Goal: Task Accomplishment & Management: Manage account settings

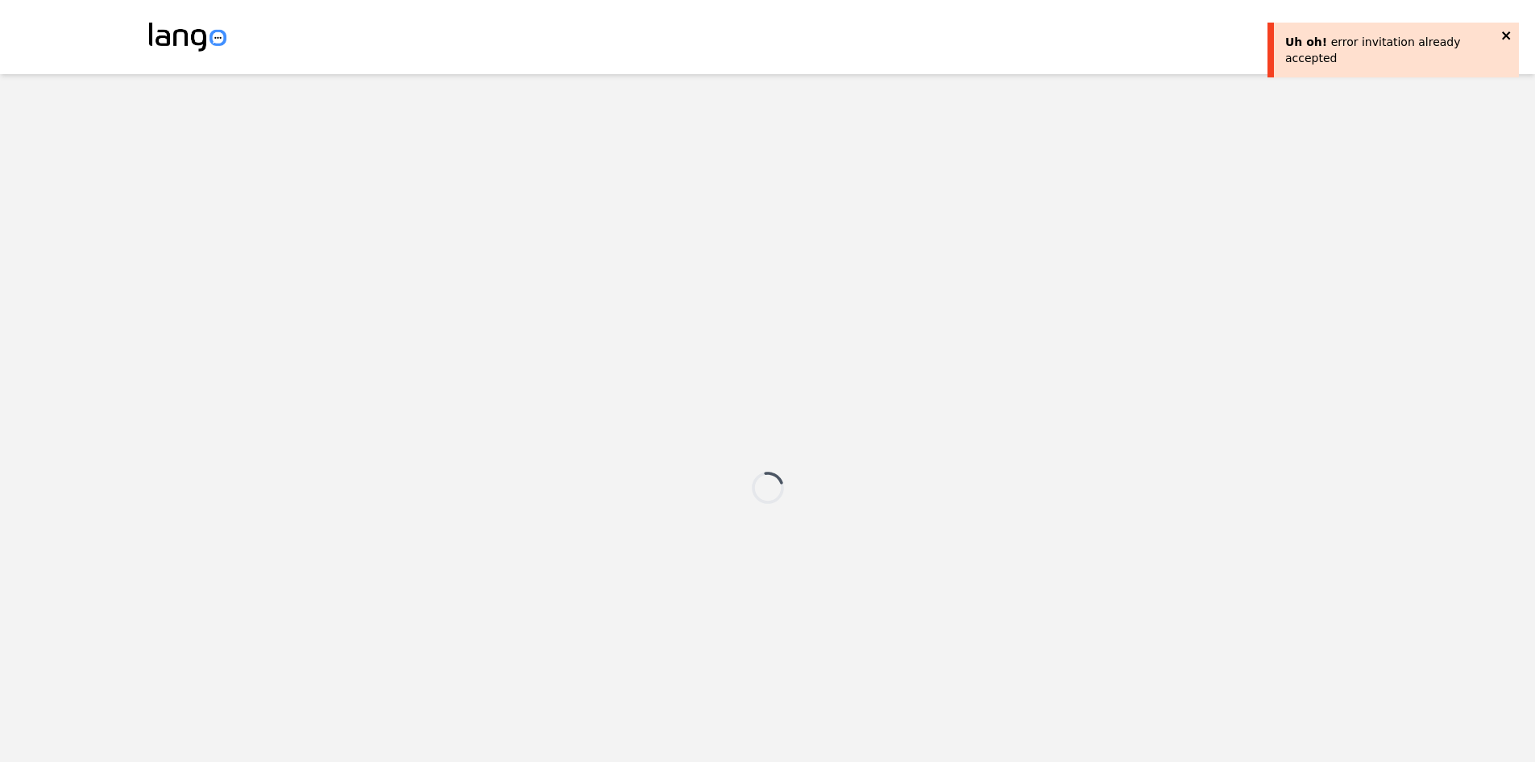
click at [1507, 33] on icon "close" at bounding box center [1506, 35] width 11 height 13
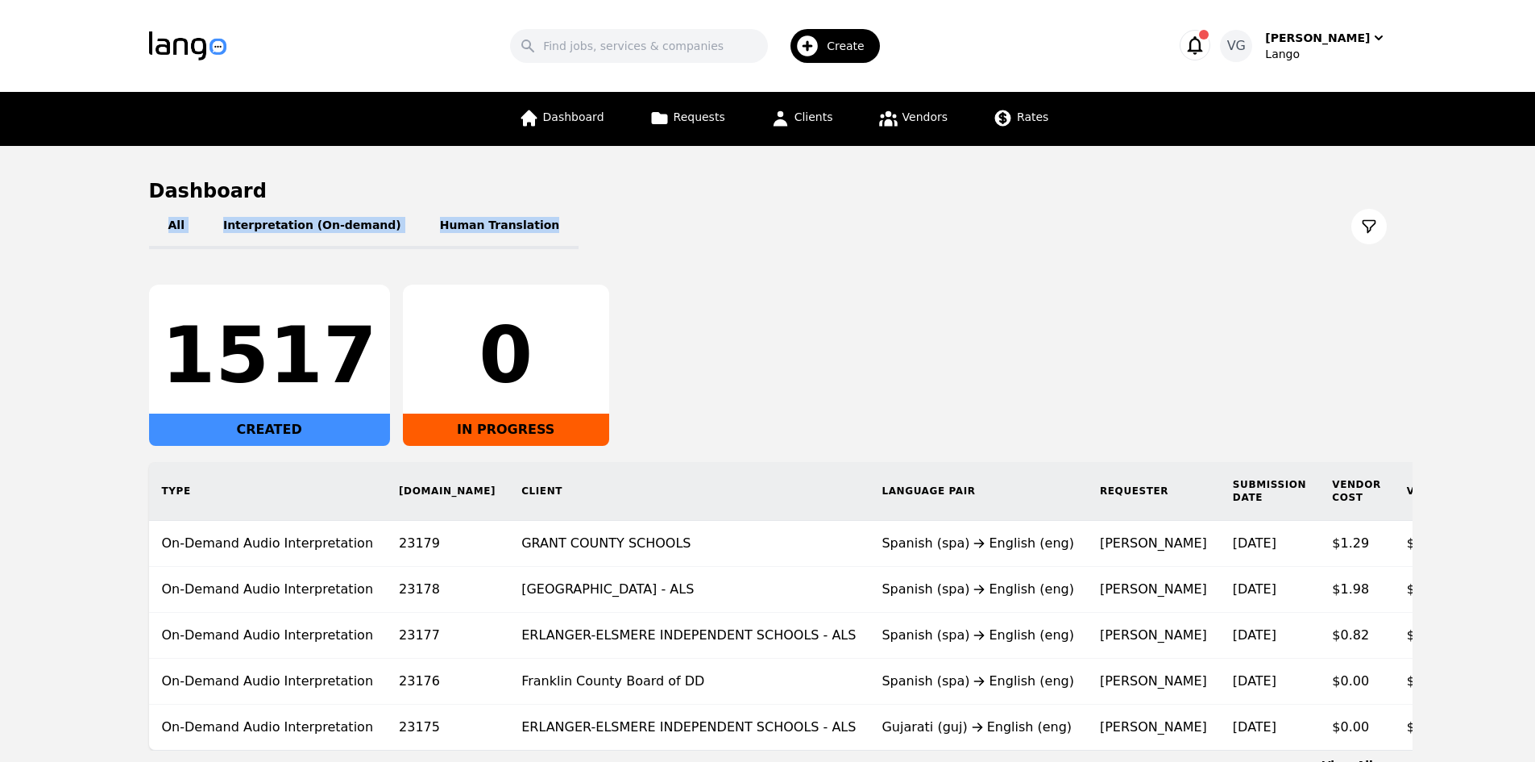
drag, startPoint x: 612, startPoint y: 222, endPoint x: 137, endPoint y: 194, distance: 476.2
click at [136, 214] on main "Dashboard All Interpretation (On-demand) Human Translation 1517 CREATED 0 IN PR…" at bounding box center [767, 475] width 1535 height 659
click at [138, 190] on main "Dashboard All Interpretation (On-demand) Human Translation 1517 CREATED 0 IN PR…" at bounding box center [767, 475] width 1535 height 659
drag, startPoint x: 138, startPoint y: 190, endPoint x: 562, endPoint y: 213, distance: 425.3
click at [562, 213] on main "Dashboard All Interpretation (On-demand) Human Translation 1517 CREATED 0 IN PR…" at bounding box center [767, 475] width 1535 height 659
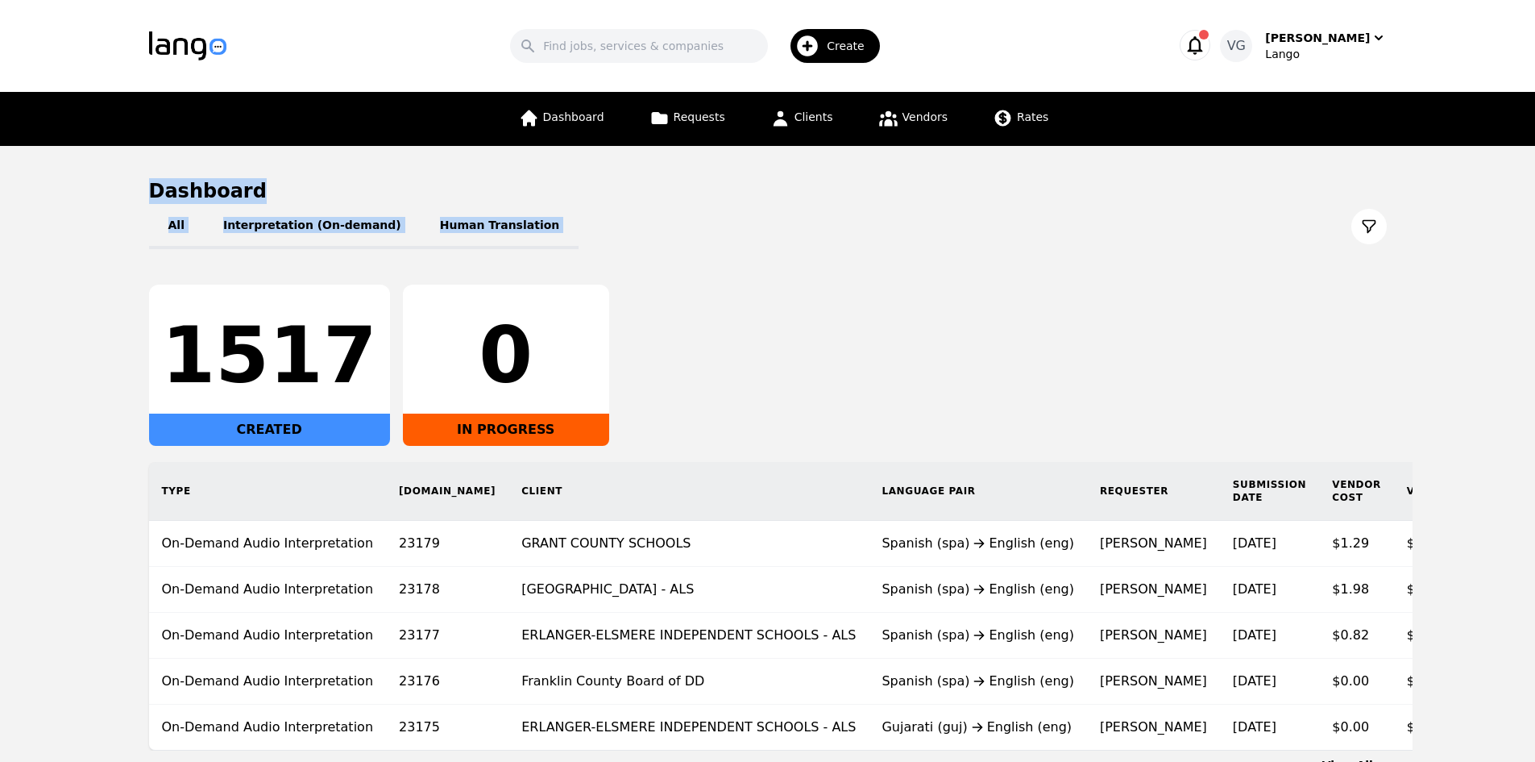
click at [562, 213] on div "All Interpretation (On-demand) Human Translation" at bounding box center [768, 226] width 1238 height 45
drag, startPoint x: 1173, startPoint y: 269, endPoint x: 1239, endPoint y: 264, distance: 66.3
click at [1194, 264] on div "All Interpretation (On-demand) Human Translation 1517 CREATED 0 IN PROGRESS Typ…" at bounding box center [768, 477] width 1238 height 546
drag, startPoint x: 1128, startPoint y: 262, endPoint x: 1101, endPoint y: 264, distance: 27.4
click at [1127, 262] on div "All Interpretation (On-demand) Human Translation 1517 CREATED 0 IN PROGRESS Typ…" at bounding box center [768, 477] width 1238 height 546
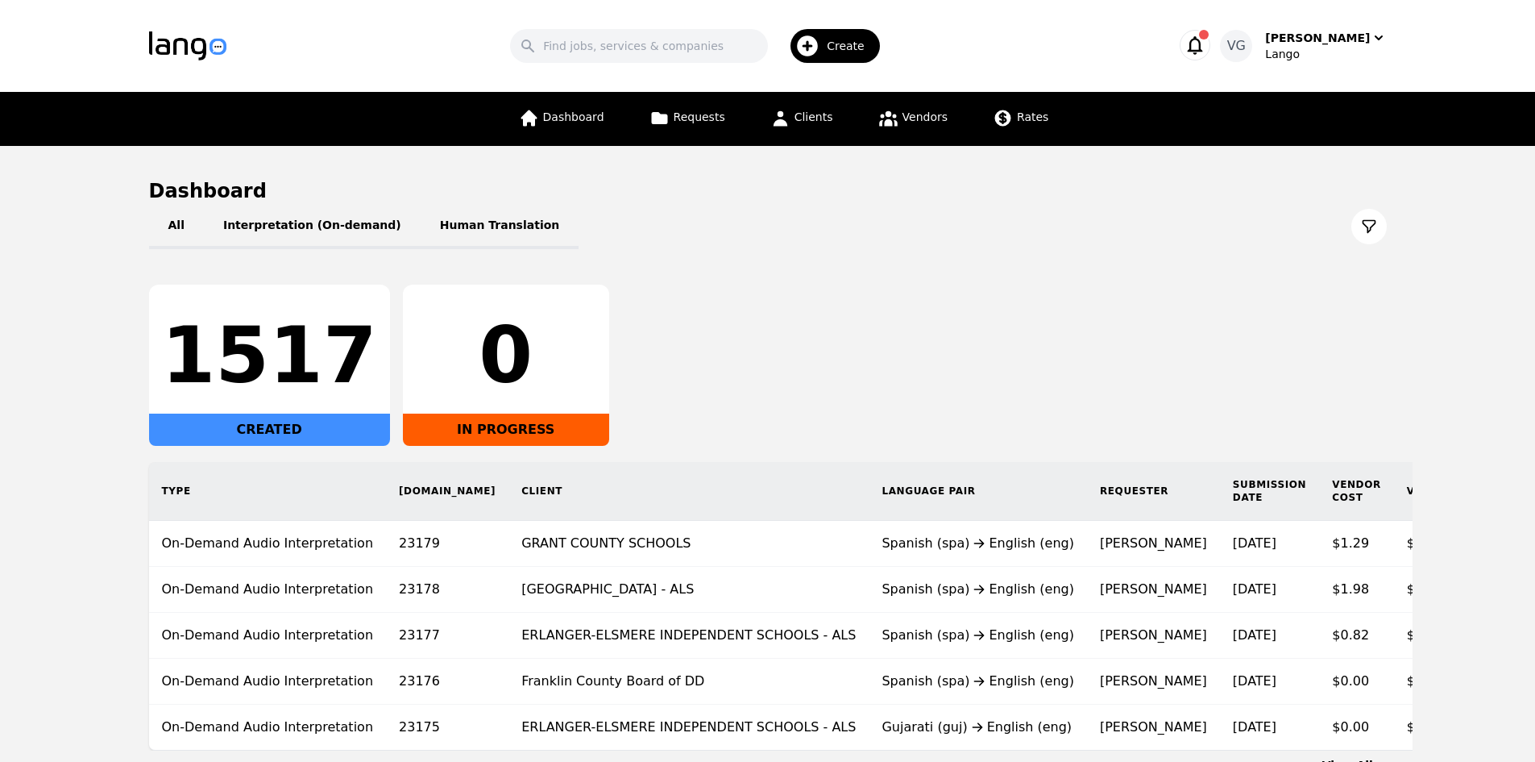
drag, startPoint x: 706, startPoint y: 430, endPoint x: 129, endPoint y: 214, distance: 616.4
click at [131, 214] on main "Dashboard All Interpretation (On-demand) Human Translation 1517 CREATED 0 IN PR…" at bounding box center [767, 475] width 1535 height 659
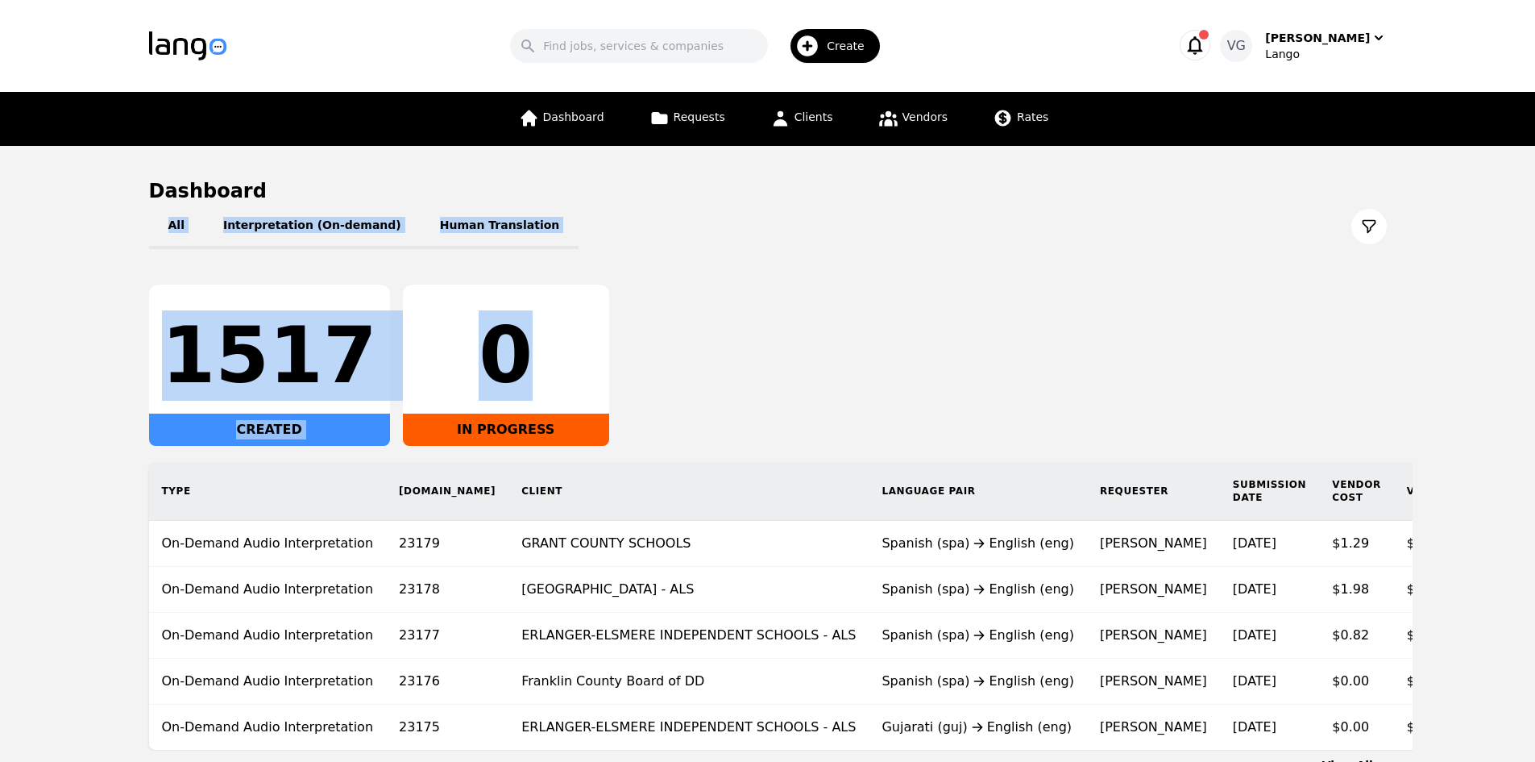
drag, startPoint x: 129, startPoint y: 214, endPoint x: 625, endPoint y: 388, distance: 526.3
click at [625, 388] on main "Dashboard All Interpretation (On-demand) Human Translation 1517 CREATED 0 IN PR…" at bounding box center [767, 475] width 1535 height 659
click at [626, 388] on div "1517 CREATED 0 IN PROGRESS" at bounding box center [768, 364] width 1238 height 161
drag, startPoint x: 591, startPoint y: 420, endPoint x: 137, endPoint y: 225, distance: 493.8
click at [135, 228] on main "Dashboard All Interpretation (On-demand) Human Translation 1517 CREATED 0 IN PR…" at bounding box center [767, 475] width 1535 height 659
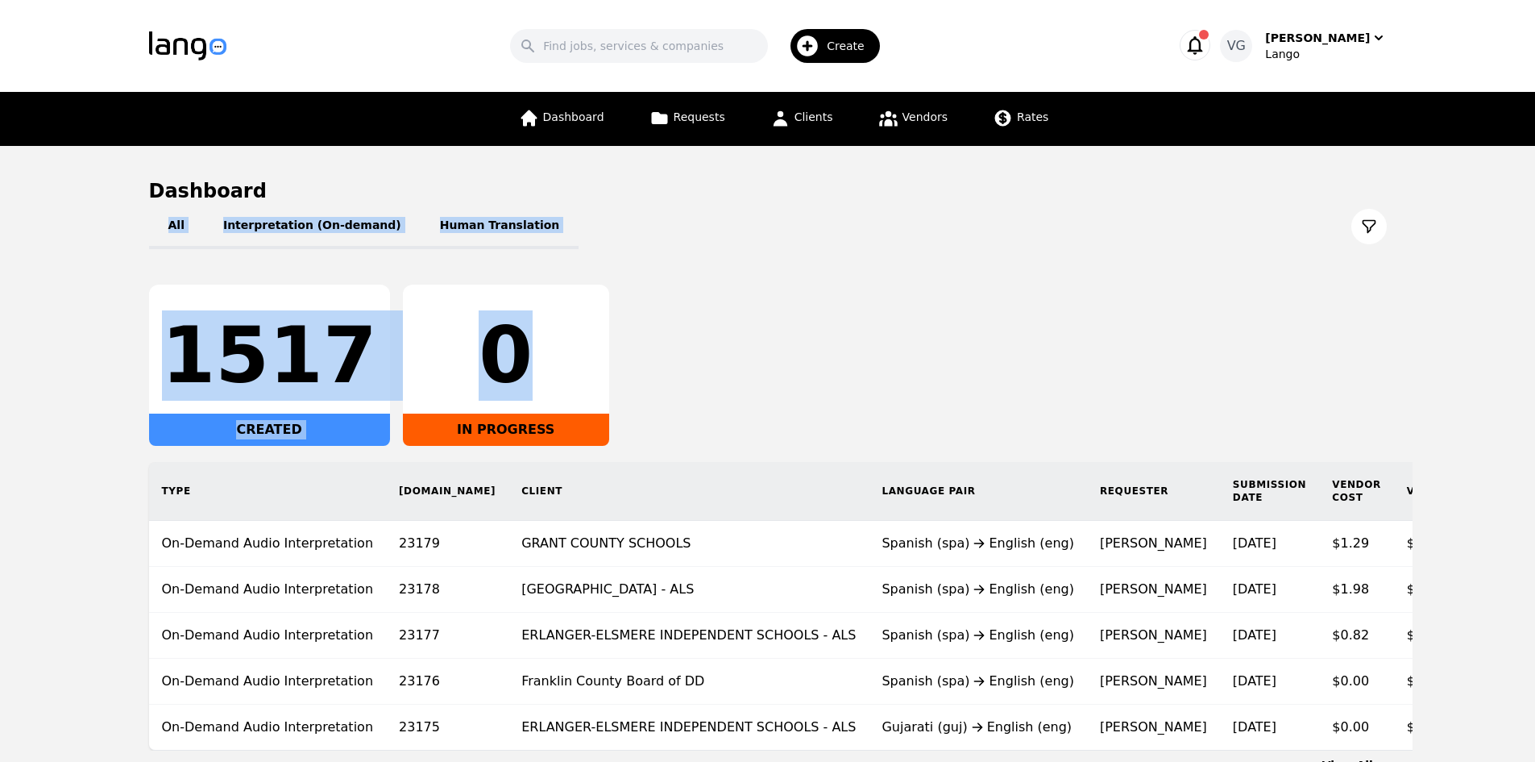
click at [807, 326] on div "1517 CREATED 0 IN PROGRESS" at bounding box center [768, 364] width 1238 height 161
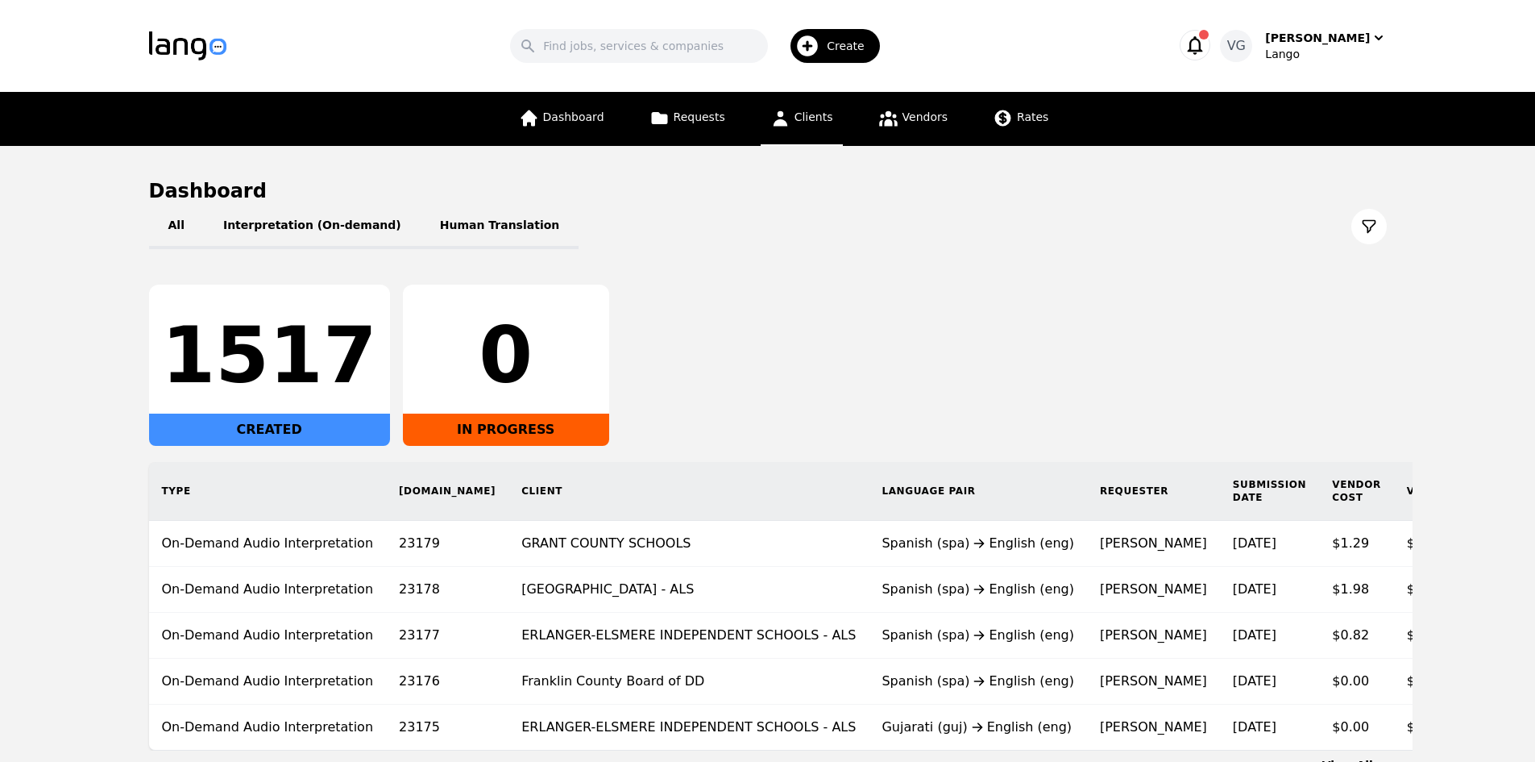
click at [832, 114] on link "Clients" at bounding box center [802, 119] width 82 height 54
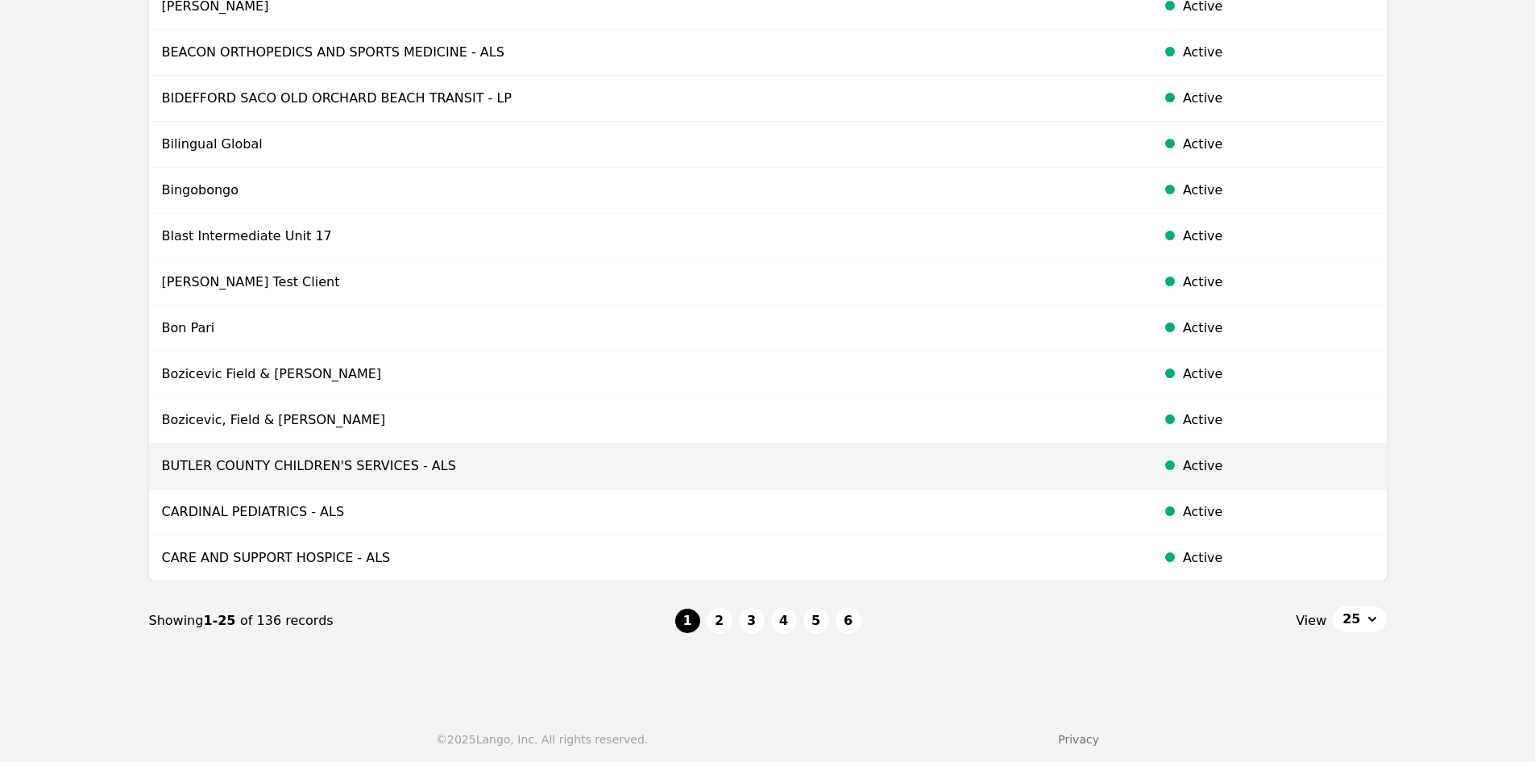
scroll to position [821, 0]
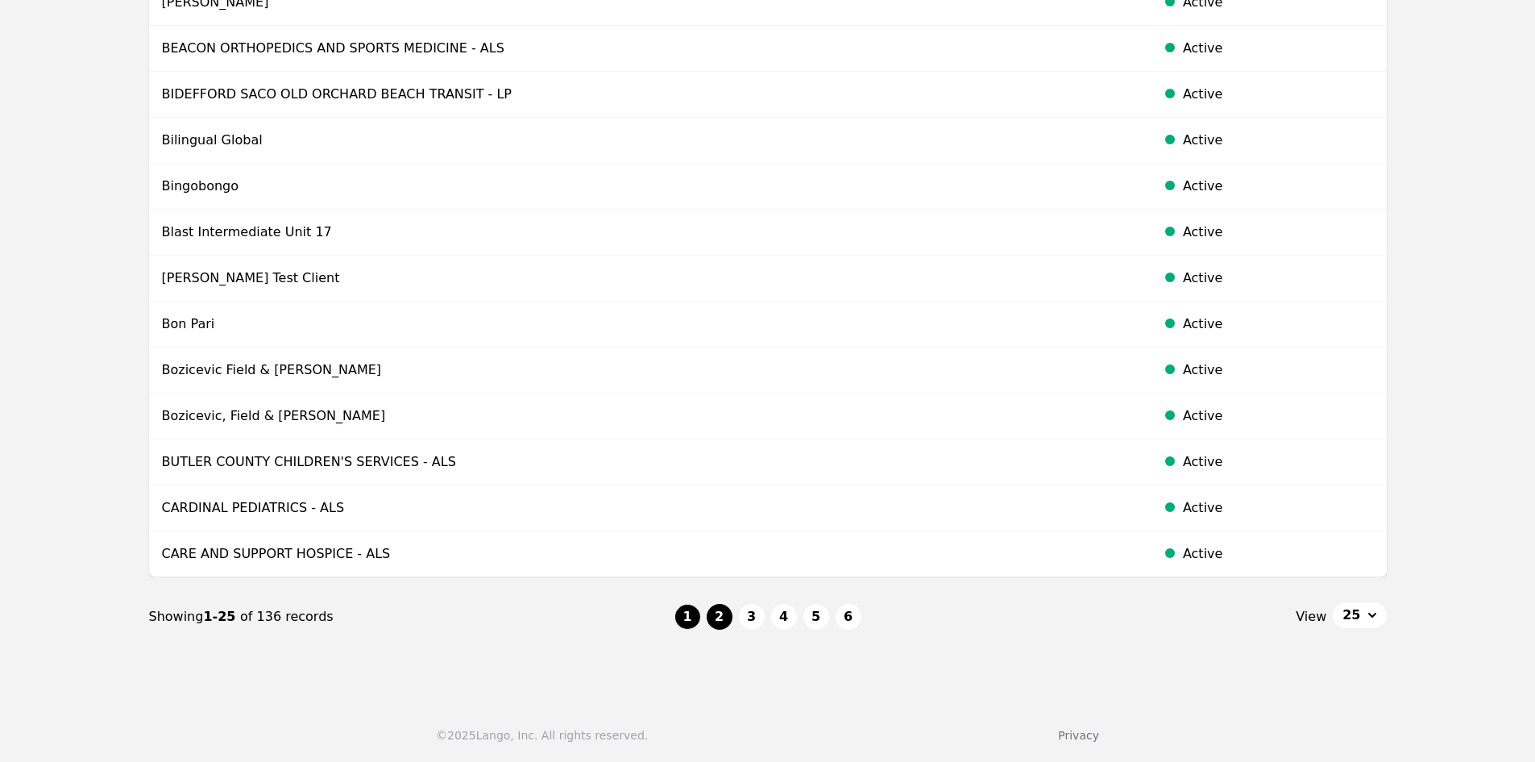
click at [724, 611] on button "2" at bounding box center [720, 617] width 26 height 26
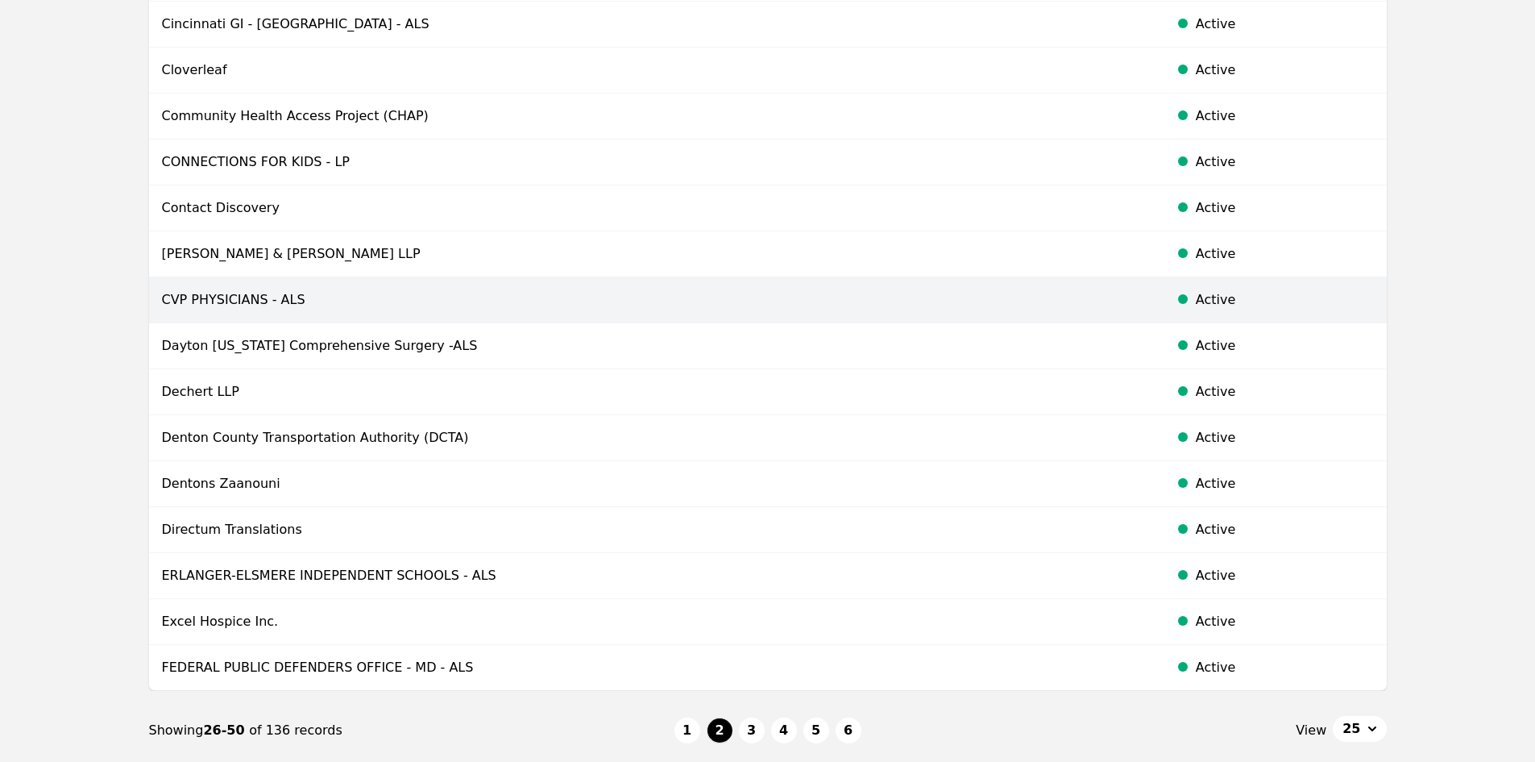
scroll to position [725, 0]
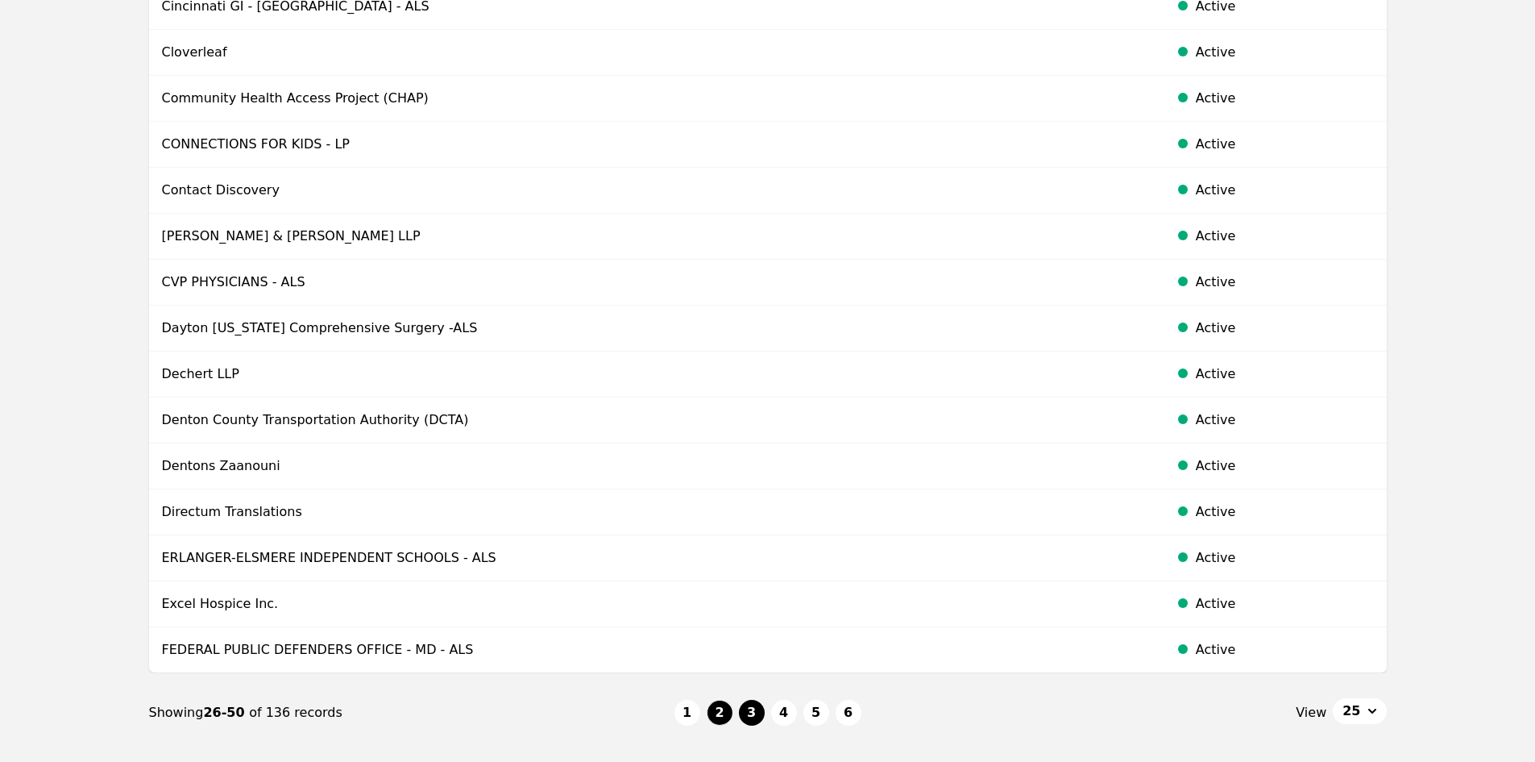
click at [747, 717] on button "3" at bounding box center [752, 712] width 26 height 26
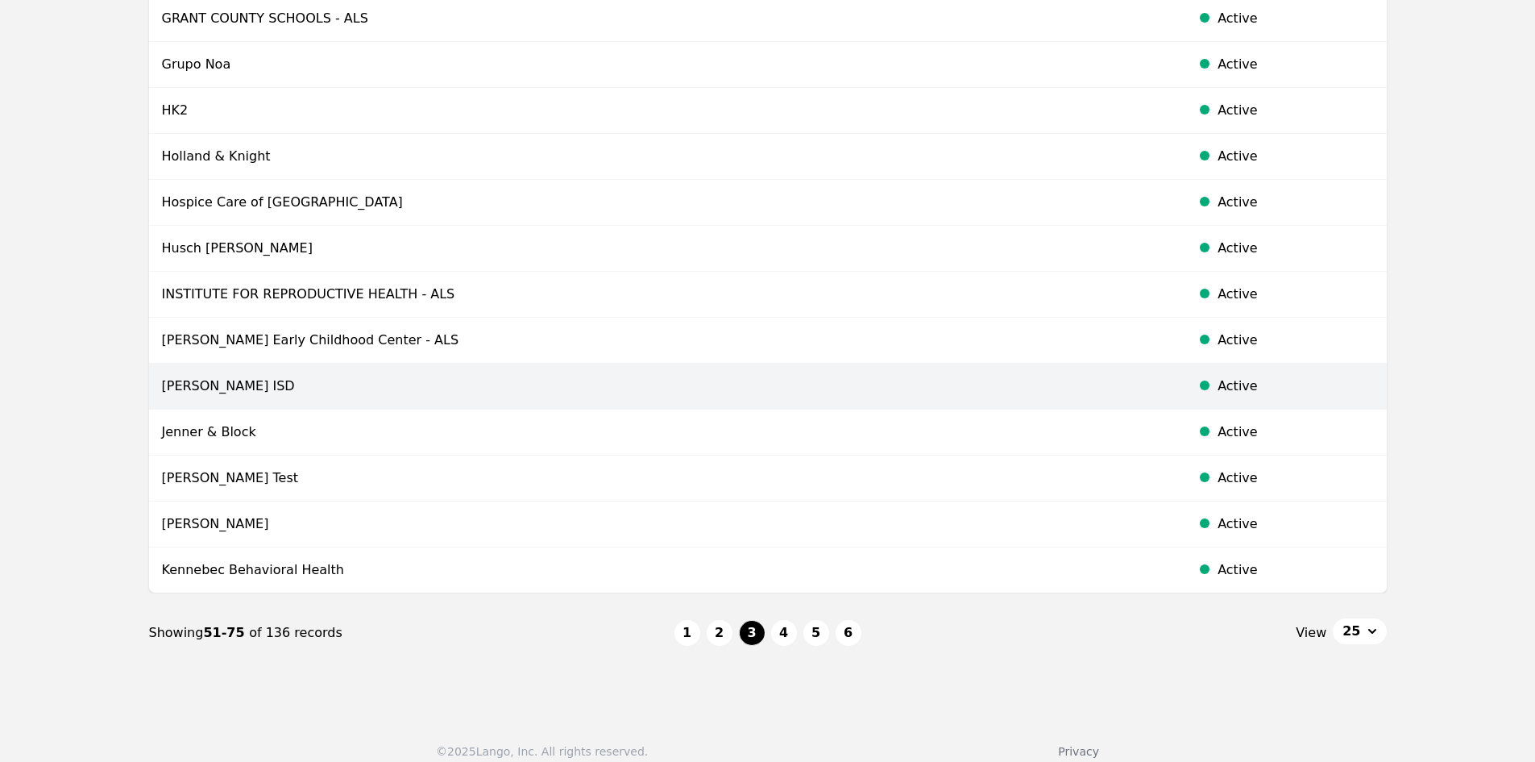
scroll to position [821, 0]
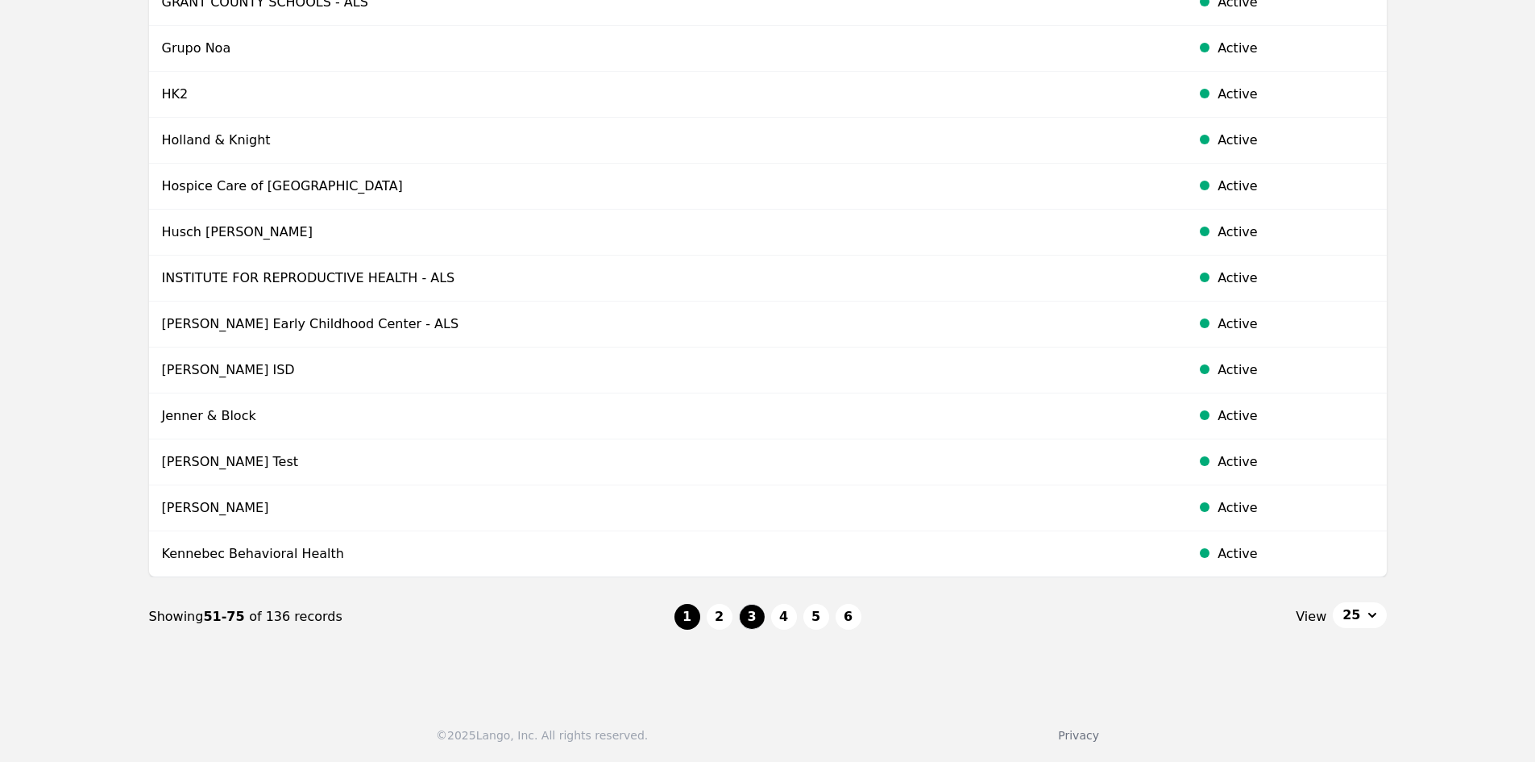
click at [696, 610] on button "1" at bounding box center [687, 617] width 26 height 26
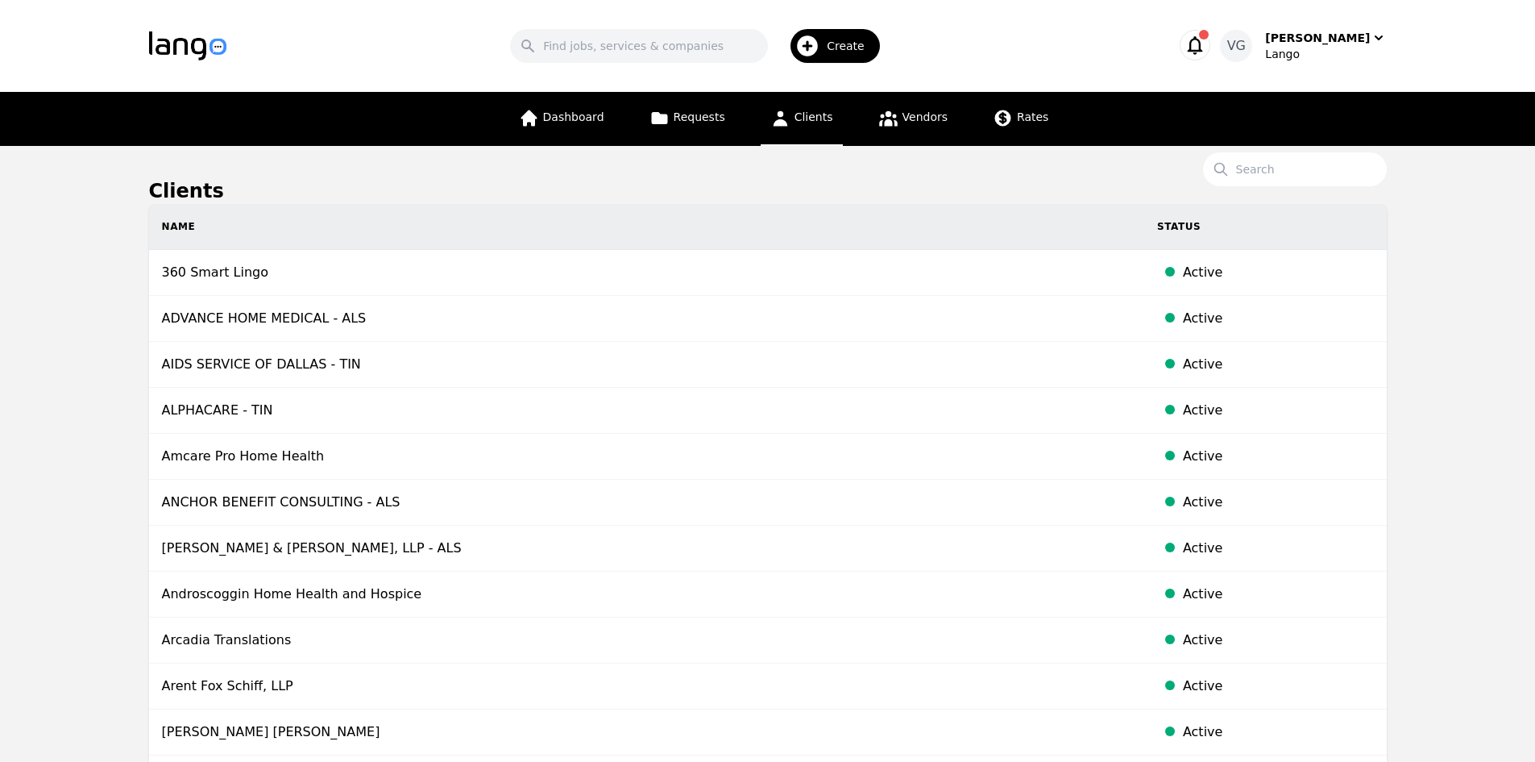
click at [1262, 171] on input "Search" at bounding box center [1295, 169] width 184 height 34
paste input "CHAMPION REHABILITATION AND SUPPORT SERVICES"
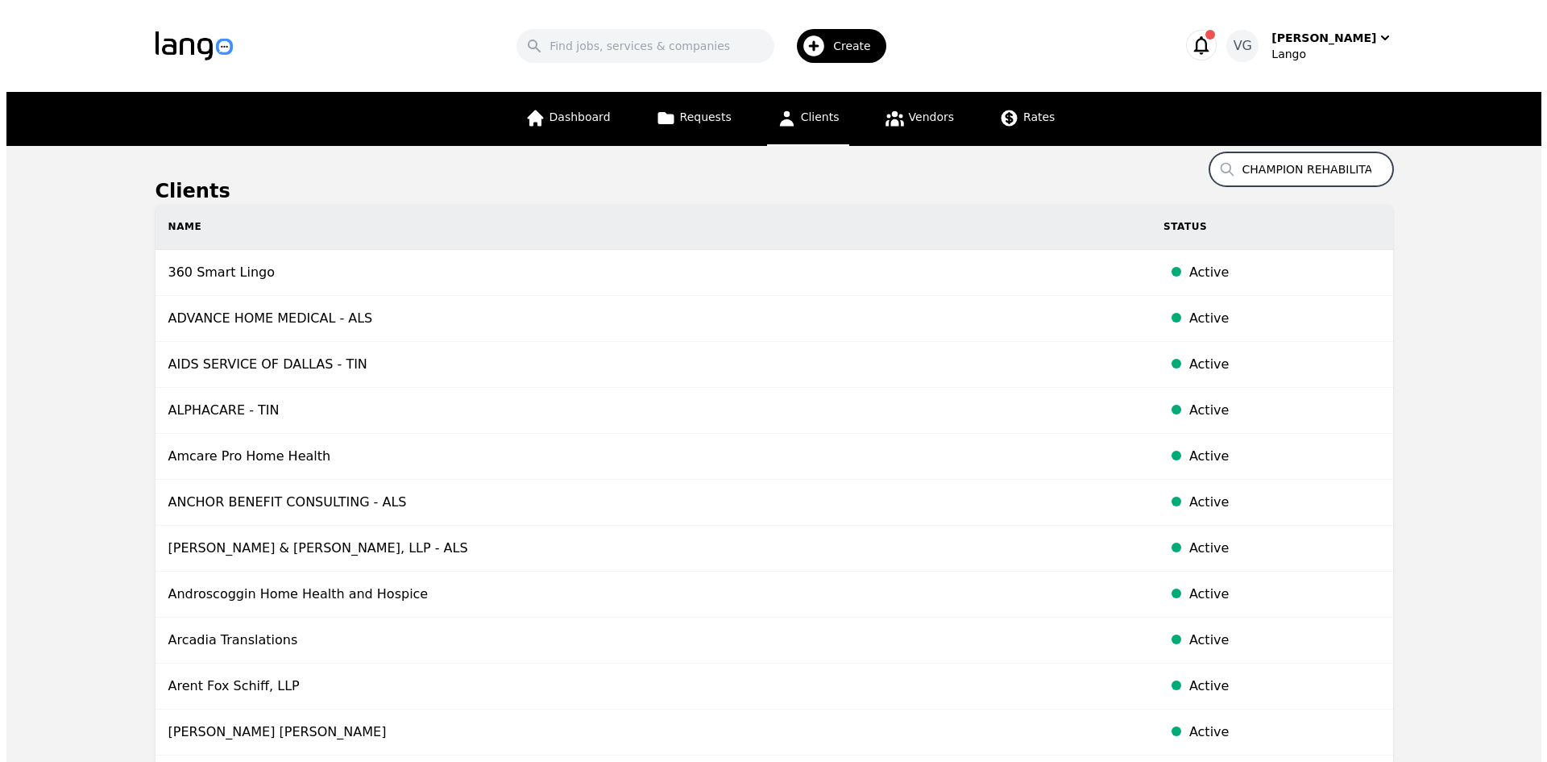
scroll to position [0, 155]
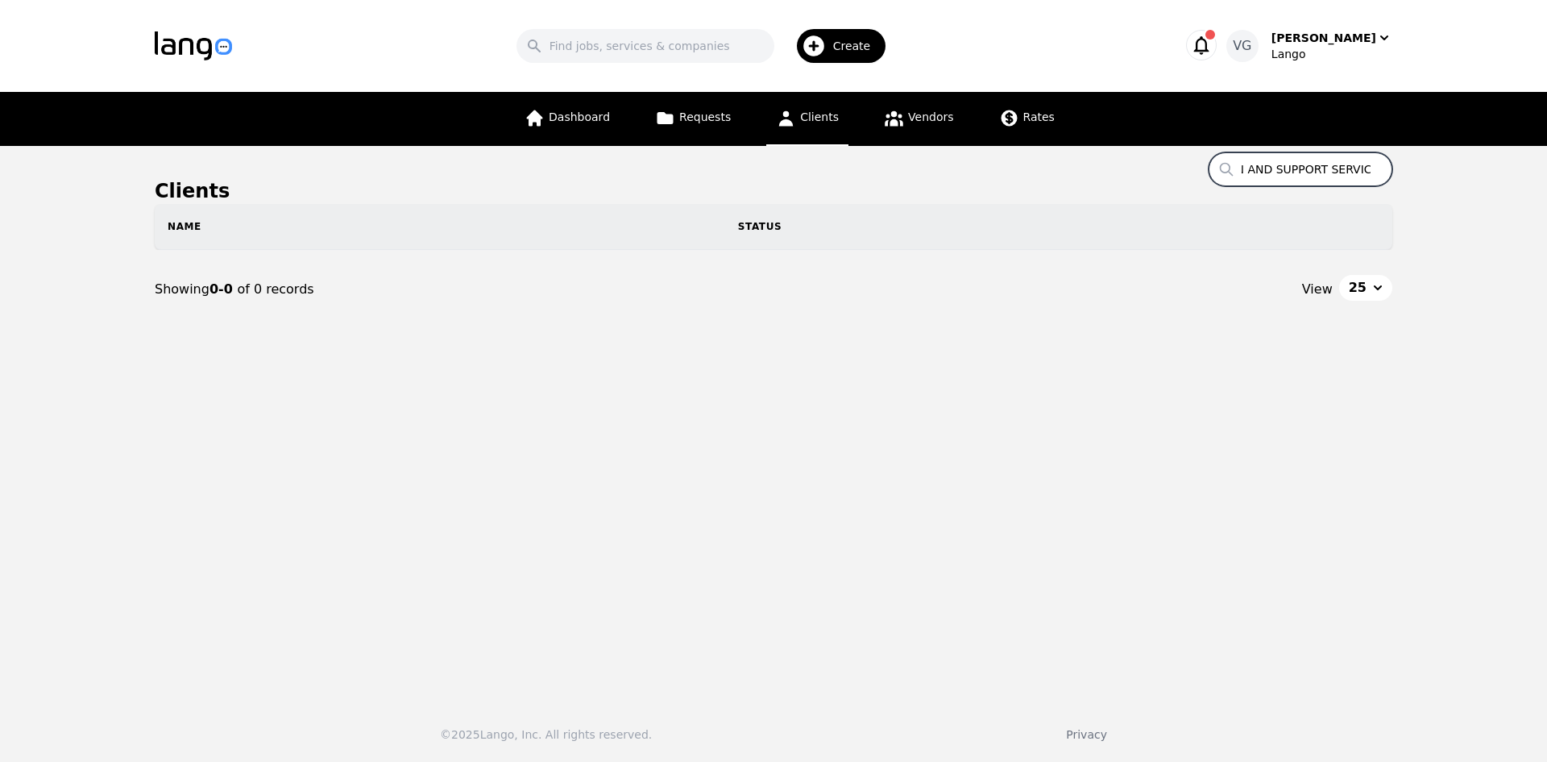
type input "CHAMPION REHABILITATION AND SUPPORT SERVICES"
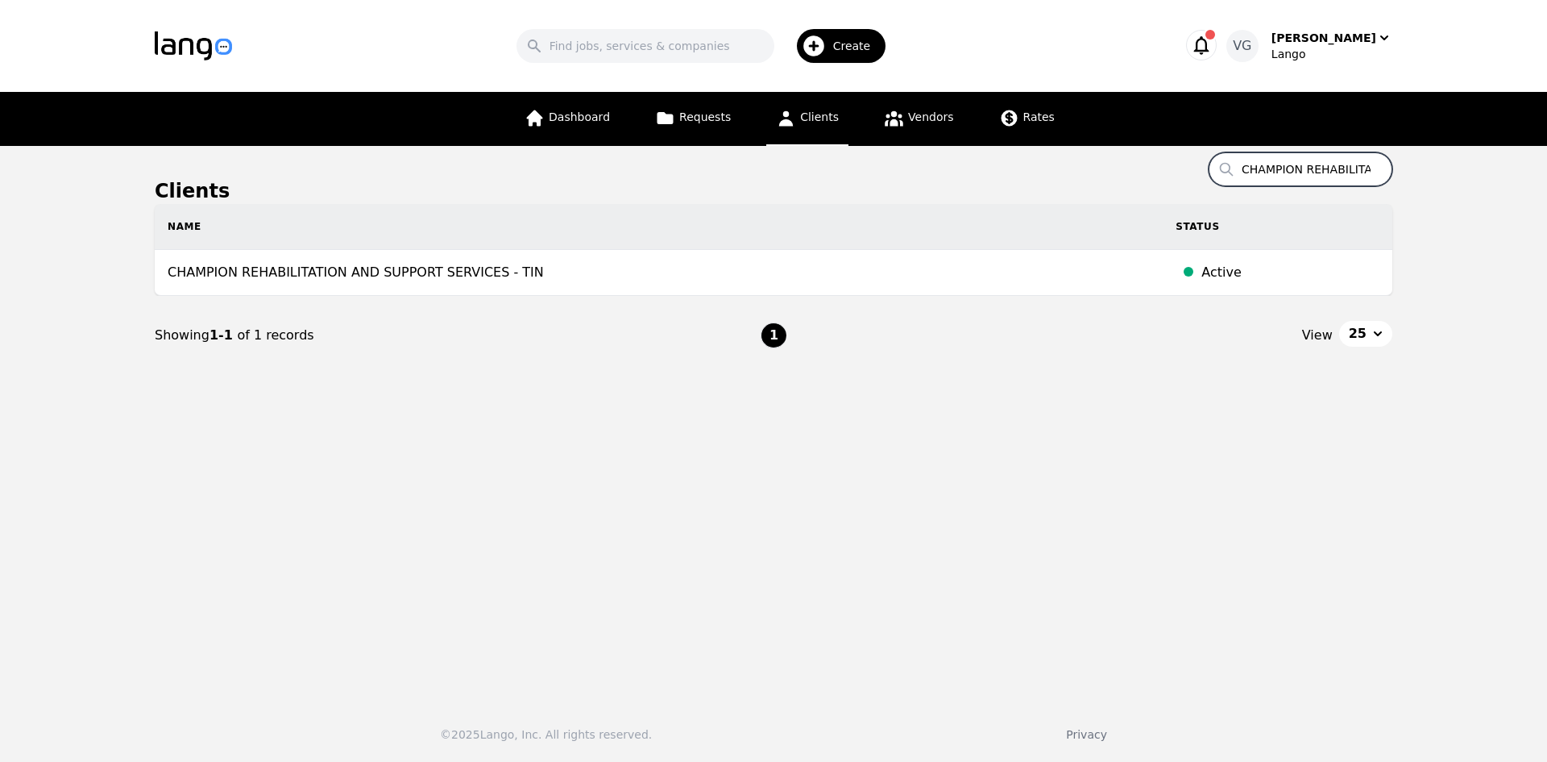
drag, startPoint x: 1301, startPoint y: 167, endPoint x: 984, endPoint y: 214, distance: 320.9
click at [1153, 165] on main "Clients Search CHAMPION REHABILITATION AND SUPPORT SERVICES Name Status CHAMPIO…" at bounding box center [773, 417] width 1547 height 542
click at [600, 343] on div "Showing 1-1 of 1 records" at bounding box center [458, 335] width 606 height 19
click at [1283, 166] on input "CHAMPION REHABILITATION AND SUPPORT SERVICES" at bounding box center [1301, 169] width 184 height 34
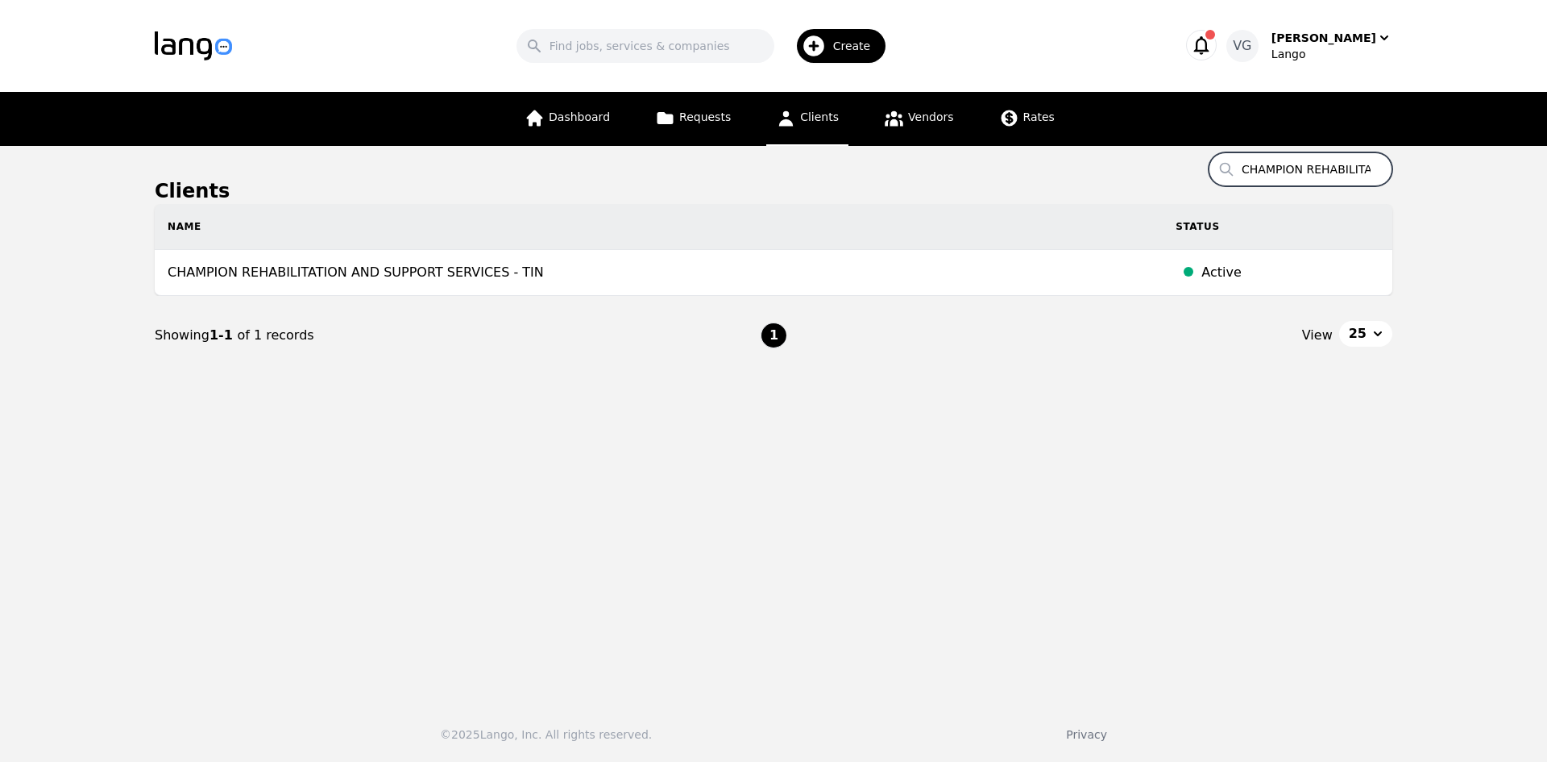
click at [1283, 166] on input "CHAMPION REHABILITATION AND SUPPORT SERVICES" at bounding box center [1301, 169] width 184 height 34
paste input "ALPHACARE"
type input "ALPHACARE"
click at [1301, 163] on input "ALPHACARE" at bounding box center [1301, 169] width 184 height 34
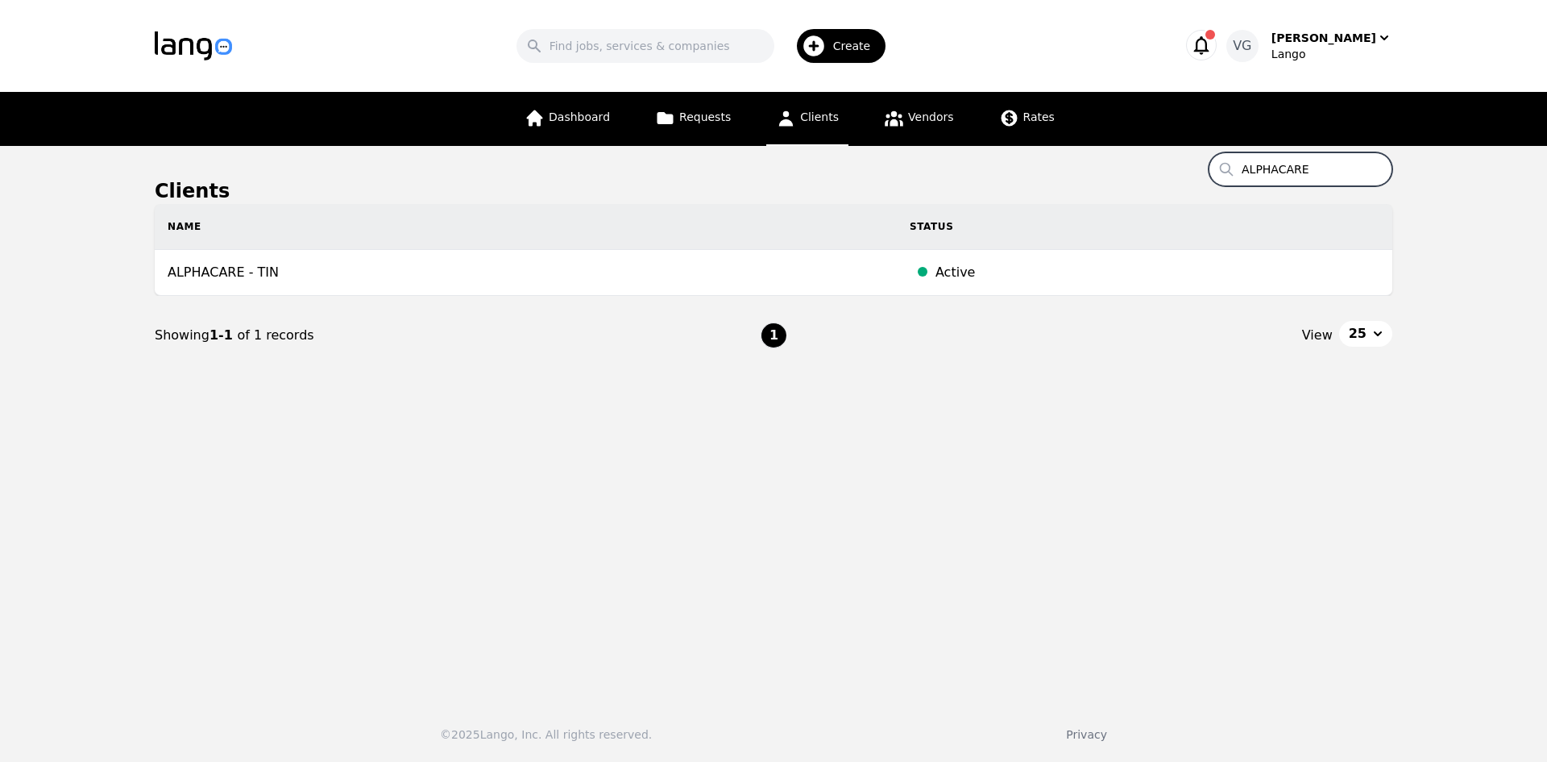
click at [1301, 164] on input "ALPHACARE" at bounding box center [1301, 169] width 184 height 34
paste input "CATHOLIC SS PHILADELPHIA - BUCKS"
type input "CATHOLIC SS PHILADELPHIA - BUCKS"
click at [1334, 164] on input "CATHOLIC SS PHILADELPHIA - BUCKS" at bounding box center [1301, 169] width 184 height 34
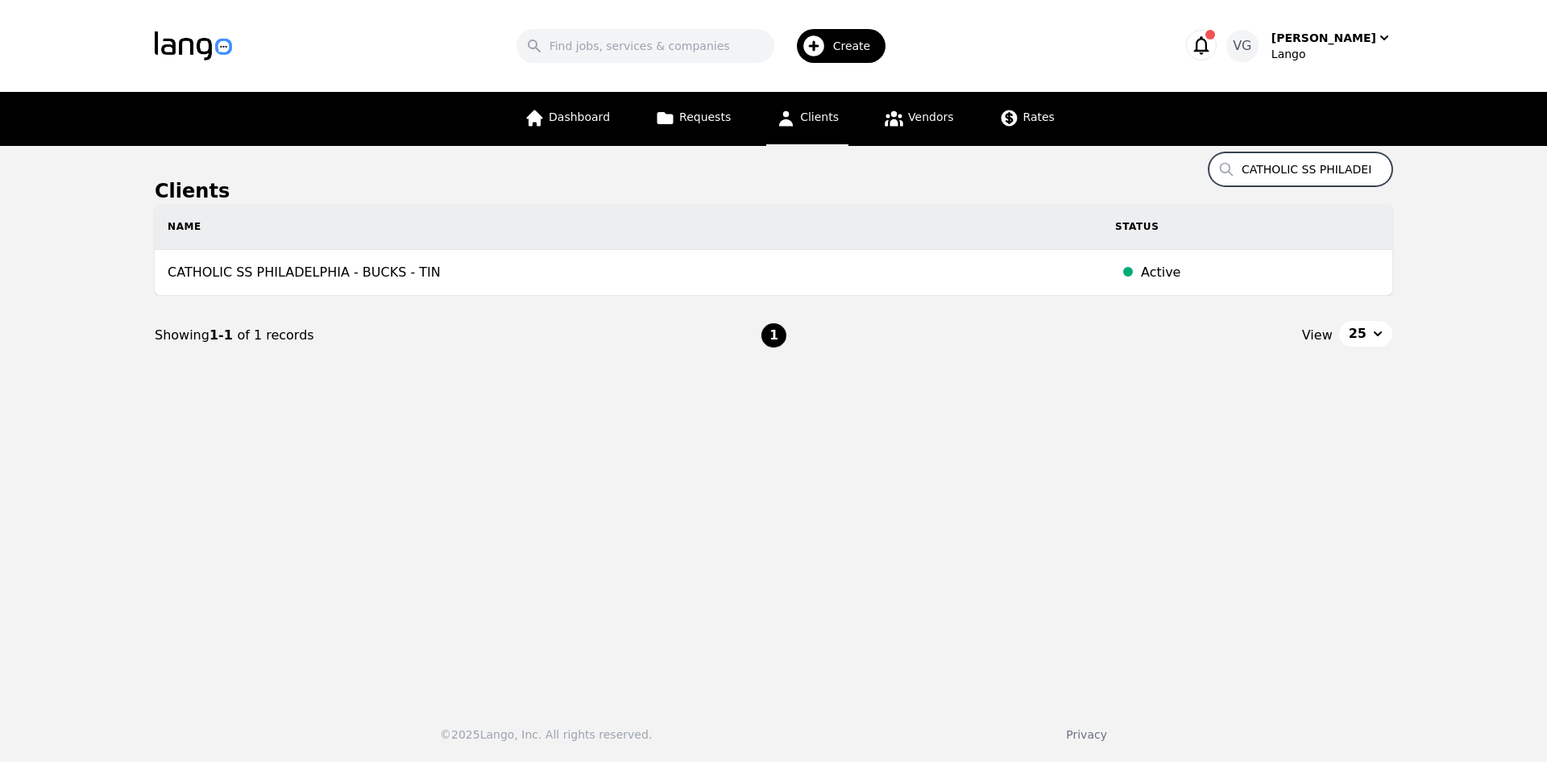
click at [1334, 164] on input "CATHOLIC SS PHILADELPHIA - BUCKS" at bounding box center [1301, 169] width 184 height 34
paste input "THE SALVATION ARMY - CLEVELAND"
type input "THE SALVATION ARMY - CLEVELAND"
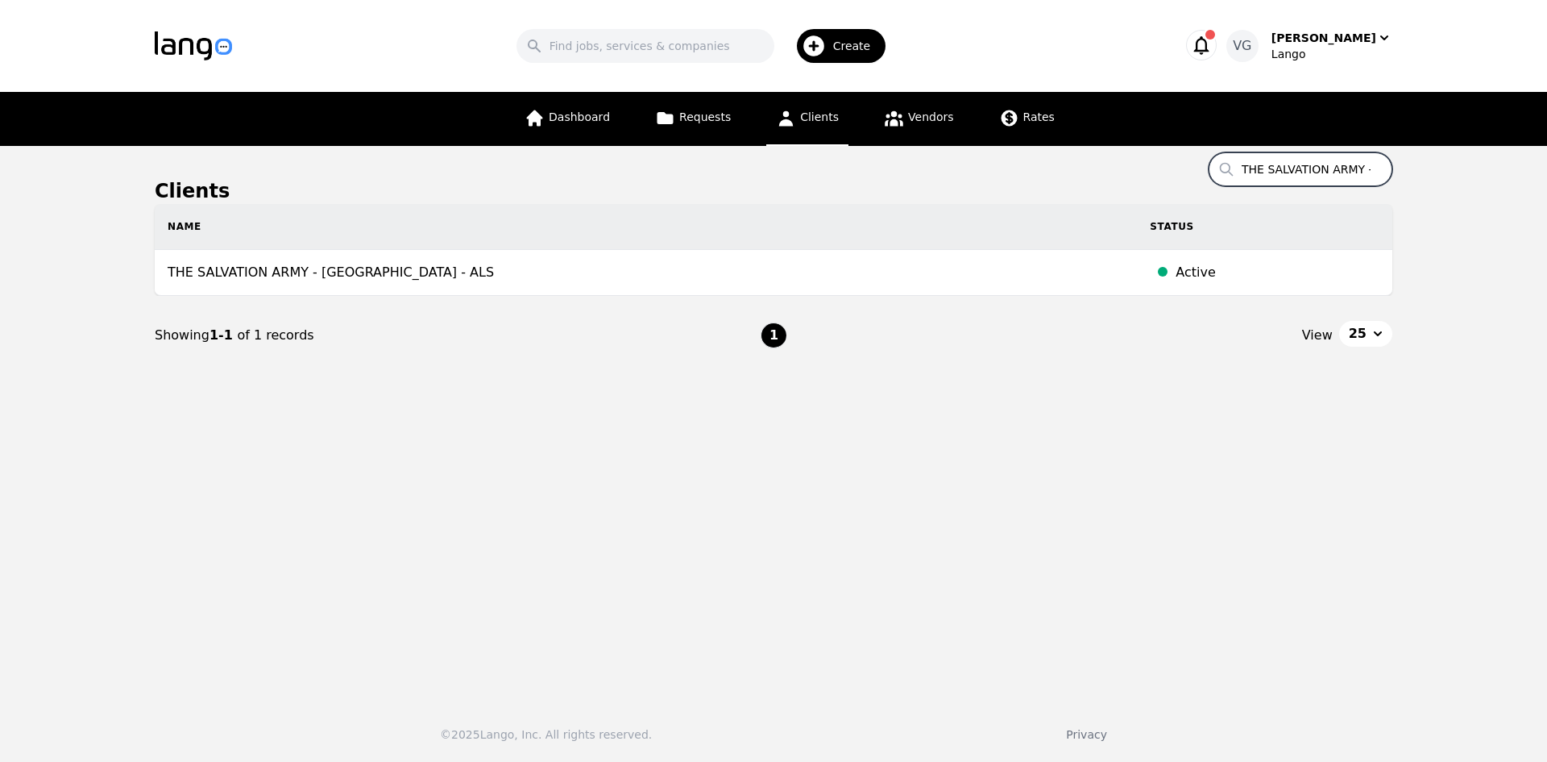
click at [1309, 166] on input "THE SALVATION ARMY - CLEVELAND" at bounding box center [1301, 169] width 184 height 34
click at [1310, 166] on input "THE SALVATION ARMY - CLEVELAND" at bounding box center [1301, 169] width 184 height 34
paste input "GRANT COUNTY SCHOOLS"
type input "GRANT COUNTY SCHOOLS"
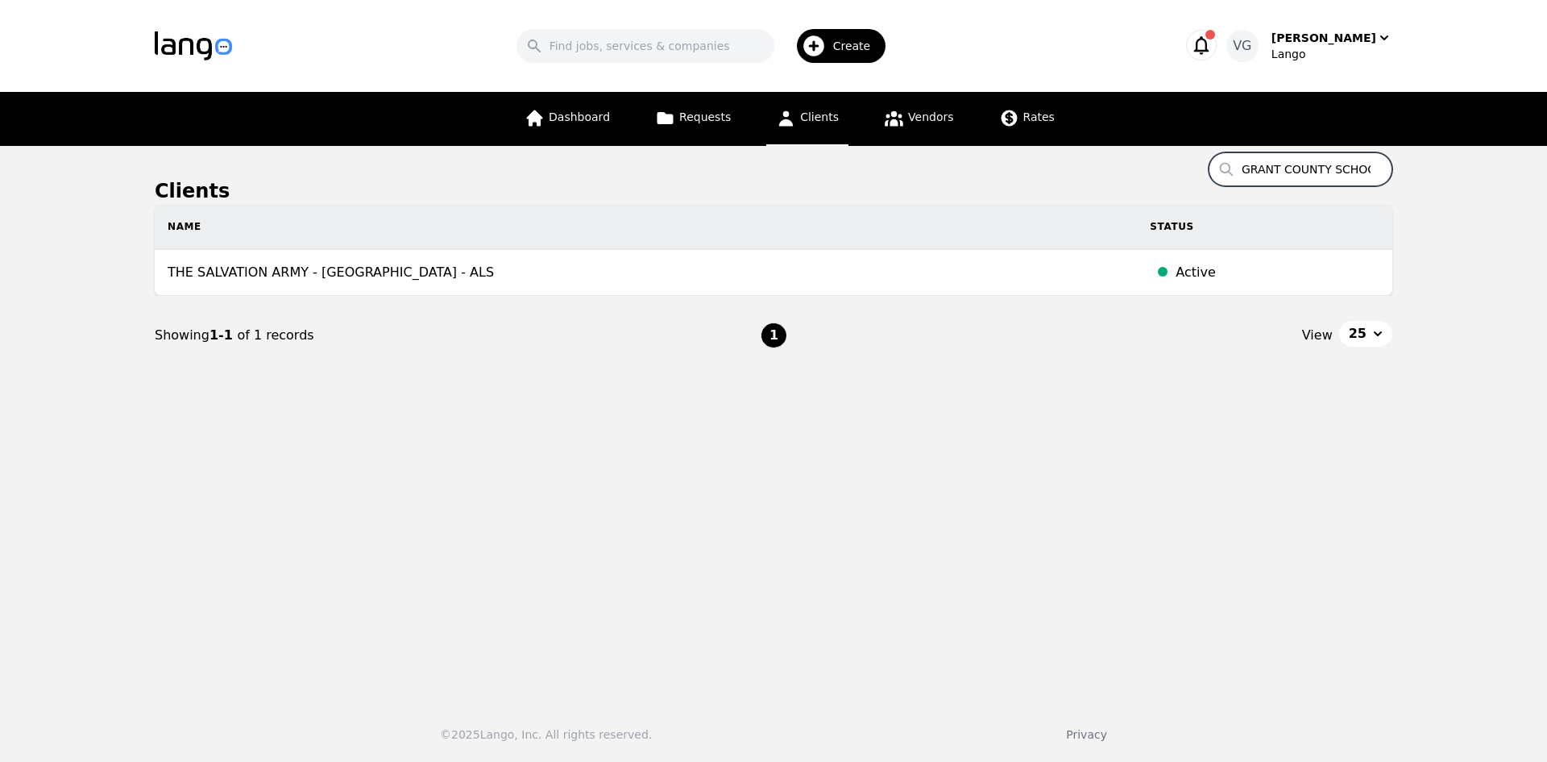
scroll to position [0, 18]
click at [1293, 172] on input "GRANT COUNTY SCHOOLS" at bounding box center [1301, 169] width 184 height 34
paste input "SHERMAN COUNTY HEALTH DEPARTMENT"
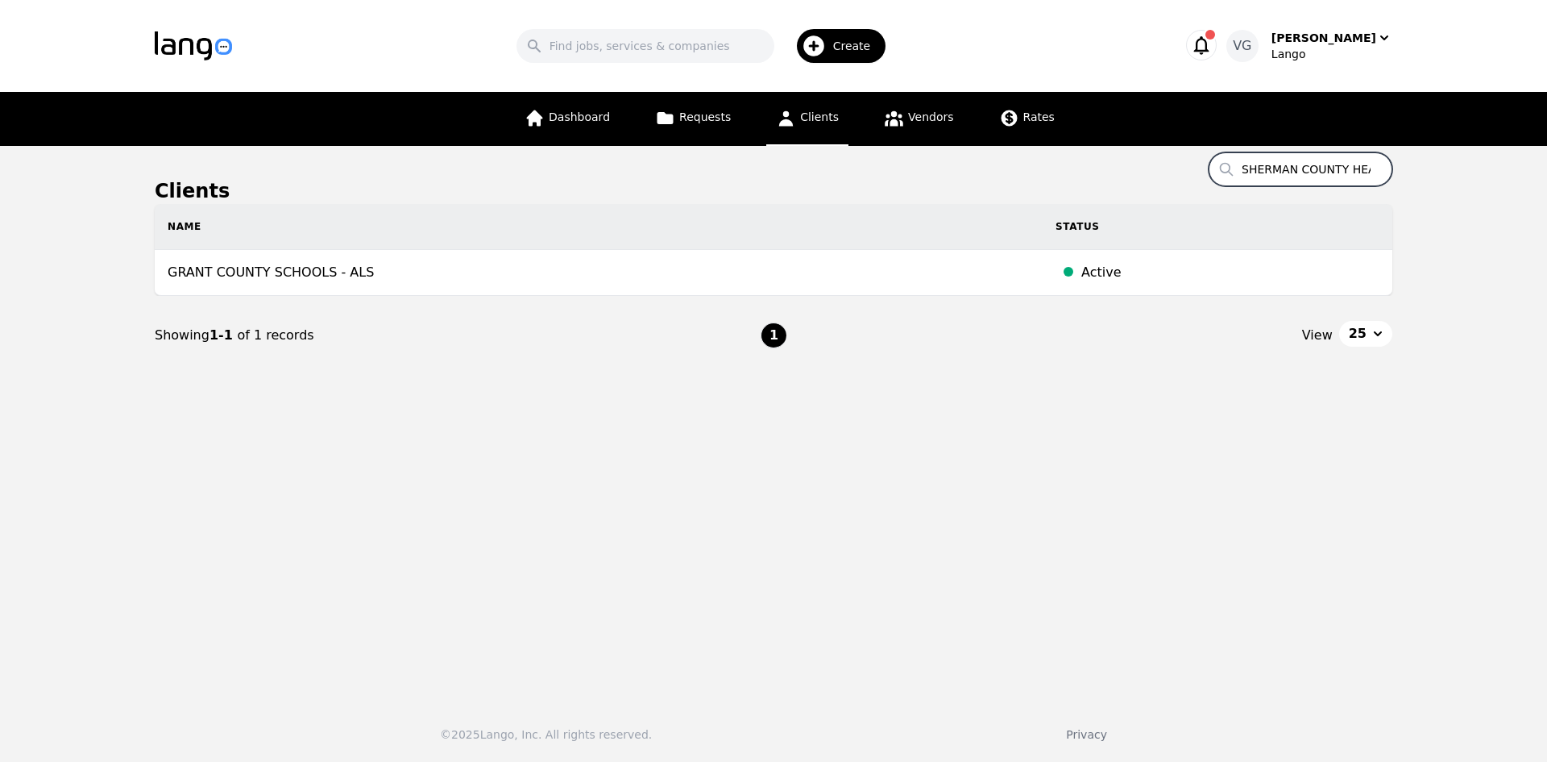
type input "SHERMAN COUNTY HEALTH DEPARTMENT"
click at [1311, 168] on input "SHERMAN COUNTY HEALTH DEPARTMENT" at bounding box center [1301, 169] width 184 height 34
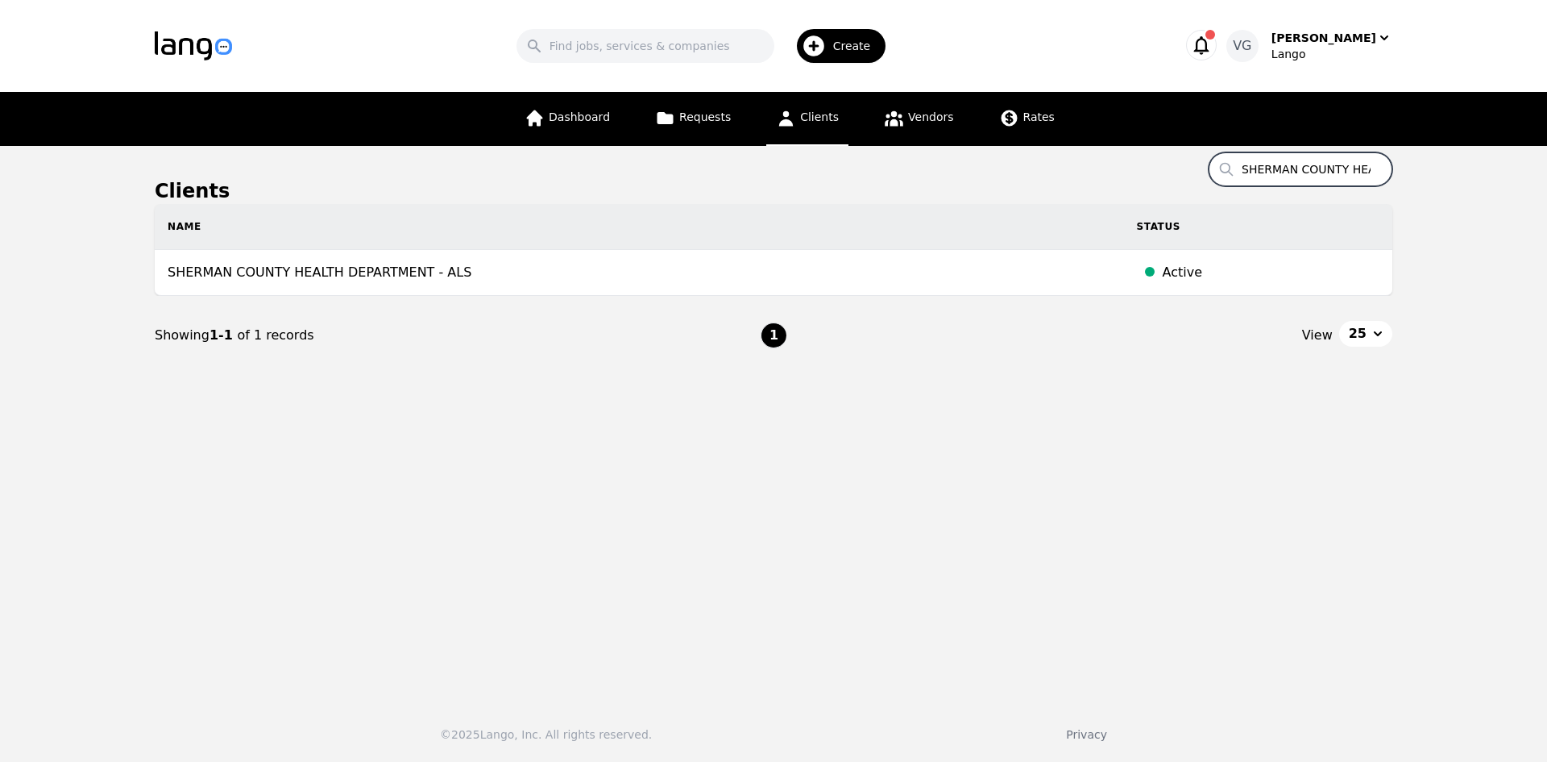
click at [1311, 168] on input "SHERMAN COUNTY HEALTH DEPARTMENT" at bounding box center [1301, 169] width 184 height 34
paste input "CINCINNATI GI"
type input "CINCINNATI GI"
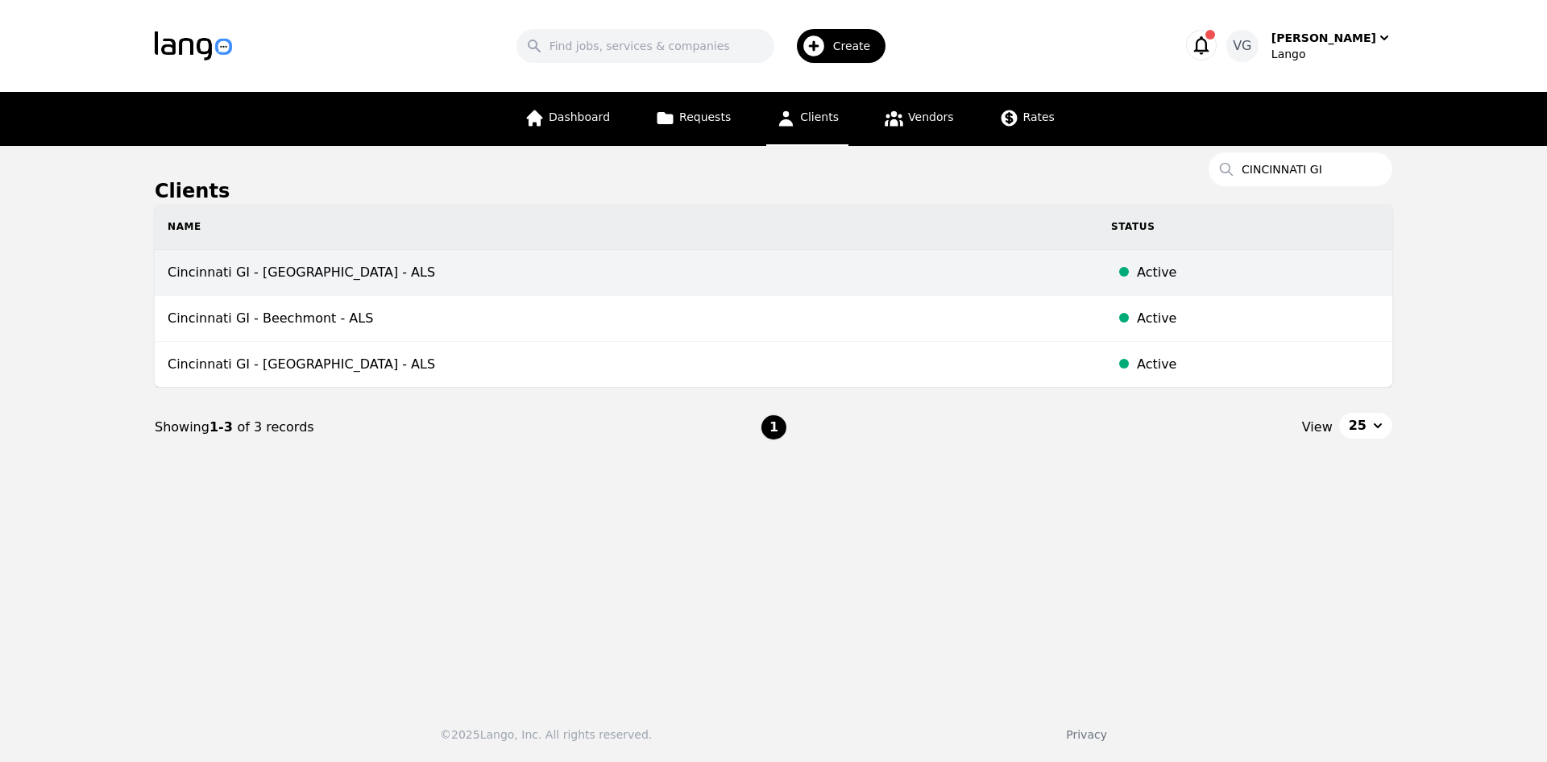
click at [256, 268] on td "Cincinnati GI - Batavia - ALS" at bounding box center [627, 273] width 944 height 46
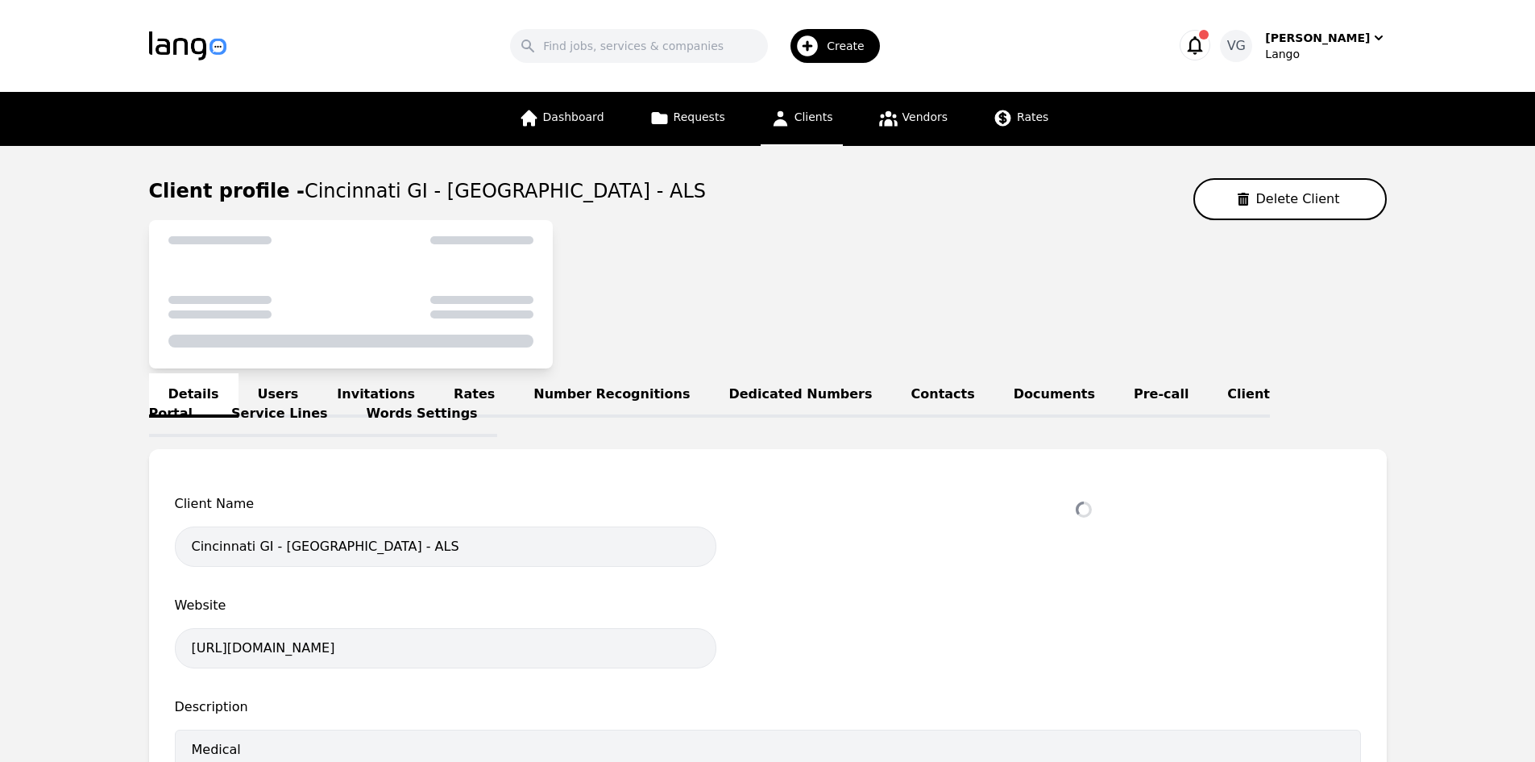
select select "active"
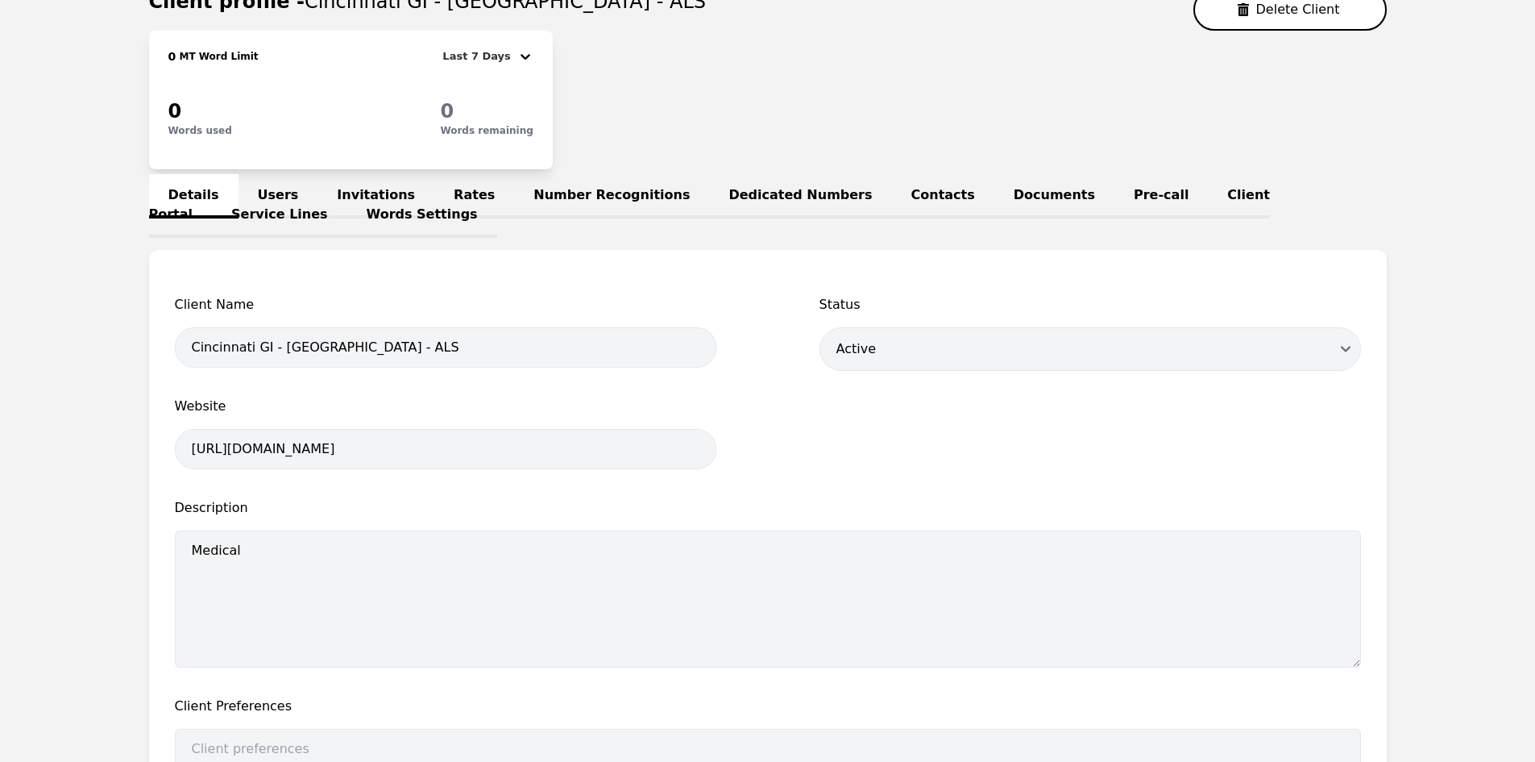
scroll to position [161, 0]
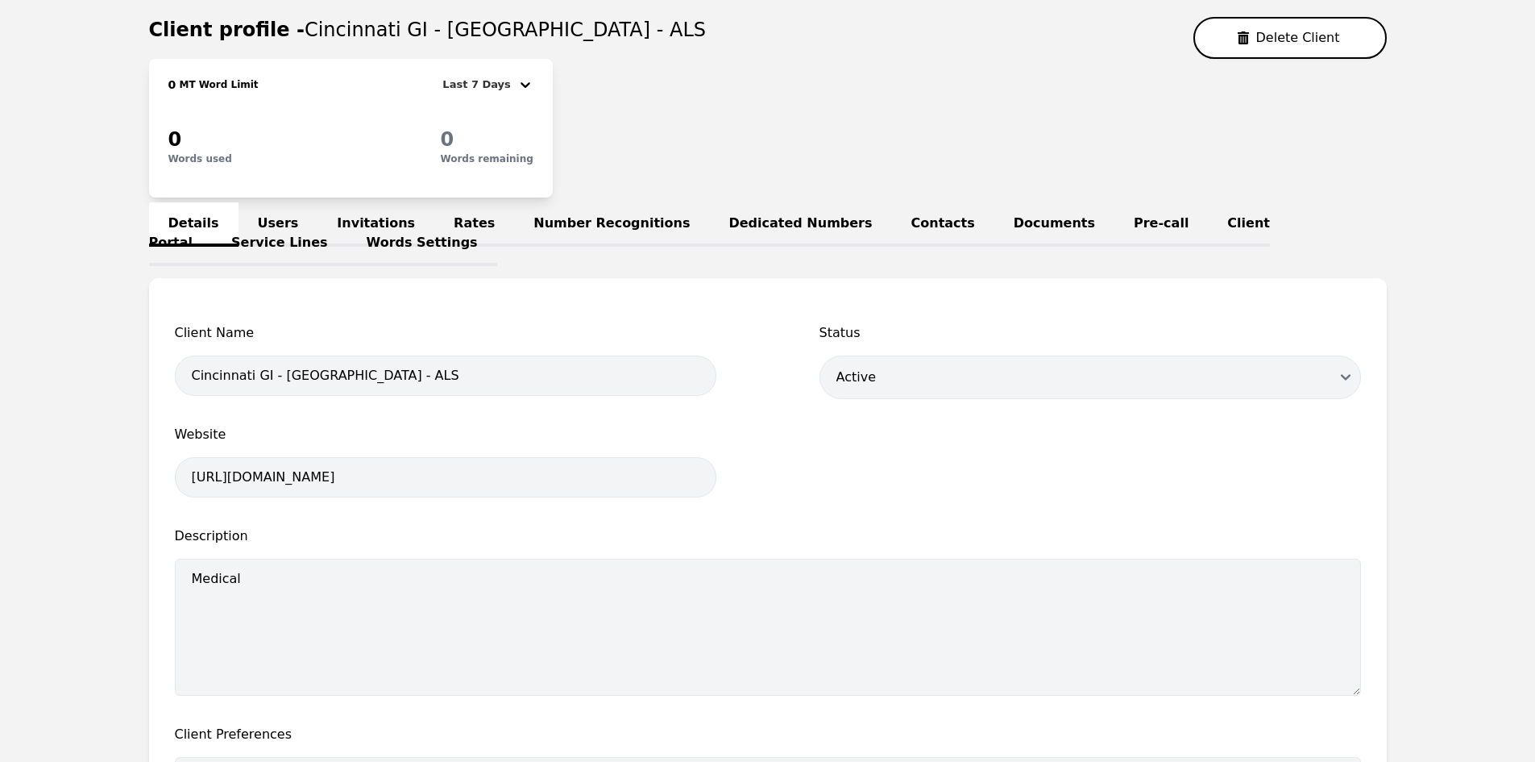
click at [268, 222] on link "Users" at bounding box center [279, 224] width 80 height 44
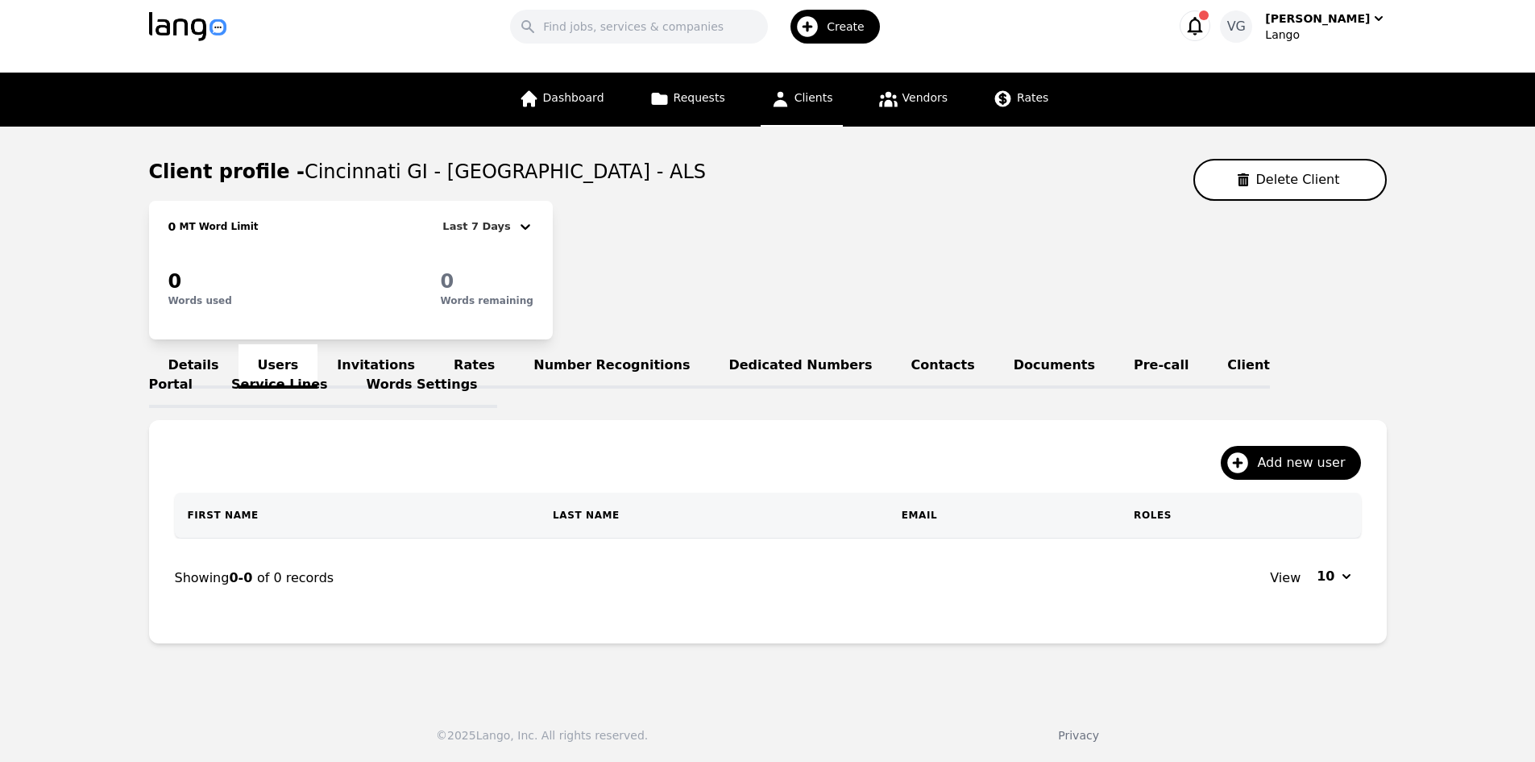
click at [347, 374] on link "Words Settings" at bounding box center [422, 385] width 150 height 44
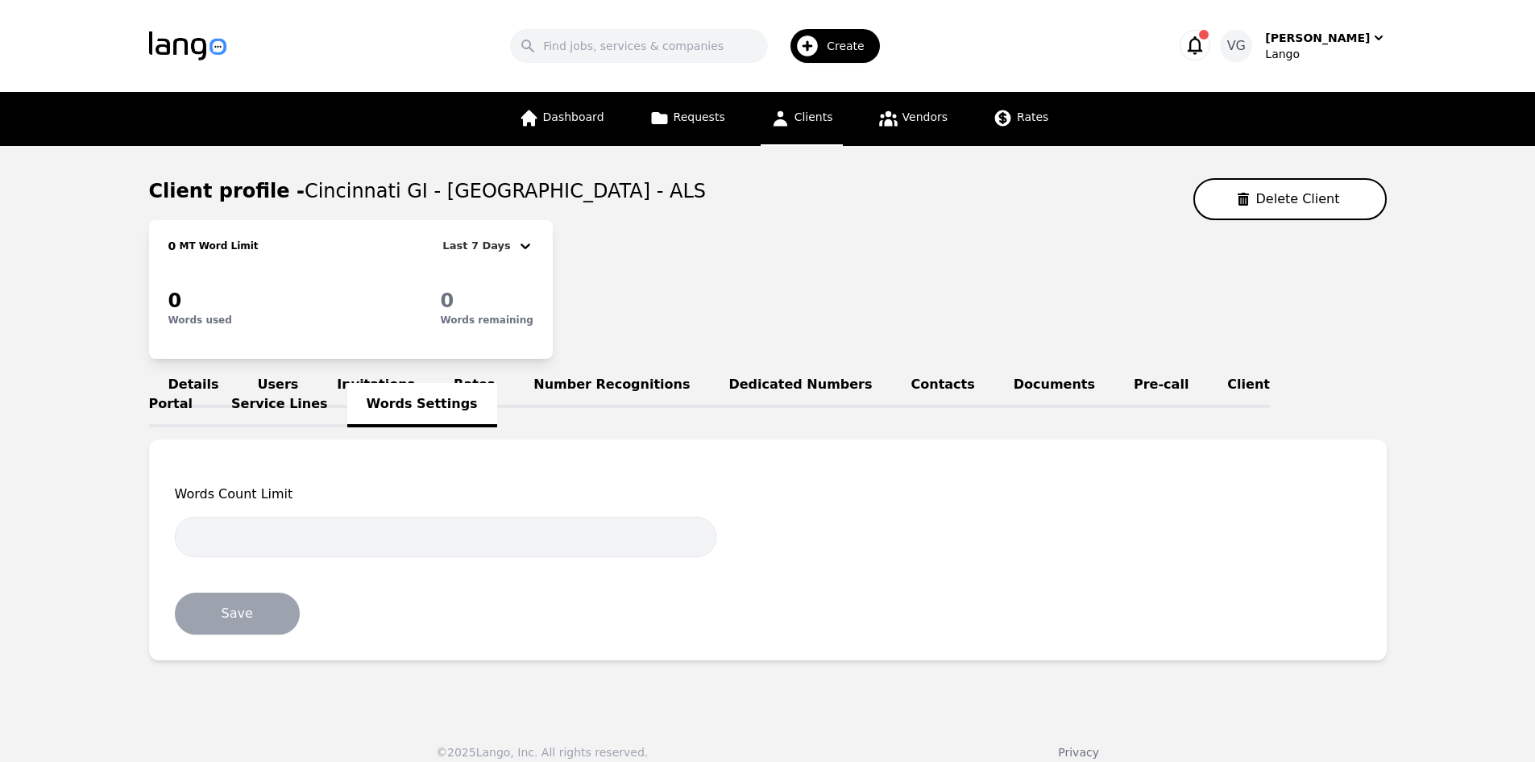
click at [200, 373] on link "Details" at bounding box center [193, 385] width 89 height 44
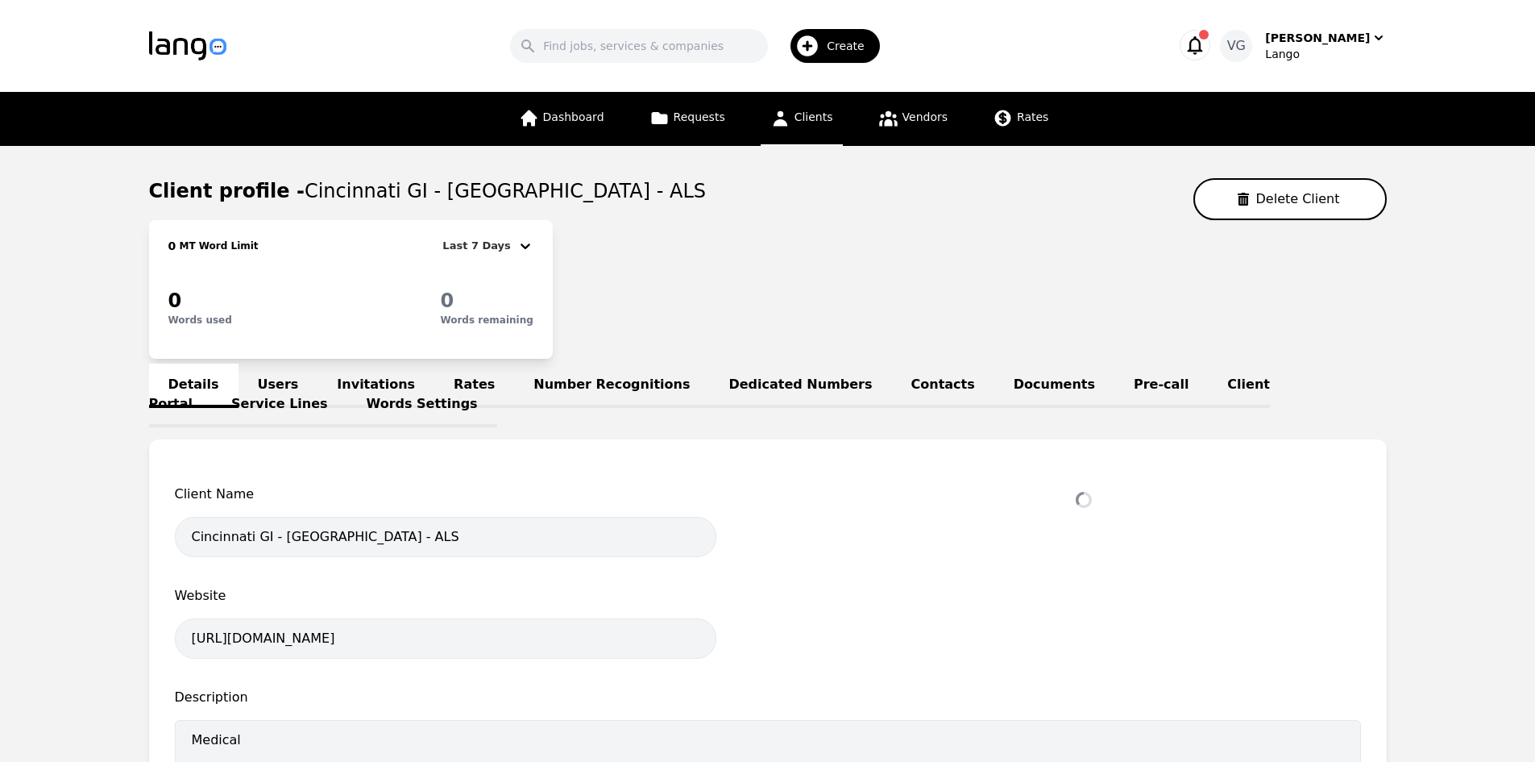
select select "active"
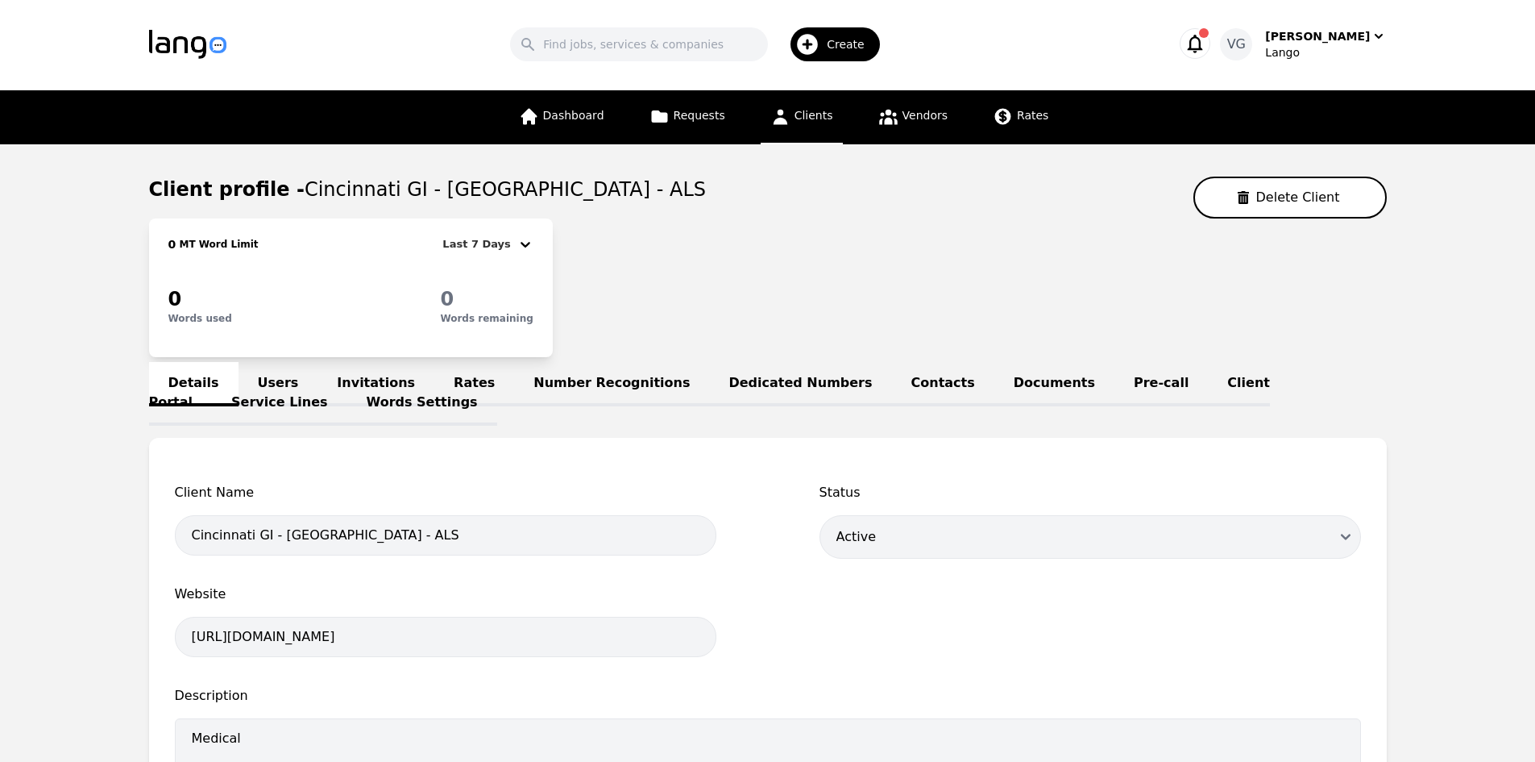
scroll to position [161, 0]
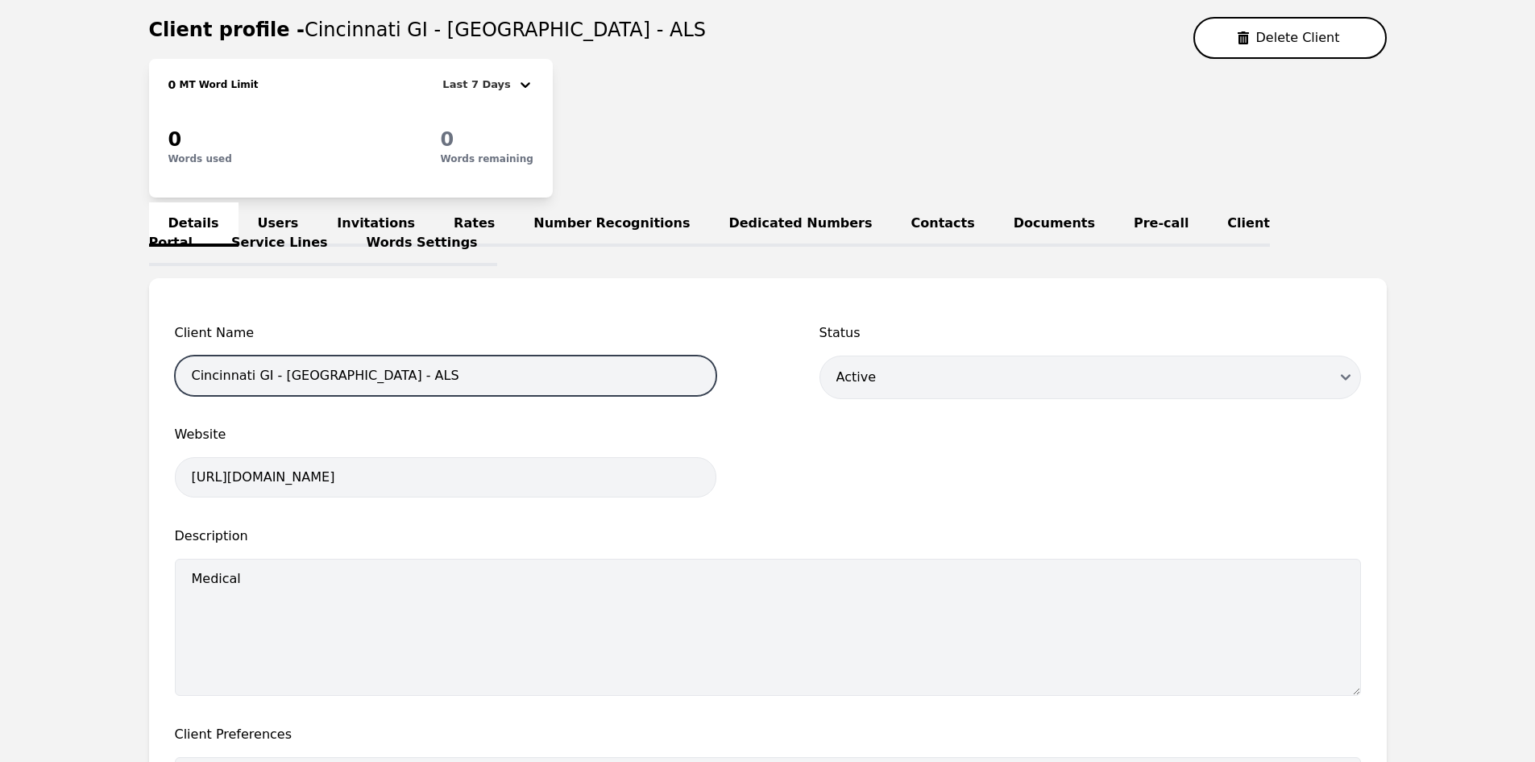
drag, startPoint x: 189, startPoint y: 375, endPoint x: 359, endPoint y: 373, distance: 170.0
click at [359, 373] on input "Cincinnati GI - Batavia - ALS" at bounding box center [446, 375] width 542 height 40
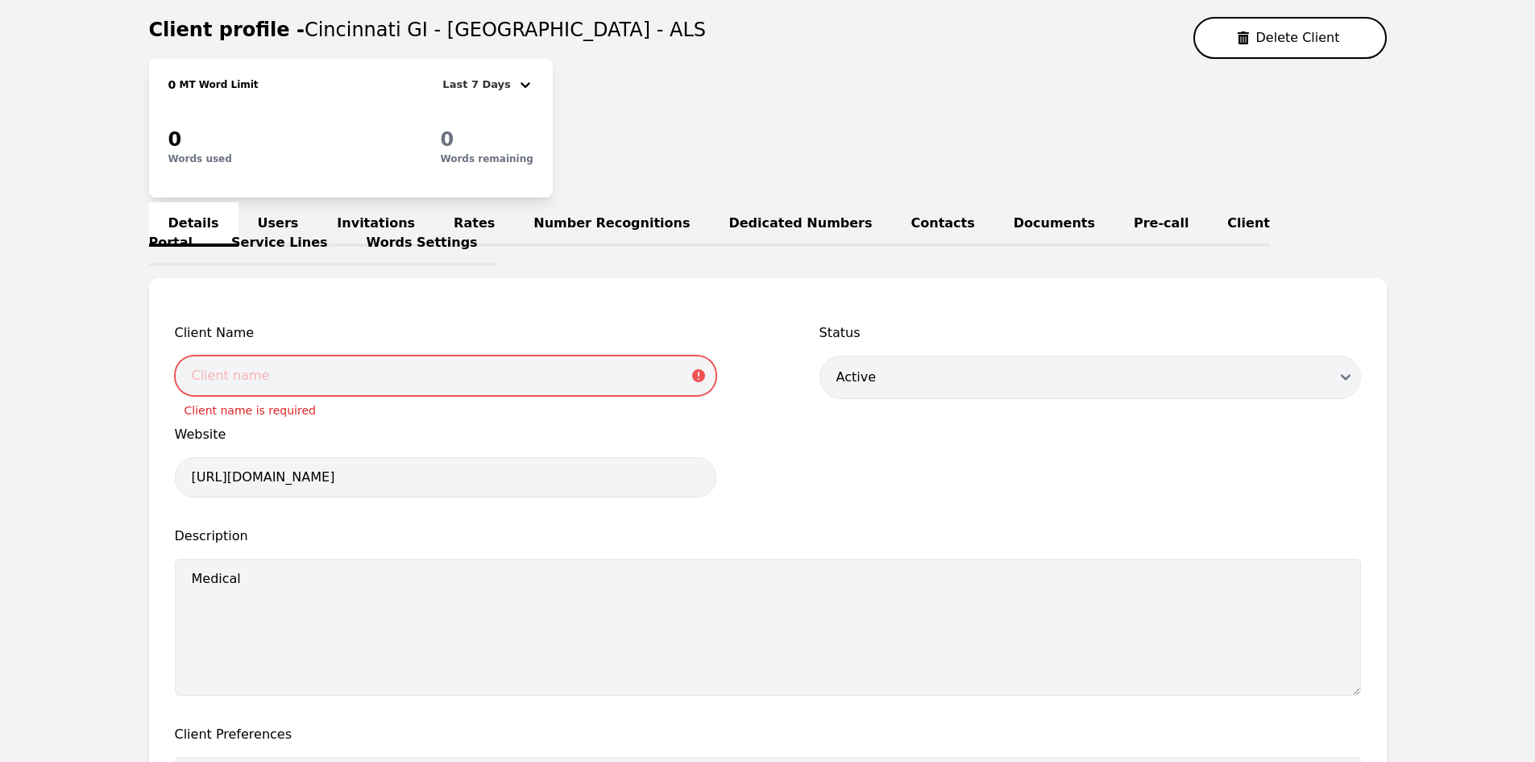
paste input "CINCINNATI GI - [GEOGRAPHIC_DATA] - ALS"
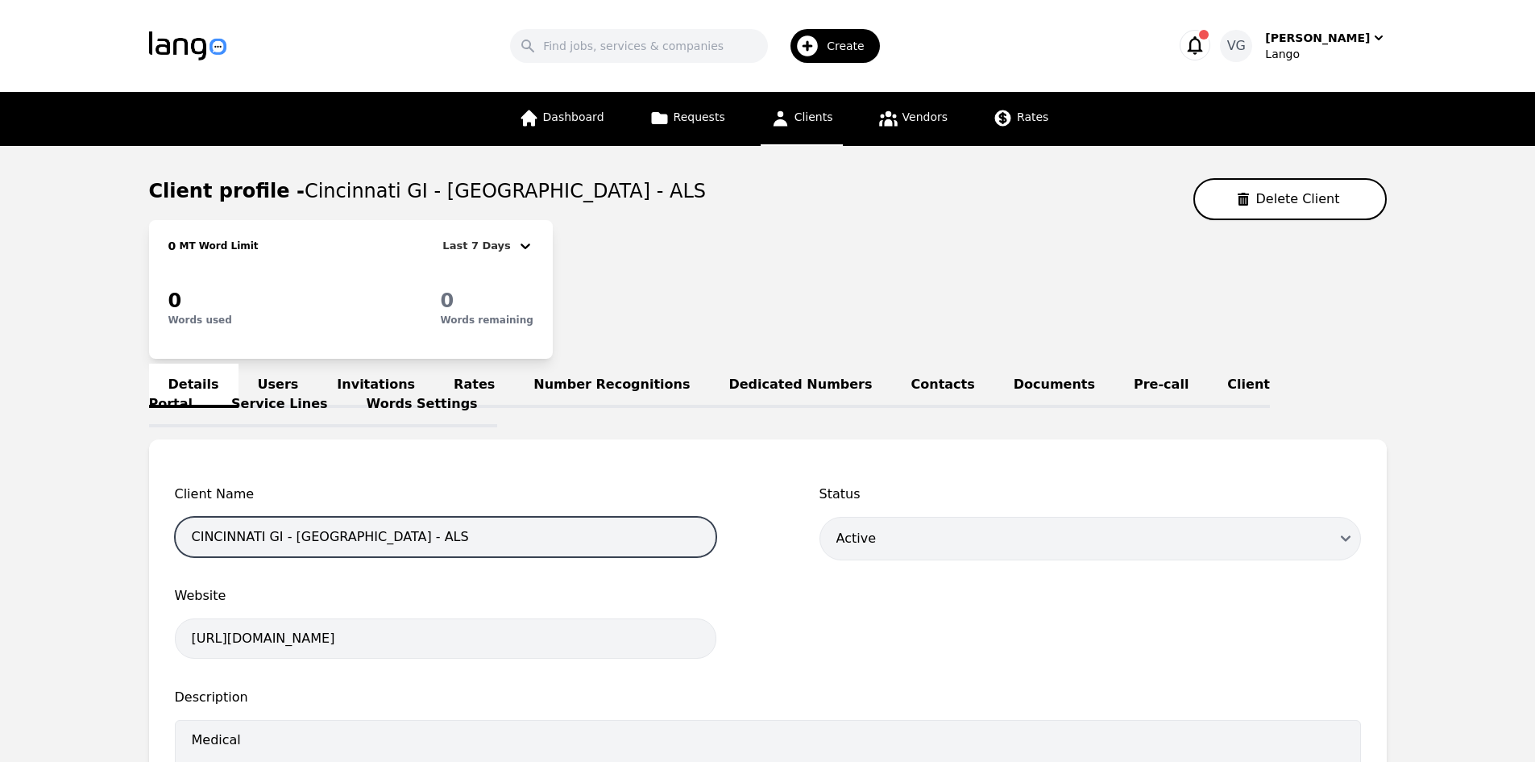
scroll to position [503, 0]
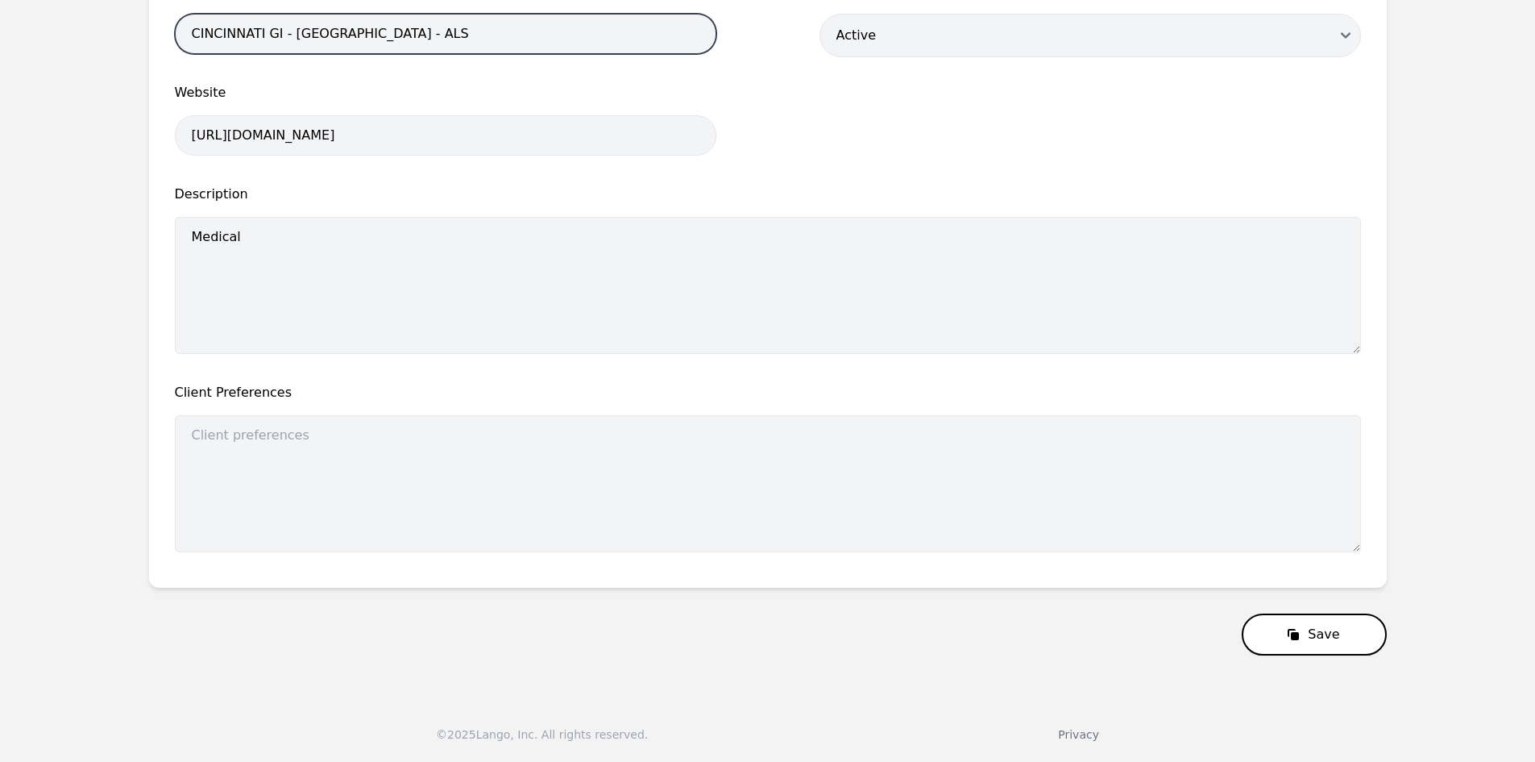
type input "CINCINNATI GI - [GEOGRAPHIC_DATA] - ALS"
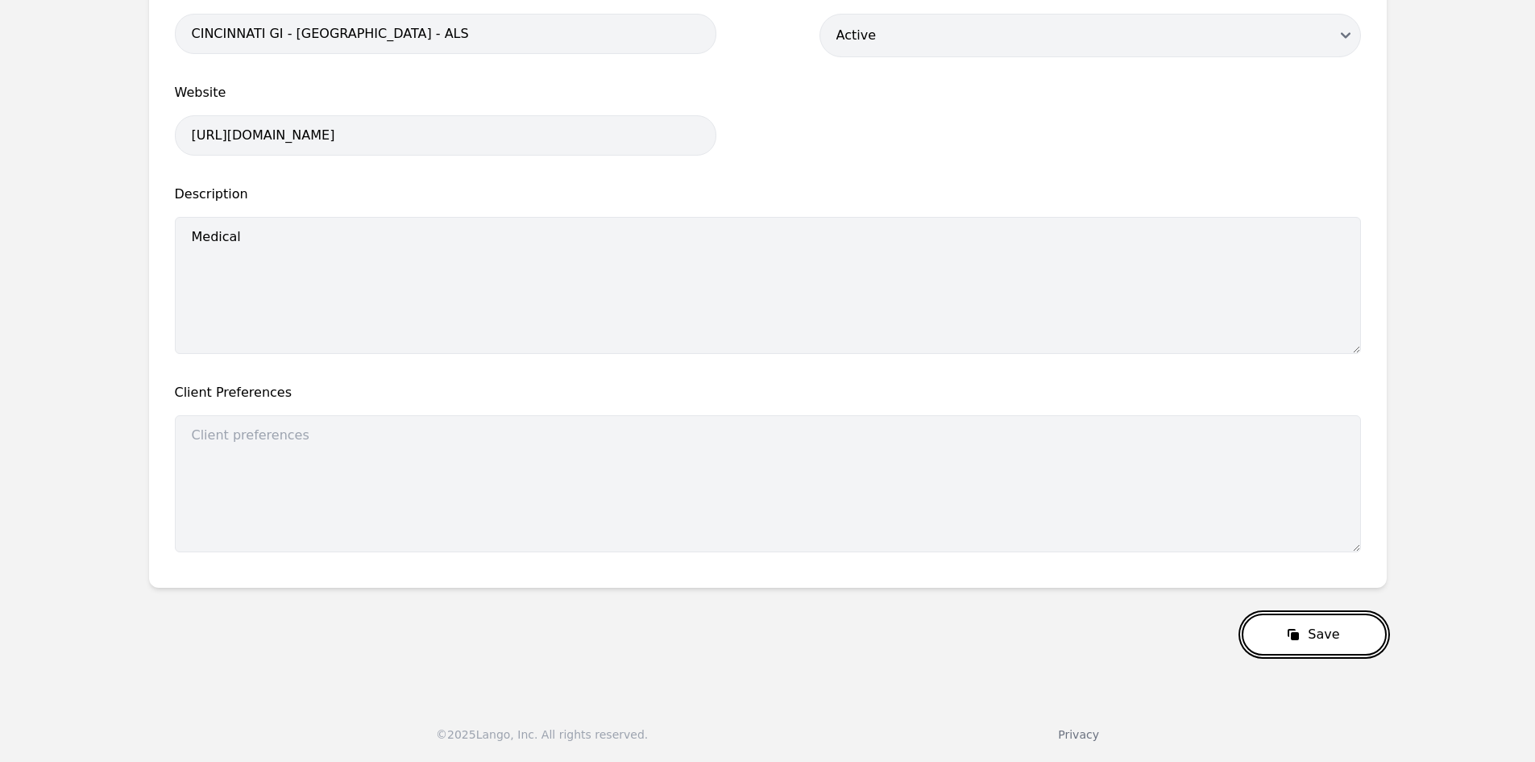
click at [1317, 642] on button "Save" at bounding box center [1314, 634] width 144 height 42
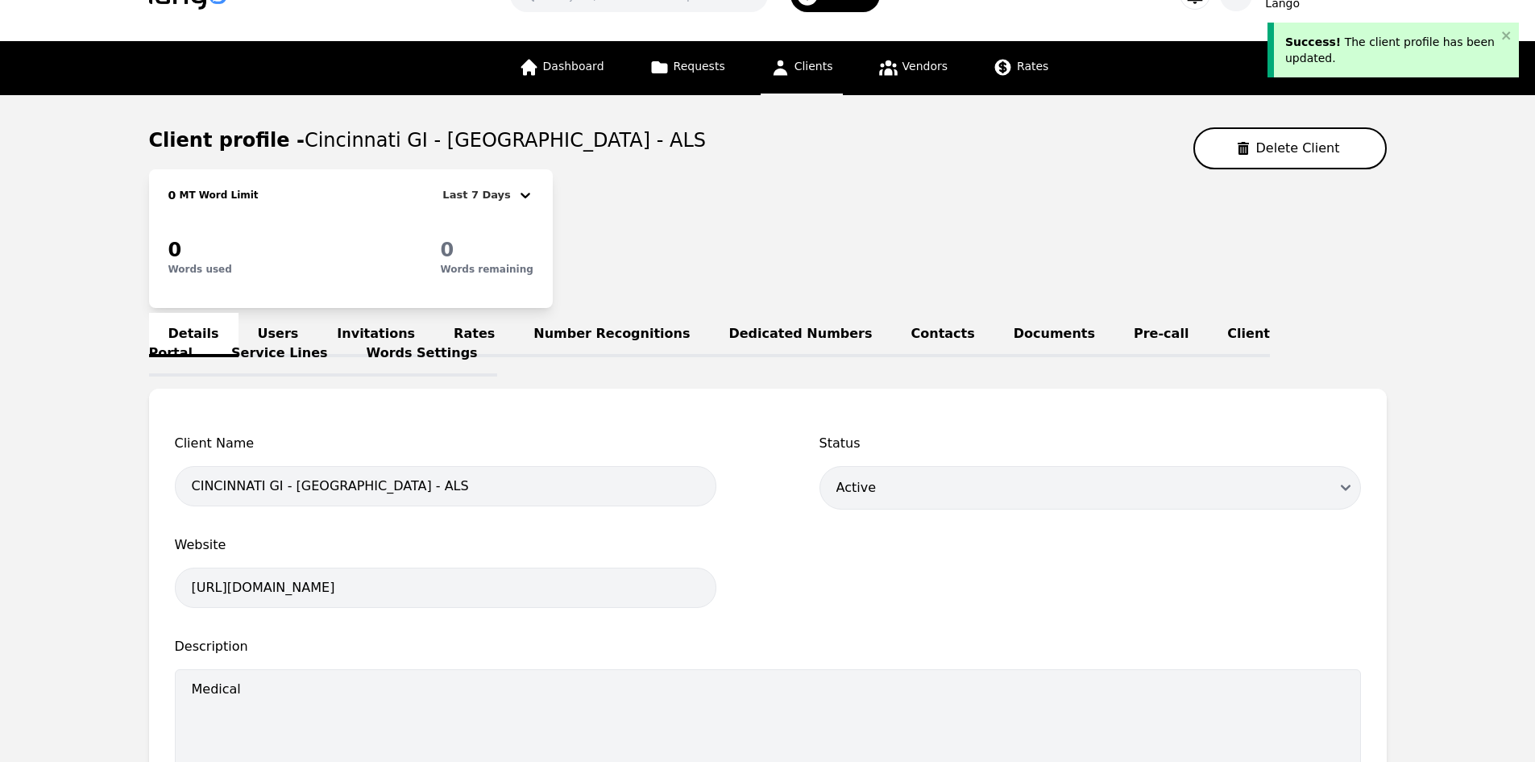
scroll to position [0, 0]
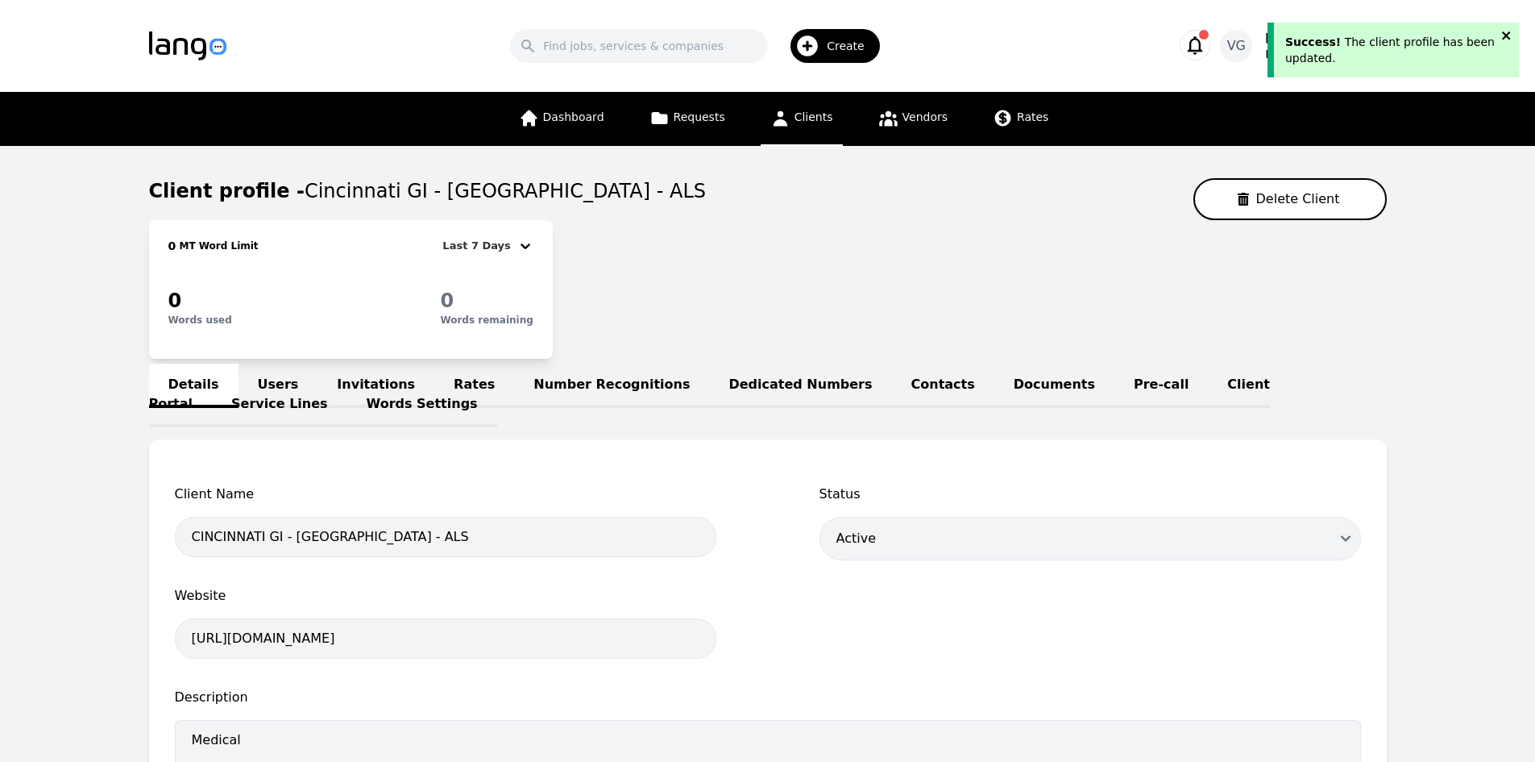
click at [1504, 35] on icon "close" at bounding box center [1506, 35] width 8 height 8
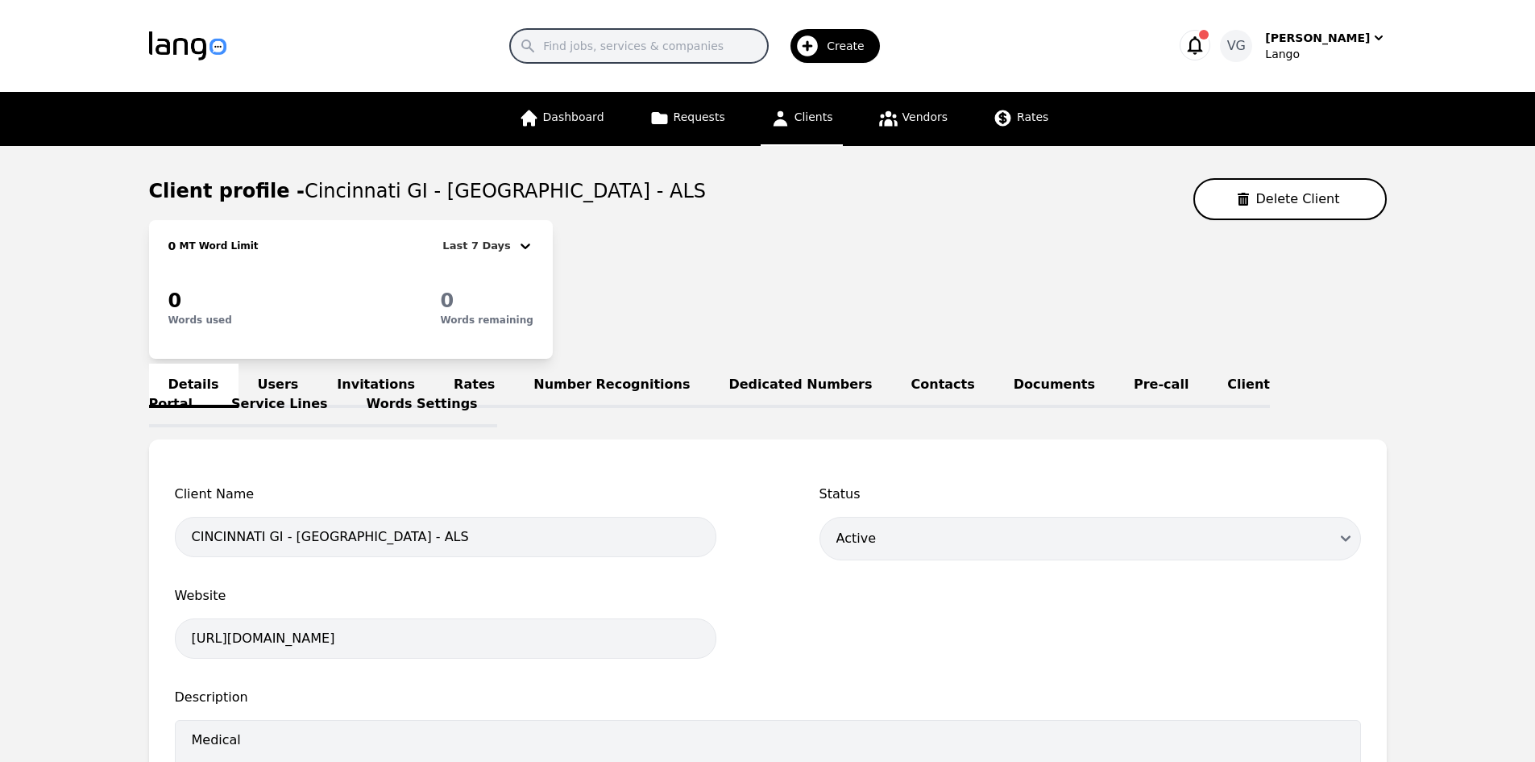
click at [626, 49] on input "Search" at bounding box center [639, 46] width 258 height 34
paste input "CINCINNATI GI - [GEOGRAPHIC_DATA] - ALS"
type input "CINCINNATI GI - [GEOGRAPHIC_DATA] - ALS"
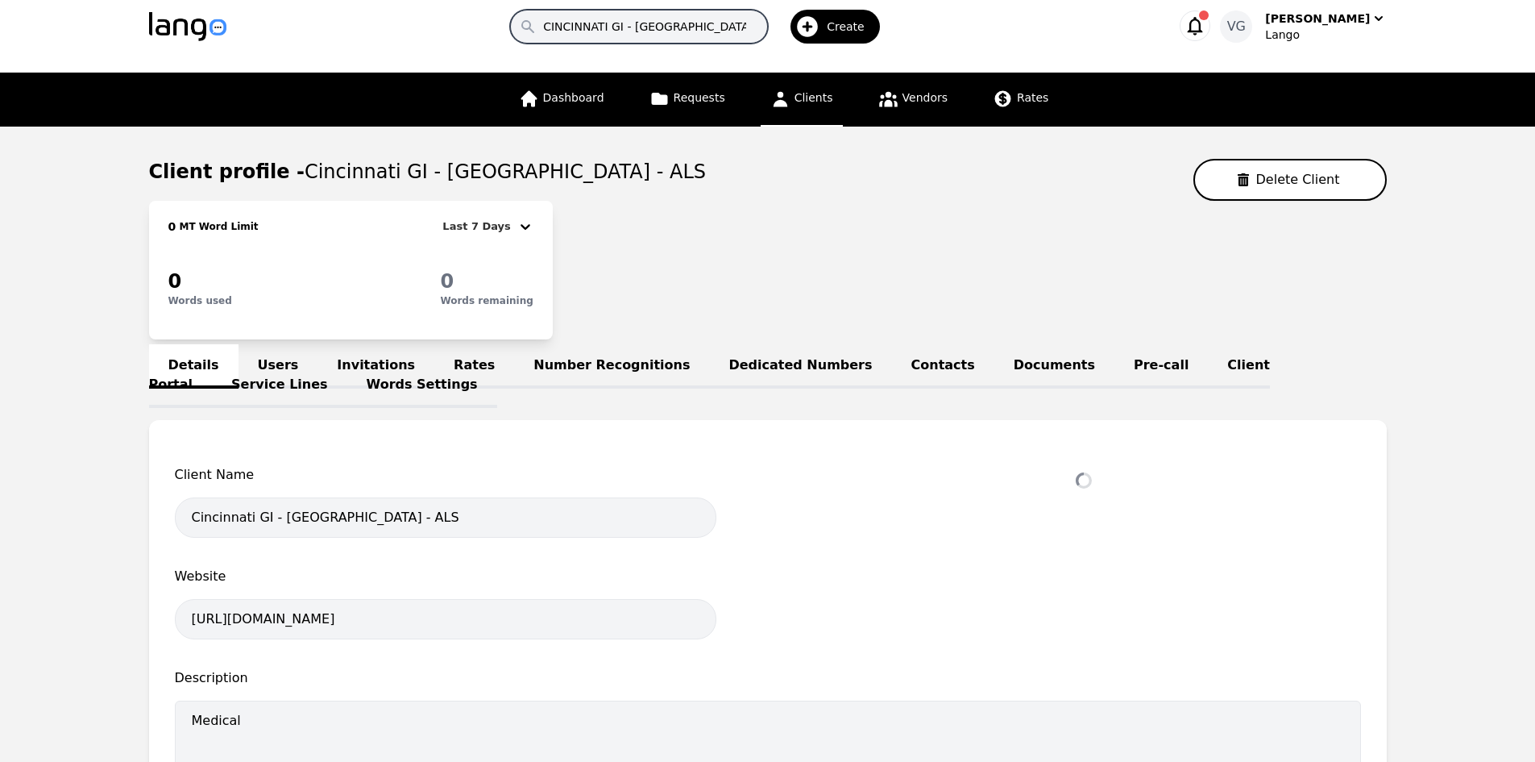
scroll to position [161, 0]
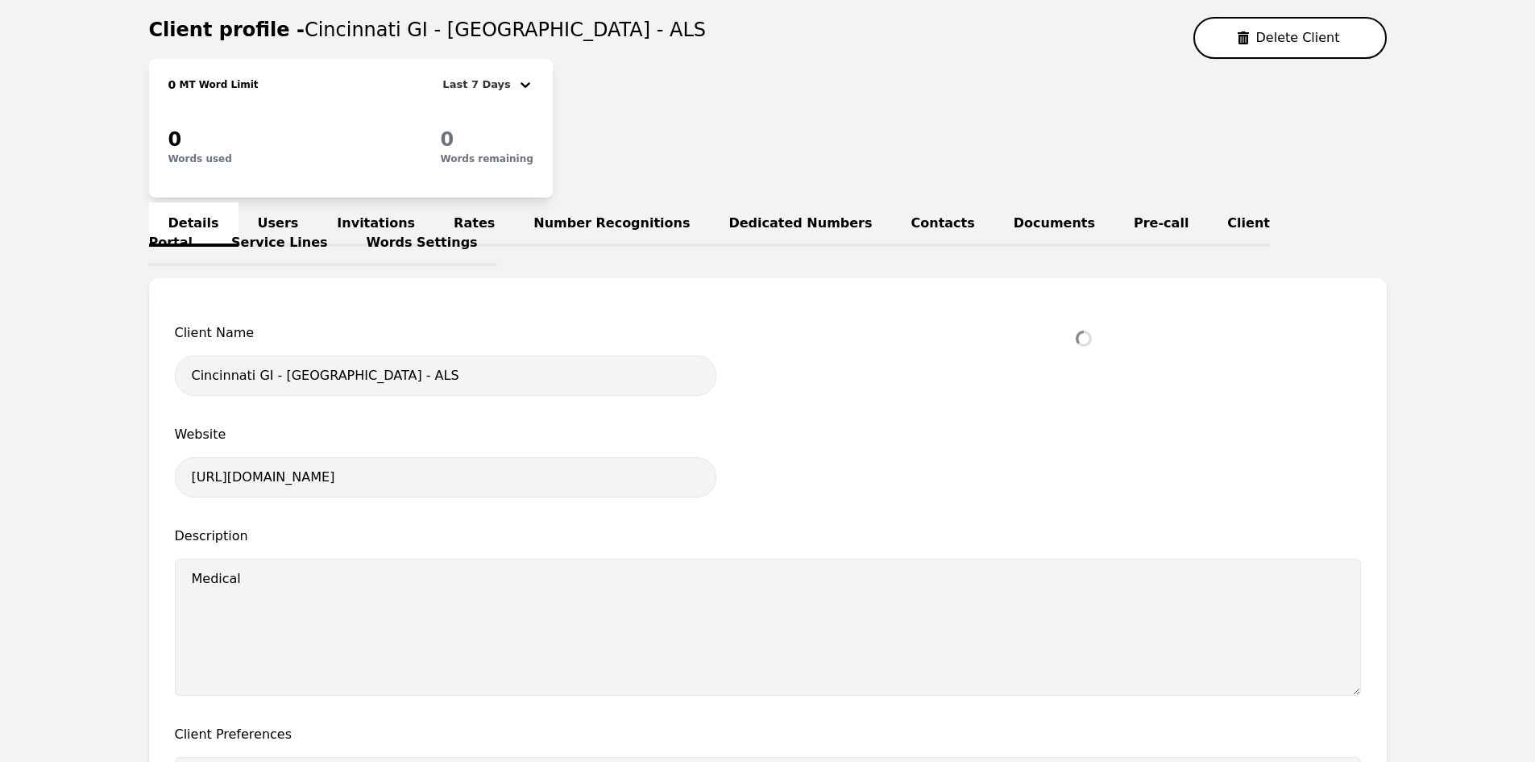
select select "active"
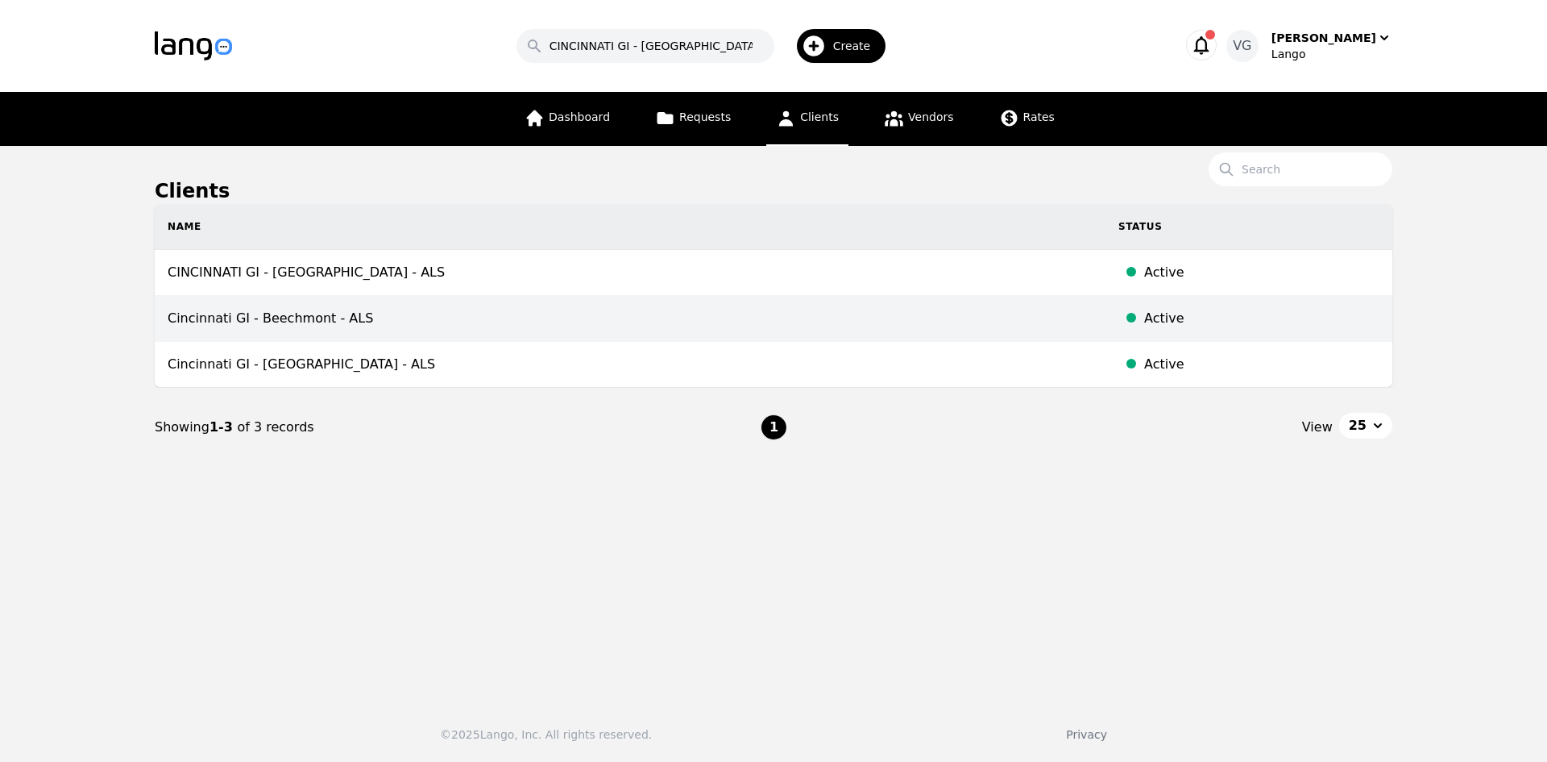
click at [278, 316] on td "Cincinnati GI - Beechmont - ALS" at bounding box center [630, 319] width 951 height 46
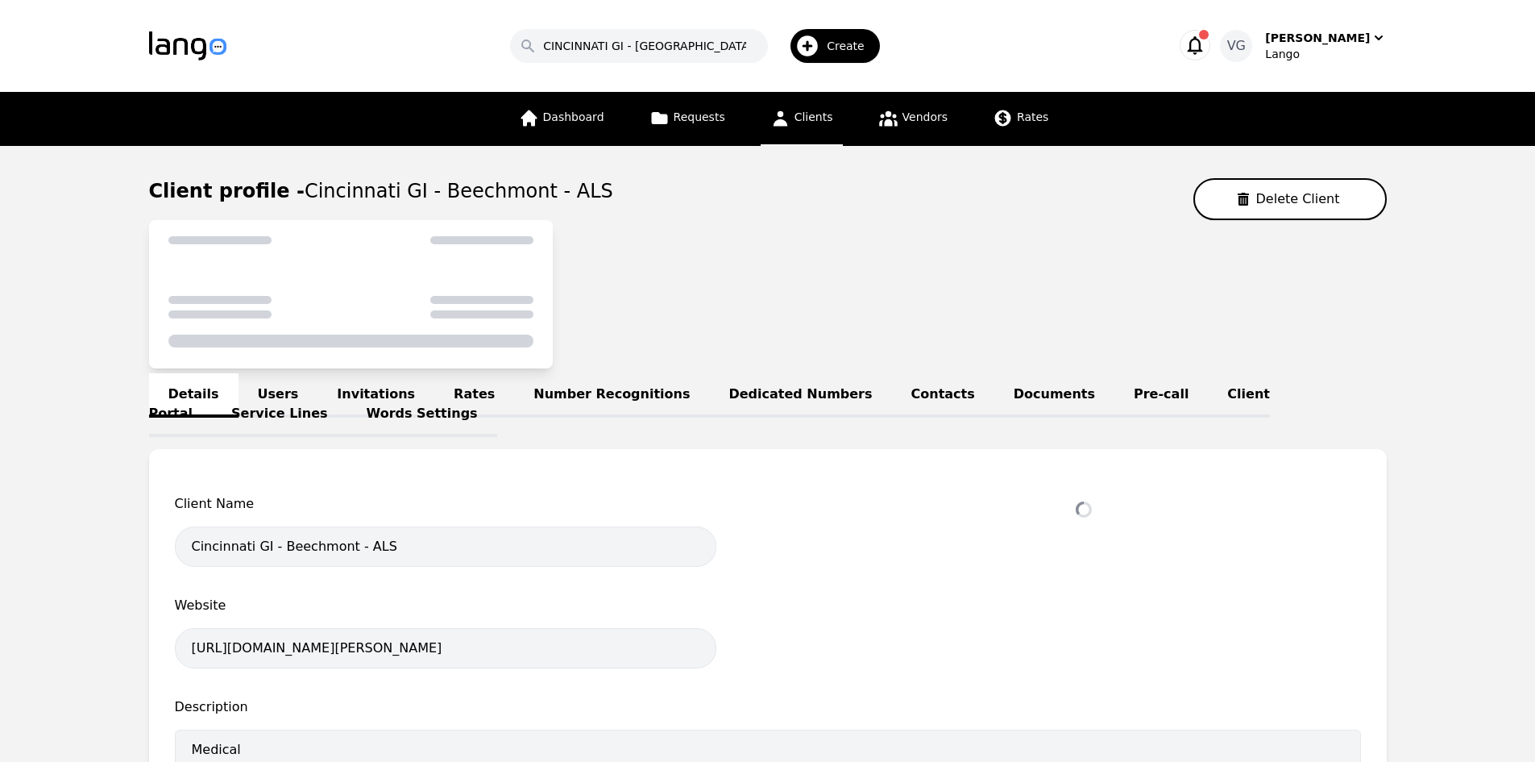
select select "active"
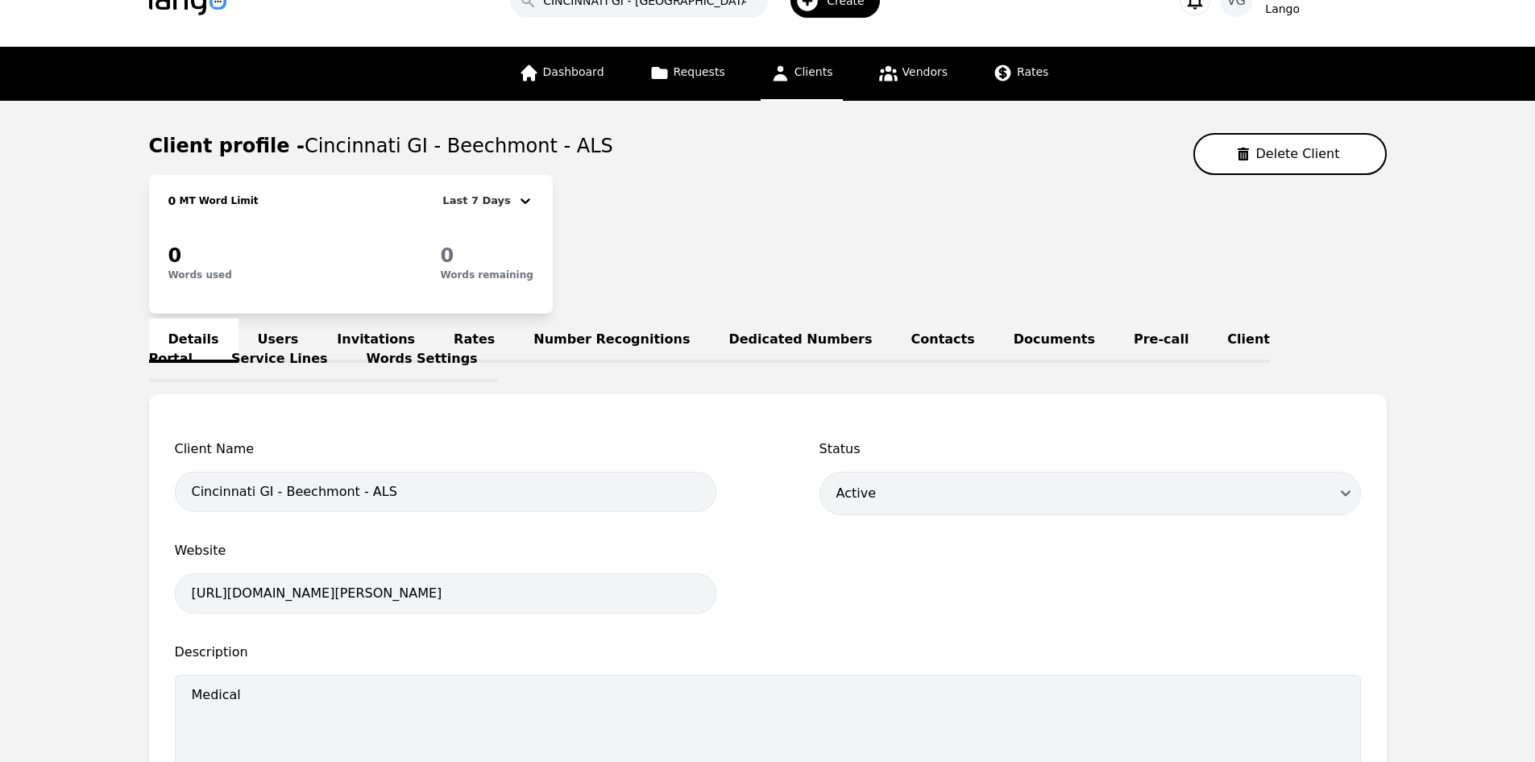
scroll to position [81, 0]
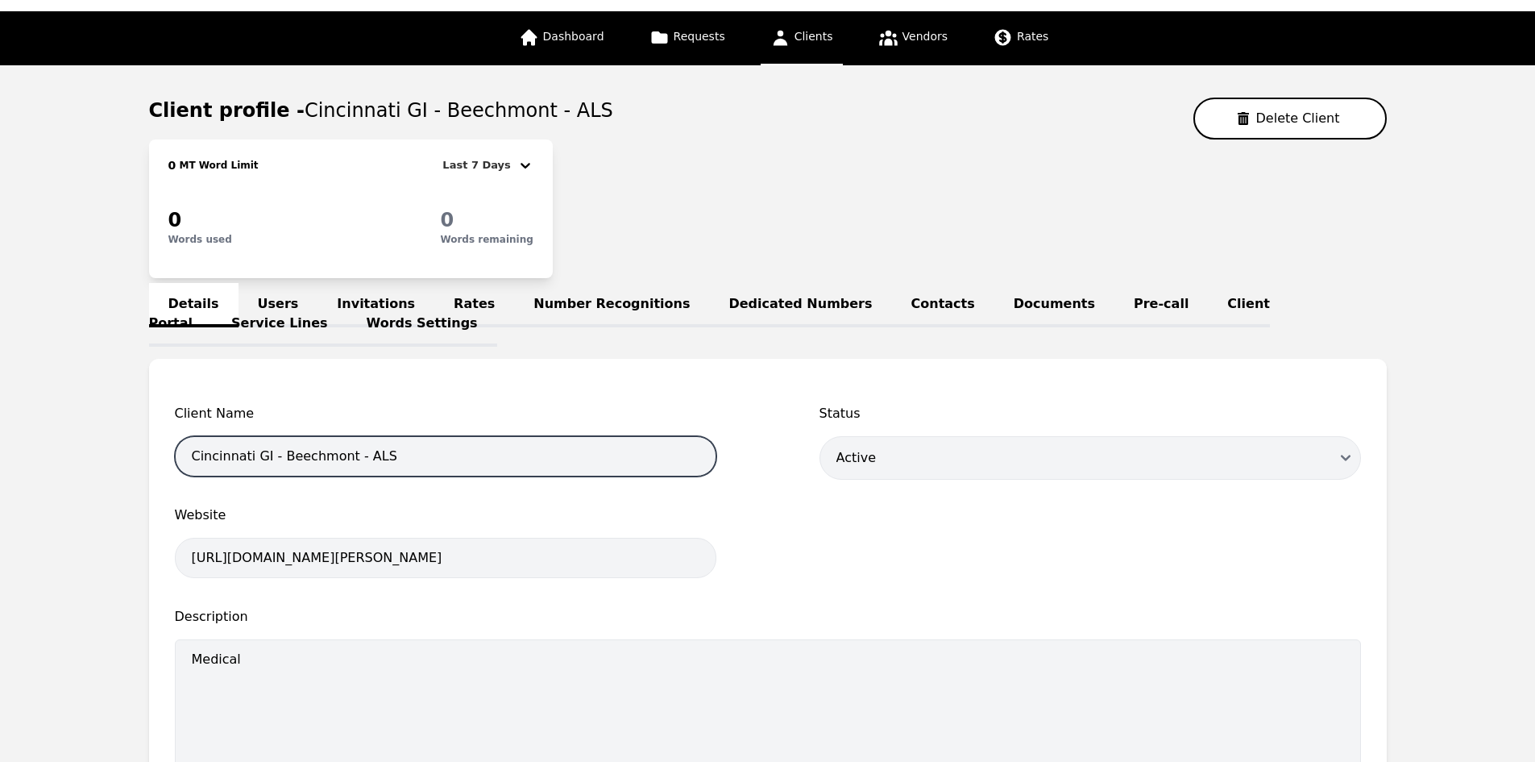
click at [197, 453] on input "Cincinnati GI - Beechmont - ALS" at bounding box center [446, 456] width 542 height 40
drag, startPoint x: 197, startPoint y: 453, endPoint x: 366, endPoint y: 450, distance: 169.2
click at [366, 450] on input "Cincinnati GI - Beechmont - ALS" at bounding box center [446, 456] width 542 height 40
click at [319, 459] on input "Cincinnati GI - Beechmont - ALS" at bounding box center [446, 456] width 542 height 40
click at [302, 456] on input "Cincinnati GI - Beechmont - ALS" at bounding box center [446, 456] width 542 height 40
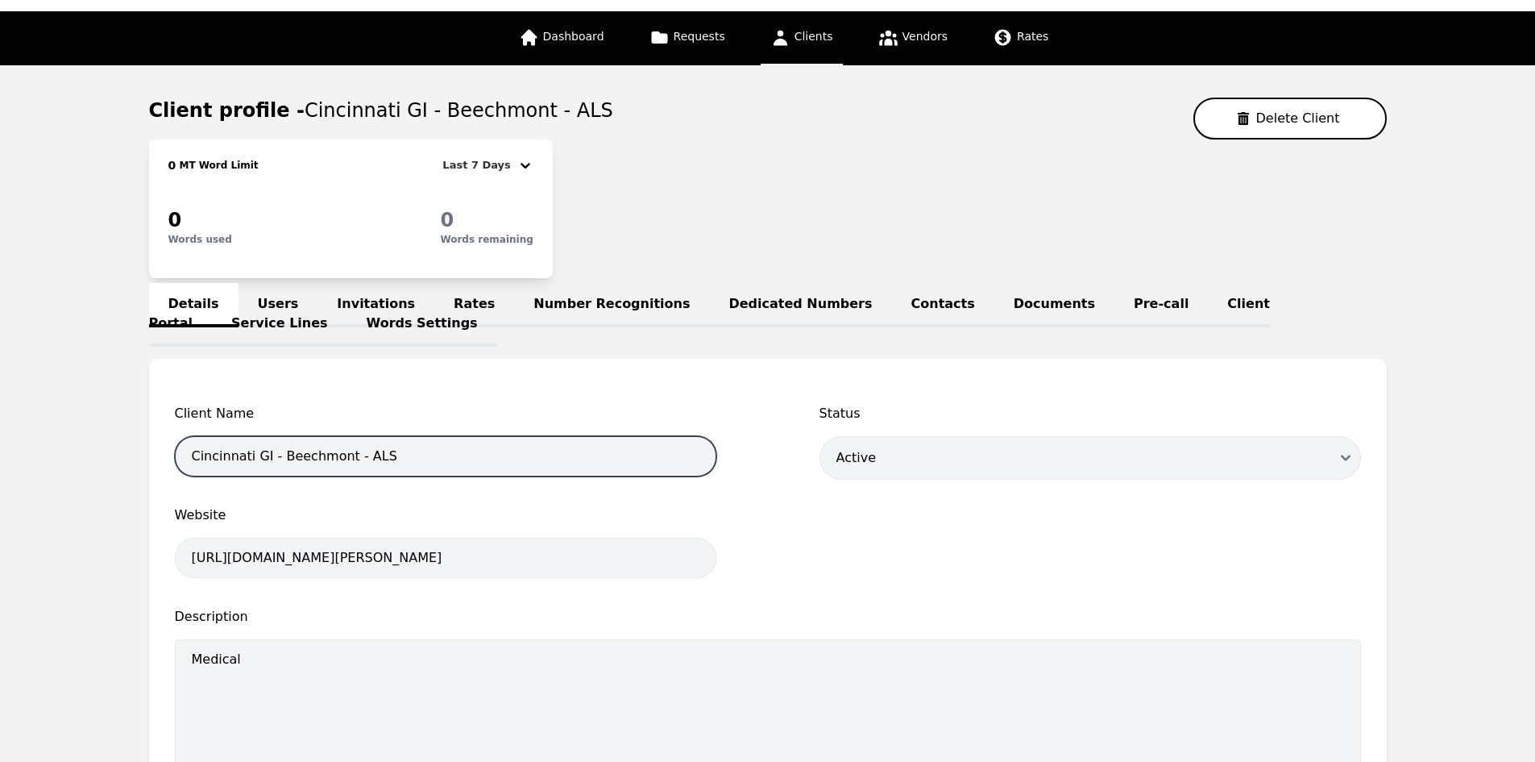
click at [302, 456] on input "Cincinnati GI - Beechmont - ALS" at bounding box center [446, 456] width 542 height 40
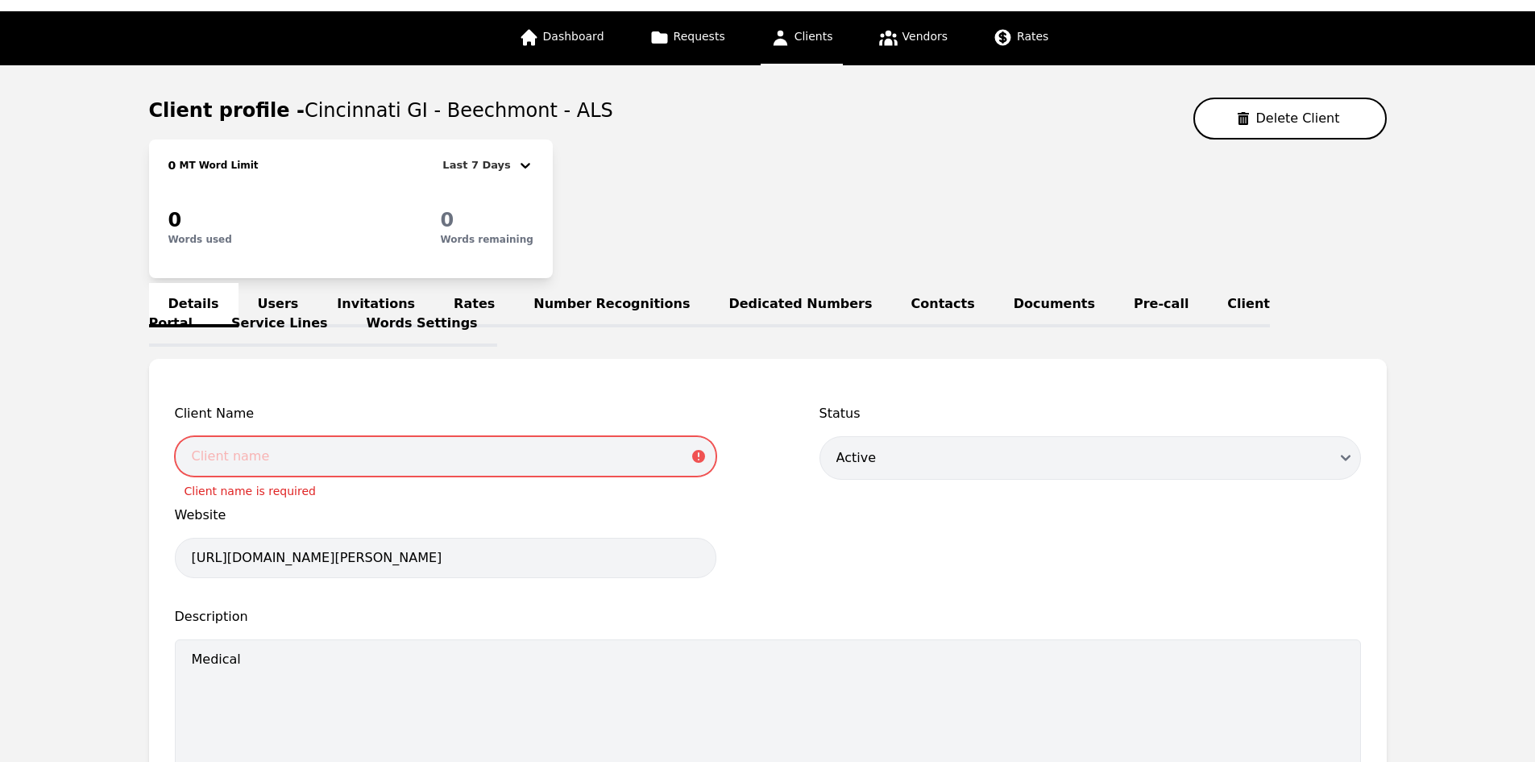
paste input "CINCINNATI GI - BEECHMONT - ALS"
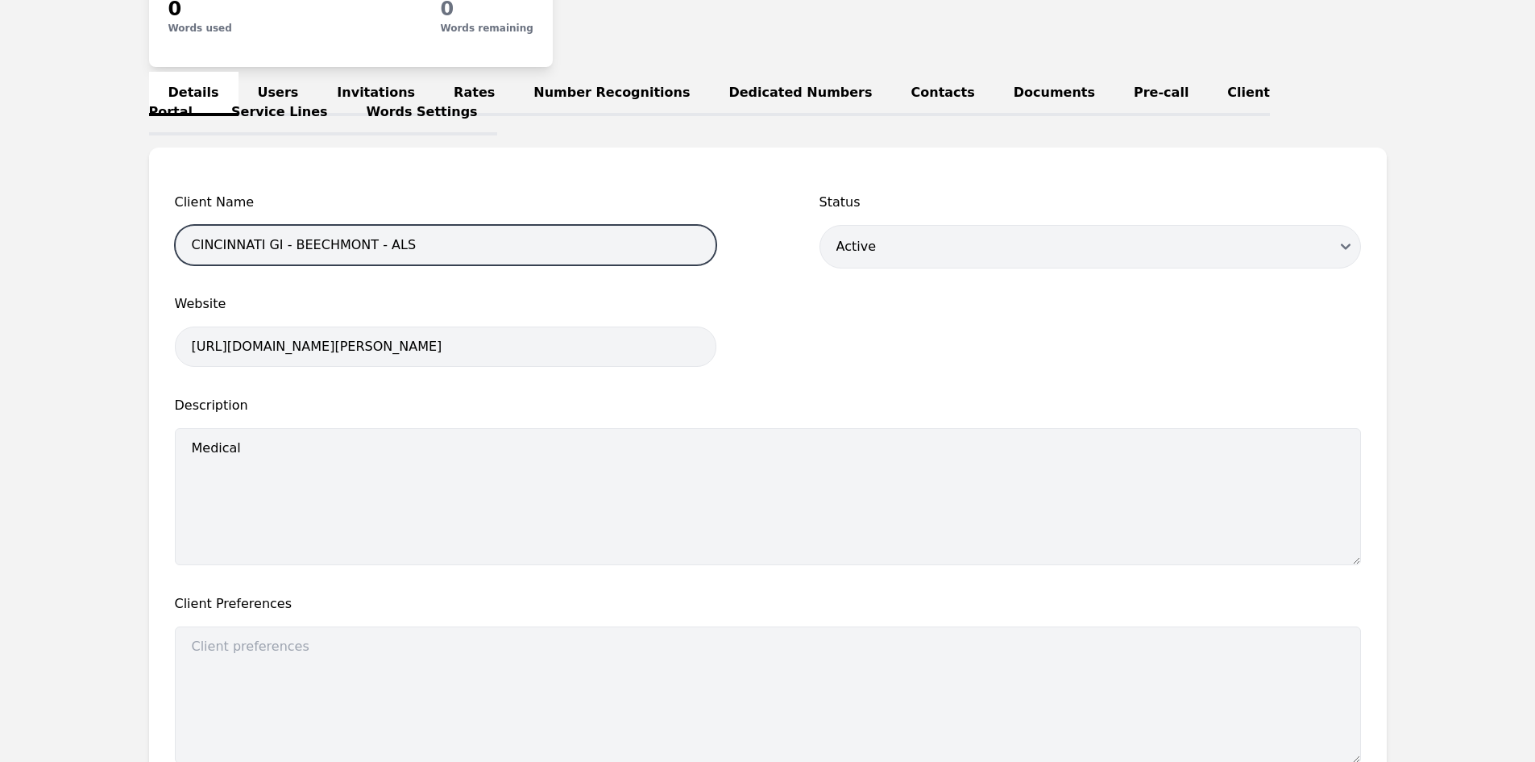
scroll to position [503, 0]
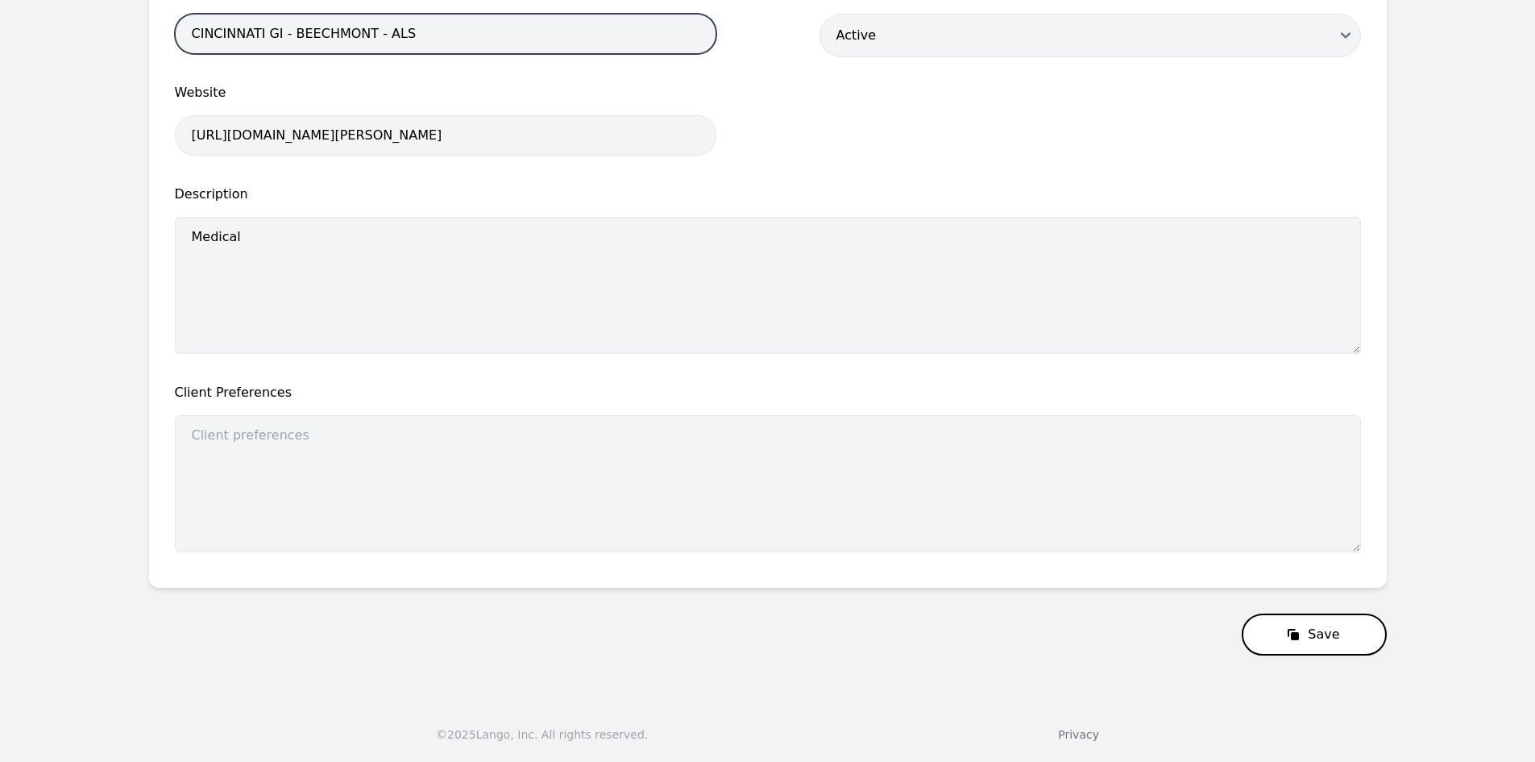
type input "CINCINNATI GI - BEECHMONT - ALS"
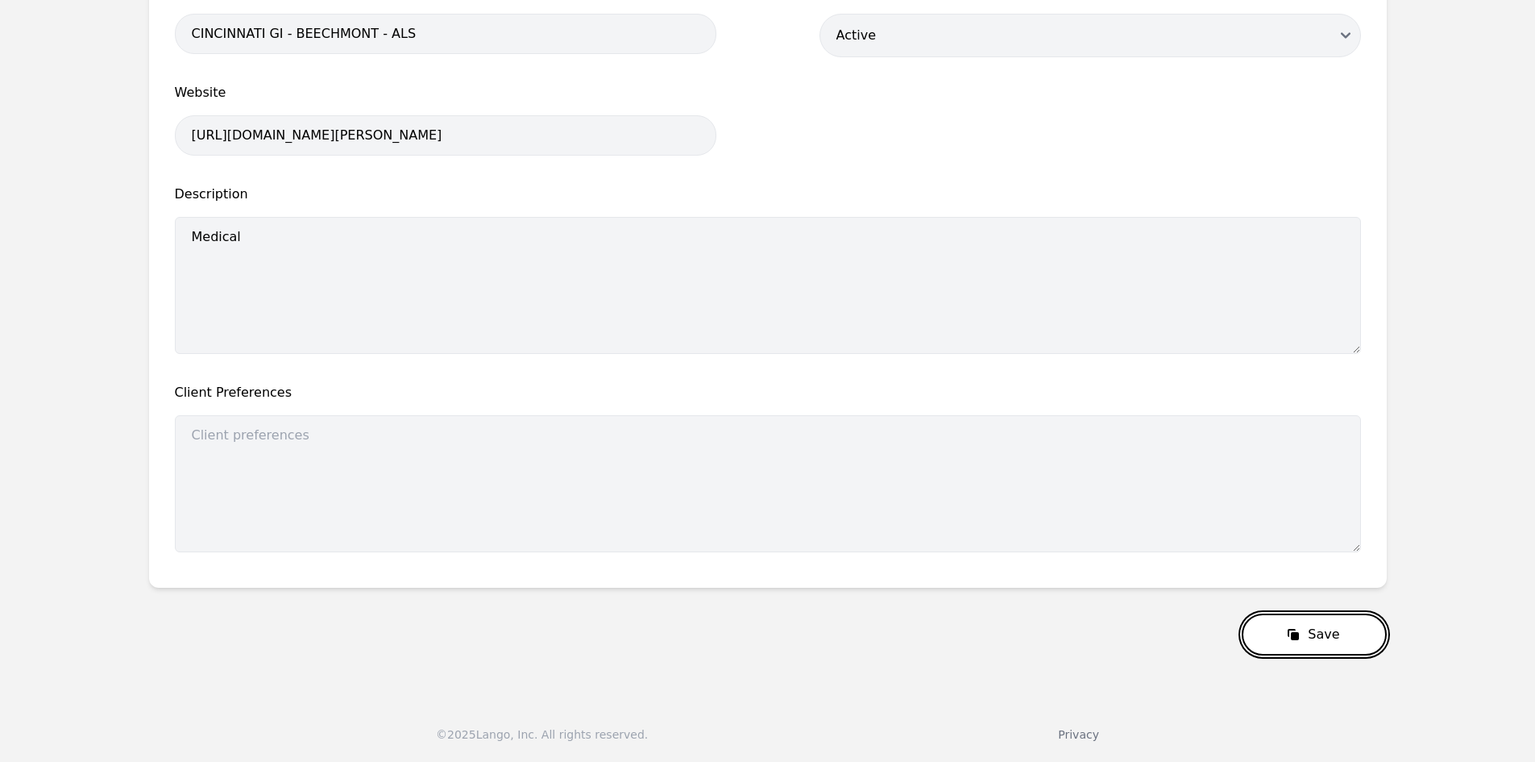
click at [1314, 638] on button "Save" at bounding box center [1314, 634] width 144 height 42
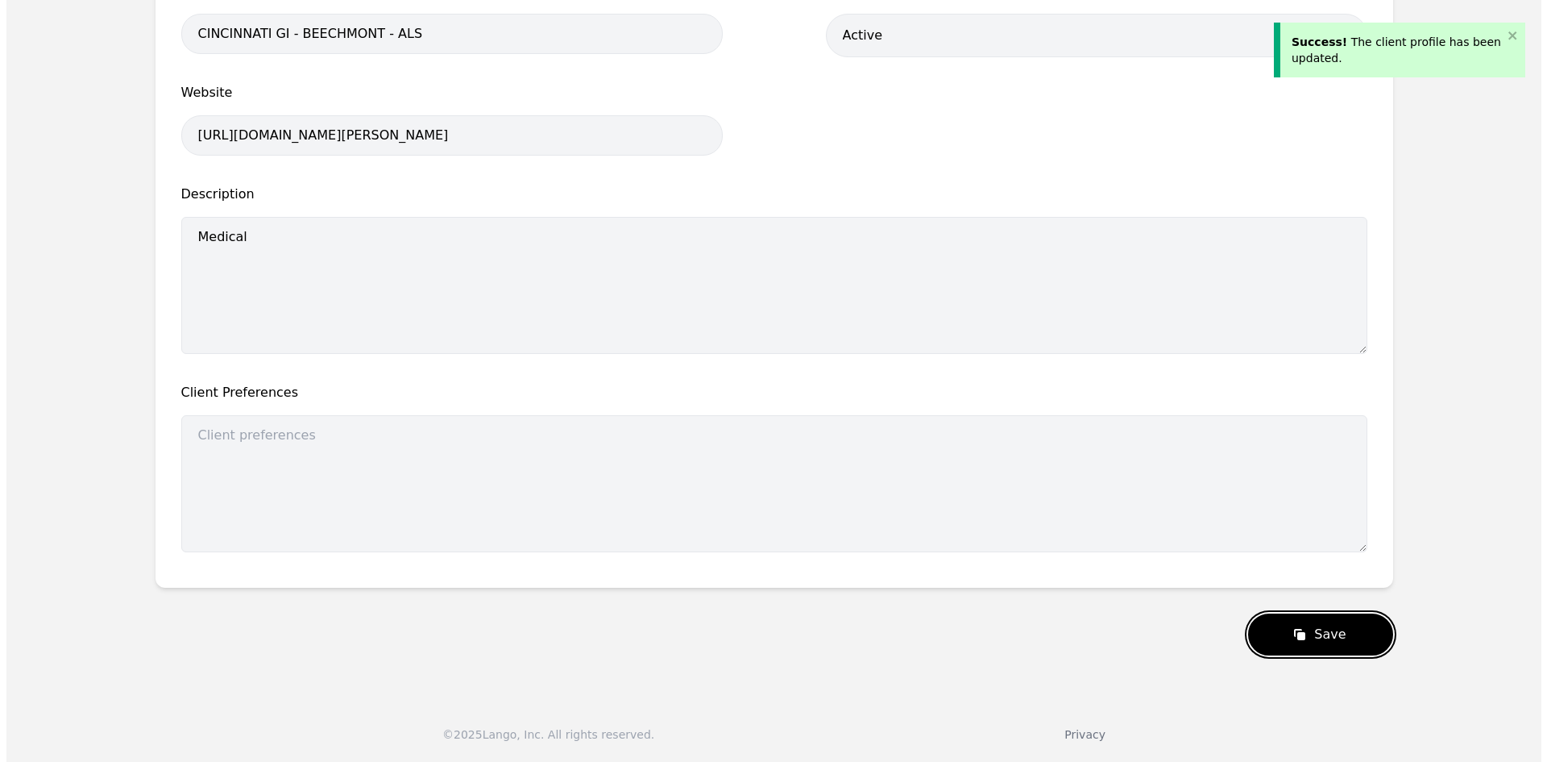
scroll to position [0, 0]
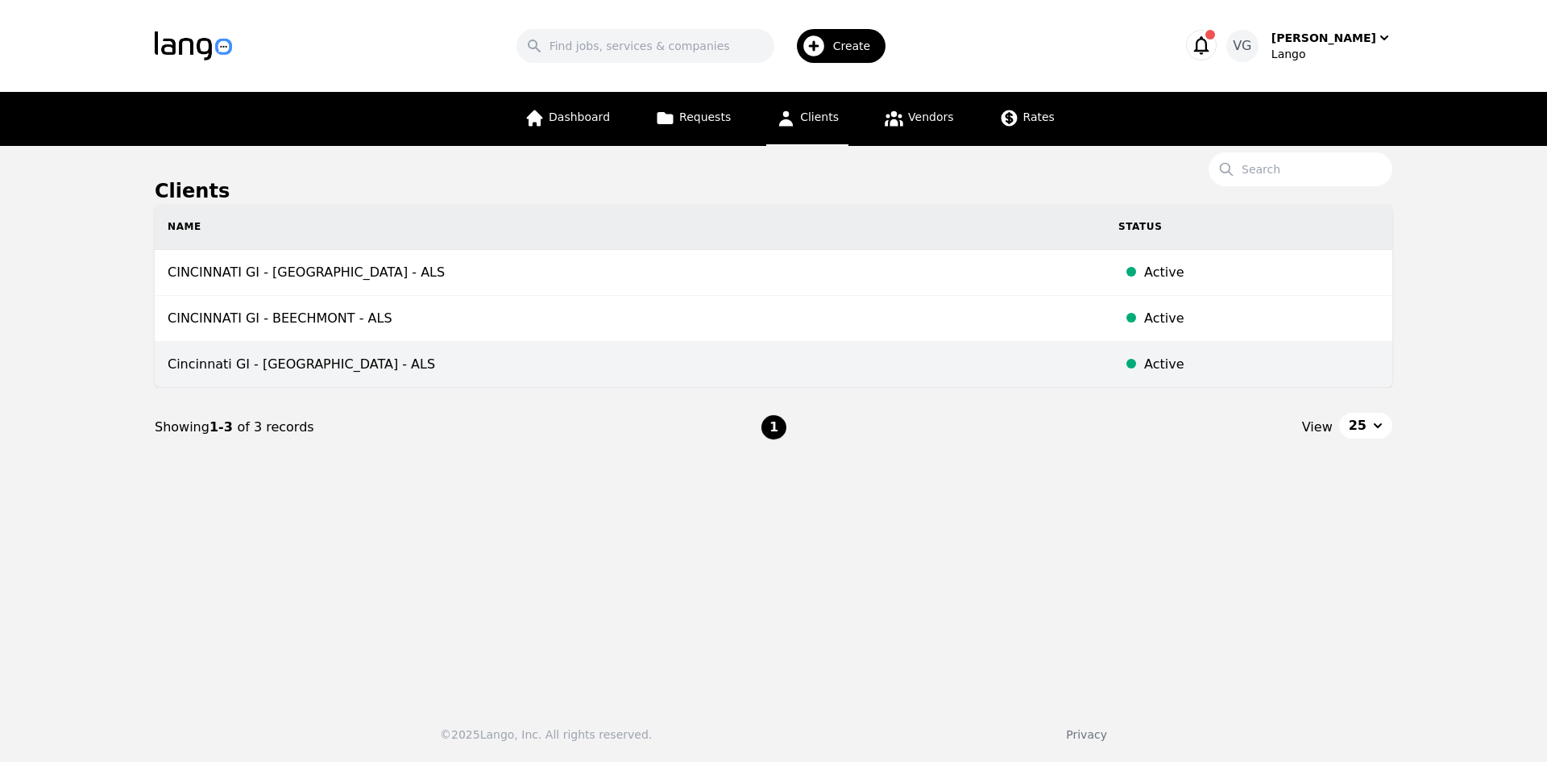
click at [383, 361] on td "Cincinnati GI - [GEOGRAPHIC_DATA] - ALS" at bounding box center [630, 365] width 951 height 46
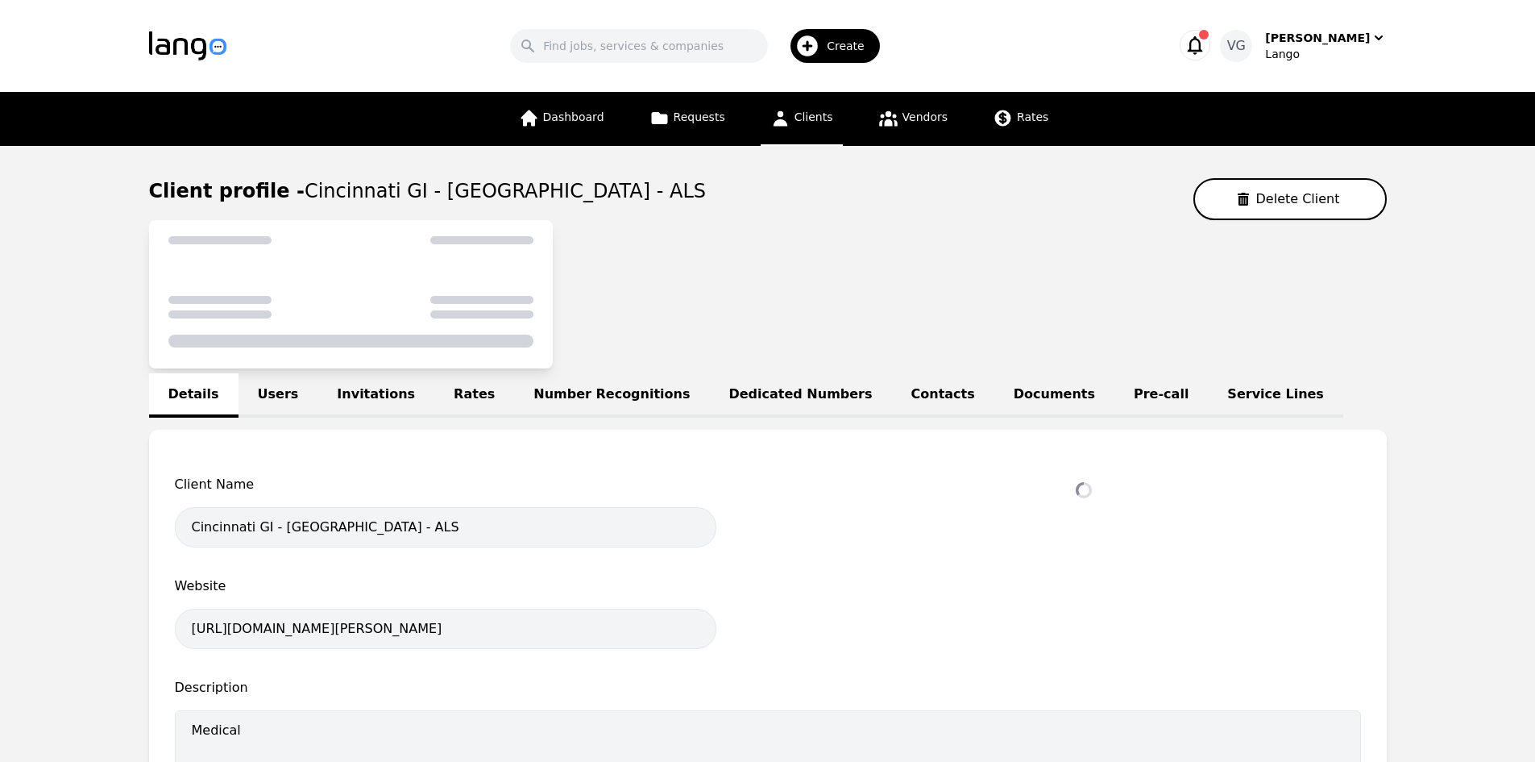
select select "active"
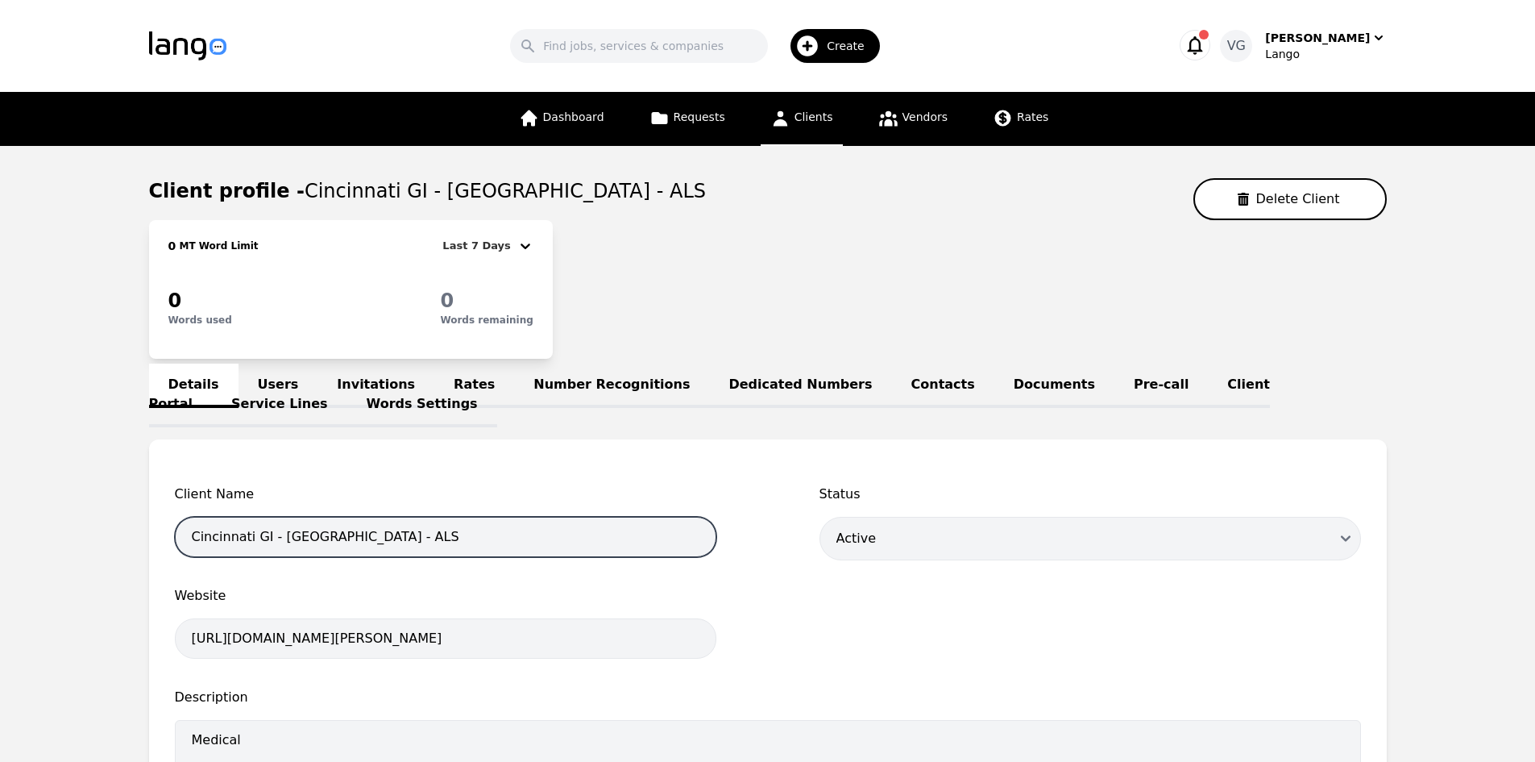
click at [218, 528] on input "Cincinnati GI - [GEOGRAPHIC_DATA] - ALS" at bounding box center [446, 537] width 542 height 40
drag, startPoint x: 218, startPoint y: 528, endPoint x: 349, endPoint y: 528, distance: 131.4
click at [349, 528] on input "Cincinnati GI - Norwood - ALS" at bounding box center [446, 537] width 542 height 40
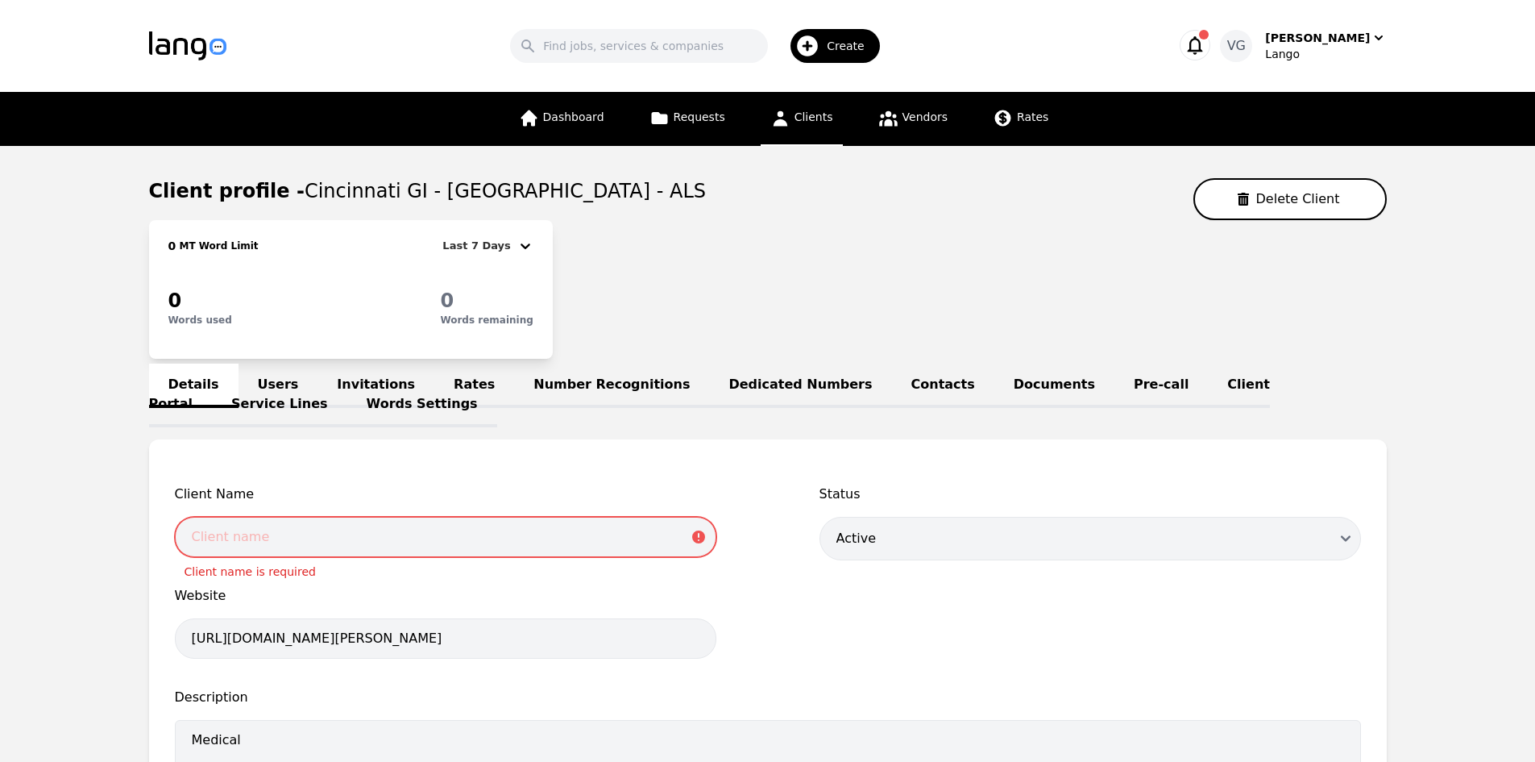
paste input "CINCINNATI GI - NORWOOD - ALS"
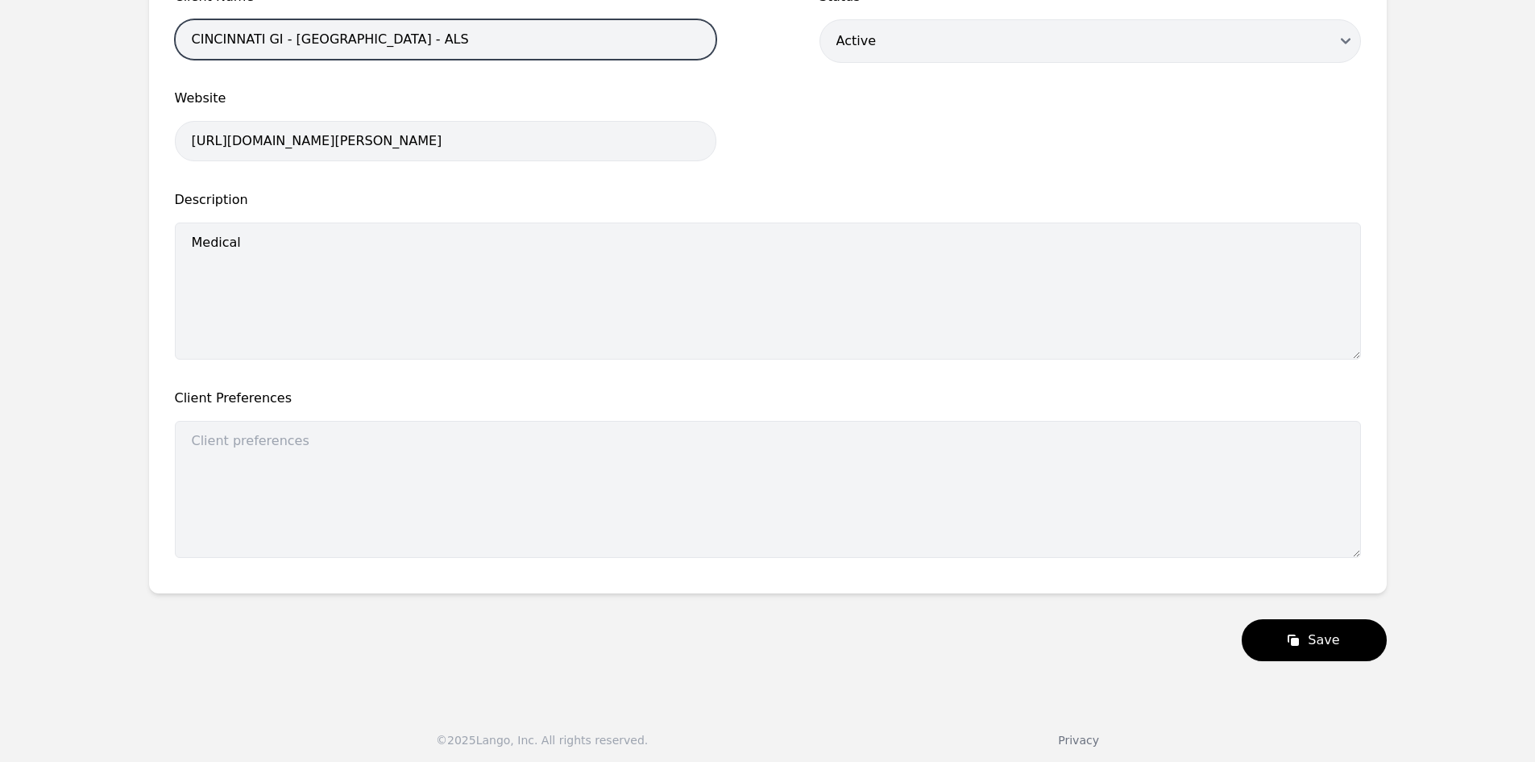
scroll to position [503, 0]
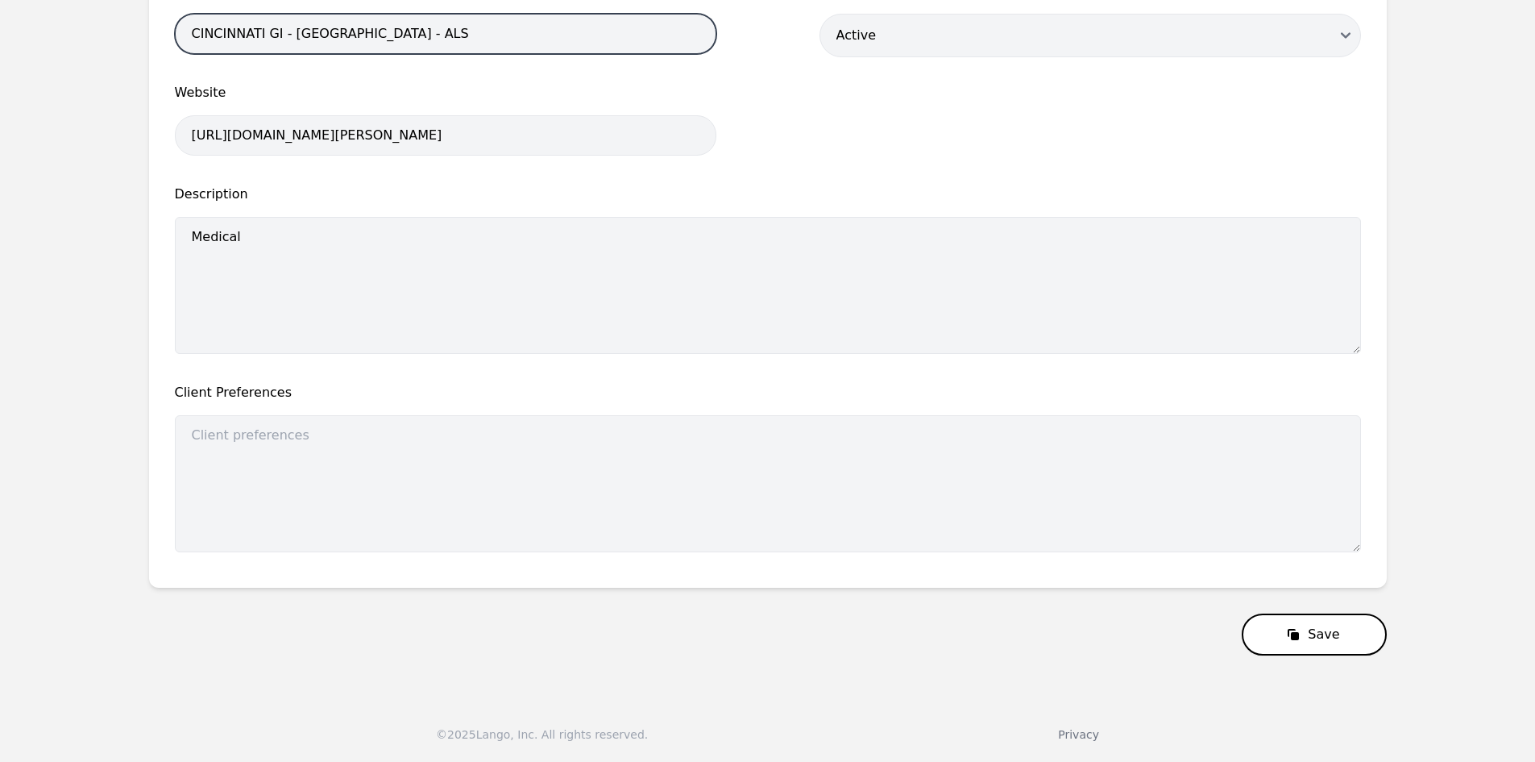
type input "CINCINNATI GI - NORWOOD - ALS"
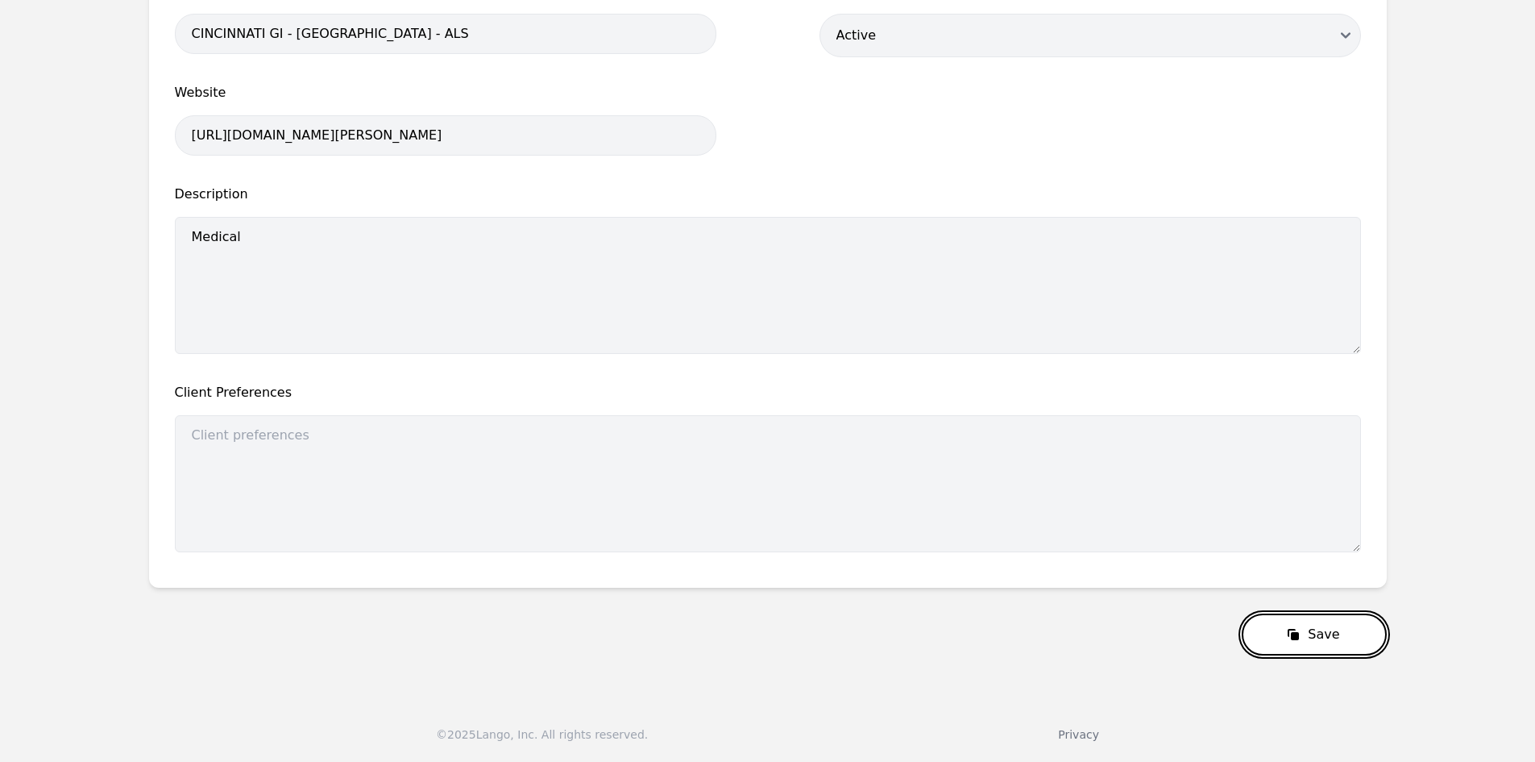
click at [1299, 633] on icon "submit" at bounding box center [1295, 636] width 8 height 8
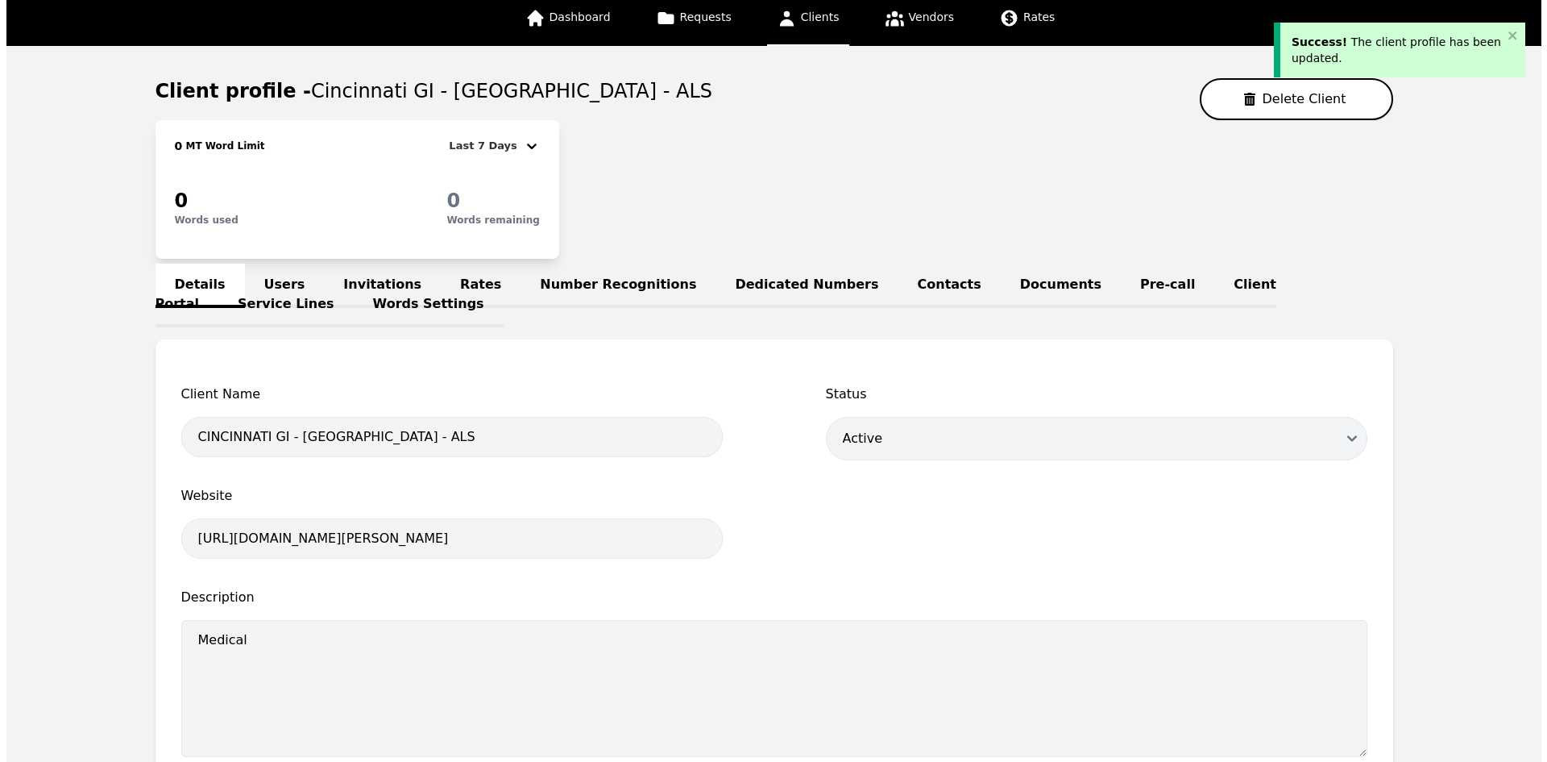
scroll to position [0, 0]
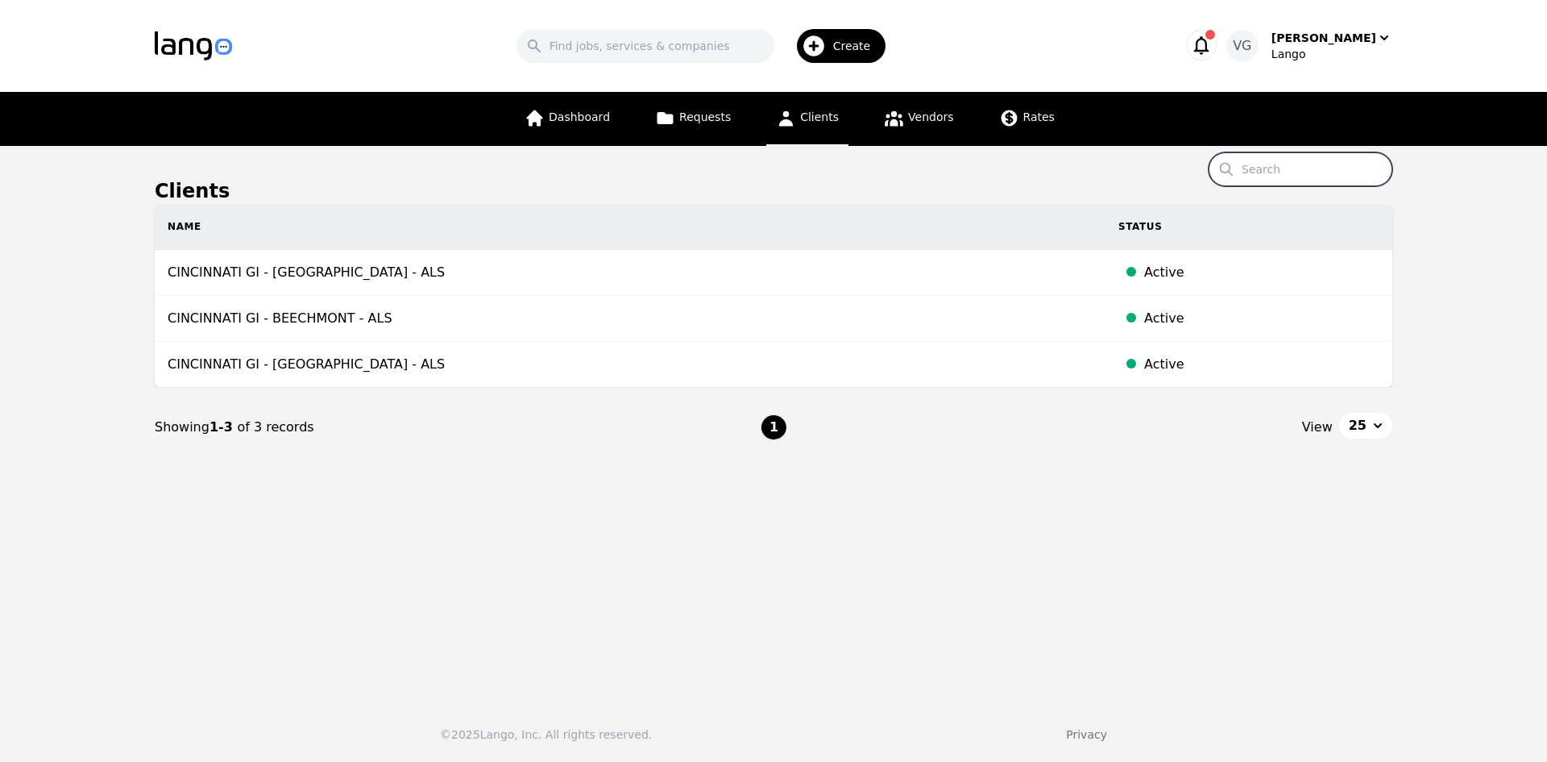
click at [1326, 165] on input "Search" at bounding box center [1301, 169] width 184 height 34
paste input "CONNECTIONS FOR KIDS"
type input "CONNECTIONS FOR KIDS"
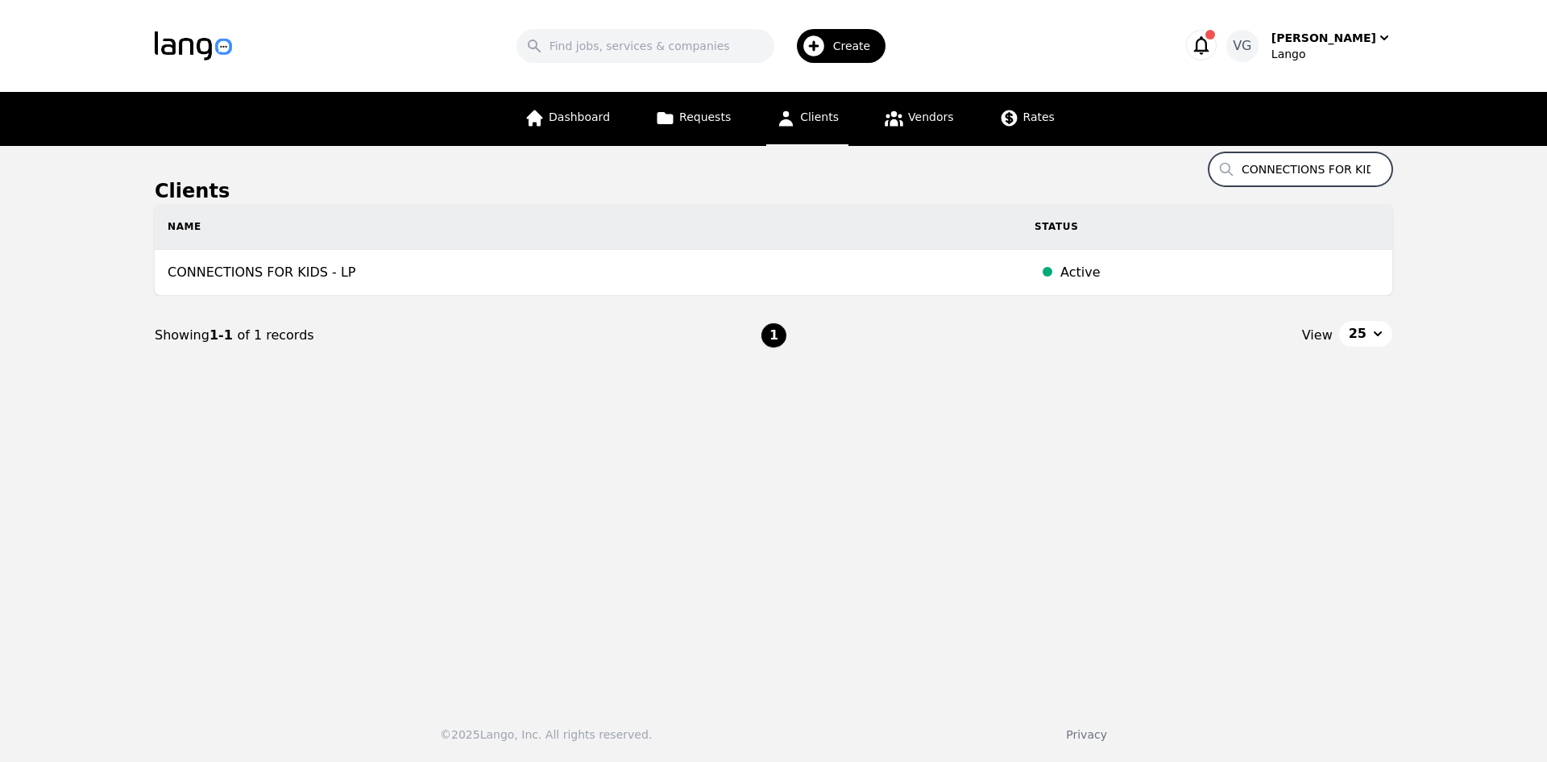
click at [1290, 176] on input "CONNECTIONS FOR KIDS" at bounding box center [1301, 169] width 184 height 34
paste input "FORT WORTH TRANSITIONAL"
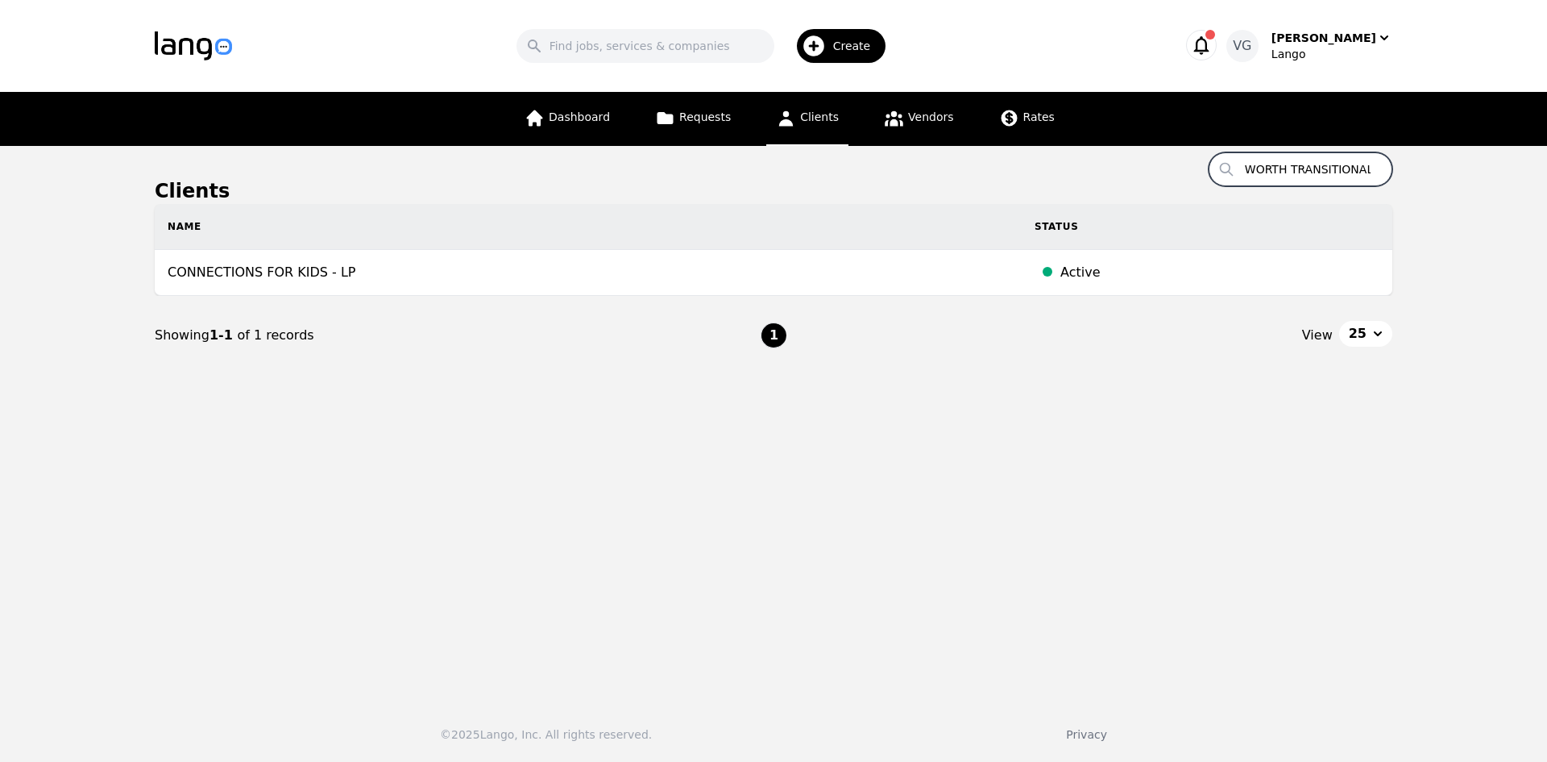
type input "FORT WORTH TRANSITIONAL"
click at [1333, 170] on input "FORT WORTH TRANSITIONAL" at bounding box center [1301, 169] width 184 height 34
click at [1331, 170] on input "FORT WORTH TRANSITIONAL" at bounding box center [1301, 169] width 184 height 34
paste input "AIDS SERVICE OF [GEOGRAPHIC_DATA]"
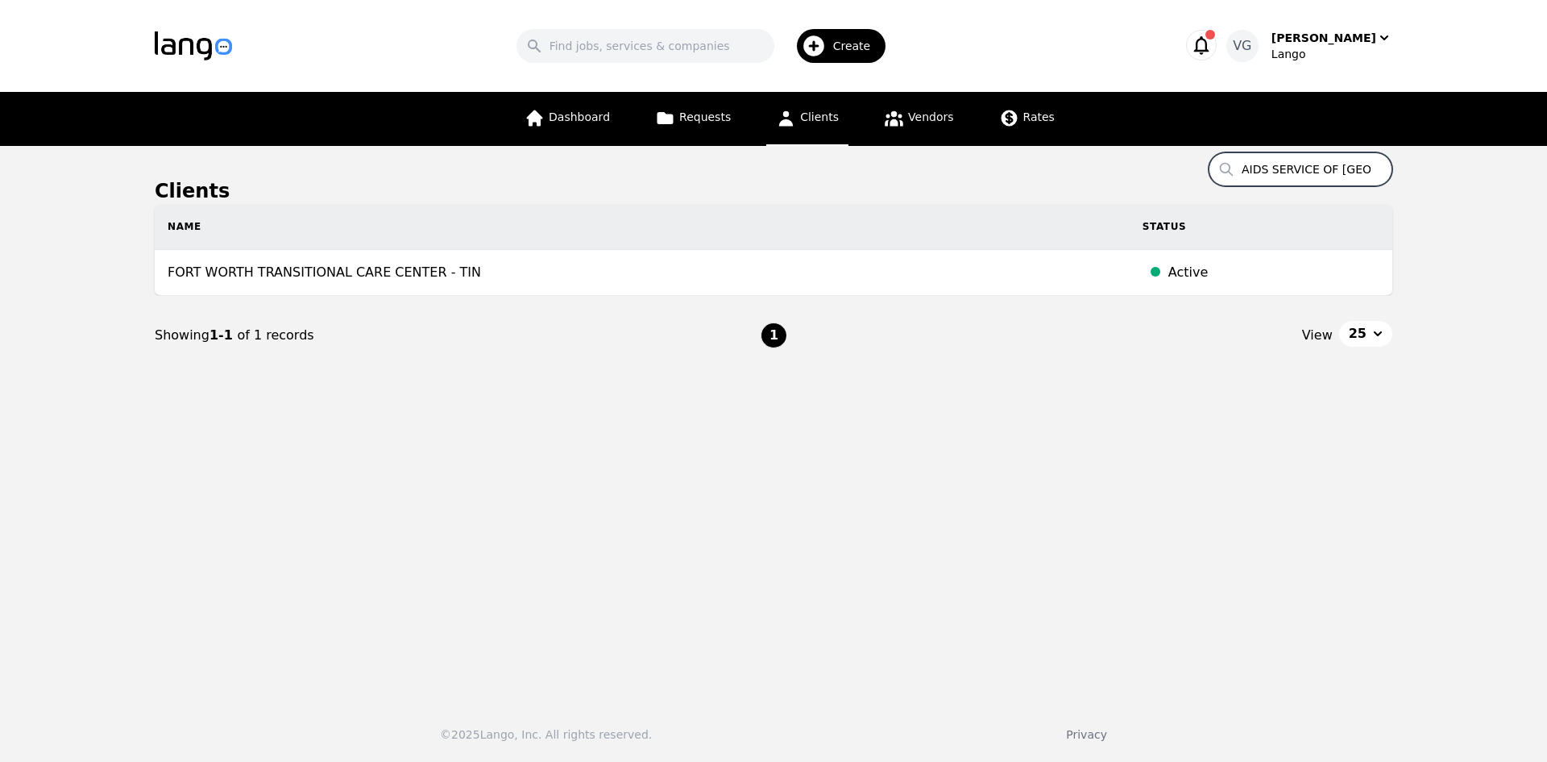
scroll to position [0, 35]
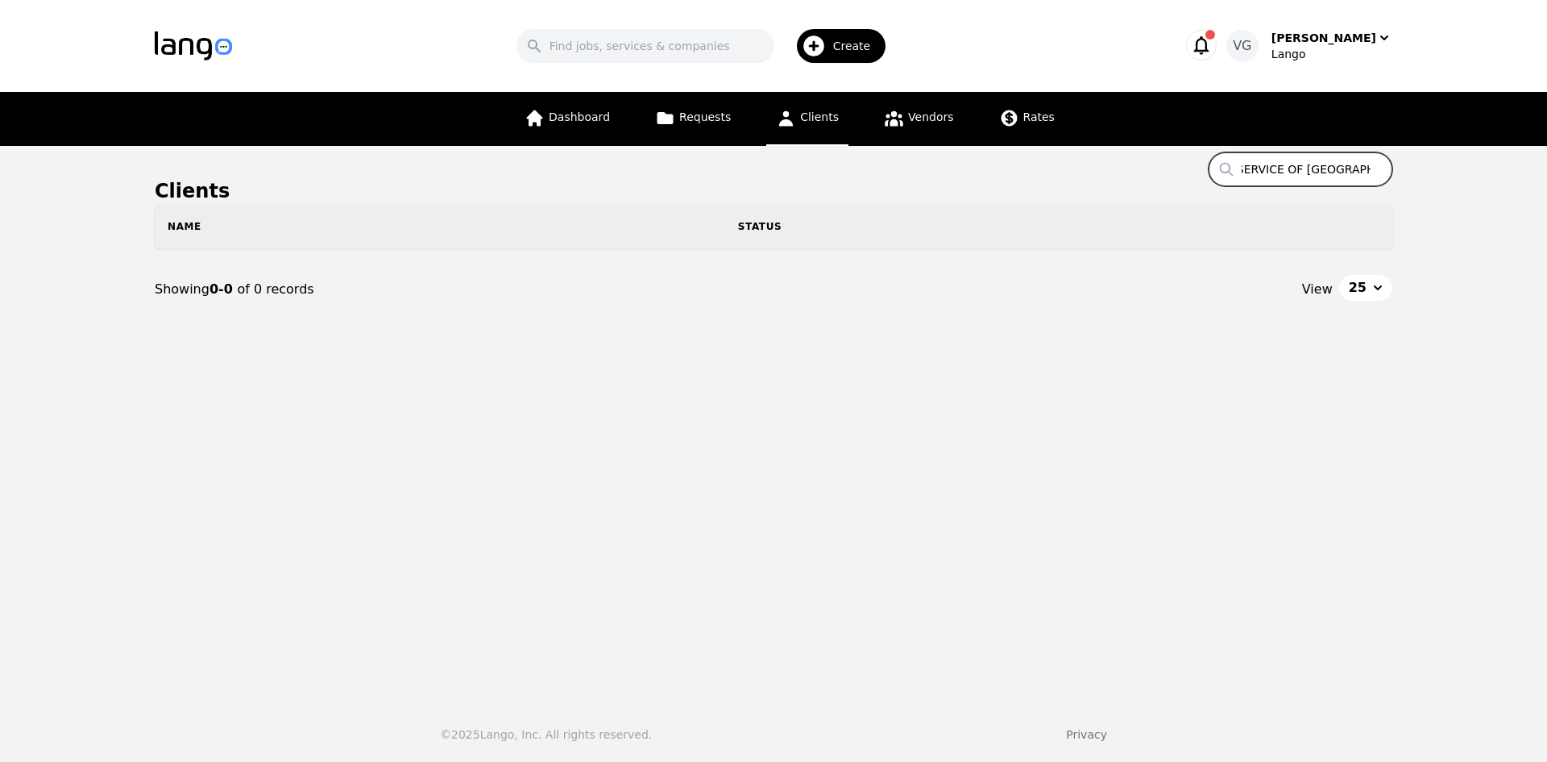
click at [1330, 175] on input "AIDS SERVICE OF [GEOGRAPHIC_DATA]" at bounding box center [1301, 169] width 184 height 34
drag, startPoint x: 1330, startPoint y: 175, endPoint x: 1229, endPoint y: 167, distance: 101.1
click at [1229, 167] on input "AIDS SERVICE OF [GEOGRAPHIC_DATA]" at bounding box center [1301, 169] width 184 height 34
click at [1305, 172] on input "AIDS SERVICE OF [GEOGRAPHIC_DATA]" at bounding box center [1301, 169] width 184 height 34
drag, startPoint x: 1305, startPoint y: 172, endPoint x: 1293, endPoint y: 170, distance: 11.4
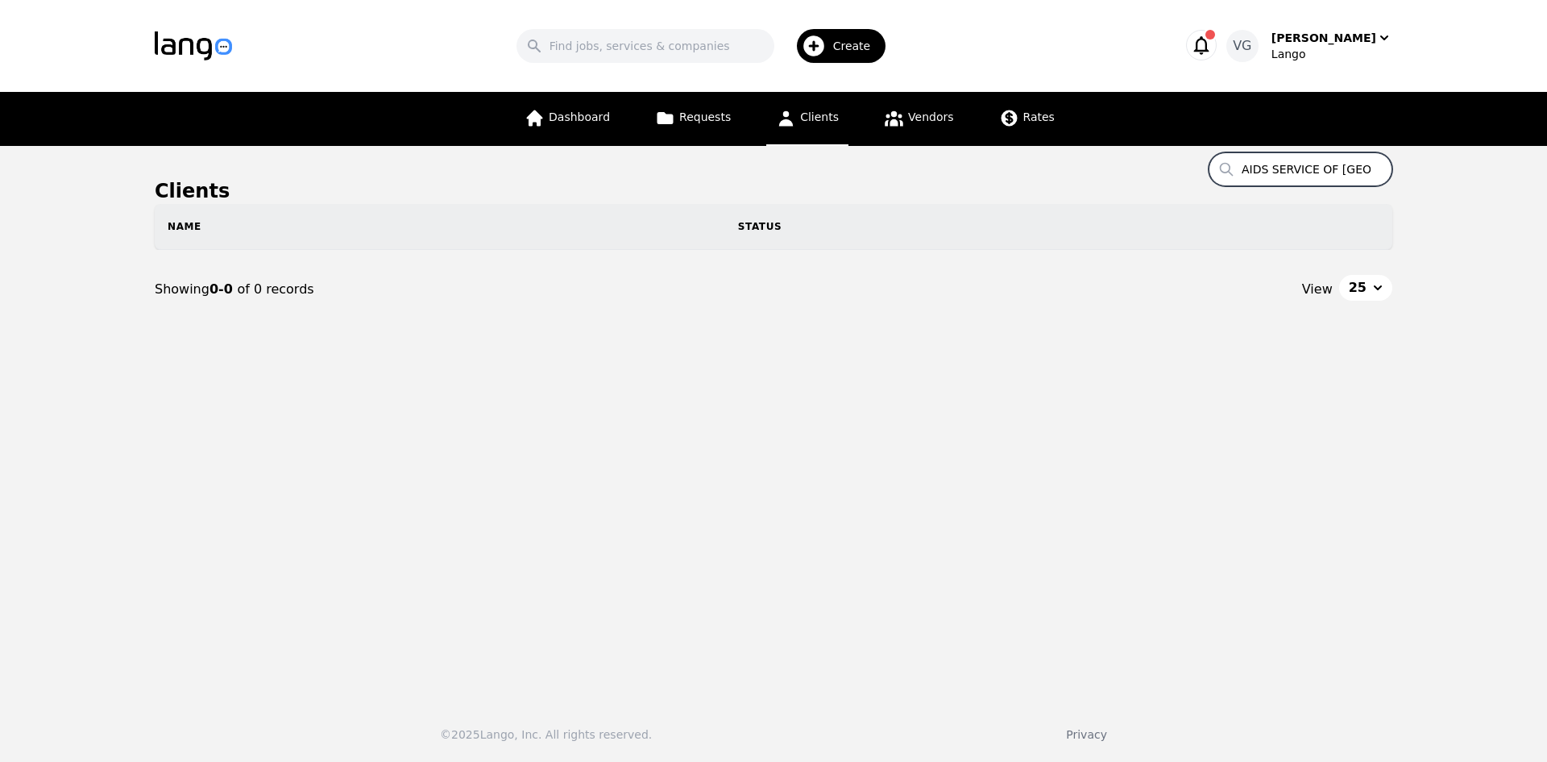
click at [1334, 164] on input "AIDS SERVICE OF [GEOGRAPHIC_DATA]" at bounding box center [1301, 169] width 184 height 34
click at [1286, 170] on input "AIDS SERVICE OF [GEOGRAPHIC_DATA]" at bounding box center [1301, 169] width 184 height 34
drag, startPoint x: 1254, startPoint y: 168, endPoint x: 1335, endPoint y: 170, distance: 81.4
click at [1384, 168] on input "AIDS SERVICE OF [GEOGRAPHIC_DATA]" at bounding box center [1301, 169] width 184 height 34
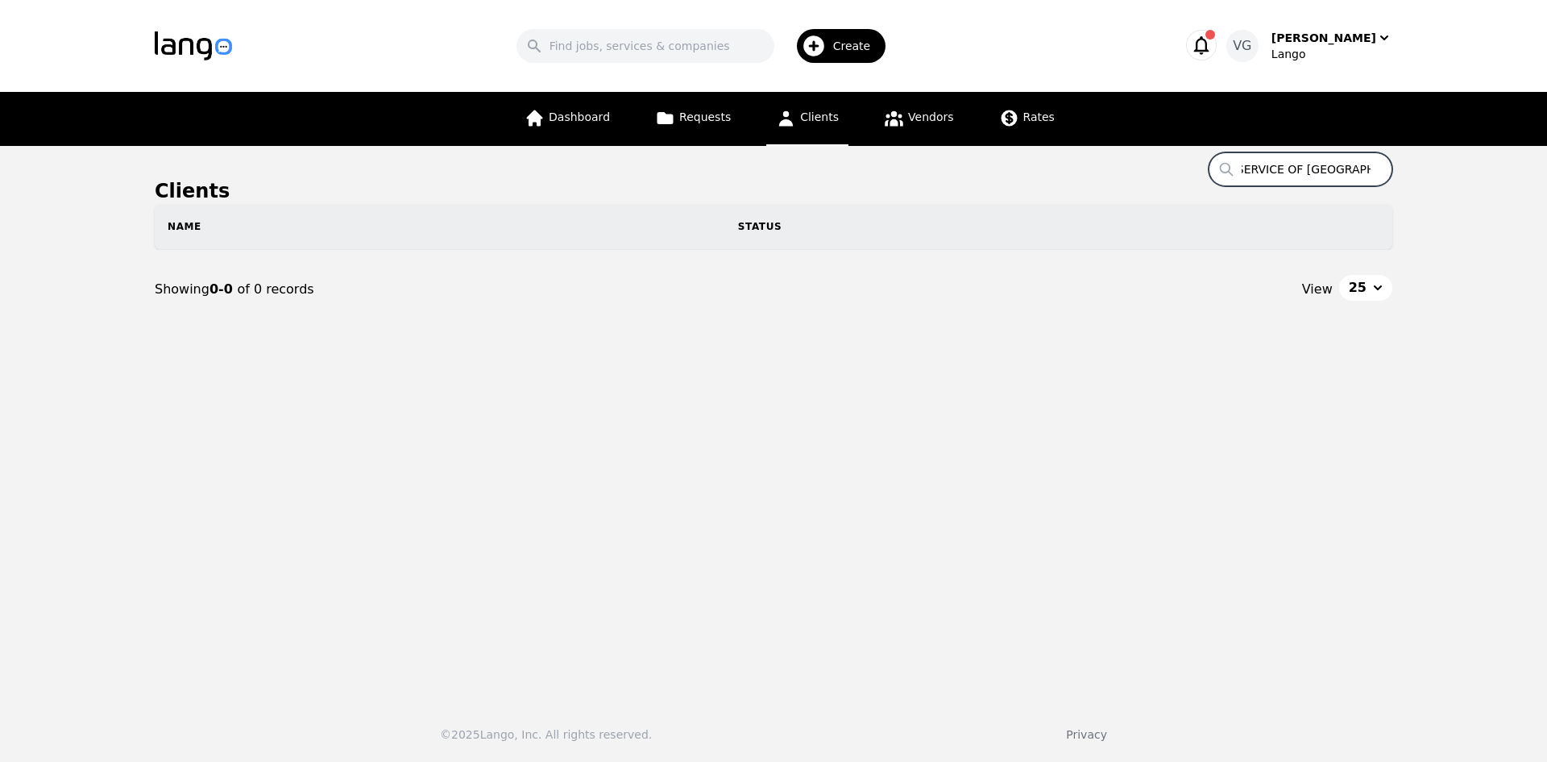
click at [1334, 170] on input "AIDS SERVICE OF [GEOGRAPHIC_DATA]" at bounding box center [1301, 169] width 184 height 34
click at [1358, 169] on input "AIDS SERVICE OF [GEOGRAPHIC_DATA]" at bounding box center [1301, 169] width 184 height 34
drag, startPoint x: 1357, startPoint y: 170, endPoint x: 1212, endPoint y: 171, distance: 145.1
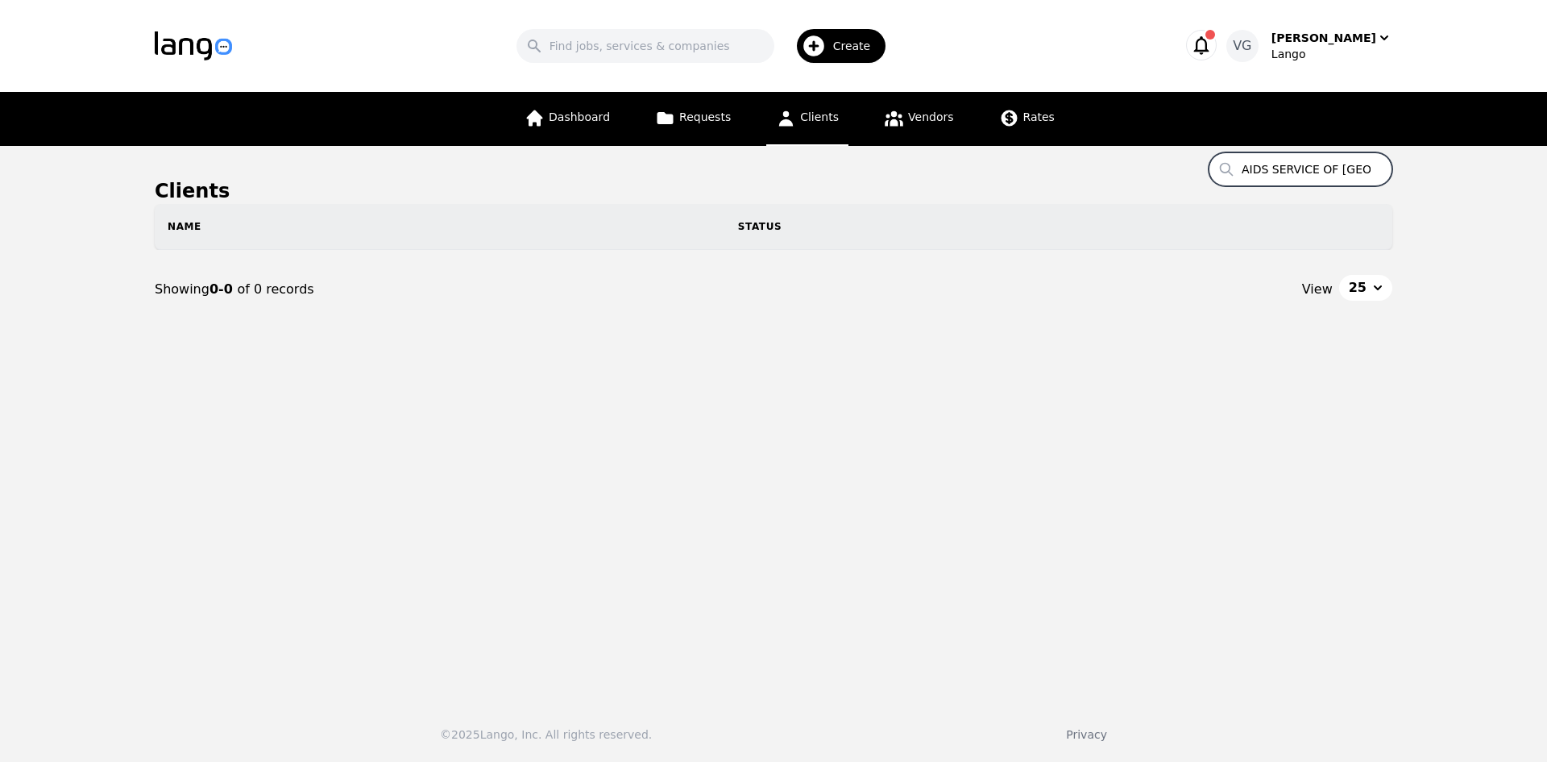
click at [1212, 171] on main "Clients Search AIDS SERVICE OF [GEOGRAPHIC_DATA] Name Status Showing 0-0 of 0 r…" at bounding box center [773, 417] width 1547 height 542
click at [1389, 431] on main "Clients Search AIDS SERVICE OF [GEOGRAPHIC_DATA] Name Status Showing 0-0 of 0 r…" at bounding box center [773, 417] width 1547 height 542
click at [1262, 168] on input "AIDS SERVICE OF [GEOGRAPHIC_DATA]" at bounding box center [1301, 169] width 184 height 34
drag, startPoint x: 1262, startPoint y: 168, endPoint x: 1339, endPoint y: 167, distance: 77.4
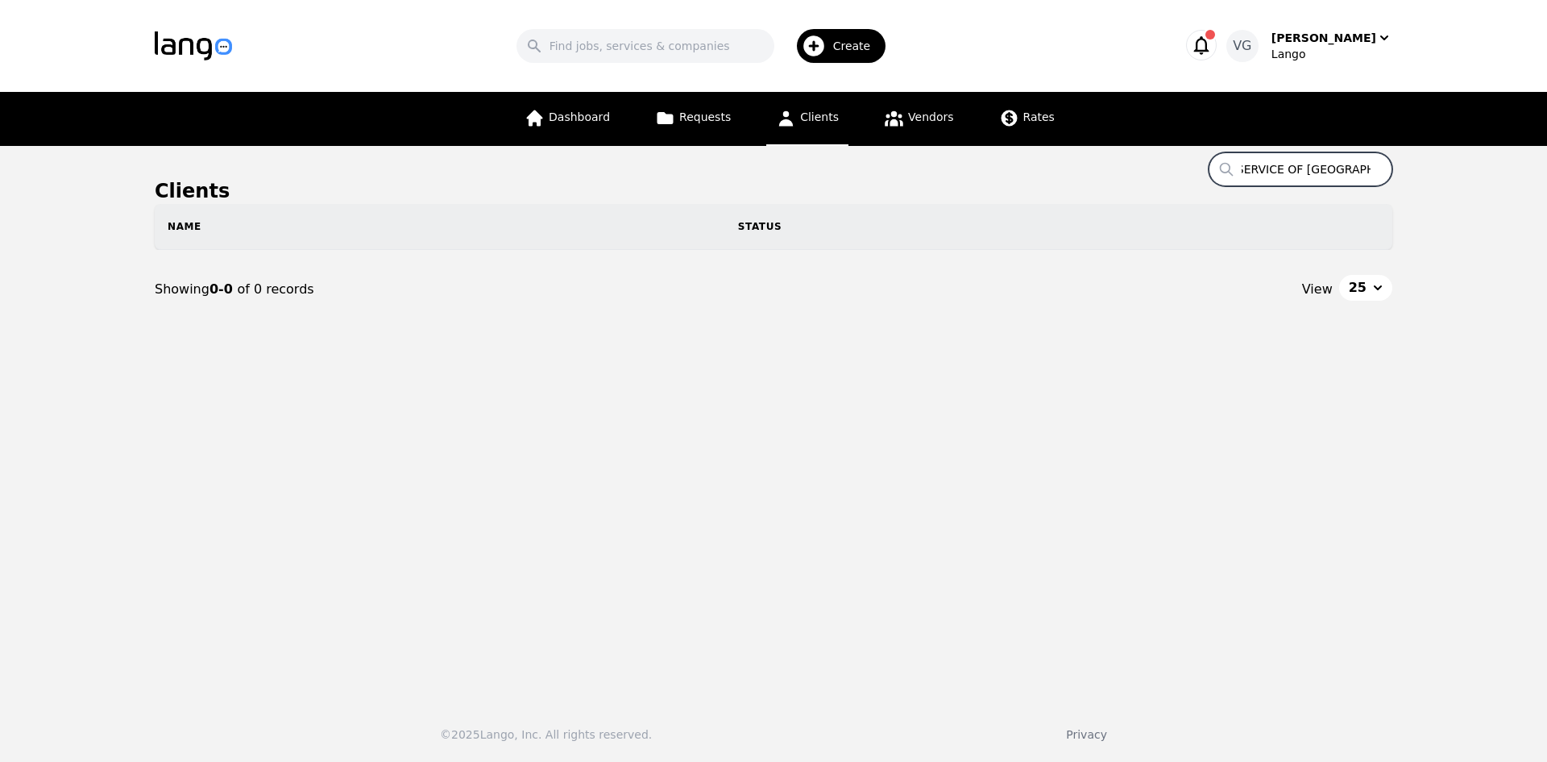
click at [1339, 167] on input "AIDS SERVICE OF [GEOGRAPHIC_DATA]" at bounding box center [1301, 169] width 184 height 34
click at [1356, 175] on input "AIDS SERVICE OF [GEOGRAPHIC_DATA]" at bounding box center [1301, 169] width 184 height 34
click at [1354, 174] on input "AIDS SERVICE OF [GEOGRAPHIC_DATA]" at bounding box center [1301, 169] width 184 height 34
type input "AIDS SERVICE OF [GEOGRAPHIC_DATA]"
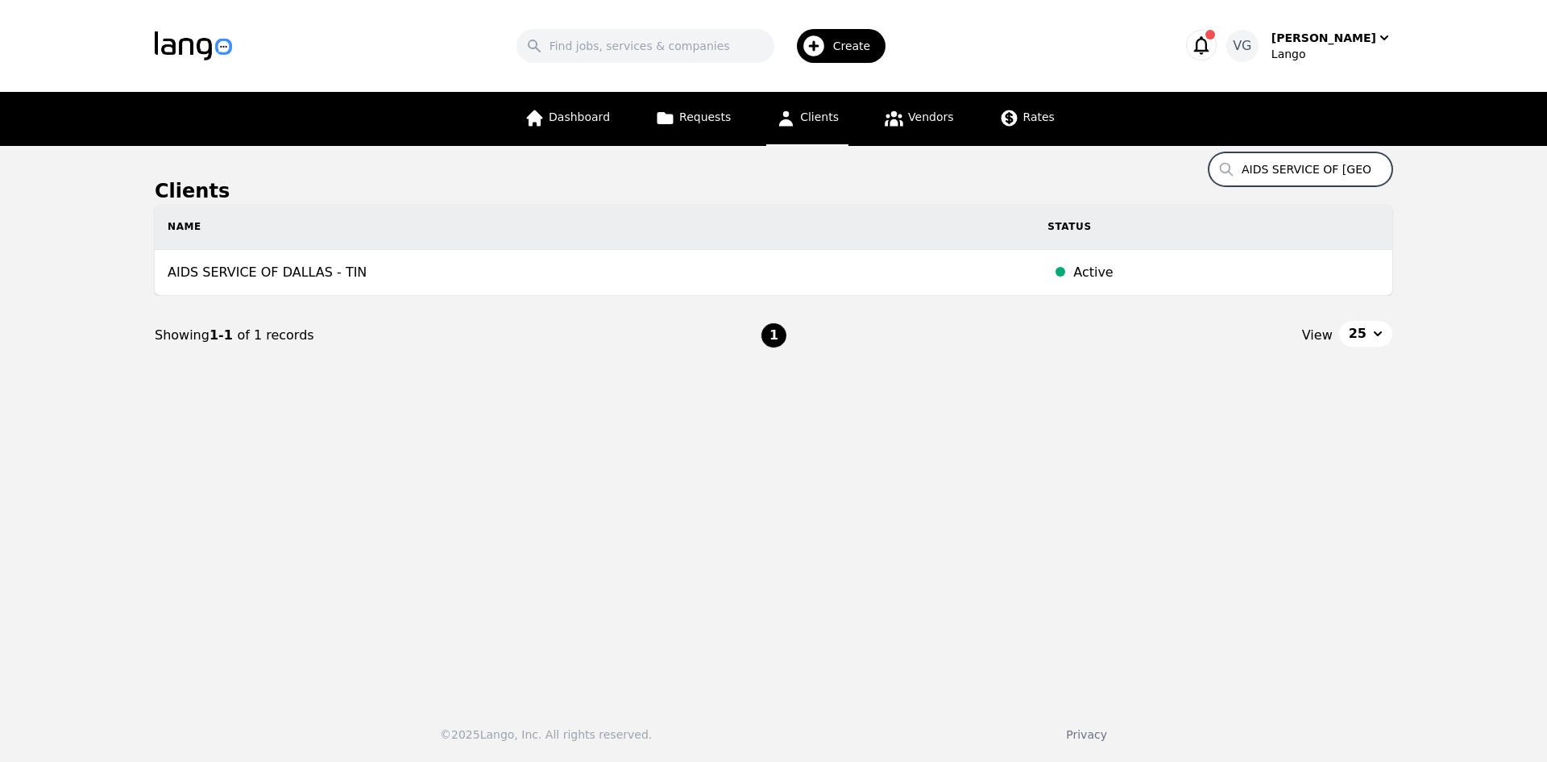
drag, startPoint x: 1314, startPoint y: 156, endPoint x: 1169, endPoint y: 152, distance: 144.3
click at [1169, 152] on main "Clients Search AIDS SERVICE OF [GEOGRAPHIC_DATA] Name Status AIDS SERVICE OF DA…" at bounding box center [773, 417] width 1547 height 542
click at [641, 193] on h1 "Clients" at bounding box center [774, 191] width 1238 height 26
click at [678, 45] on input "Search" at bounding box center [646, 46] width 258 height 34
paste input "[PERSON_NAME] & [PERSON_NAME], LLP"
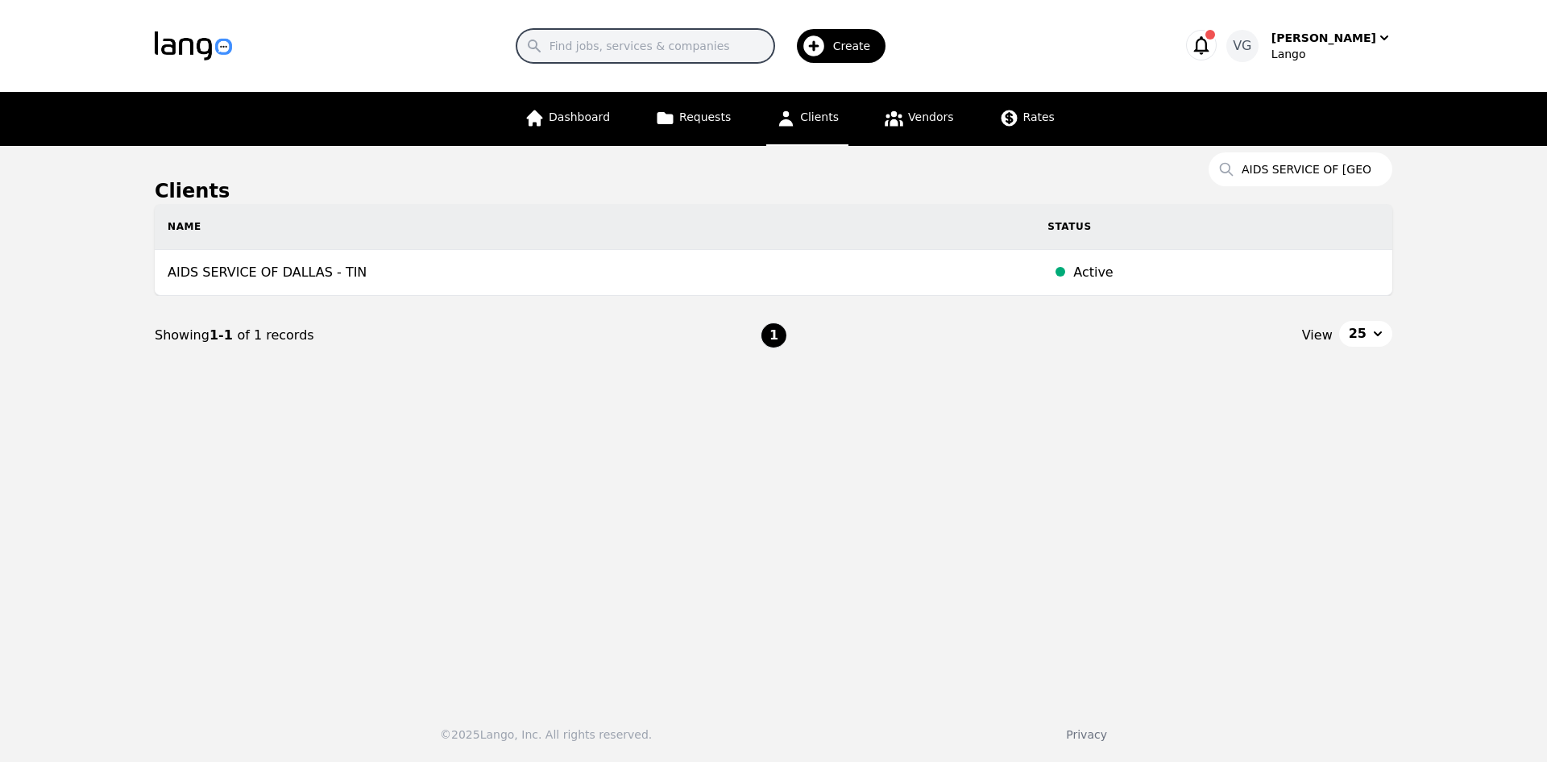
type input "[PERSON_NAME] & [PERSON_NAME], LLP"
drag, startPoint x: 724, startPoint y: 44, endPoint x: 400, endPoint y: 44, distance: 323.9
click at [395, 46] on div "Search [PERSON_NAME] & [PERSON_NAME], LLP Create" at bounding box center [706, 46] width 896 height 47
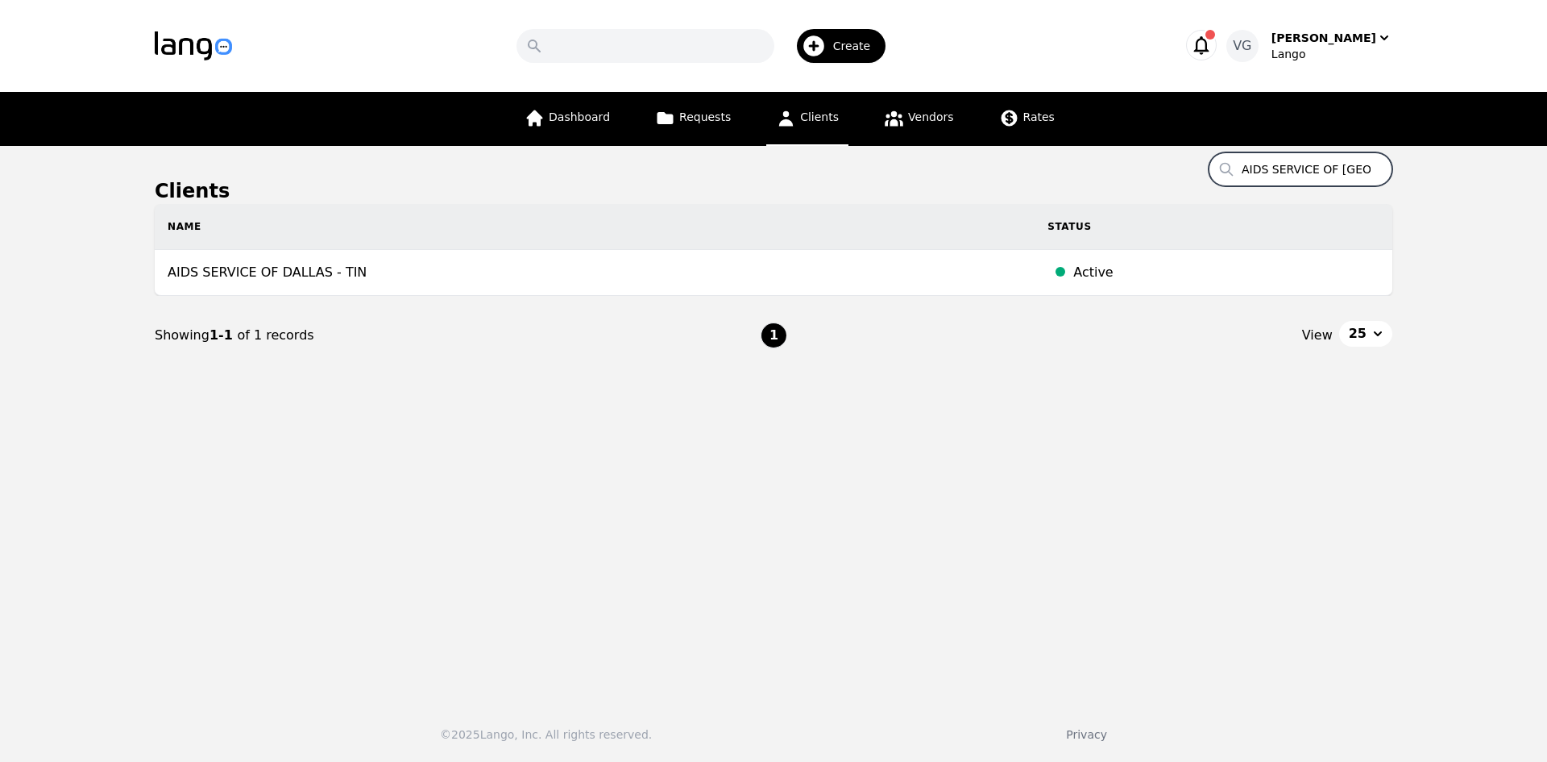
click at [1316, 164] on input "AIDS SERVICE OF [GEOGRAPHIC_DATA]" at bounding box center [1301, 169] width 184 height 34
paste input "[PERSON_NAME] & [PERSON_NAME], LLP"
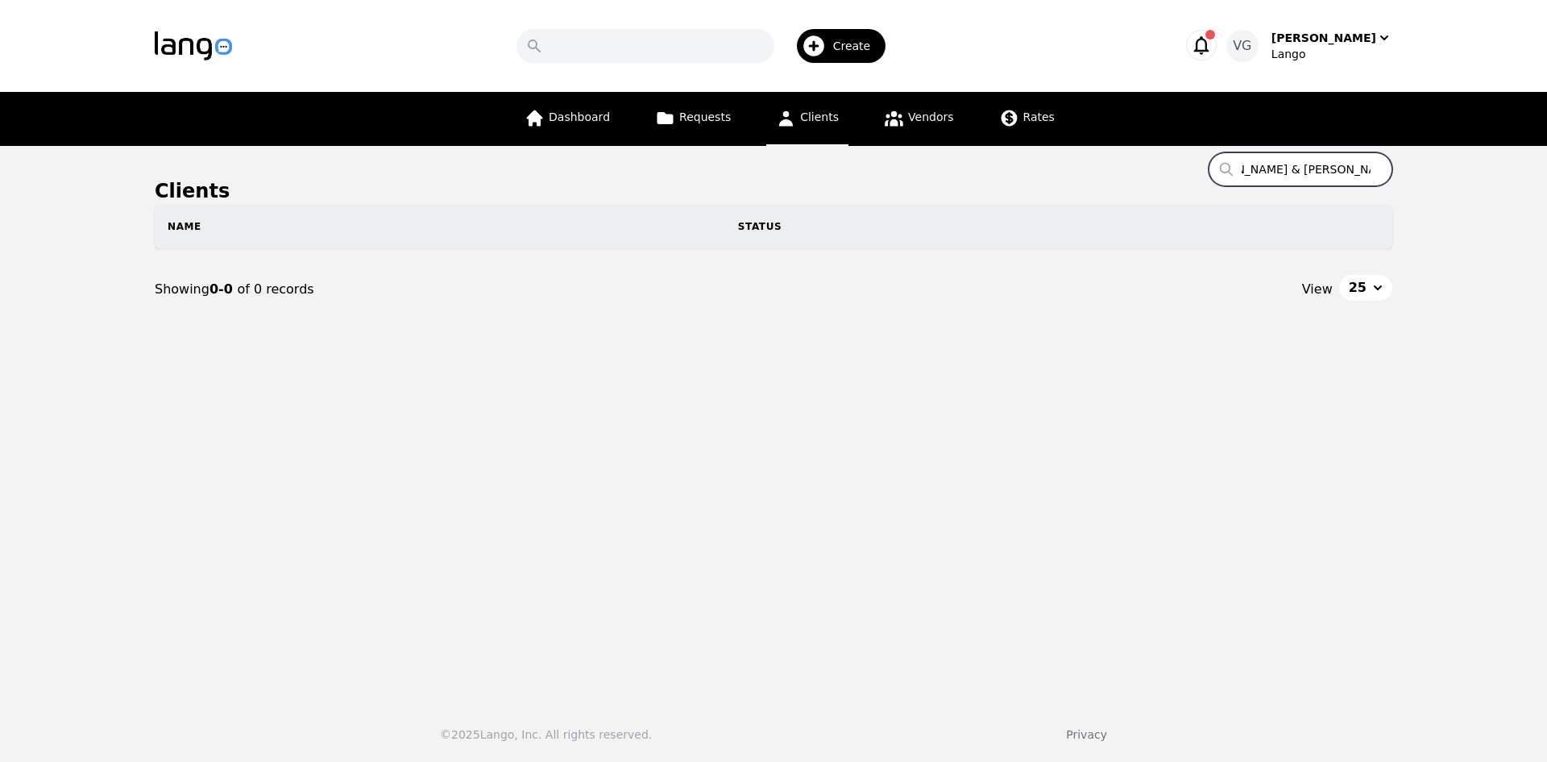
scroll to position [0, 48]
drag, startPoint x: 1346, startPoint y: 169, endPoint x: 1378, endPoint y: 166, distance: 32.4
click at [1378, 166] on input "[PERSON_NAME] & [PERSON_NAME], LLP" at bounding box center [1301, 169] width 184 height 34
type input "[PERSON_NAME] & [PERSON_NAME], LLP"
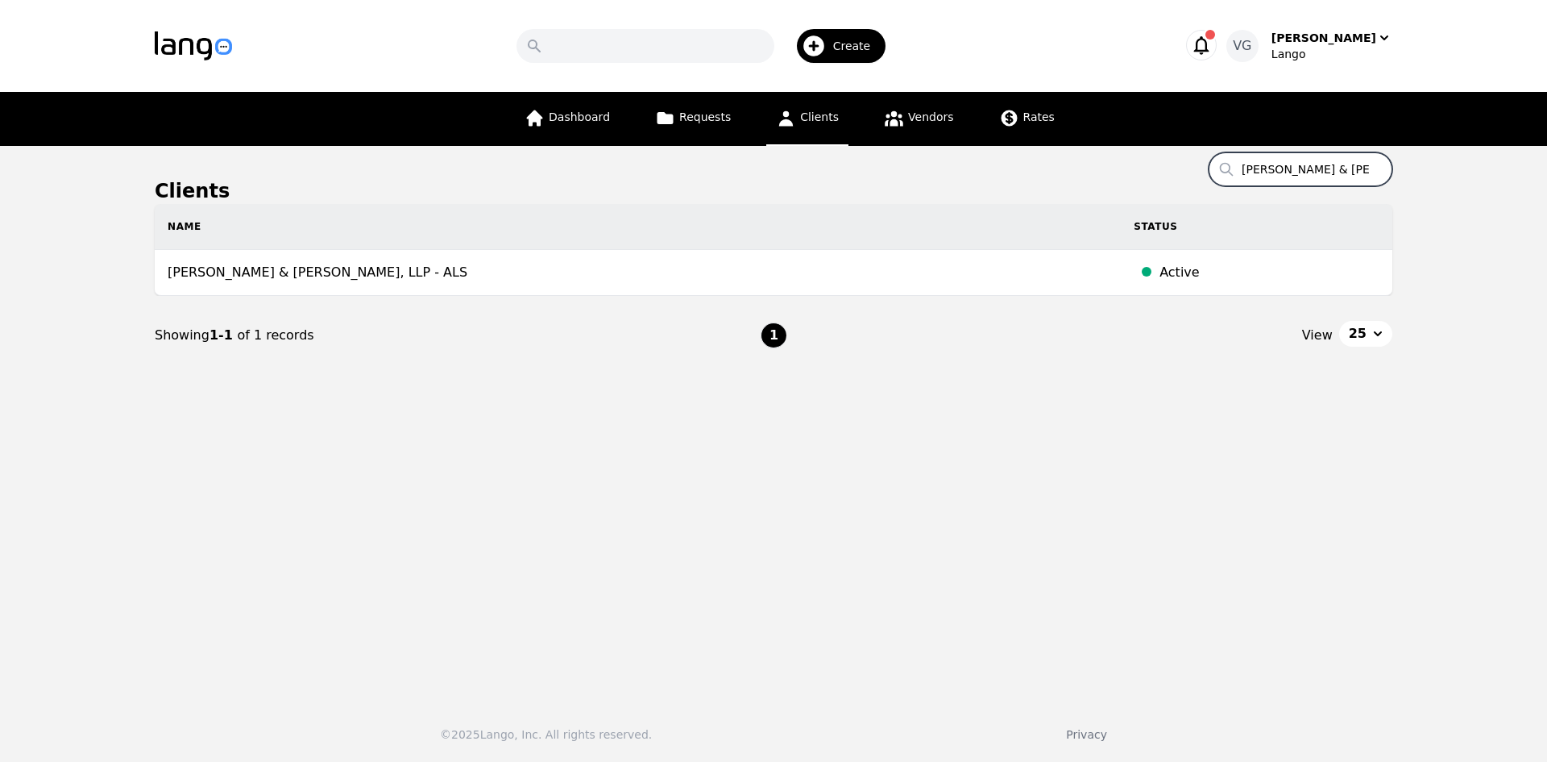
drag, startPoint x: 1253, startPoint y: 166, endPoint x: 1242, endPoint y: 169, distance: 11.7
click at [1242, 169] on input "[PERSON_NAME] & [PERSON_NAME], LLP" at bounding box center [1301, 169] width 184 height 34
click at [1274, 170] on input "[PERSON_NAME] & [PERSON_NAME], LLP" at bounding box center [1301, 169] width 184 height 34
click at [1253, 174] on input "[PERSON_NAME] & [PERSON_NAME], LLP" at bounding box center [1301, 169] width 184 height 34
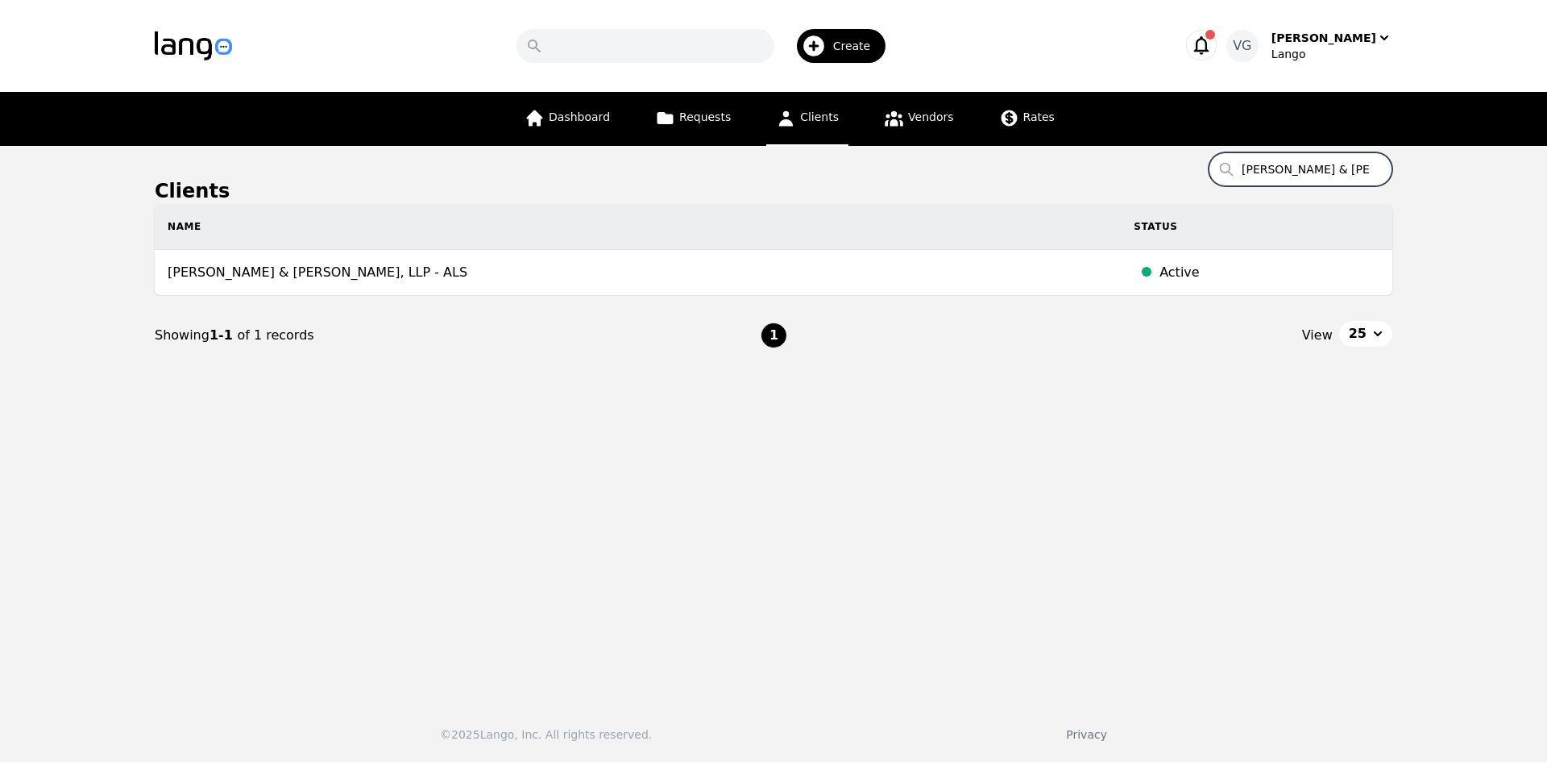
click at [1253, 174] on input "[PERSON_NAME] & [PERSON_NAME], LLP" at bounding box center [1301, 169] width 184 height 34
paste input "[GEOGRAPHIC_DATA]"
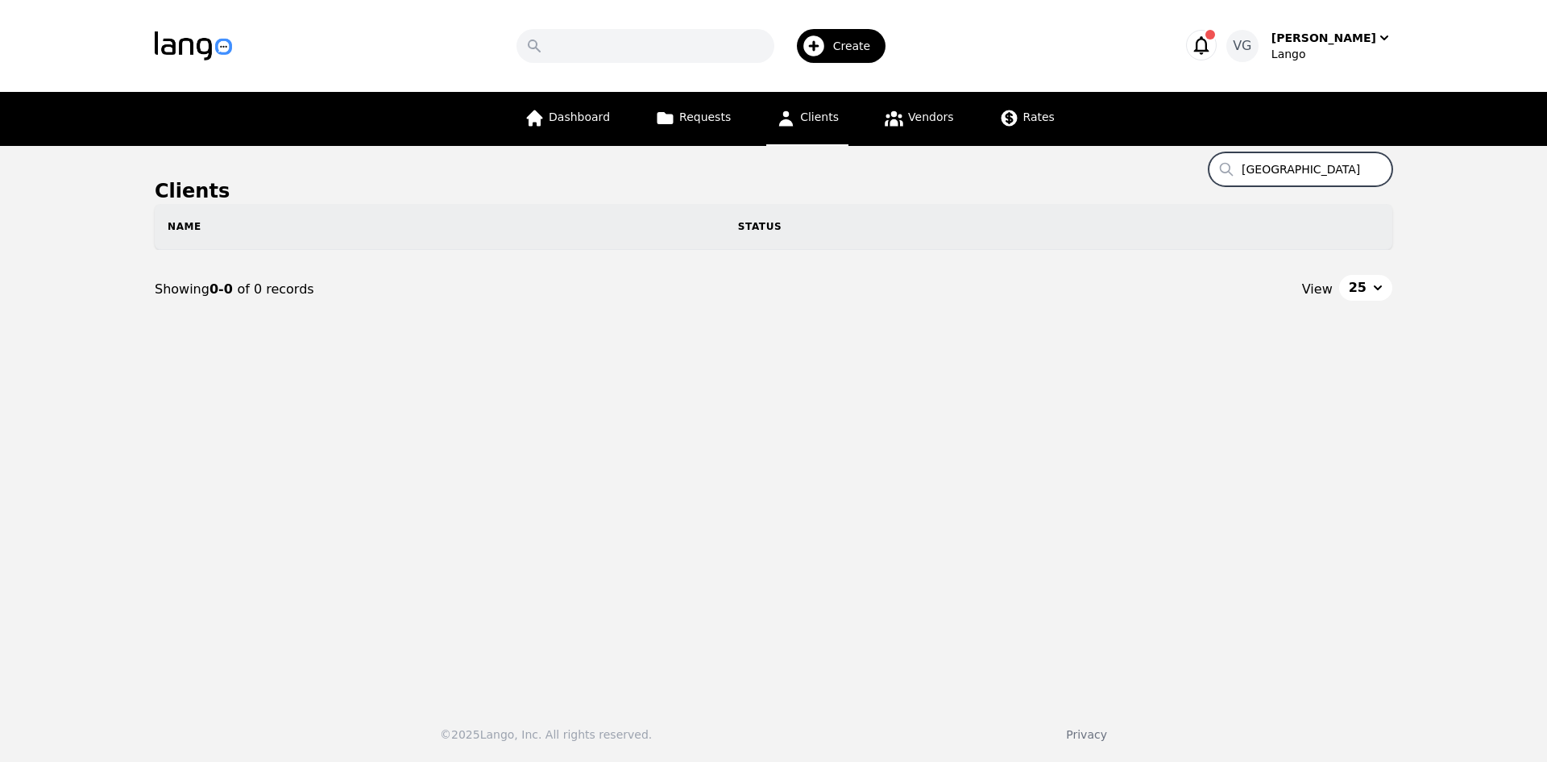
drag, startPoint x: 1346, startPoint y: 165, endPoint x: 1403, endPoint y: 164, distance: 57.2
click at [1405, 163] on main "Clients Search [GEOGRAPHIC_DATA] DISTRICT Name Status Showing 0-0 of 0 records …" at bounding box center [773, 417] width 1547 height 542
type input "[GEOGRAPHIC_DATA]"
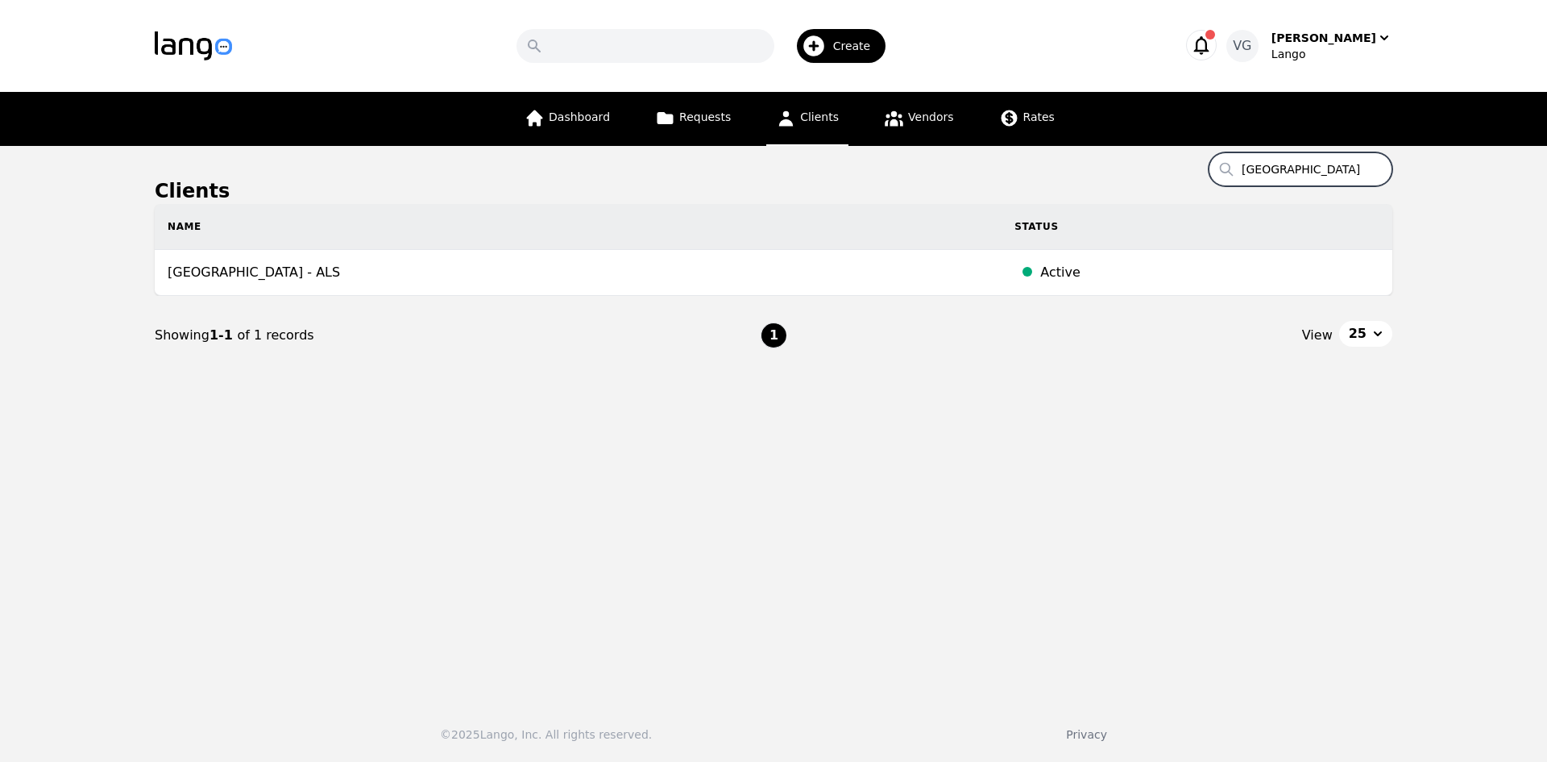
click at [1296, 172] on input "[GEOGRAPHIC_DATA]" at bounding box center [1301, 169] width 184 height 34
paste input "[GEOGRAPHIC_DATA] OBESITY SURGERY CENTER"
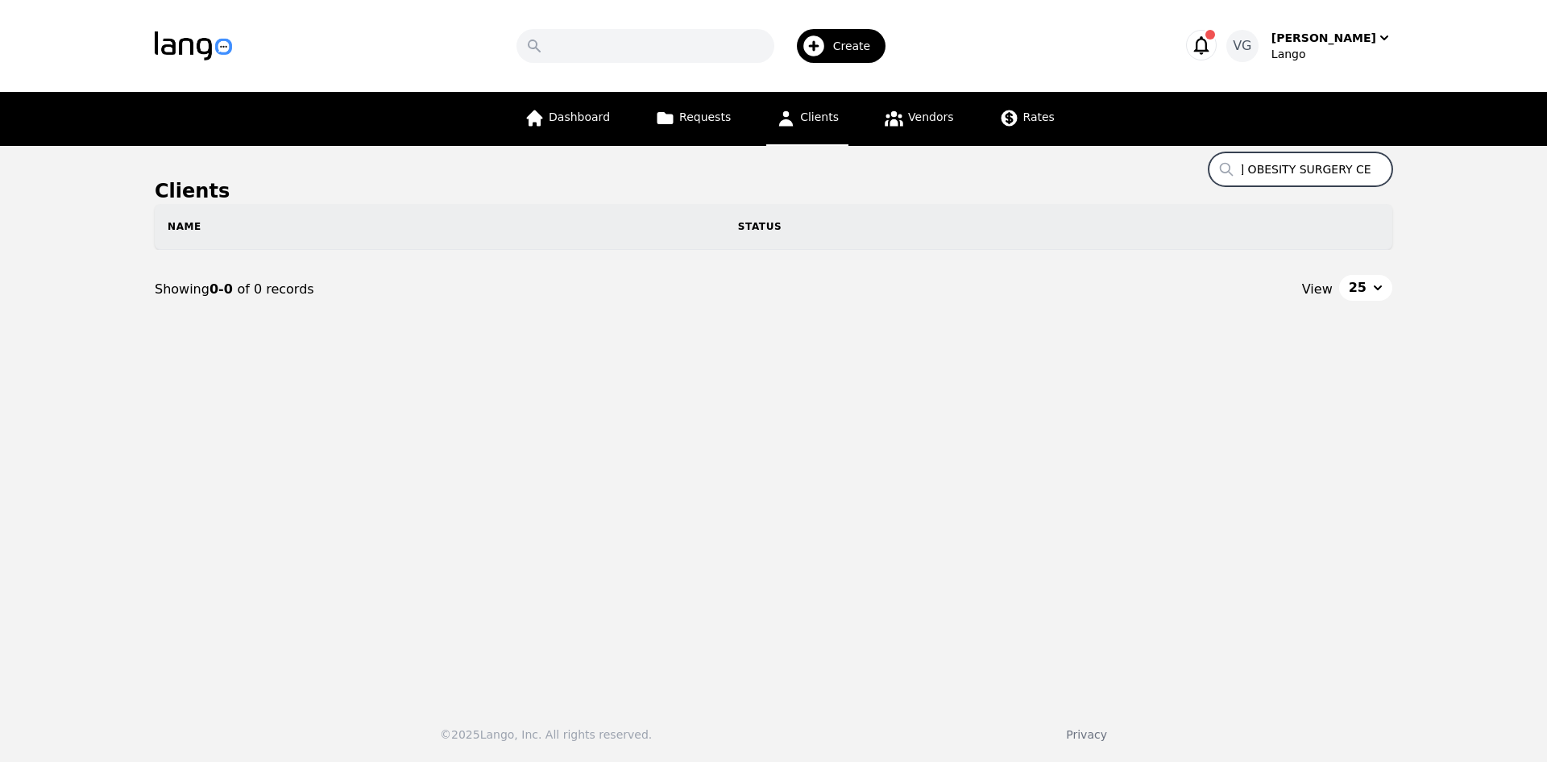
drag, startPoint x: 1350, startPoint y: 172, endPoint x: 1376, endPoint y: 159, distance: 29.9
click at [1389, 170] on input "[GEOGRAPHIC_DATA] OBESITY SURGERY CENTER" at bounding box center [1301, 169] width 184 height 34
type input "[GEOGRAPHIC_DATA] OBESITY SURGERY CENTER"
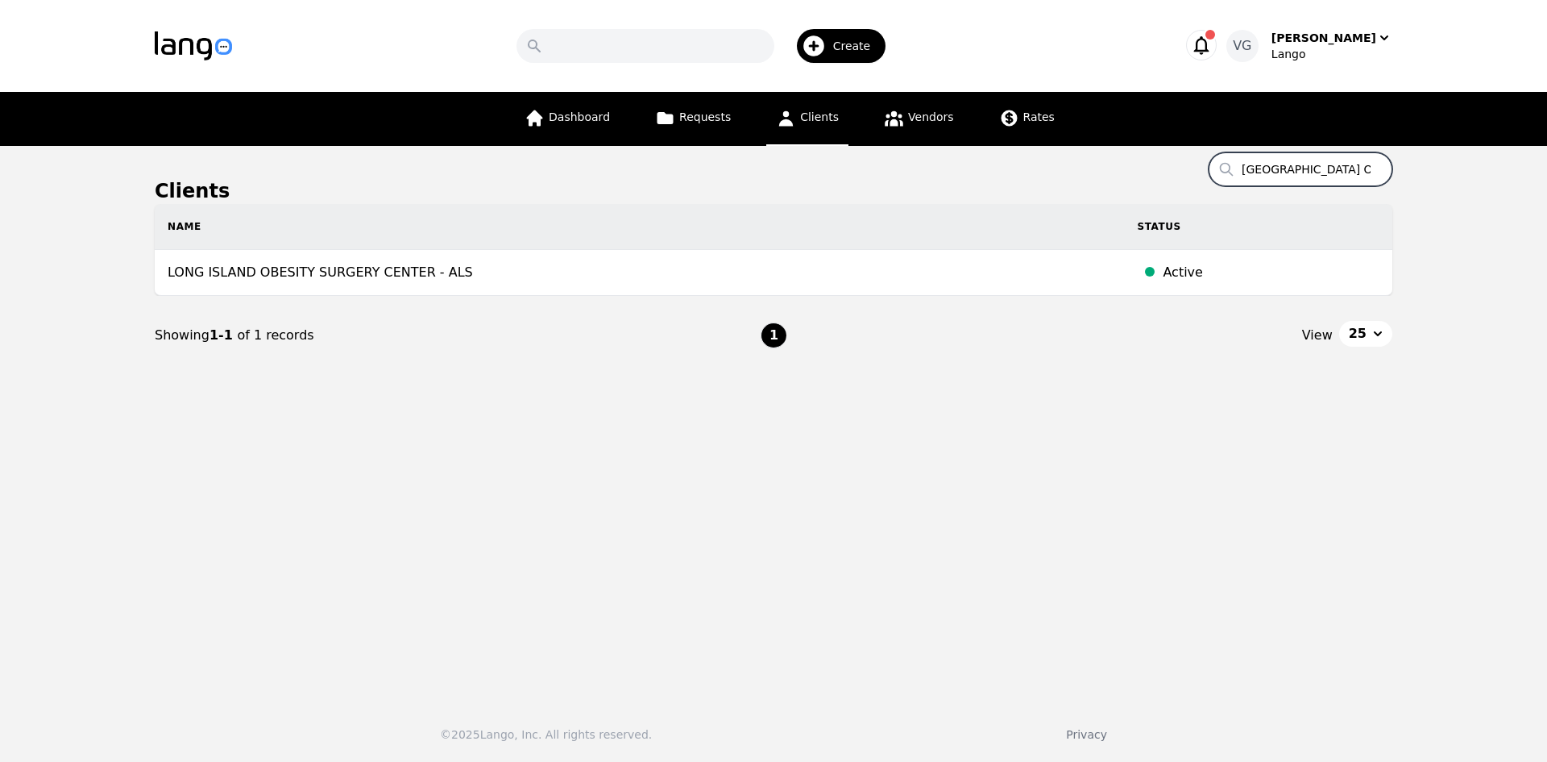
click at [1247, 164] on input "[GEOGRAPHIC_DATA] OBESITY SURGERY CENTER" at bounding box center [1301, 169] width 184 height 34
paste input "ANCHOR BENEFIT CONSULTING"
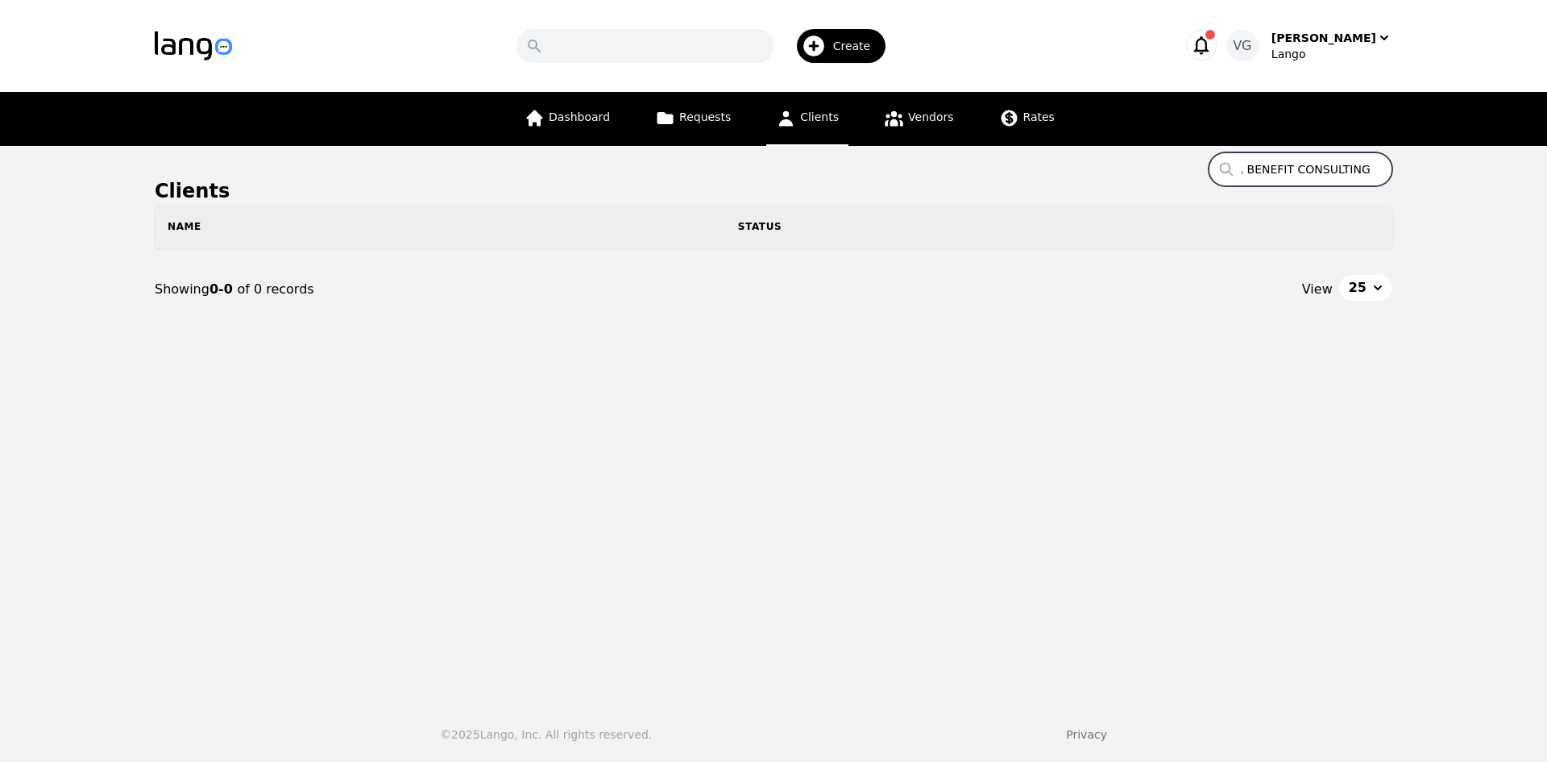
drag, startPoint x: 1345, startPoint y: 172, endPoint x: 1542, endPoint y: 169, distance: 197.4
click at [1534, 170] on main "Clients Search ANCHOR BENEFIT CONSULTING Name Status Showing 0-0 of 0 records V…" at bounding box center [773, 417] width 1547 height 542
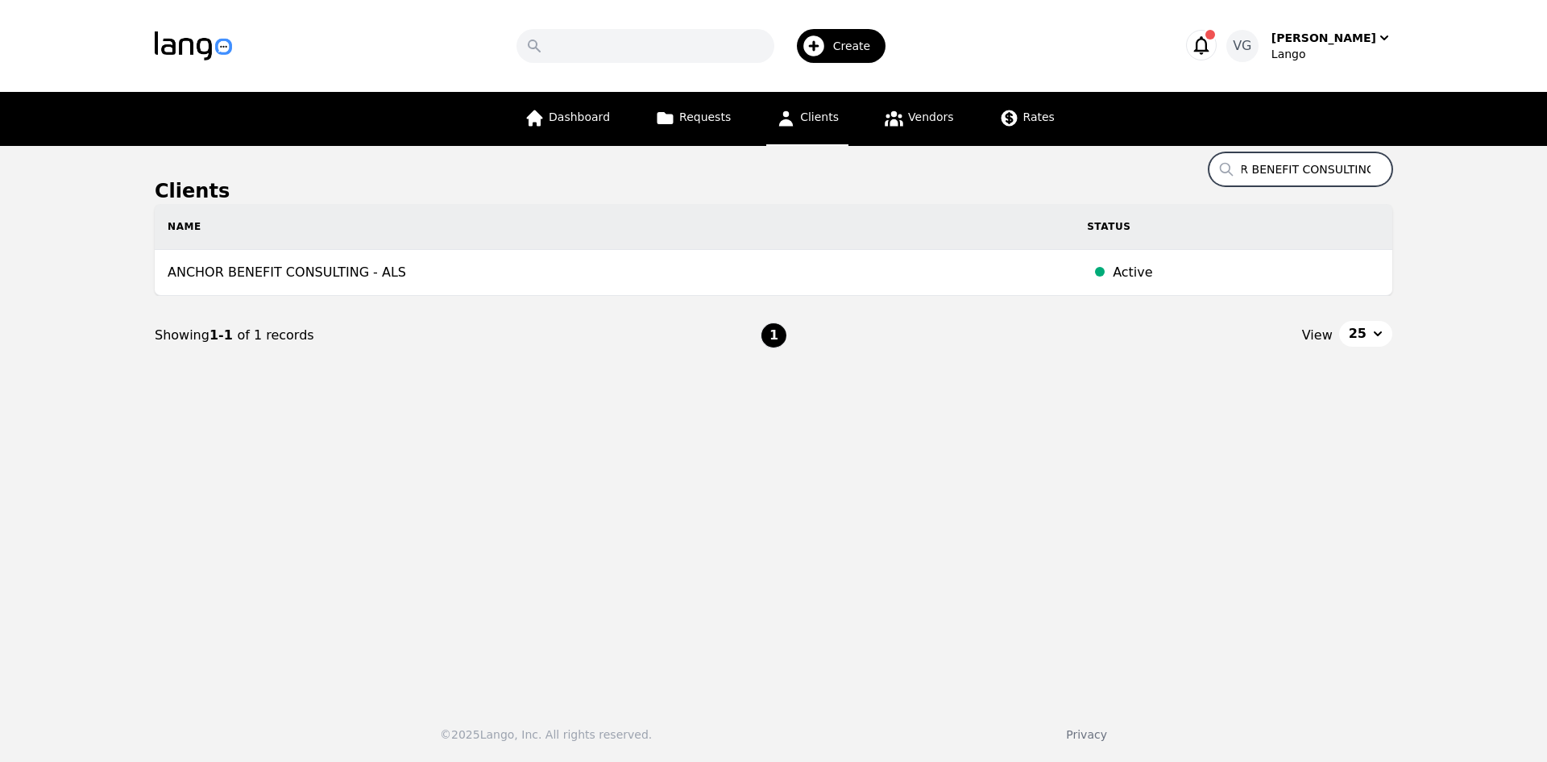
type input "ANCHOR BENEFIT CONSULTING"
click at [1284, 177] on input "ANCHOR BENEFIT CONSULTING" at bounding box center [1301, 169] width 184 height 34
paste input "[GEOGRAPHIC_DATA] EXEMPTED VILLAGE SCHOOLS"
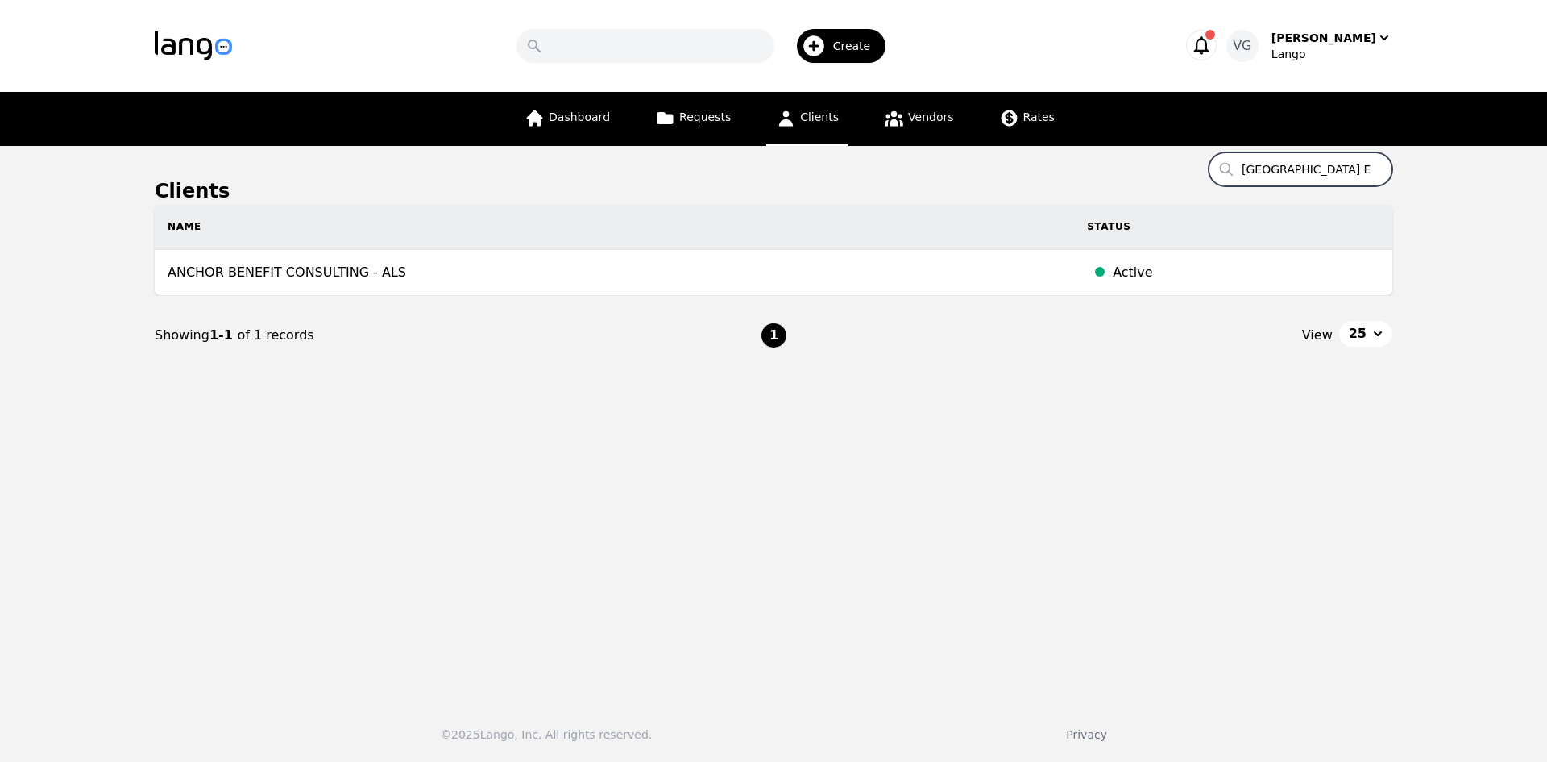
scroll to position [0, 109]
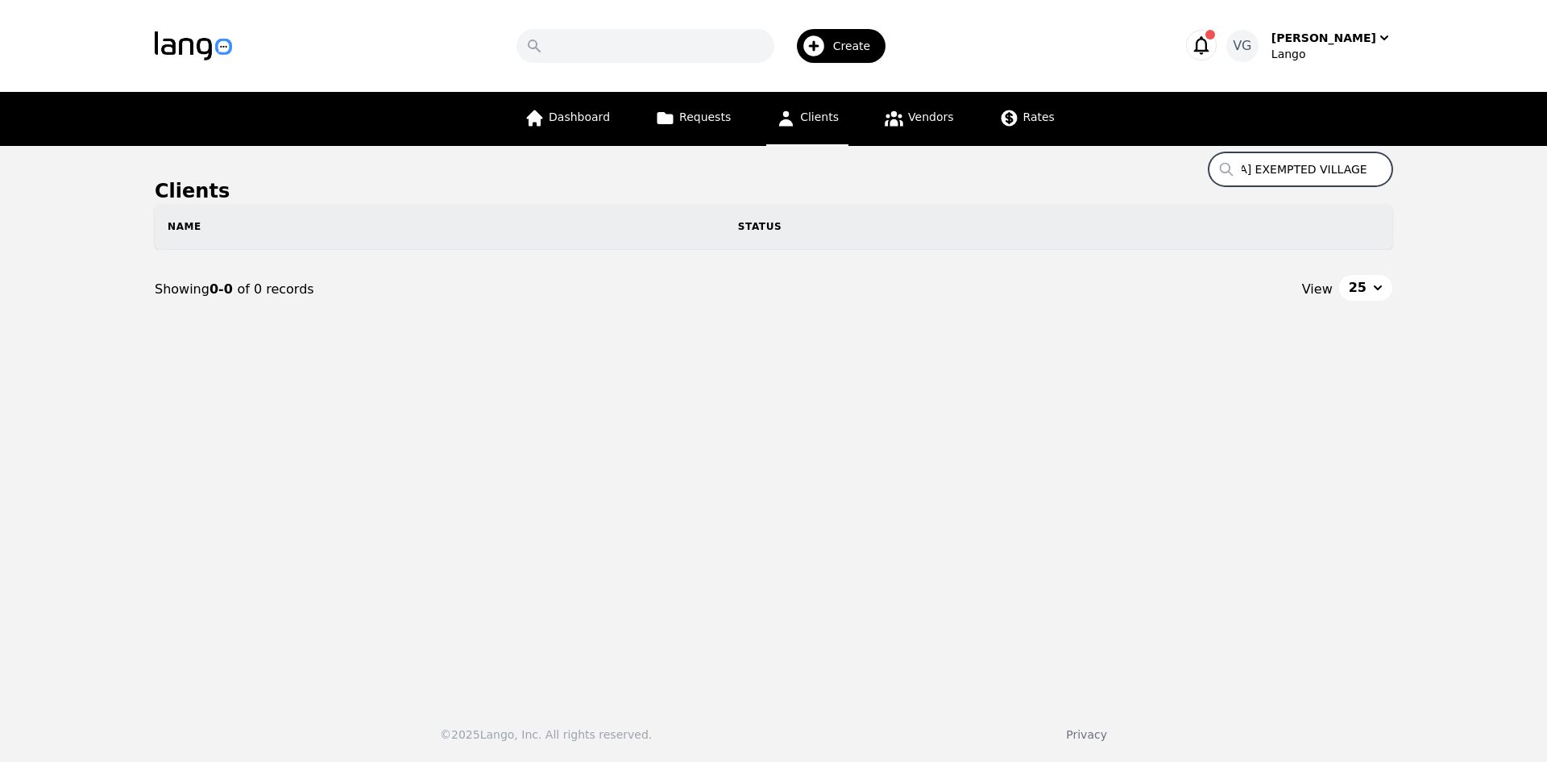
drag, startPoint x: 1345, startPoint y: 171, endPoint x: 1401, endPoint y: 162, distance: 57.1
click at [1401, 162] on main "Clients Search MILFORD EXEMPTED VILLAGE SCHOOLS Name Status Showing 0-0 of 0 re…" at bounding box center [773, 417] width 1547 height 542
type input "[GEOGRAPHIC_DATA] EXEMPTED VILLAGE SCHOOLS"
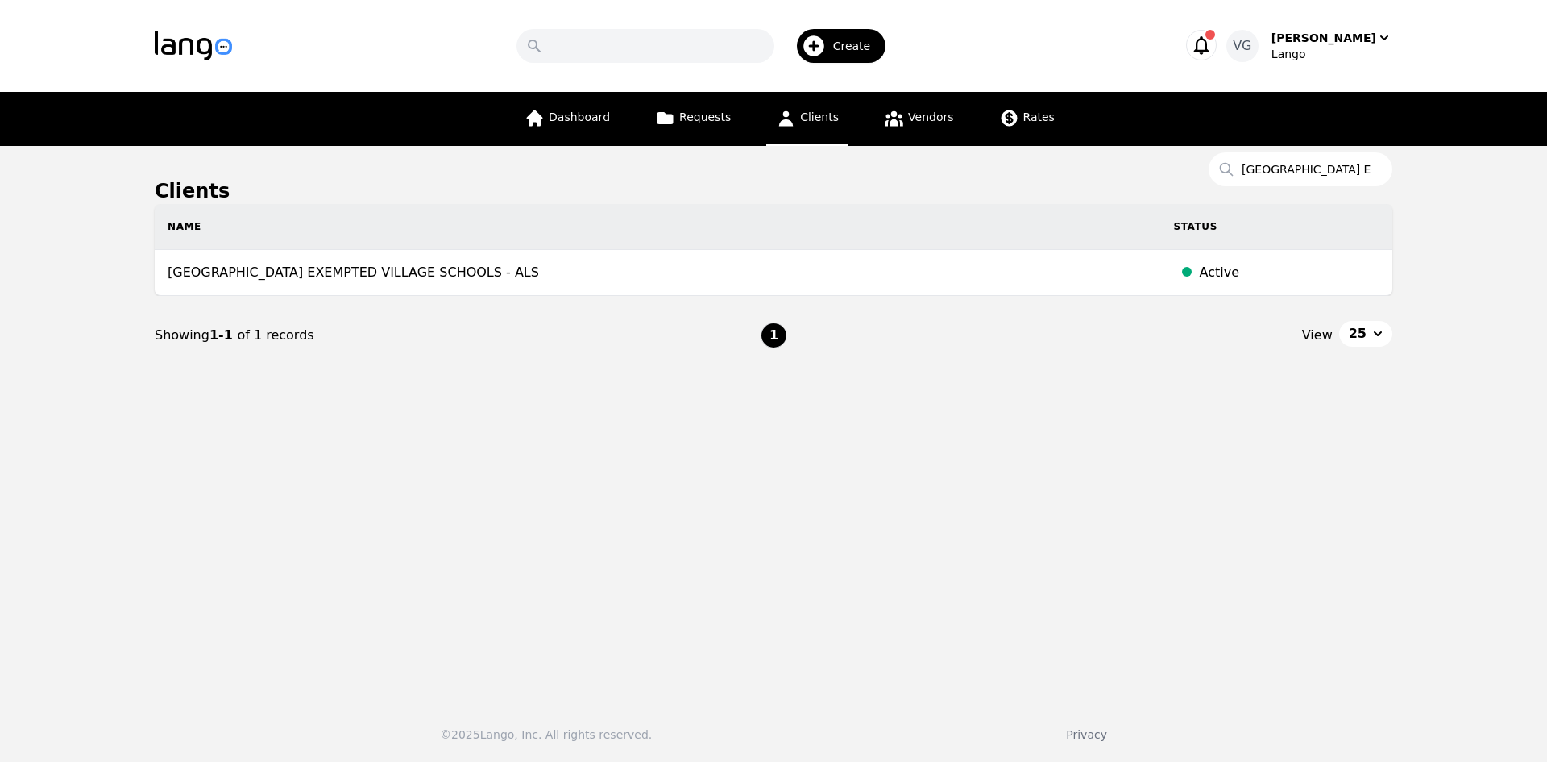
click at [1313, 145] on nav "Dashboard Requests Clients Vendors Rates" at bounding box center [773, 119] width 1547 height 54
click at [1301, 163] on input "[GEOGRAPHIC_DATA] EXEMPTED VILLAGE SCHOOLS" at bounding box center [1301, 169] width 184 height 34
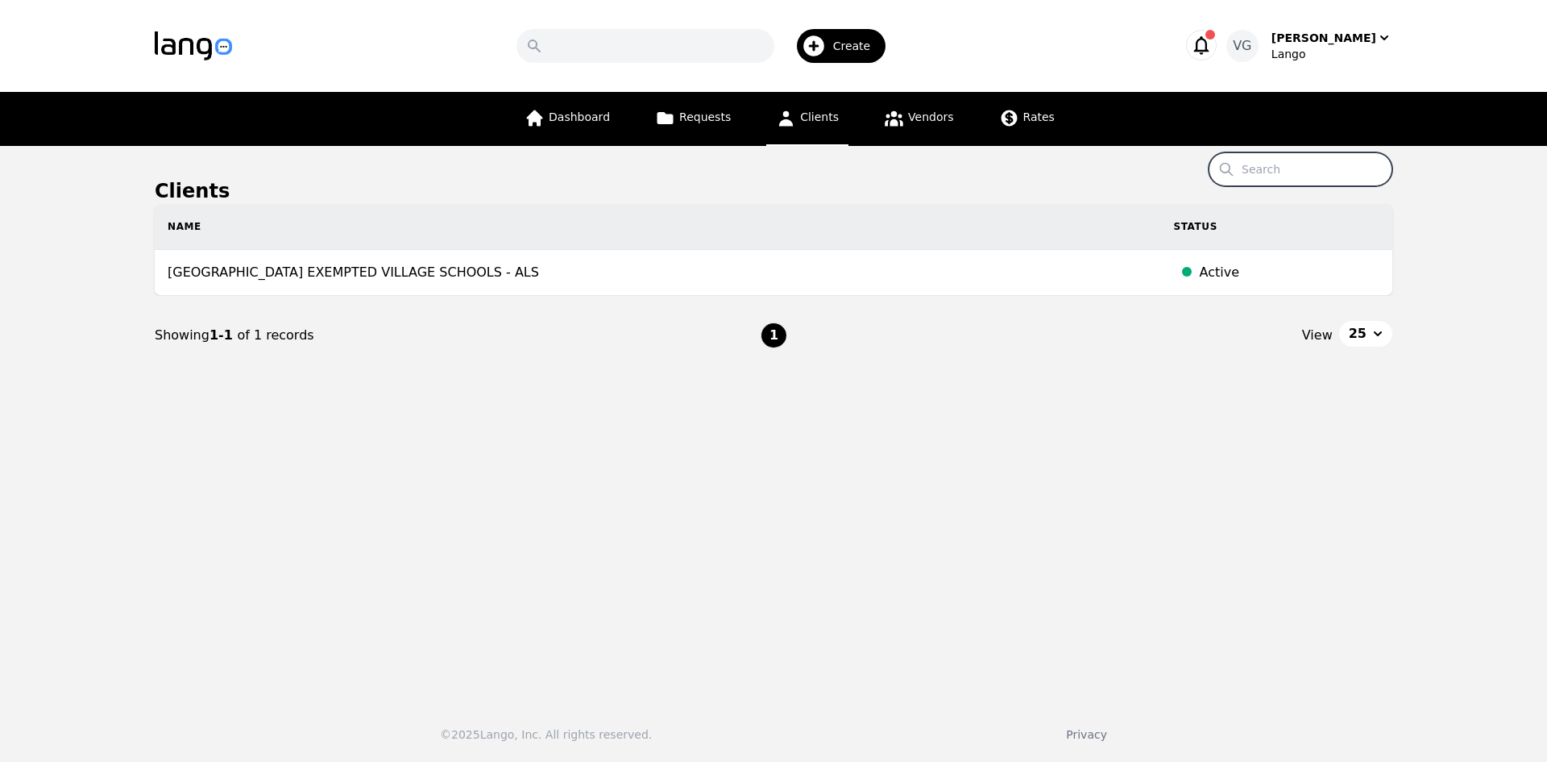
paste input "ERLANGER-ELSMERE INDEPENDENT SCHOOLS"
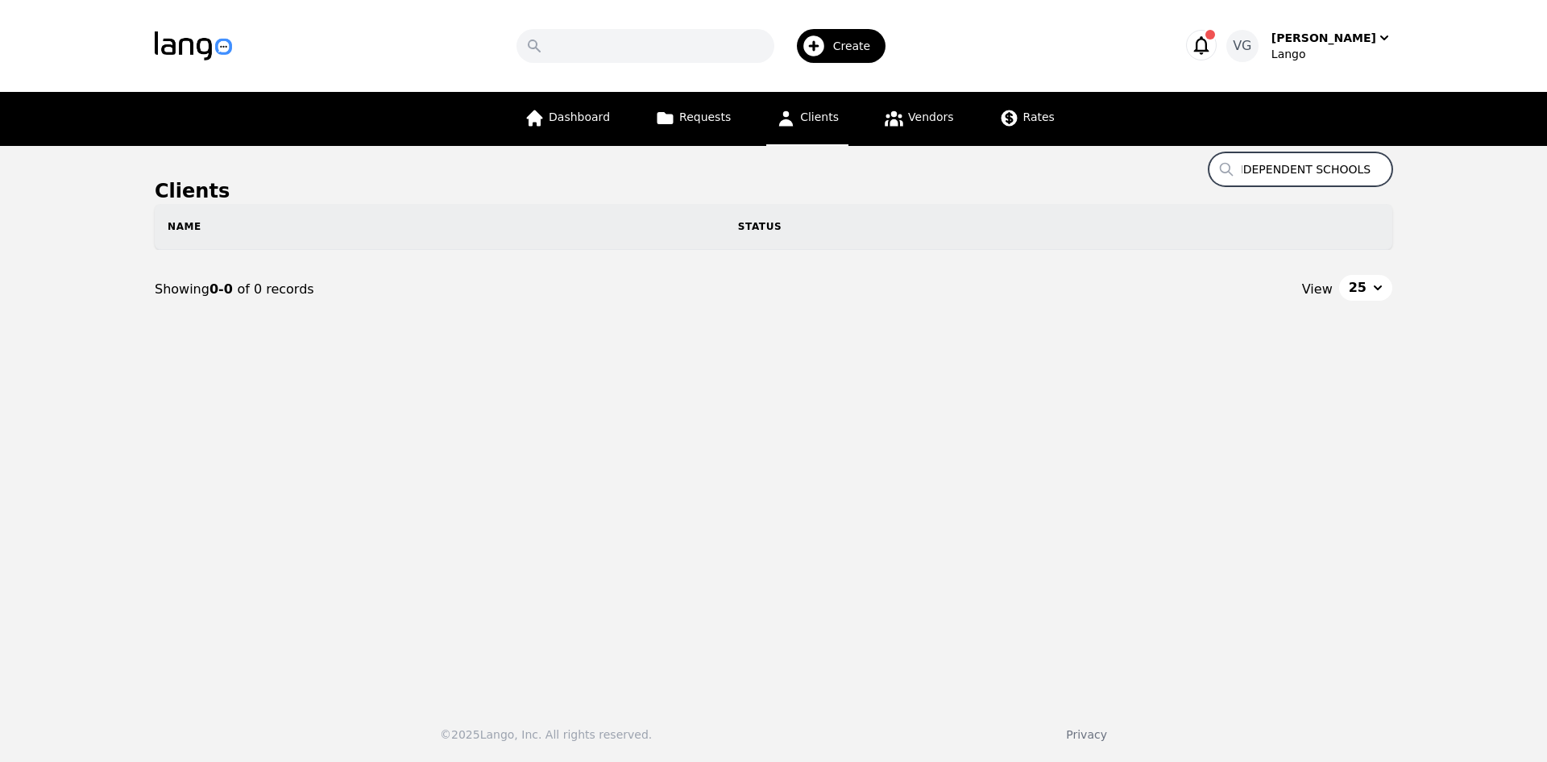
drag, startPoint x: 1347, startPoint y: 177, endPoint x: 1367, endPoint y: 176, distance: 20.2
click at [1410, 178] on main "Clients Search ERLANGER-ELSMERE INDEPENDENT SCHOOLS Name Status Showing 0-0 of …" at bounding box center [773, 417] width 1547 height 542
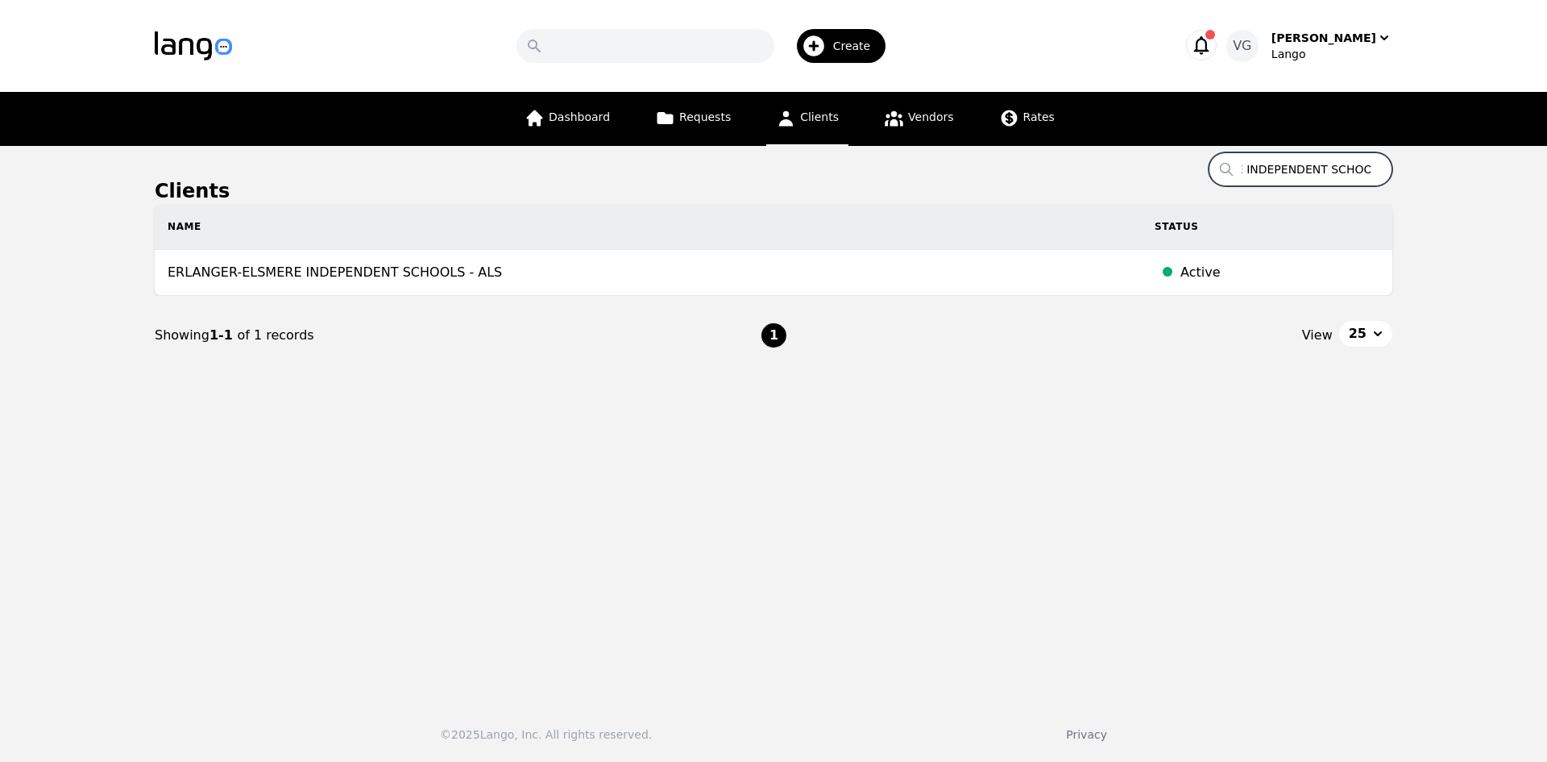
type input "ERLANGER-ELSMERE INDEPENDENT SCHOOLS"
click at [1302, 148] on main "Clients Search ERLANGER-ELSMERE INDEPENDENT SCHOOLS Name Status ERLANGER-[GEOGR…" at bounding box center [773, 417] width 1547 height 542
click at [1293, 160] on input "ERLANGER-ELSMERE INDEPENDENT SCHOOLS" at bounding box center [1301, 169] width 184 height 34
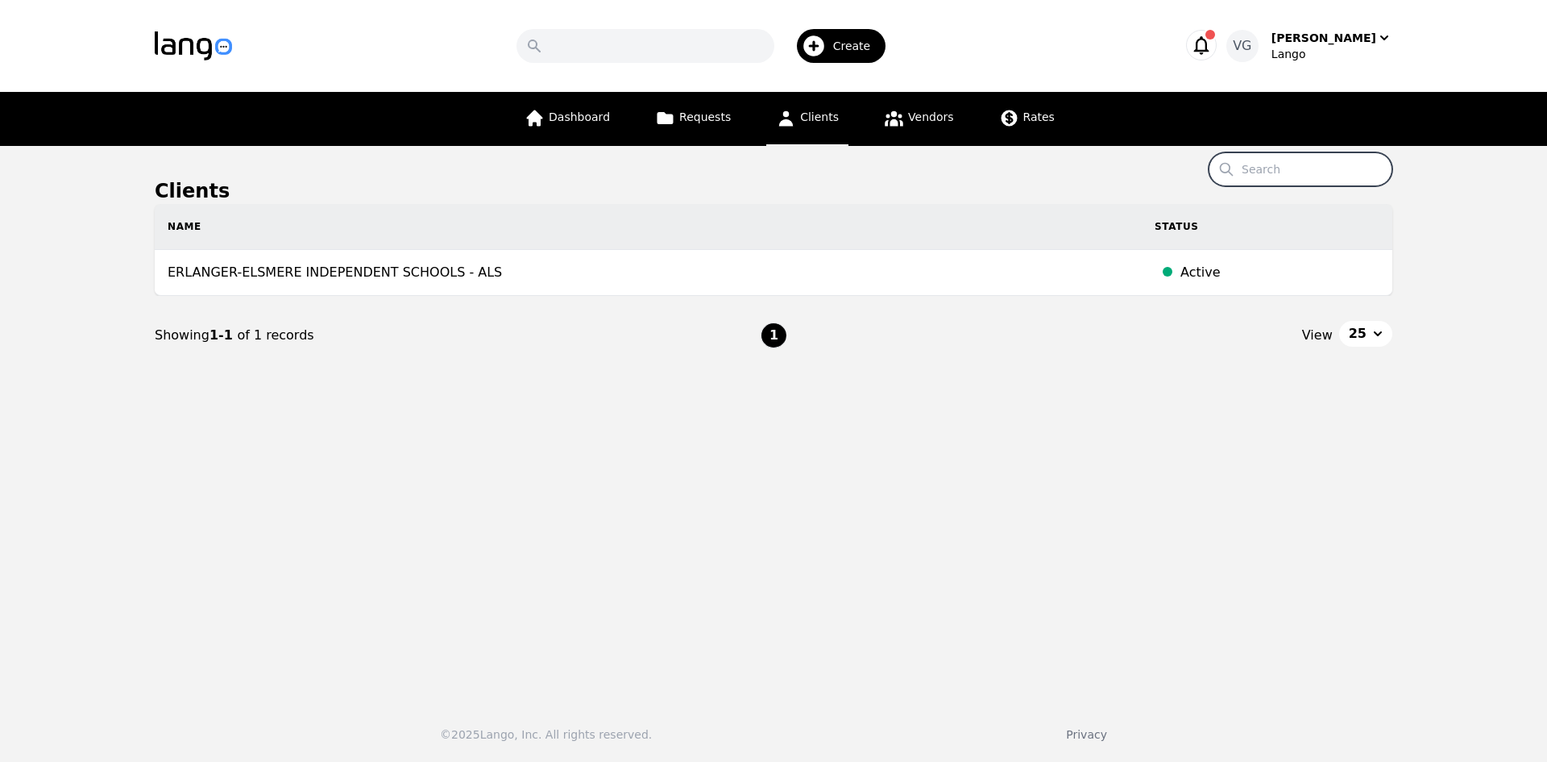
paste input "ADVANCE HOME MEDICAL"
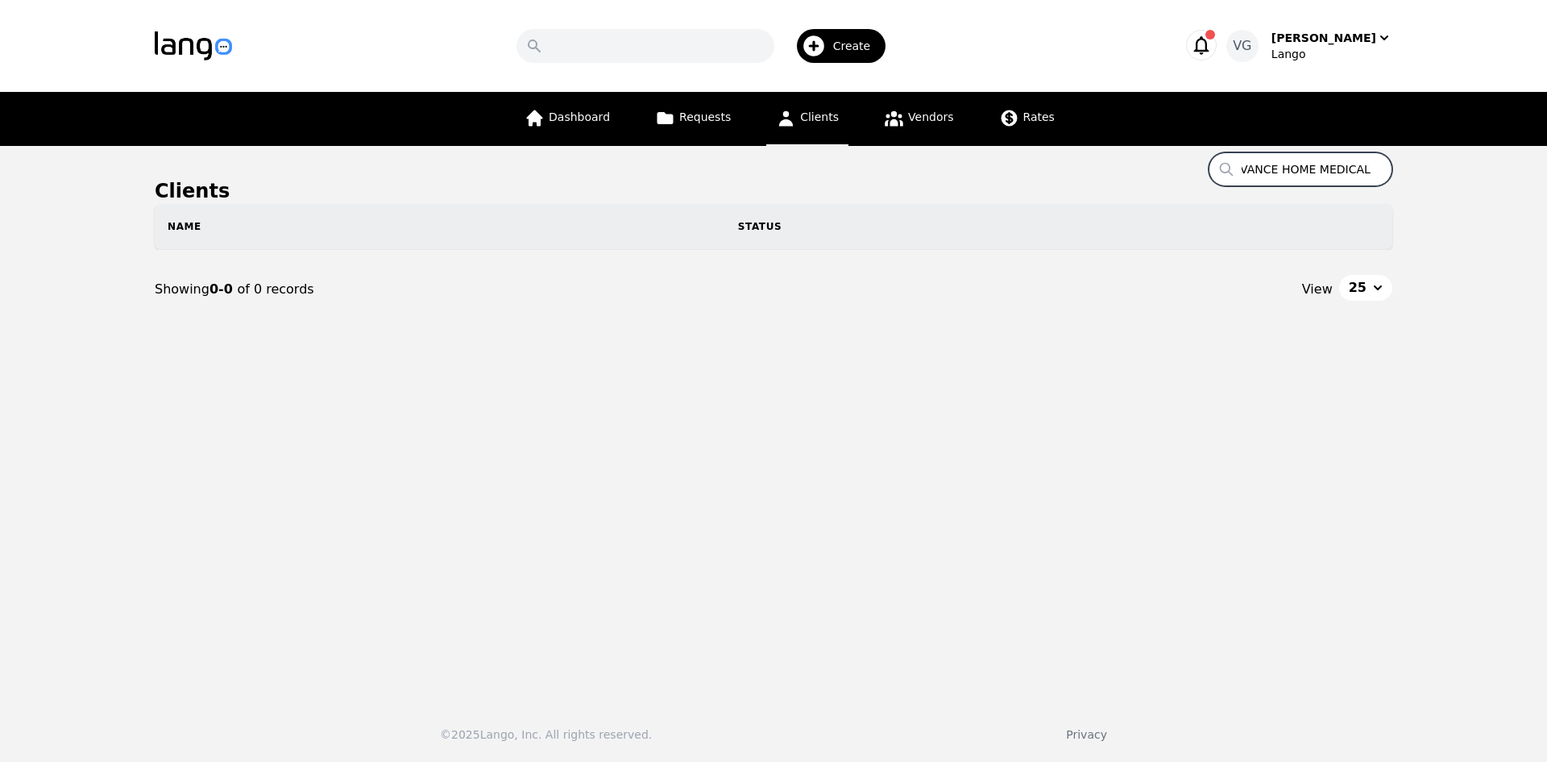
drag, startPoint x: 1350, startPoint y: 169, endPoint x: 1484, endPoint y: 183, distance: 134.5
click at [1484, 183] on main "Clients Search ADVANCE HOME MEDICAL Name Status Showing 0-0 of 0 records View 25" at bounding box center [773, 417] width 1547 height 542
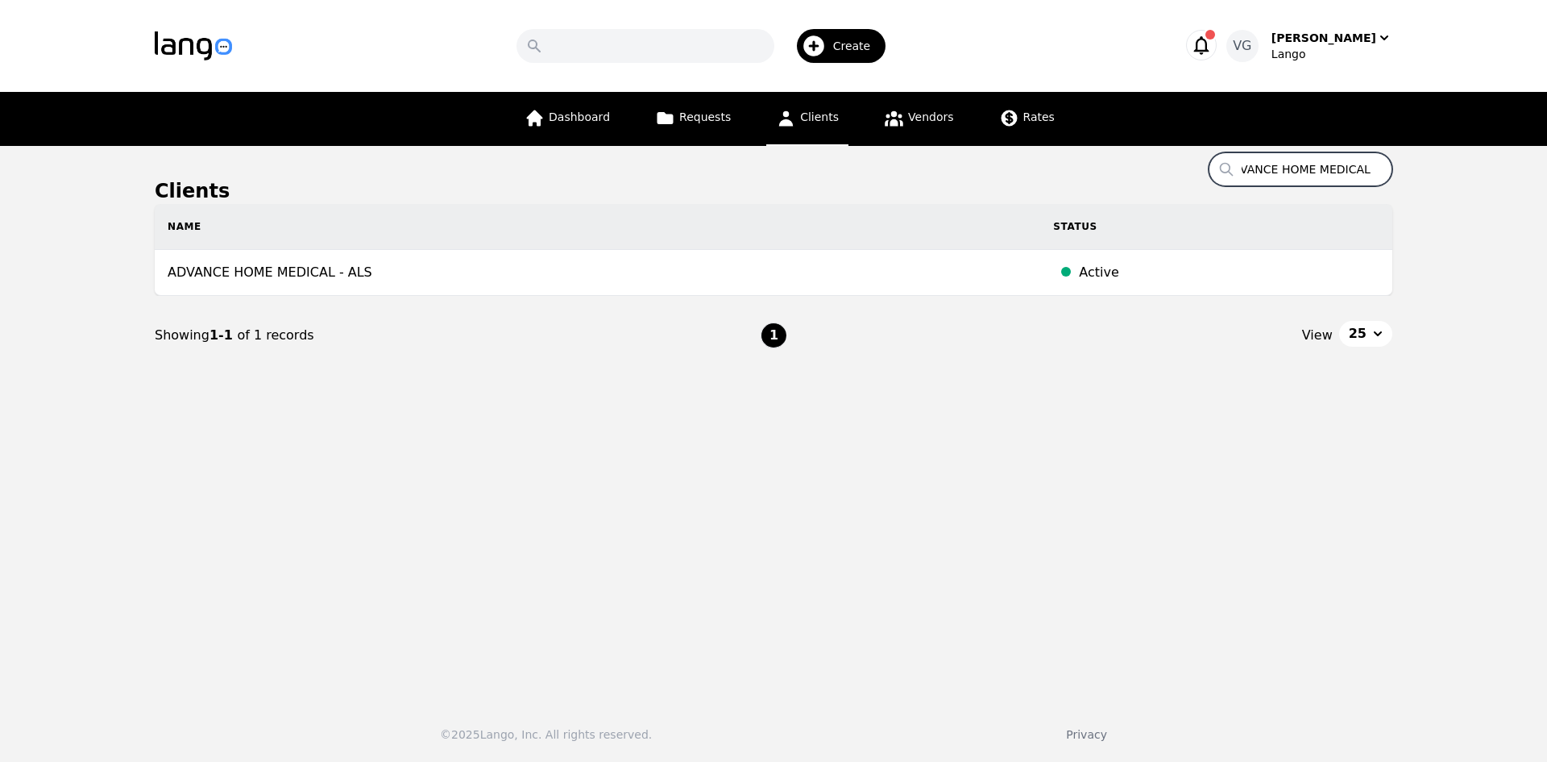
type input "ADVANCE HOME MEDICAL"
click at [1257, 173] on input "ADVANCE HOME MEDICAL" at bounding box center [1301, 169] width 184 height 34
paste input "[GEOGRAPHIC_DATA]"
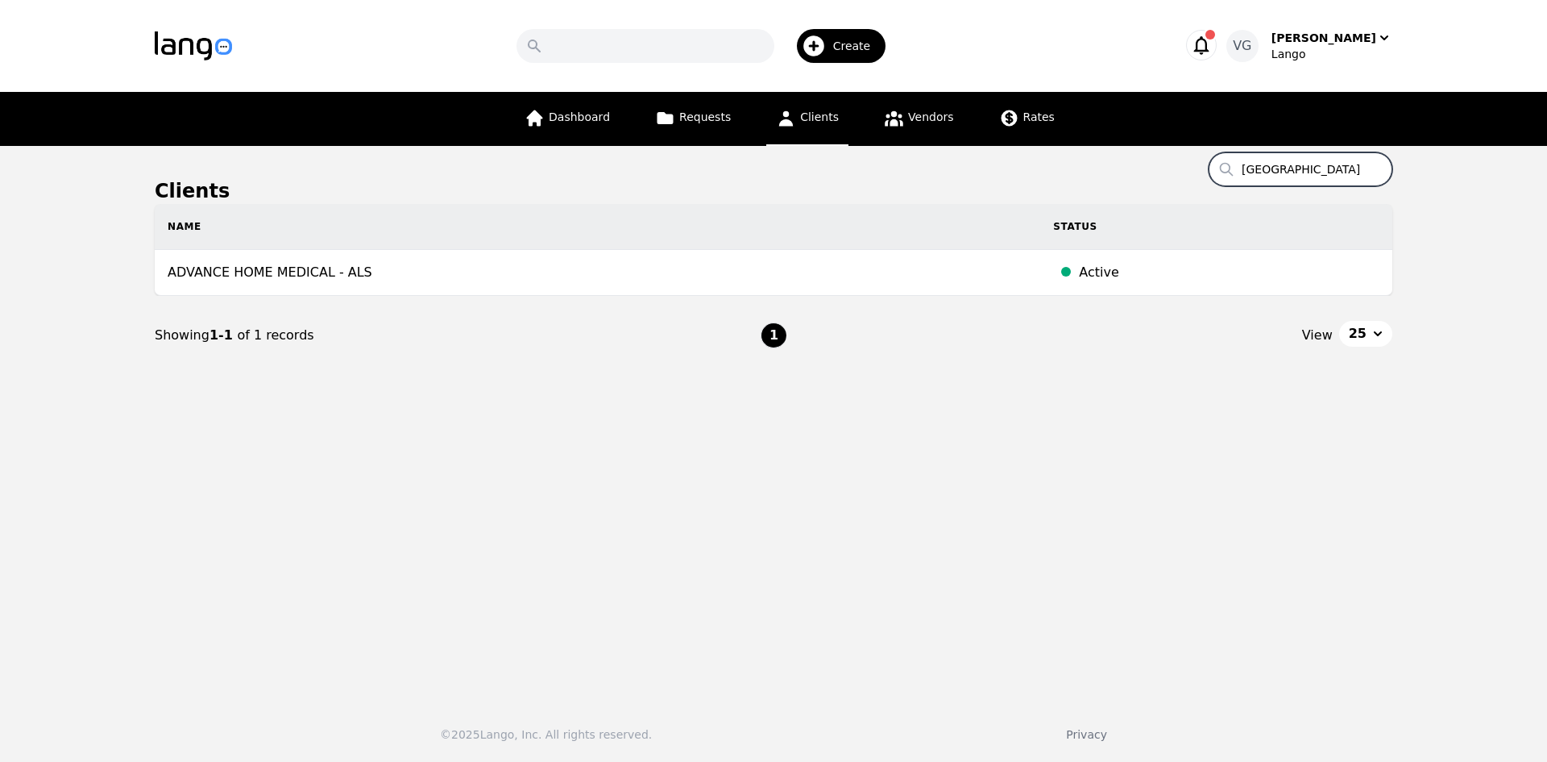
scroll to position [0, 58]
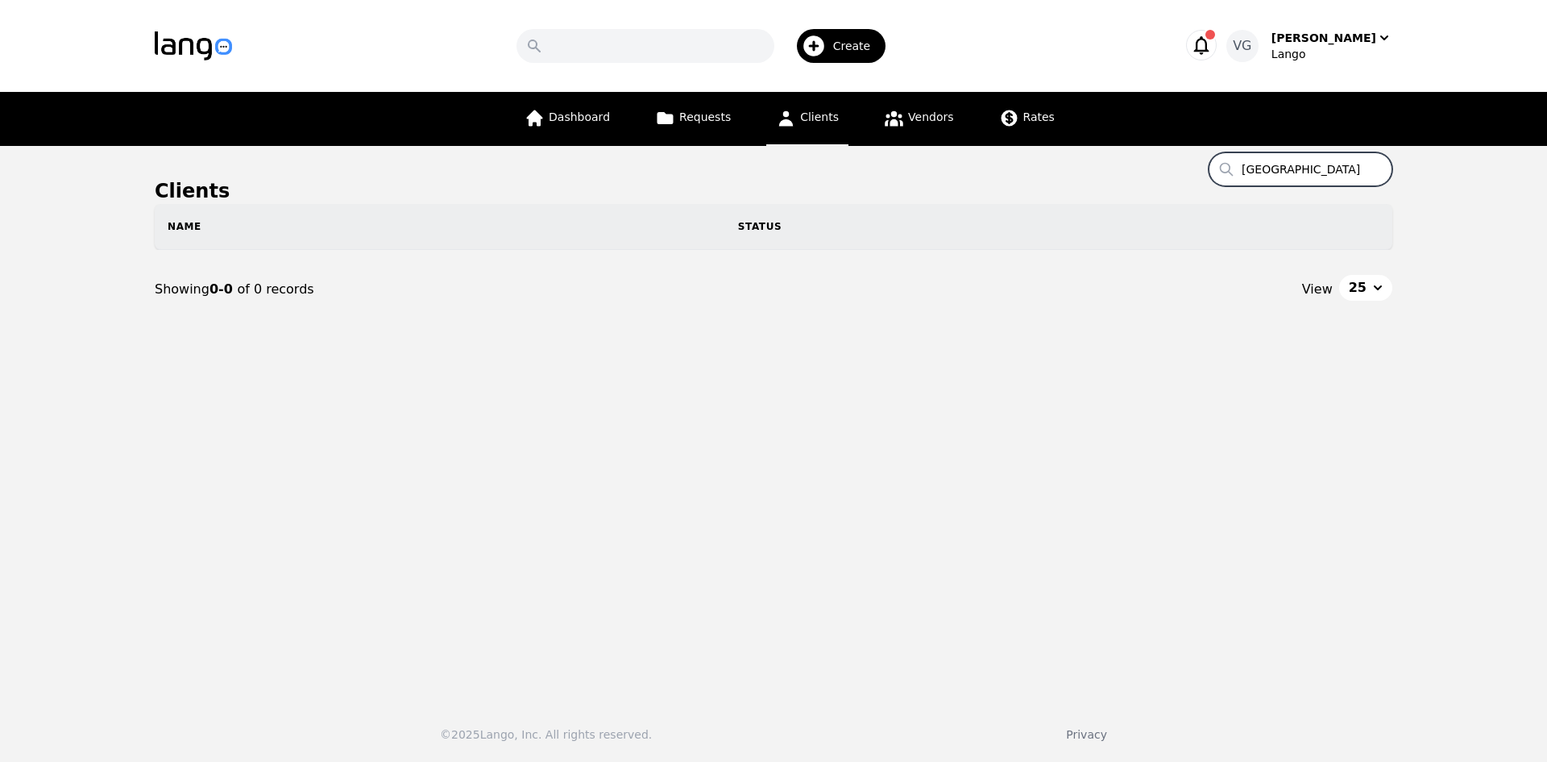
drag, startPoint x: 1346, startPoint y: 170, endPoint x: 1504, endPoint y: 182, distance: 159.2
click at [1504, 182] on main "Clients Search SUNRISE TREATMENT CENTER Name Status Showing 0-0 of 0 records Vi…" at bounding box center [773, 417] width 1547 height 542
type input "[GEOGRAPHIC_DATA]"
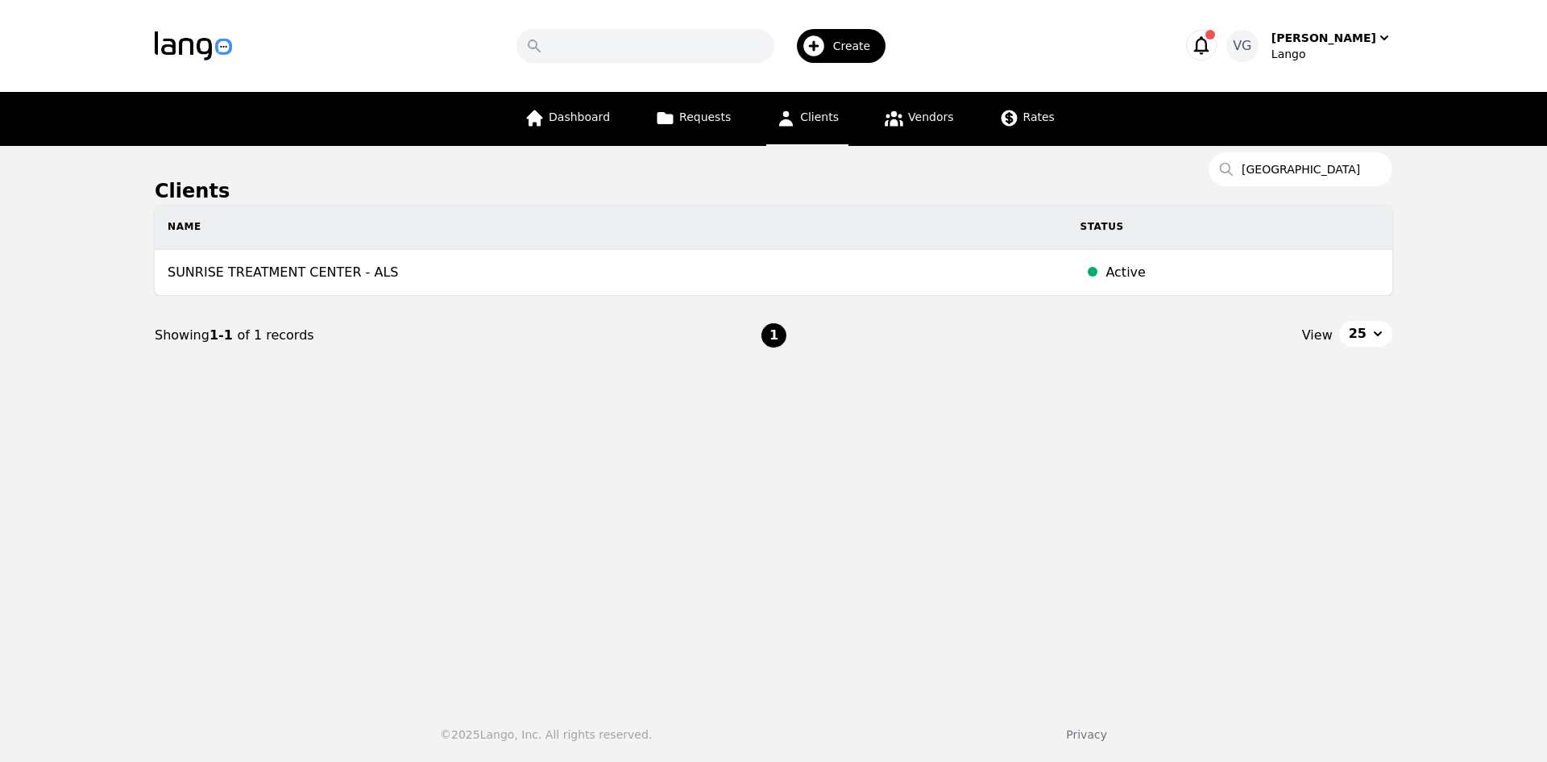
drag, startPoint x: 1264, startPoint y: 186, endPoint x: 1267, endPoint y: 173, distance: 13.3
click at [1264, 185] on section "Clients Search SUNRISE TREATMENT CENTER Name Status SUNRISE TREATMENT CENTER - …" at bounding box center [774, 276] width 1238 height 197
click at [1267, 173] on input "[GEOGRAPHIC_DATA]" at bounding box center [1301, 169] width 184 height 34
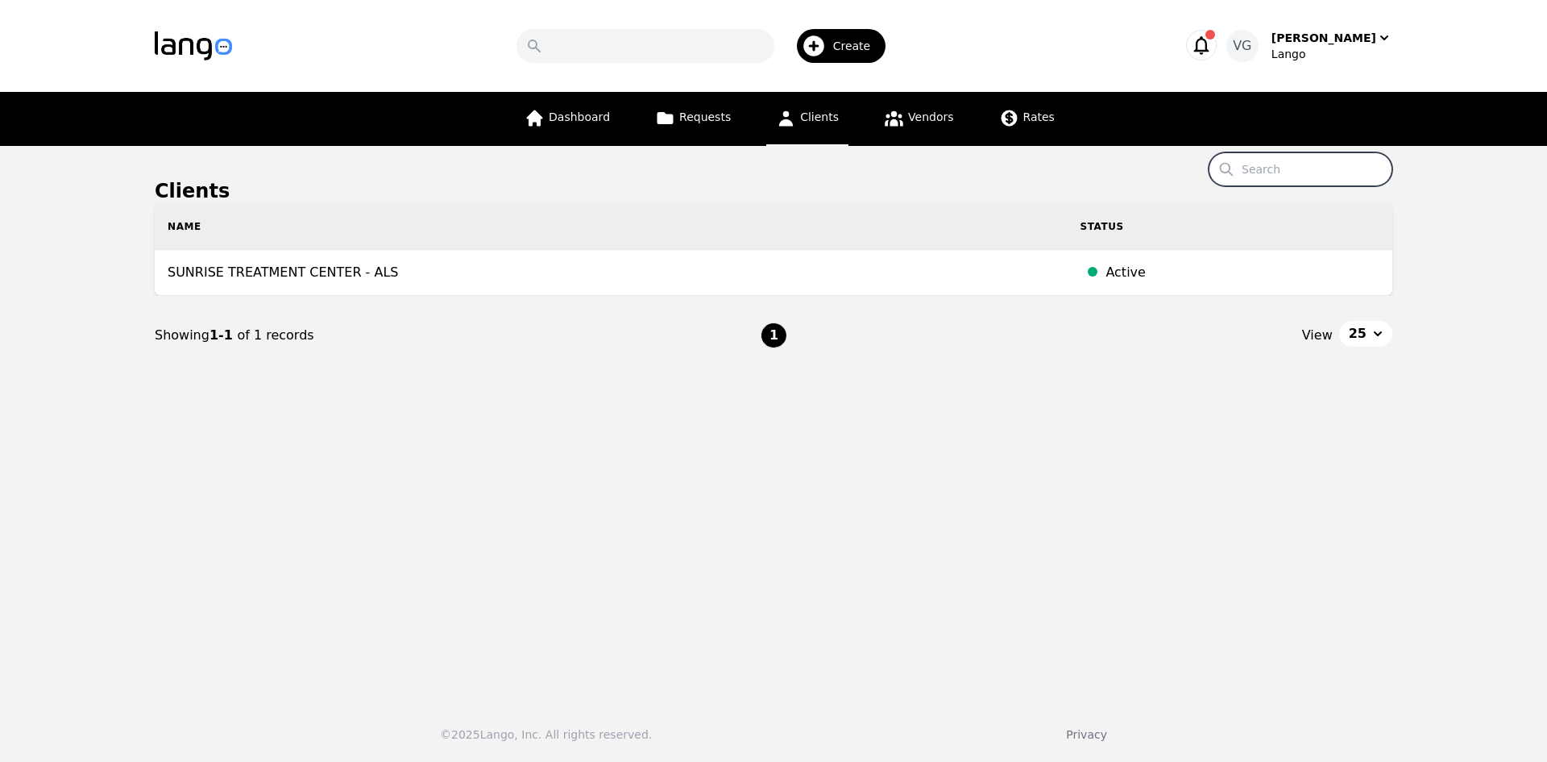
paste input "CARE AND SUPPORT HOSPICE"
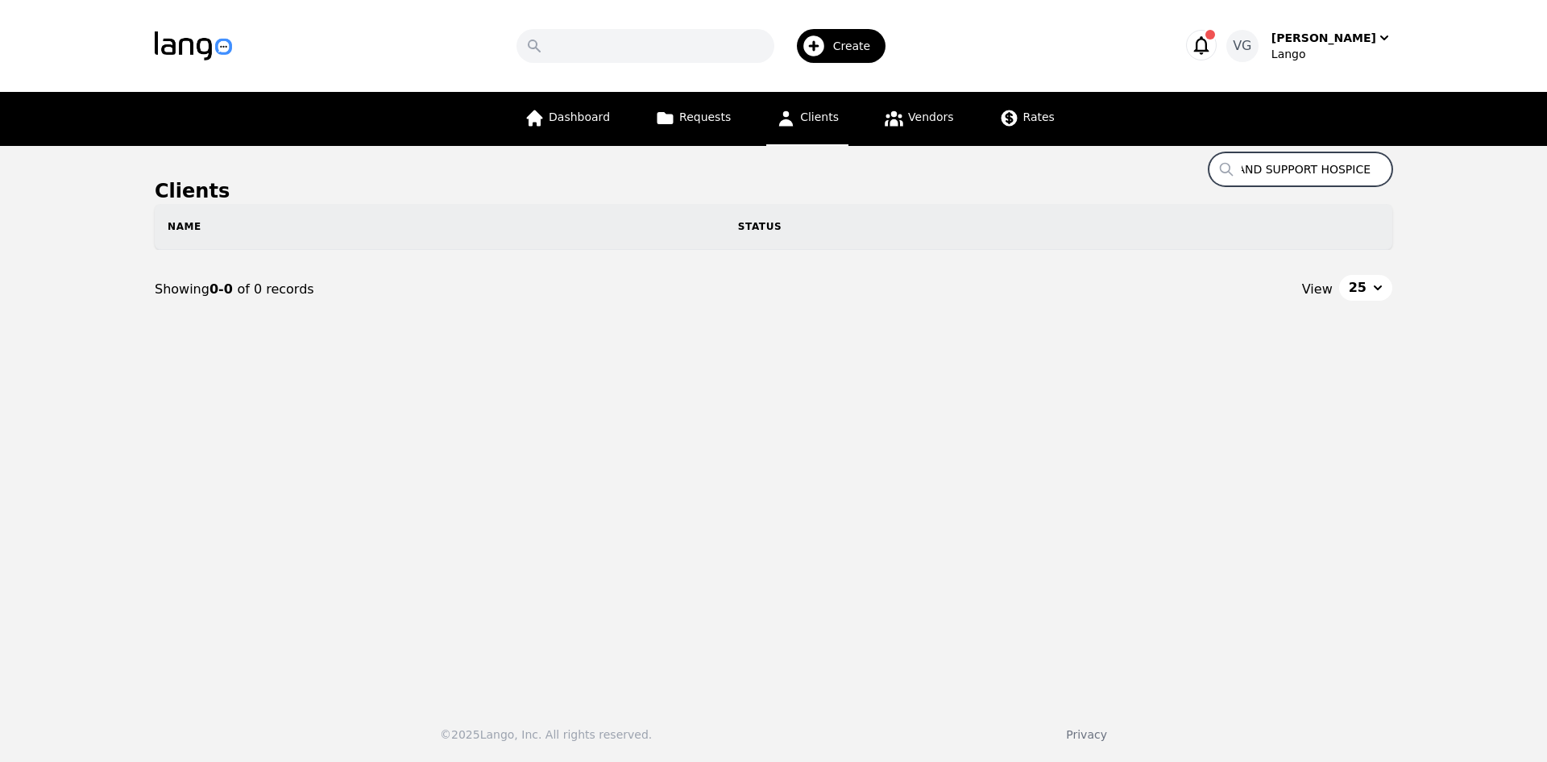
drag, startPoint x: 1344, startPoint y: 168, endPoint x: 1546, endPoint y: 185, distance: 203.0
click at [1534, 185] on main "Clients Search CARE AND SUPPORT HOSPICE Name Status Showing 0-0 of 0 records Vi…" at bounding box center [773, 417] width 1547 height 542
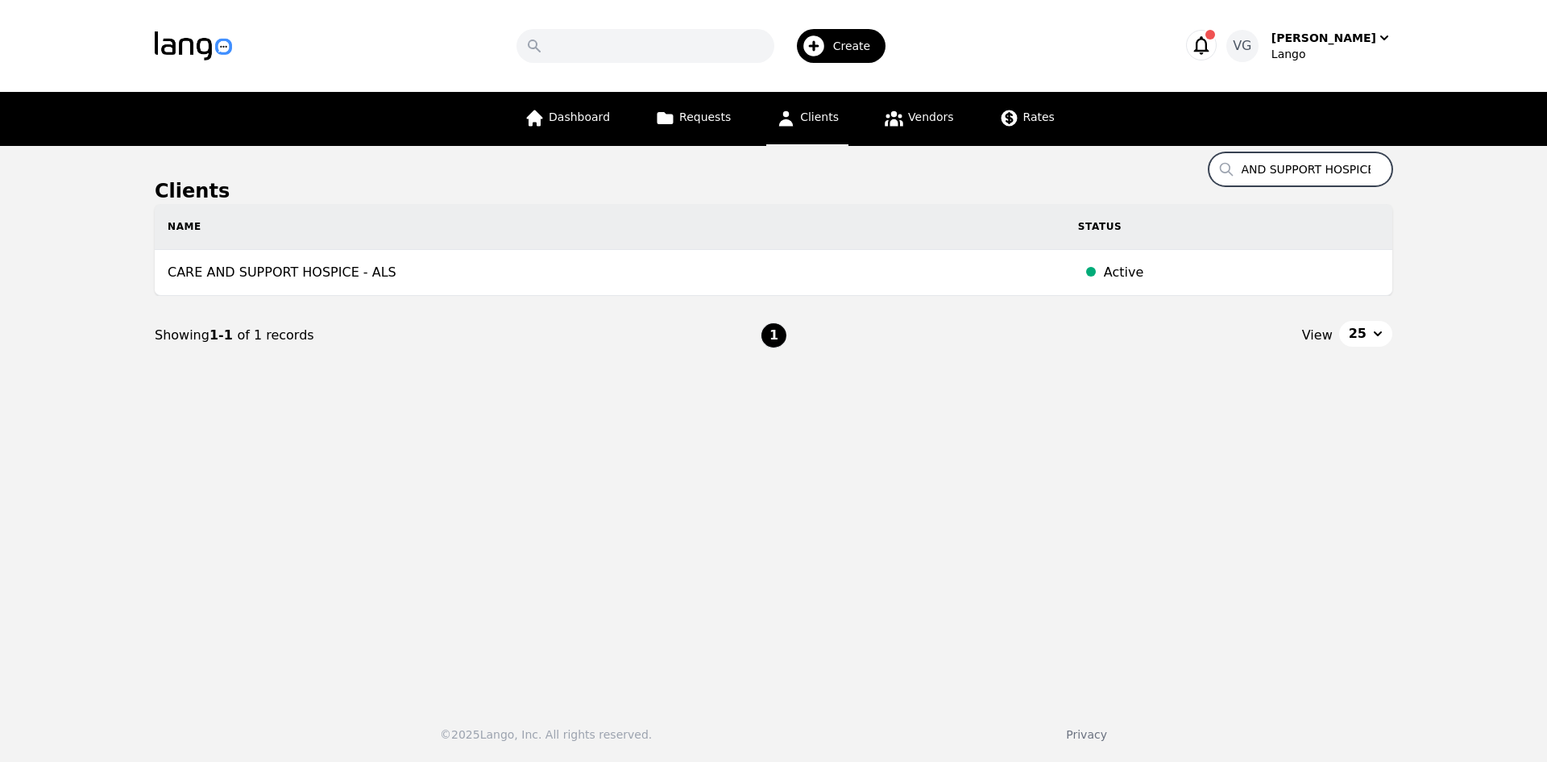
type input "CARE AND SUPPORT HOSPICE"
click at [1311, 176] on input "CARE AND SUPPORT HOSPICE" at bounding box center [1301, 169] width 184 height 34
click at [1310, 175] on input "CARE AND SUPPORT HOSPICE" at bounding box center [1301, 169] width 184 height 34
click at [1309, 172] on input "CARE AND SUPPORT HOSPICE" at bounding box center [1301, 169] width 184 height 34
click at [1309, 168] on input "CARE AND SUPPORT HOSPICE" at bounding box center [1301, 169] width 184 height 34
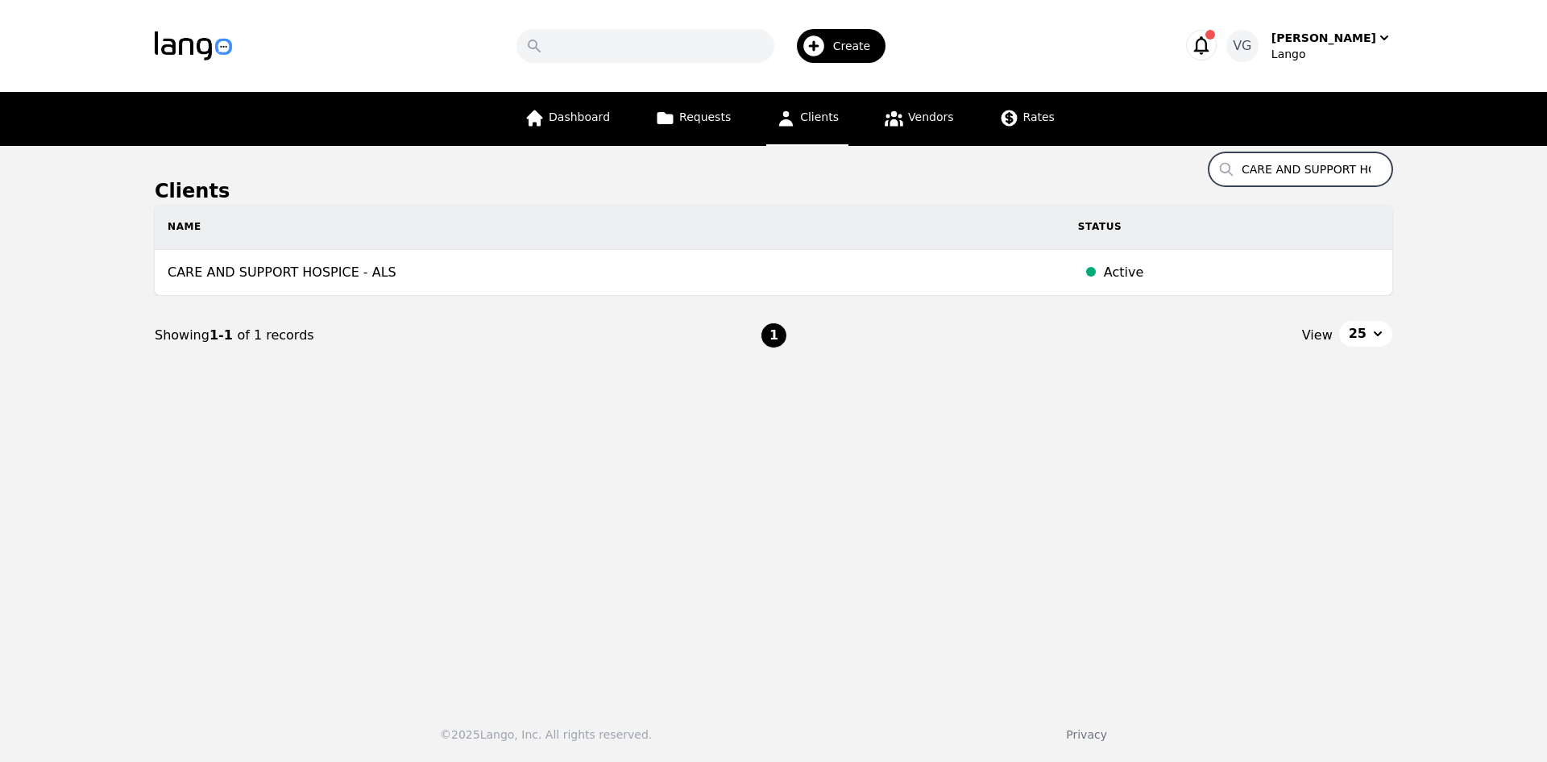
click at [1309, 168] on input "CARE AND SUPPORT HOSPICE" at bounding box center [1301, 169] width 184 height 34
paste input "FEDERAL PUBLIC DEFENDERS OFFICE - MD"
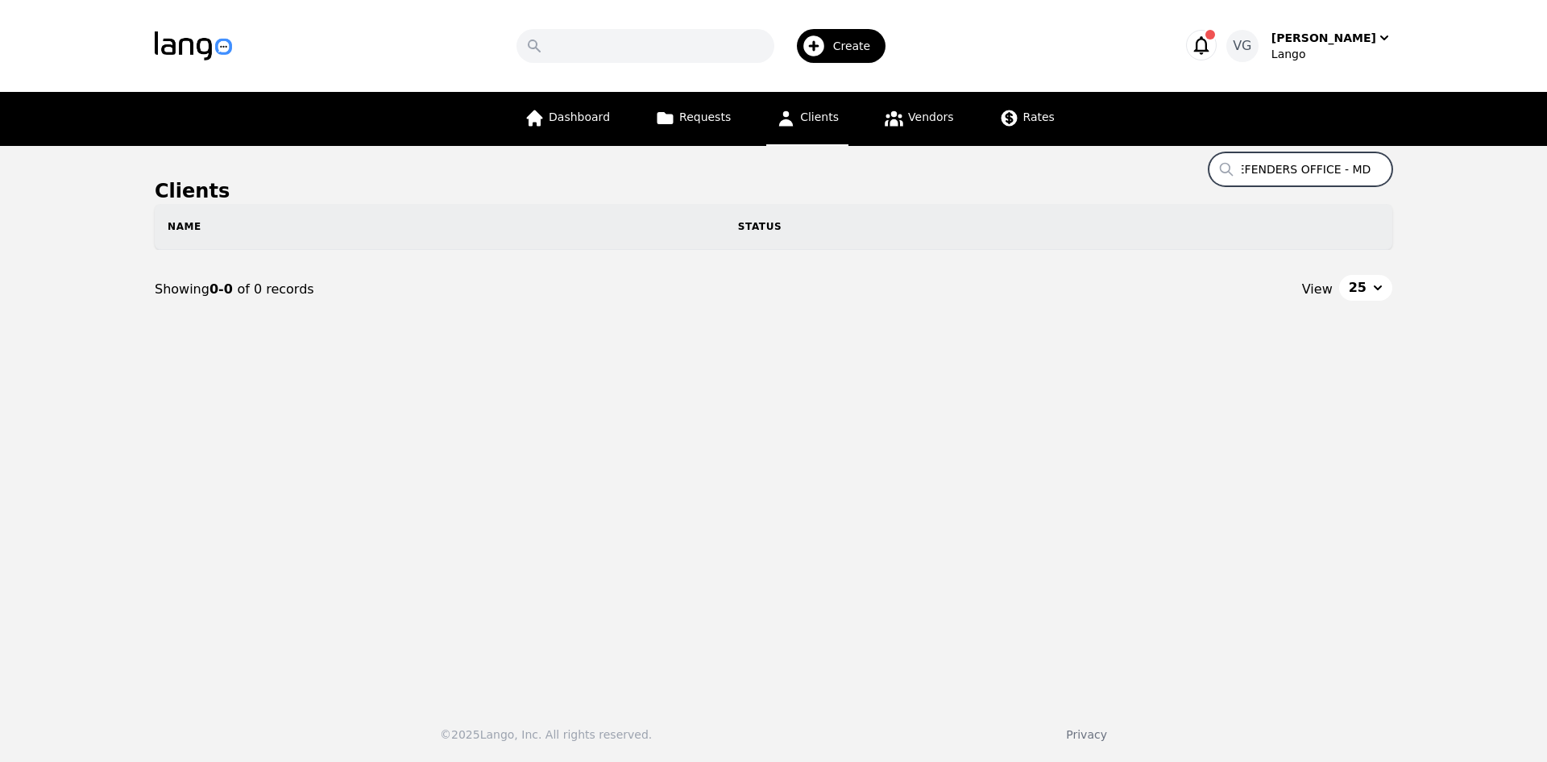
drag, startPoint x: 1343, startPoint y: 168, endPoint x: 1457, endPoint y: 177, distance: 114.0
click at [1457, 177] on main "Clients Search FEDERAL PUBLIC DEFENDERS OFFICE - MD Name Status Showing 0-0 of …" at bounding box center [773, 417] width 1547 height 542
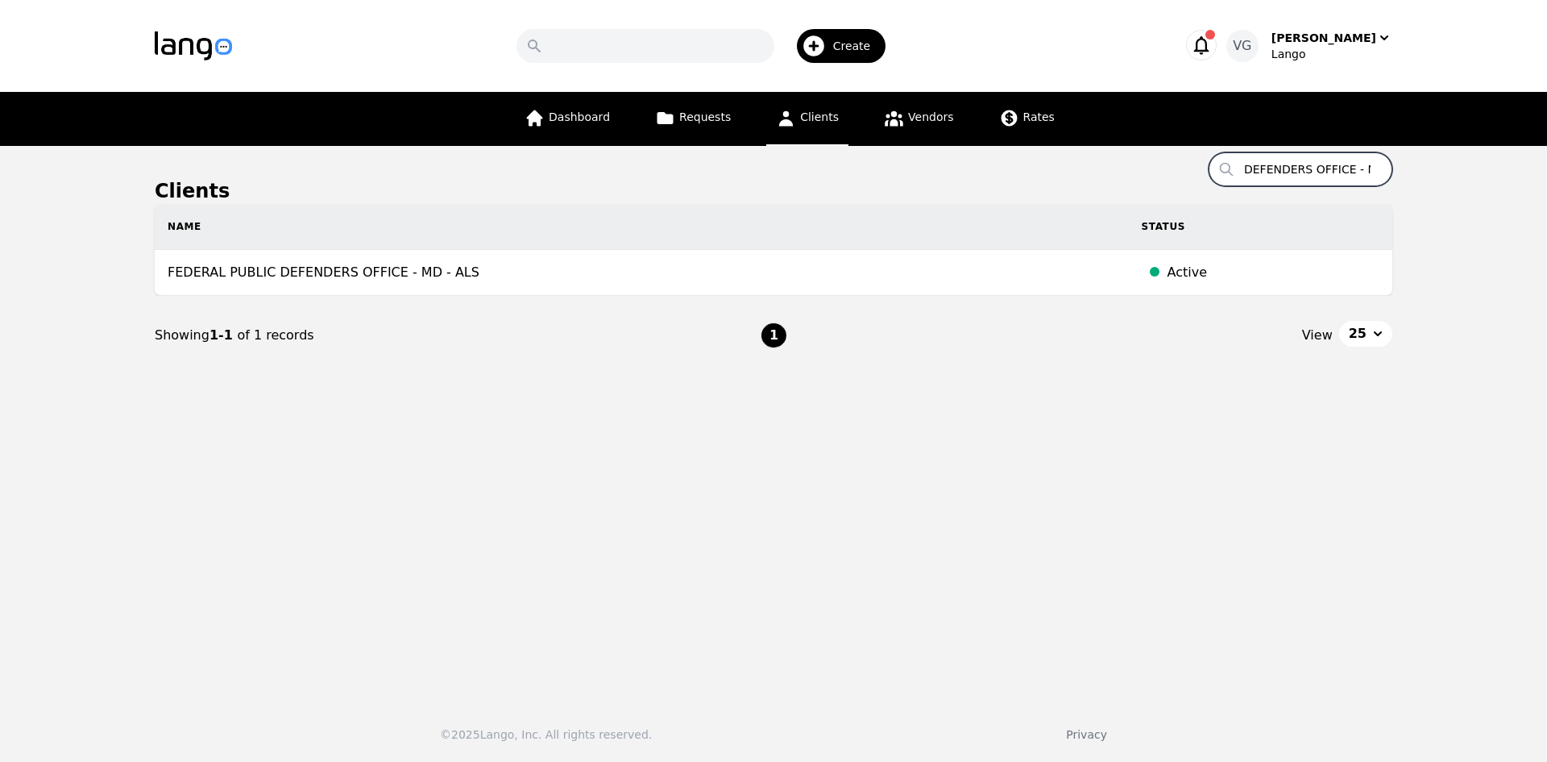
type input "FEDERAL PUBLIC DEFENDERS OFFICE - MD"
click at [1281, 160] on input "FEDERAL PUBLIC DEFENDERS OFFICE - MD" at bounding box center [1301, 169] width 184 height 34
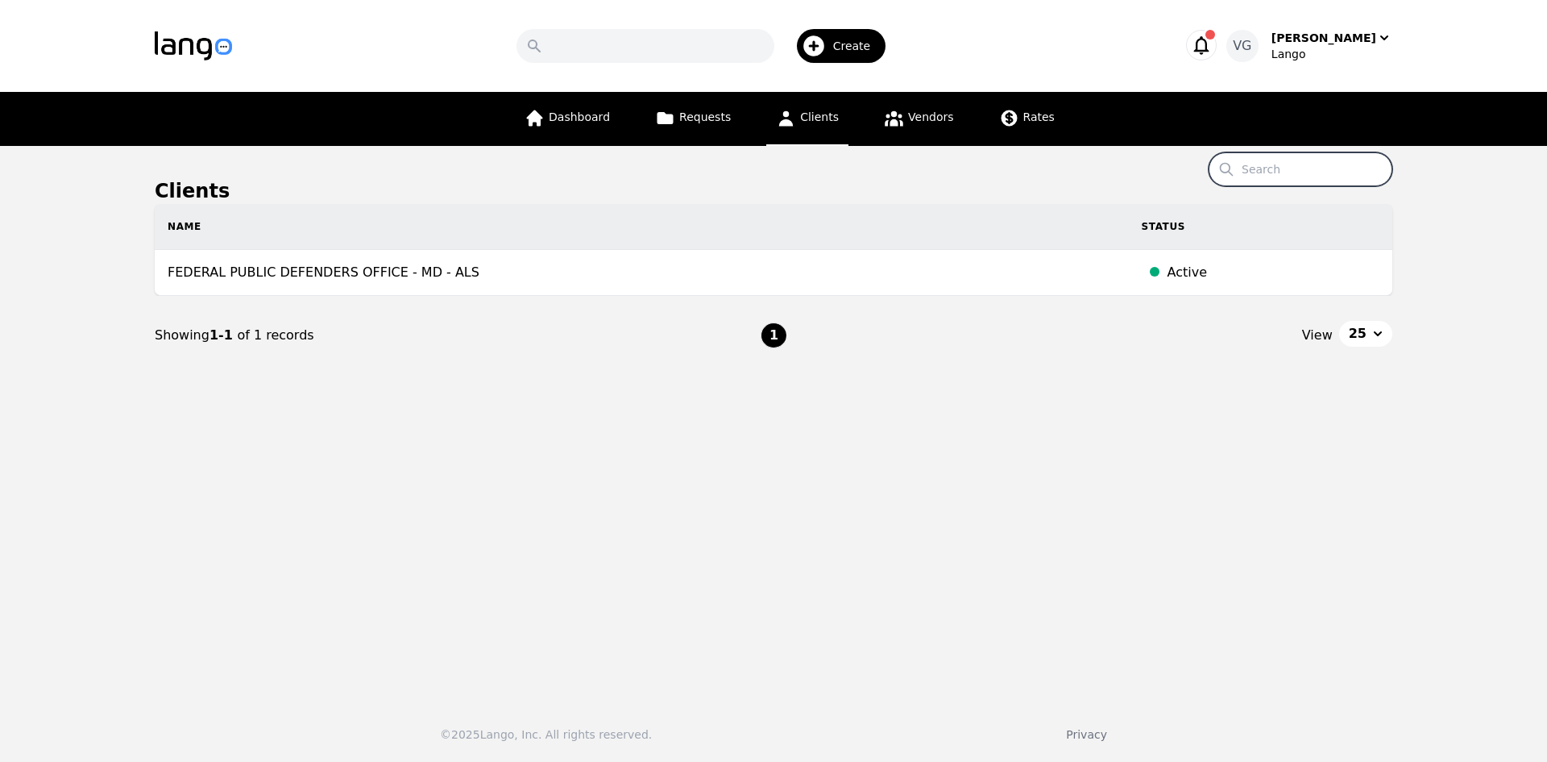
paste input ""RX OUTREACH, INC ""
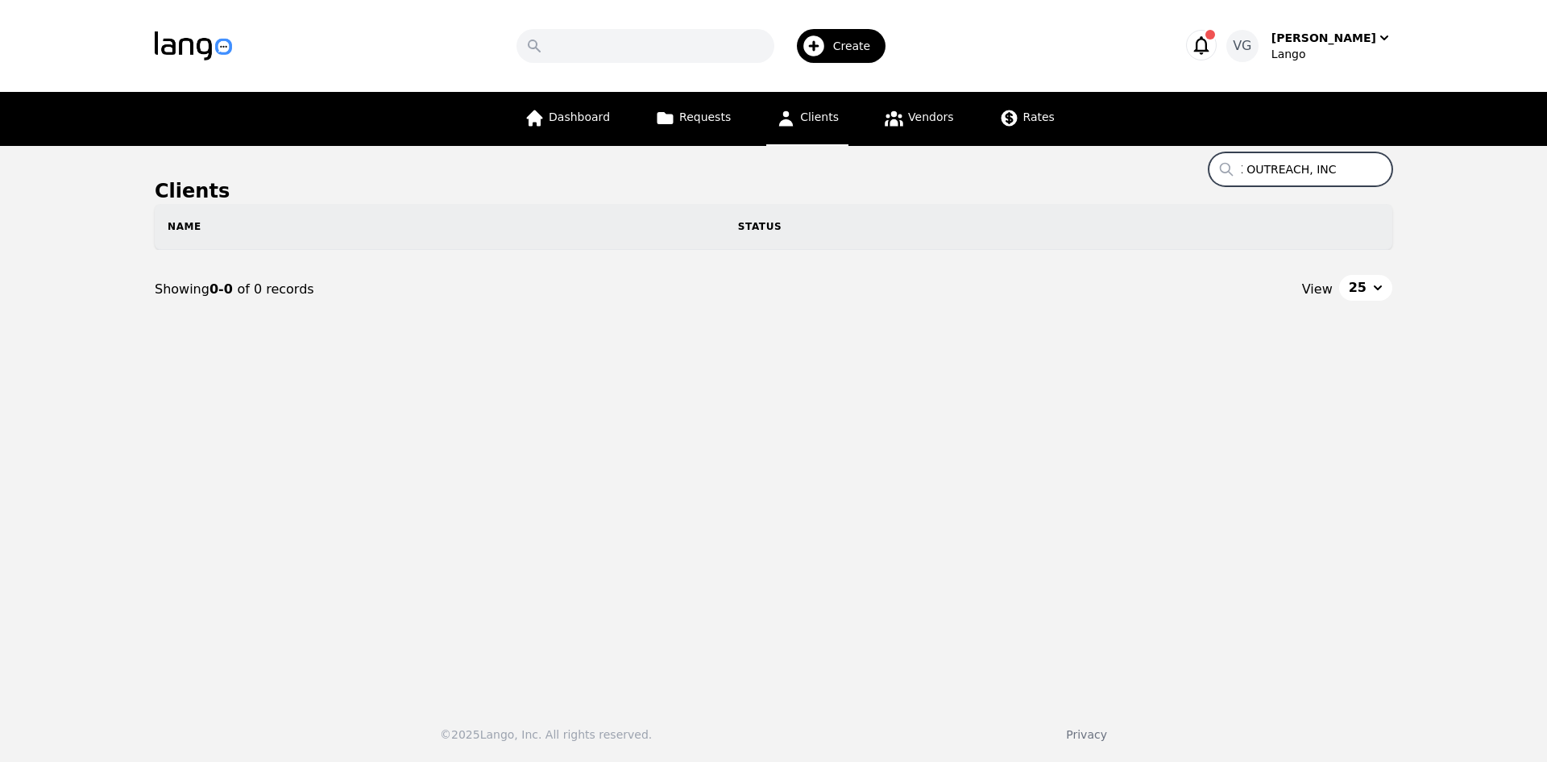
scroll to position [0, 20]
drag, startPoint x: 1331, startPoint y: 172, endPoint x: 1455, endPoint y: 177, distance: 124.2
click at [1455, 176] on main "Clients Search "RX OUTREACH, INC " Name Status Showing 0-0 of 0 records View 25" at bounding box center [773, 417] width 1547 height 542
drag, startPoint x: 1259, startPoint y: 169, endPoint x: 1239, endPoint y: 169, distance: 20.1
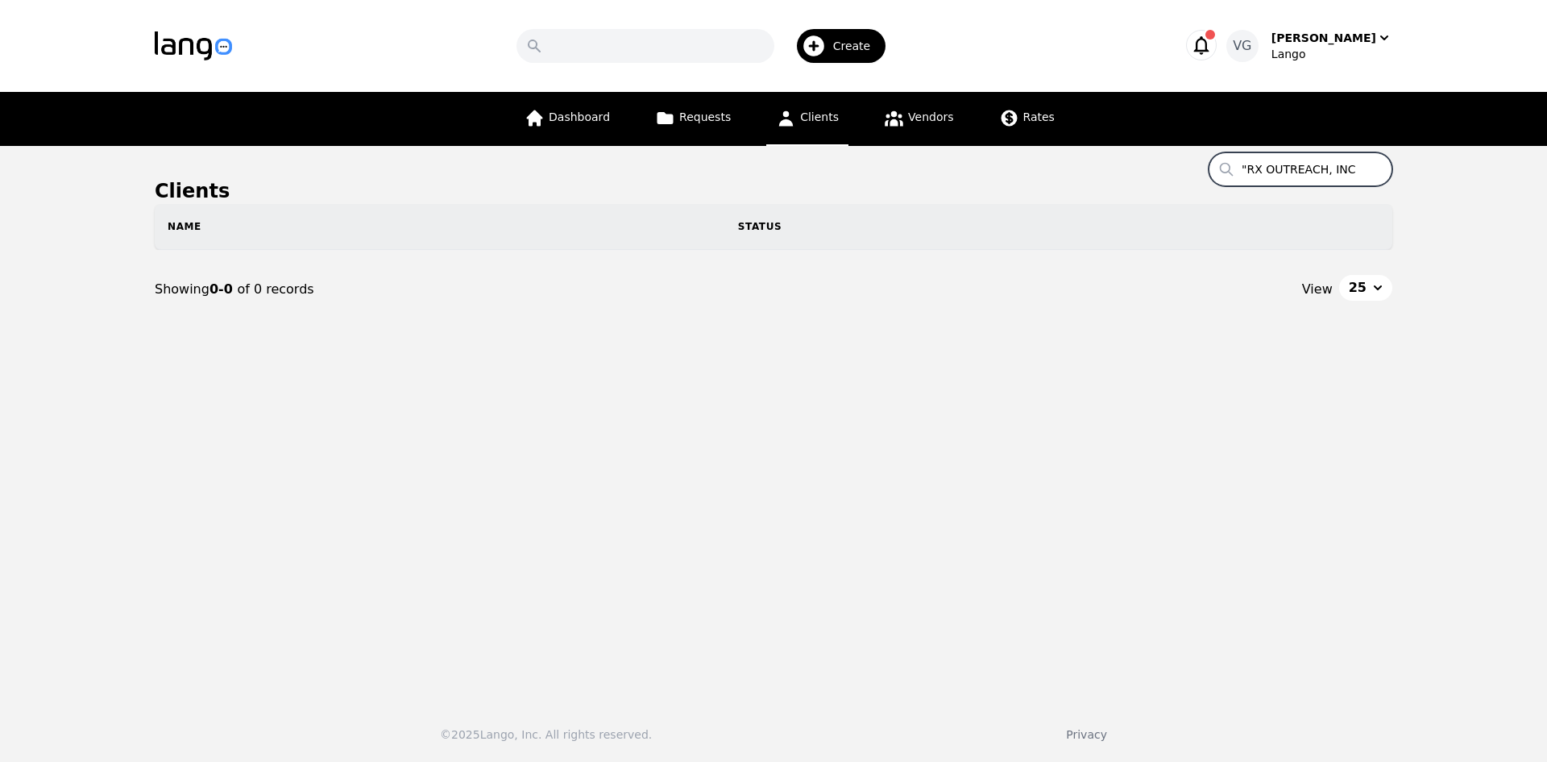
click at [1239, 169] on input ""RX OUTREACH, INC" at bounding box center [1301, 169] width 184 height 34
click at [1367, 168] on input "RX OUTREACH, INC" at bounding box center [1301, 169] width 184 height 34
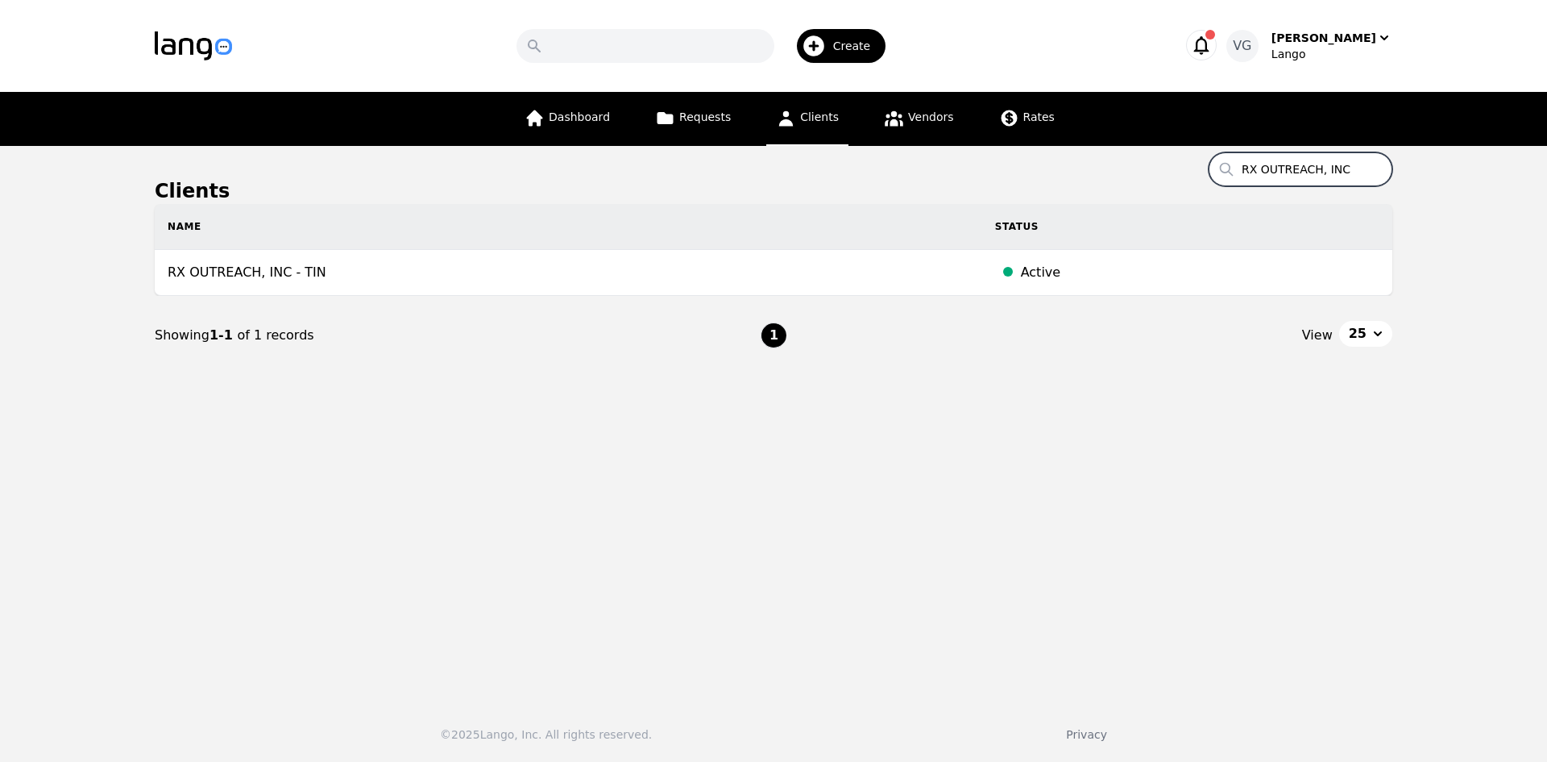
type input "RX OUTREACH, INC"
click at [1305, 175] on input "RX OUTREACH, INC" at bounding box center [1301, 169] width 184 height 34
paste input "[DEMOGRAPHIC_DATA] SS PHILADELPHIA - SOUTHWEST"
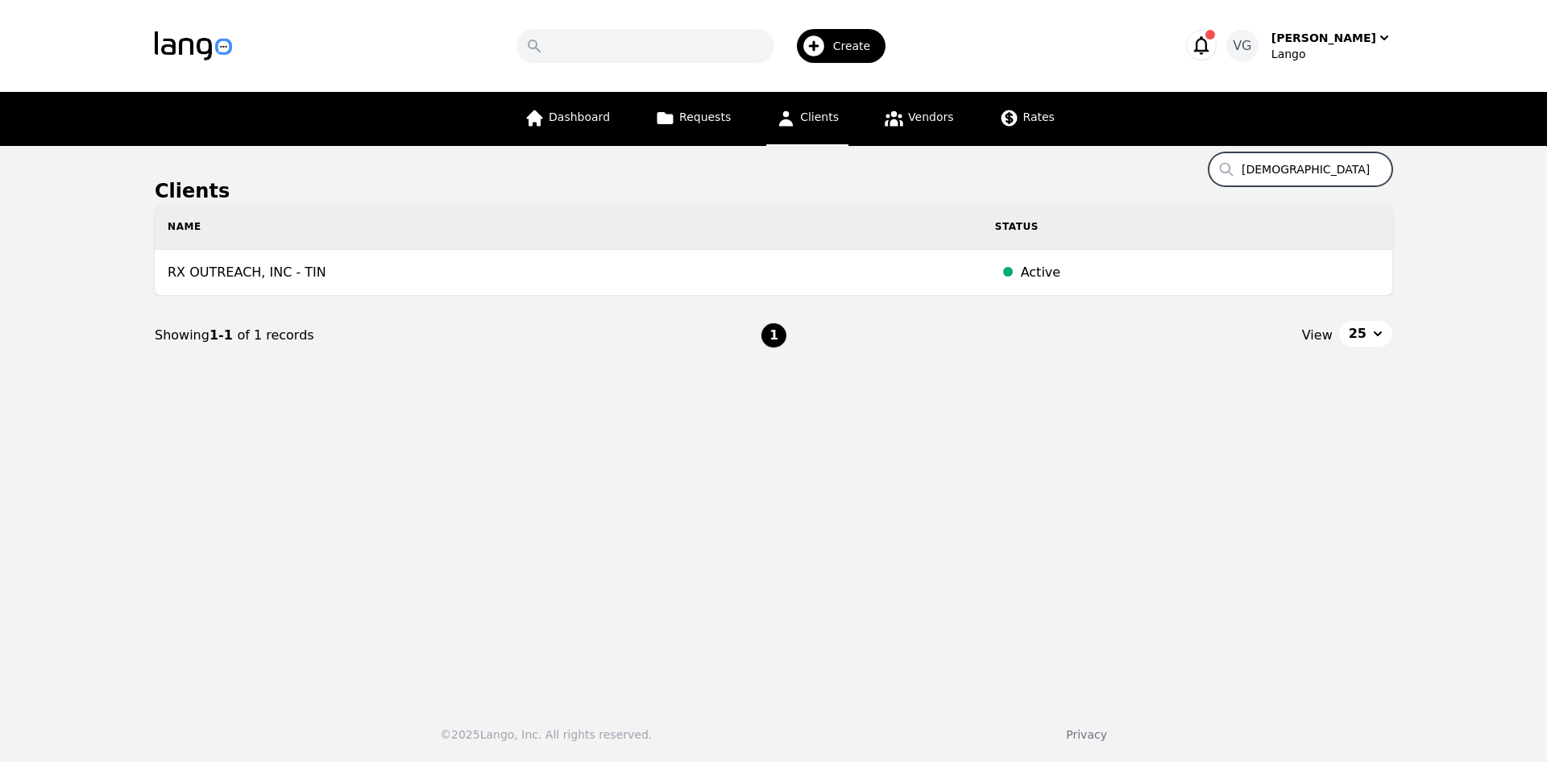
scroll to position [0, 126]
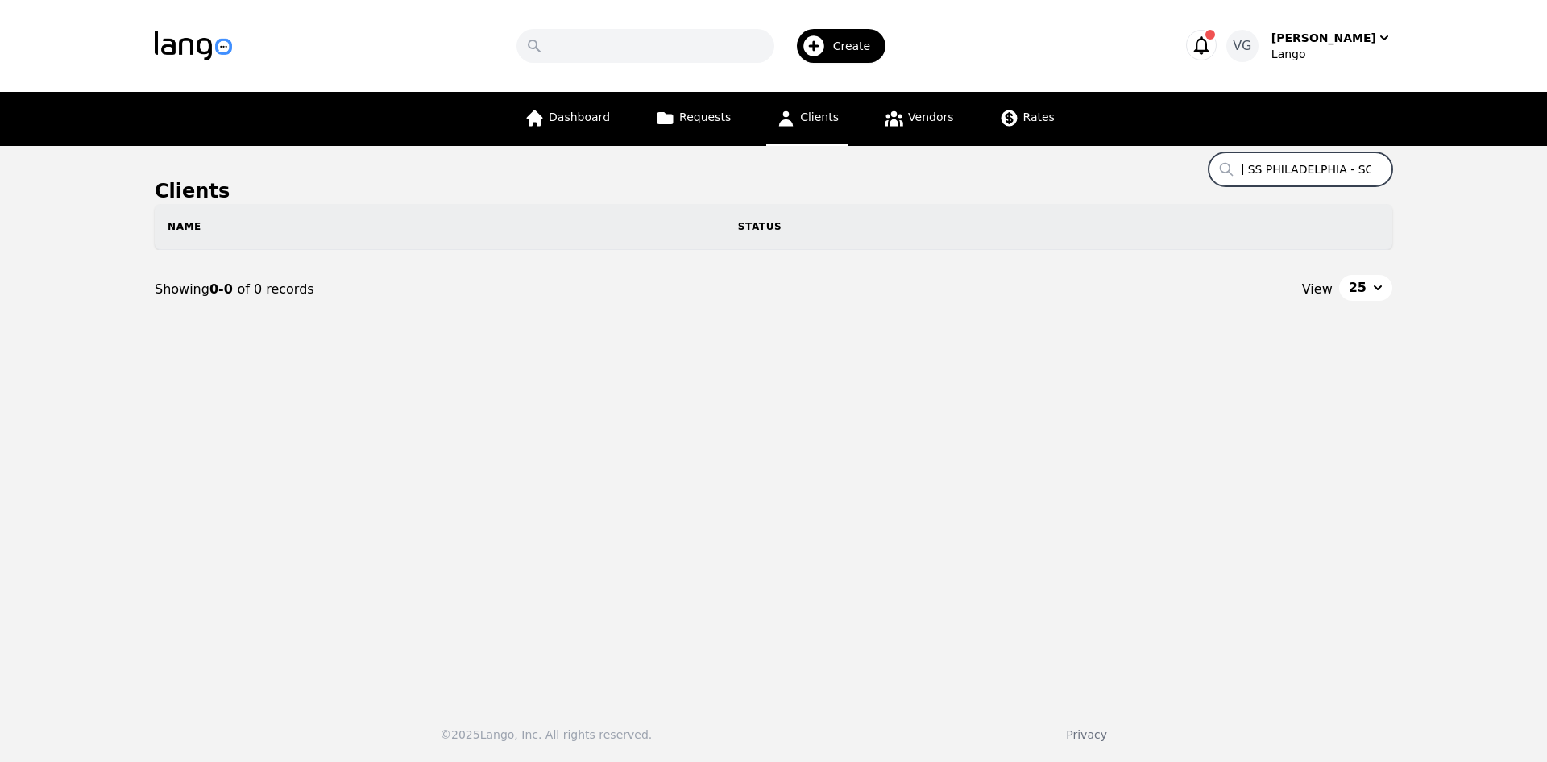
drag, startPoint x: 1367, startPoint y: 169, endPoint x: 1447, endPoint y: 172, distance: 80.6
click at [1447, 172] on main "Clients Search CATHOLIC SS PHILADELPHIA - SOUTHWEST Name Status Showing 0-0 of …" at bounding box center [773, 417] width 1547 height 542
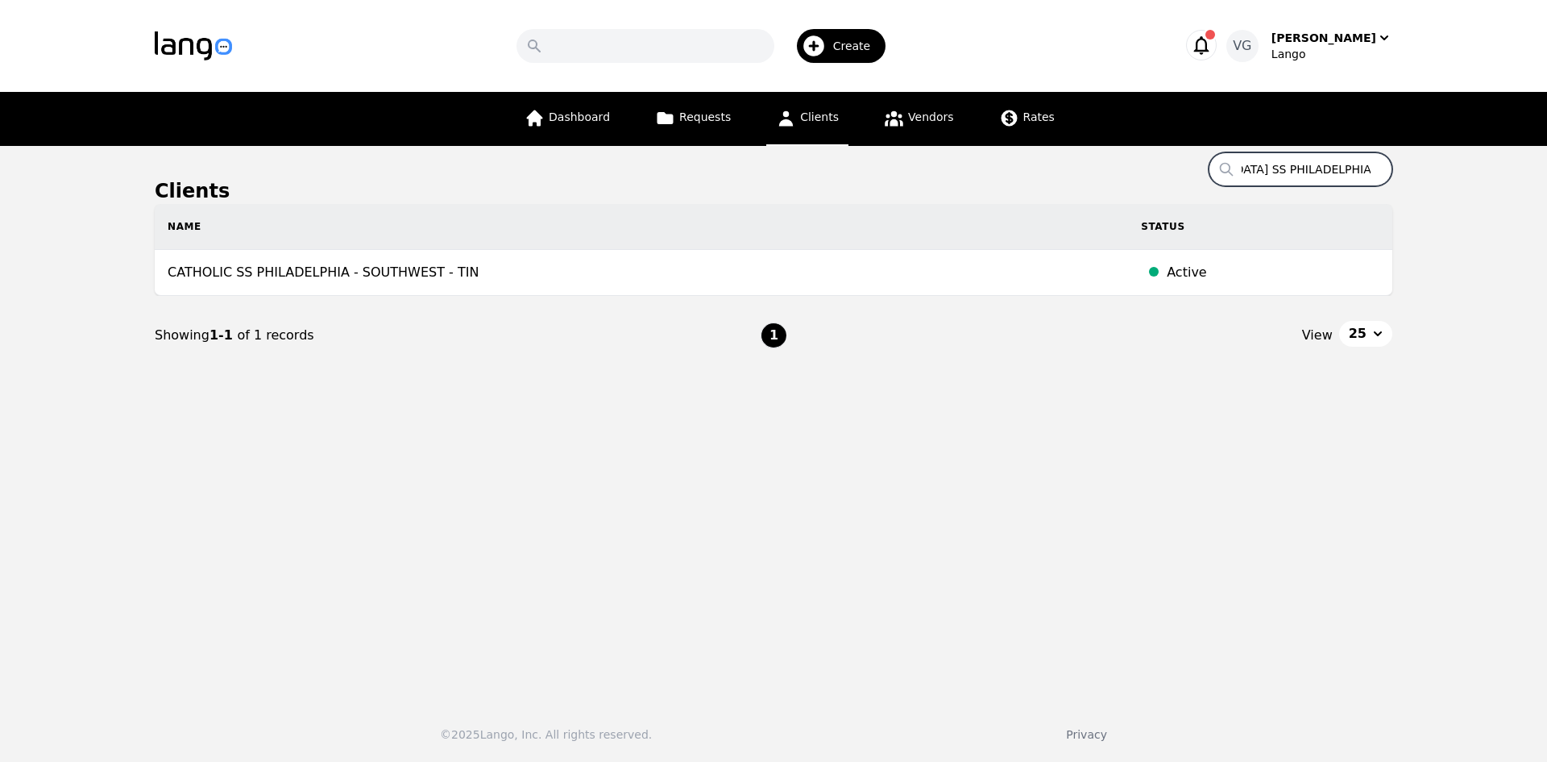
type input "[DEMOGRAPHIC_DATA] SS PHILADELPHIA - SOUTHWEST"
click at [1246, 144] on div "Dashboard Requests Clients Vendors Rates" at bounding box center [774, 119] width 980 height 54
click at [1266, 169] on input "[DEMOGRAPHIC_DATA] SS PHILADELPHIA - SOUTHWEST" at bounding box center [1301, 169] width 184 height 34
click at [1268, 169] on input "[DEMOGRAPHIC_DATA] SS PHILADELPHIA - SOUTHWEST" at bounding box center [1301, 169] width 184 height 34
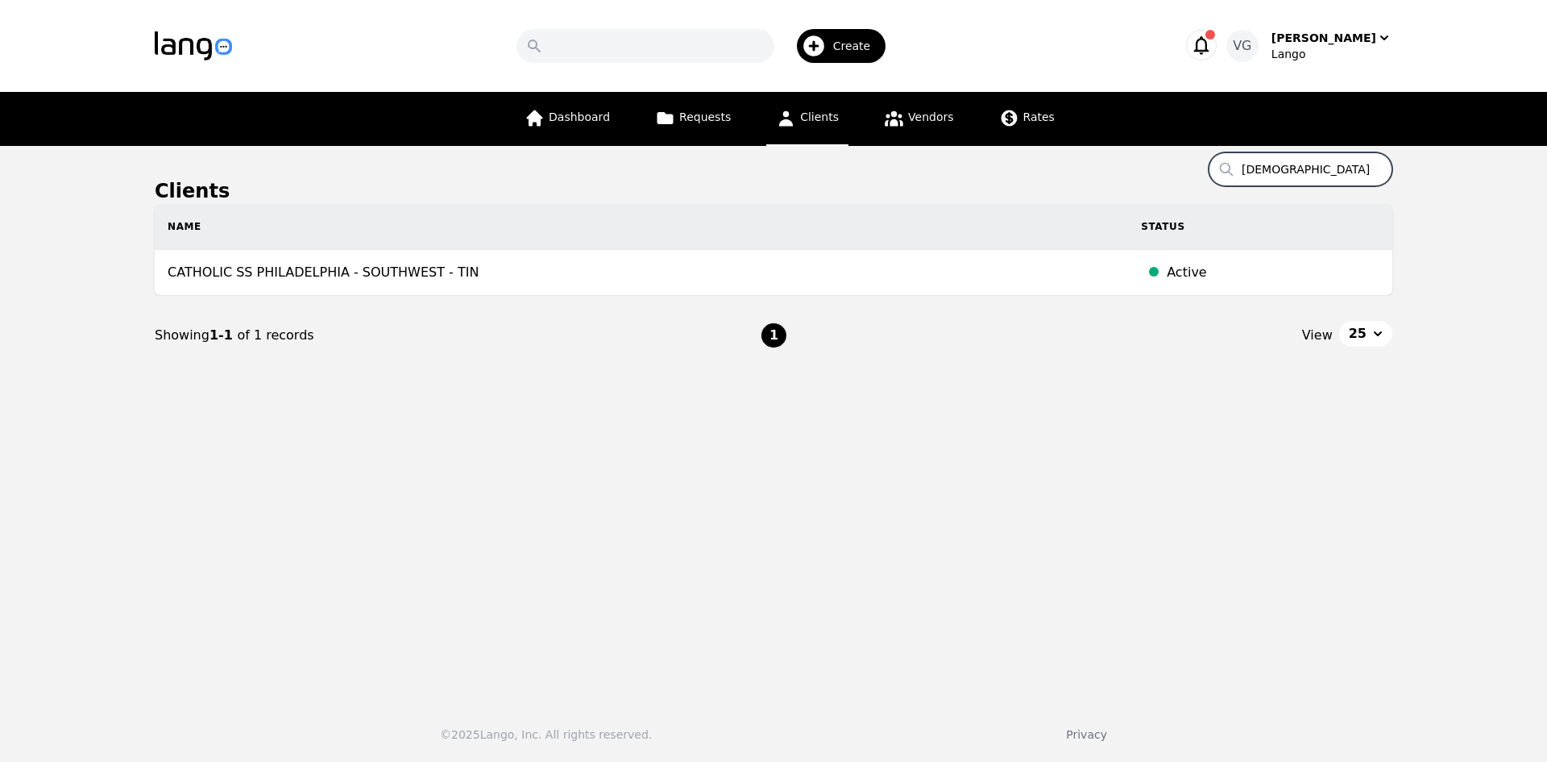
click at [1268, 169] on input "[DEMOGRAPHIC_DATA] SS PHILADELPHIA - SOUTHWEST" at bounding box center [1301, 169] width 184 height 34
paste input "KENNEBEC VALLEY FAMILY DENSITRY"
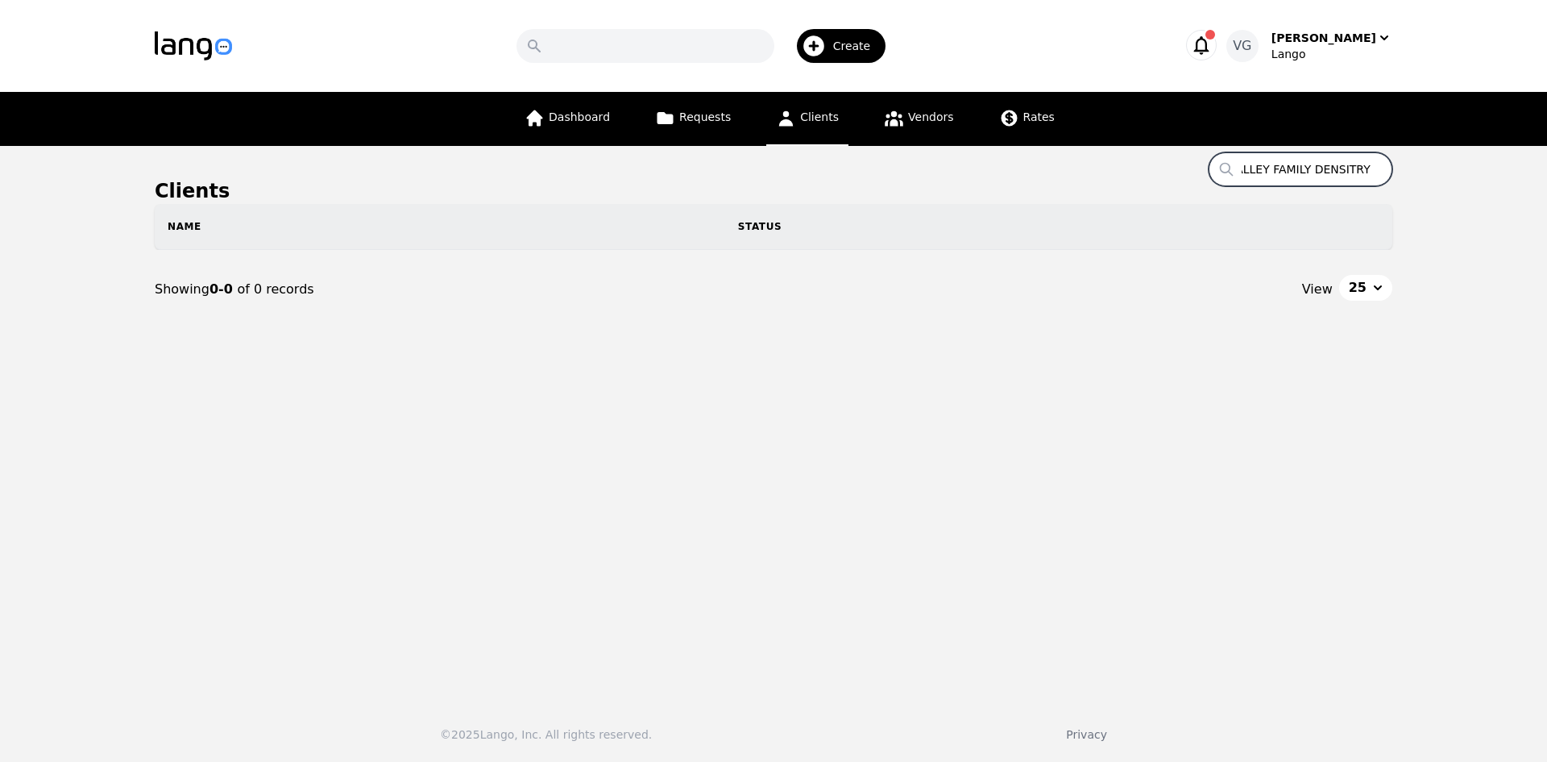
scroll to position [0, 97]
drag, startPoint x: 1339, startPoint y: 164, endPoint x: 1431, endPoint y: 180, distance: 93.3
click at [1431, 180] on main "Clients Search KENNEBEC VALLEY FAMILY DENSITRY Name Status Showing 0-0 of 0 rec…" at bounding box center [773, 417] width 1547 height 542
click at [1348, 166] on input "KENNEBEC VALLEY FAMILY DENSITRY" at bounding box center [1301, 169] width 184 height 34
drag, startPoint x: 1344, startPoint y: 168, endPoint x: 1488, endPoint y: 186, distance: 144.6
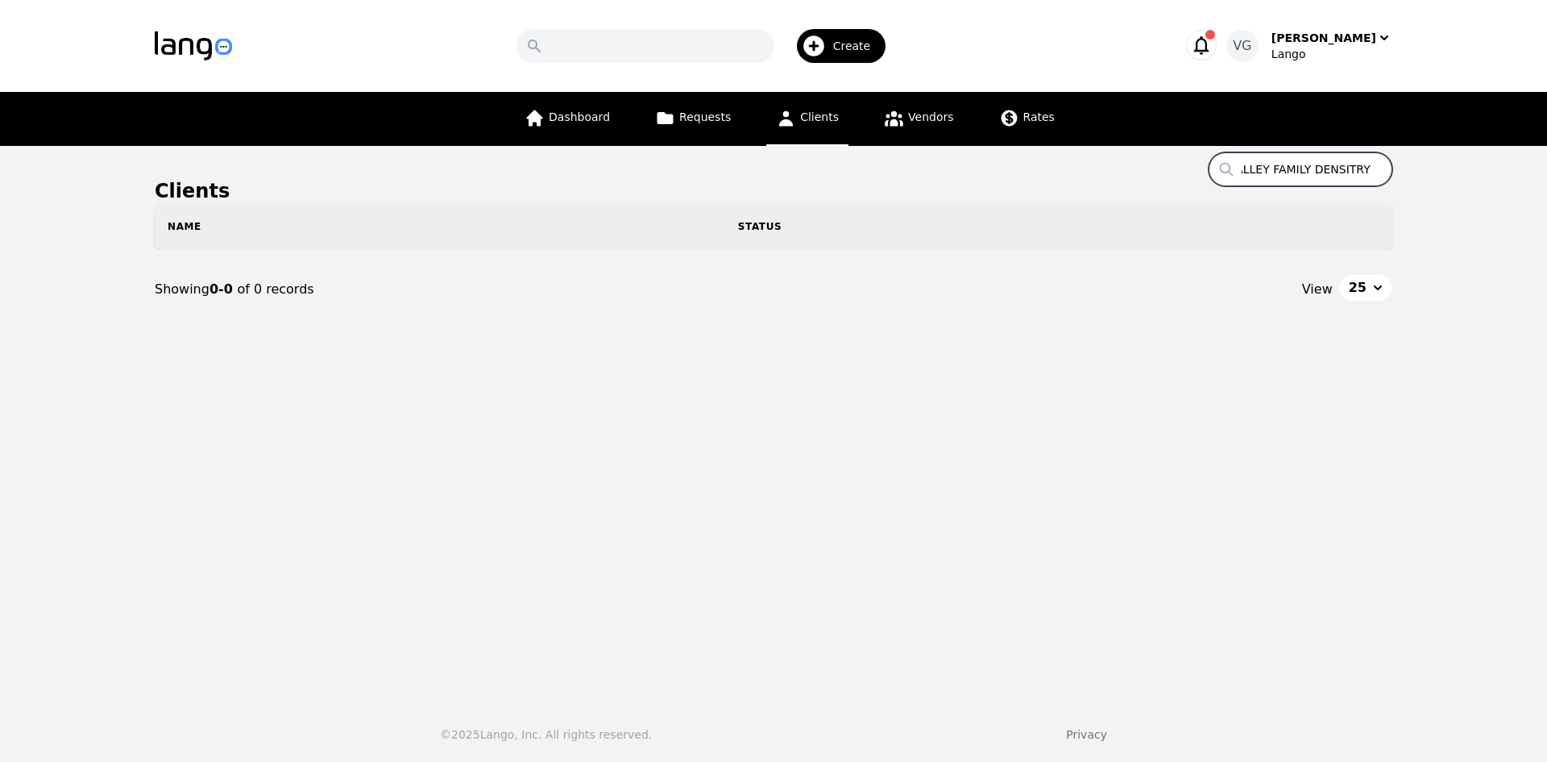
click at [1488, 186] on main "Clients Search KENNEBEC VALLEY FAMILY DENSITRY Name Status Showing 0-0 of 0 rec…" at bounding box center [773, 417] width 1547 height 542
type input "KENNEBEC VALLEY FAMILY DENSITRY"
click at [1247, 168] on input "KENNEBEC VALLEY FAMILY DENSITRY" at bounding box center [1301, 169] width 184 height 34
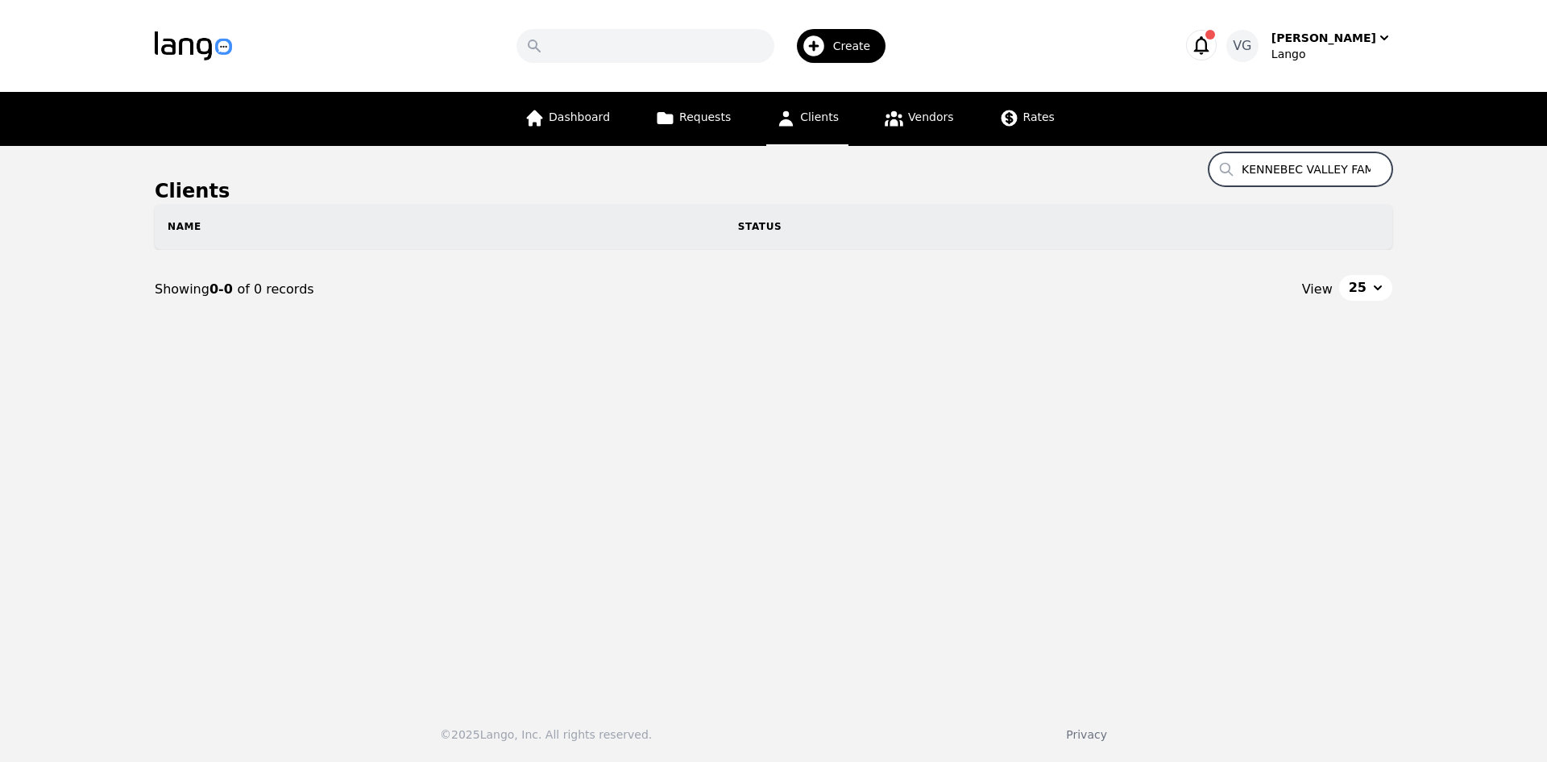
drag, startPoint x: 1274, startPoint y: 168, endPoint x: 1086, endPoint y: 161, distance: 187.9
click at [1087, 161] on main "Clients Search KENNEBEC VALLEY FAMILY DENSITRY Name Status Showing 0-0 of 0 rec…" at bounding box center [773, 417] width 1547 height 542
drag, startPoint x: 1407, startPoint y: 167, endPoint x: 1463, endPoint y: 167, distance: 56.4
click at [1463, 167] on main "Clients Search KENNEBEC VALLEY FAMILY DENSITRY Name Status Showing 0-0 of 0 rec…" at bounding box center [773, 417] width 1547 height 542
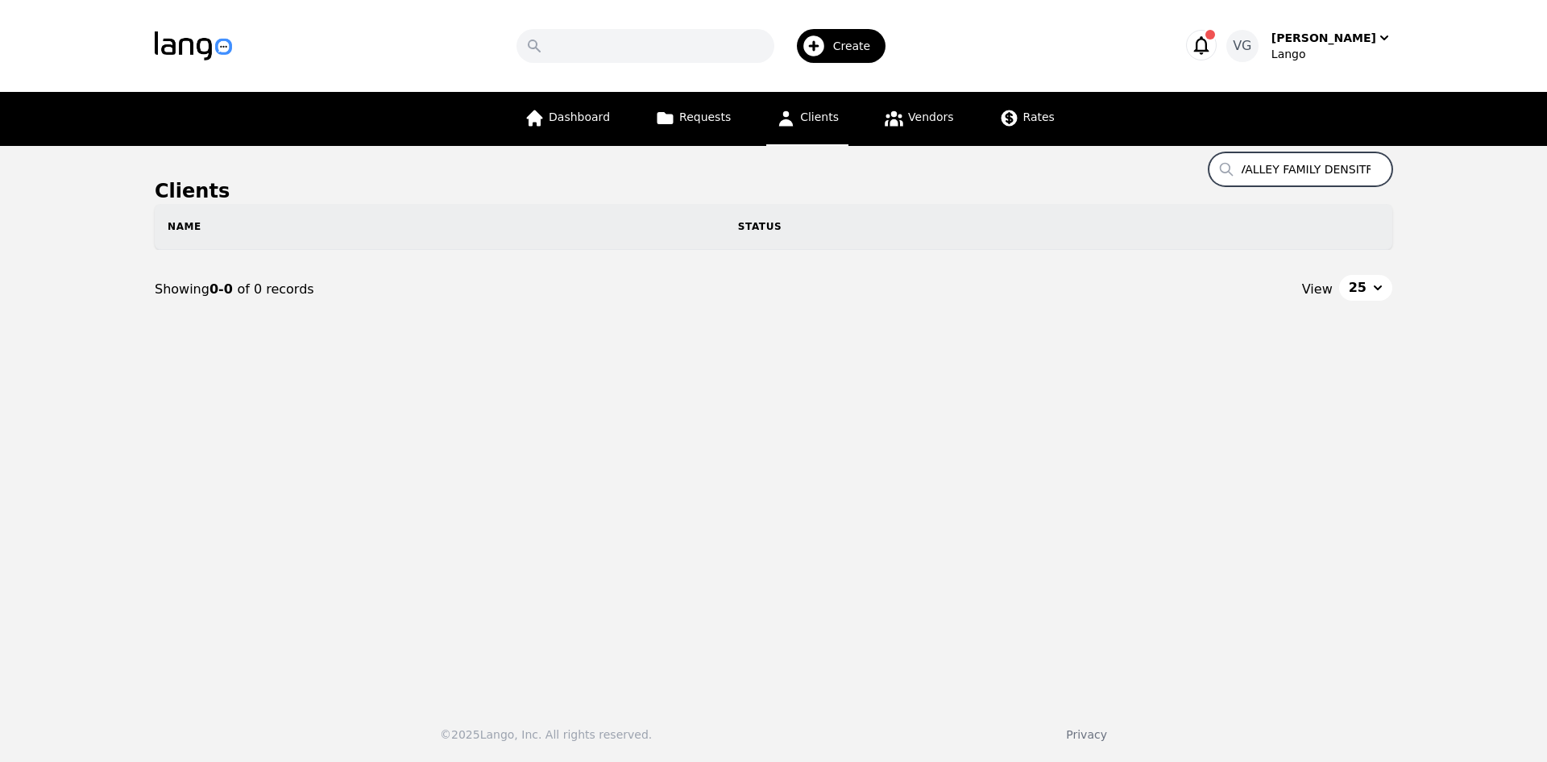
click at [1374, 170] on input "KENNEBEC VALLEY FAMILY DENSITRY" at bounding box center [1301, 169] width 184 height 34
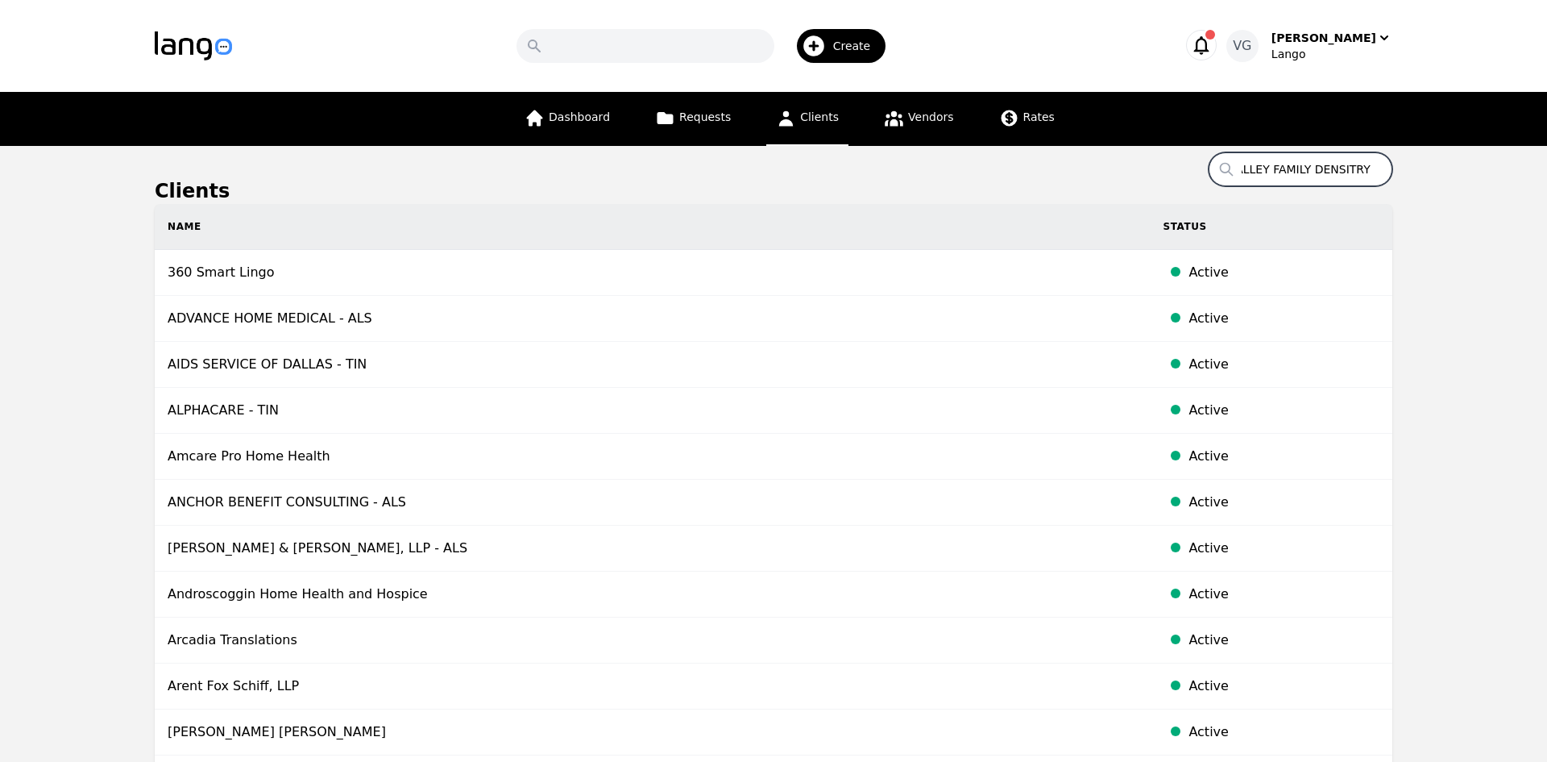
scroll to position [0, 97]
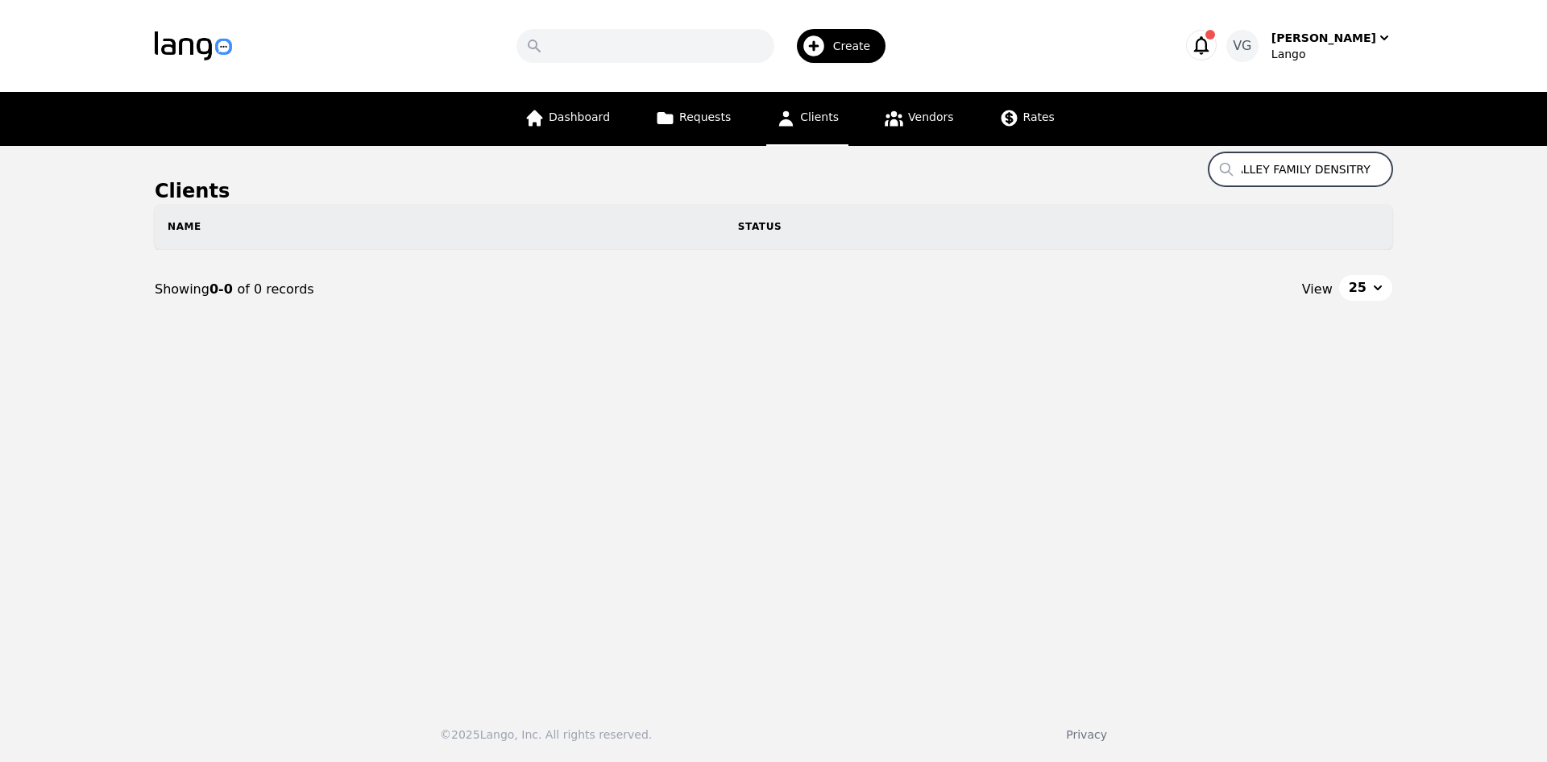
drag, startPoint x: 1338, startPoint y: 166, endPoint x: 1418, endPoint y: 172, distance: 80.0
click at [1417, 172] on main "Clients Search KENNEBEC VALLEY FAMILY DENSITRY Name Status Showing 0-0 of 0 rec…" at bounding box center [773, 417] width 1547 height 542
click at [1354, 168] on input "KENNEBEC VALLEY FAMILY DENSITRY" at bounding box center [1301, 169] width 184 height 34
drag, startPoint x: 1341, startPoint y: 164, endPoint x: 1429, endPoint y: 152, distance: 88.7
click at [1443, 168] on main "Clients Search KENNEBEC VALLEY FAMILY DENSITRY Name Status Showing 0-0 of 0 rec…" at bounding box center [773, 417] width 1547 height 542
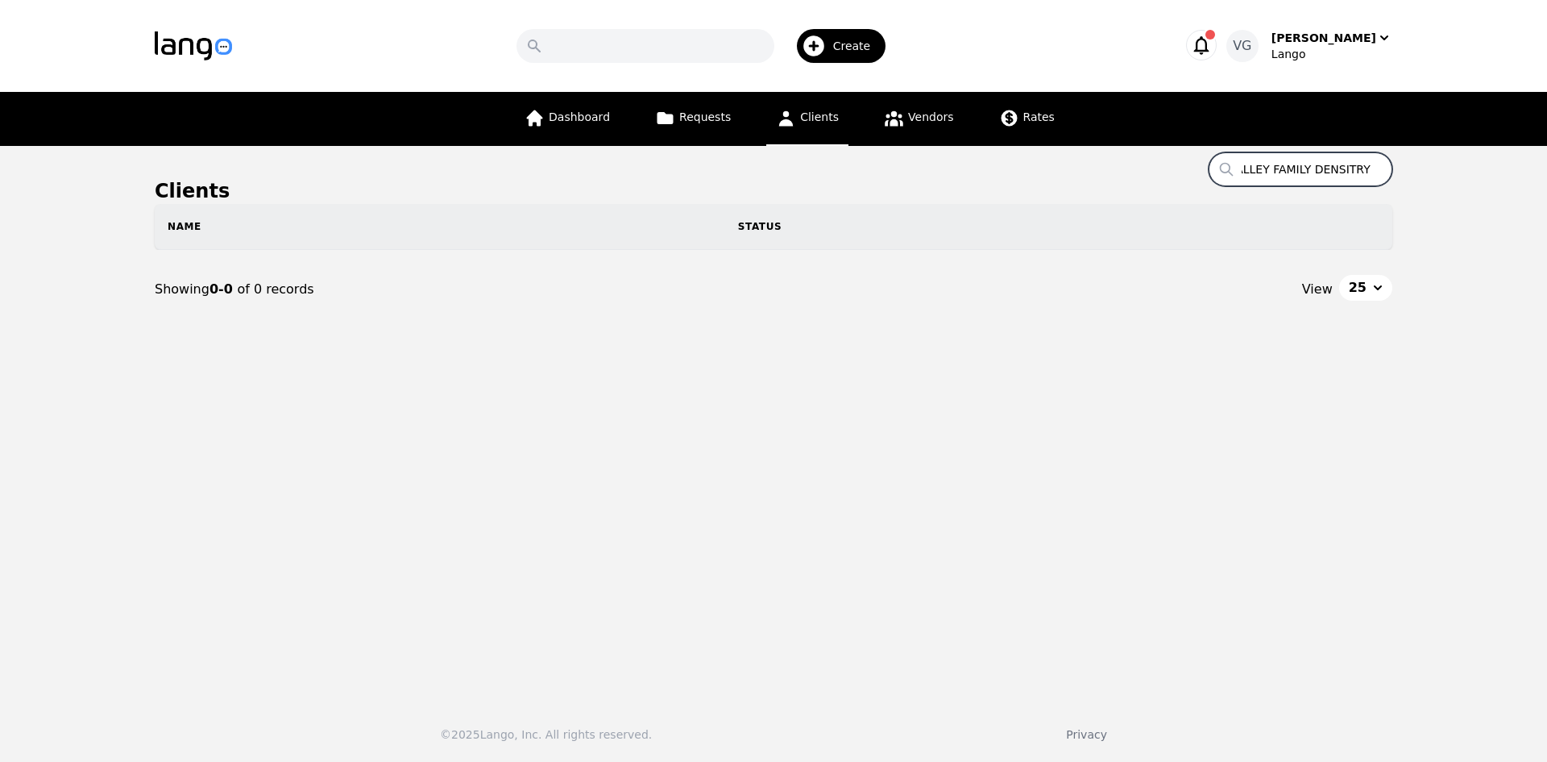
scroll to position [0, 68]
click at [1438, 469] on main "Clients Search KENNEBEC VALLEY FAMILY DENSITRY Name Status Showing 0-0 of 0 rec…" at bounding box center [773, 417] width 1547 height 542
click at [1278, 178] on input "KENNEBEC VALLEY FAMILY DENSITRY" at bounding box center [1301, 169] width 184 height 34
drag, startPoint x: 1256, startPoint y: 168, endPoint x: 1237, endPoint y: 170, distance: 19.5
click at [1235, 170] on input "KENNEBEC VALLEY FAMILY DENSITRY" at bounding box center [1301, 169] width 184 height 34
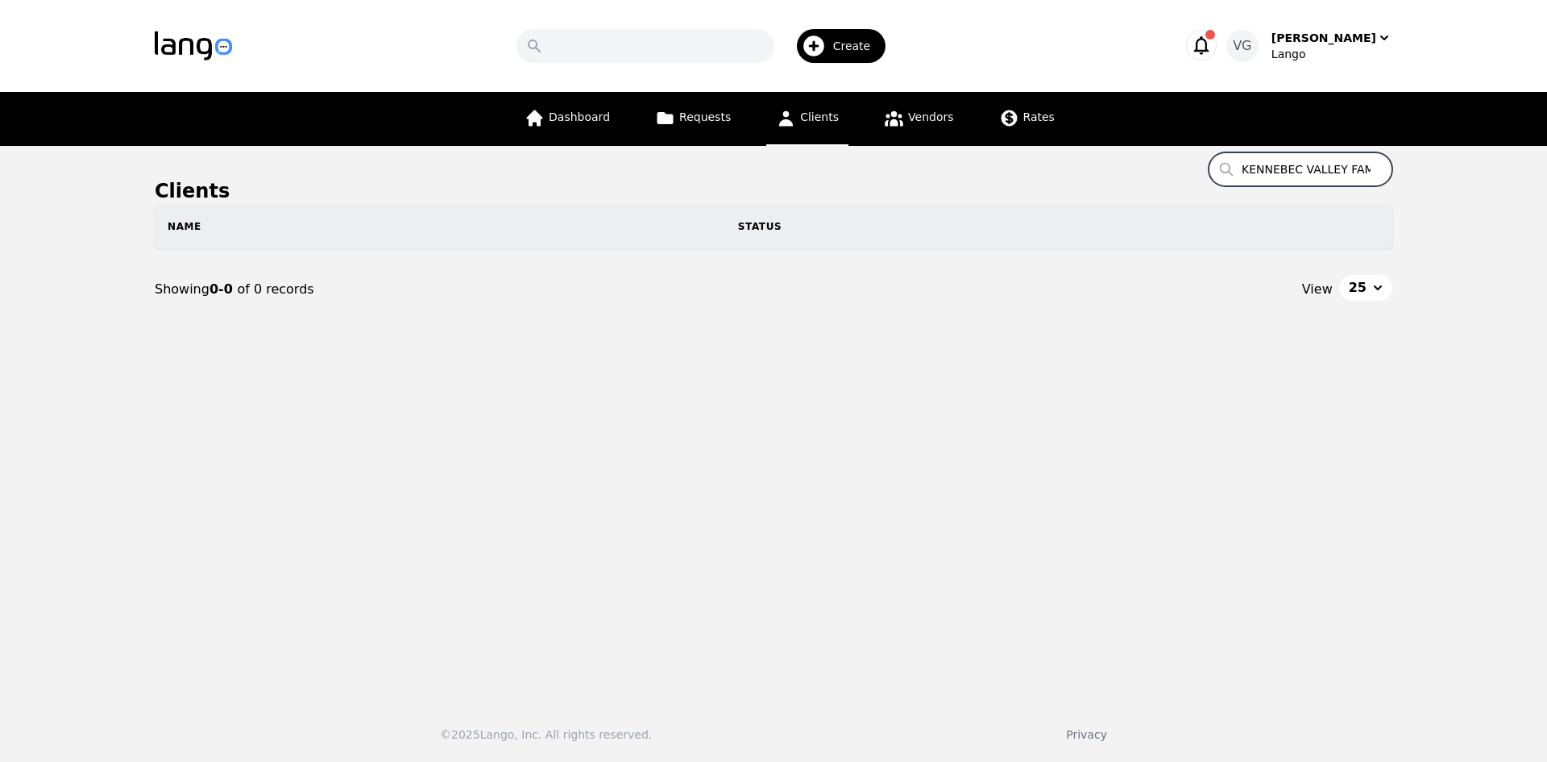
scroll to position [0, 68]
drag, startPoint x: 1291, startPoint y: 168, endPoint x: 1470, endPoint y: 169, distance: 178.9
click at [1470, 169] on main "Clients Search KENNEBEC VALLEY FAMILY DENSITRY Name Status Showing 0-0 of 0 rec…" at bounding box center [773, 417] width 1547 height 542
click at [1351, 164] on input "KENNEBEC VALLEY FAMILY DENSITRY" at bounding box center [1301, 169] width 184 height 34
click at [1369, 166] on input "KENNEBEC VALLEY FAMILY DENSITRY" at bounding box center [1301, 169] width 184 height 34
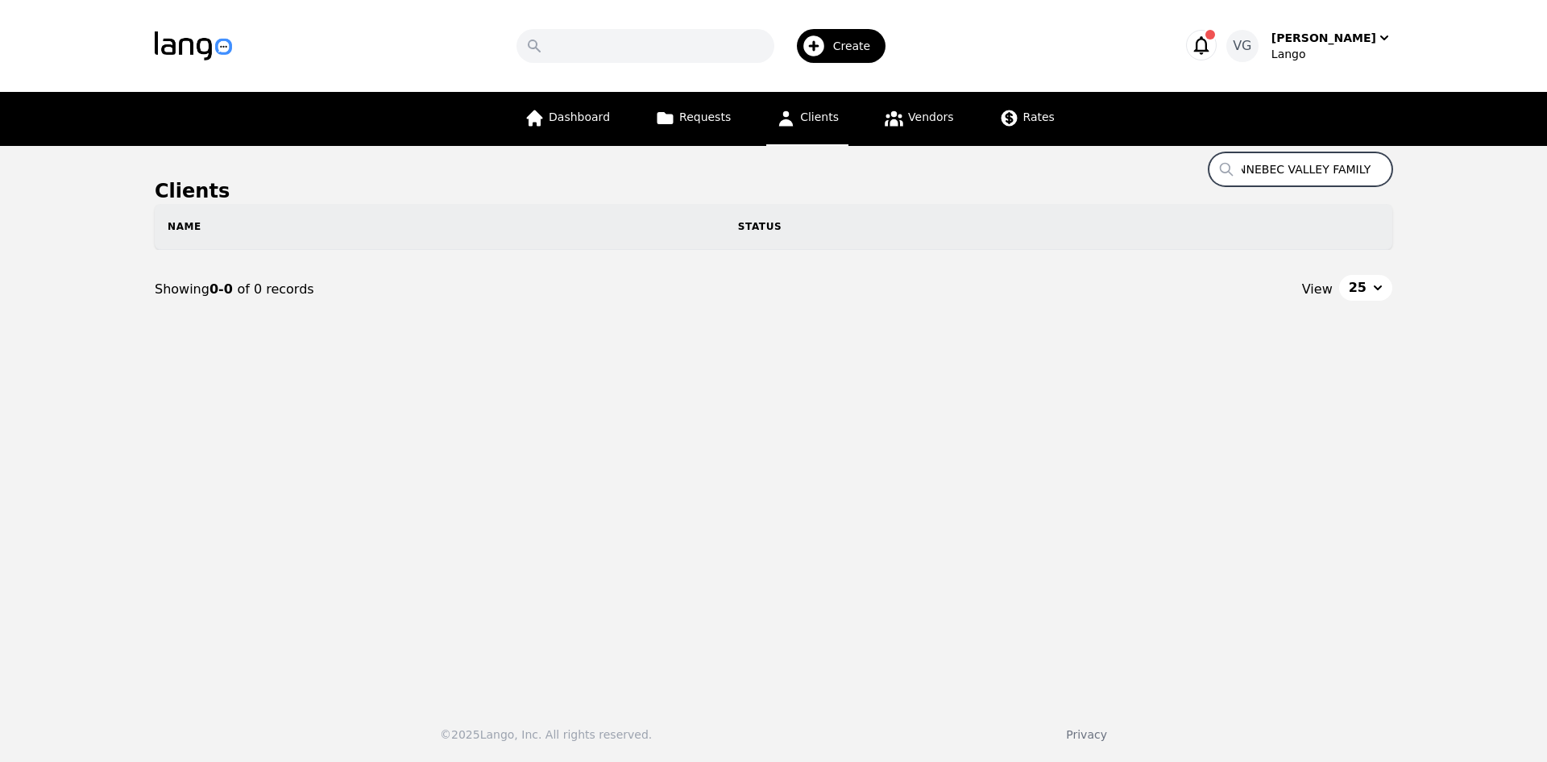
scroll to position [0, 19]
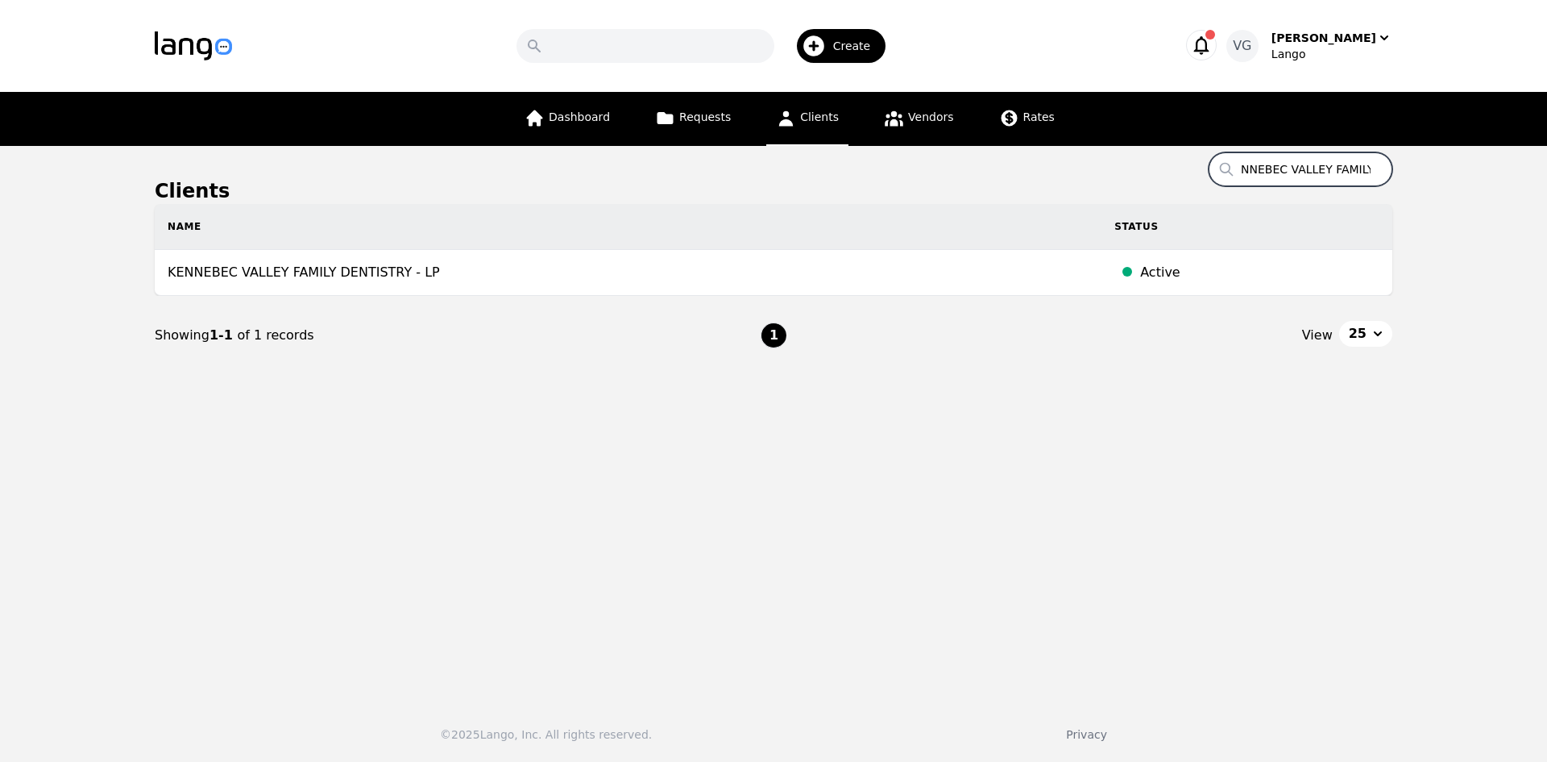
type input "KENNEBEC VALLEY FAMILY"
click at [1292, 159] on input "KENNEBEC VALLEY FAMILY" at bounding box center [1301, 169] width 184 height 34
paste input "WARREN COUNTY CHILDREN'S SERVICES"
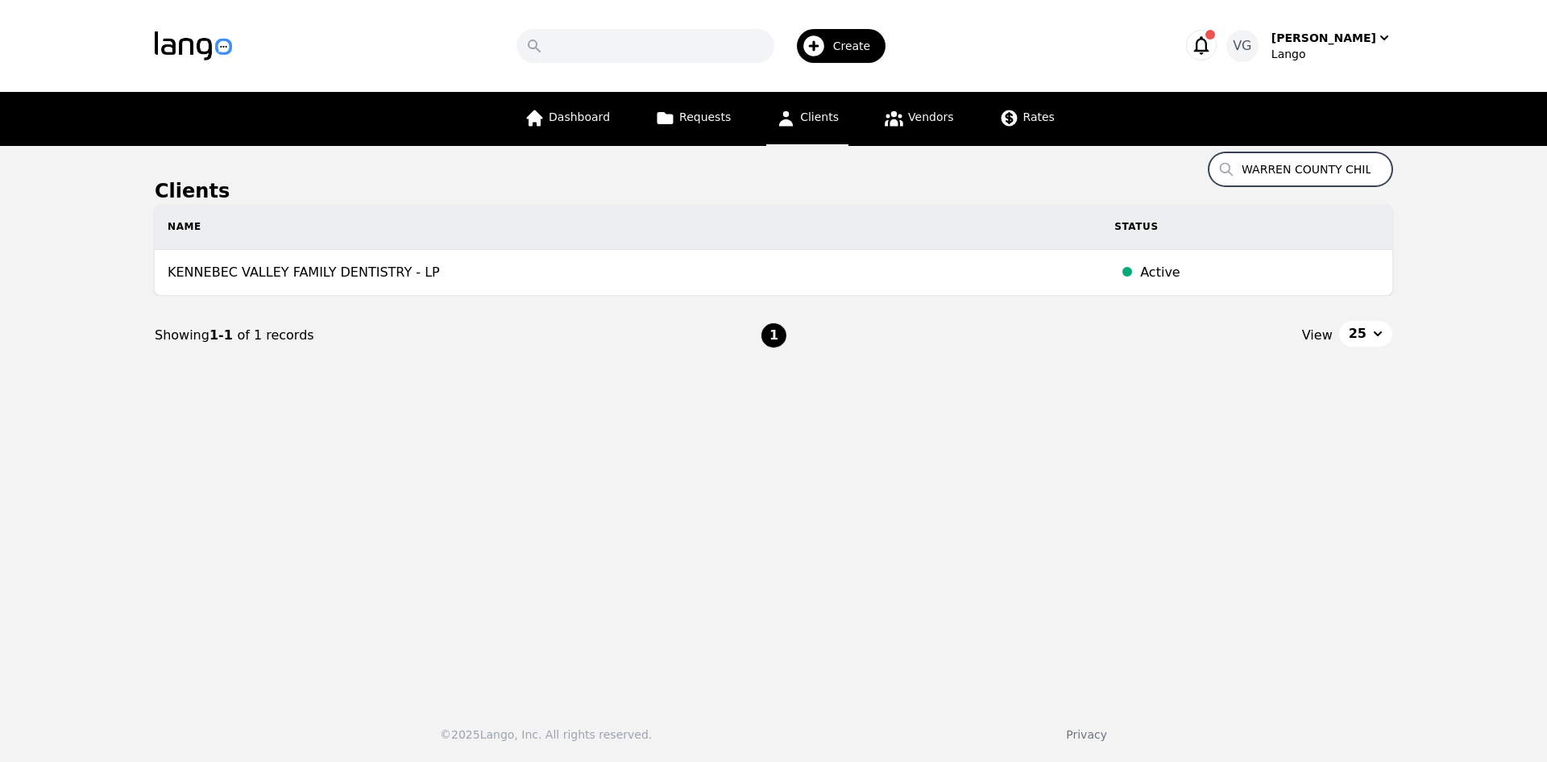
scroll to position [0, 114]
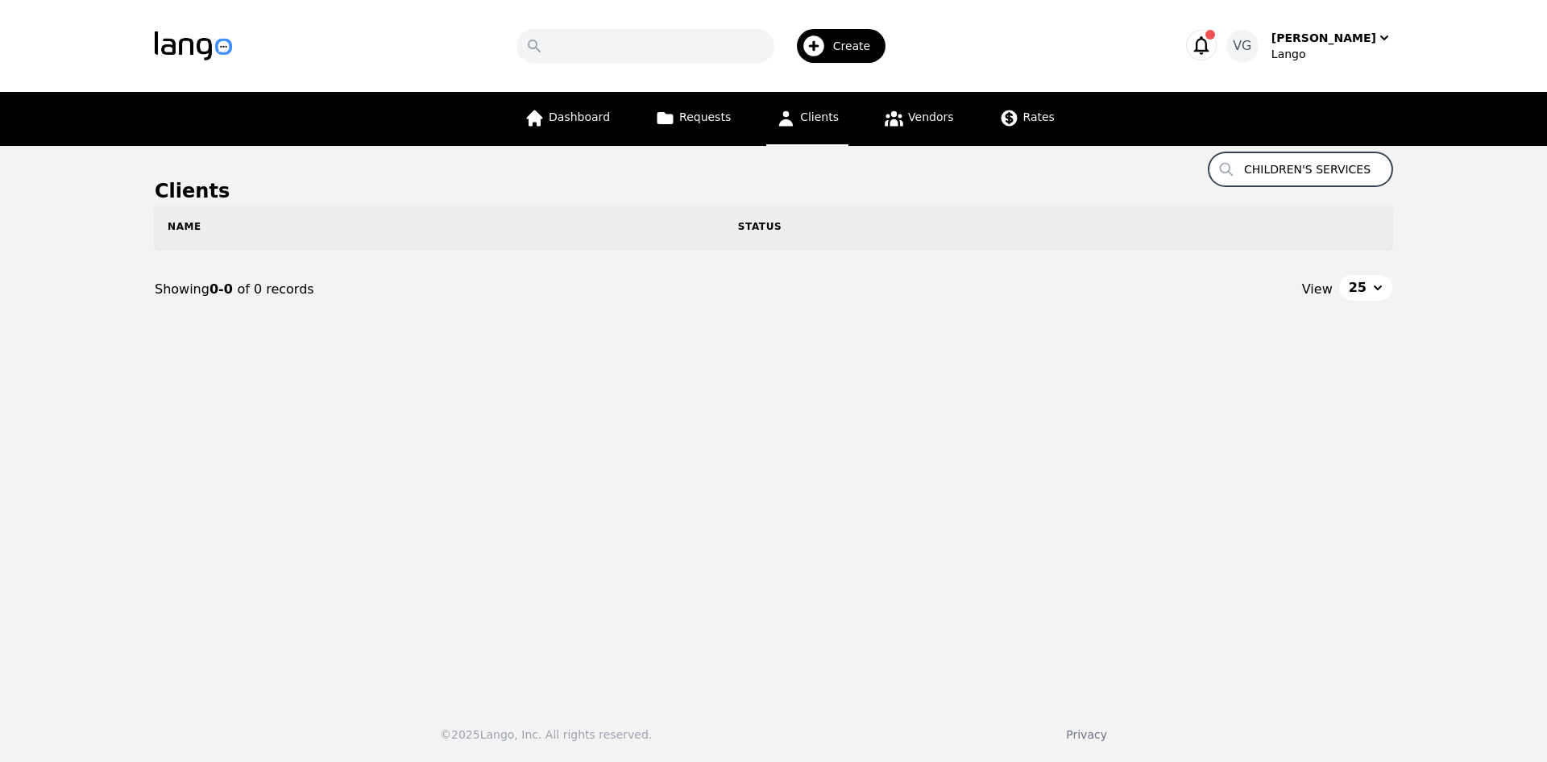
drag, startPoint x: 1344, startPoint y: 170, endPoint x: 1437, endPoint y: 167, distance: 92.7
click at [1441, 166] on main "Clients Search WARREN COUNTY CHILDREN'S SERVICES Name Status Showing 0-0 of 0 r…" at bounding box center [773, 417] width 1547 height 542
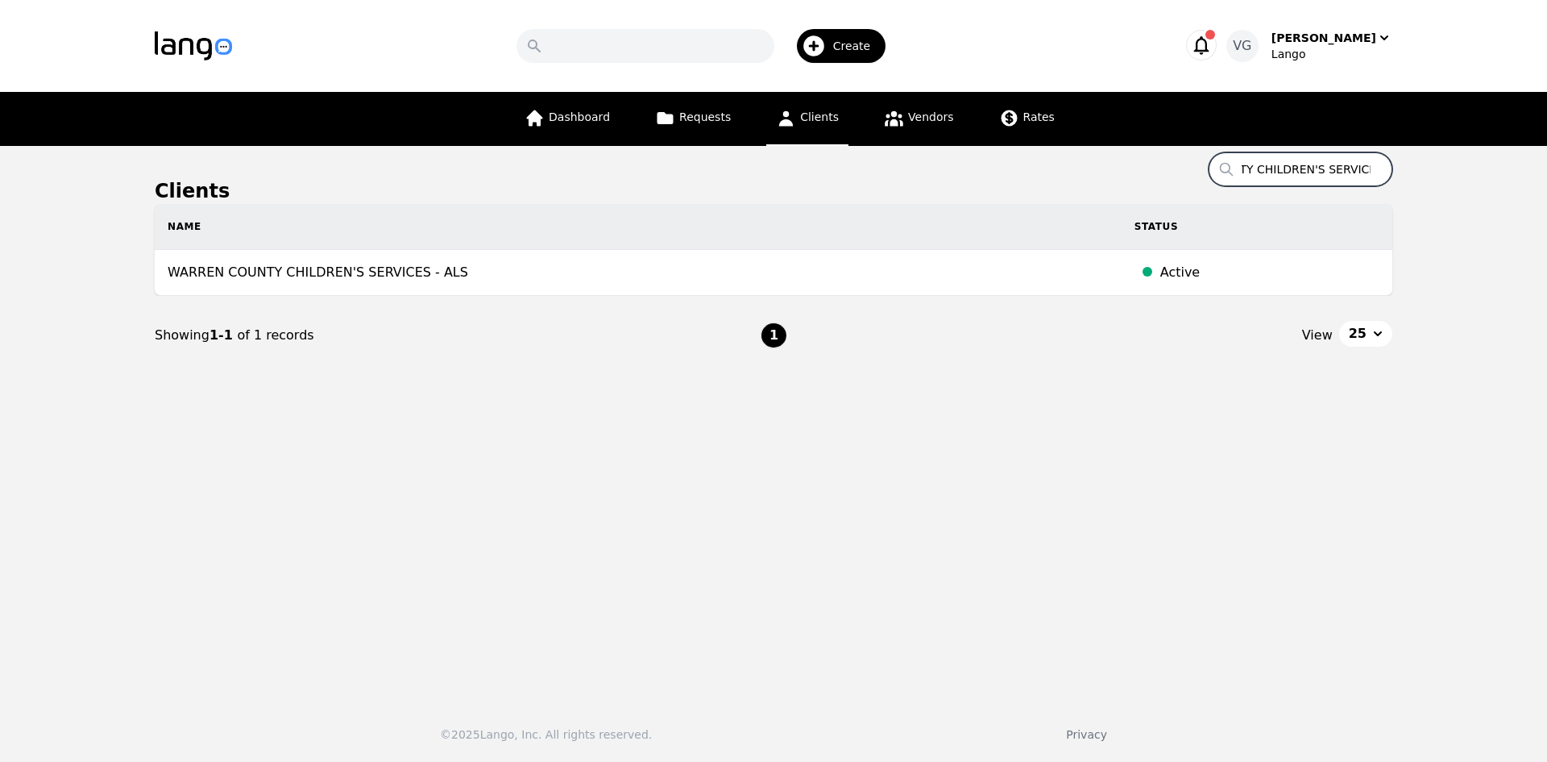
type input "WARREN COUNTY CHILDREN'S SERVICES"
drag, startPoint x: 1319, startPoint y: 167, endPoint x: 1290, endPoint y: 172, distance: 29.6
click at [1318, 167] on input "WARREN COUNTY CHILDREN'S SERVICES" at bounding box center [1301, 169] width 184 height 34
drag, startPoint x: 1259, startPoint y: 169, endPoint x: 1447, endPoint y: 172, distance: 188.6
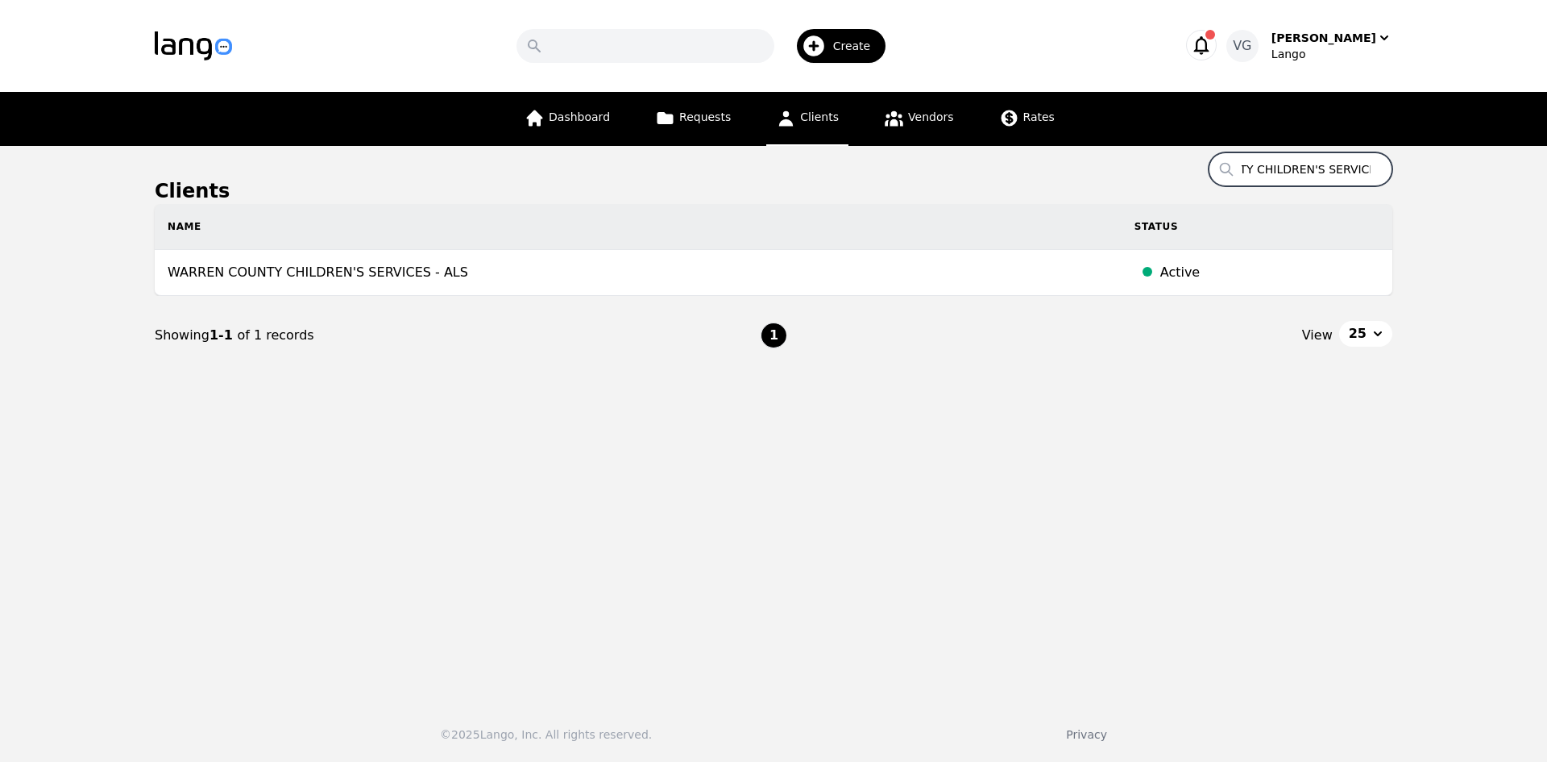
click at [1447, 172] on main "Clients Search WARREN COUNTY CHILDREN'S SERVICES Name Status WARREN COUNTY CHIL…" at bounding box center [773, 417] width 1547 height 542
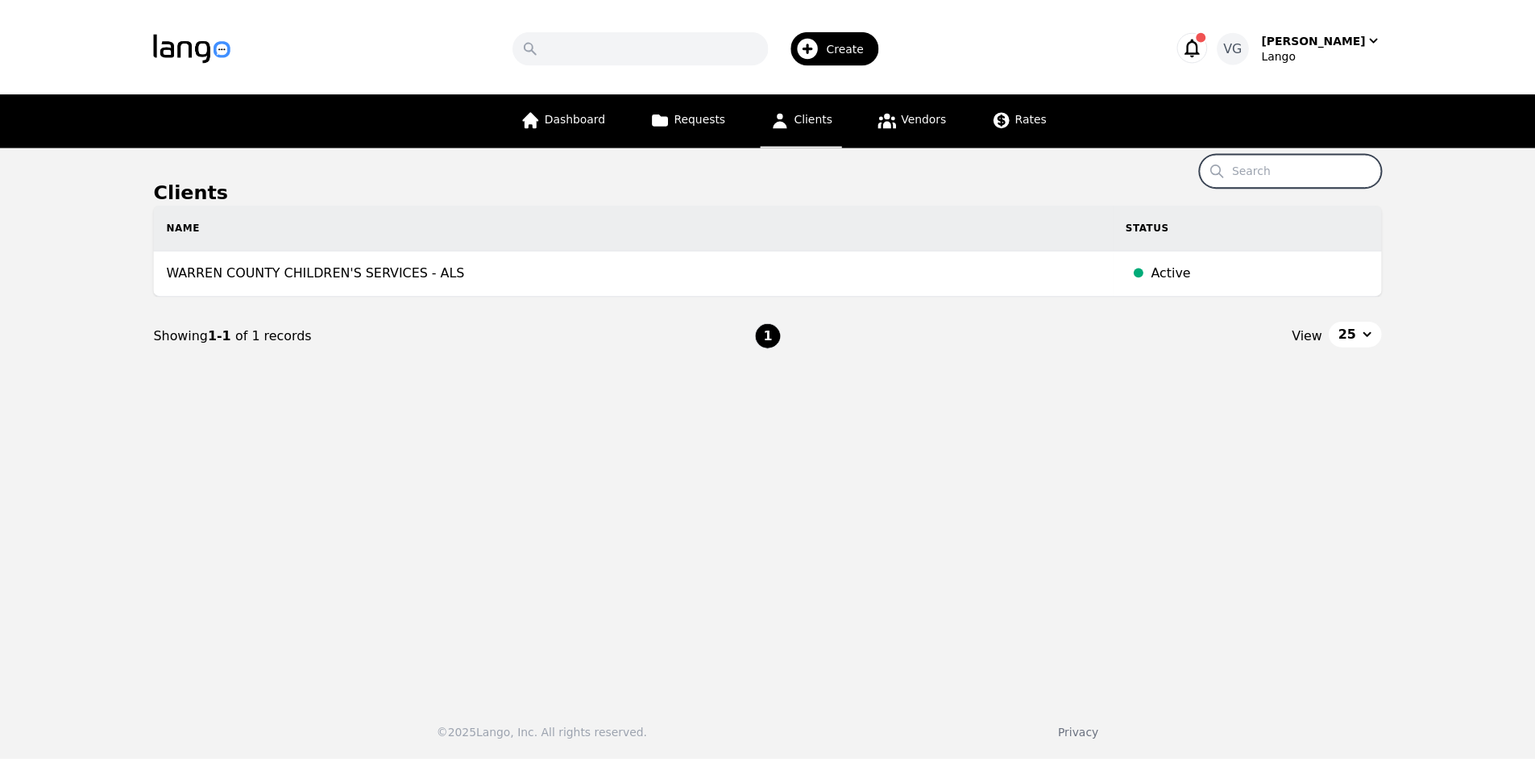
scroll to position [0, 0]
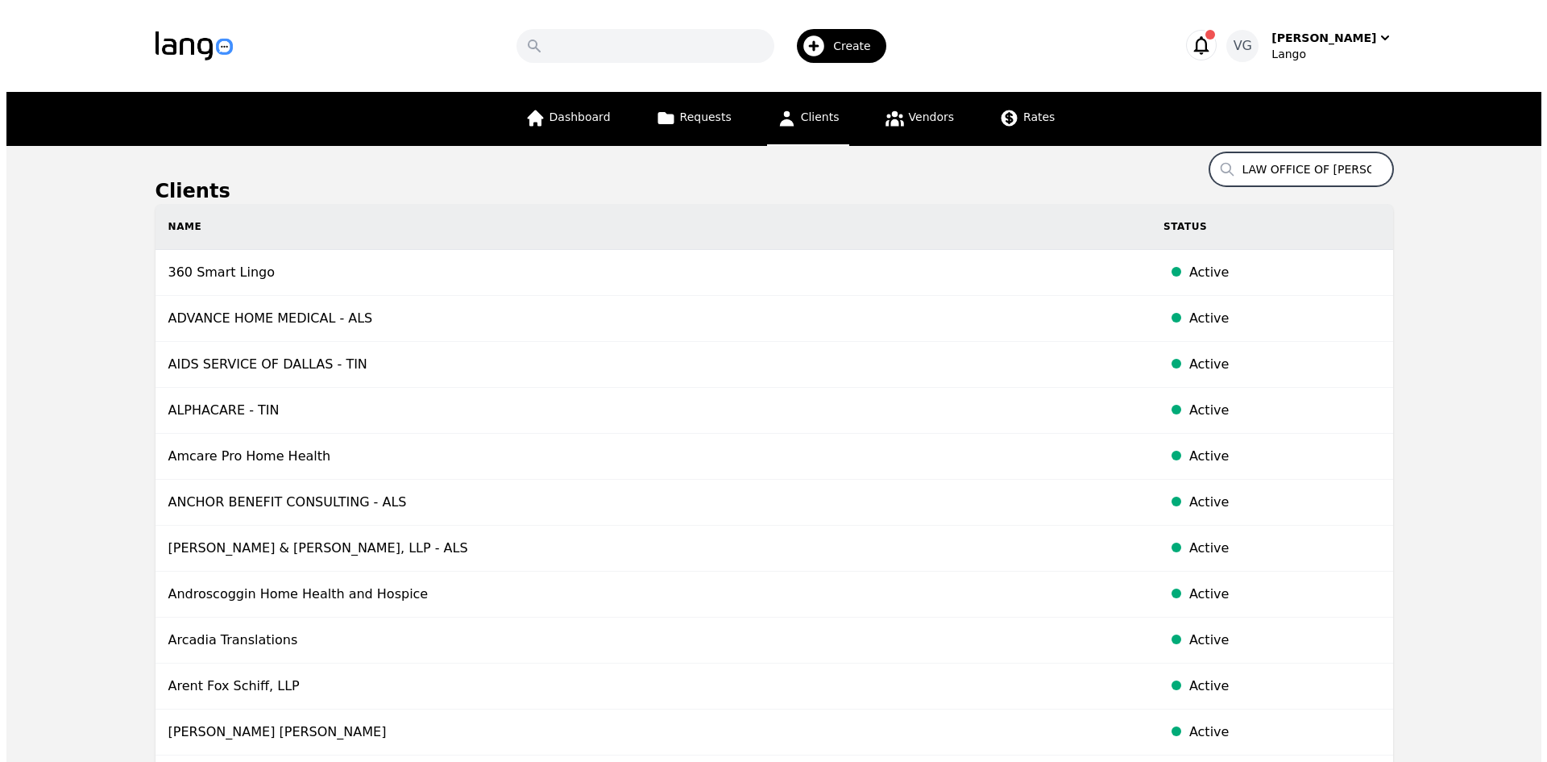
scroll to position [0, 85]
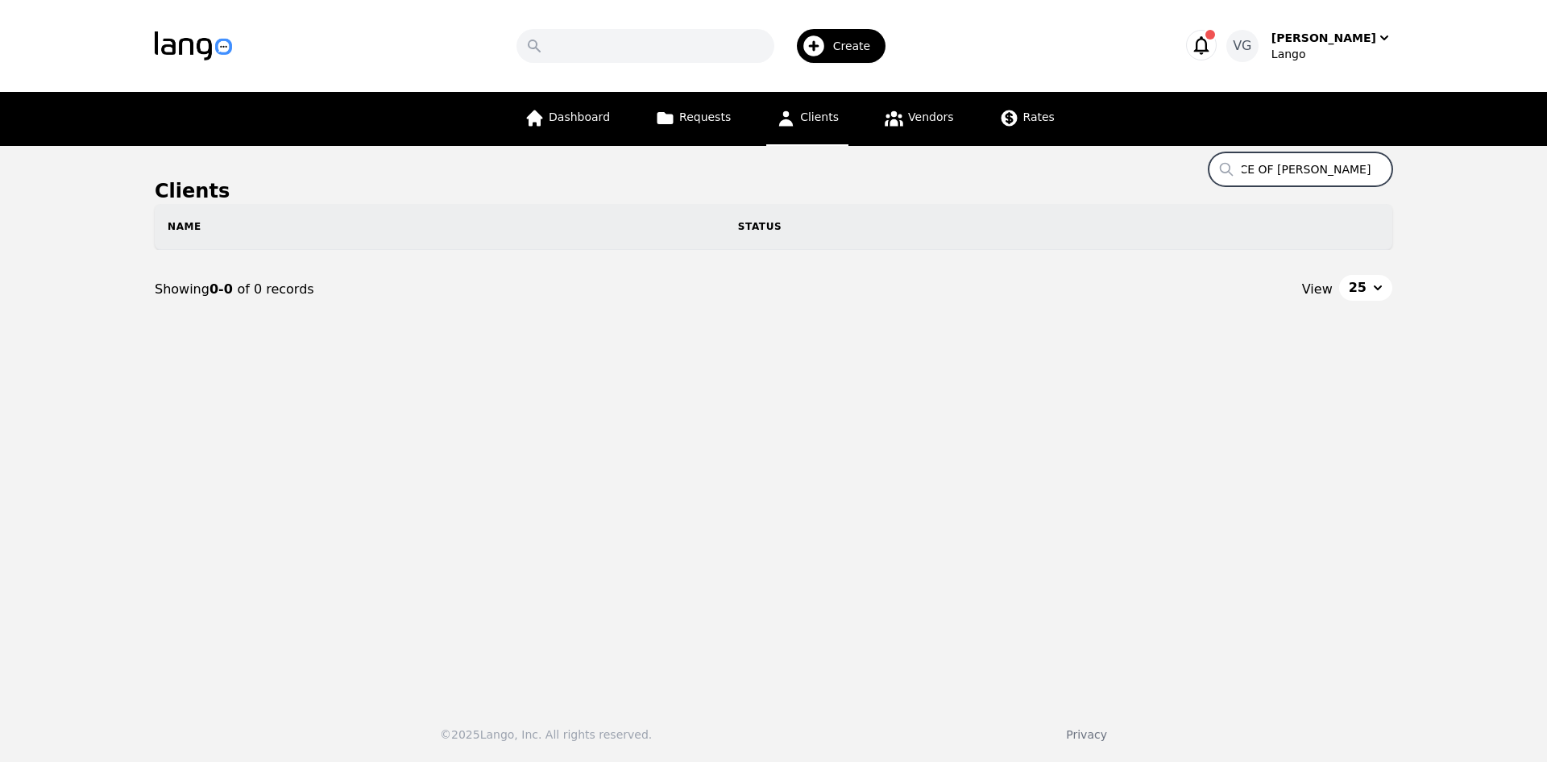
click at [1350, 167] on input "LAW OFFICE OF [PERSON_NAME]" at bounding box center [1301, 169] width 184 height 34
click at [1346, 169] on input "LAW OFFICE OF [PERSON_NAME]" at bounding box center [1301, 169] width 184 height 34
drag, startPoint x: 1347, startPoint y: 166, endPoint x: 1422, endPoint y: 164, distance: 75.0
click at [1421, 164] on main "Clients Search LAW OFFICE OF [PERSON_NAME] Name Status Showing 0-0 of 0 records…" at bounding box center [773, 417] width 1547 height 542
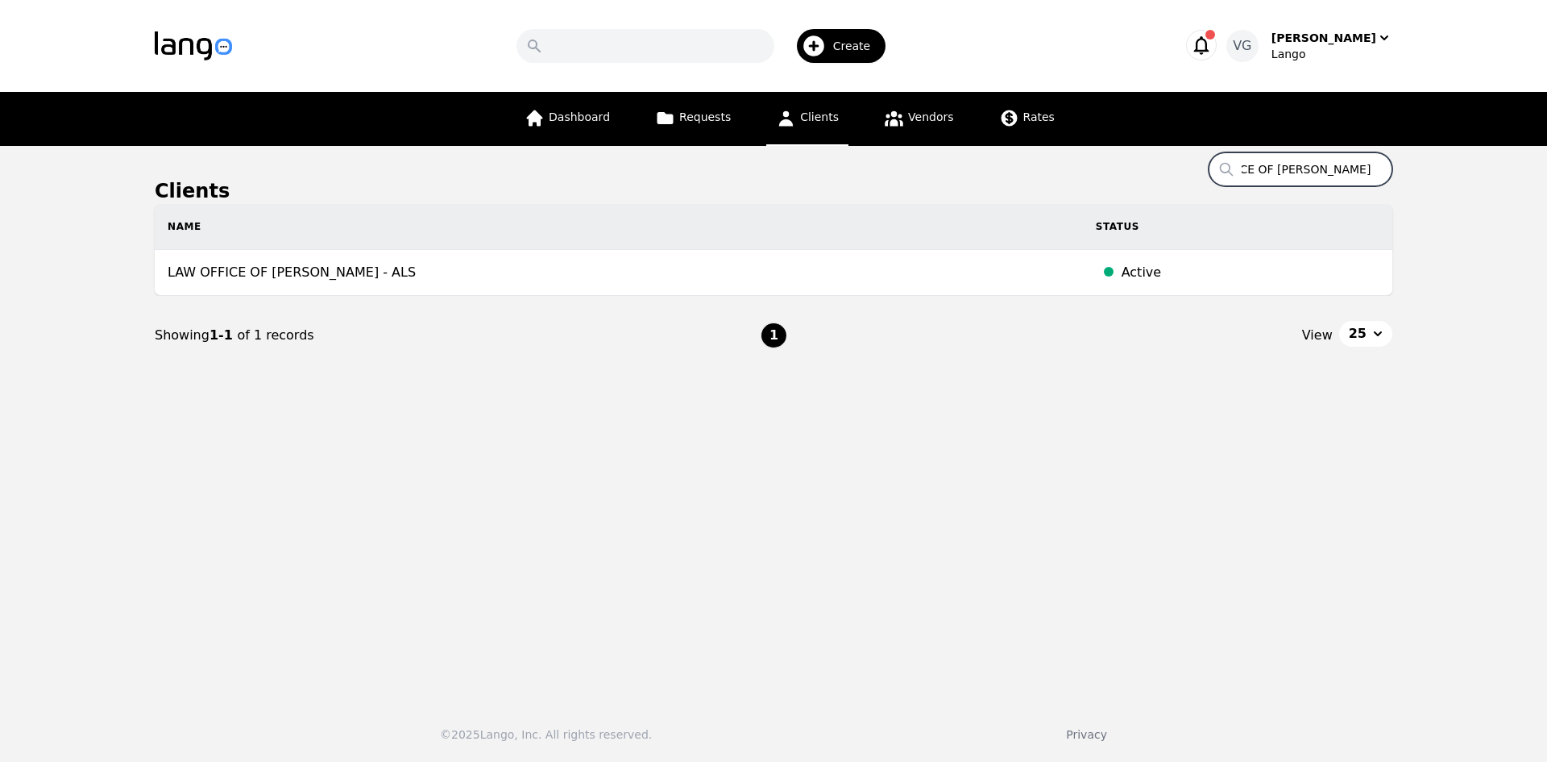
type input "LAW OFFICE OF [PERSON_NAME]"
click at [1310, 164] on input "LAW OFFICE OF [PERSON_NAME]" at bounding box center [1301, 169] width 184 height 34
paste input ""INSTITUTE FOR REPRODUCTIVE HEALTH ""
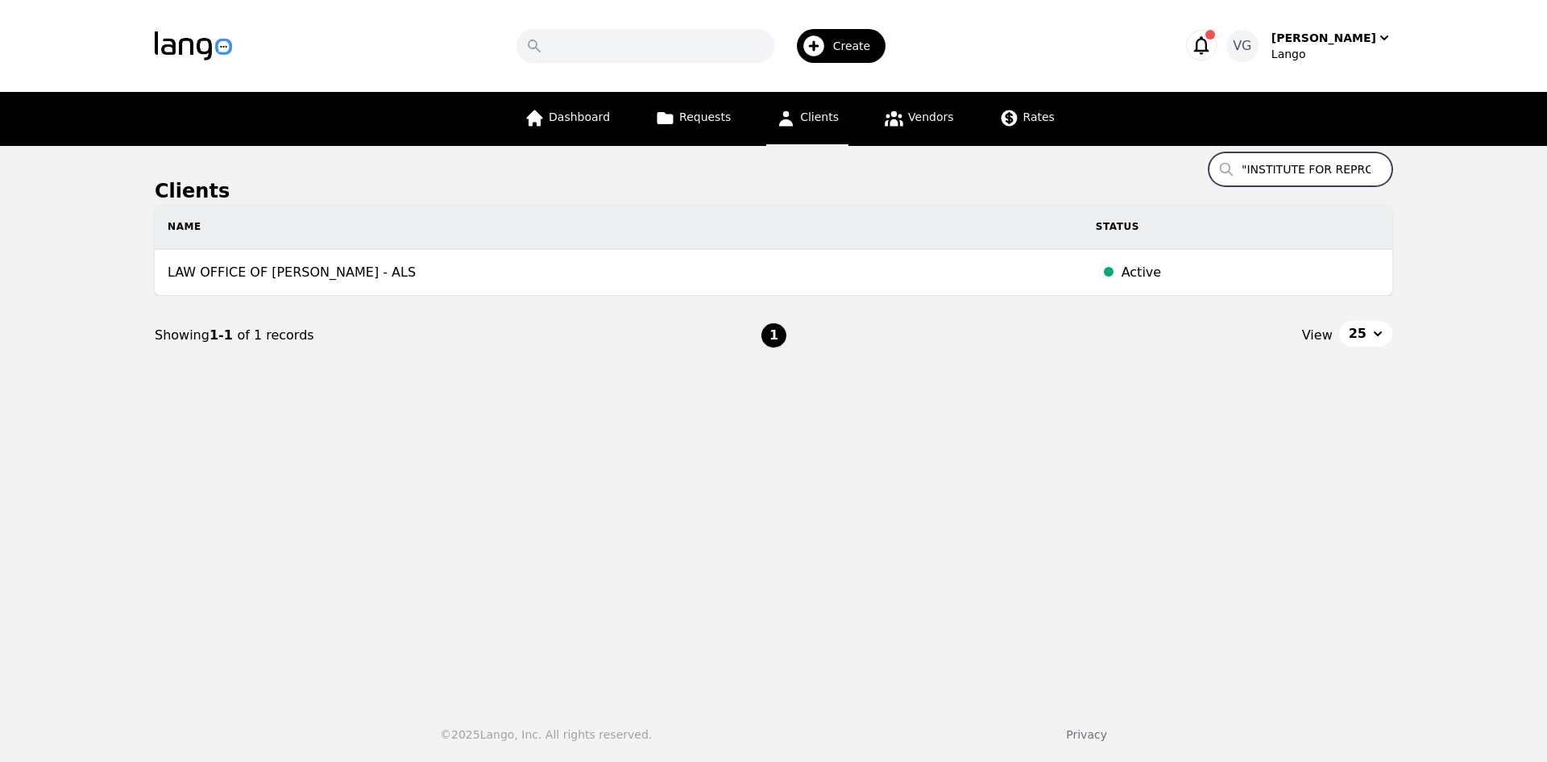
scroll to position [0, 100]
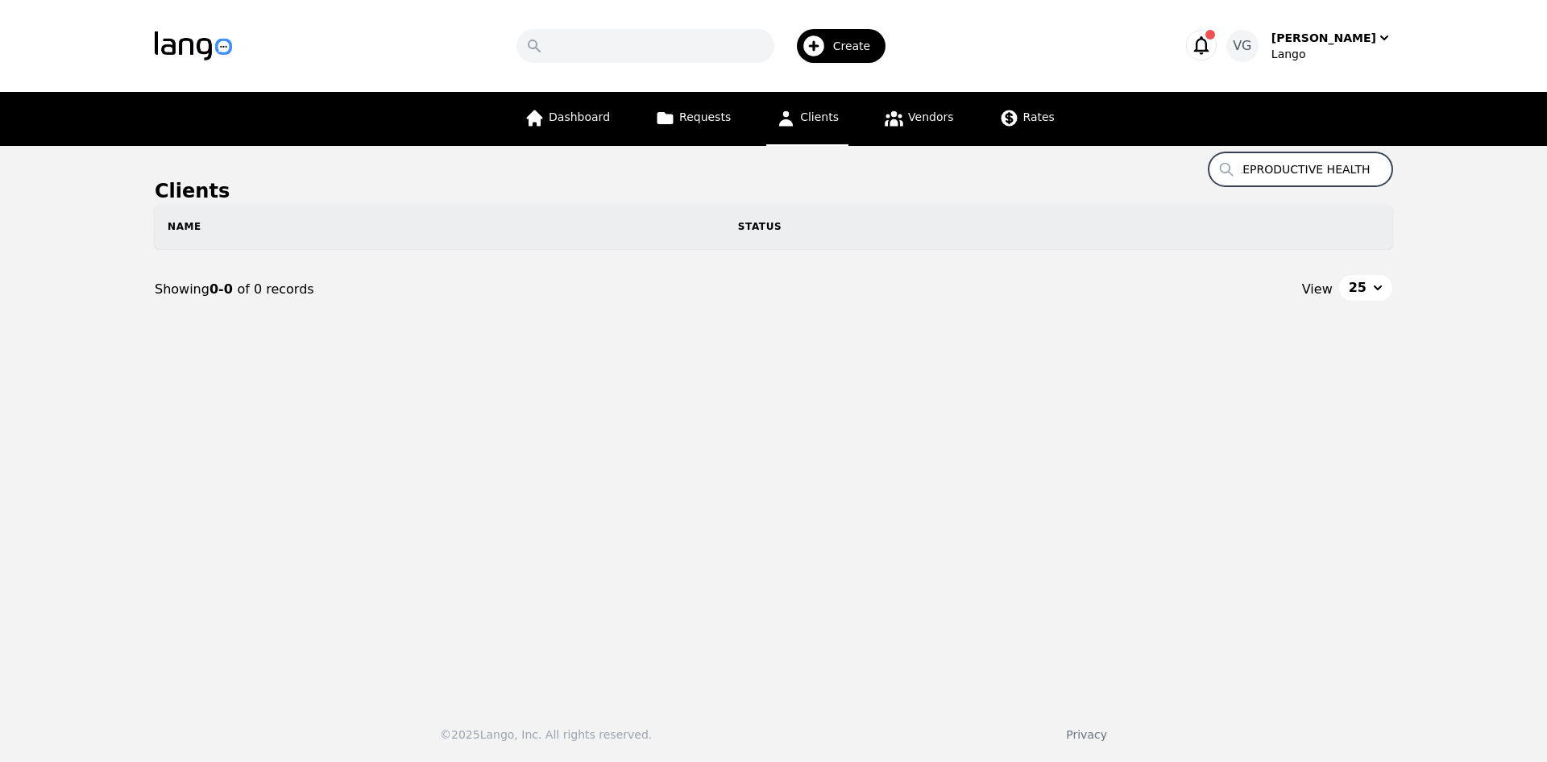
drag, startPoint x: 1358, startPoint y: 171, endPoint x: 1405, endPoint y: 158, distance: 48.5
click at [1444, 167] on main "Clients Search "INSTITUTE FOR REPRODUCTIVE HEALTH " Name Status Showing 0-0 of …" at bounding box center [773, 417] width 1547 height 542
drag, startPoint x: 1267, startPoint y: 168, endPoint x: 1134, endPoint y: 165, distance: 133.0
click at [1117, 163] on main "Clients Search "INSTITUTE FOR REPRODUCTIVE HEALTH Name Status Showing 0-0 of 0 …" at bounding box center [773, 417] width 1547 height 542
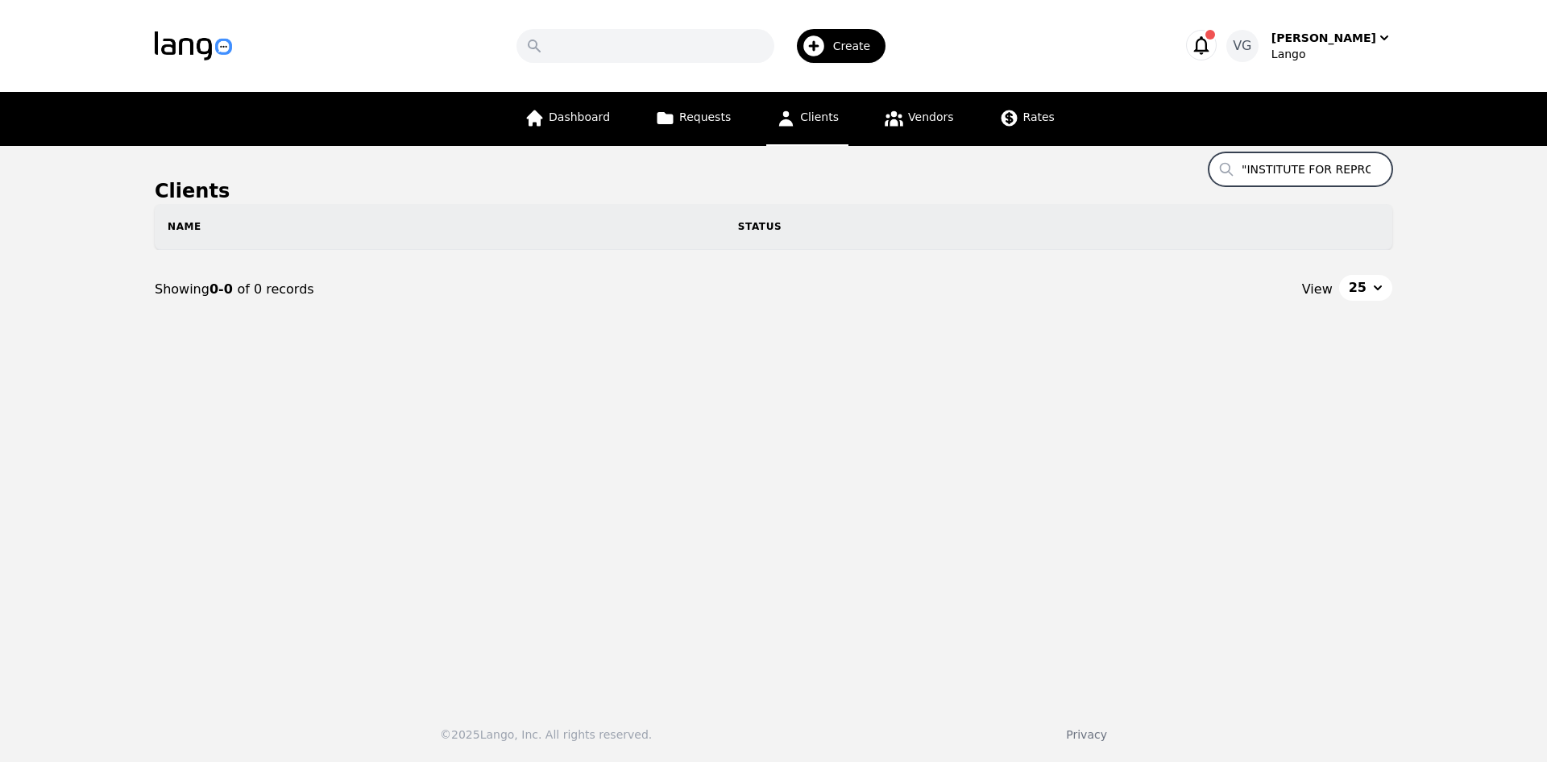
click at [1260, 164] on input ""INSTITUTE FOR REPRODUCTIVE HEALTH" at bounding box center [1301, 169] width 184 height 34
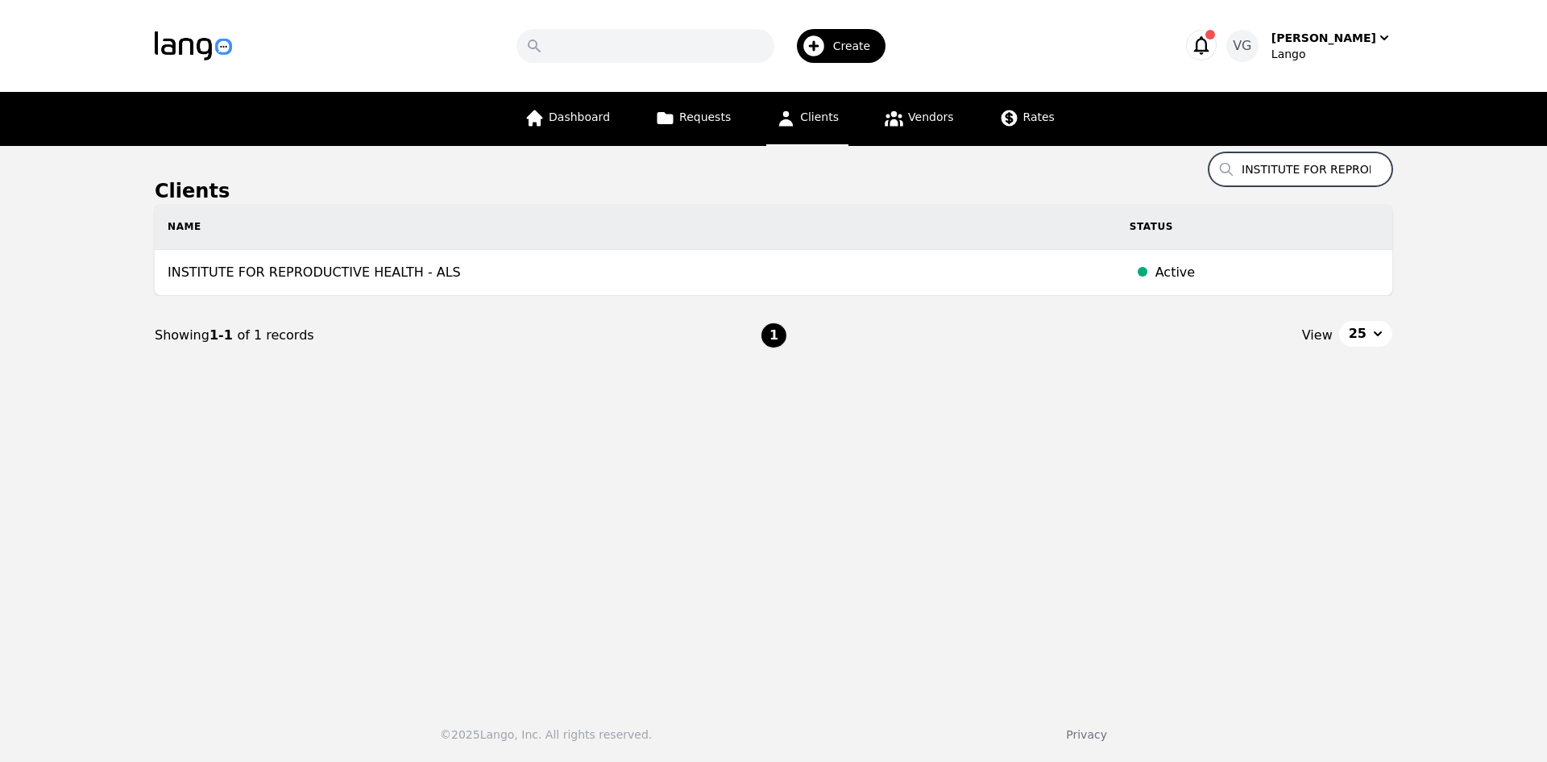
scroll to position [0, 82]
click at [1409, 173] on main "Clients Search INSTITUTE FOR REPRODUCTIVE HEALTH Name Status INSTITUTE FOR REPR…" at bounding box center [773, 417] width 1547 height 542
type input "INSTITUTE FOR REPRODUCTIVE HEALTH"
click at [1272, 166] on input "INSTITUTE FOR REPRODUCTIVE HEALTH" at bounding box center [1301, 169] width 184 height 34
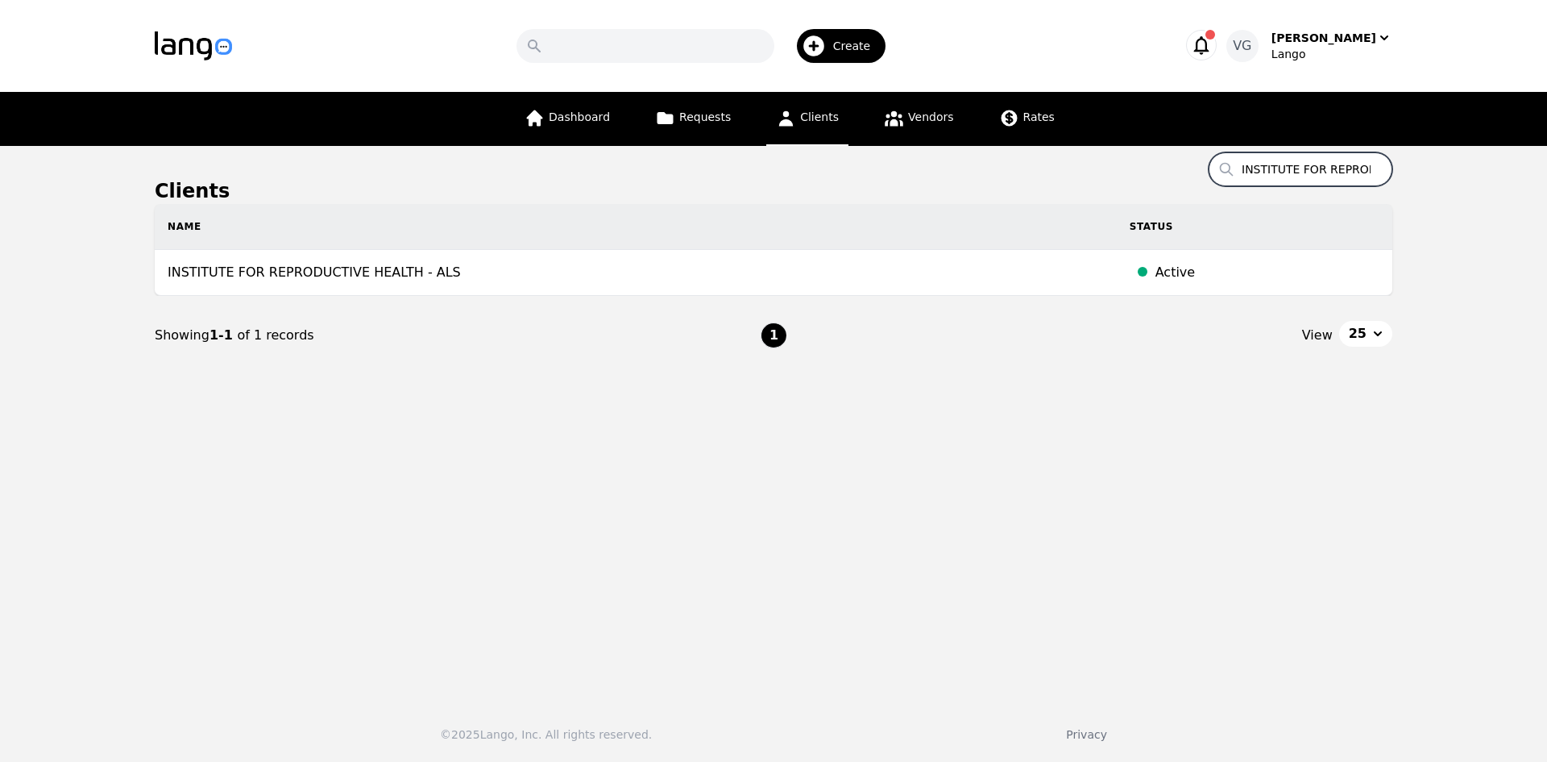
click at [1272, 166] on input "INSTITUTE FOR REPRODUCTIVE HEALTH" at bounding box center [1301, 169] width 184 height 34
paste input "KENTON COUNTY SCHOOLS"
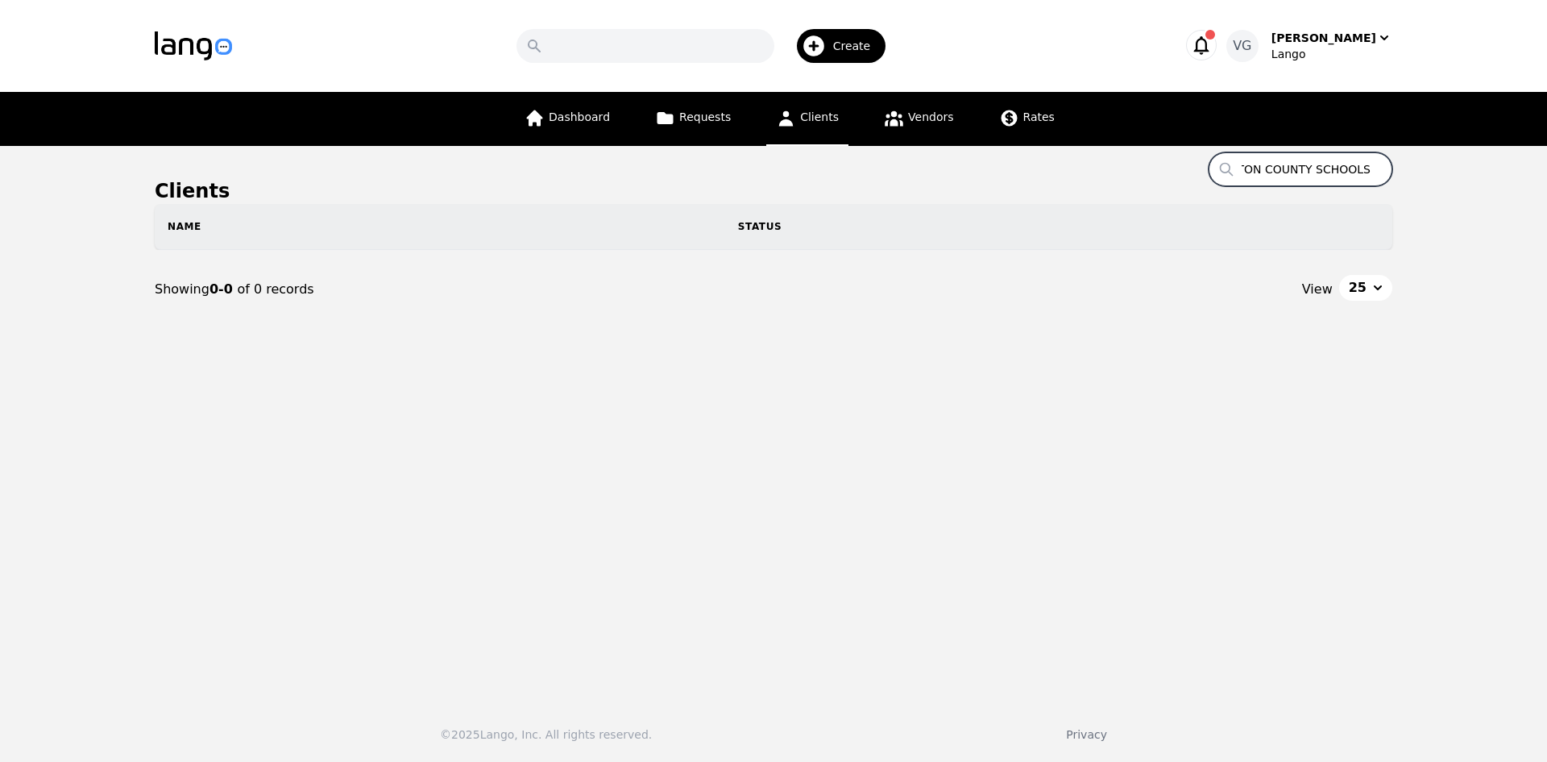
drag, startPoint x: 1444, startPoint y: 172, endPoint x: 1491, endPoint y: 171, distance: 46.7
click at [1491, 171] on main "Clients Search KENTON COUNTY SCHOOLS Name Status Showing 0-0 of 0 records View …" at bounding box center [773, 417] width 1547 height 542
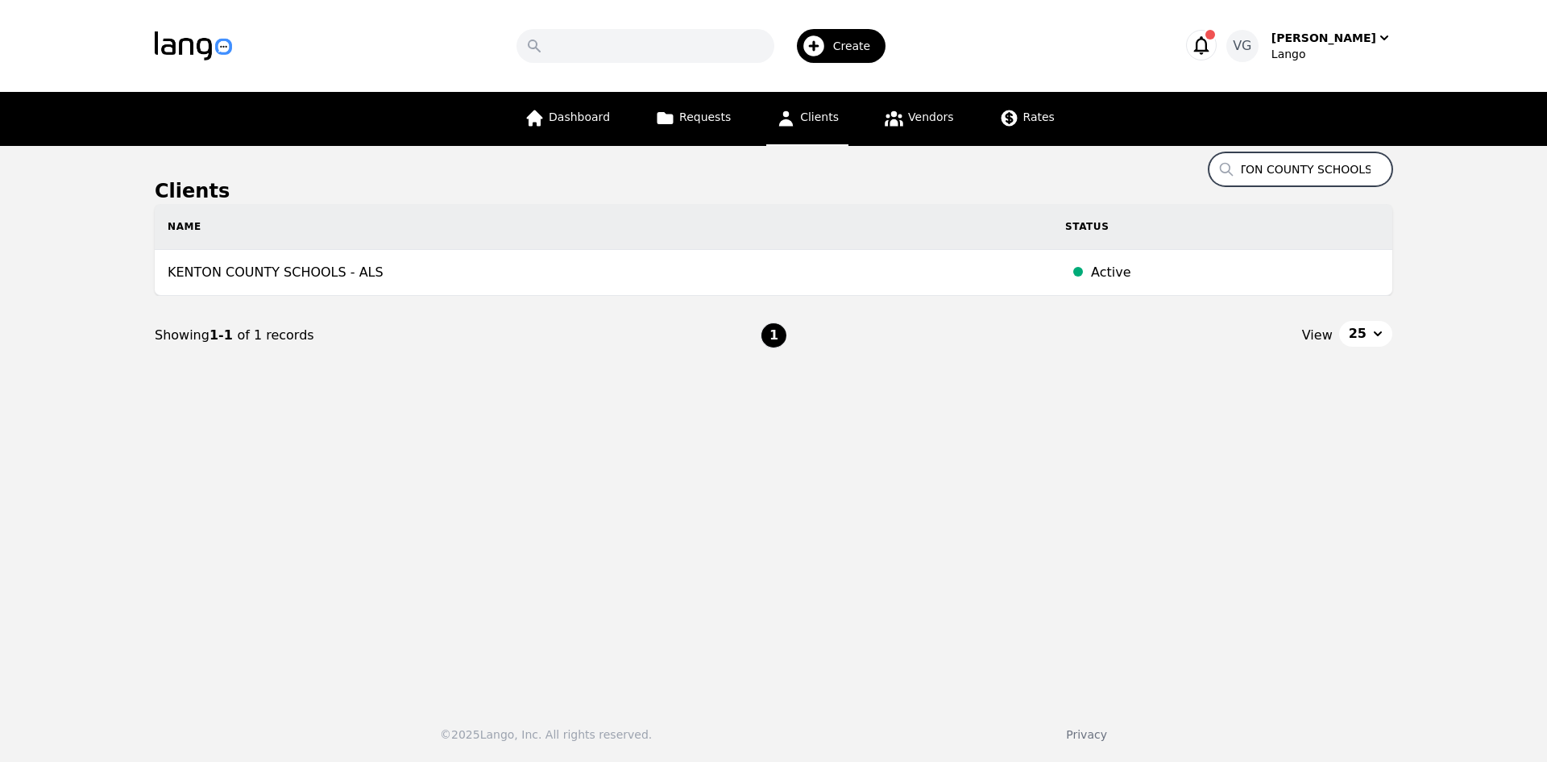
type input "KENTON COUNTY SCHOOLS"
click at [1293, 164] on input "KENTON COUNTY SCHOOLS" at bounding box center [1301, 169] width 184 height 34
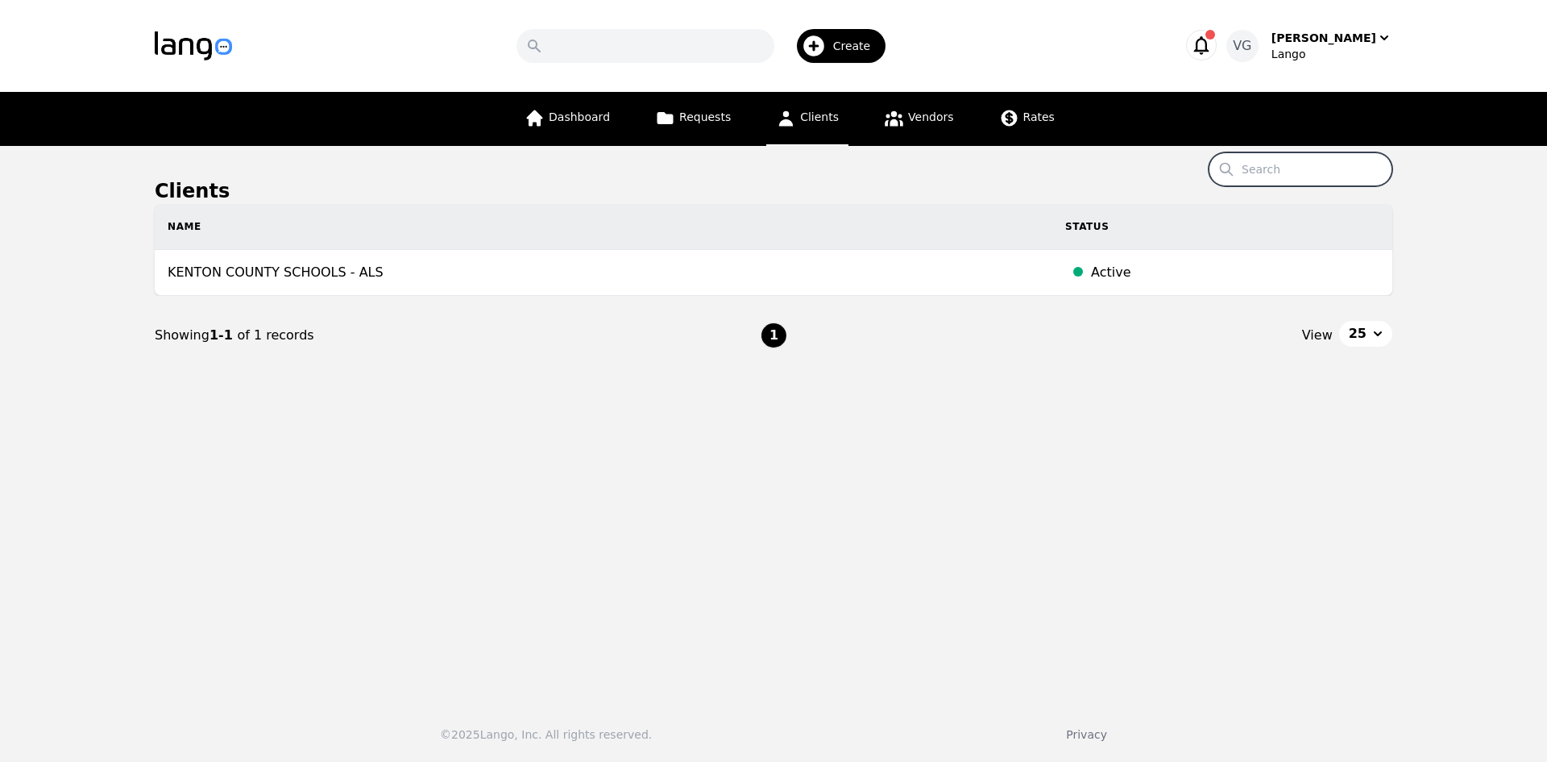
paste input "[PERSON_NAME] UNICOMP INC"
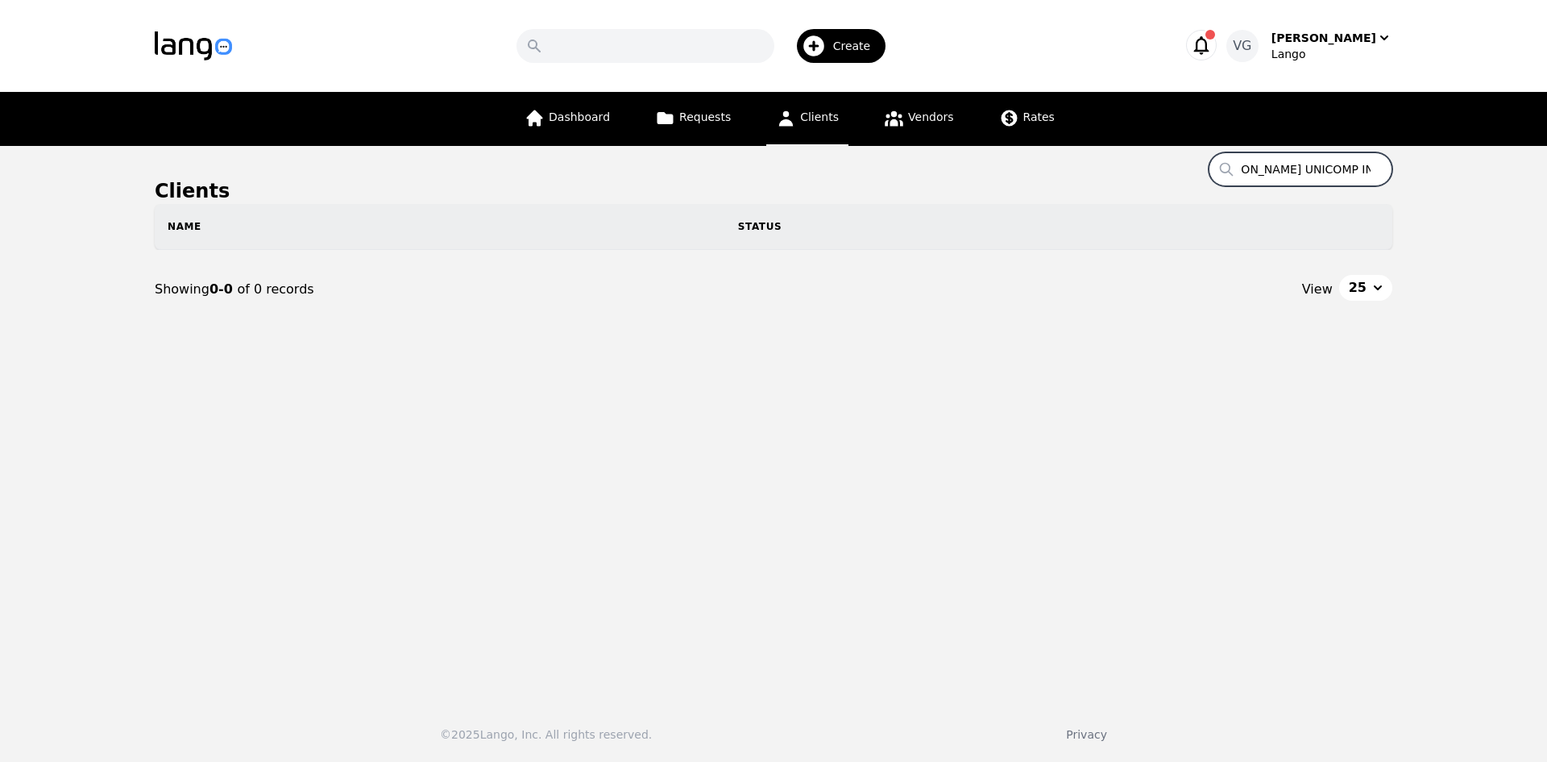
drag, startPoint x: 1391, startPoint y: 175, endPoint x: 1473, endPoint y: 179, distance: 82.3
click at [1473, 179] on main "Clients Search [PERSON_NAME] UNICOMP INC Name Status Showing 0-0 of 0 records V…" at bounding box center [773, 417] width 1547 height 542
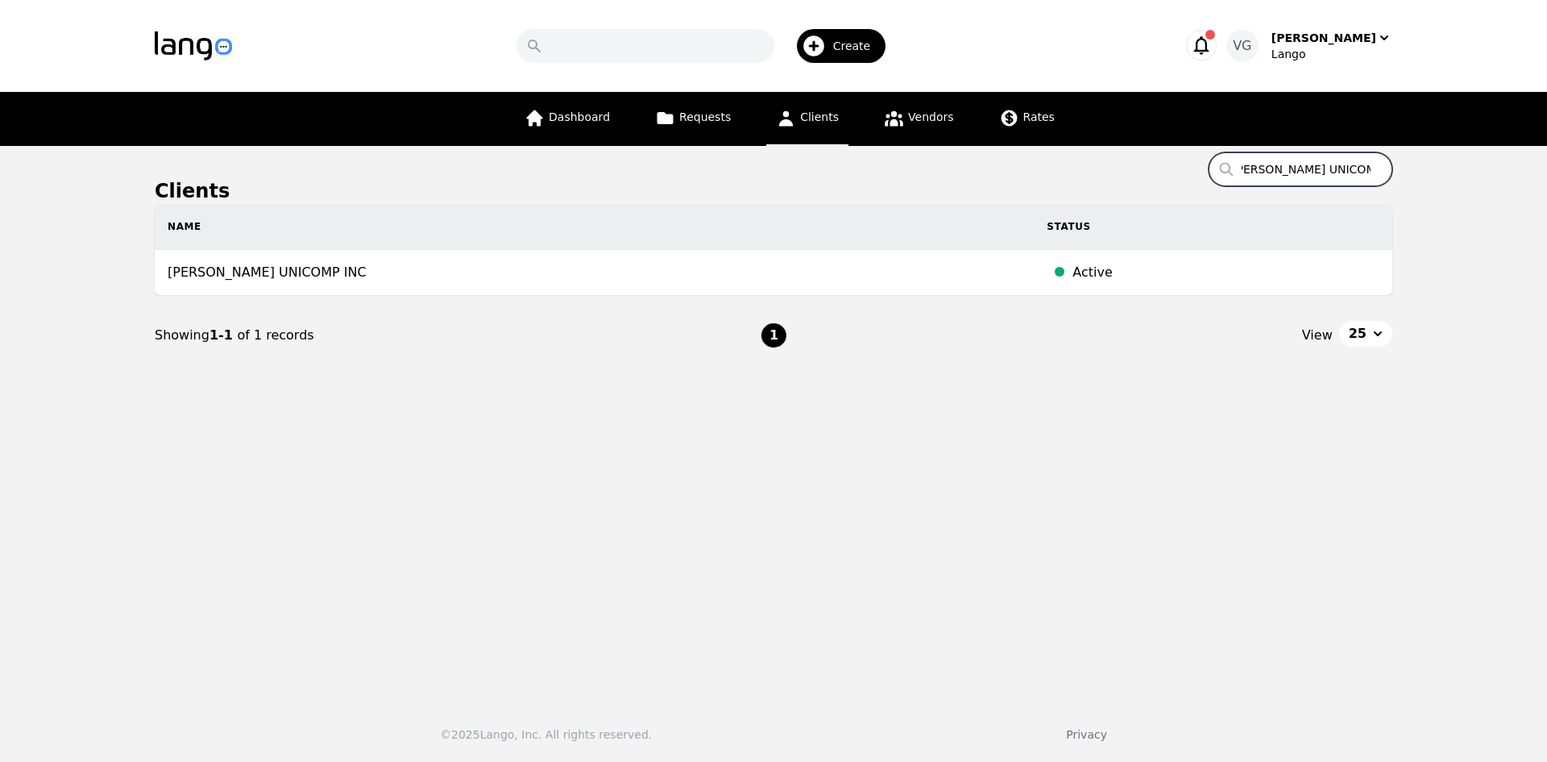
type input "[PERSON_NAME] UNICOMP INC"
click at [1304, 168] on input "[PERSON_NAME] UNICOMP INC" at bounding box center [1301, 169] width 184 height 34
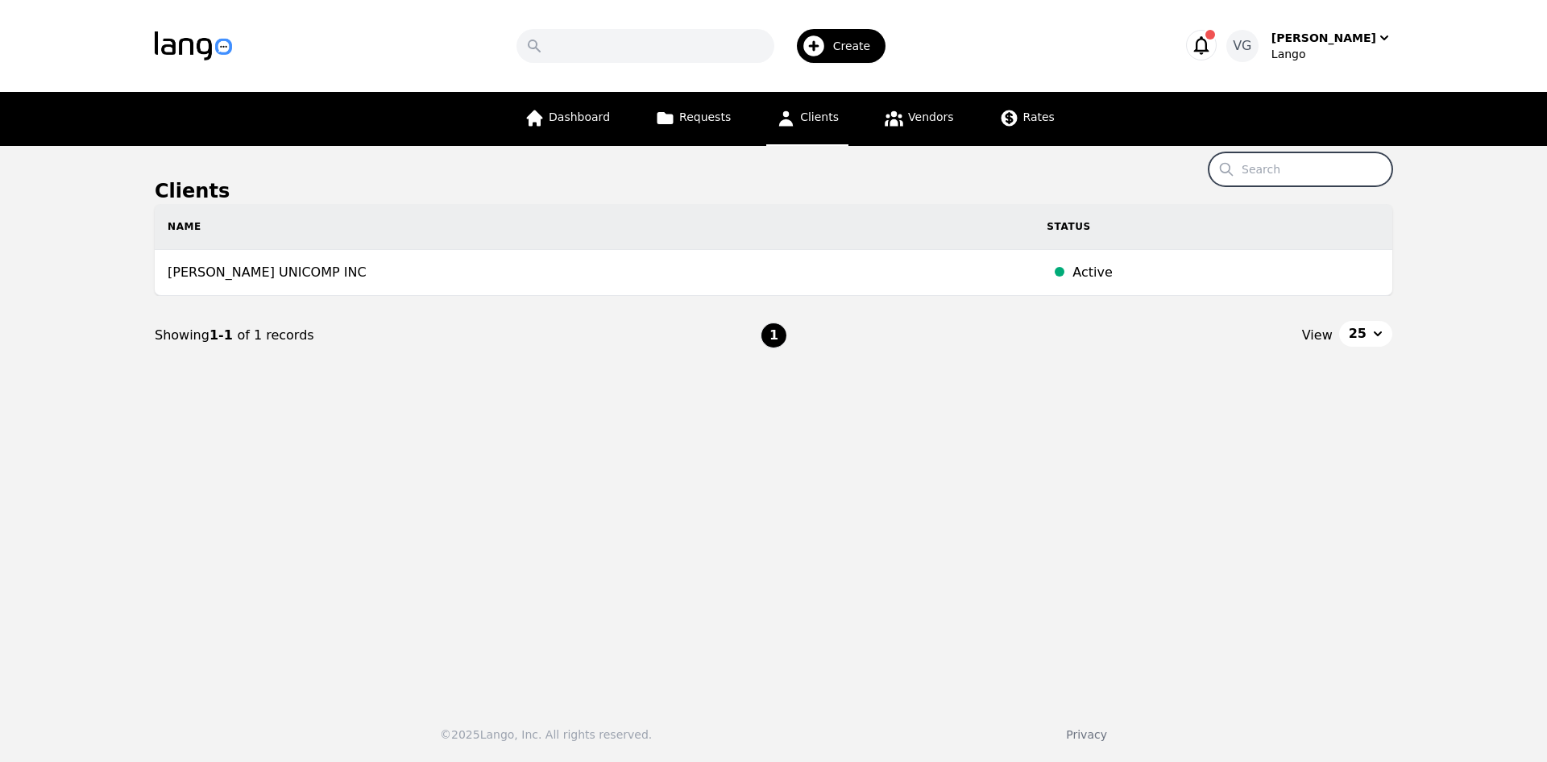
paste input "KENTON COUNTY SCHOOLS"
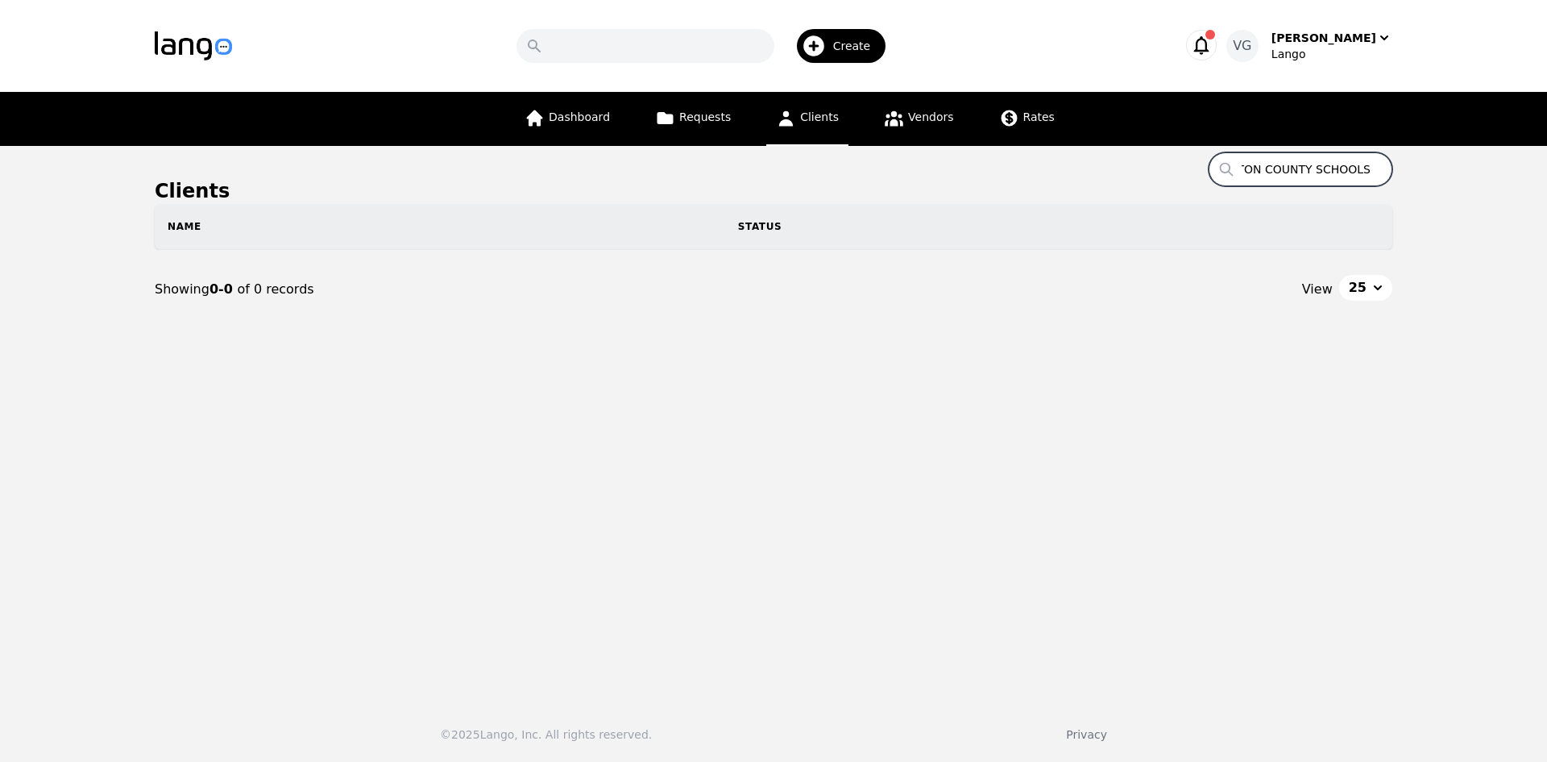
drag, startPoint x: 1344, startPoint y: 172, endPoint x: 1414, endPoint y: 145, distance: 75.3
click at [1461, 172] on main "Clients Search KENTON COUNTY SCHOOLS Name Status Showing 0-0 of 0 records View …" at bounding box center [773, 417] width 1547 height 542
type input "KENTON COUNTY SCHOOLS"
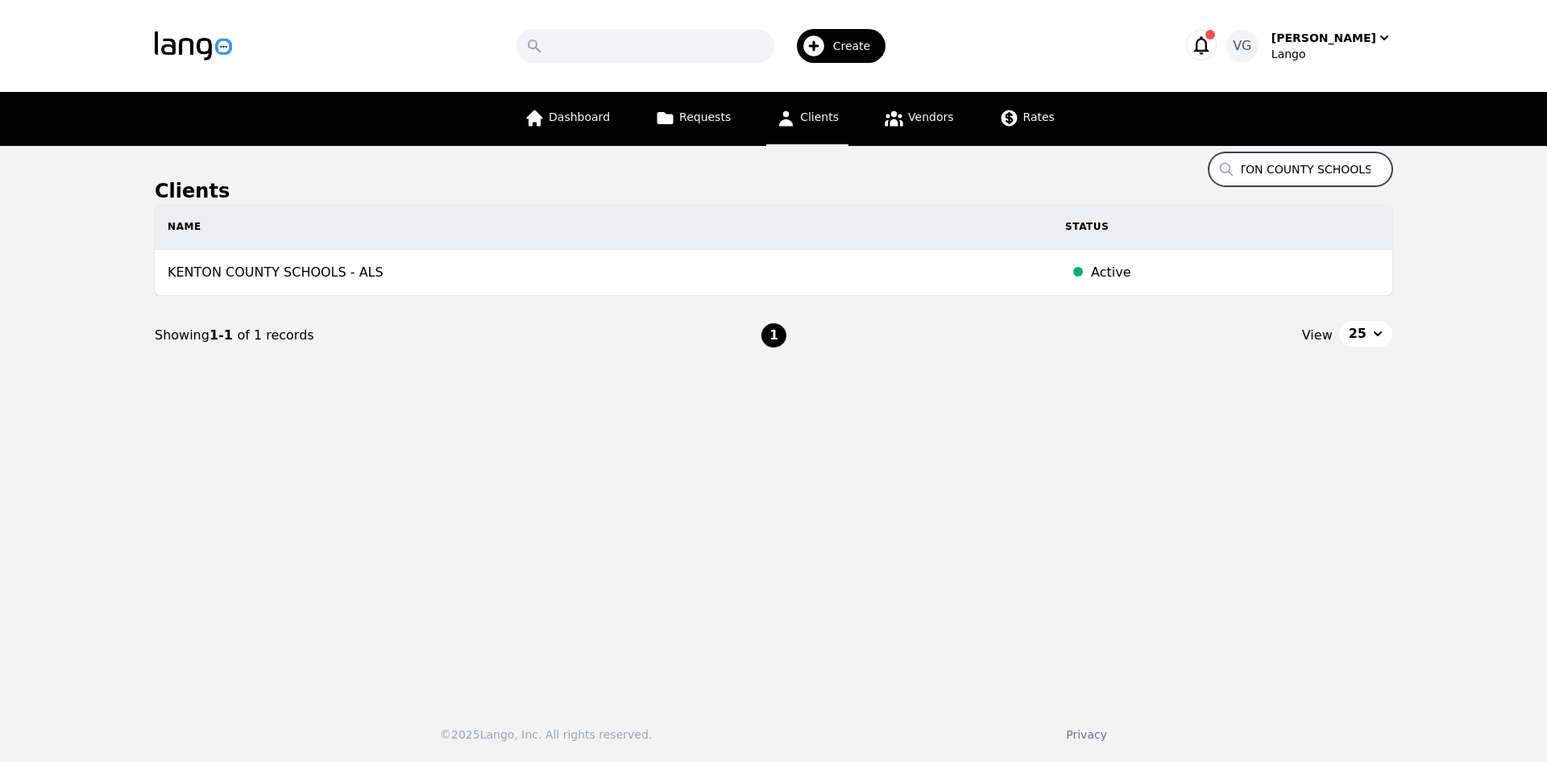
click at [1345, 169] on input "KENTON COUNTY SCHOOLS" at bounding box center [1301, 169] width 184 height 34
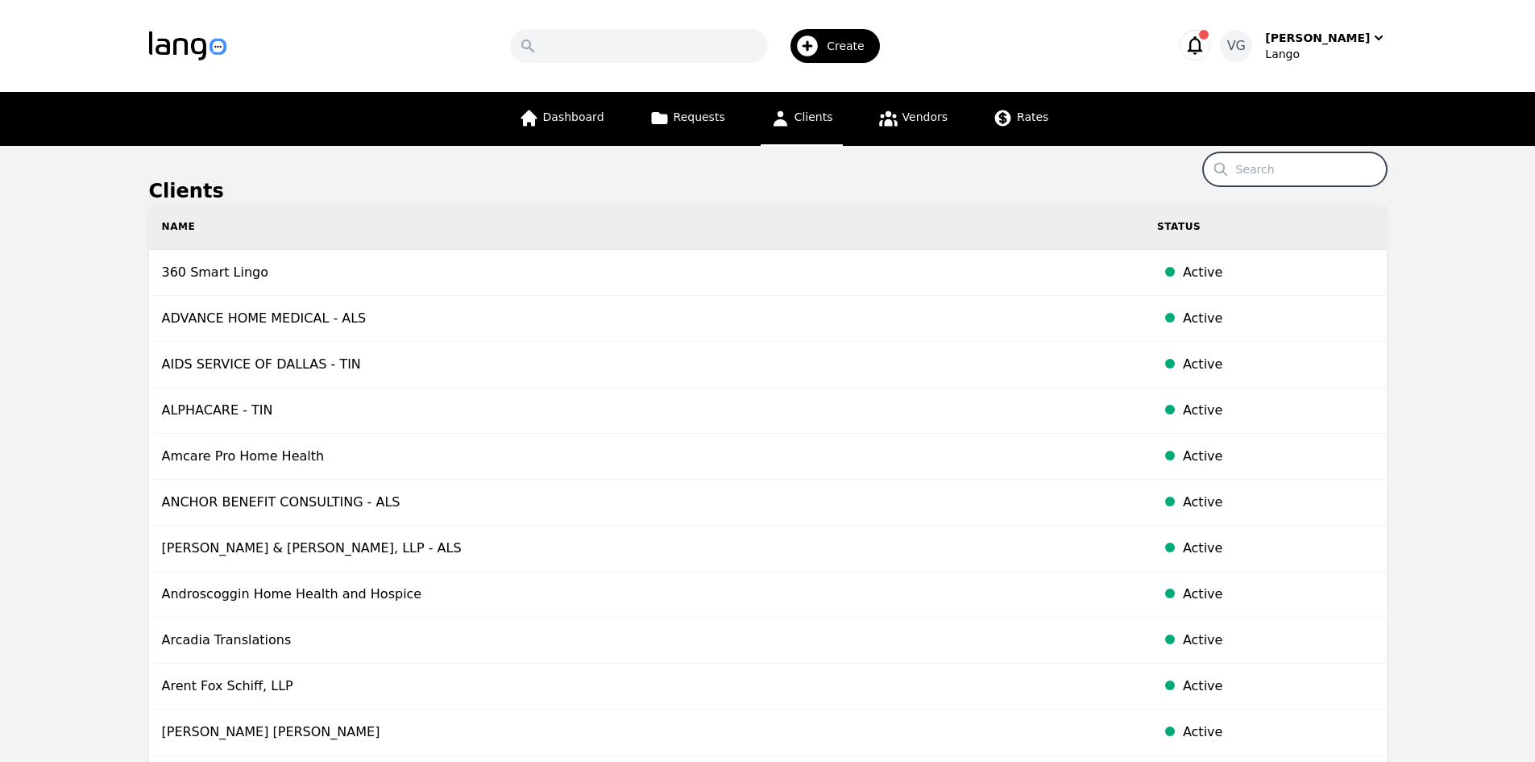
paste input "[PERSON_NAME] UNICOMP INC"
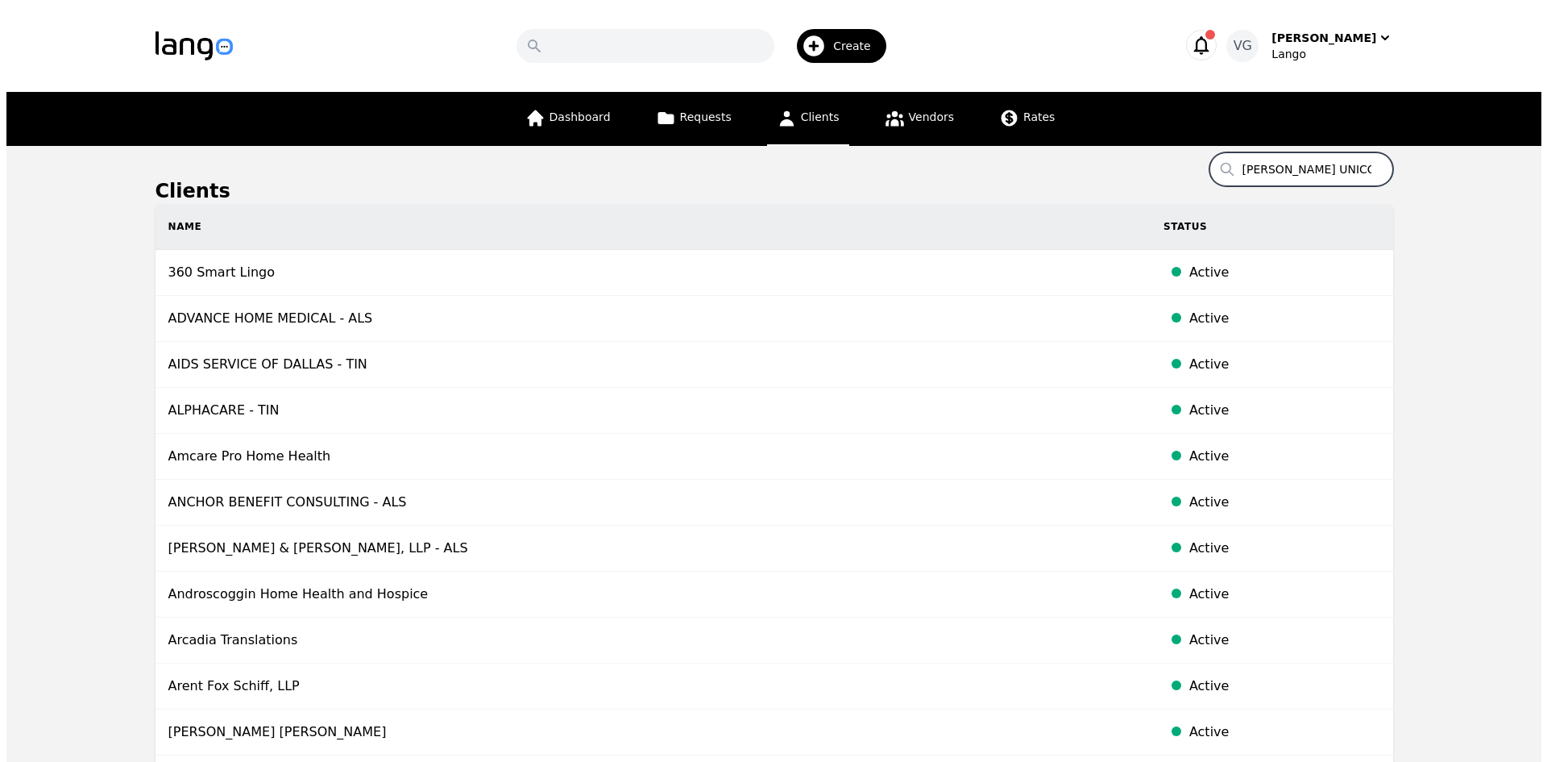
scroll to position [0, 34]
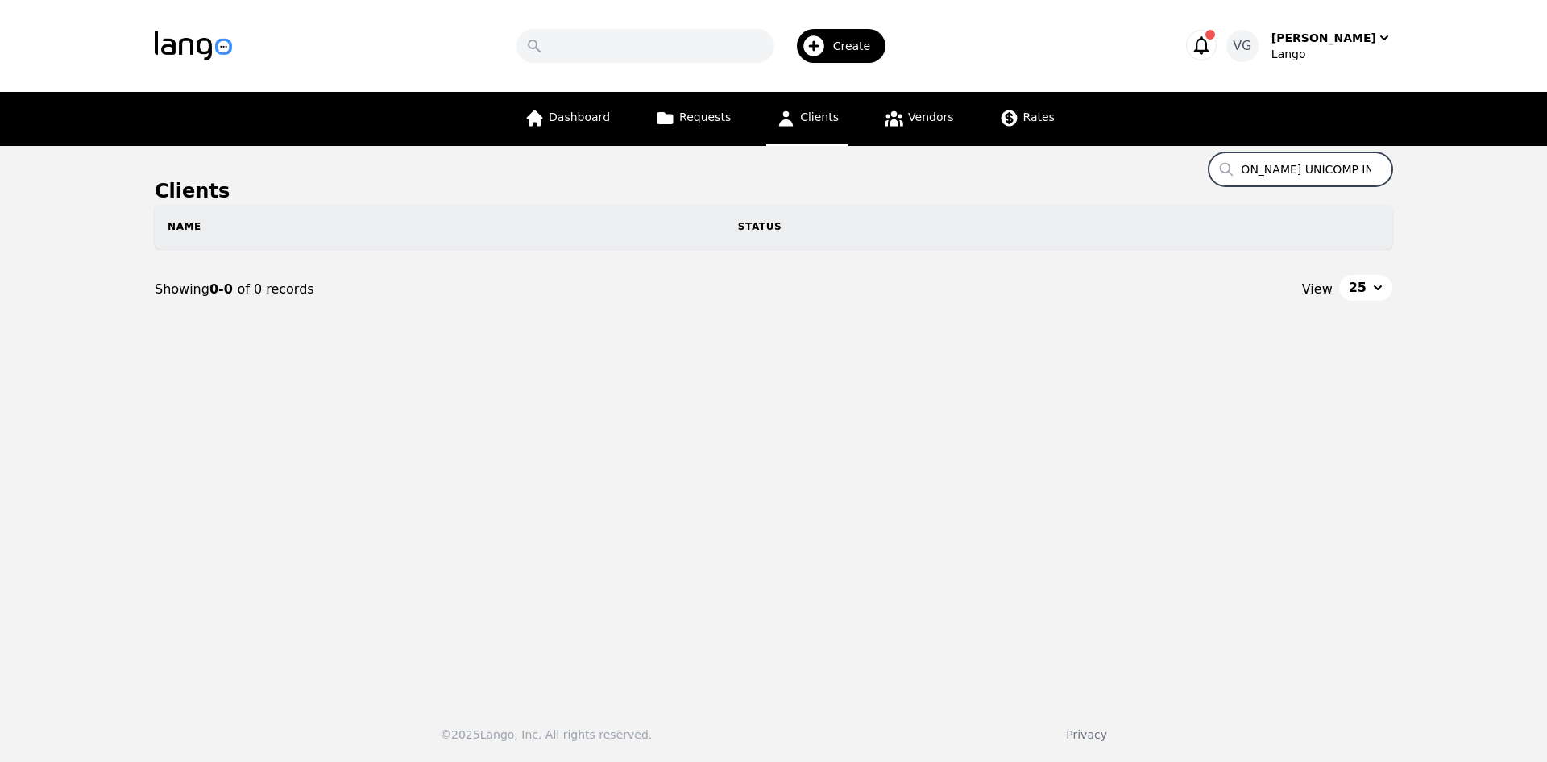
drag, startPoint x: 1340, startPoint y: 169, endPoint x: 1417, endPoint y: 185, distance: 78.2
click at [1416, 185] on main "Clients Search [PERSON_NAME] UNICOMP INC Name Status Showing 0-0 of 0 records V…" at bounding box center [773, 417] width 1547 height 542
click at [1352, 161] on input "[PERSON_NAME] UNICOMP INC" at bounding box center [1301, 169] width 184 height 34
drag, startPoint x: 1347, startPoint y: 167, endPoint x: 1417, endPoint y: 183, distance: 71.9
click at [1421, 183] on main "Clients Search [PERSON_NAME] UNICOMP INC Name Status Showing 0-0 of 0 records V…" at bounding box center [773, 417] width 1547 height 542
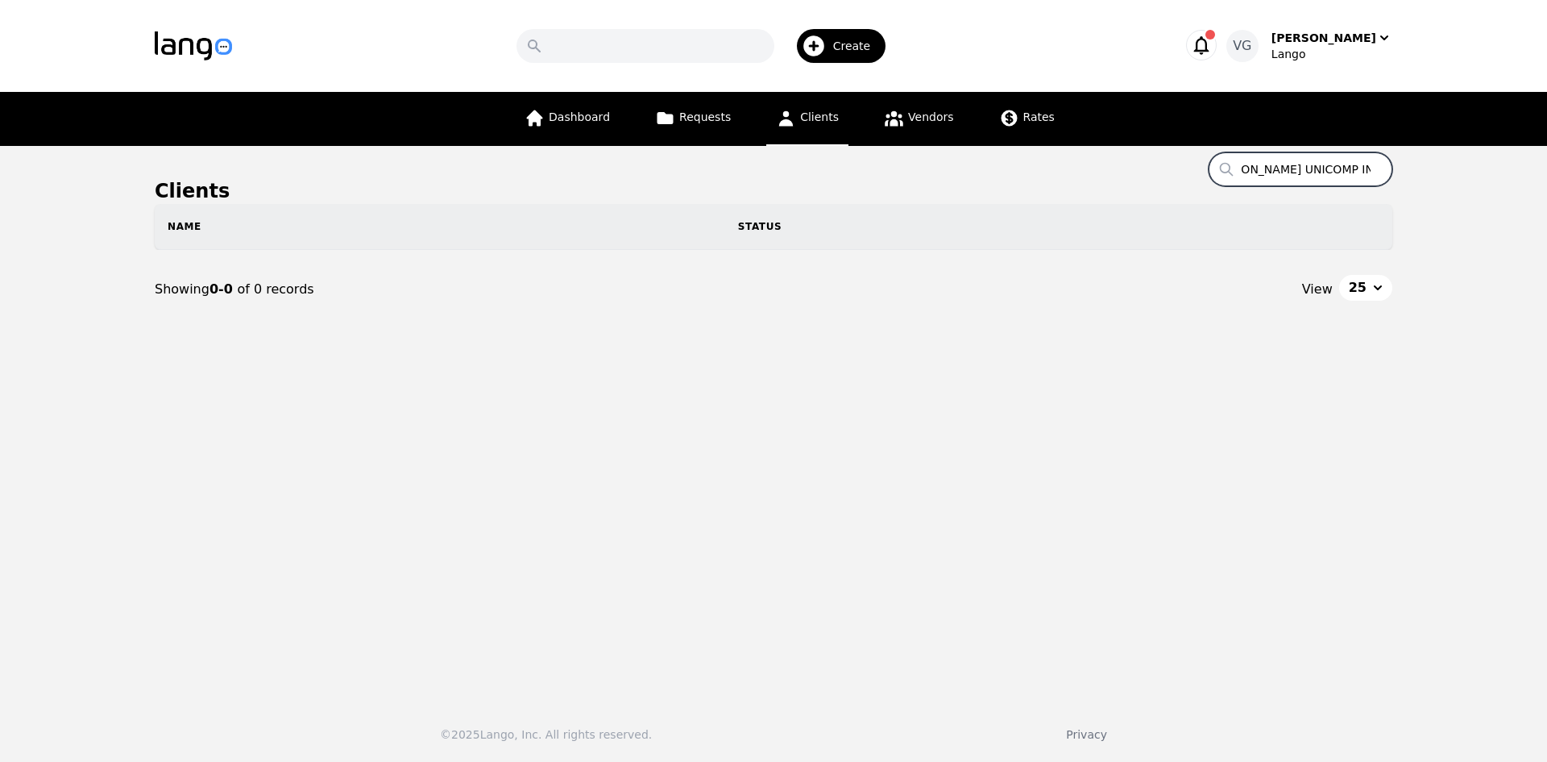
scroll to position [0, 10]
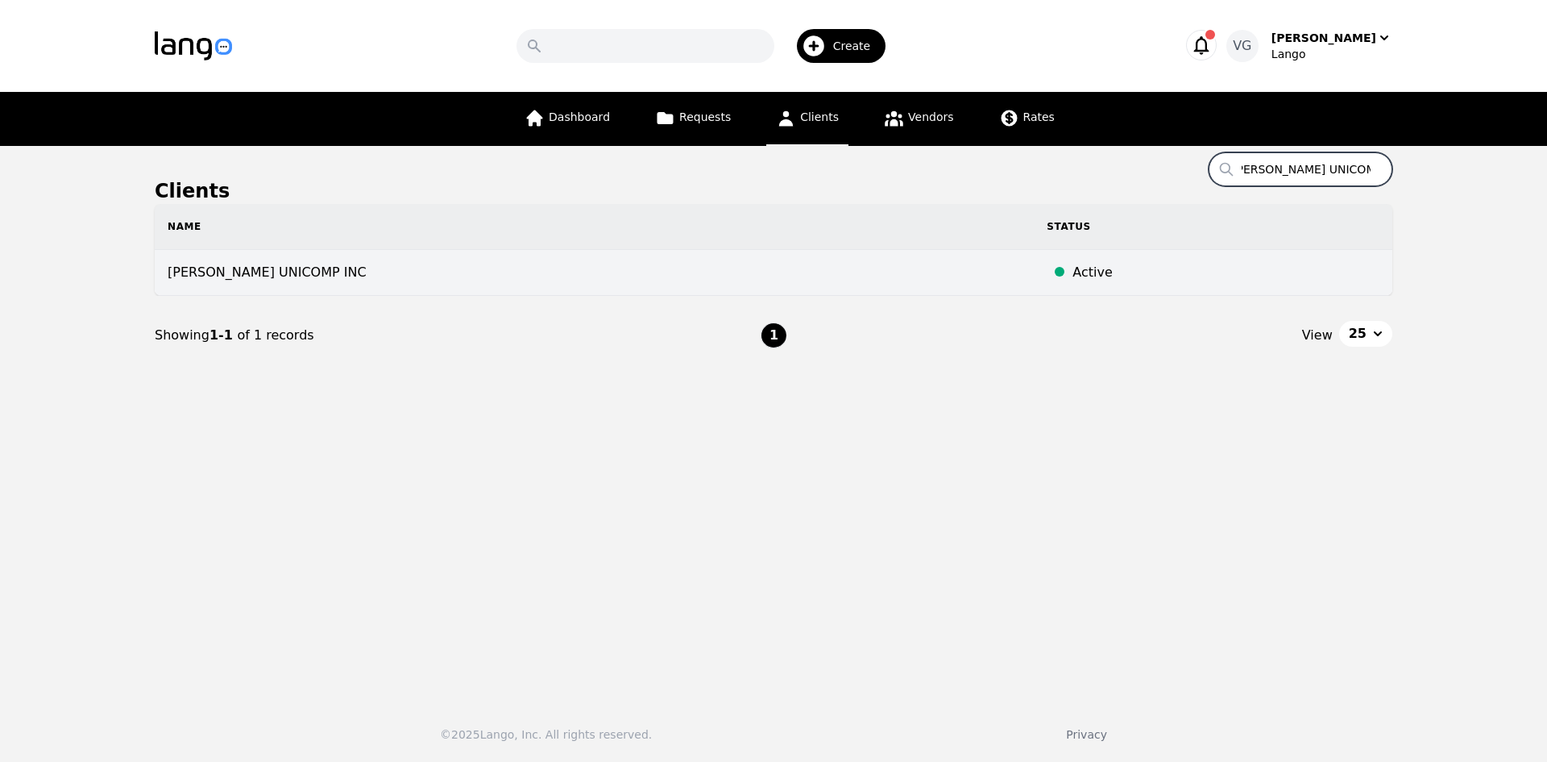
type input "[PERSON_NAME] UNICOMP INC"
click at [338, 272] on td "[PERSON_NAME] UNICOMP INC" at bounding box center [594, 273] width 879 height 46
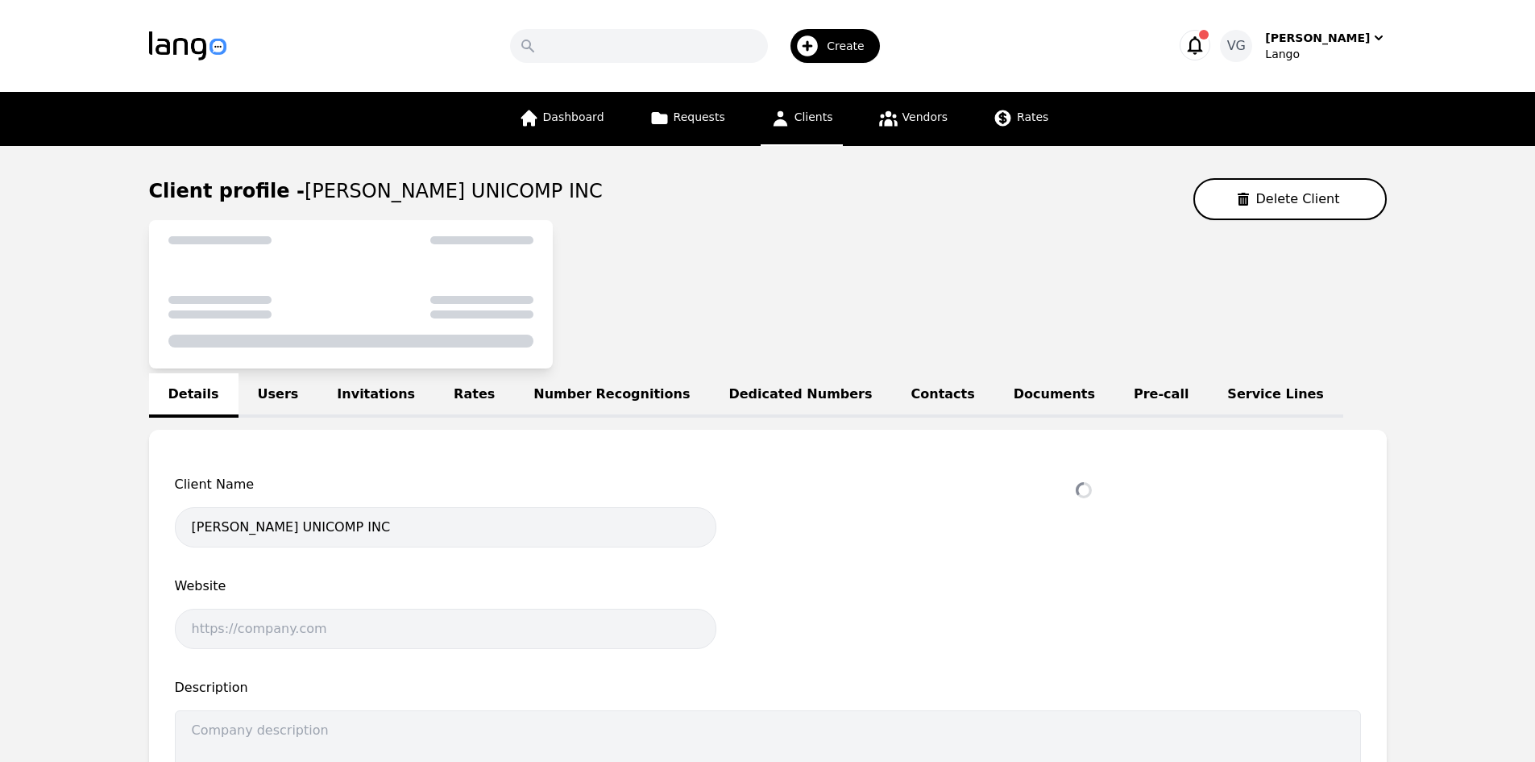
select select "active"
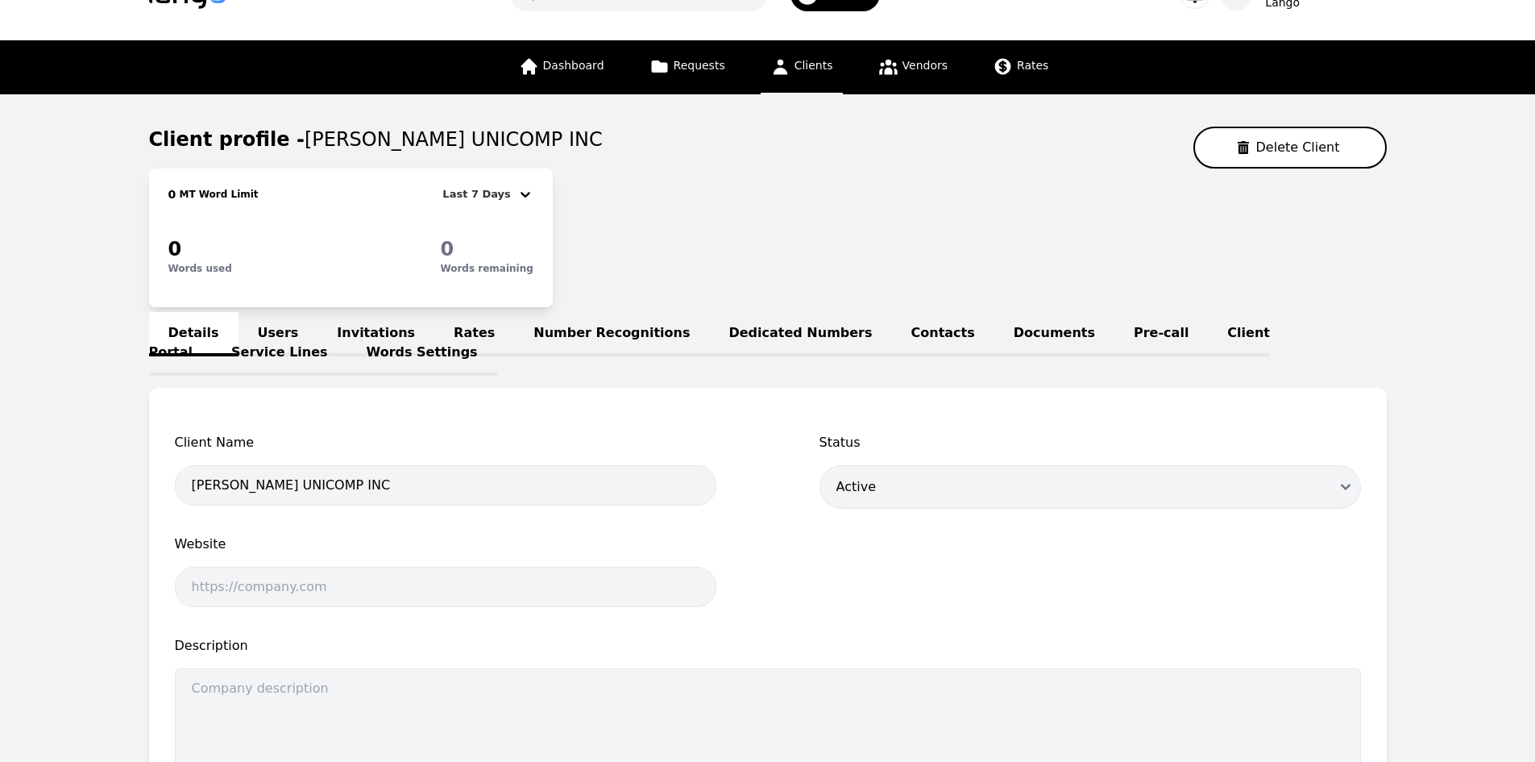
scroll to position [81, 0]
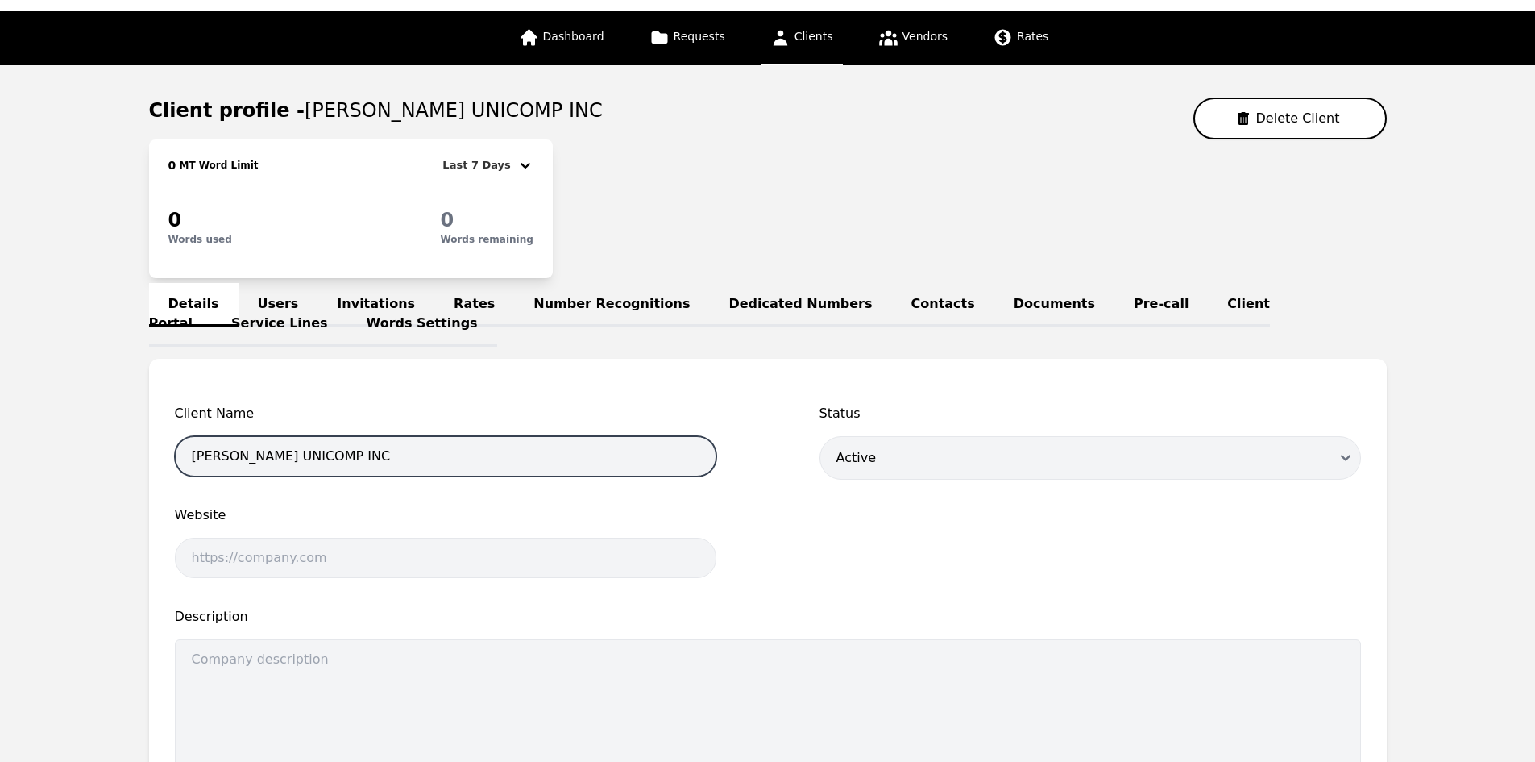
click at [450, 439] on input "[PERSON_NAME] UNICOMP INC" at bounding box center [446, 456] width 542 height 40
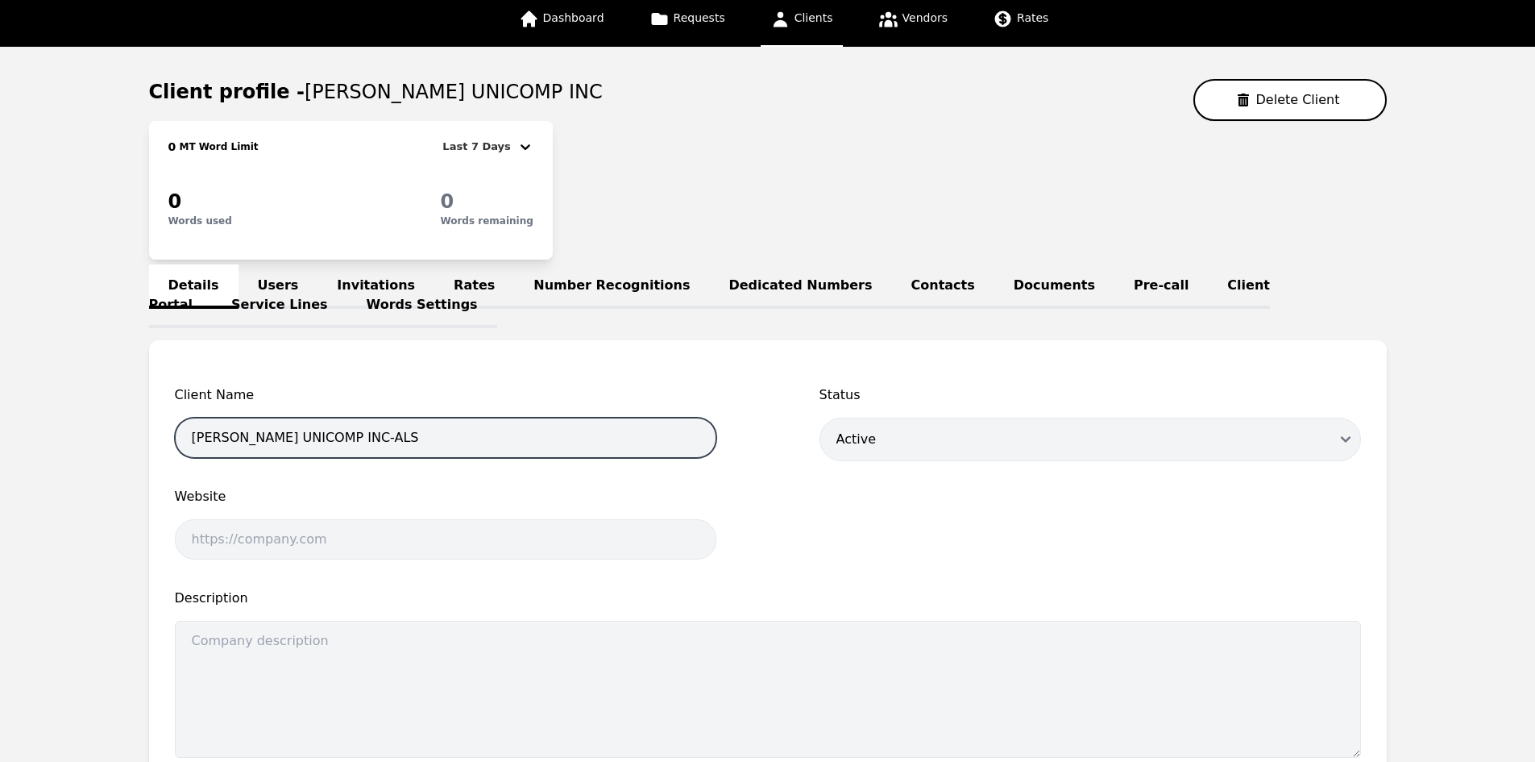
scroll to position [503, 0]
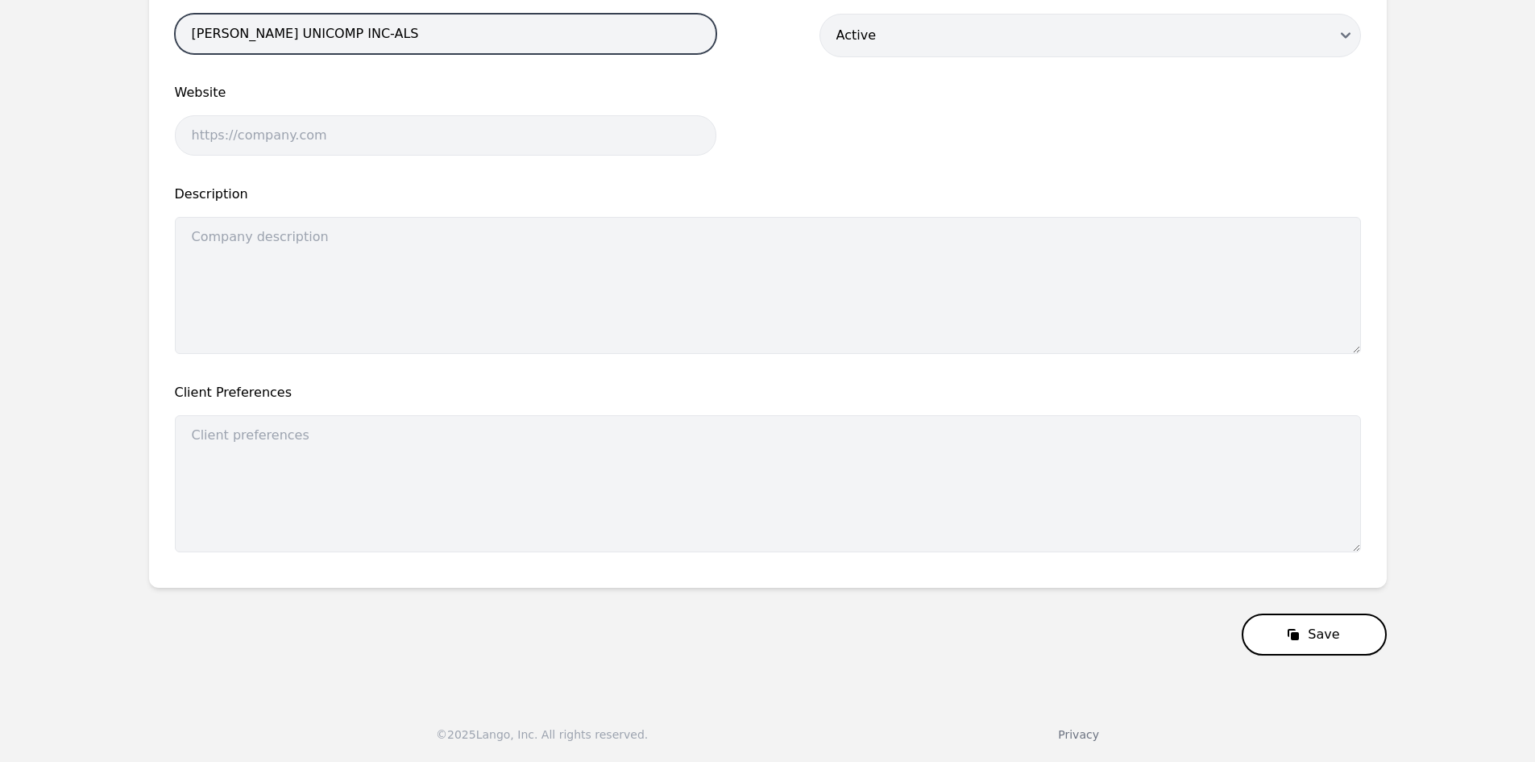
type input "[PERSON_NAME] UNICOMP INC-ALS"
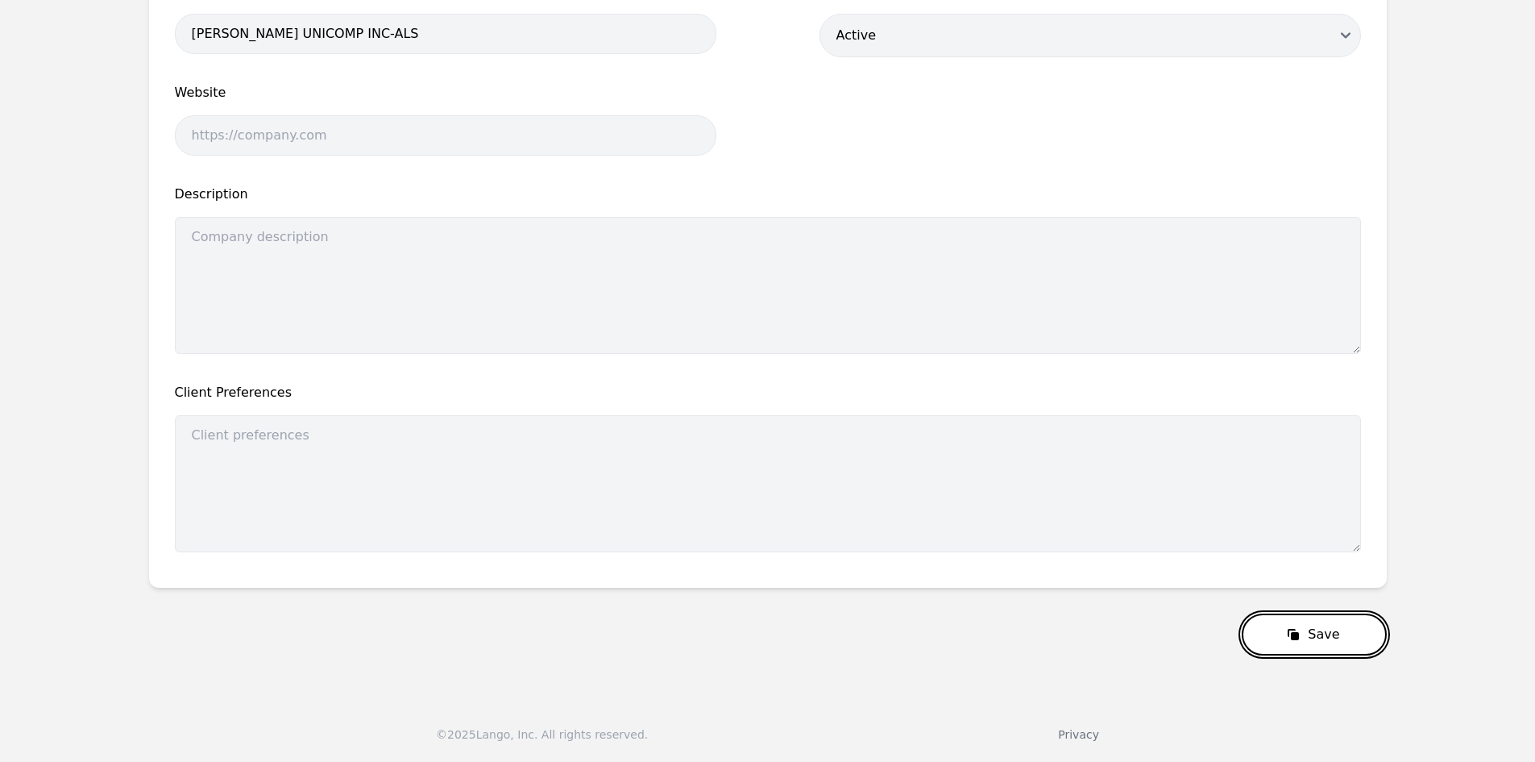
click at [1331, 623] on button "Save" at bounding box center [1314, 634] width 144 height 42
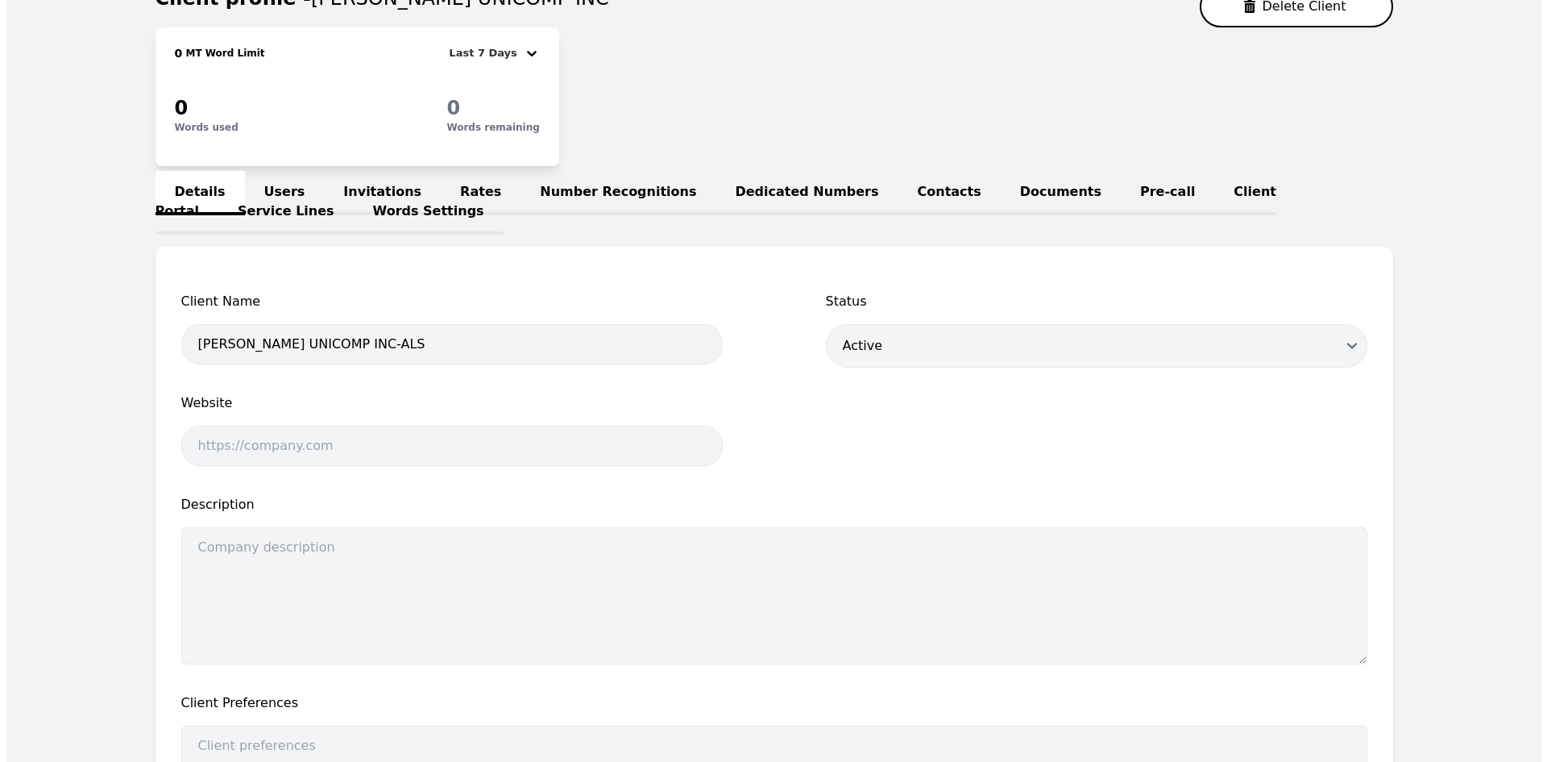
scroll to position [0, 0]
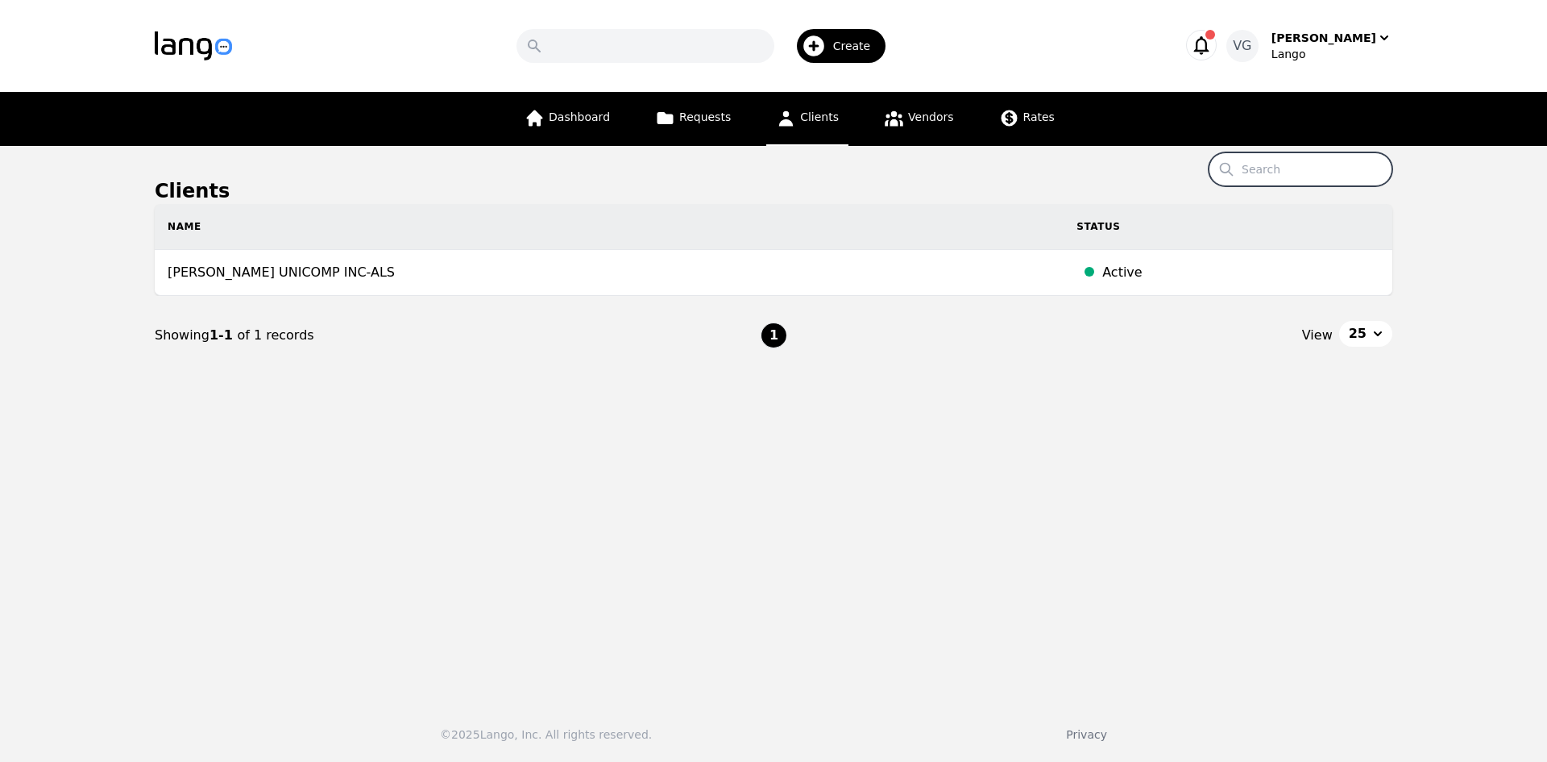
click at [1305, 157] on input "Search" at bounding box center [1301, 169] width 184 height 34
paste input "WINMED HEALTH SERVICES"
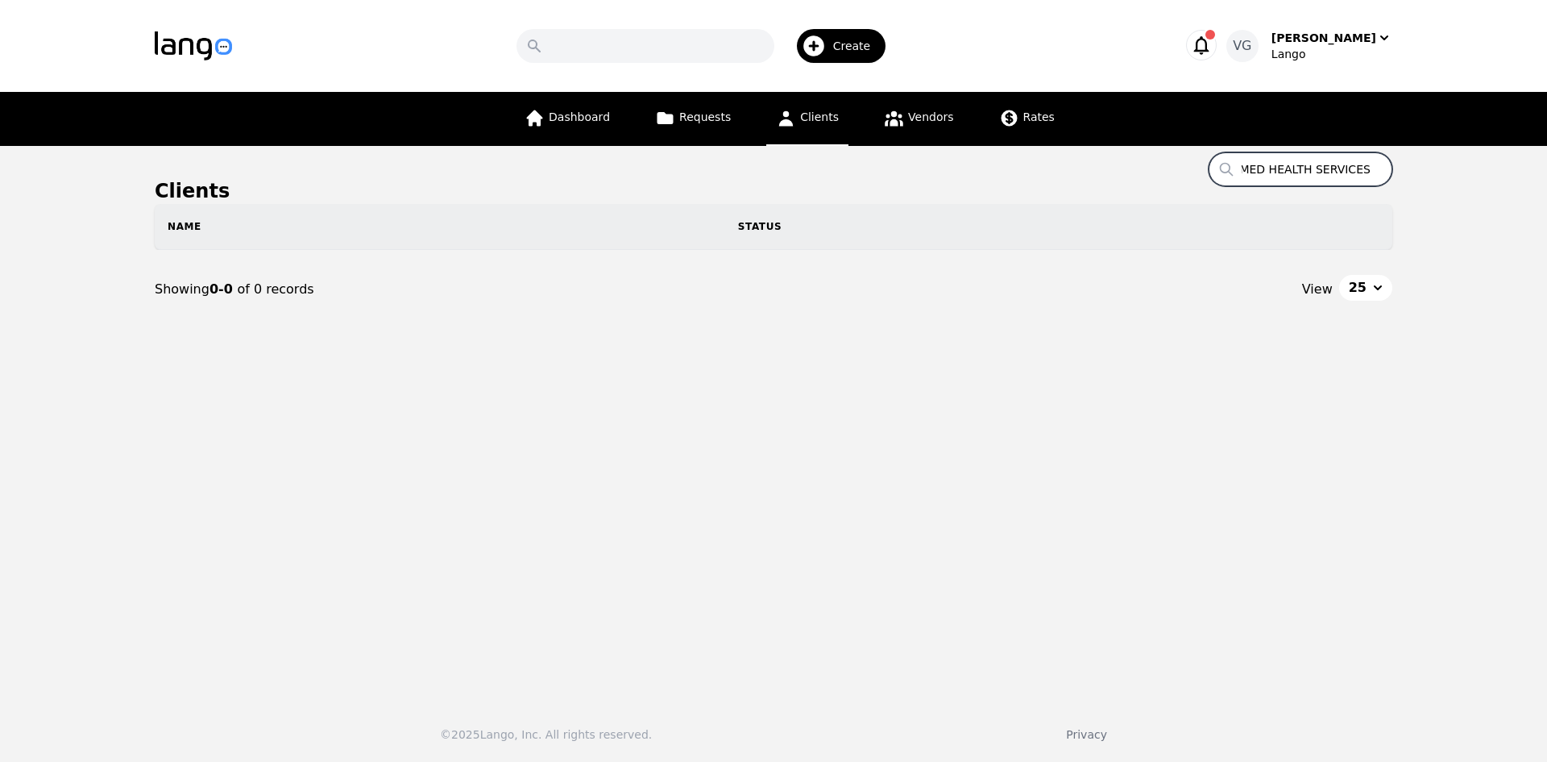
drag, startPoint x: 1345, startPoint y: 171, endPoint x: 1473, endPoint y: 168, distance: 128.1
click at [1476, 170] on main "Clients Search WINMED HEALTH SERVICES Name Status Showing 0-0 of 0 records View…" at bounding box center [773, 417] width 1547 height 542
type input "WINMED HEALTH SERVICES"
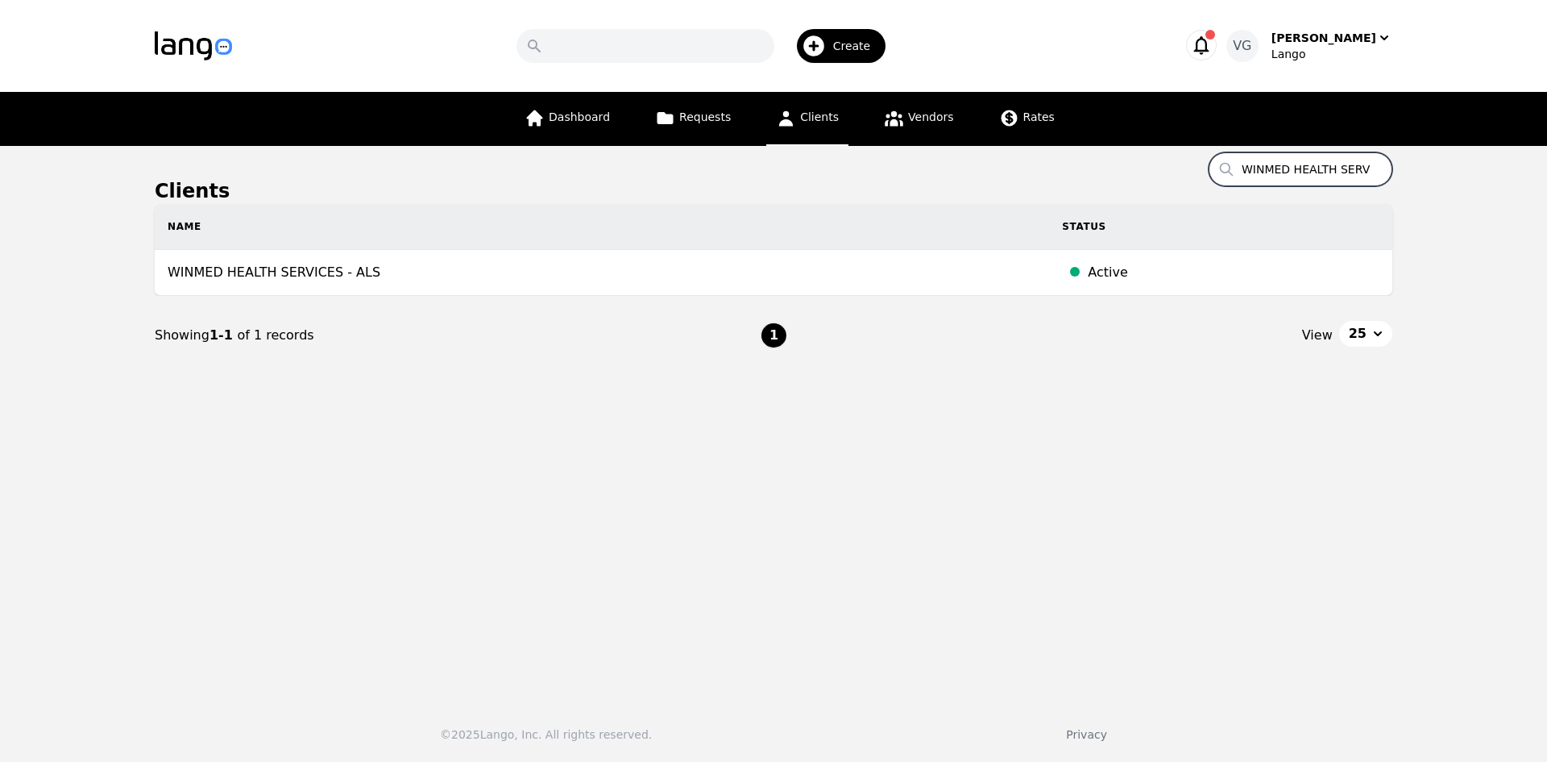
click at [1266, 181] on input "WINMED HEALTH SERVICES" at bounding box center [1301, 169] width 184 height 34
paste input "CVP PHYSICIANS"
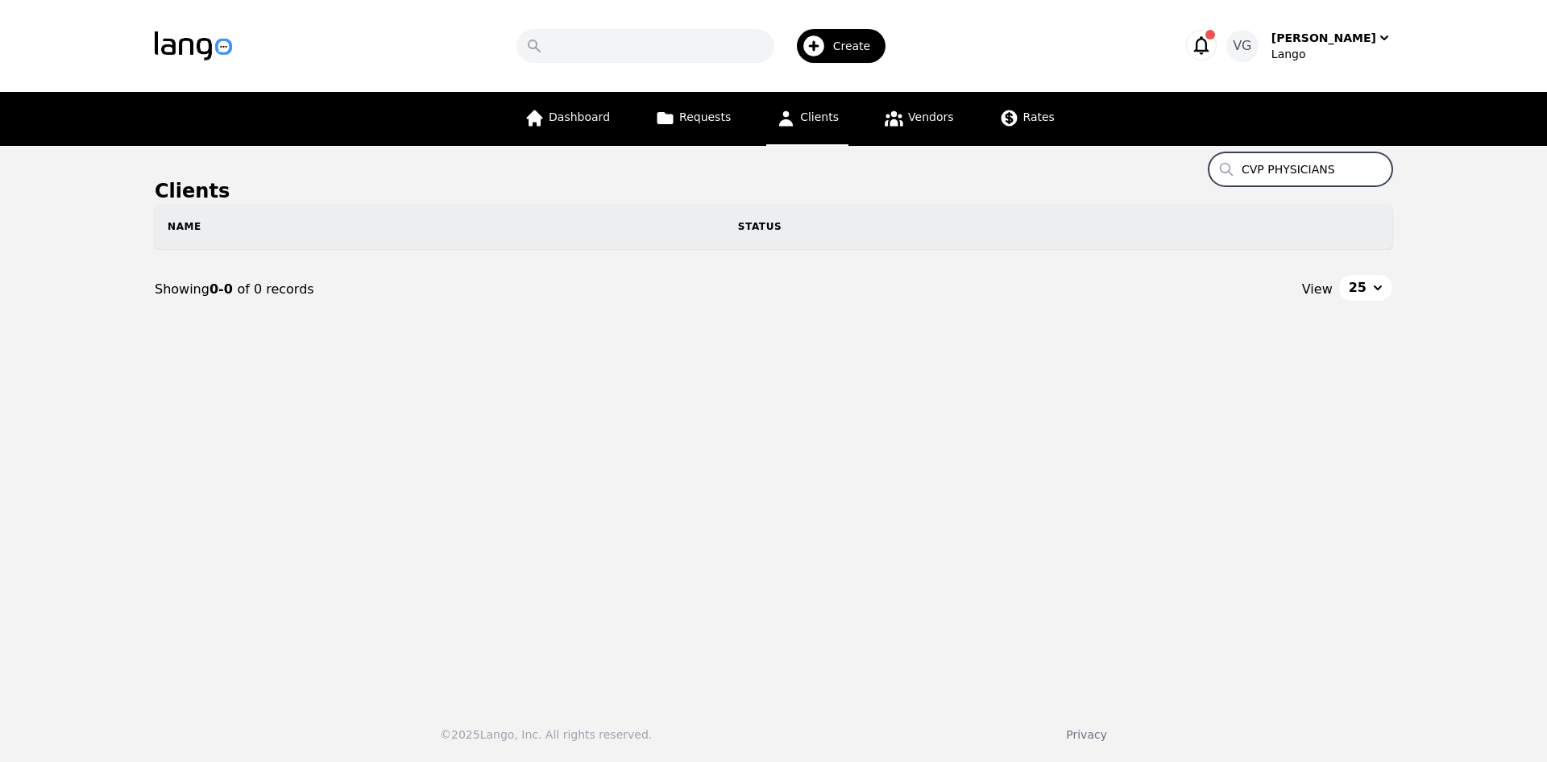
drag, startPoint x: 1335, startPoint y: 172, endPoint x: 1463, endPoint y: 181, distance: 128.4
click at [1465, 183] on main "Clients Search CVP PHYSICIANS Name Status Showing 0-0 of 0 records View 25" at bounding box center [773, 417] width 1547 height 542
click at [1345, 159] on input "CVP PHYSICIANS" at bounding box center [1301, 169] width 184 height 34
click at [1341, 163] on input "CVP PHYSICIANS" at bounding box center [1301, 169] width 184 height 34
click at [1334, 172] on input "CVP PHYSICIANS" at bounding box center [1301, 169] width 184 height 34
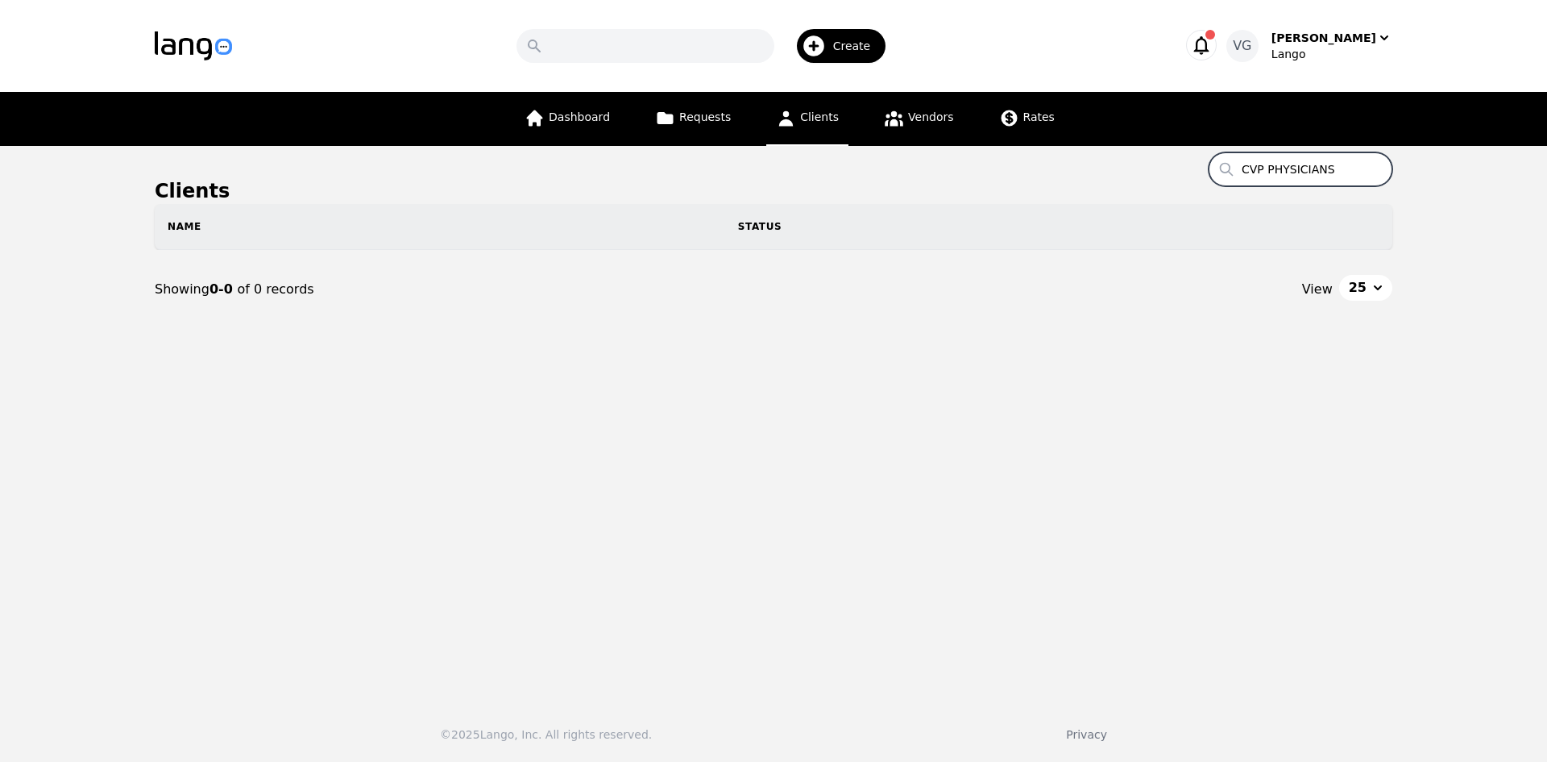
click at [1340, 172] on input "CVP PHYSICIANS" at bounding box center [1301, 169] width 184 height 34
drag, startPoint x: 1338, startPoint y: 171, endPoint x: 1435, endPoint y: 171, distance: 97.5
click at [1434, 171] on main "Clients Search CVP PHYSICIANS Name Status Showing 0-0 of 0 records View 25" at bounding box center [773, 417] width 1547 height 542
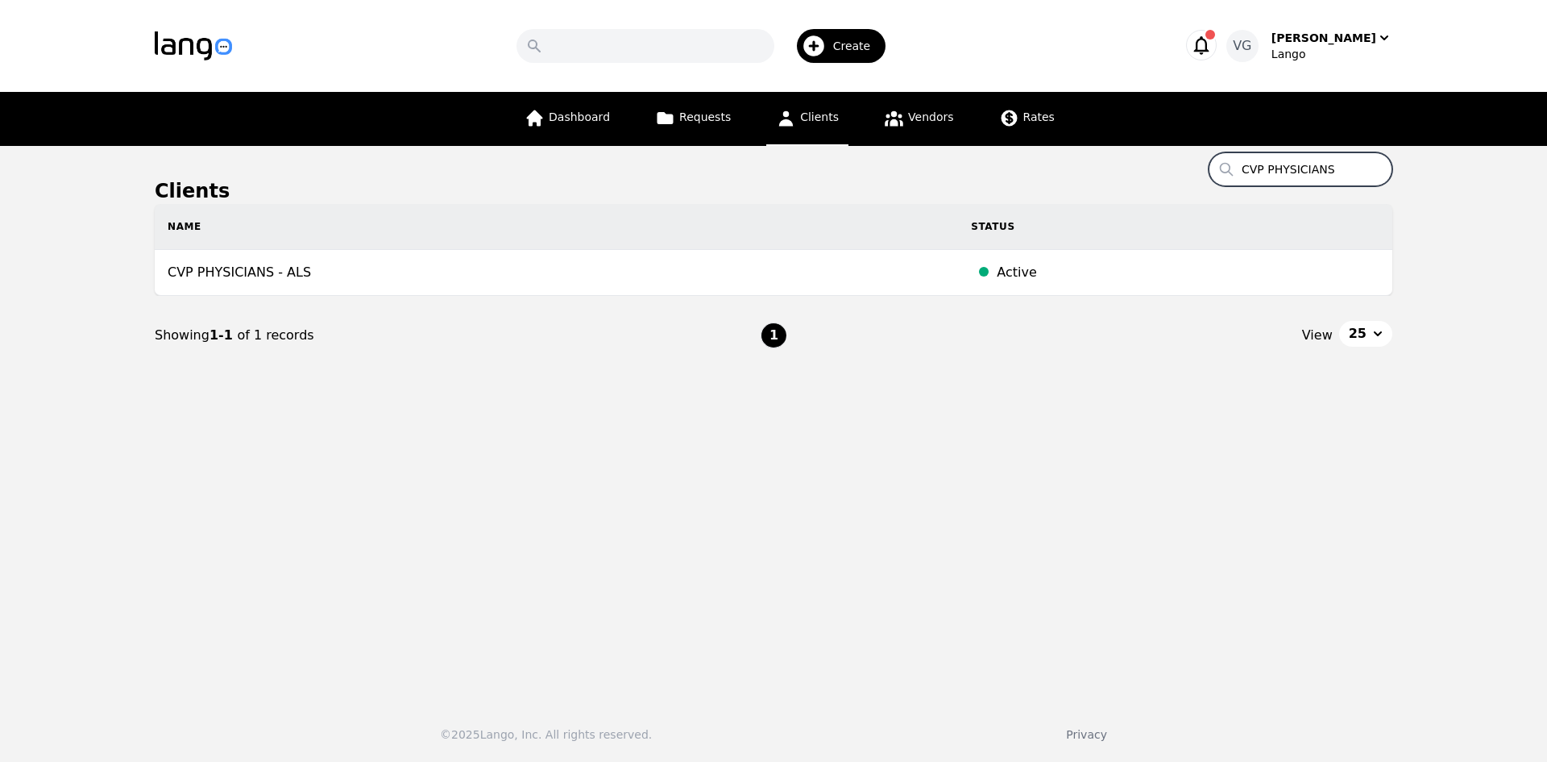
type input "CVP PHYSICIANS"
click at [1260, 160] on input "CVP PHYSICIANS" at bounding box center [1301, 169] width 184 height 34
paste input "BUTLER COUNTY CHILDREN'S SERVICES"
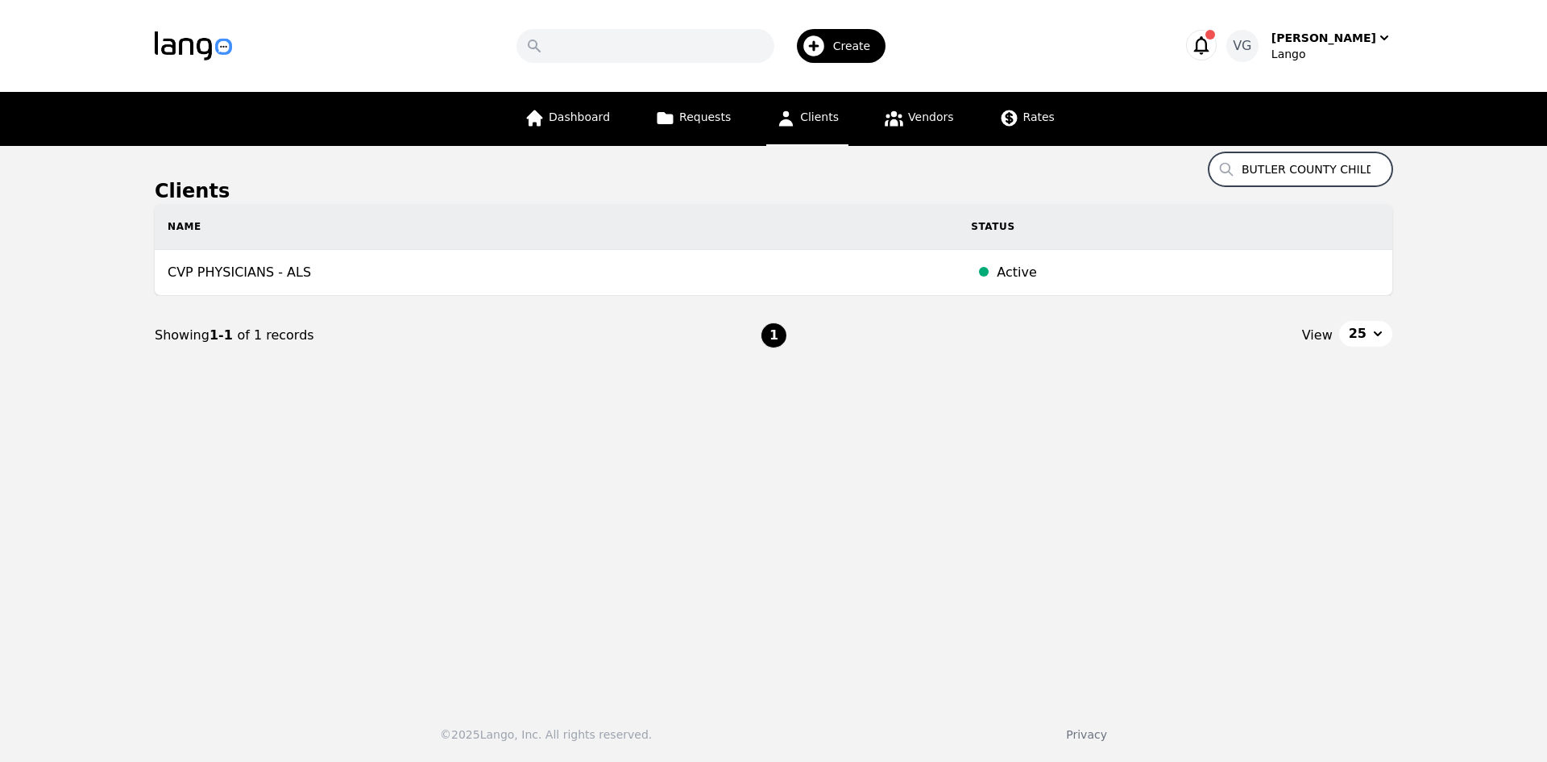
scroll to position [0, 106]
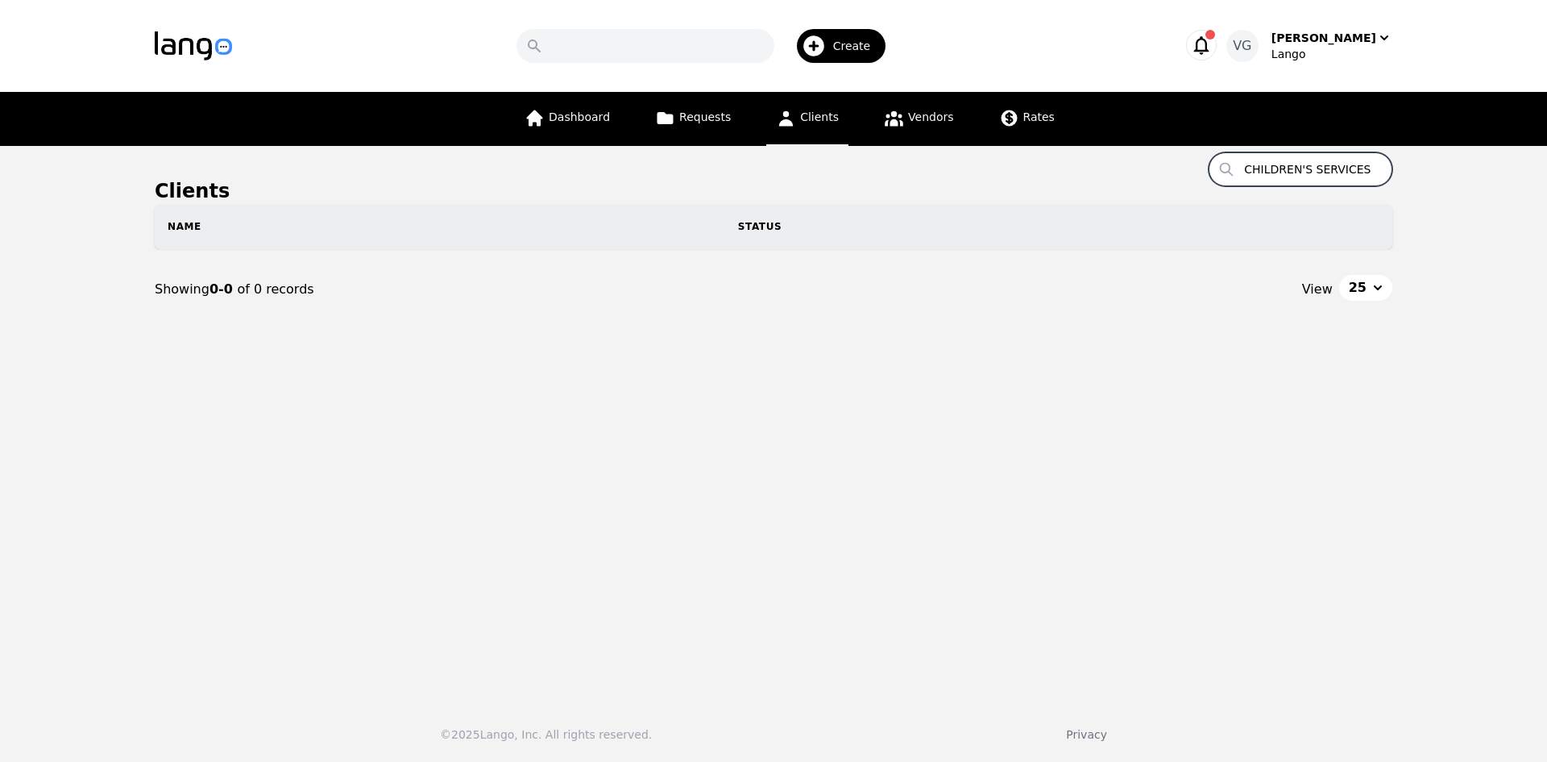
drag, startPoint x: 1347, startPoint y: 172, endPoint x: 1437, endPoint y: 170, distance: 89.5
click at [1437, 170] on main "Clients Search BUTLER COUNTY CHILDREN'S SERVICES Name Status Showing 0-0 of 0 r…" at bounding box center [773, 417] width 1547 height 542
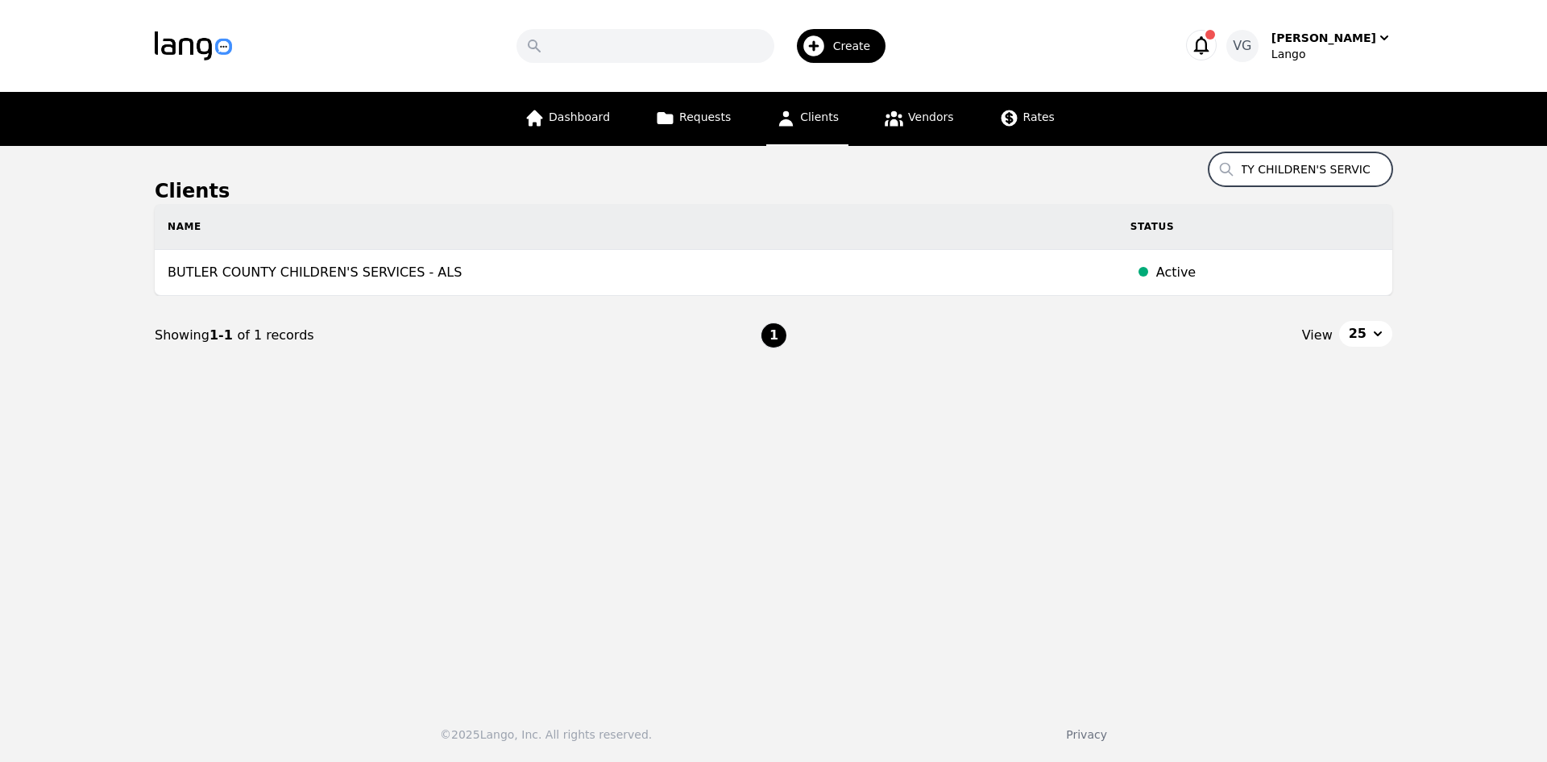
type input "BUTLER COUNTY CHILDREN'S SERVICES"
click at [1304, 168] on input "BUTLER COUNTY CHILDREN'S SERVICES" at bounding box center [1301, 169] width 184 height 34
click at [1305, 169] on input "BUTLER COUNTY CHILDREN'S SERVICES" at bounding box center [1301, 169] width 184 height 34
paste input "FEDERAL PUBLIC DEFENDERS OFFICE - [US_STATE]"
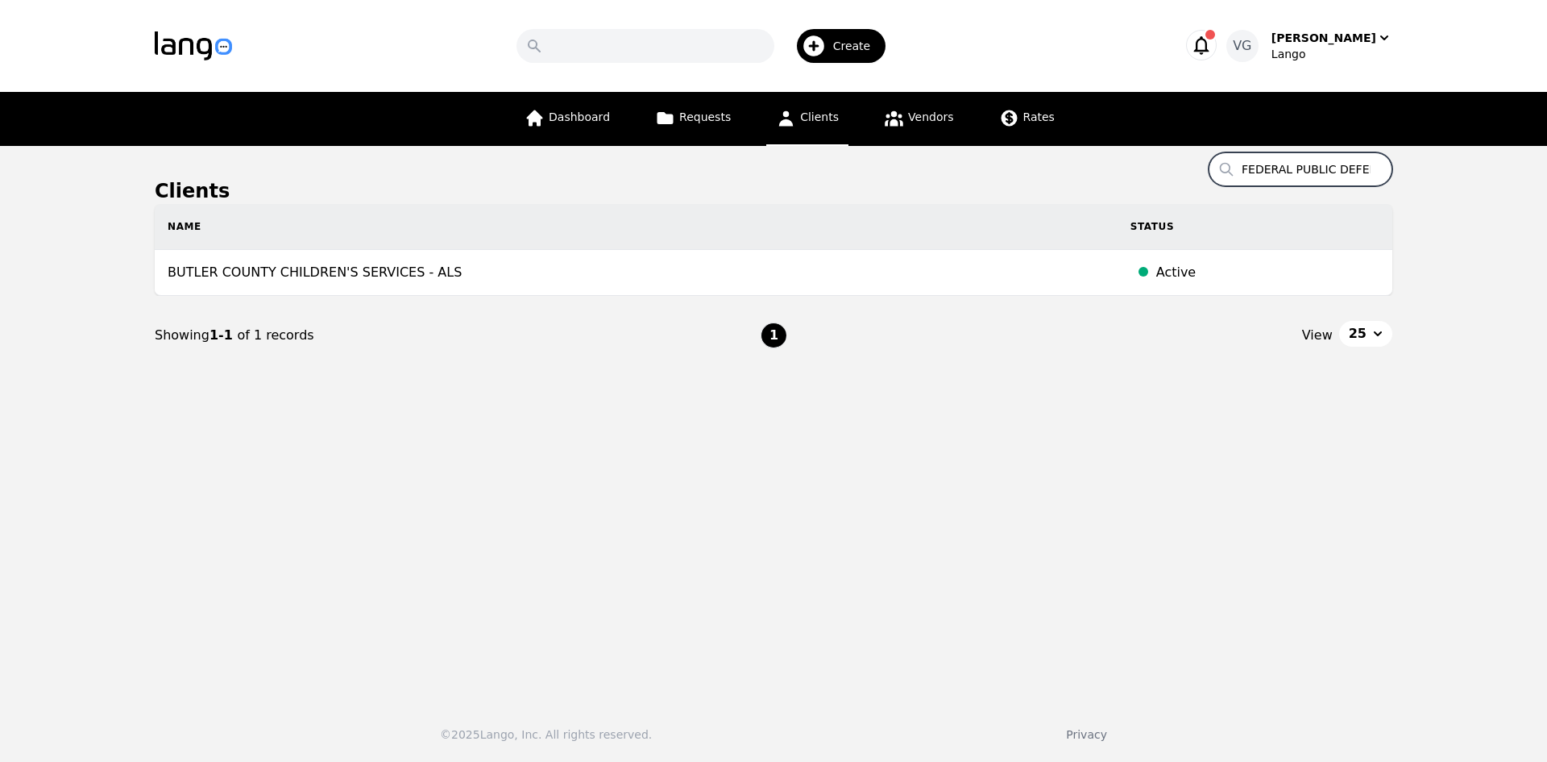
scroll to position [0, 155]
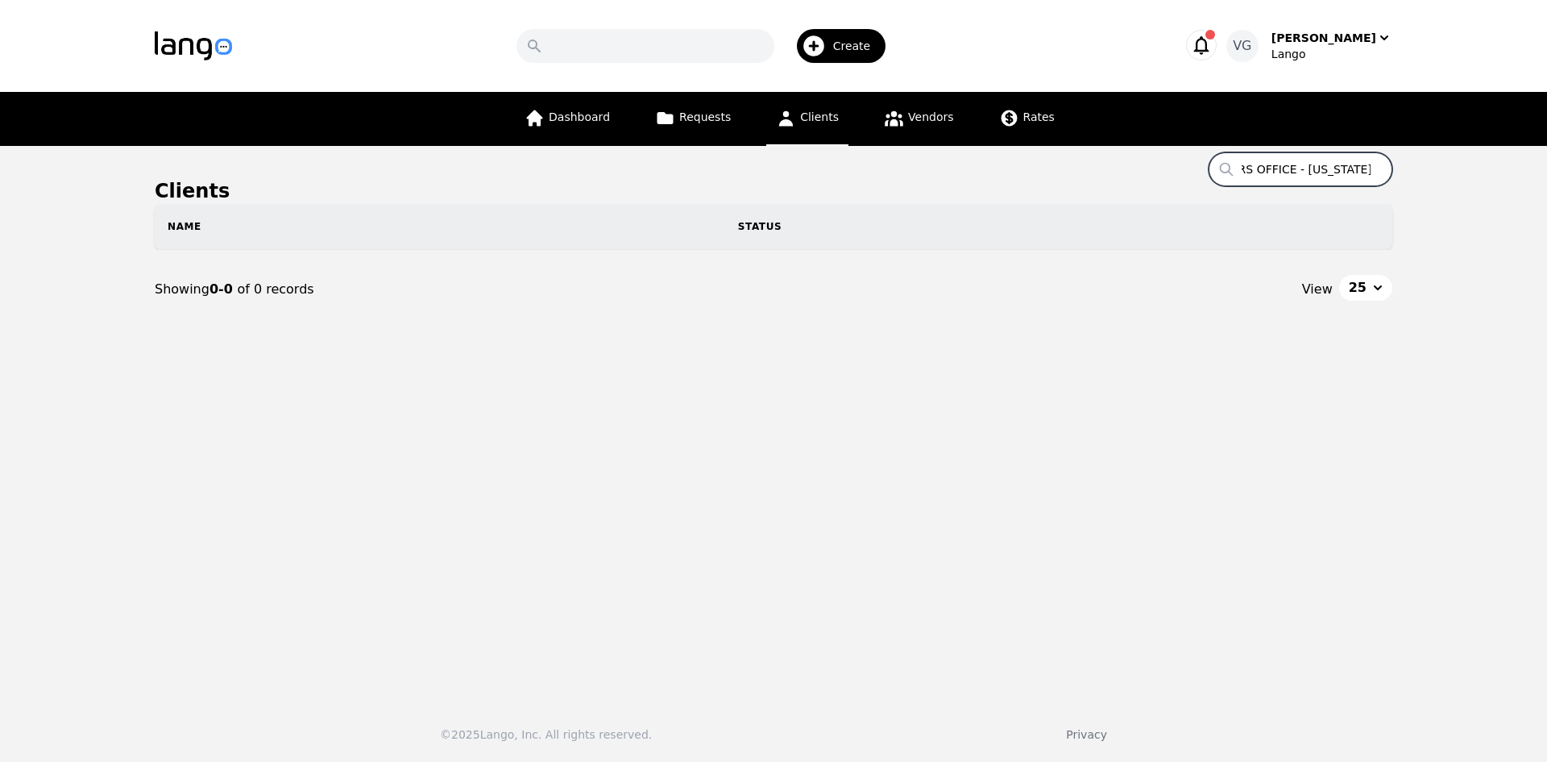
drag, startPoint x: 1344, startPoint y: 168, endPoint x: 1546, endPoint y: 189, distance: 203.3
click at [1534, 189] on main "Clients Search FEDERAL PUBLIC DEFENDERS OFFICE - [US_STATE] Name Status Showing…" at bounding box center [773, 417] width 1547 height 542
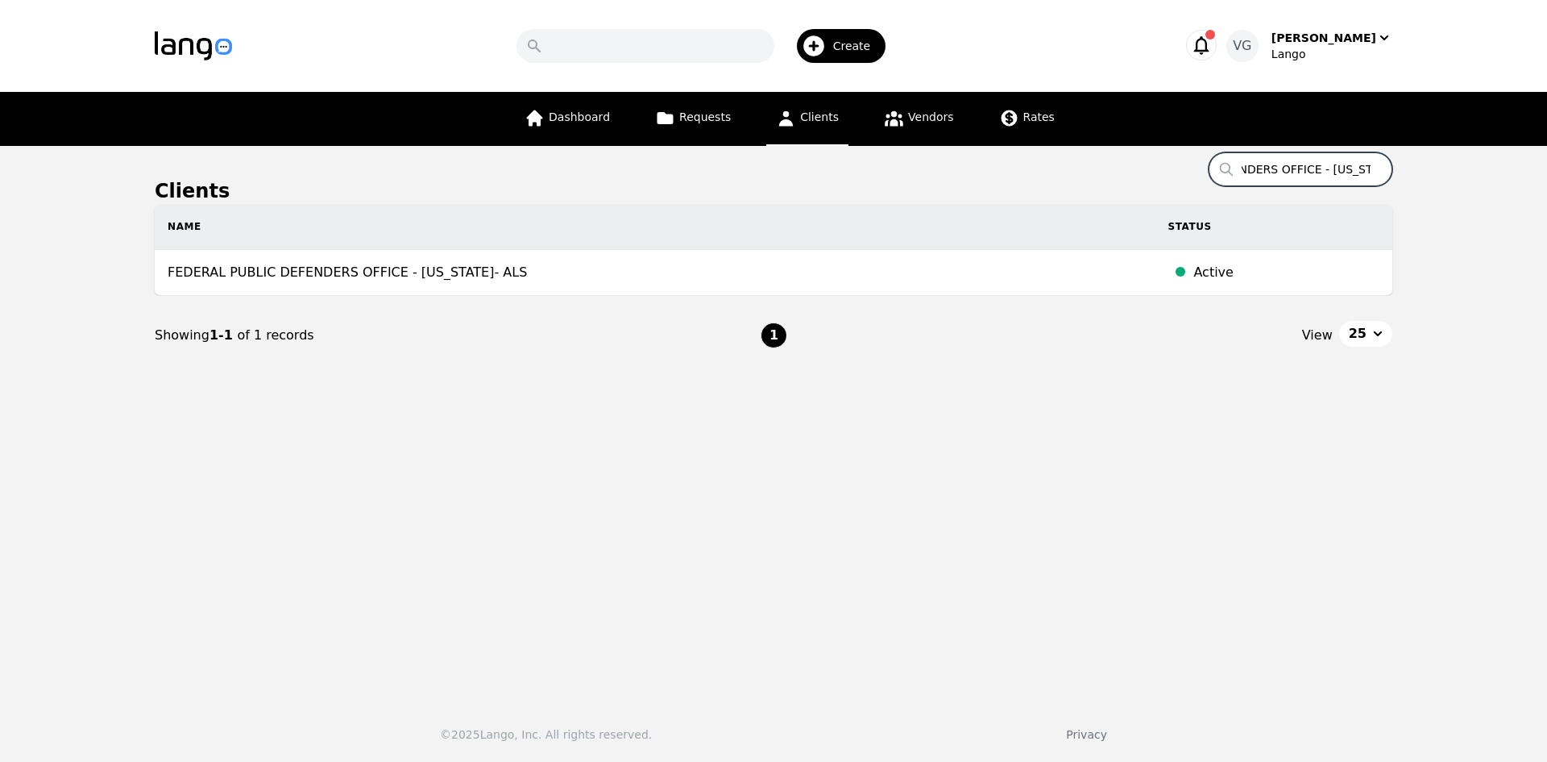
type input "FEDERAL PUBLIC DEFENDERS OFFICE - [US_STATE]"
click at [1268, 168] on input "FEDERAL PUBLIC DEFENDERS OFFICE - [US_STATE]" at bounding box center [1301, 169] width 184 height 34
paste input "[GEOGRAPHIC_DATA] SCHOOLS"
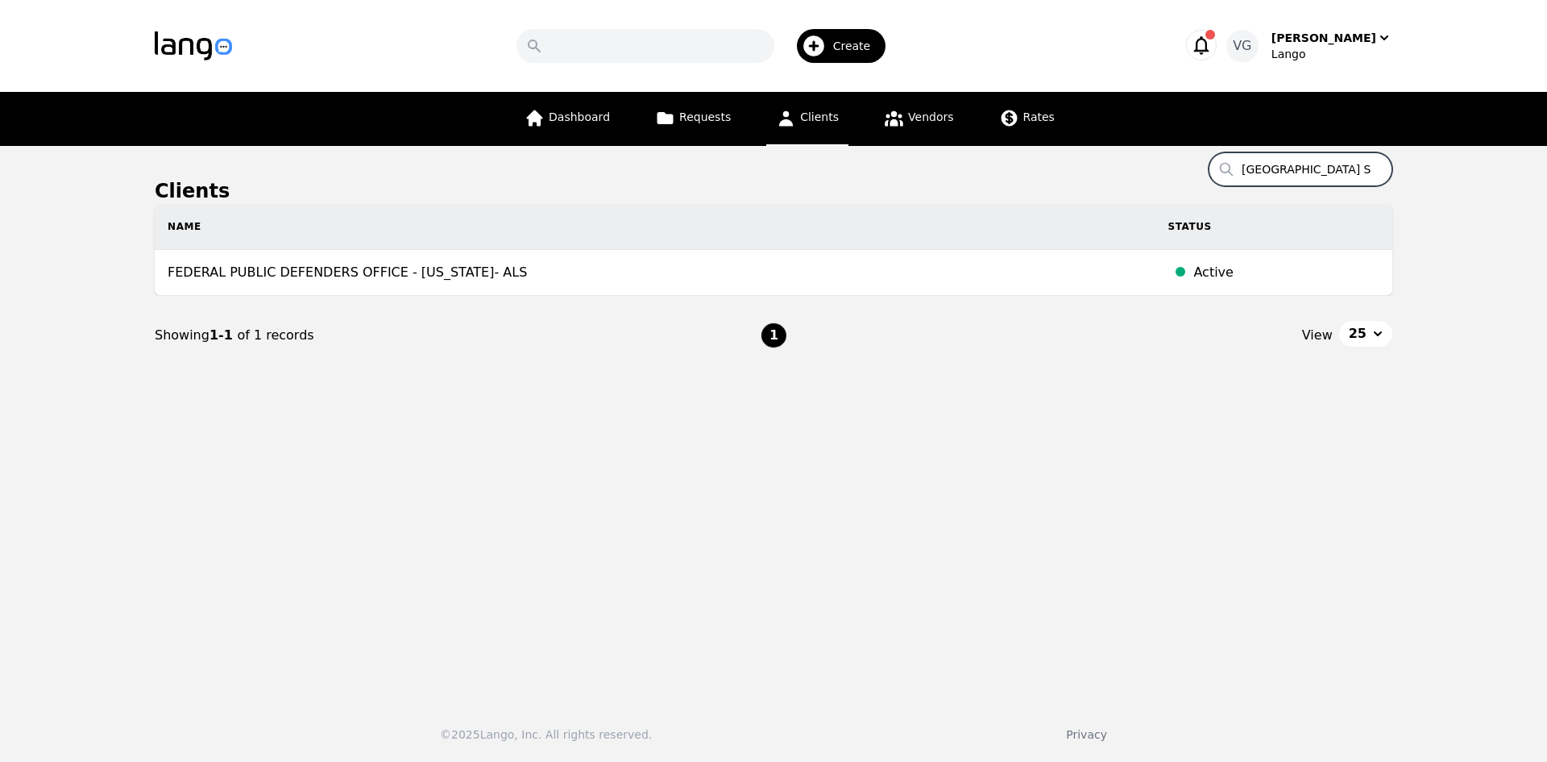
scroll to position [0, 60]
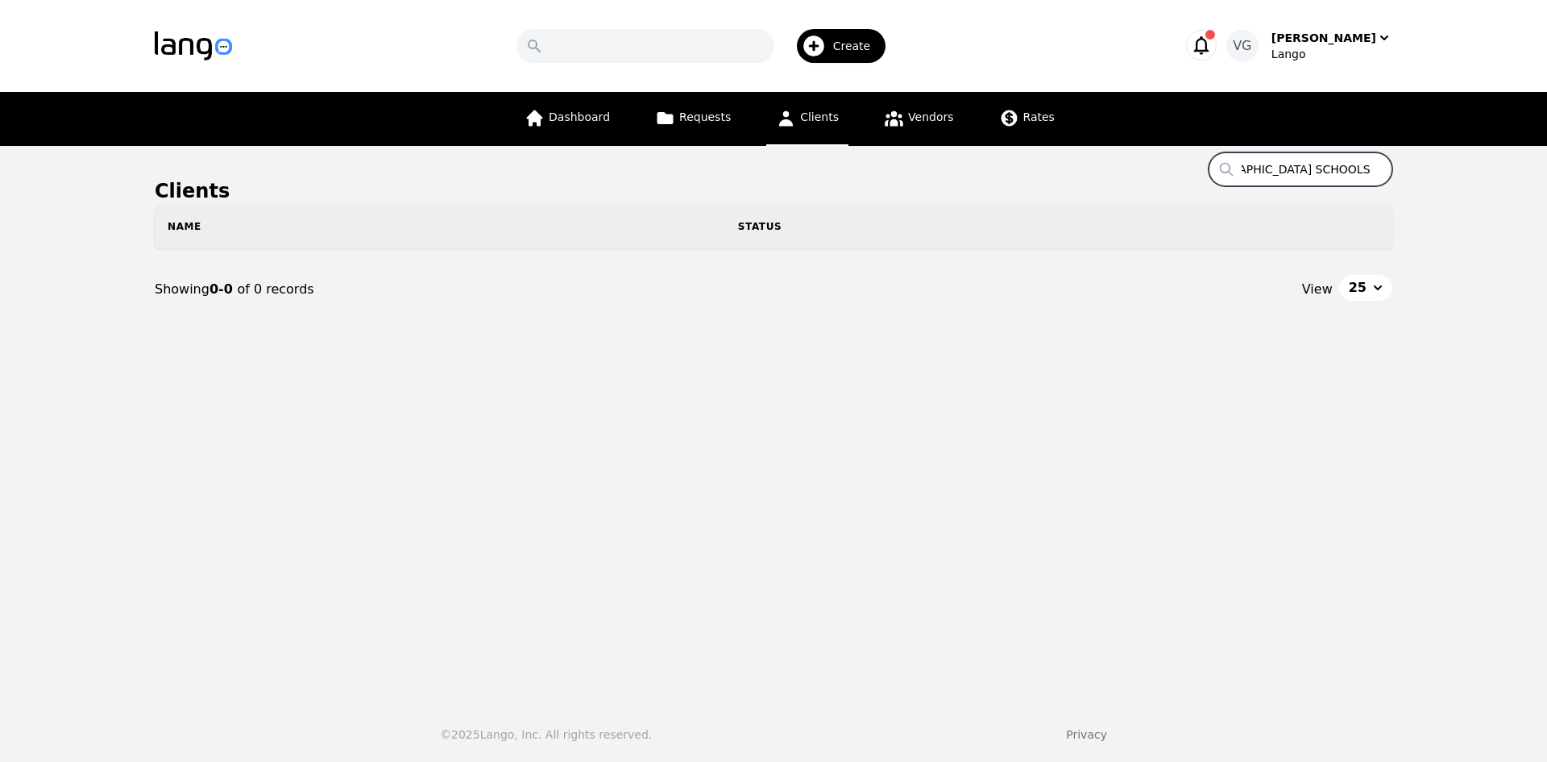
drag, startPoint x: 1347, startPoint y: 168, endPoint x: 1488, endPoint y: 161, distance: 142.0
click at [1488, 161] on main "Clients Search [GEOGRAPHIC_DATA] SCHOOLS Name Status Showing 0-0 of 0 records V…" at bounding box center [773, 417] width 1547 height 542
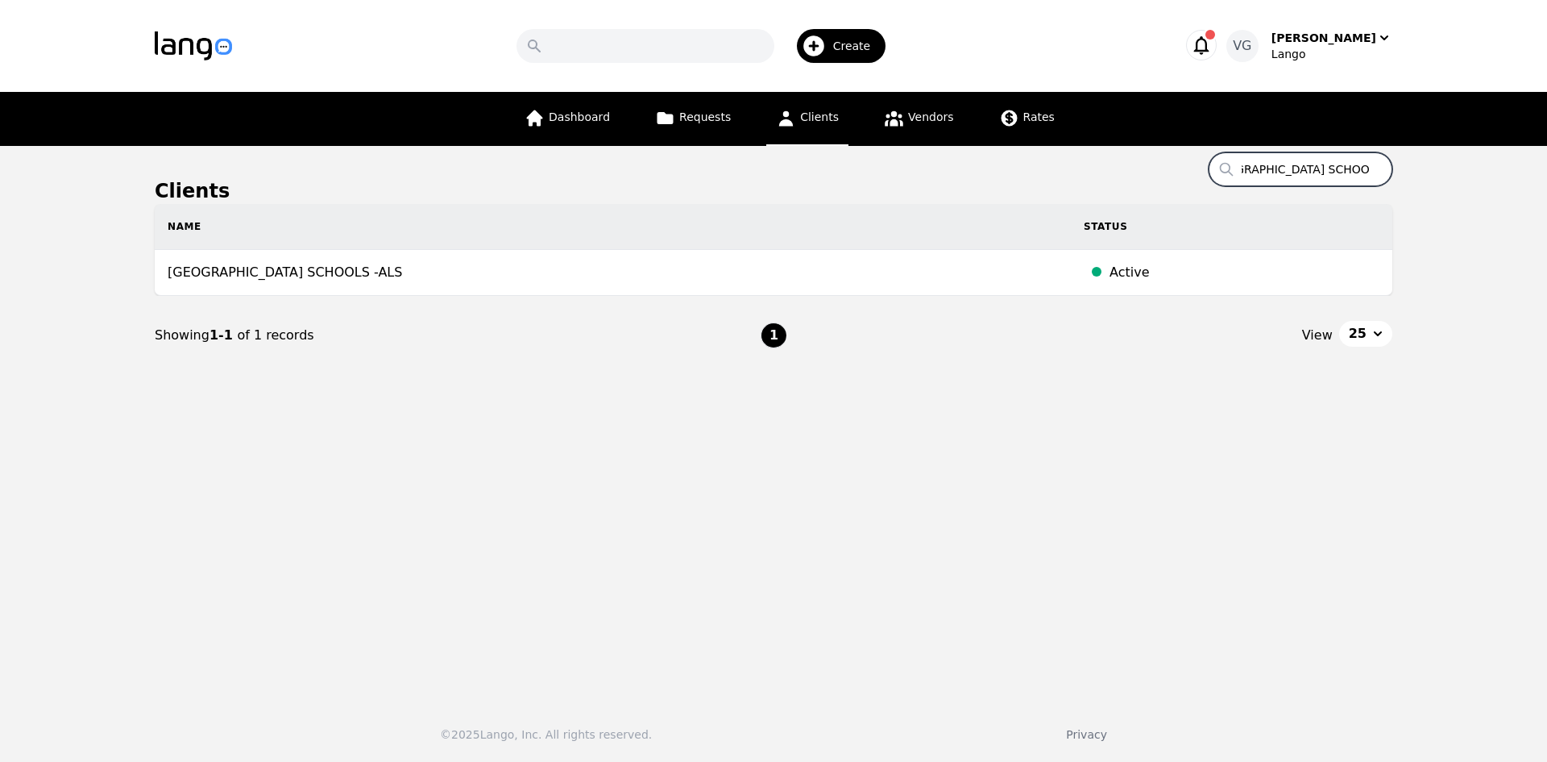
type input "[GEOGRAPHIC_DATA] SCHOOLS"
click at [1286, 156] on input "[GEOGRAPHIC_DATA] SCHOOLS" at bounding box center [1301, 169] width 184 height 34
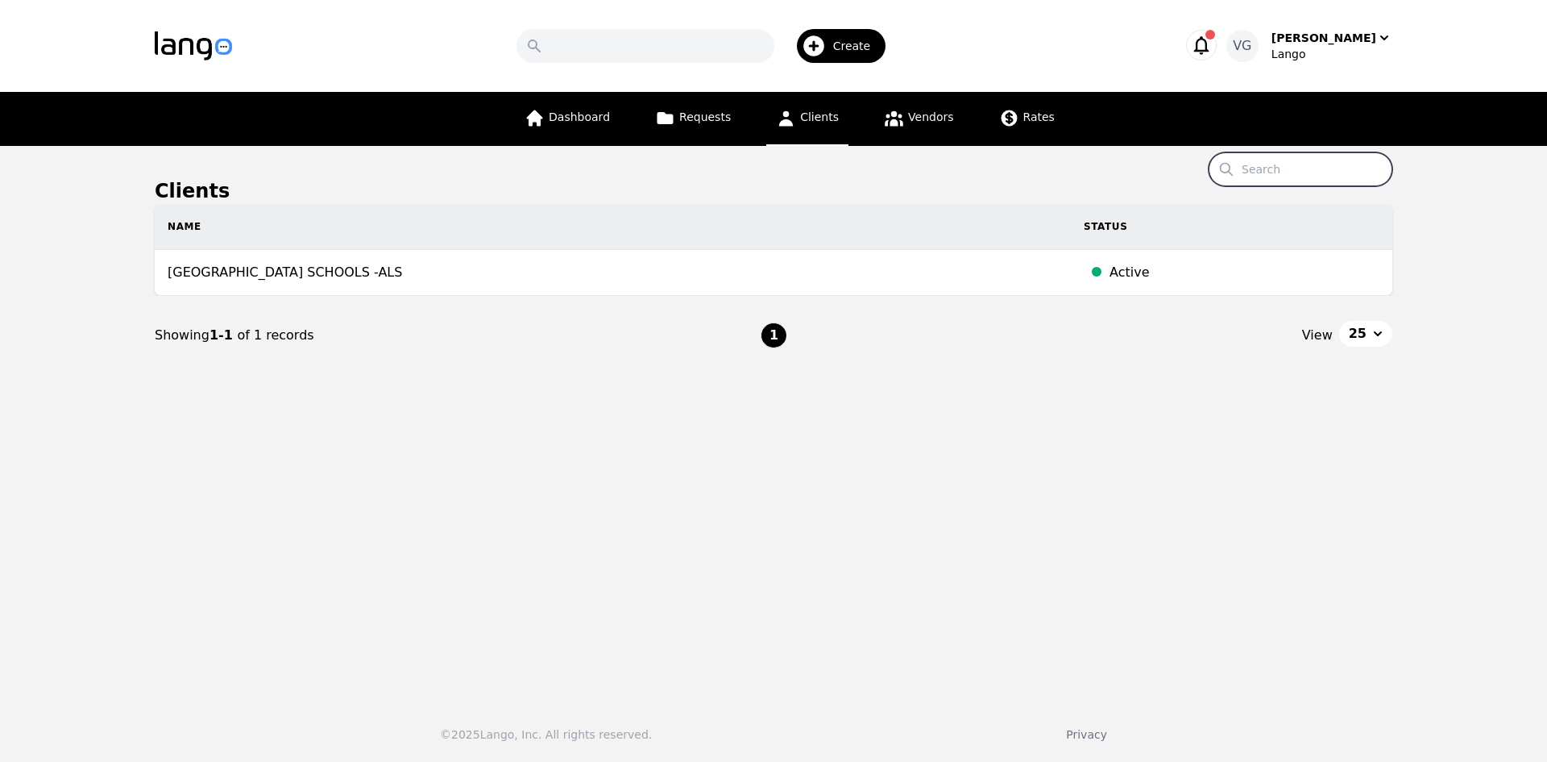
paste input "SECOND HARVEST FOODBANK OF [GEOGRAPHIC_DATA][US_STATE]"
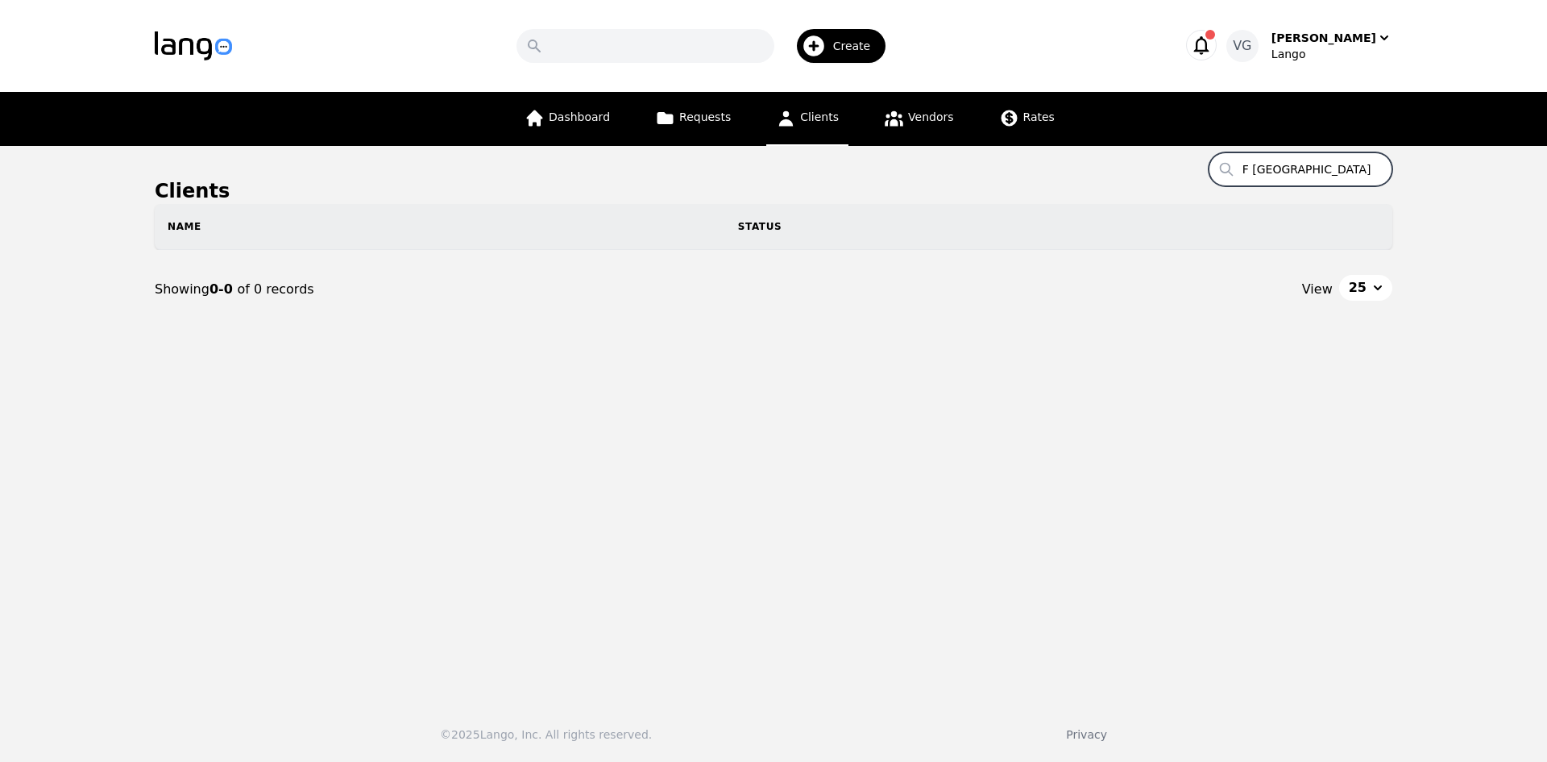
drag, startPoint x: 1345, startPoint y: 164, endPoint x: 1438, endPoint y: 168, distance: 93.6
click at [1432, 164] on main "Clients Search SECOND HARVEST FOODBANK OF [GEOGRAPHIC_DATA][US_STATE] Name Stat…" at bounding box center [773, 417] width 1547 height 542
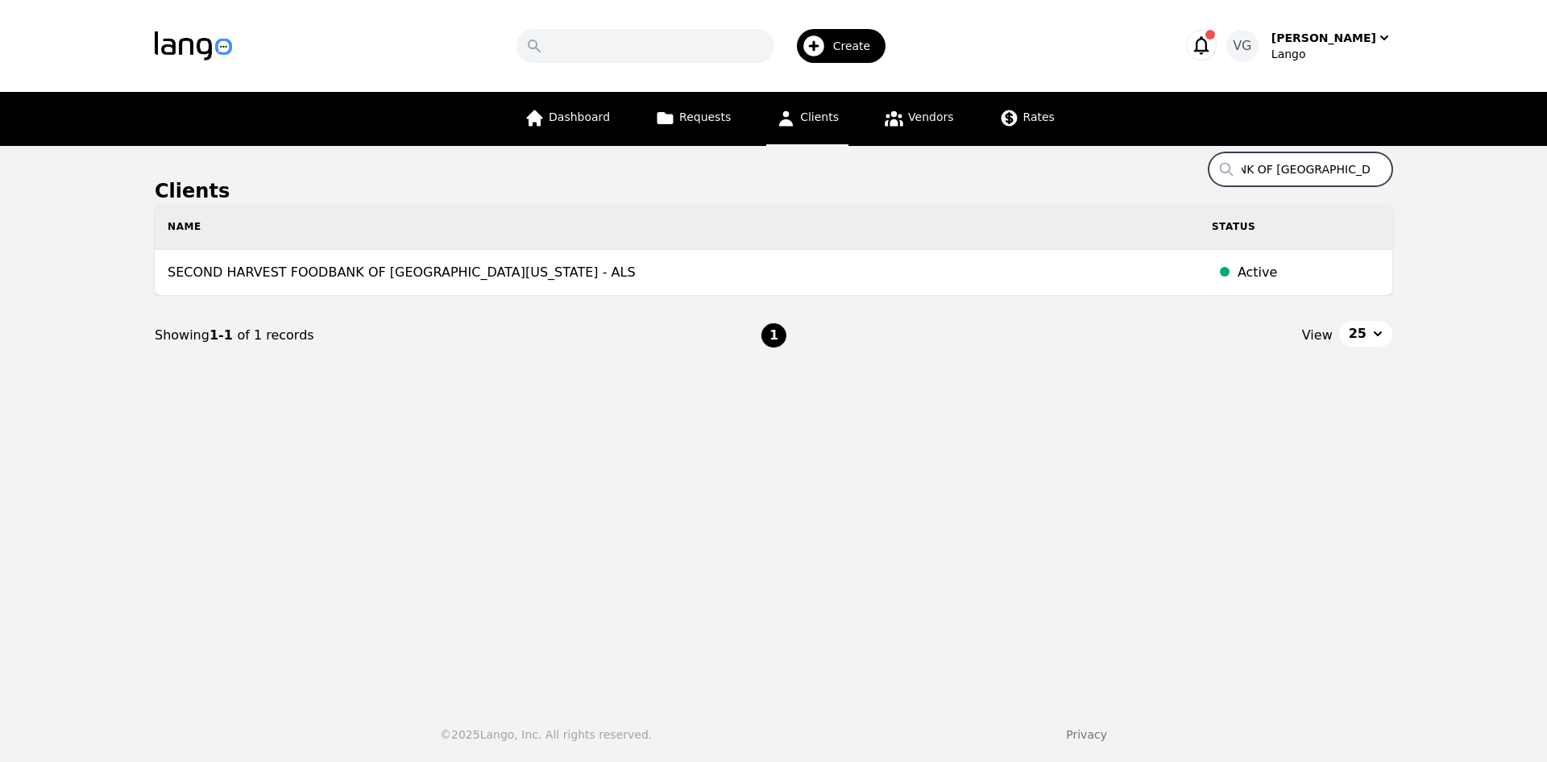
type input "SECOND HARVEST FOODBANK OF [GEOGRAPHIC_DATA][US_STATE]"
click at [1226, 177] on input "SECOND HARVEST FOODBANK OF [GEOGRAPHIC_DATA][US_STATE]" at bounding box center [1301, 169] width 184 height 34
click at [1252, 173] on input "SECOND HARVEST FOODBANK OF [GEOGRAPHIC_DATA][US_STATE]" at bounding box center [1301, 169] width 184 height 34
click at [1253, 173] on input "SECOND HARVEST FOODBANK OF [GEOGRAPHIC_DATA][US_STATE]" at bounding box center [1301, 169] width 184 height 34
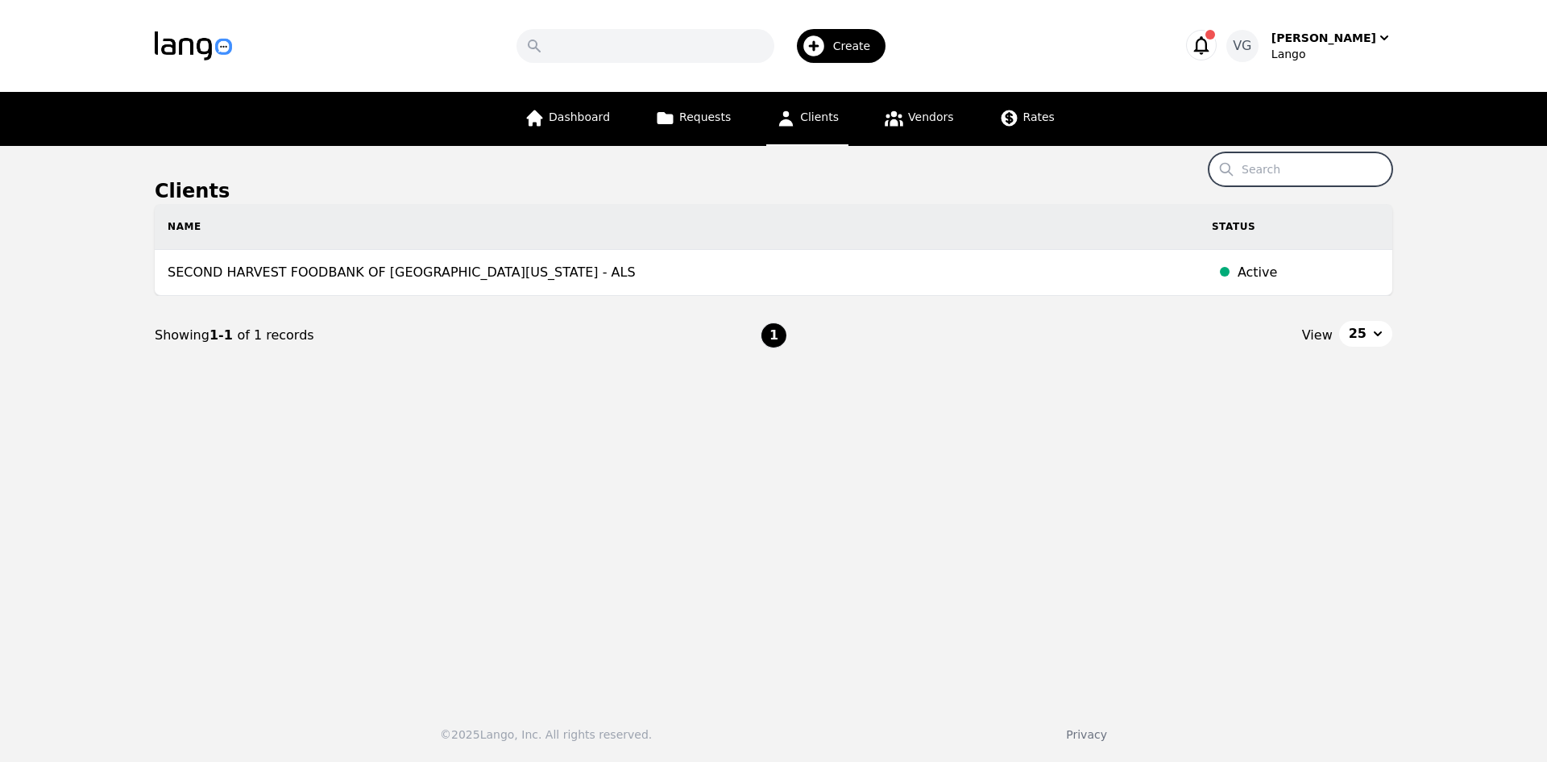
paste input "BEACON ORTHOPEDICS AND SPORTS MEDICINE"
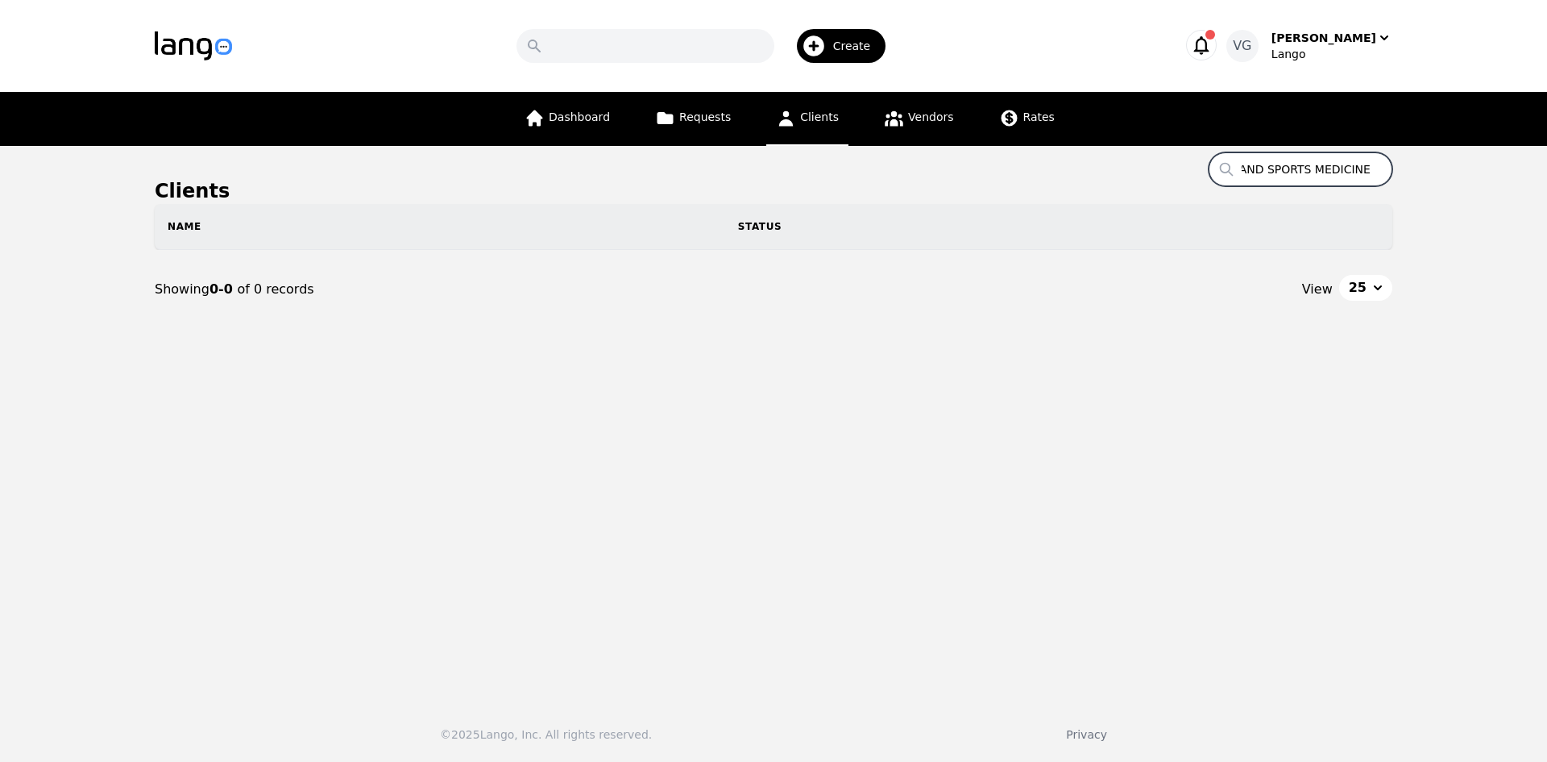
drag, startPoint x: 1343, startPoint y: 164, endPoint x: 1359, endPoint y: 164, distance: 15.3
click at [1383, 164] on input "BEACON ORTHOPEDICS AND SPORTS MEDICINE" at bounding box center [1301, 169] width 184 height 34
click at [1347, 165] on input "BEACON ORTHOPEDICS AND SPORTS MEDICINE" at bounding box center [1301, 169] width 184 height 34
click at [1350, 165] on input "BEACON ORTHOPEDICS AND SPORTS MEDICINE" at bounding box center [1301, 169] width 184 height 34
drag, startPoint x: 1347, startPoint y: 168, endPoint x: 1455, endPoint y: 170, distance: 108.8
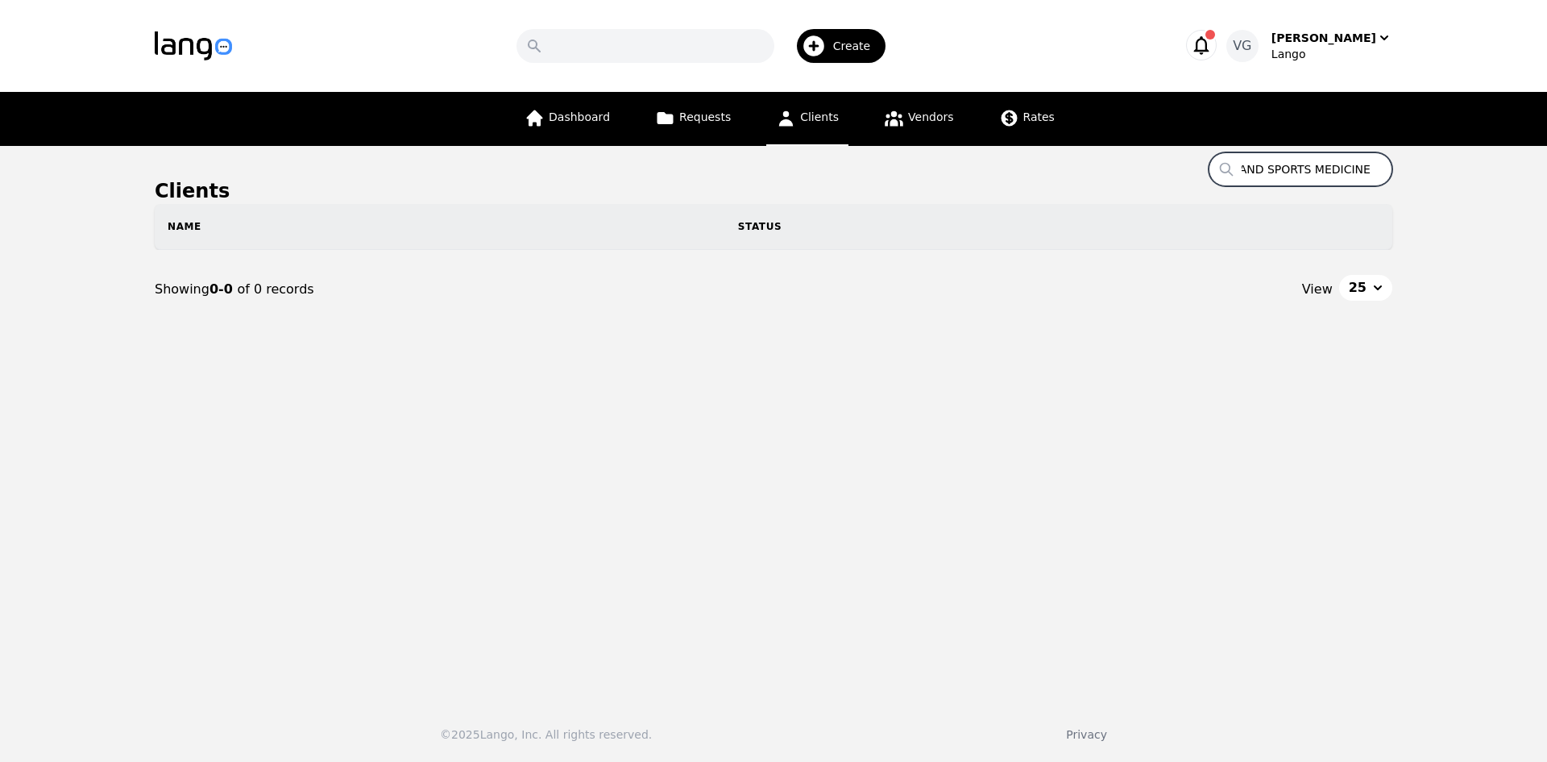
click at [1455, 170] on main "Clients Search BEACON ORTHOPEDICS AND SPORTS MEDICINE Name Status Showing 0-0 o…" at bounding box center [773, 417] width 1547 height 542
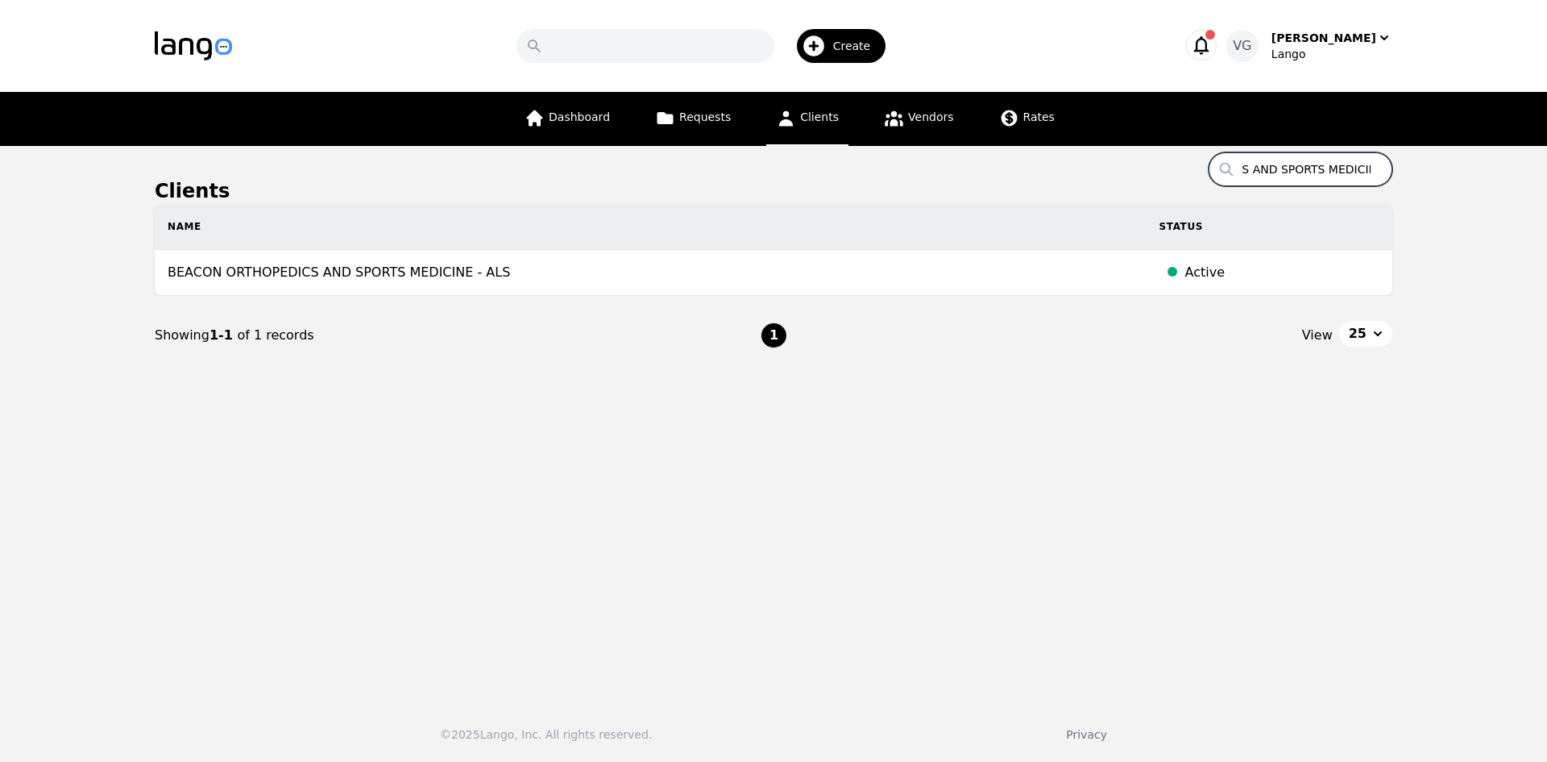
type input "BEACON ORTHOPEDICS AND SPORTS MEDICINE"
click at [1297, 164] on input "BEACON ORTHOPEDICS AND SPORTS MEDICINE" at bounding box center [1301, 169] width 184 height 34
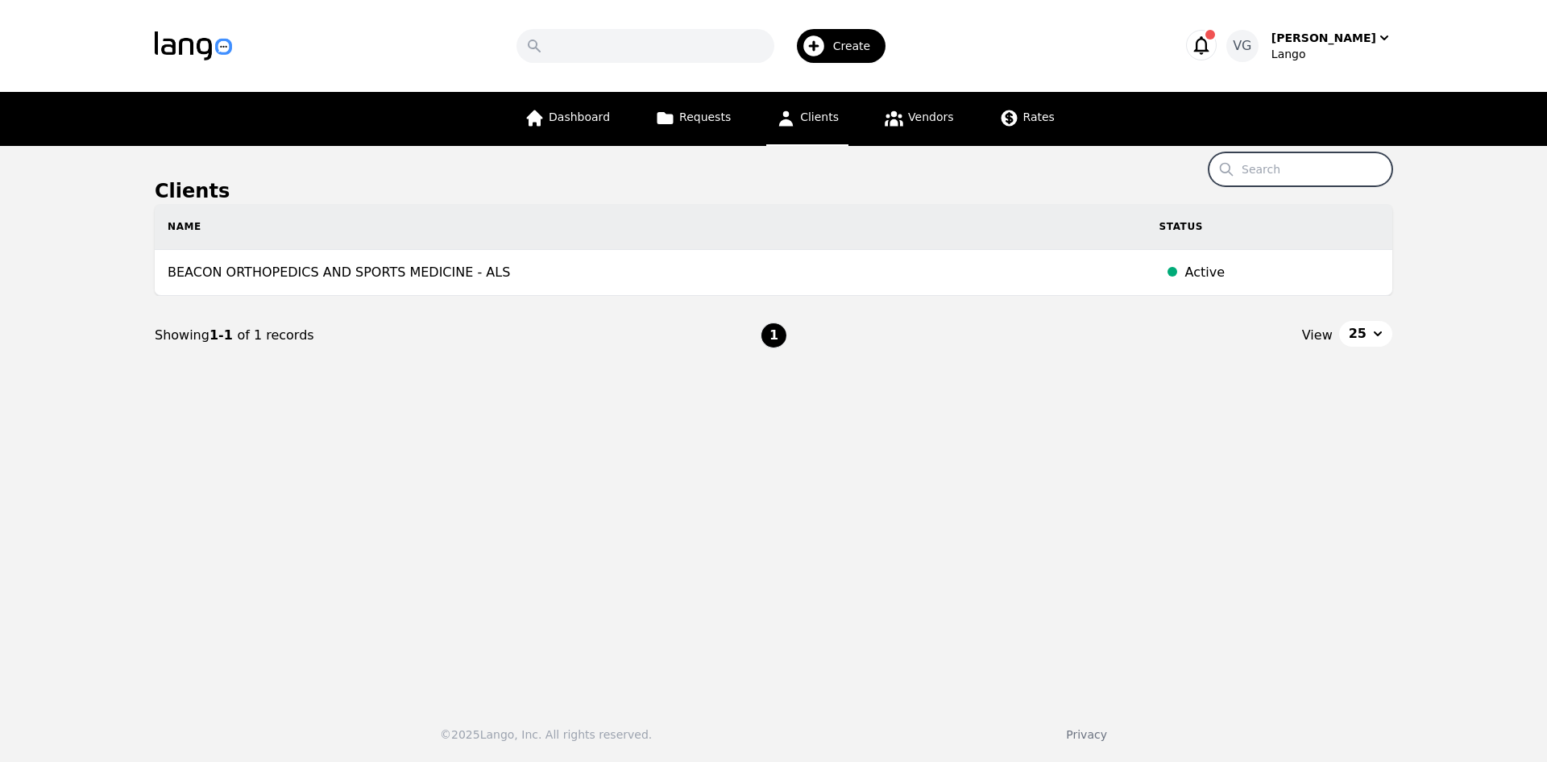
paste input "FRESH FROM [US_STATE] LLC"
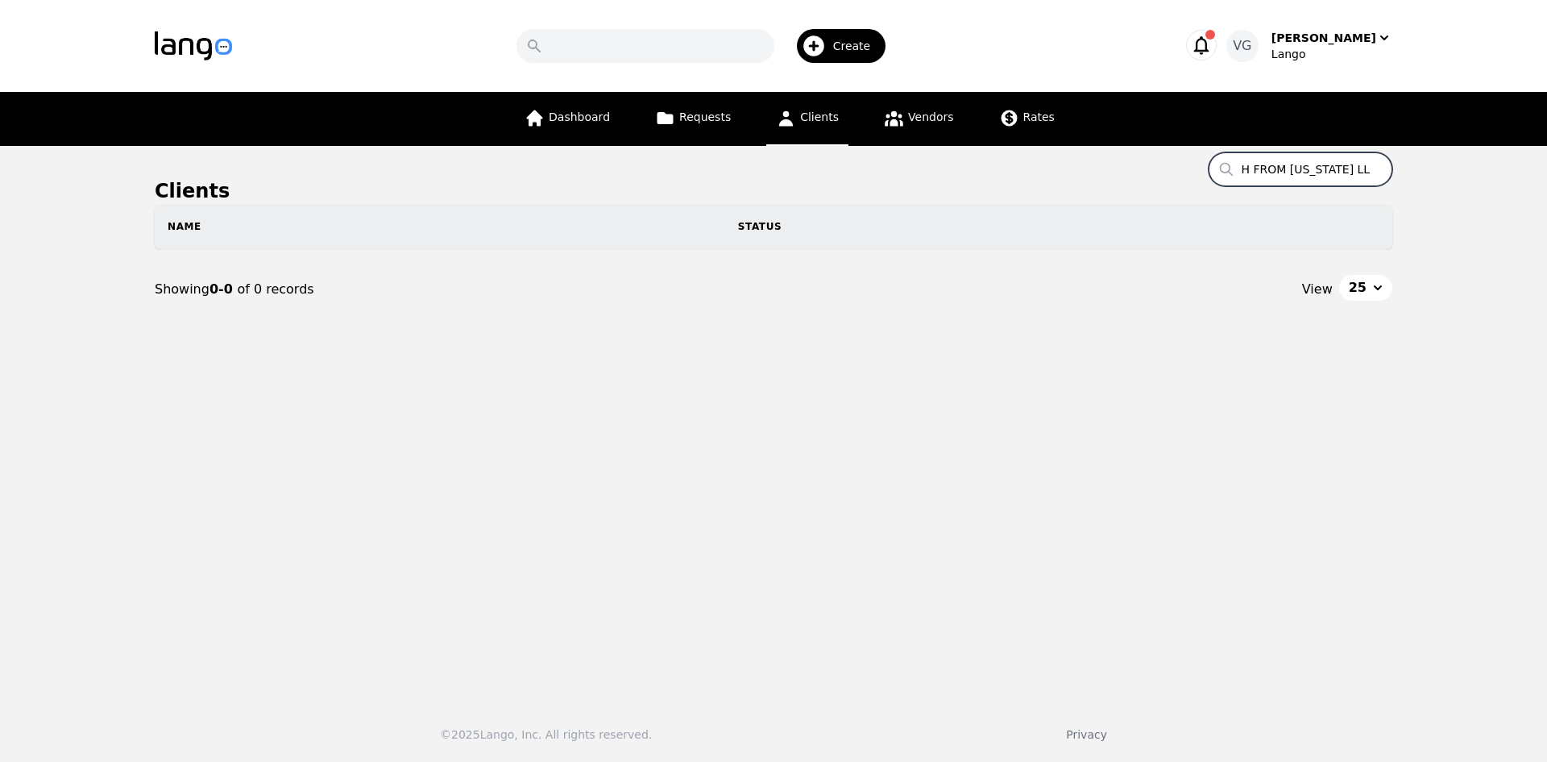
drag, startPoint x: 1344, startPoint y: 171, endPoint x: 1424, endPoint y: 171, distance: 79.8
click at [1424, 171] on main "Clients Search FRESH FROM [US_STATE] LLC Name Status Showing 0-0 of 0 records V…" at bounding box center [773, 417] width 1547 height 542
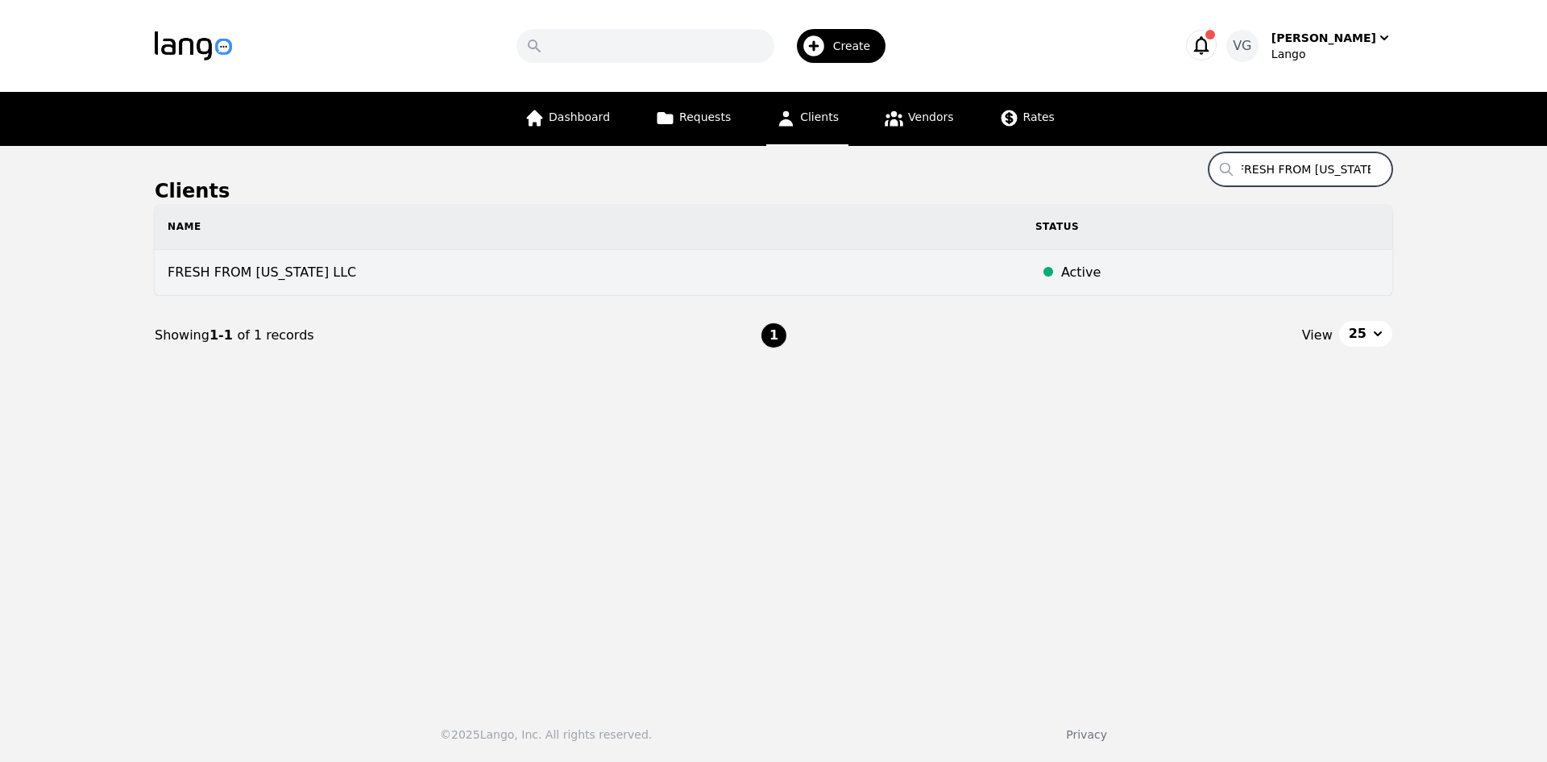
type input "FRESH FROM [US_STATE] LLC"
click at [392, 270] on td "FRESH FROM [US_STATE] LLC" at bounding box center [589, 273] width 868 height 46
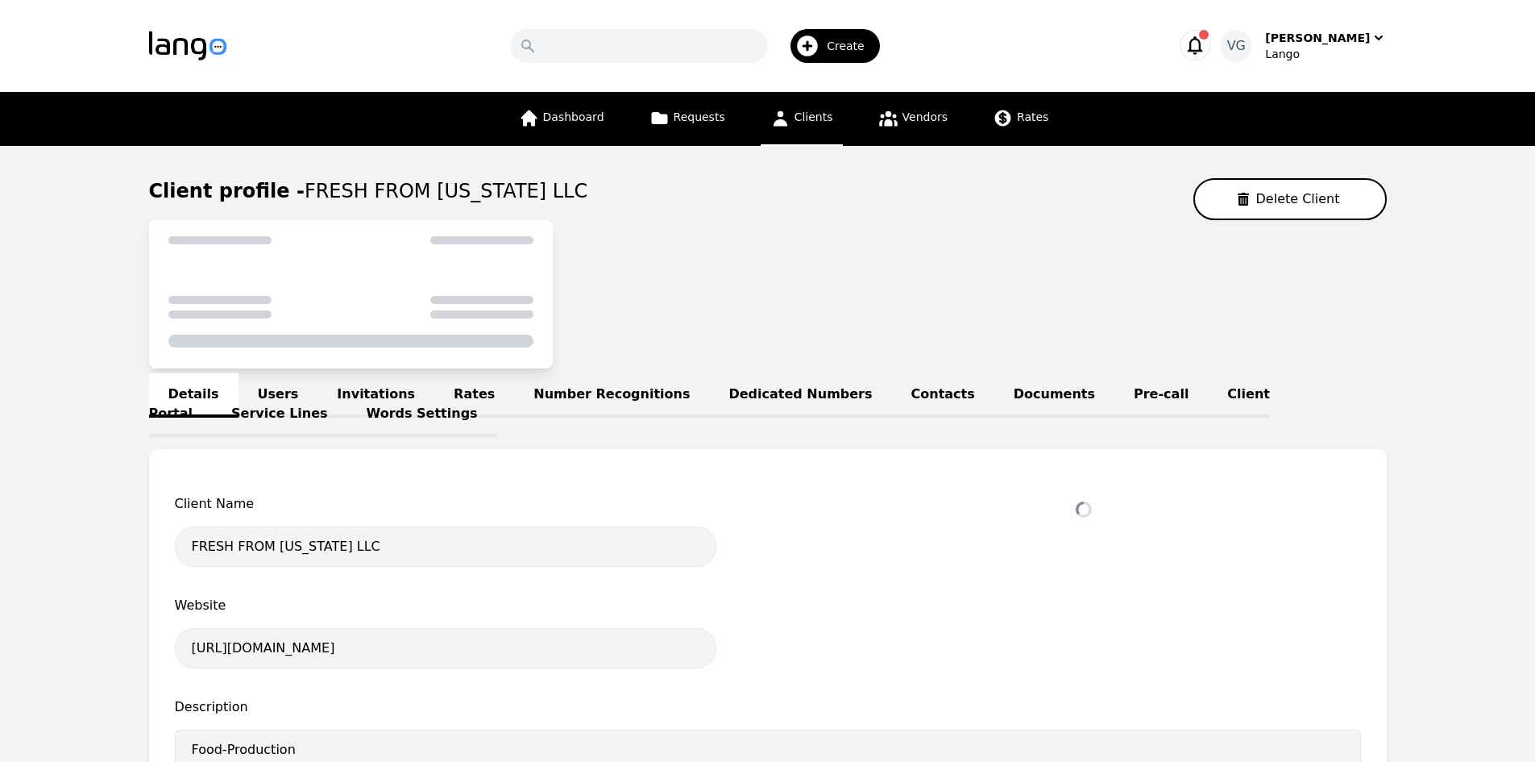
select select "active"
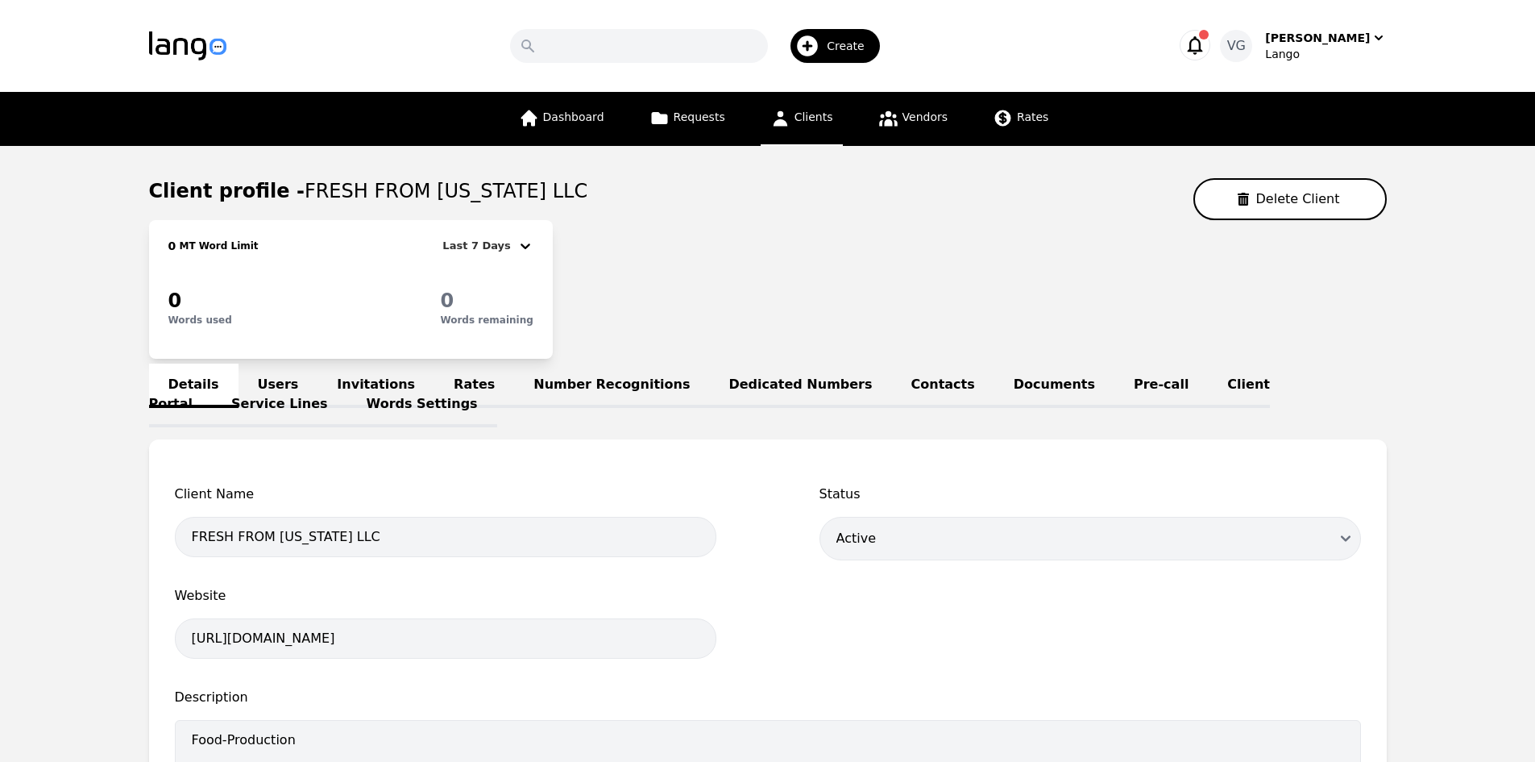
click at [310, 185] on span "FRESH FROM [US_STATE] LLC" at bounding box center [446, 191] width 283 height 23
drag, startPoint x: 310, startPoint y: 185, endPoint x: 479, endPoint y: 176, distance: 168.7
click at [479, 176] on main "Client profile - FRESH FROM [US_STATE] LLC Delete Client 0 MT Word Limit Last 7…" at bounding box center [767, 668] width 1535 height 1044
copy span "FRESH FROM [US_STATE] LLC"
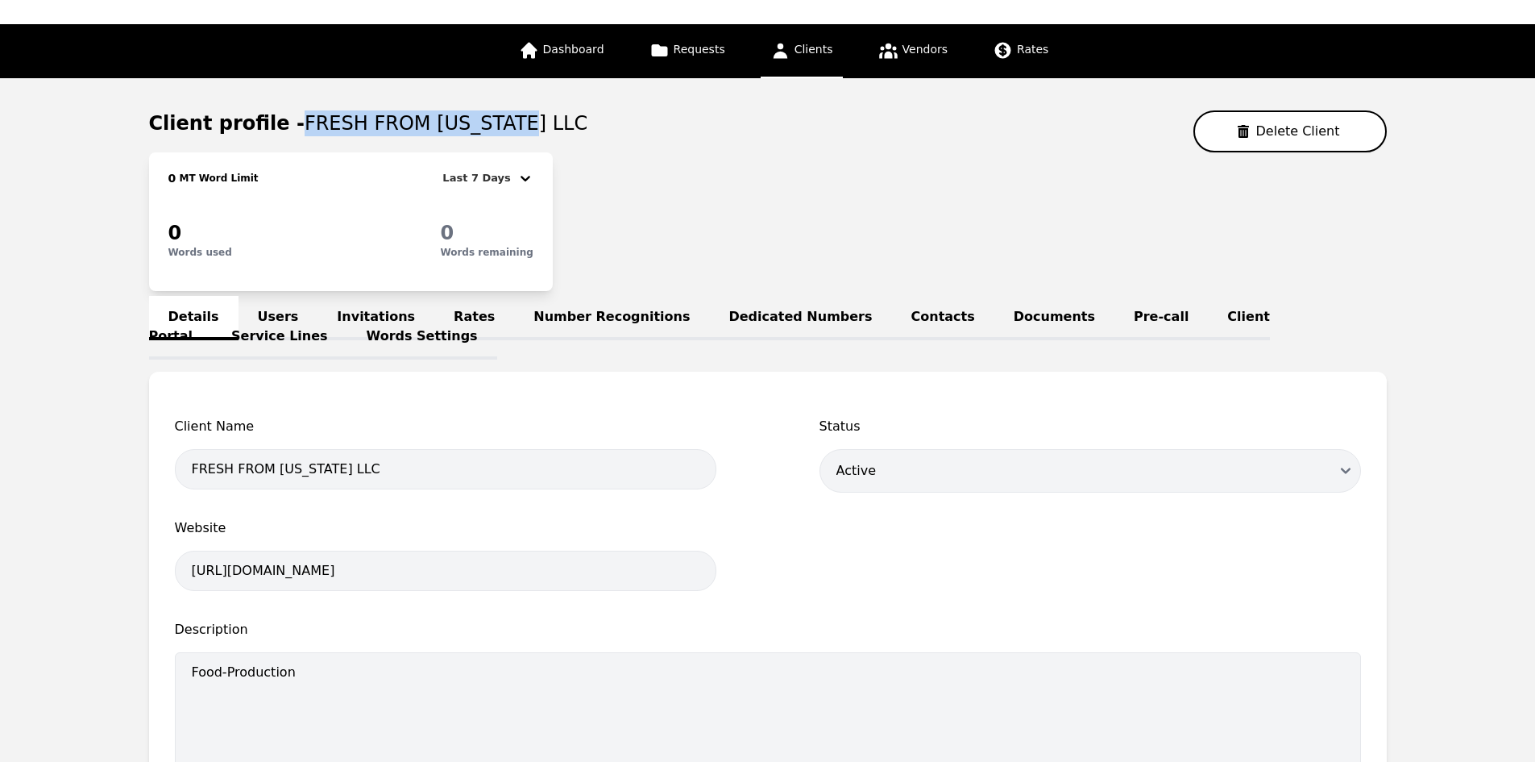
scroll to position [161, 0]
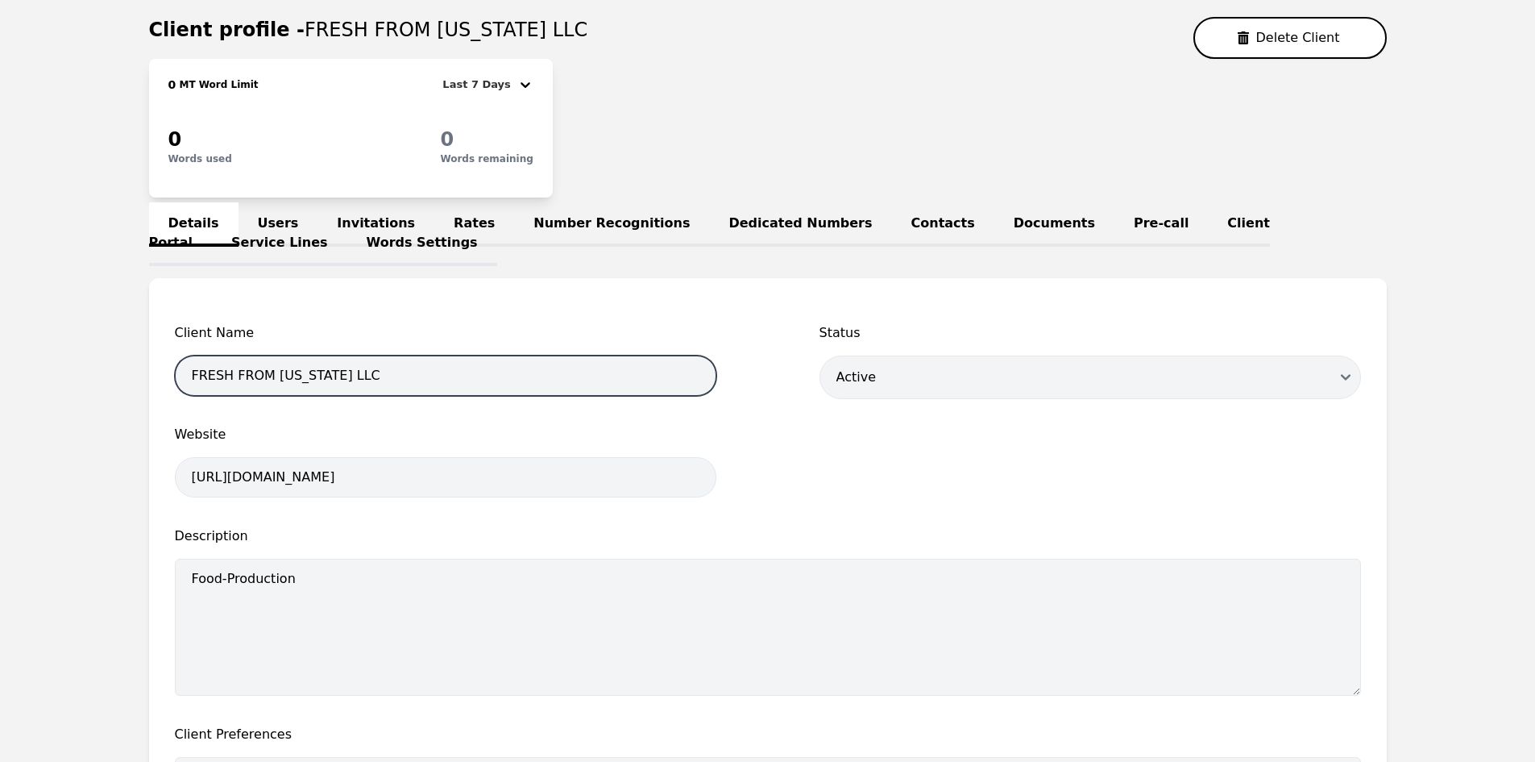
click at [427, 372] on input "FRESH FROM [US_STATE] LLC" at bounding box center [446, 375] width 542 height 40
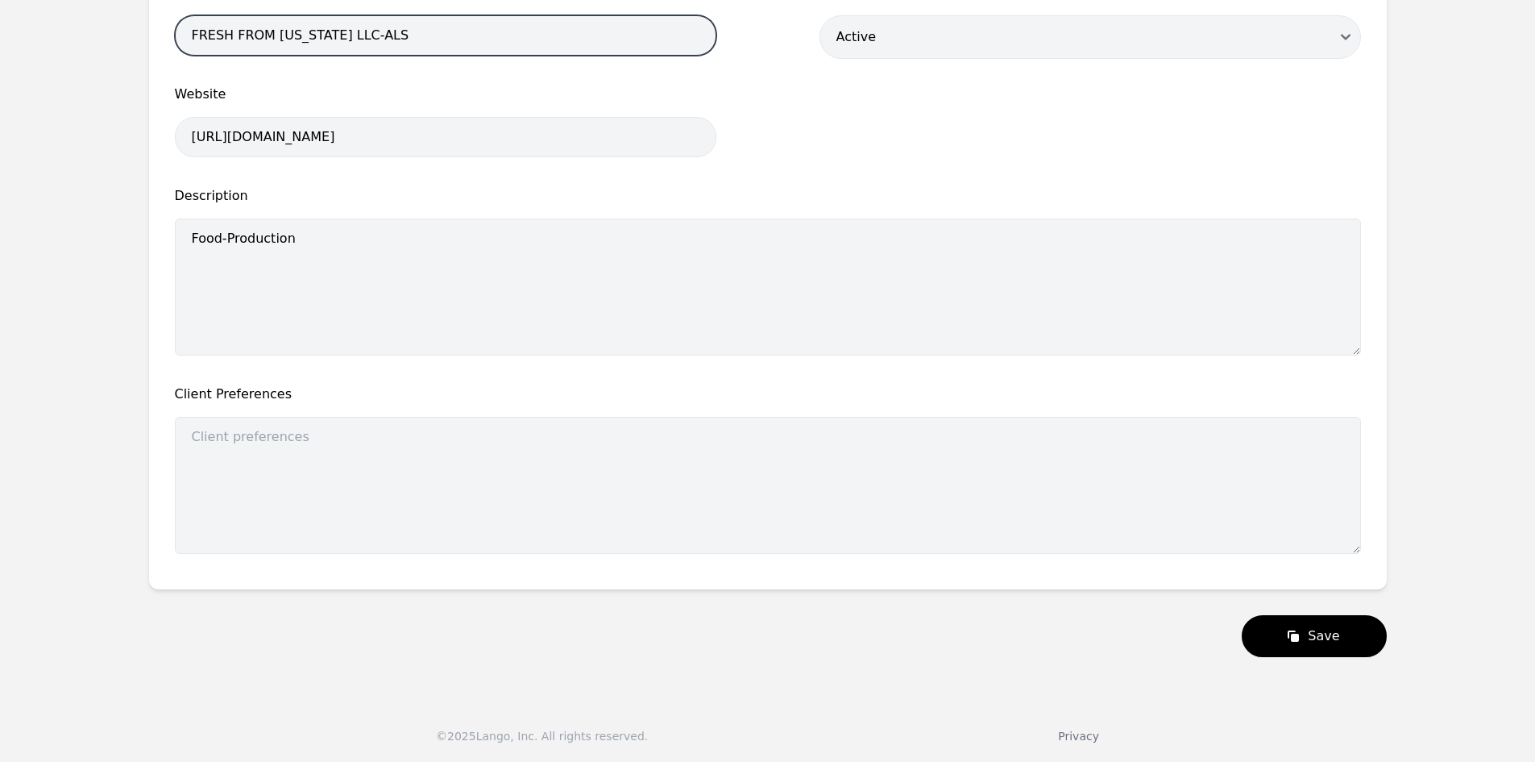
scroll to position [503, 0]
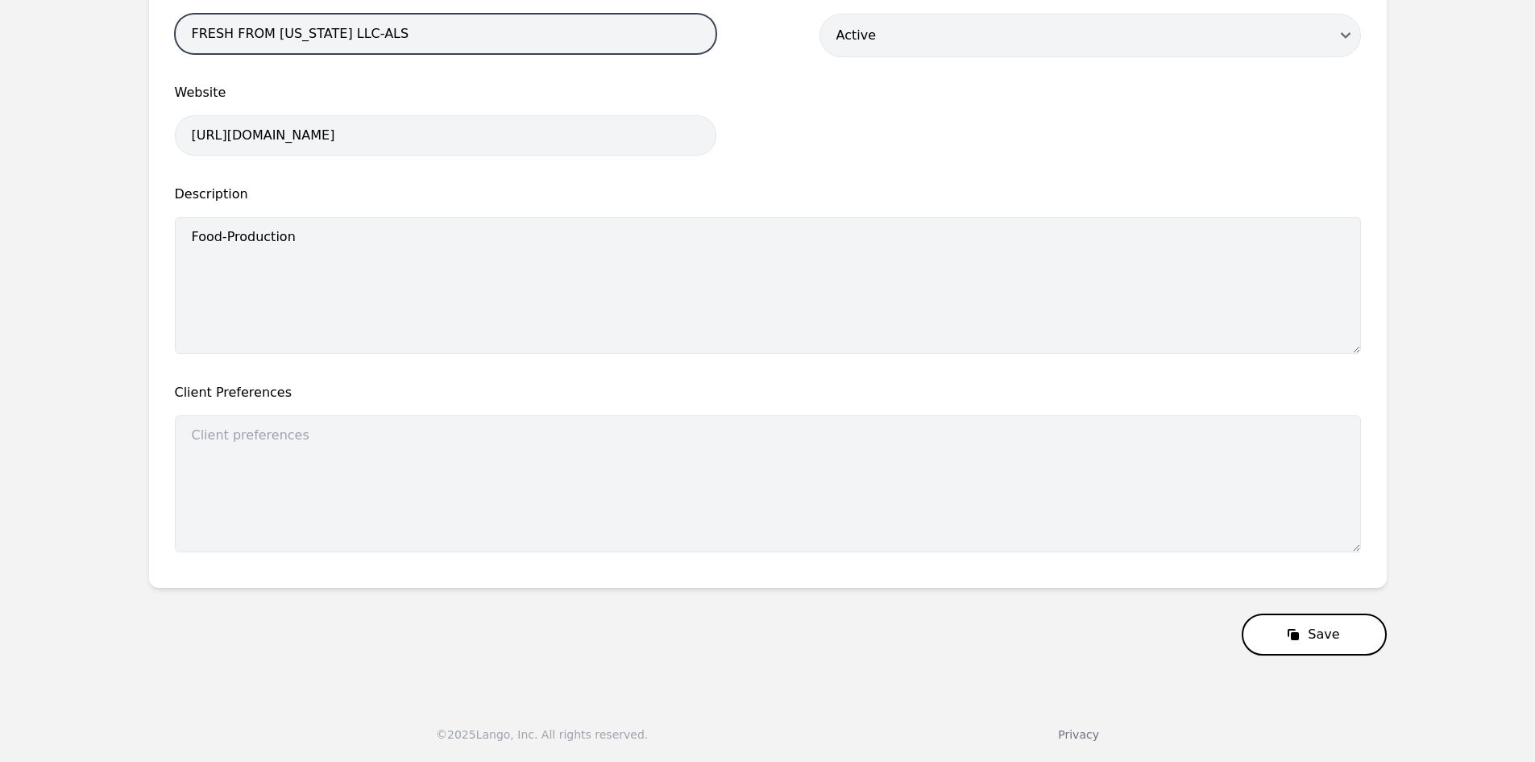
type input "FRESH FROM [US_STATE] LLC-ALS"
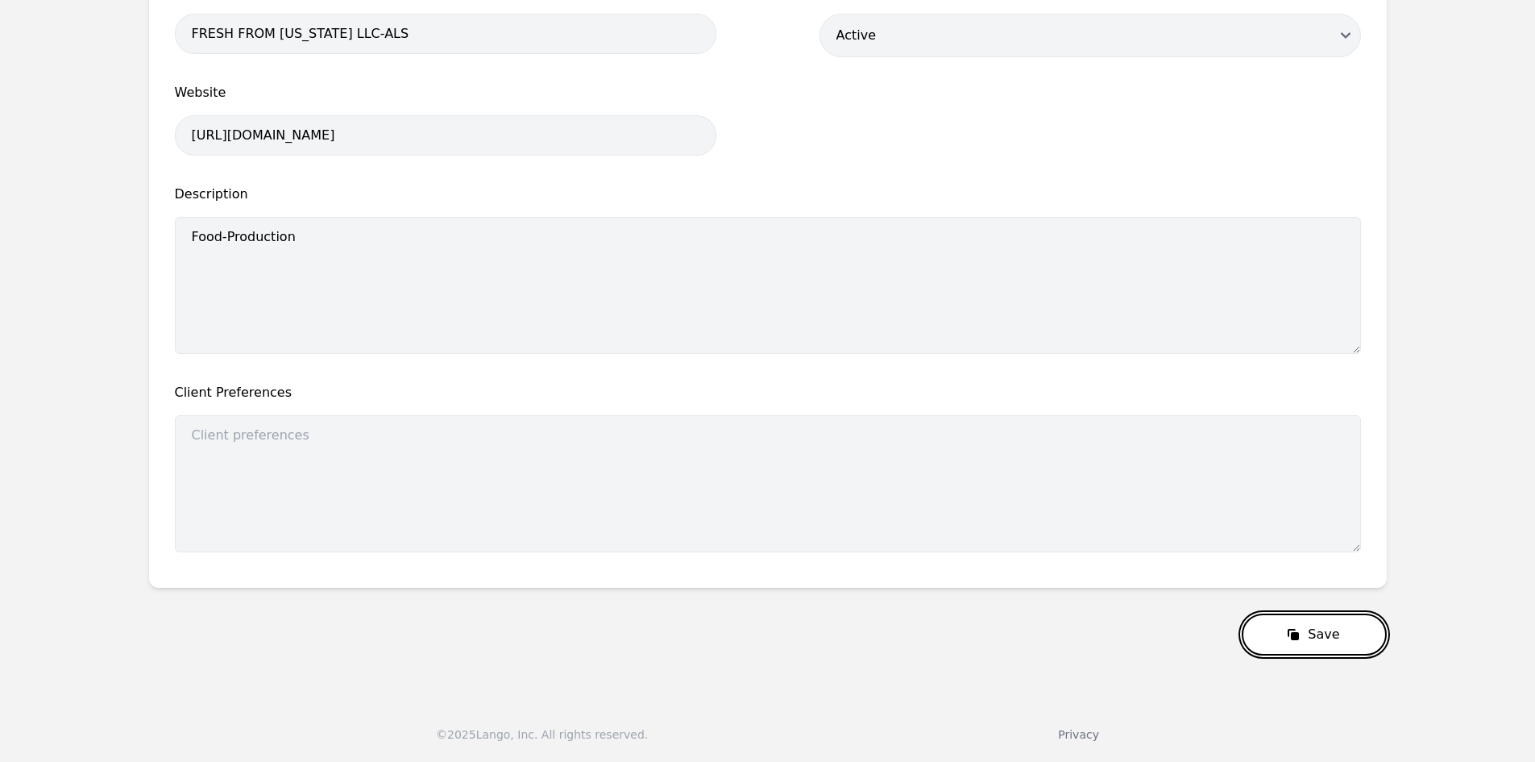
click at [1311, 636] on button "Save" at bounding box center [1314, 634] width 144 height 42
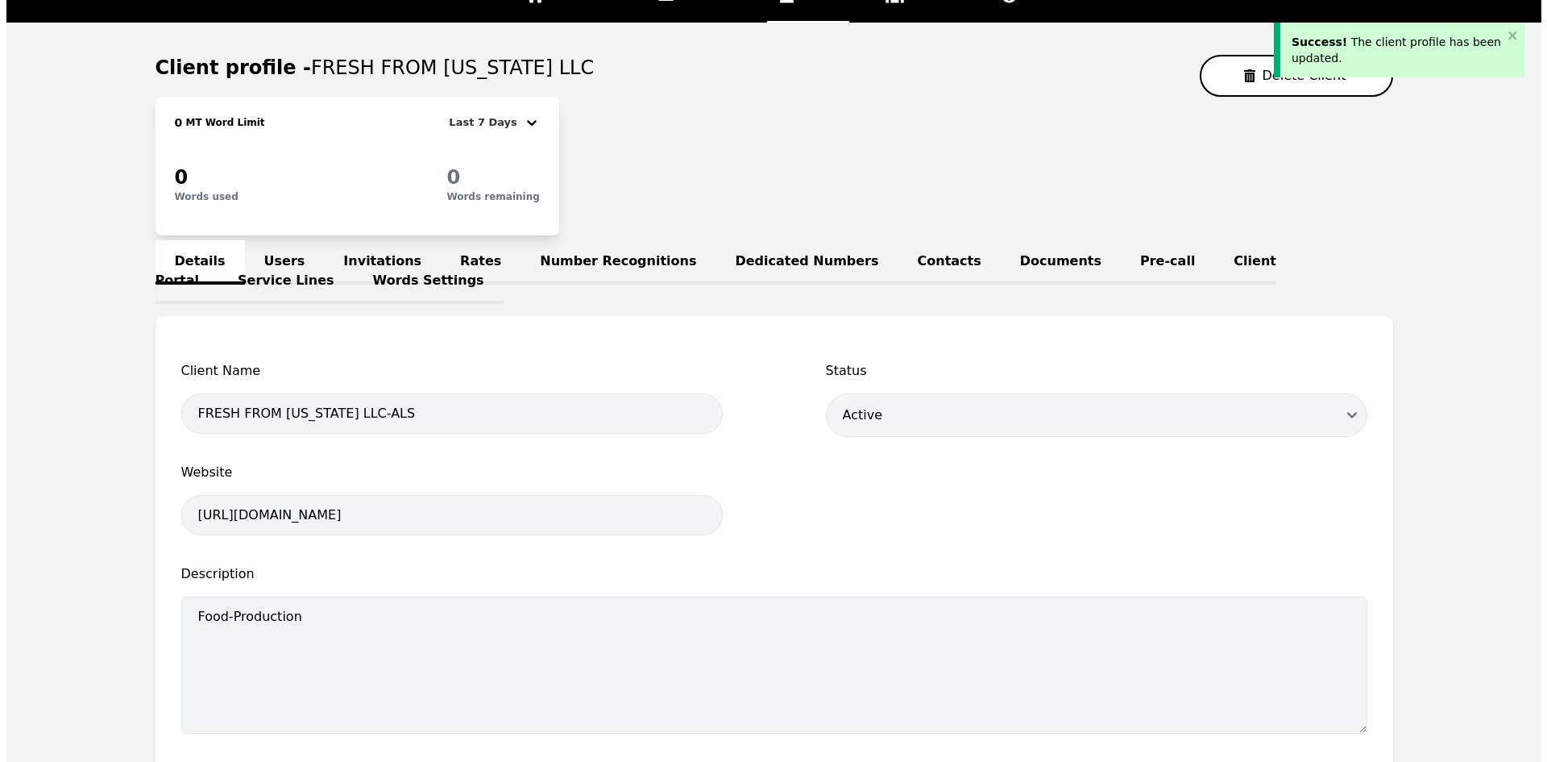
scroll to position [0, 0]
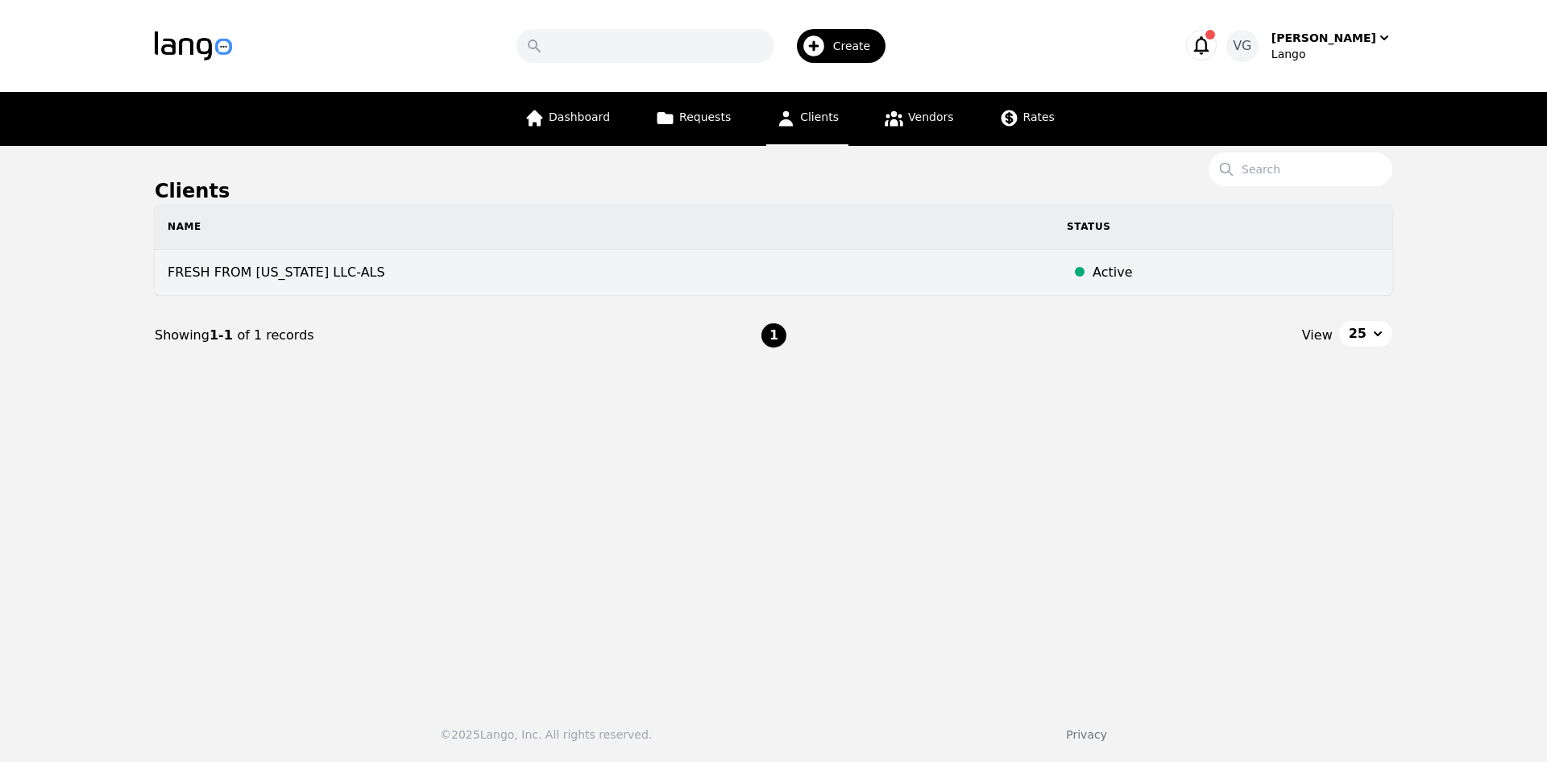
click at [555, 262] on td "FRESH FROM [US_STATE] LLC-ALS" at bounding box center [604, 273] width 899 height 46
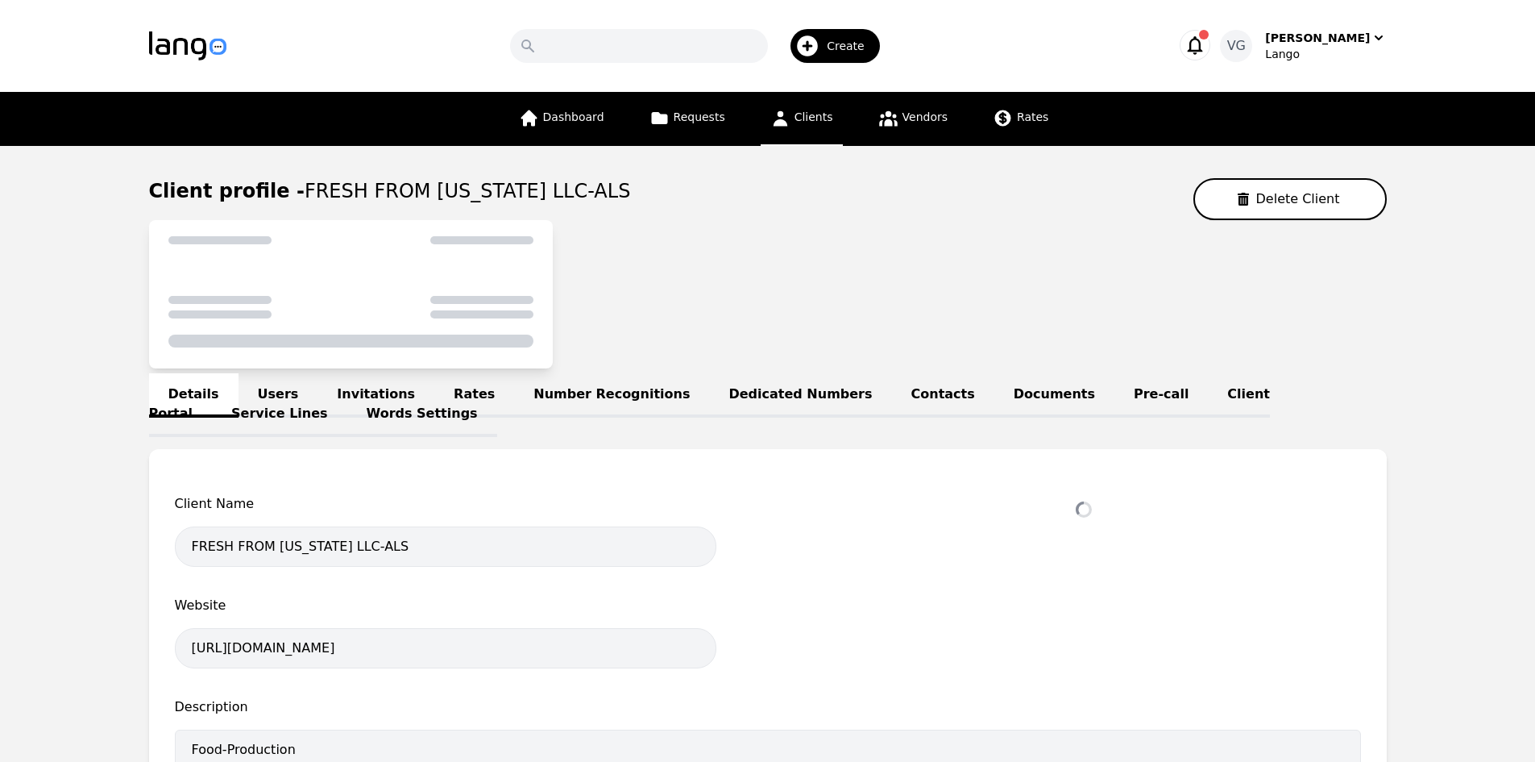
select select "active"
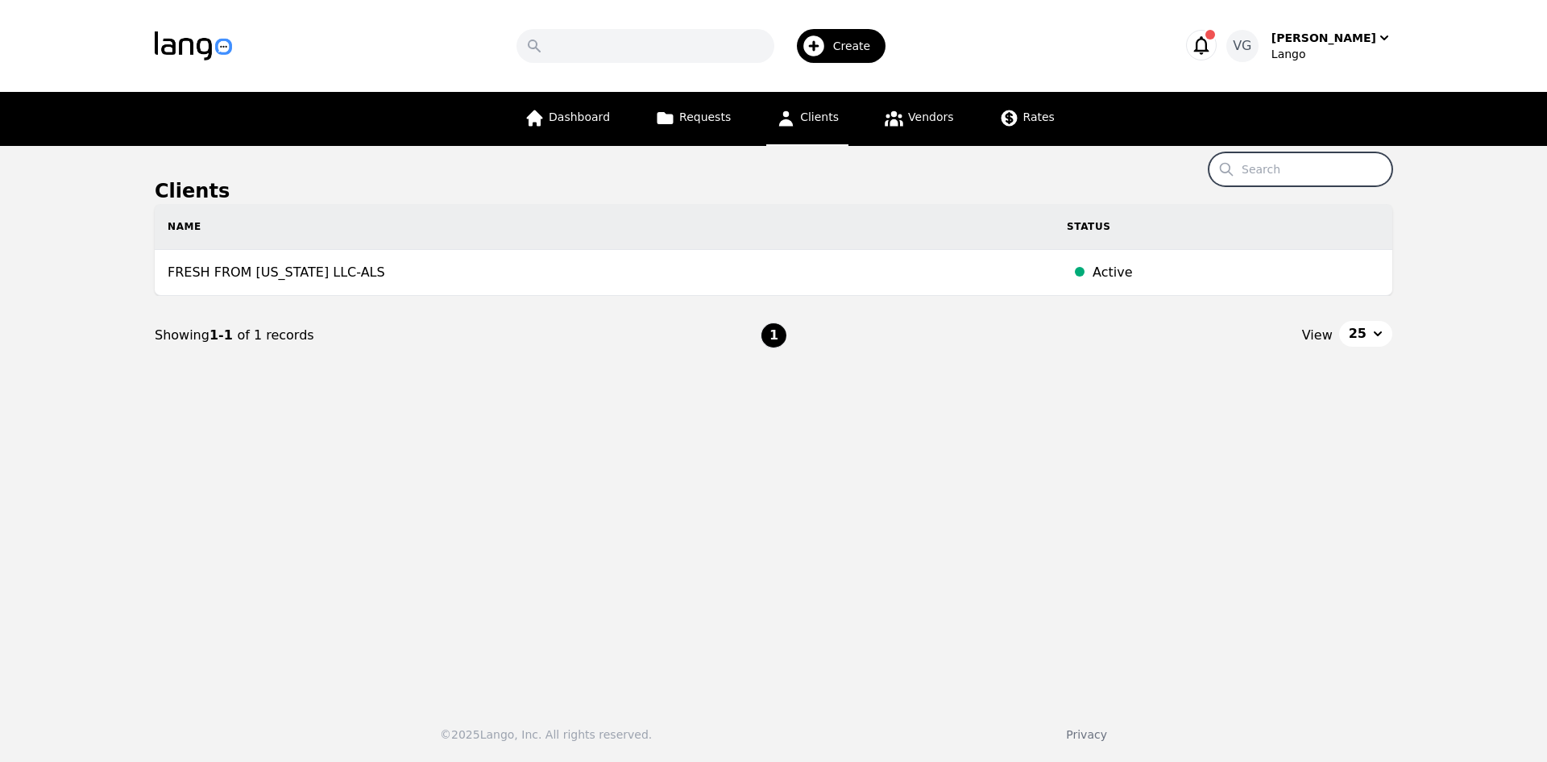
click at [1290, 176] on input "Search" at bounding box center [1301, 169] width 184 height 34
paste input "[GEOGRAPHIC_DATA] LOCAL SCHOOLS"
click at [1351, 165] on input "[GEOGRAPHIC_DATA] LOCAL SCHOOLS" at bounding box center [1301, 169] width 184 height 34
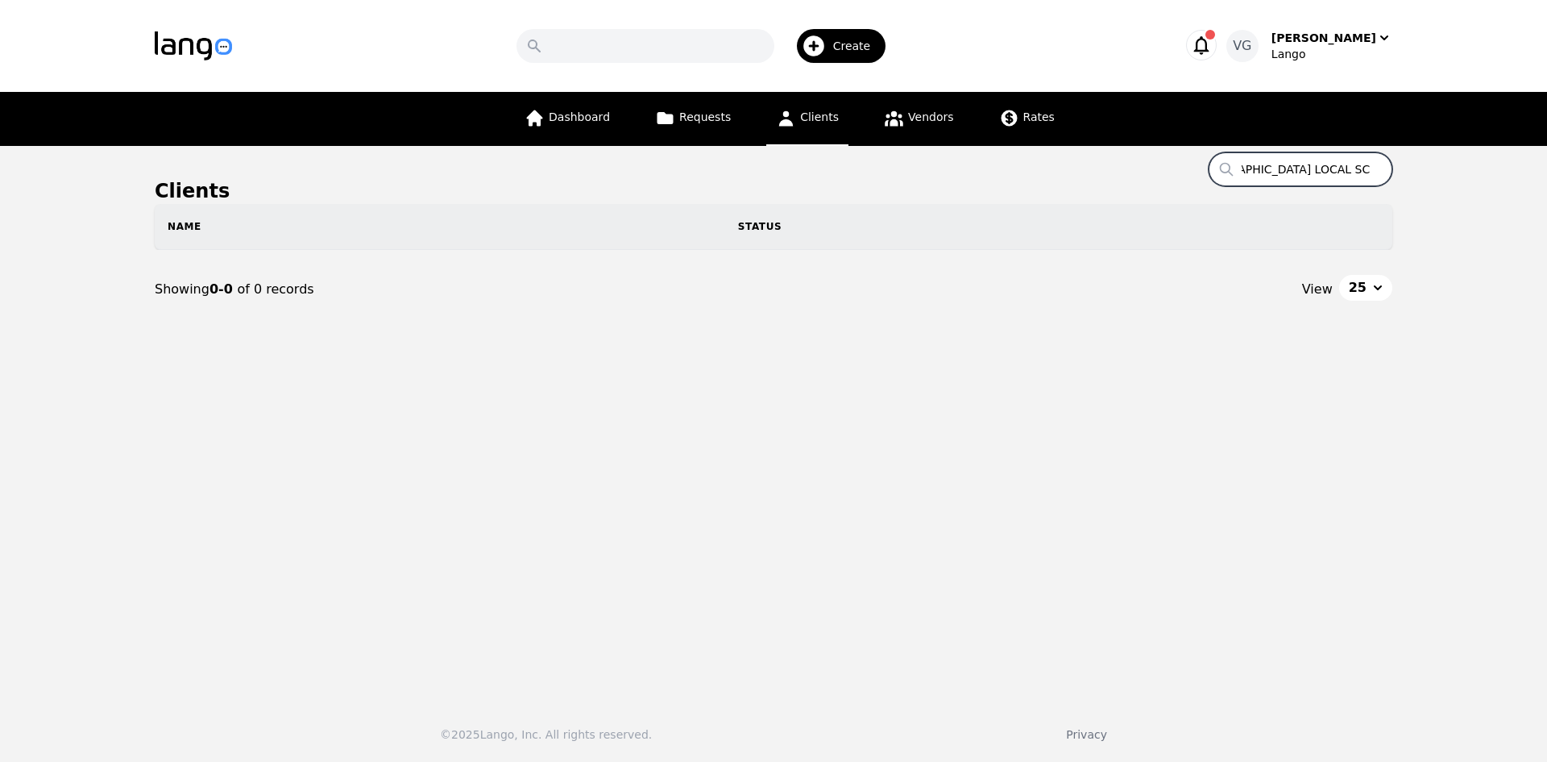
drag, startPoint x: 1345, startPoint y: 168, endPoint x: 1517, endPoint y: 178, distance: 172.7
click at [1517, 179] on main "Clients Search OAK HILLS LOCAL SCHOOLS Name Status Showing 0-0 of 0 records Vie…" at bounding box center [773, 417] width 1547 height 542
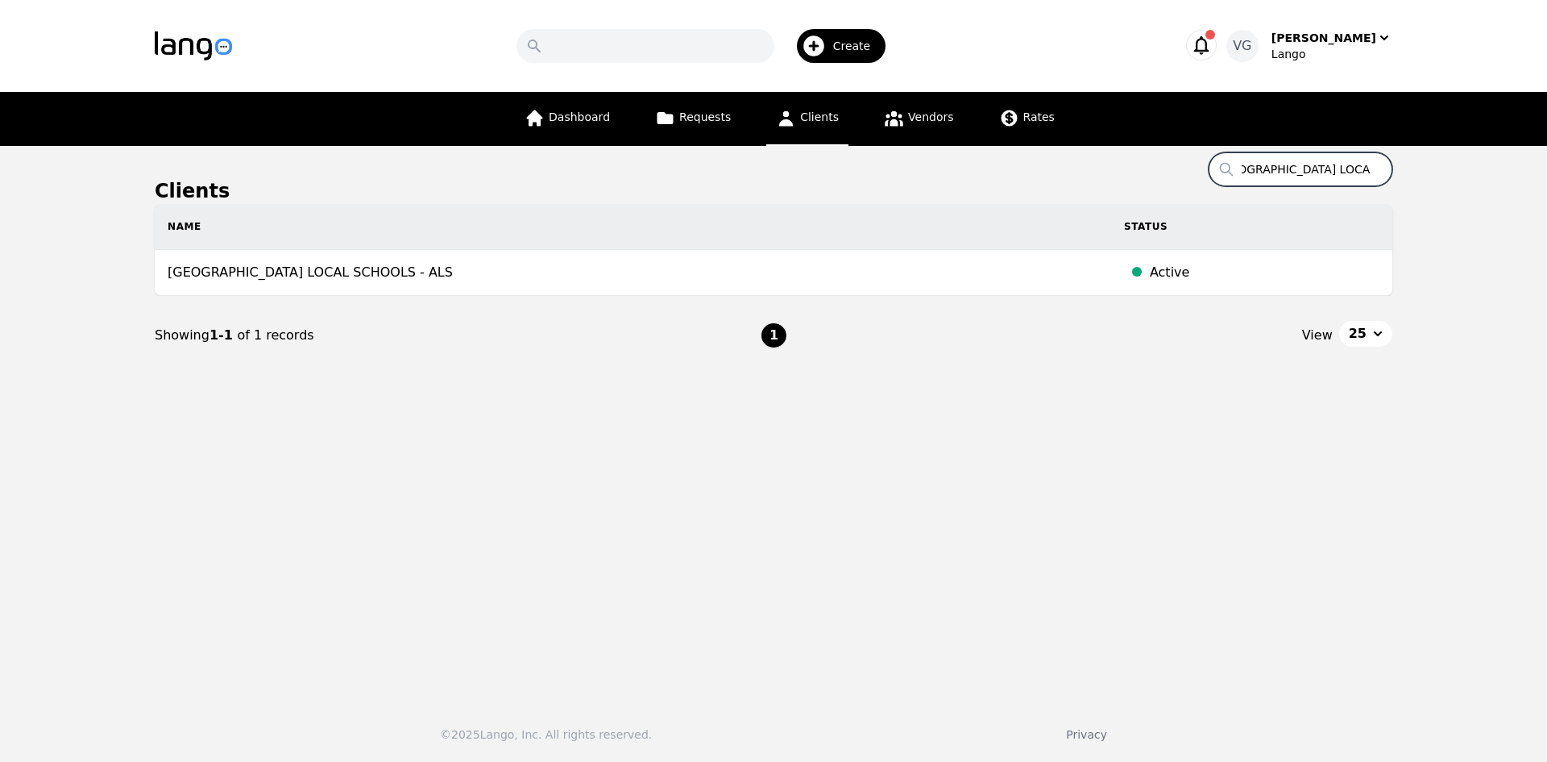
type input "[GEOGRAPHIC_DATA] LOCAL SCHOOLS"
click at [85, 431] on main "Clients Search OAK HILLS LOCAL SCHOOLS Name Status OAK HILLS LOCAL SCHOOLS - AL…" at bounding box center [773, 417] width 1547 height 542
click at [267, 711] on div "© 2025 Lango, Inc. All rights reserved. Privacy" at bounding box center [773, 724] width 1547 height 74
click at [1305, 174] on input "[GEOGRAPHIC_DATA] LOCAL SCHOOLS" at bounding box center [1301, 169] width 184 height 34
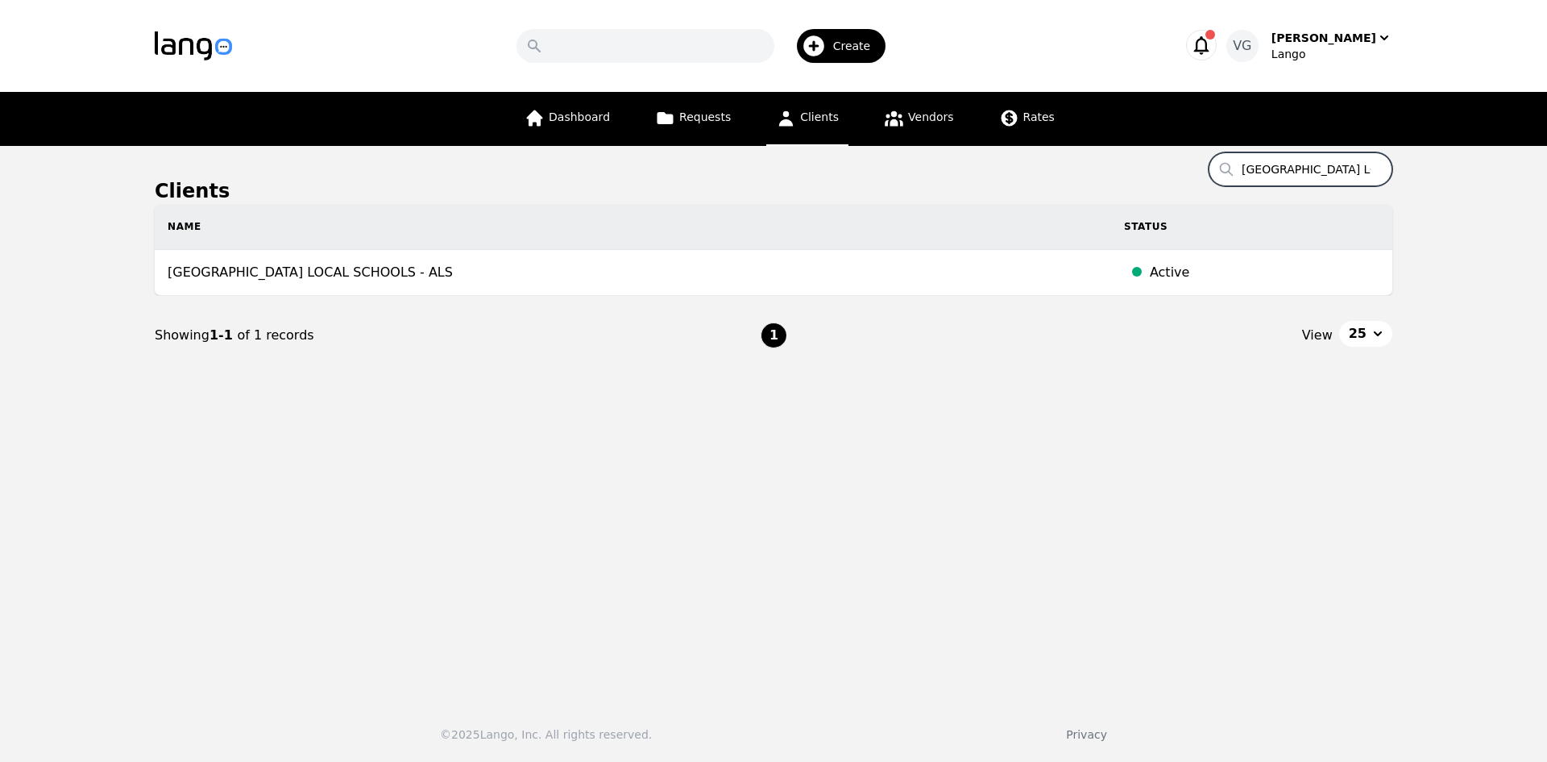
click at [1305, 174] on input "[GEOGRAPHIC_DATA] LOCAL SCHOOLS" at bounding box center [1301, 169] width 184 height 34
paste input "WORK HEALTH SOLUTIONS"
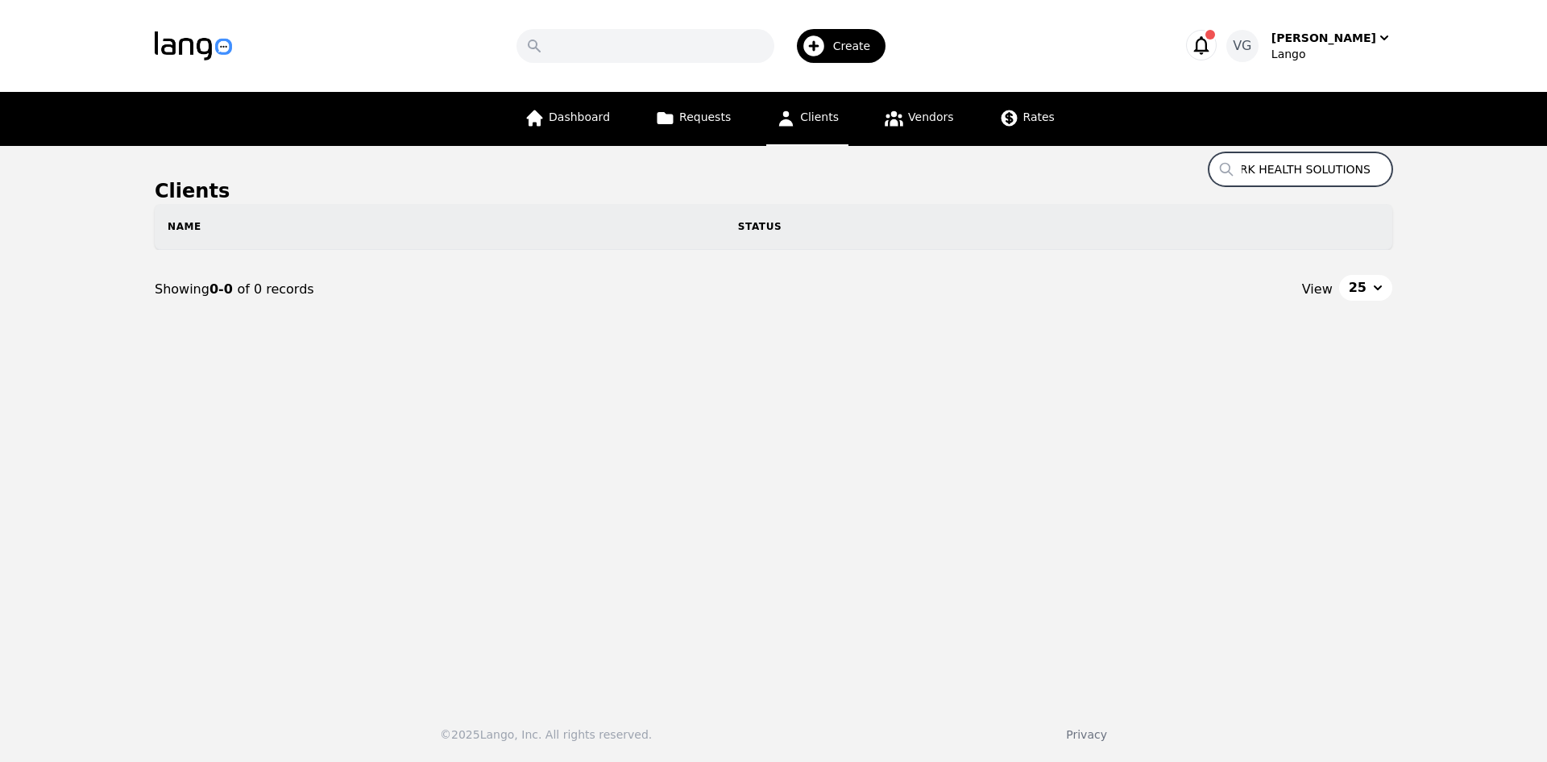
scroll to position [0, 45]
drag, startPoint x: 1344, startPoint y: 169, endPoint x: 1492, endPoint y: 185, distance: 149.1
click at [1499, 181] on main "Clients Search WORK HEALTH SOLUTIONS Name Status Showing 0-0 of 0 records View …" at bounding box center [773, 417] width 1547 height 542
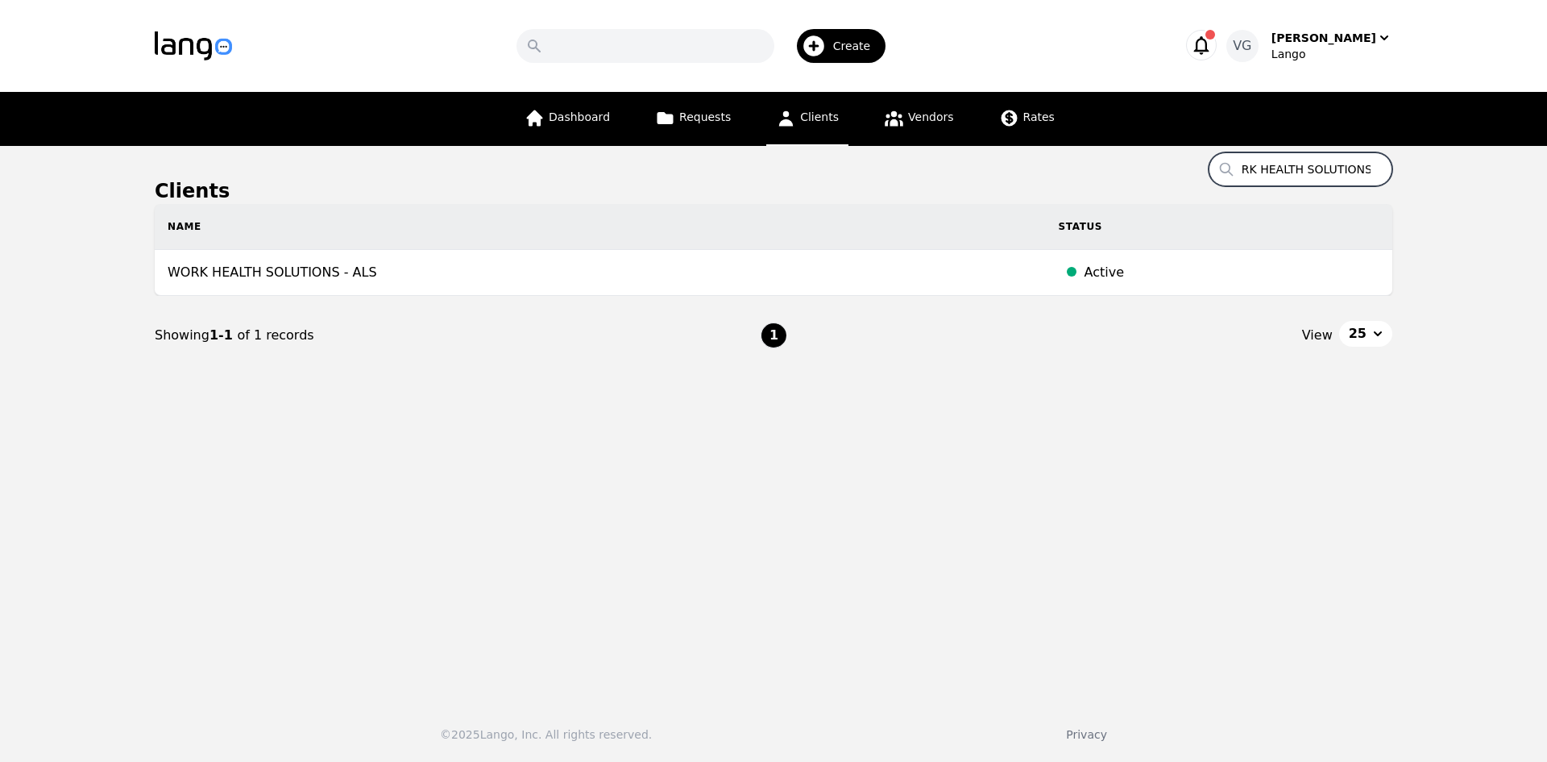
type input "WORK HEALTH SOLUTIONS"
click at [1275, 161] on input "WORK HEALTH SOLUTIONS" at bounding box center [1301, 169] width 184 height 34
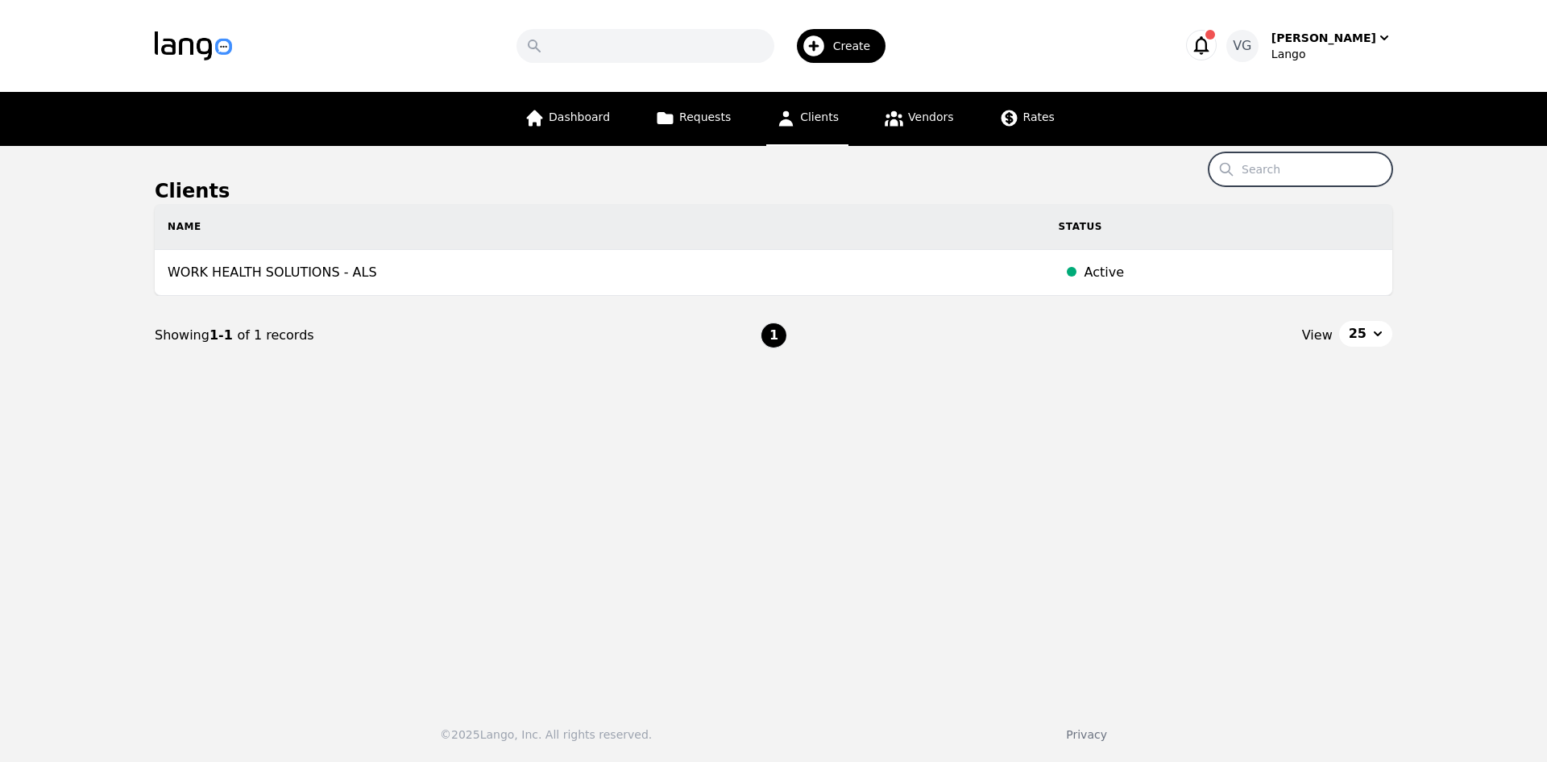
paste input "NATIONAL DIAGNOSTIC SERVICES"
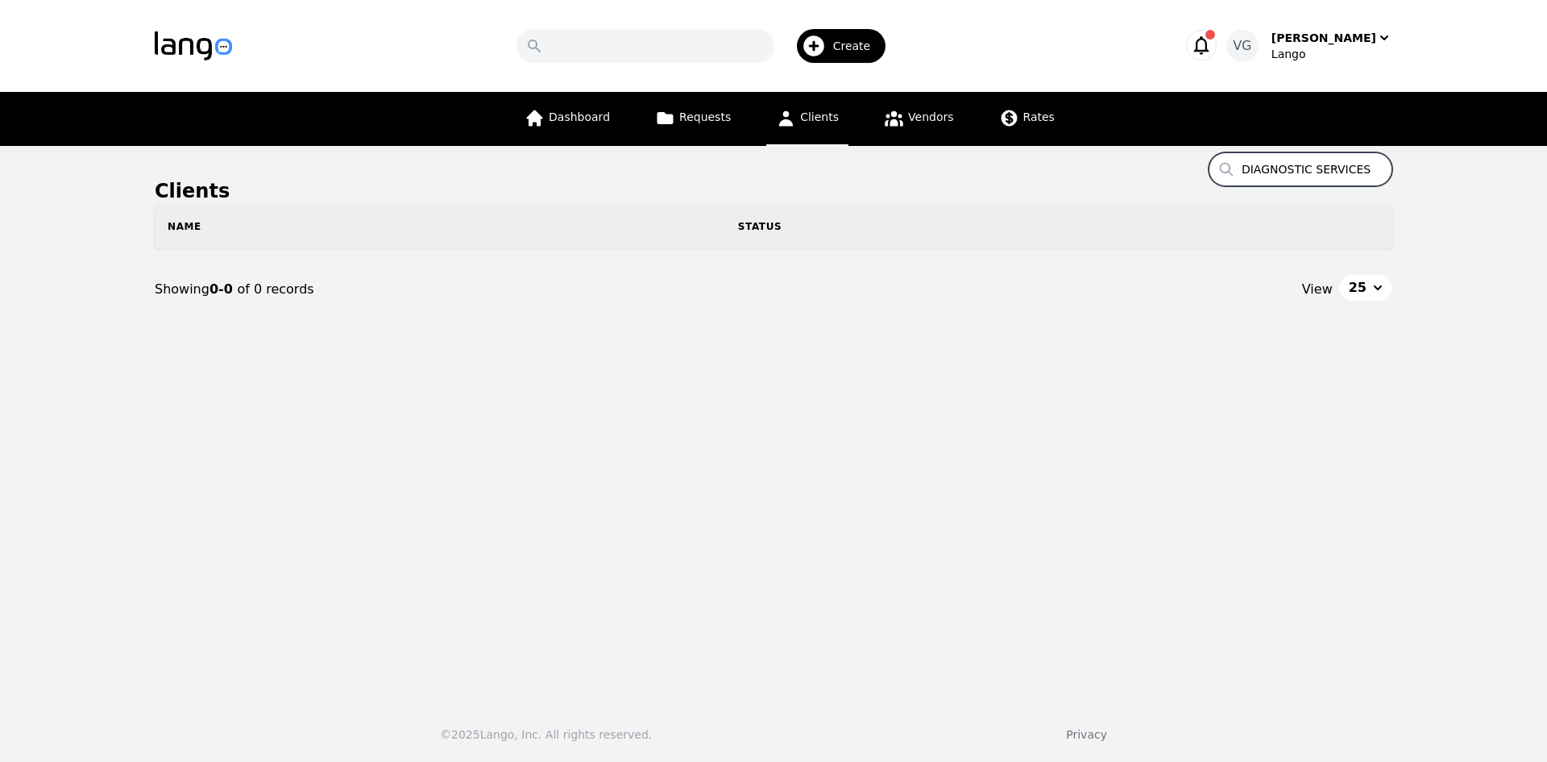
drag, startPoint x: 1345, startPoint y: 172, endPoint x: 1527, endPoint y: 196, distance: 183.6
click at [1527, 196] on main "Clients Search NATIONAL DIAGNOSTIC SERVICES Name Status Showing 0-0 of 0 record…" at bounding box center [773, 417] width 1547 height 542
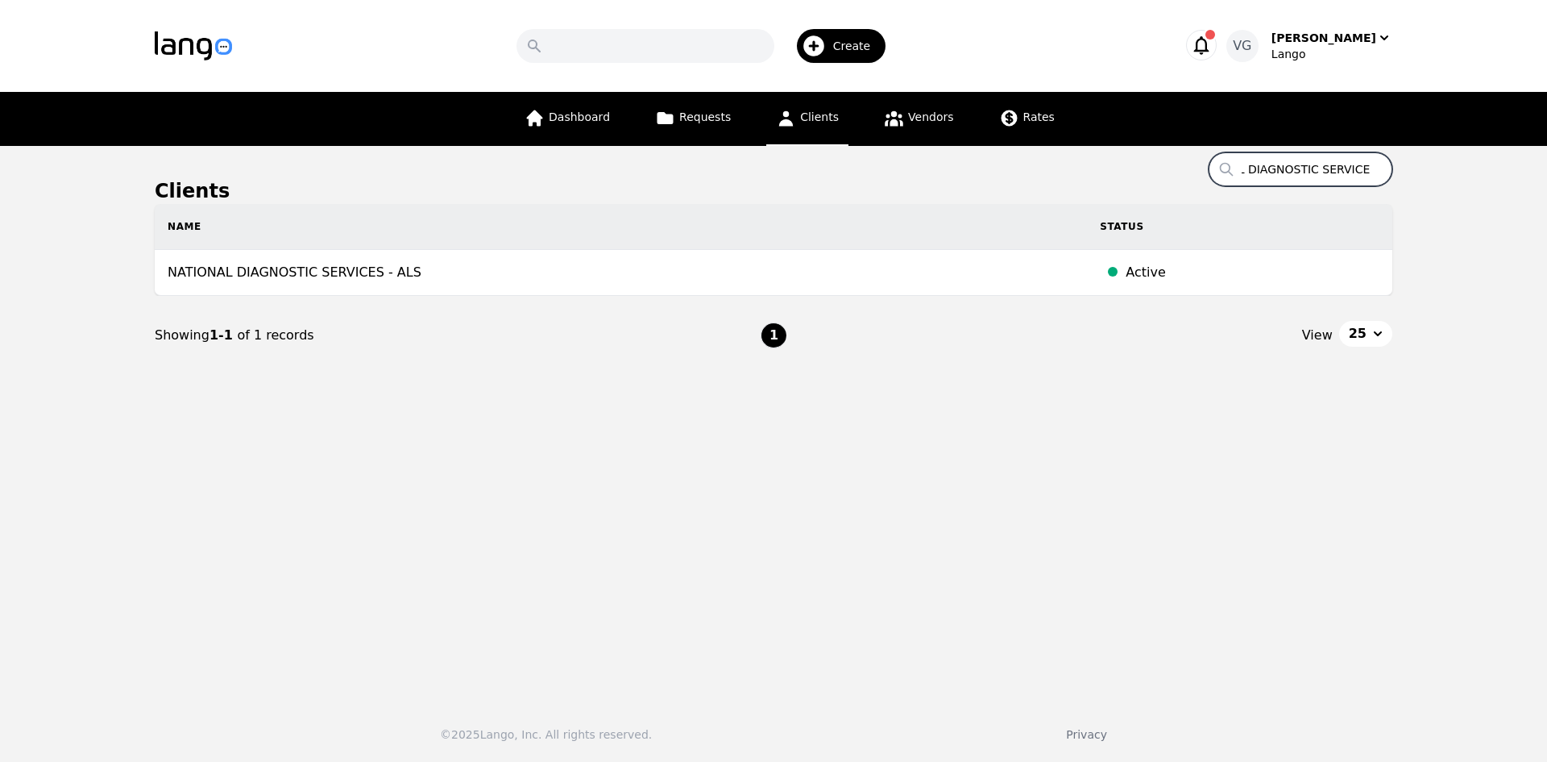
type input "NATIONAL DIAGNOSTIC SERVICES"
click at [1255, 156] on input "NATIONAL DIAGNOSTIC SERVICES" at bounding box center [1301, 169] width 184 height 34
click at [1256, 156] on input "NATIONAL DIAGNOSTIC SERVICES" at bounding box center [1301, 169] width 184 height 34
paste input "FEDERAL PUBLIC DEFENDERS OFFICE - [US_STATE]"
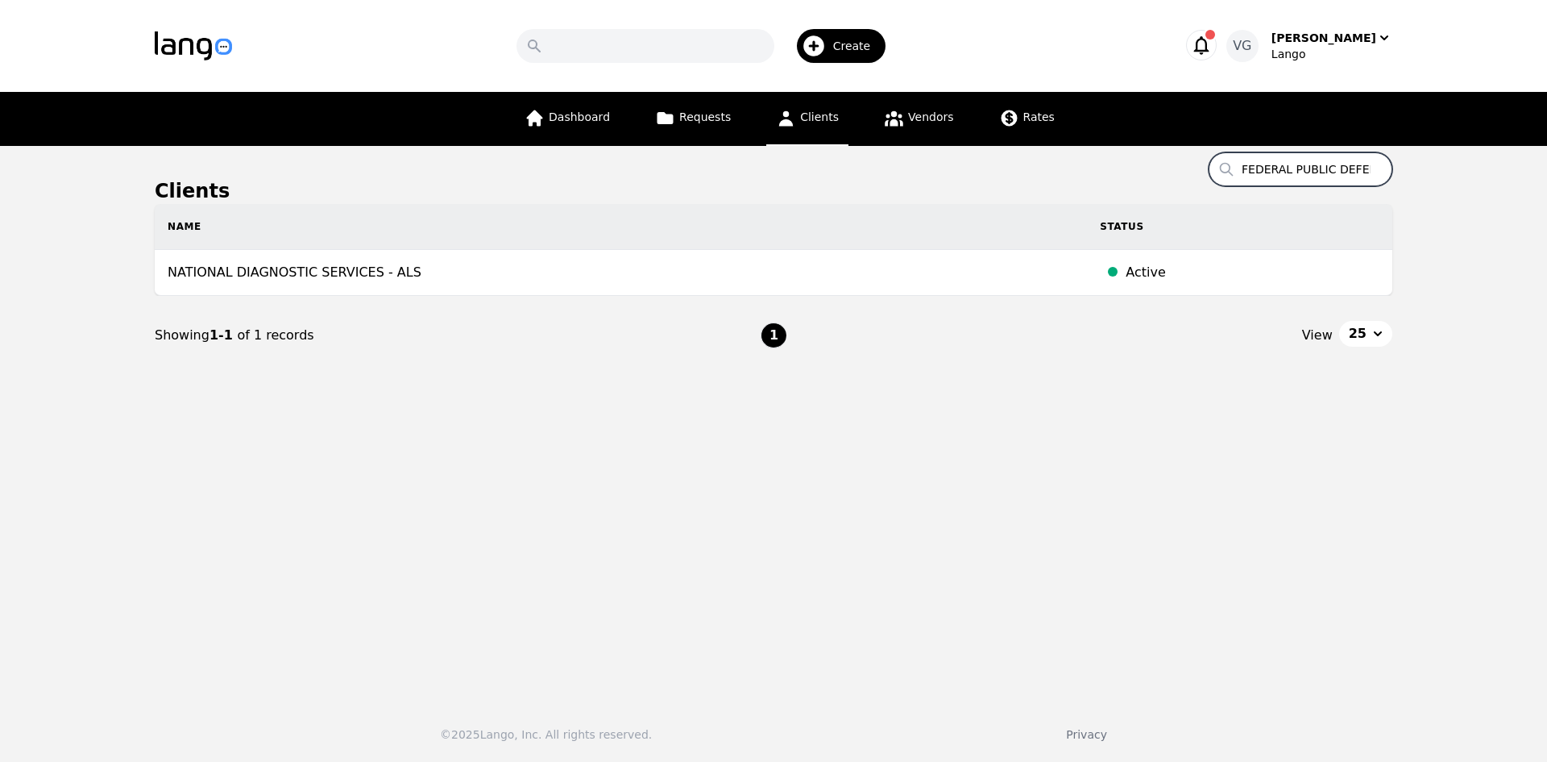
scroll to position [0, 158]
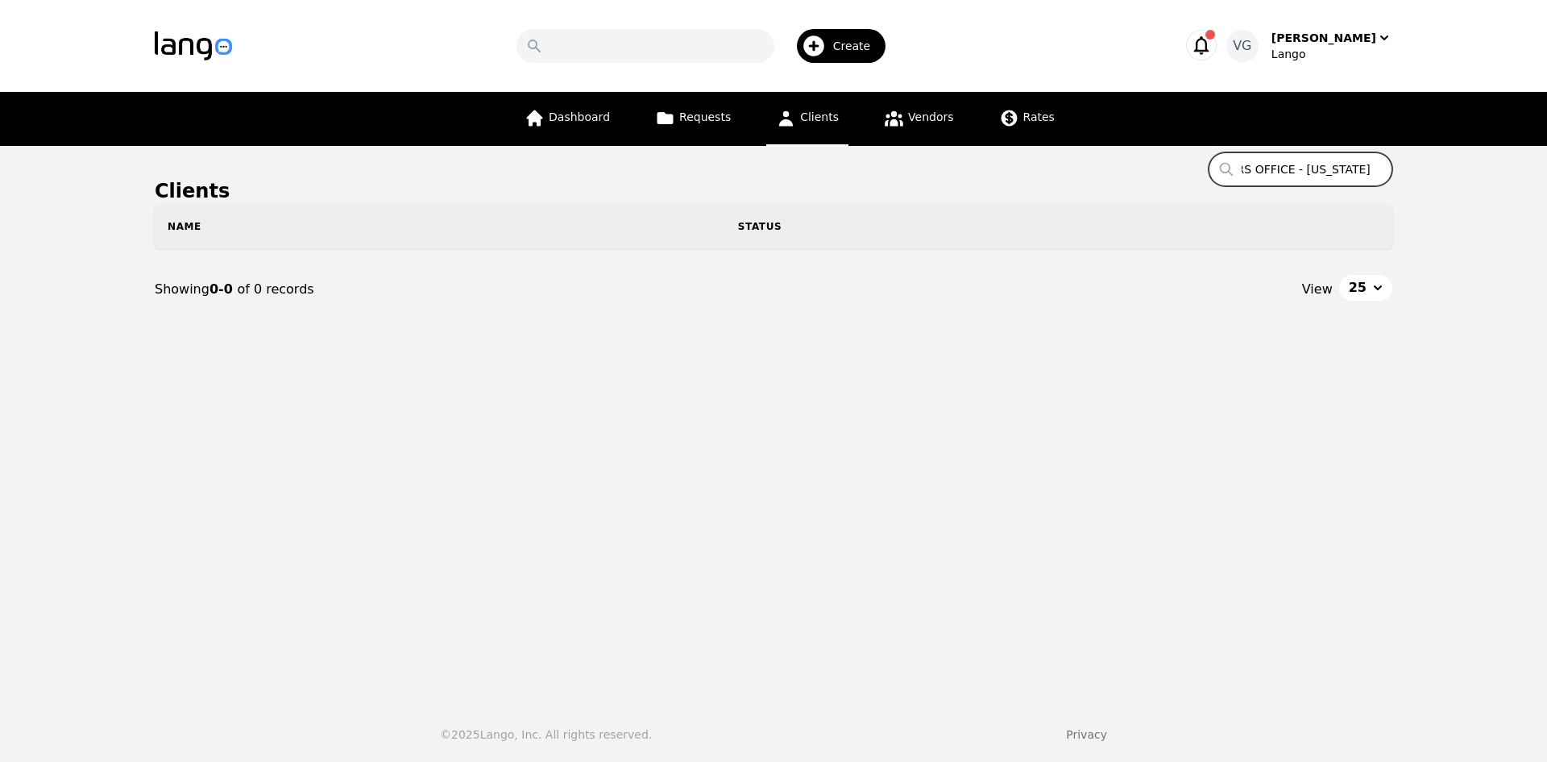
drag, startPoint x: 1347, startPoint y: 171, endPoint x: 1543, endPoint y: 176, distance: 195.9
click at [1534, 175] on main "Clients Search FEDERAL PUBLIC DEFENDERS OFFICE - [US_STATE] Name Status Showing…" at bounding box center [773, 417] width 1547 height 542
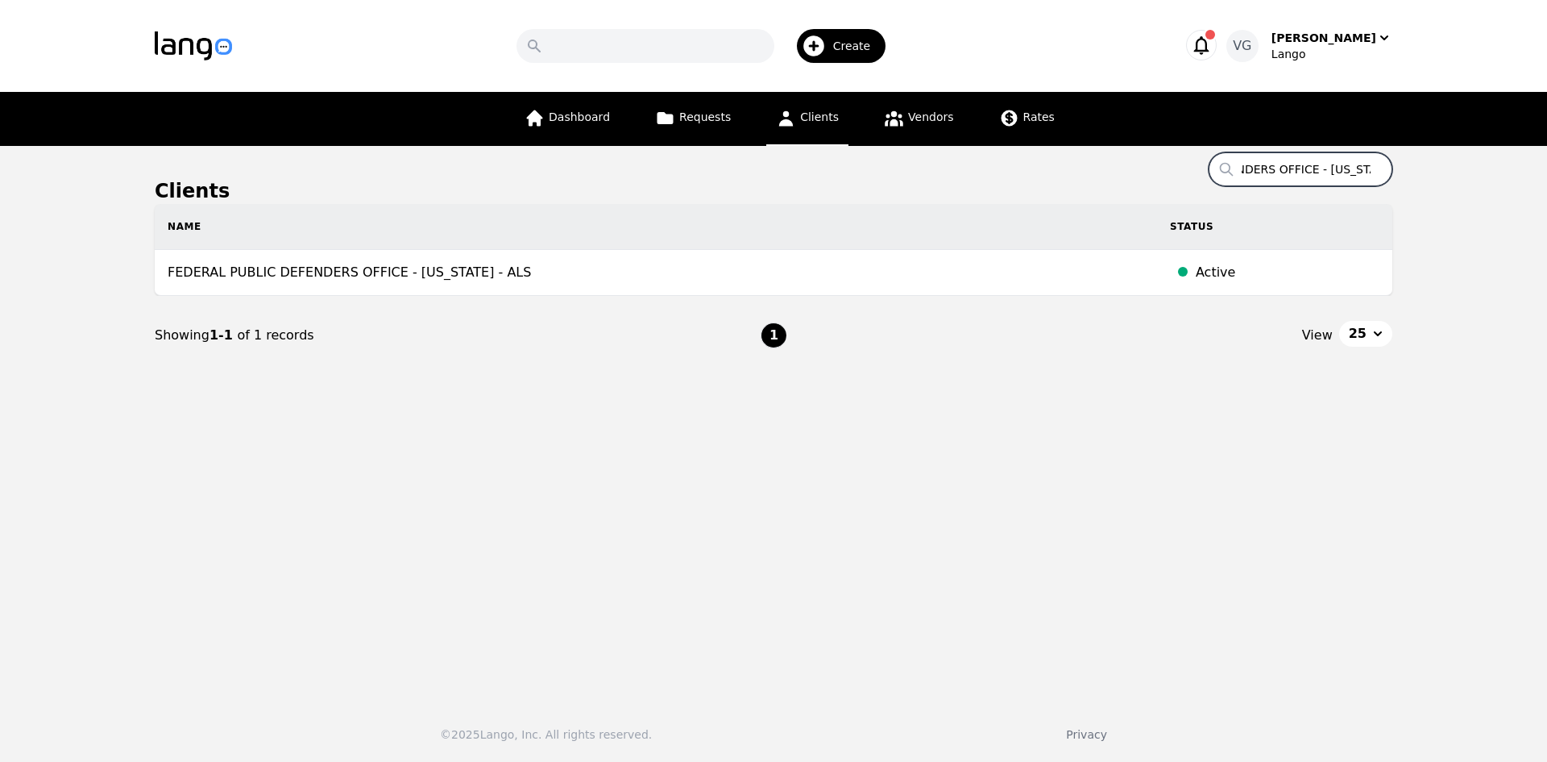
type input "FEDERAL PUBLIC DEFENDERS OFFICE - [US_STATE]"
click at [1287, 166] on input "FEDERAL PUBLIC DEFENDERS OFFICE - [US_STATE]" at bounding box center [1301, 169] width 184 height 34
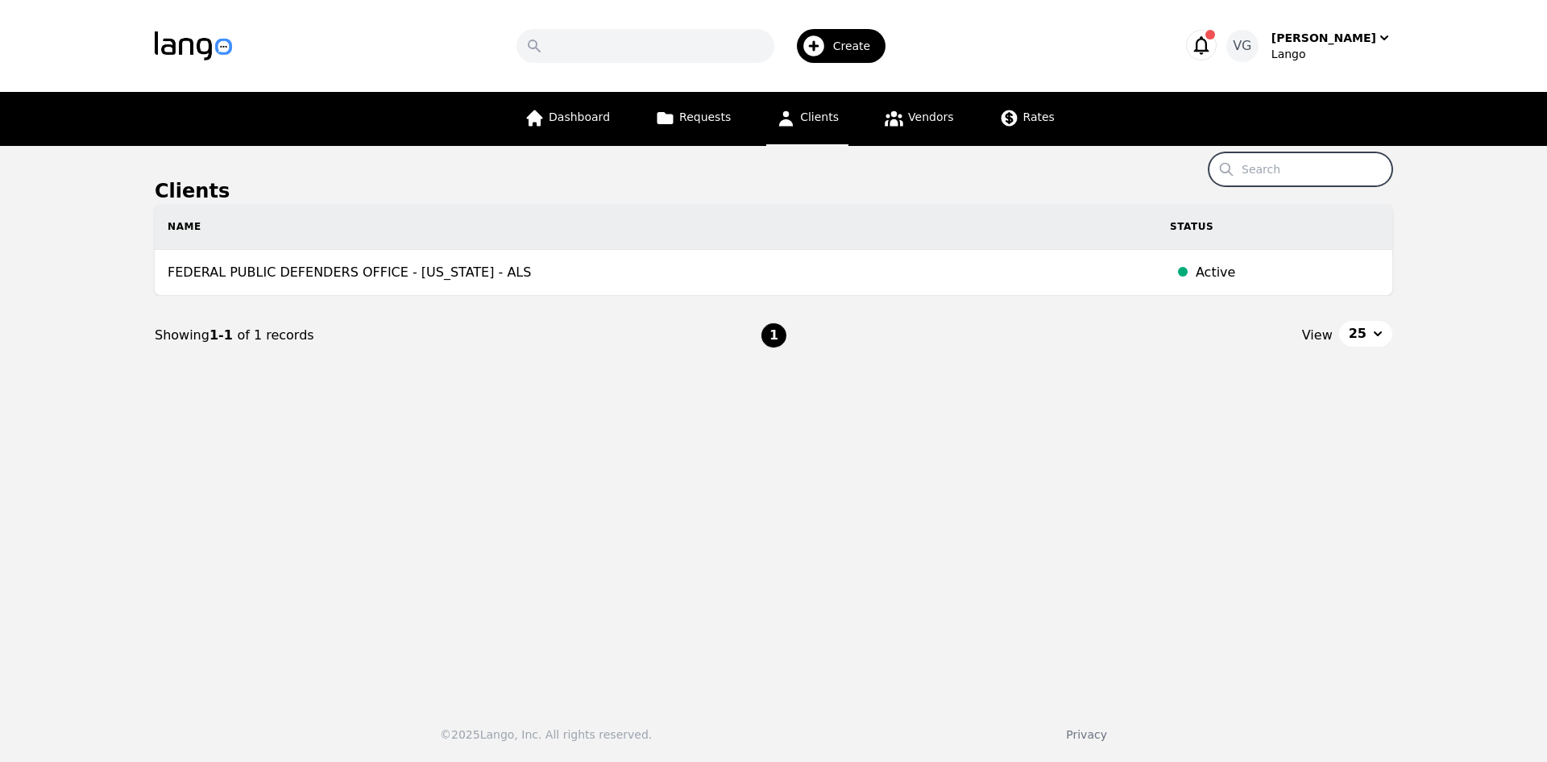
paste input "SHARONVILLE POLICE DEPARTMENT"
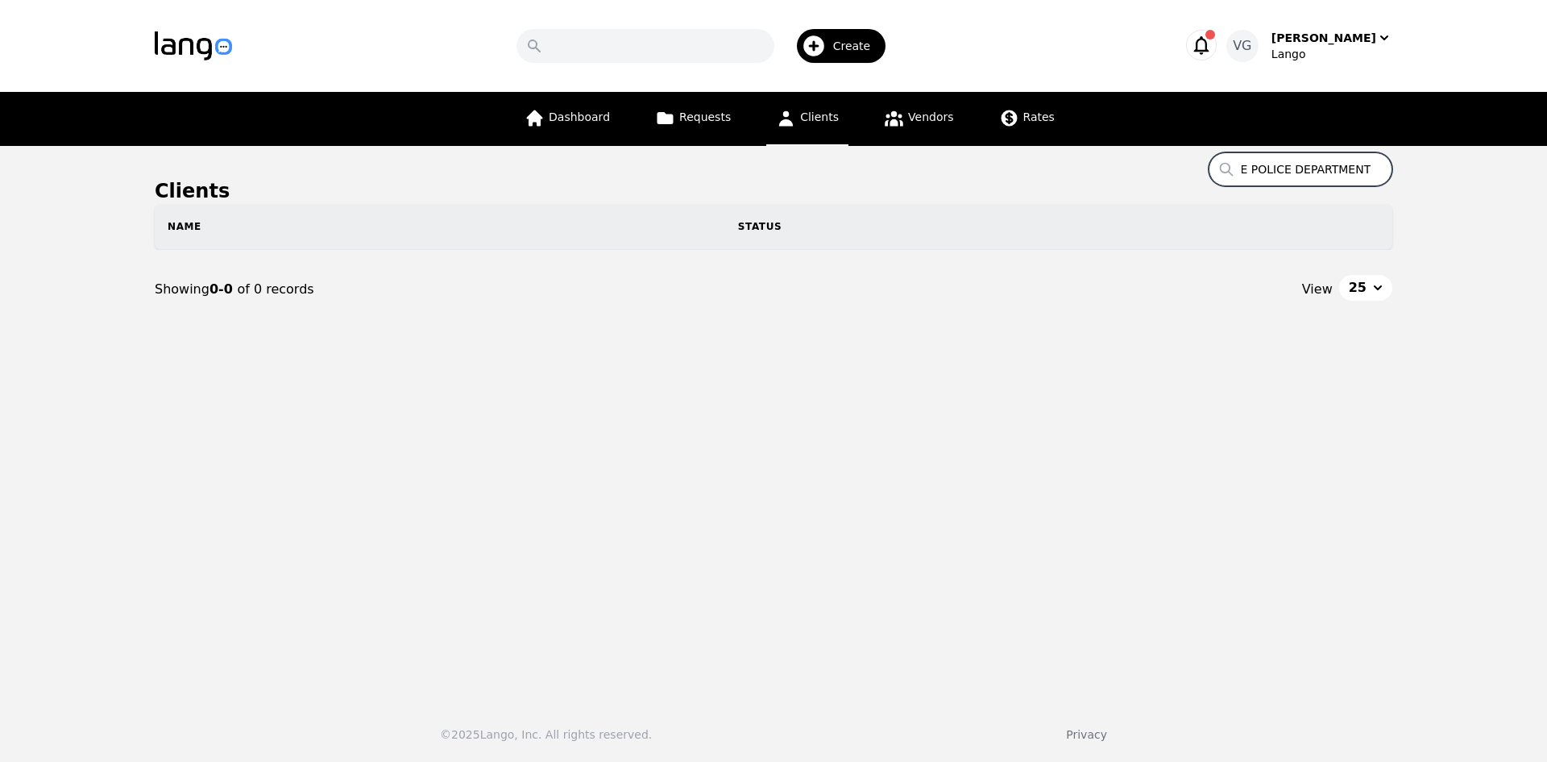
drag, startPoint x: 1345, startPoint y: 165, endPoint x: 1546, endPoint y: 172, distance: 201.6
click at [1534, 172] on main "Clients Search SHARONVILLE POLICE DEPARTMENT Name Status Showing 0-0 of 0 recor…" at bounding box center [773, 417] width 1547 height 542
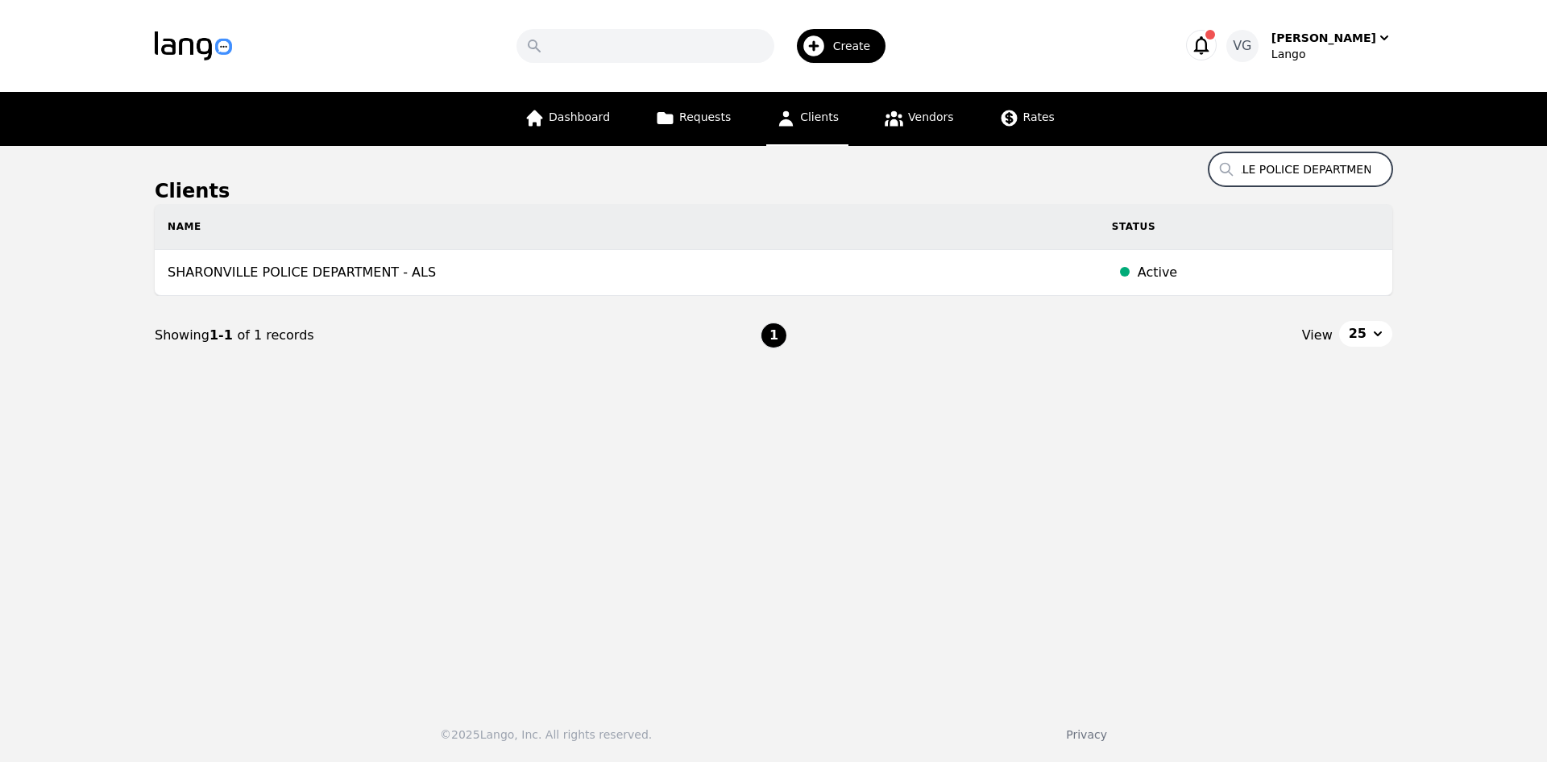
type input "SHARONVILLE POLICE DEPARTMENT"
click at [1289, 162] on input "SHARONVILLE POLICE DEPARTMENT" at bounding box center [1301, 169] width 184 height 34
paste input "CARDINAL PEDIATRICS"
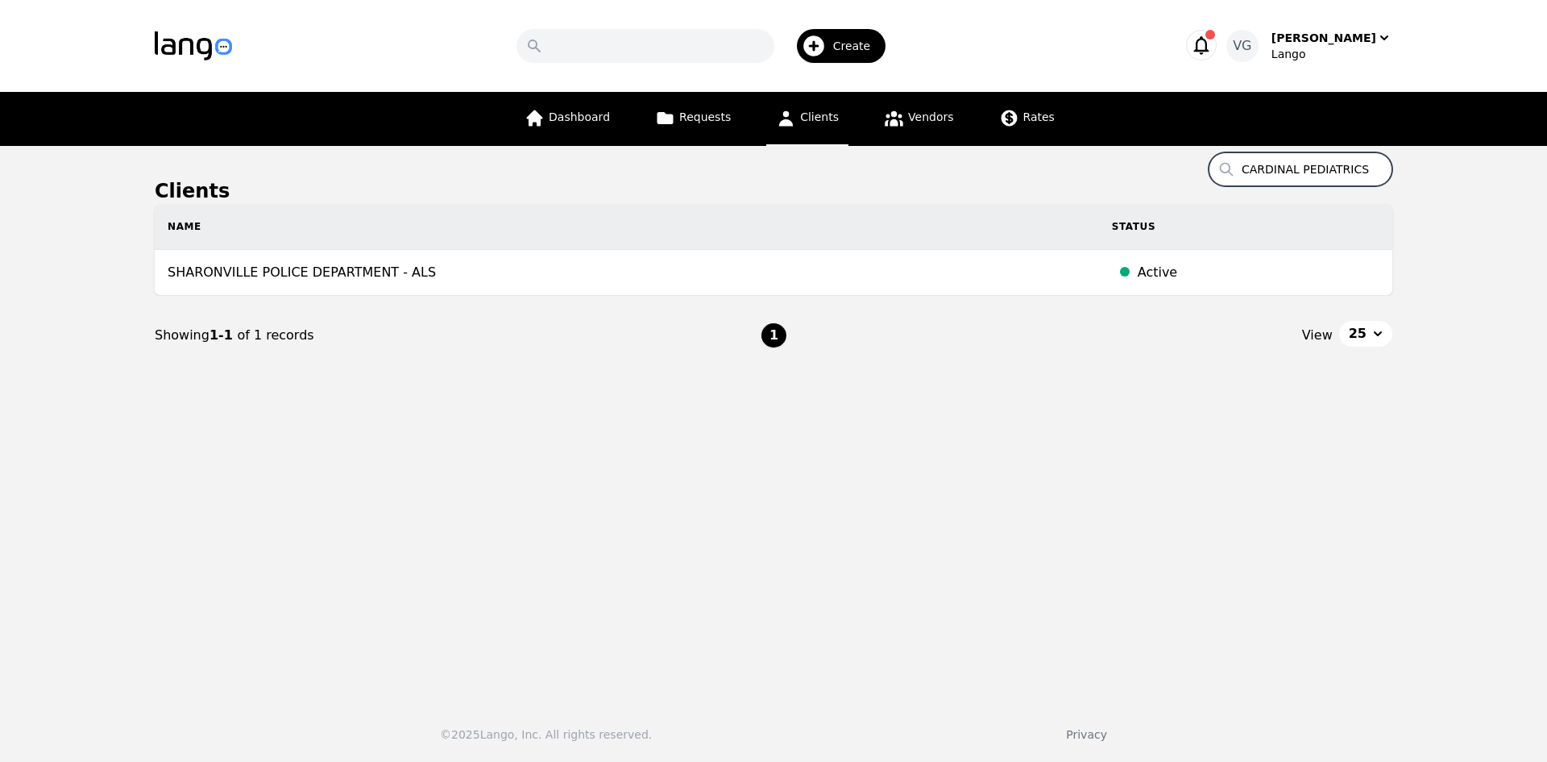
scroll to position [0, 22]
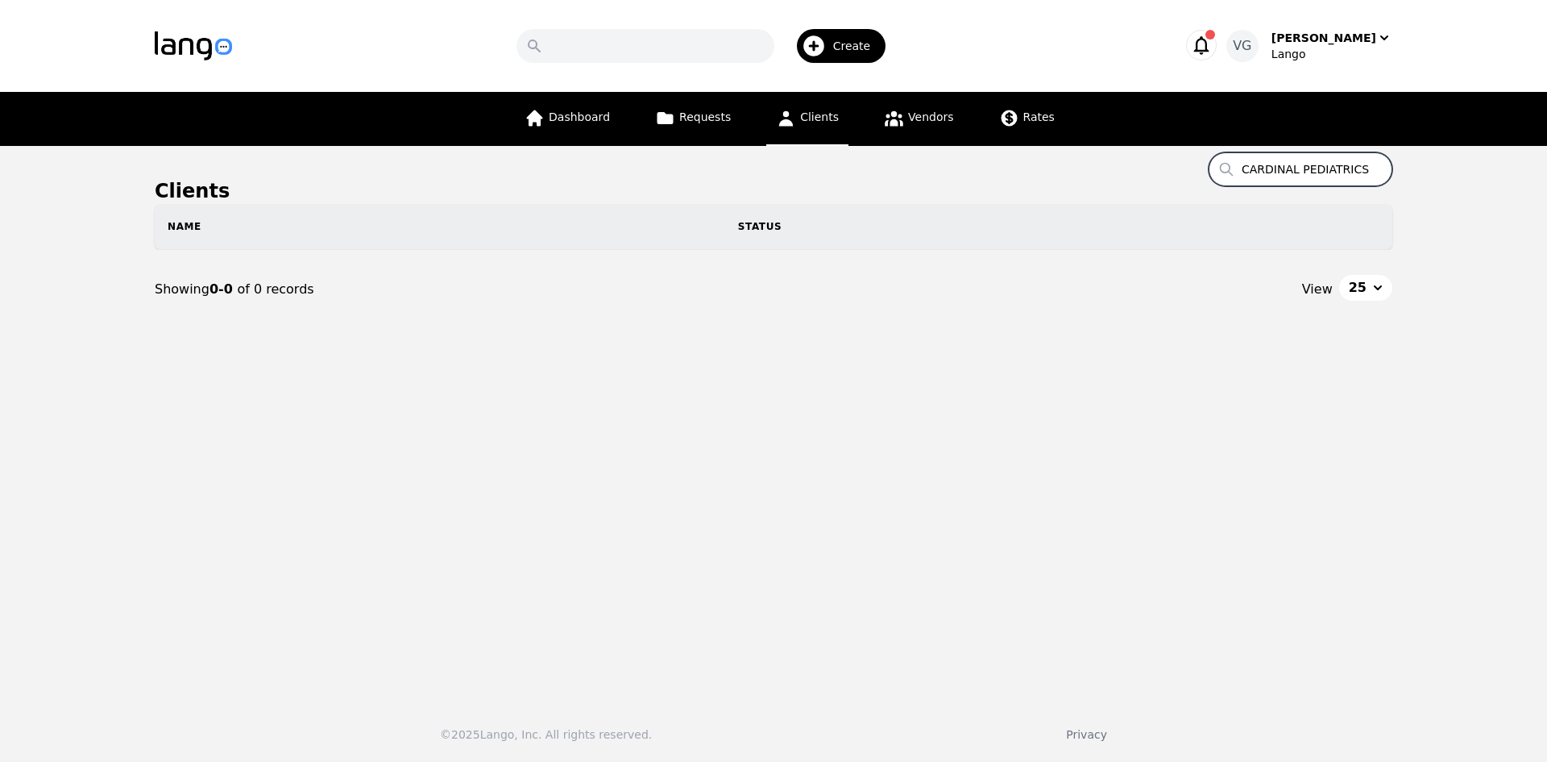
drag, startPoint x: 1344, startPoint y: 170, endPoint x: 1517, endPoint y: 181, distance: 173.6
click at [1517, 181] on main "Clients Search CARDINAL PEDIATRICS Name Status Showing 0-0 of 0 records View 25" at bounding box center [773, 417] width 1547 height 542
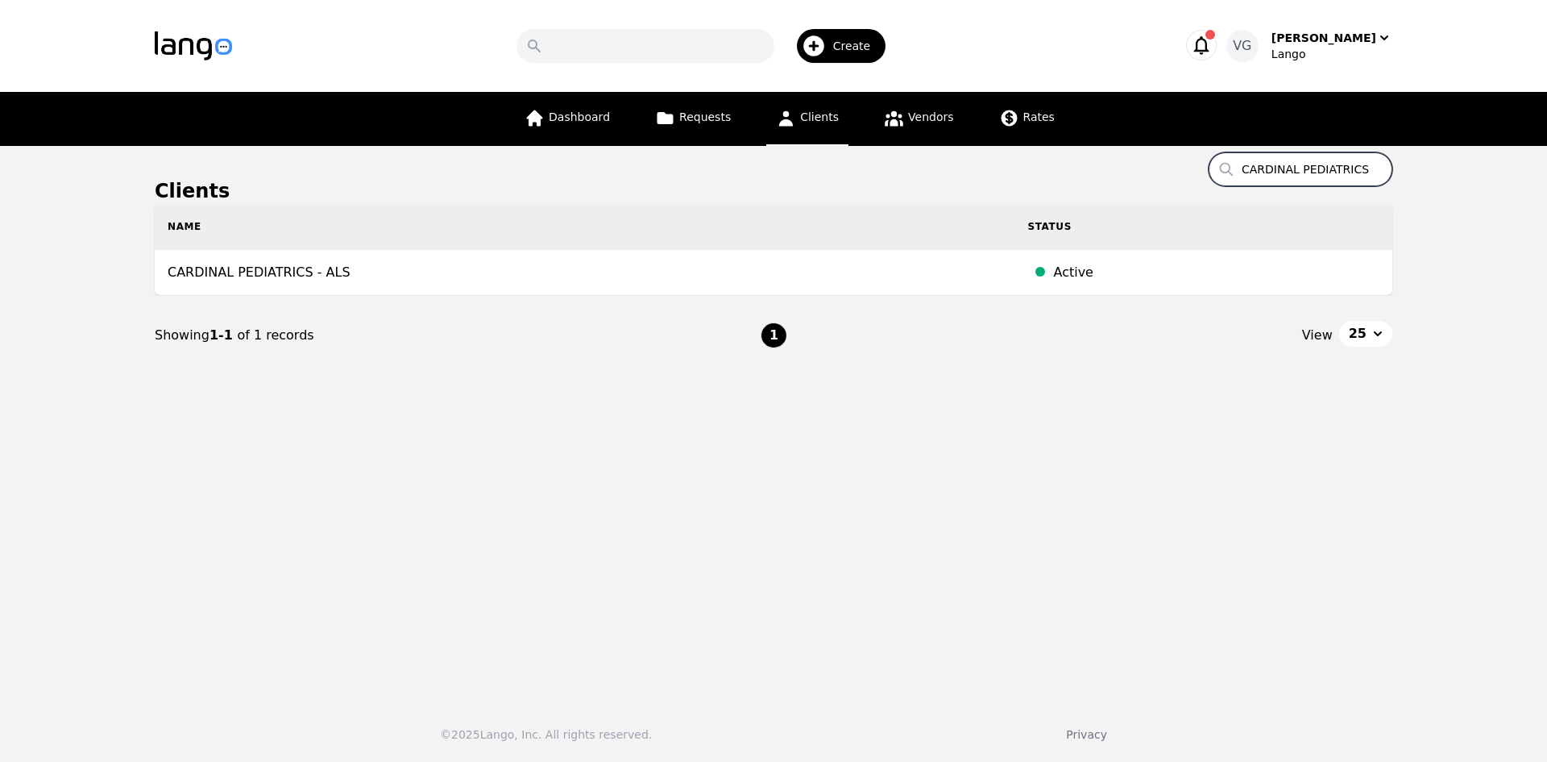
type input "CARDINAL PEDIATRICS"
drag, startPoint x: 1293, startPoint y: 184, endPoint x: 1298, endPoint y: 166, distance: 18.6
click at [1294, 181] on input "CARDINAL PEDIATRICS" at bounding box center [1301, 169] width 184 height 34
click at [1298, 166] on input "CARDINAL PEDIATRICS" at bounding box center [1301, 169] width 184 height 34
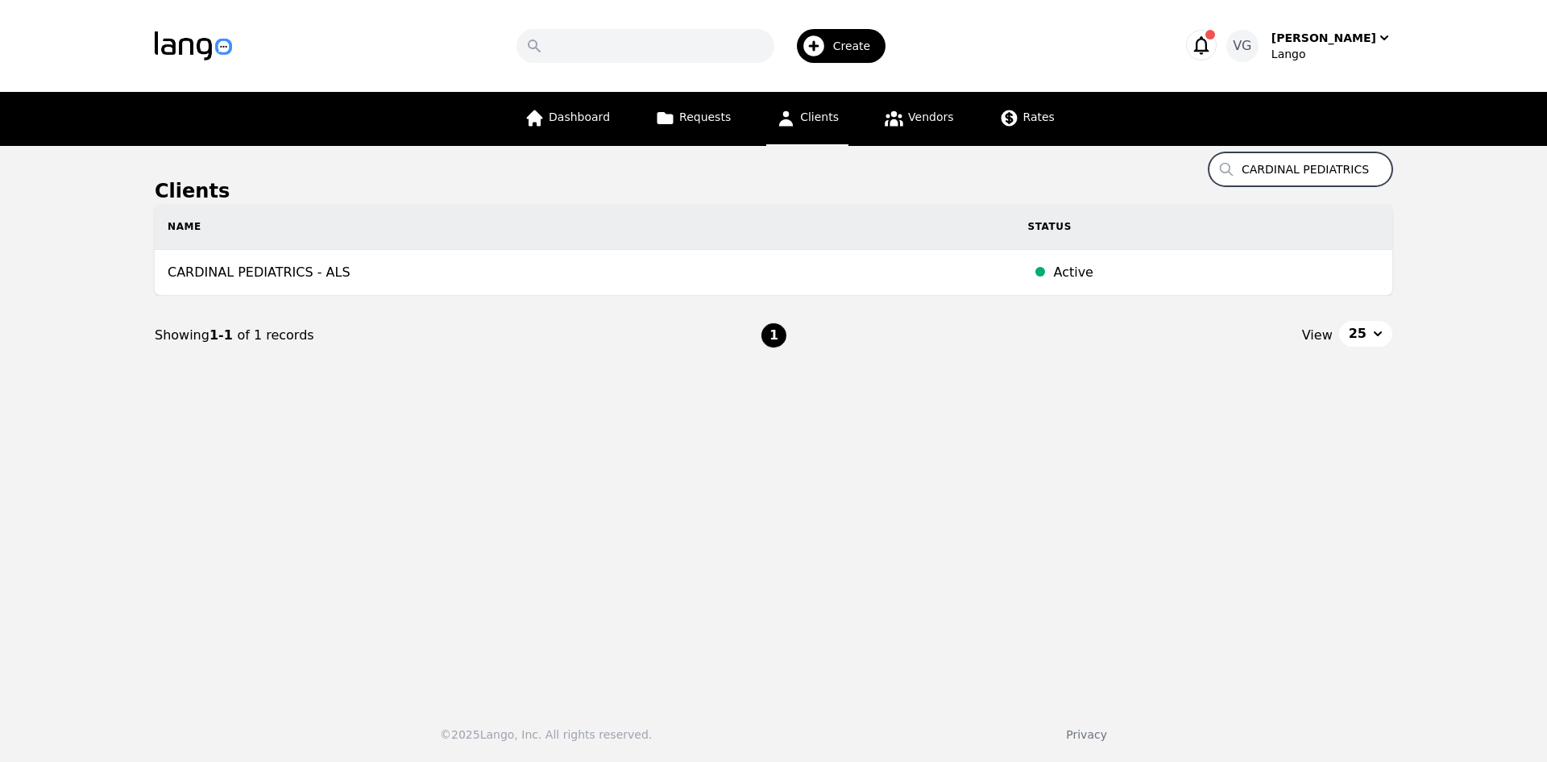
click at [1298, 166] on input "CARDINAL PEDIATRICS" at bounding box center [1301, 169] width 184 height 34
paste input "PASADENA HUMANE"
drag, startPoint x: 1359, startPoint y: 166, endPoint x: 1374, endPoint y: 164, distance: 14.6
click at [1374, 164] on input "PASADENA HUMANE" at bounding box center [1301, 169] width 184 height 34
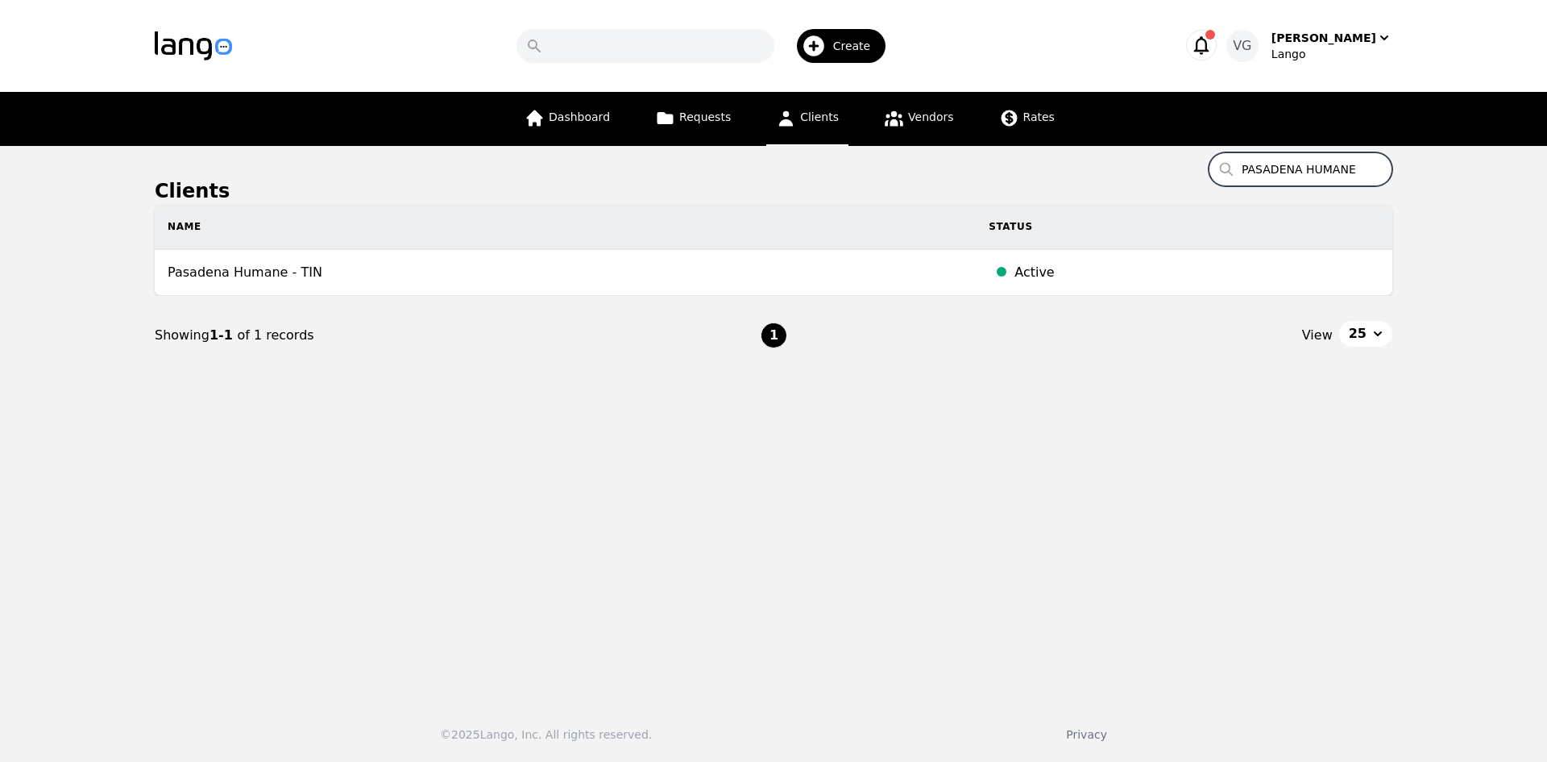
click at [1292, 158] on input "PASADENA HUMANE" at bounding box center [1301, 169] width 184 height 34
drag, startPoint x: 1292, startPoint y: 158, endPoint x: 1337, endPoint y: 164, distance: 45.5
click at [1337, 164] on input "PASADENA HUMANE" at bounding box center [1301, 169] width 184 height 34
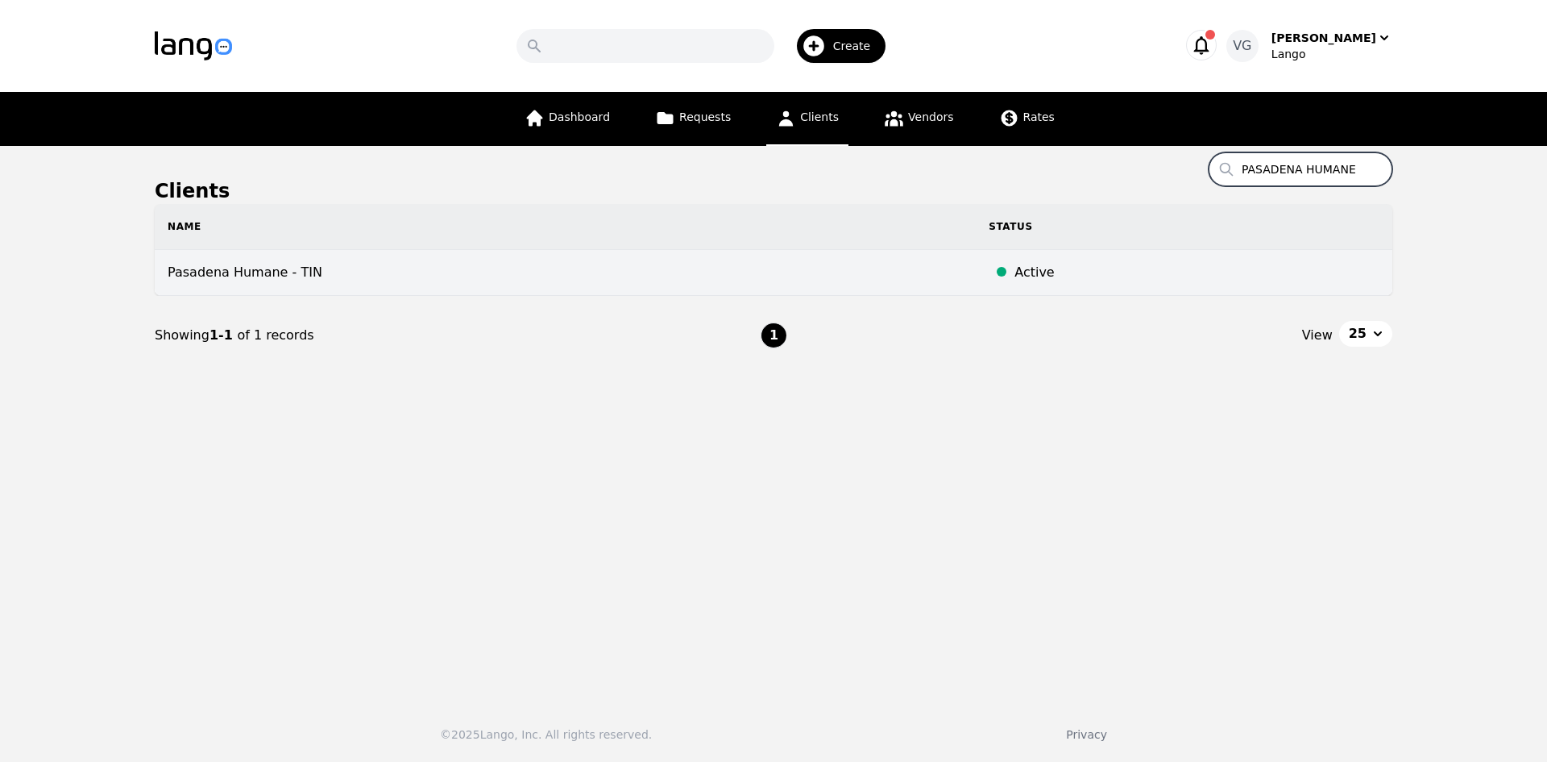
type input "PASADENA HUMANE"
click at [275, 279] on td "Pasadena Humane - TIN" at bounding box center [565, 273] width 821 height 46
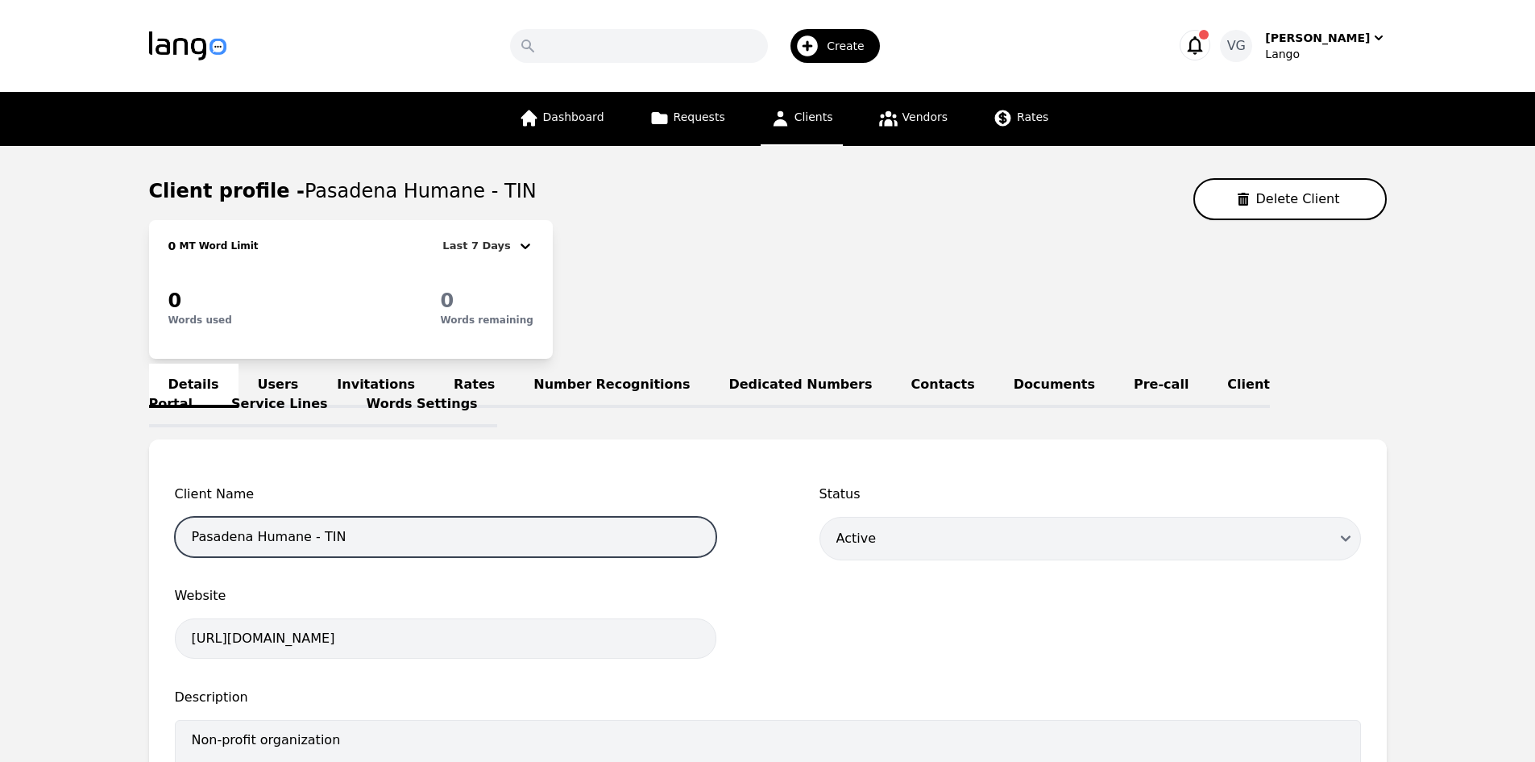
drag, startPoint x: 193, startPoint y: 536, endPoint x: 298, endPoint y: 537, distance: 105.6
click at [298, 537] on input "Pasadena Humane - TIN" at bounding box center [446, 537] width 542 height 40
paste input "PASADENA HUMANE"
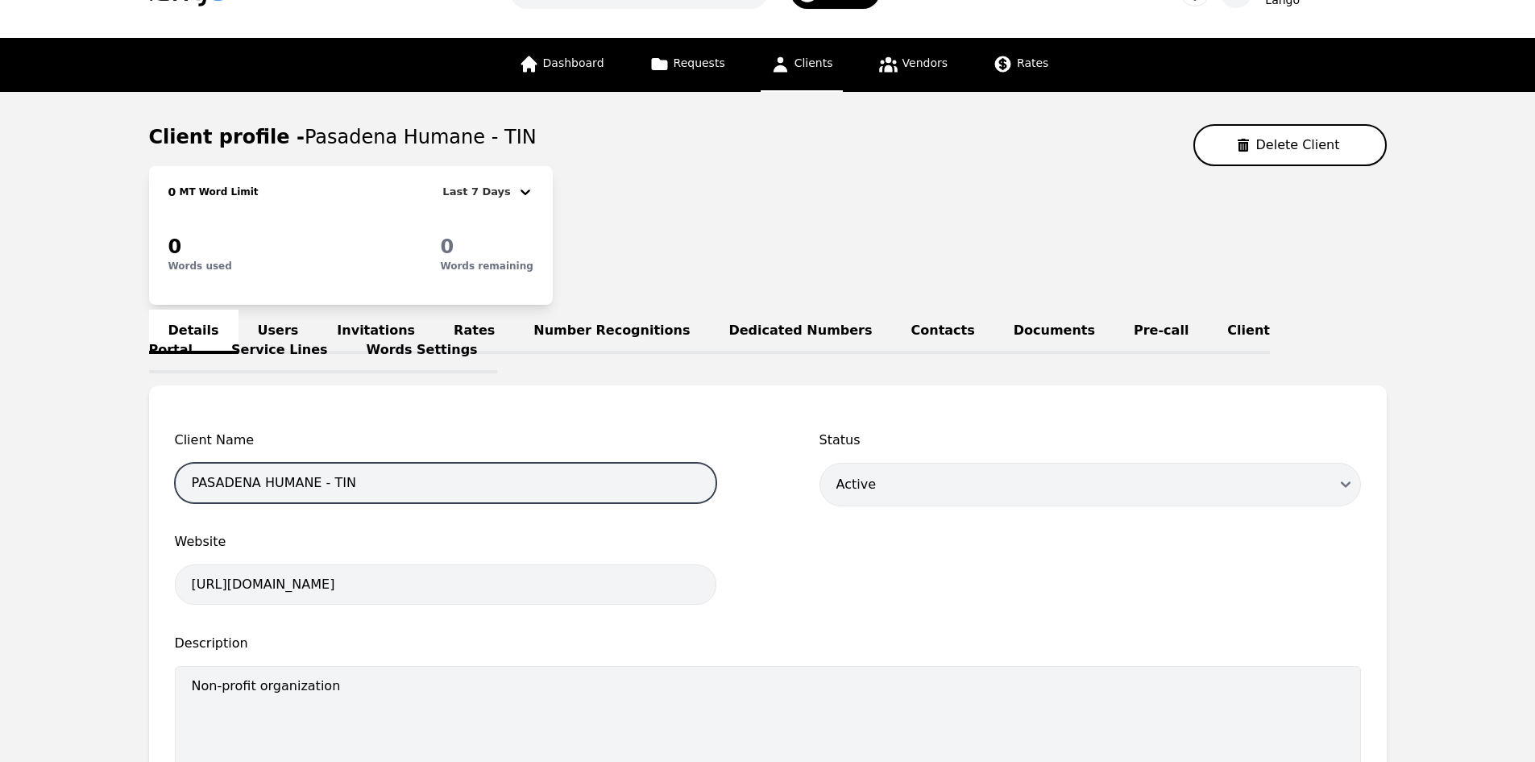
scroll to position [503, 0]
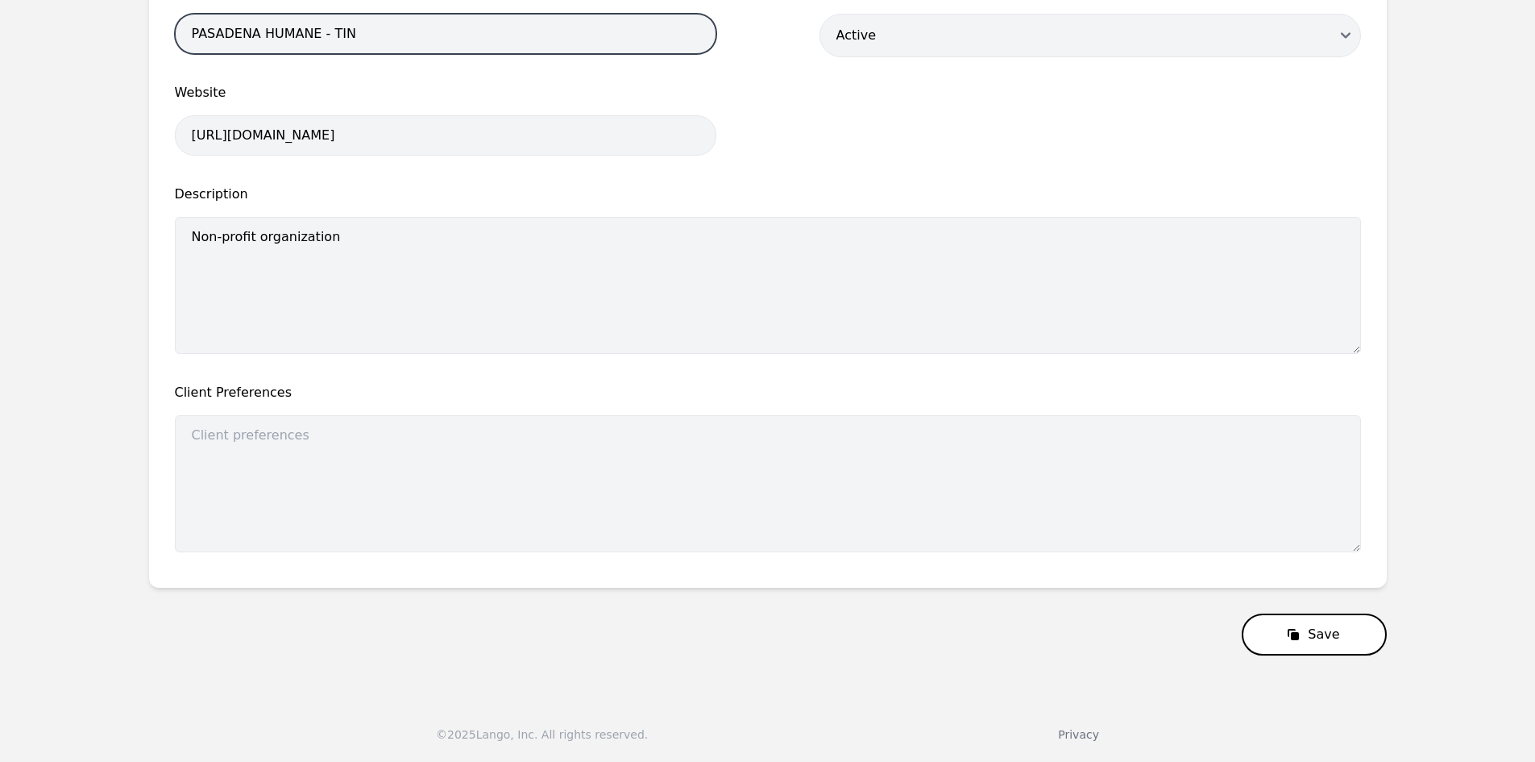
type input "PASADENA HUMANE - TIN"
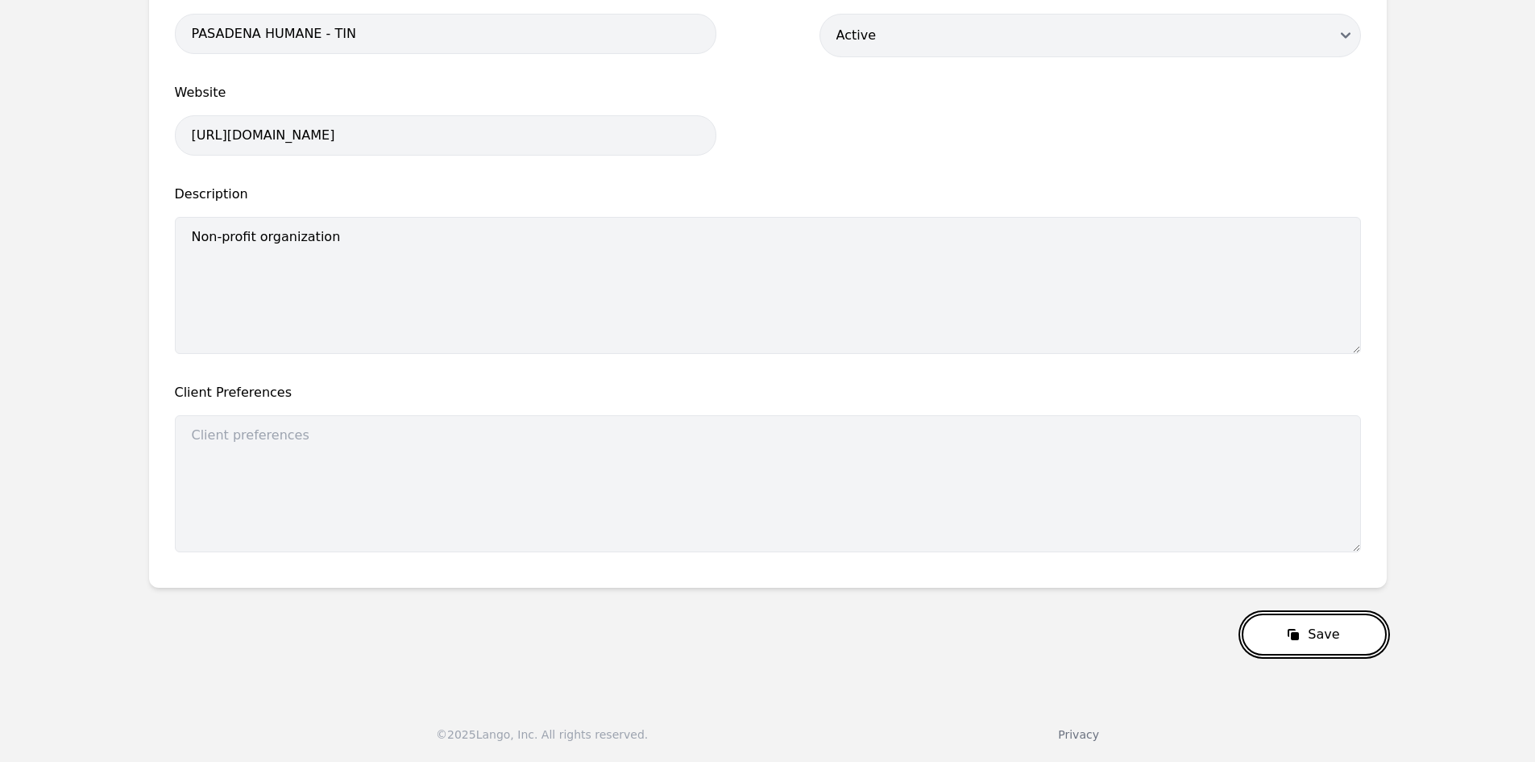
click at [1334, 616] on button "Save" at bounding box center [1314, 634] width 144 height 42
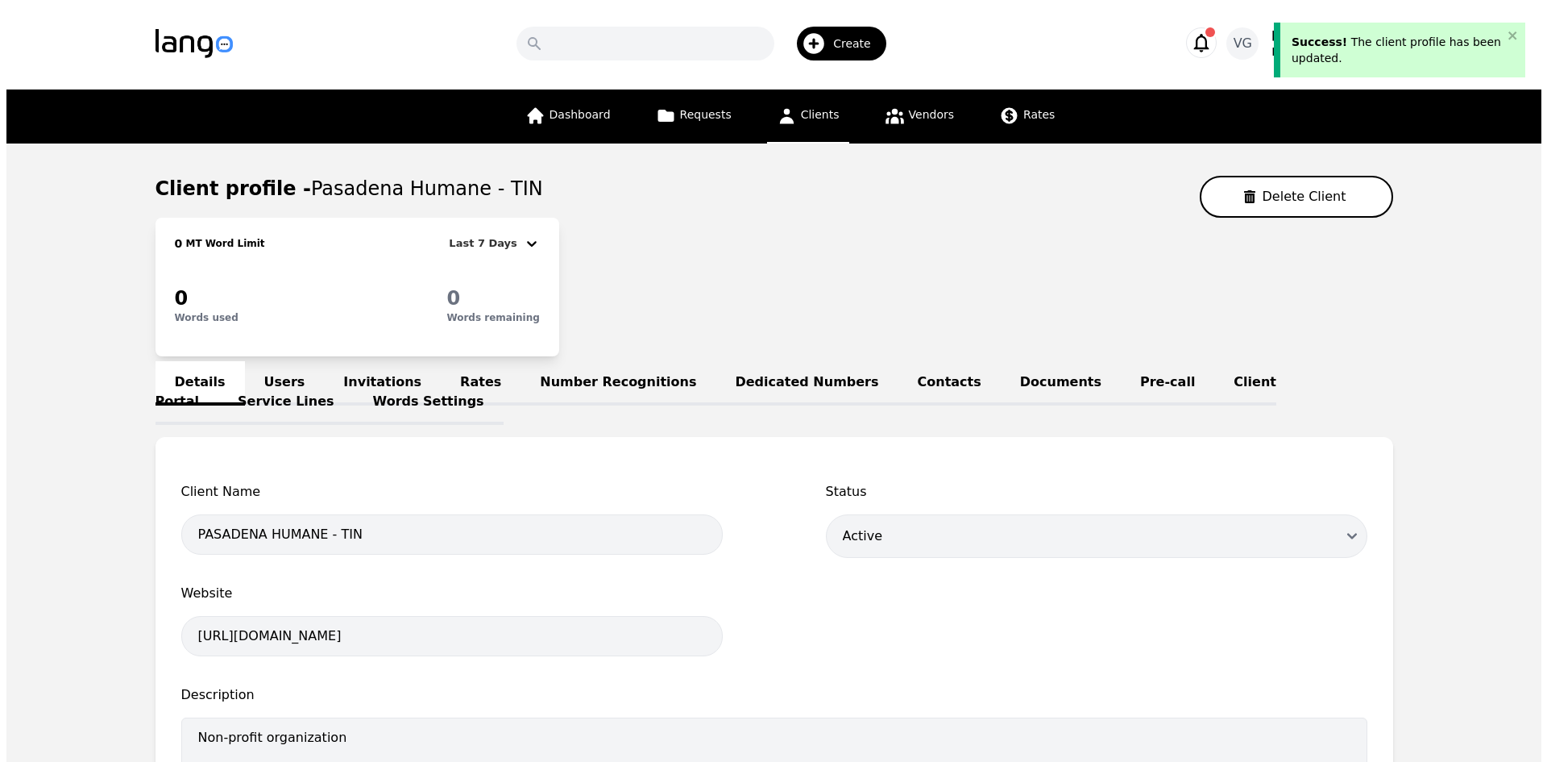
scroll to position [0, 0]
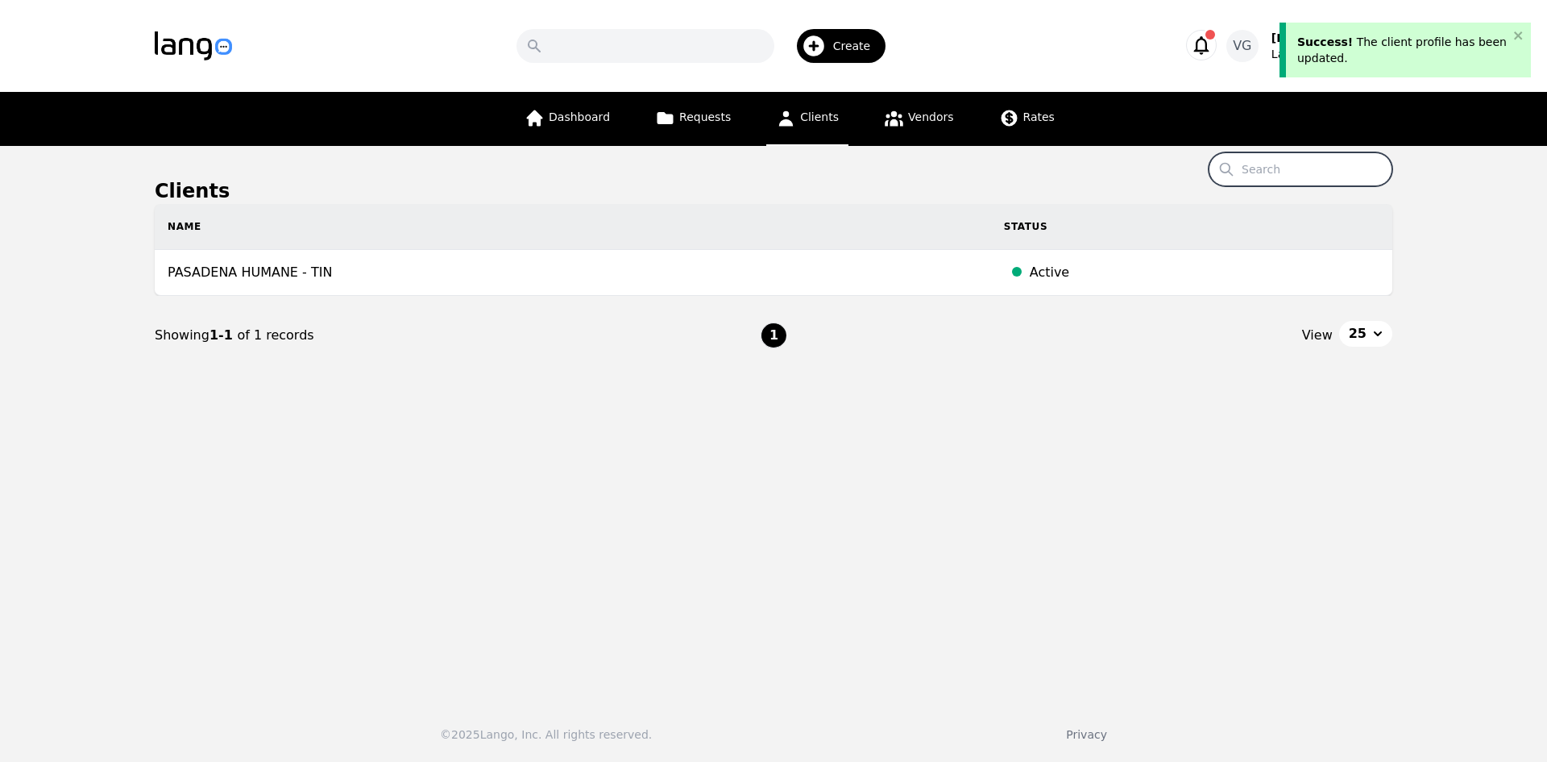
click at [1314, 170] on input "Search" at bounding box center [1301, 169] width 184 height 34
paste input "CARDINAL PEDIATRICS"
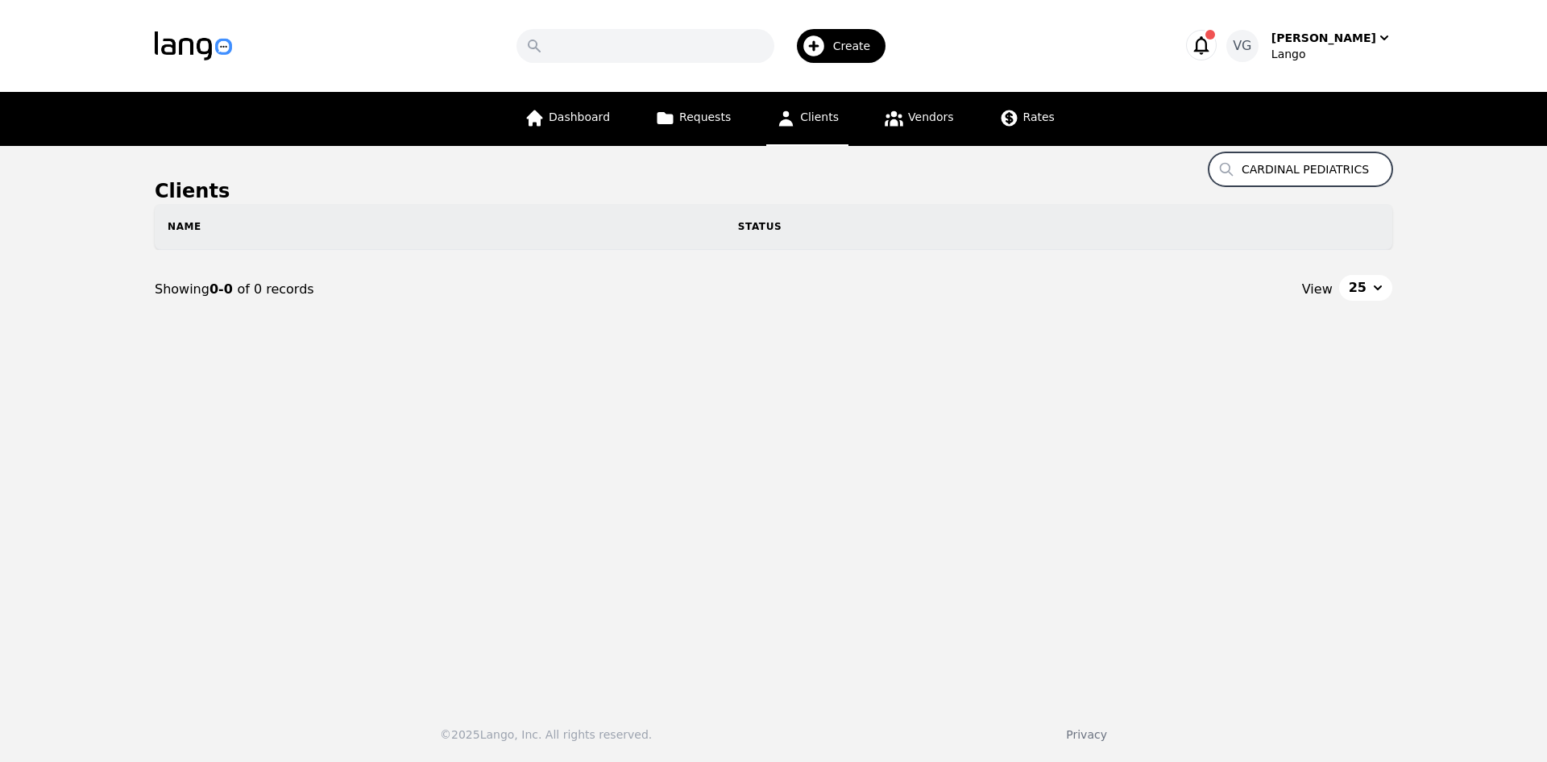
drag, startPoint x: 1346, startPoint y: 167, endPoint x: 1426, endPoint y: 166, distance: 80.6
click at [1426, 165] on main "Clients Search CARDINAL PEDIATRICS Name Status Showing 0-0 of 0 records View 25" at bounding box center [773, 417] width 1547 height 542
type input "CARDINAL PEDIATRICS"
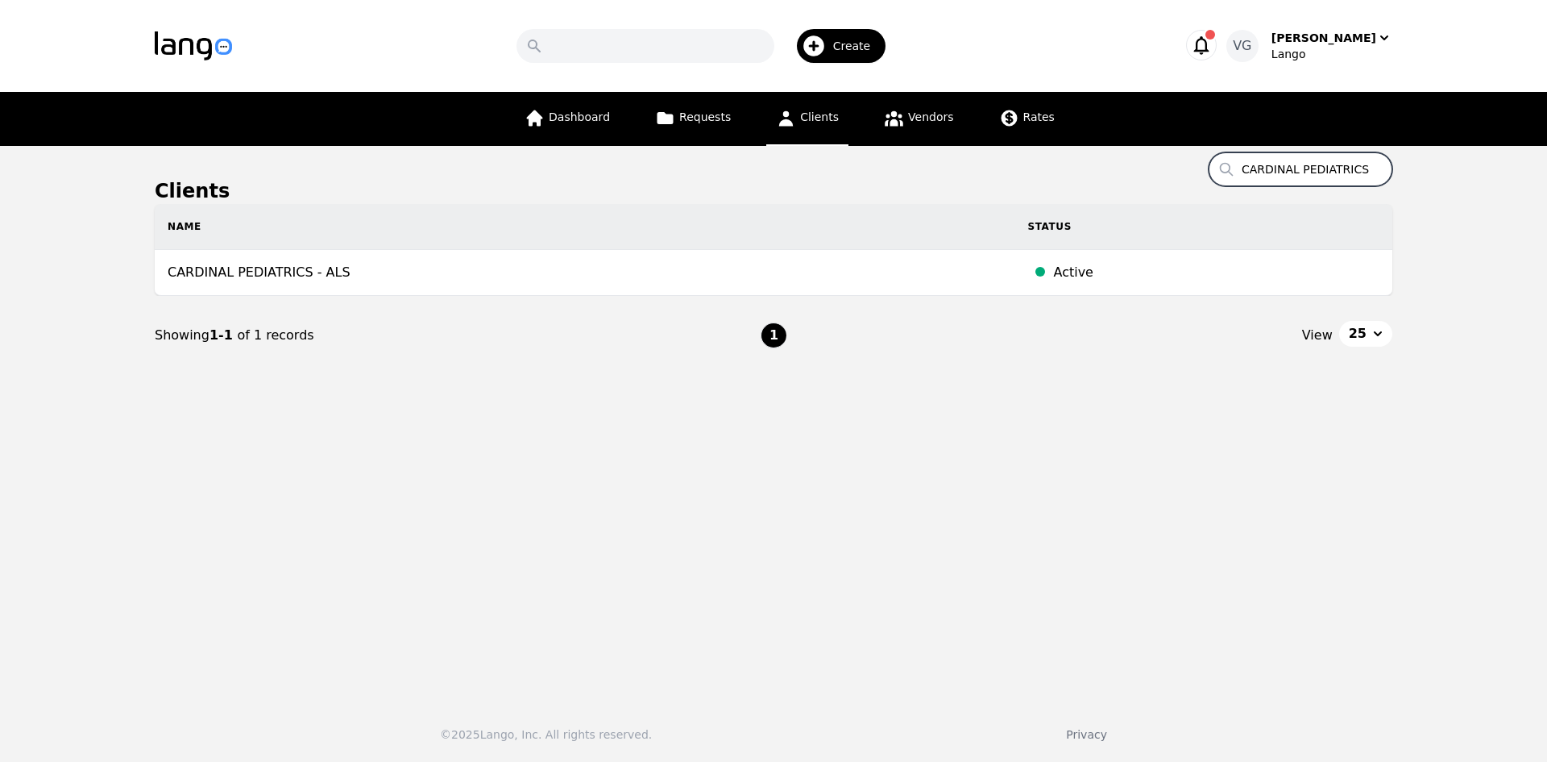
click at [1304, 164] on input "CARDINAL PEDIATRICS" at bounding box center [1301, 169] width 184 height 34
drag, startPoint x: 1305, startPoint y: 164, endPoint x: 1313, endPoint y: 172, distance: 10.8
click at [1313, 172] on input "CARDINAL PEDIATRICS" at bounding box center [1301, 169] width 184 height 34
click at [1300, 171] on input "CARDINAL PEDIATRICS" at bounding box center [1301, 169] width 184 height 34
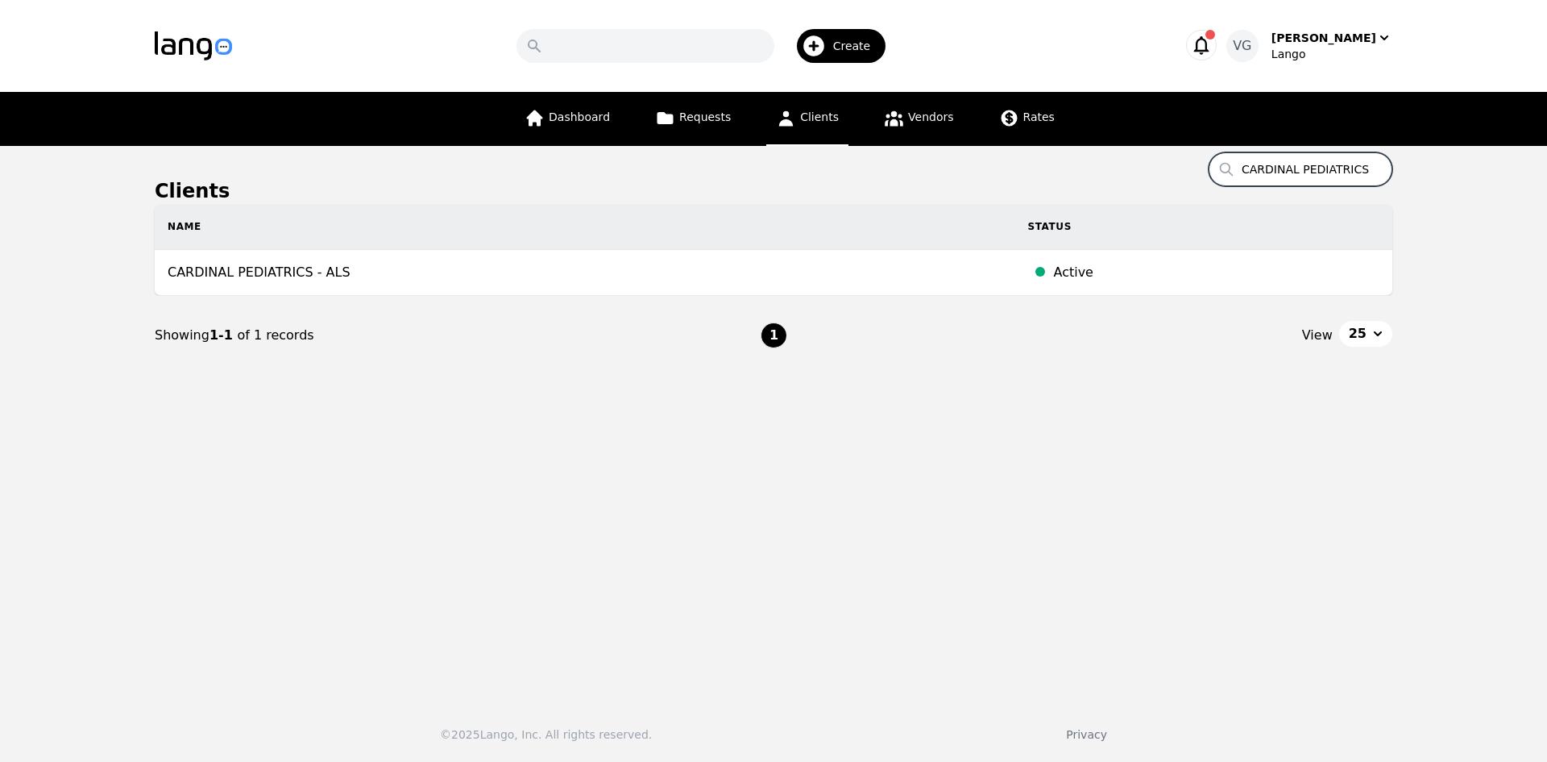
click at [1300, 171] on input "CARDINAL PEDIATRICS" at bounding box center [1301, 169] width 184 height 34
click at [1301, 171] on input "CARDINAL PEDIATRICS" at bounding box center [1301, 169] width 184 height 34
click at [1305, 171] on input "CARDINAL PEDIATRICS" at bounding box center [1301, 169] width 184 height 34
paste input "FRANKLIN COUNTY BOARD OF DD"
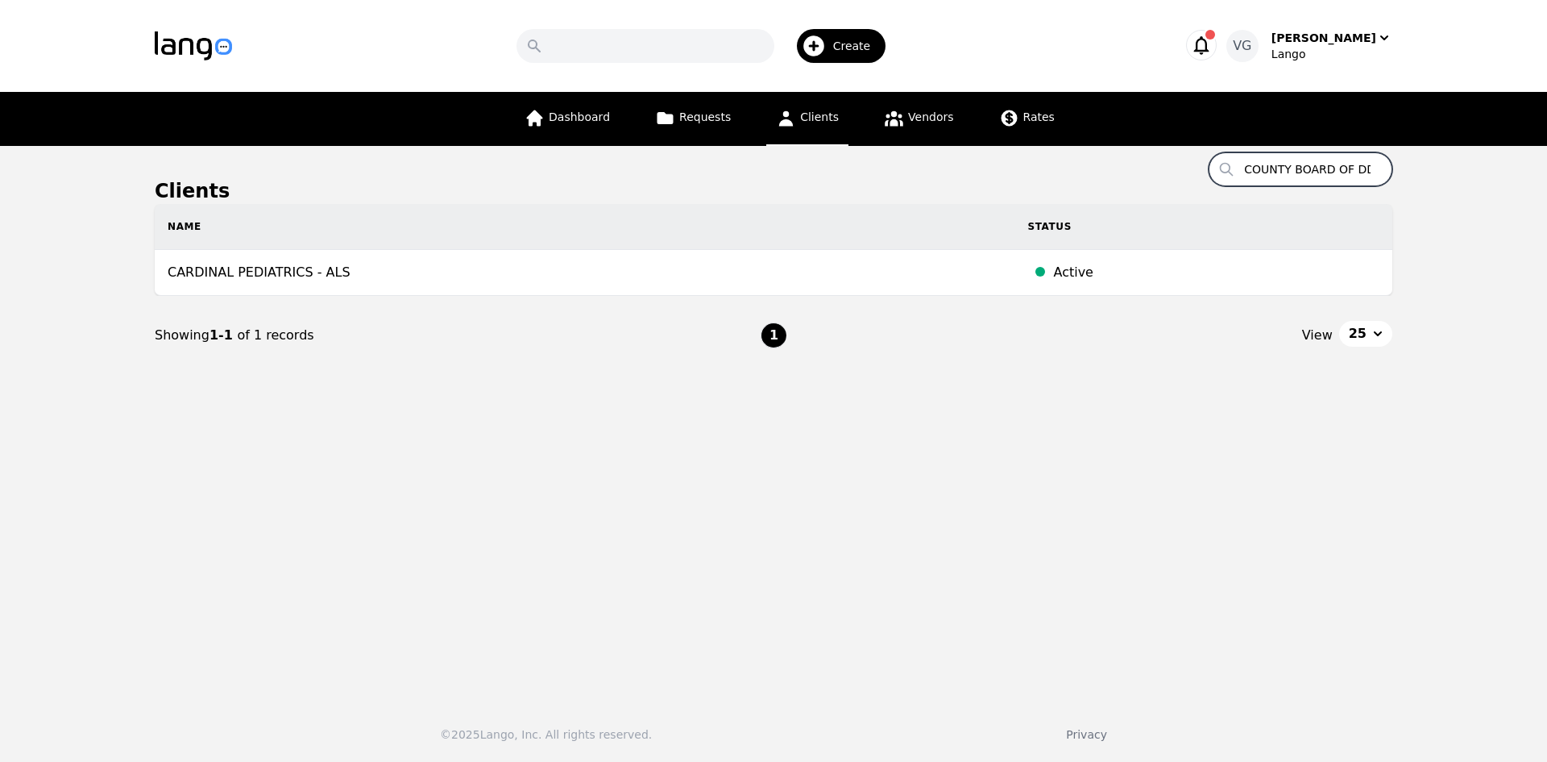
type input "FRANKLIN COUNTY BOARD OF DD"
drag, startPoint x: 1370, startPoint y: 168, endPoint x: 1094, endPoint y: 155, distance: 275.9
click at [1094, 155] on main "Clients Search FRANKLIN COUNTY BOARD OF DD Name Status Franklin County Board of…" at bounding box center [773, 417] width 1547 height 542
drag, startPoint x: 1368, startPoint y: 165, endPoint x: 1067, endPoint y: 151, distance: 301.7
click at [1057, 157] on main "Clients Search FRANKLIN COUNTY BOARD OF DD Name Status Franklin County Board of…" at bounding box center [773, 417] width 1547 height 542
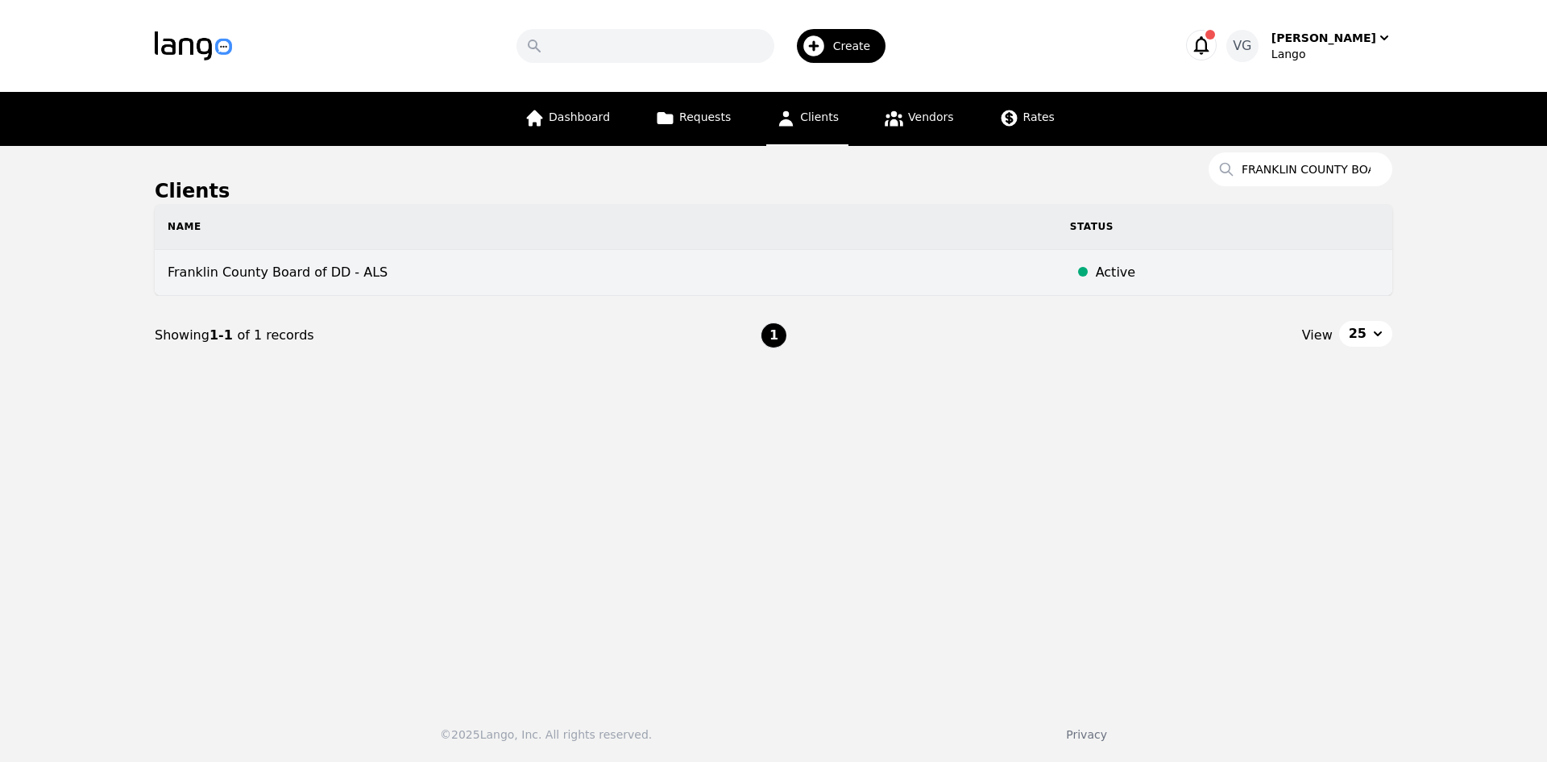
click at [493, 264] on td "Franklin County Board of DD - ALS" at bounding box center [606, 273] width 903 height 46
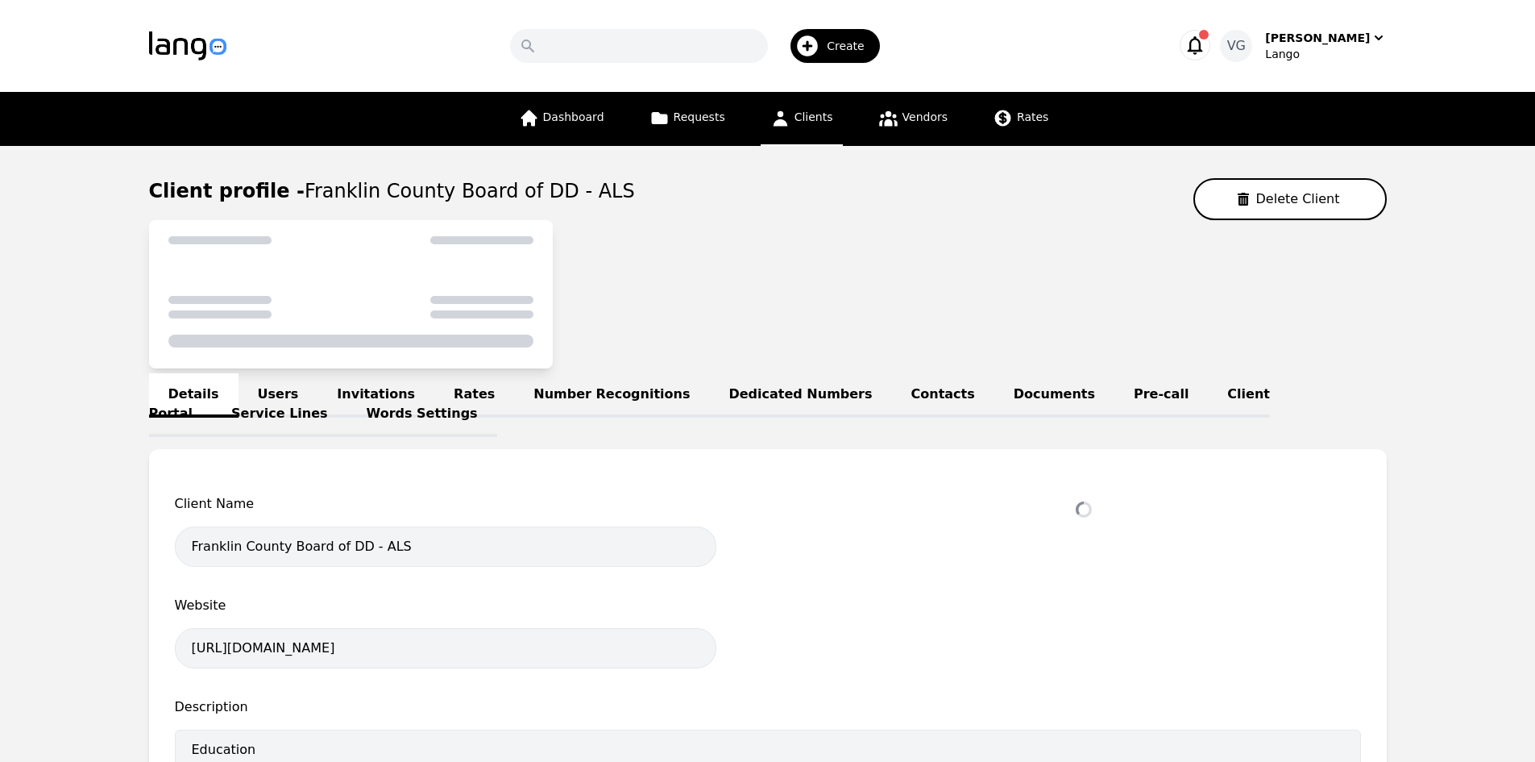
select select "active"
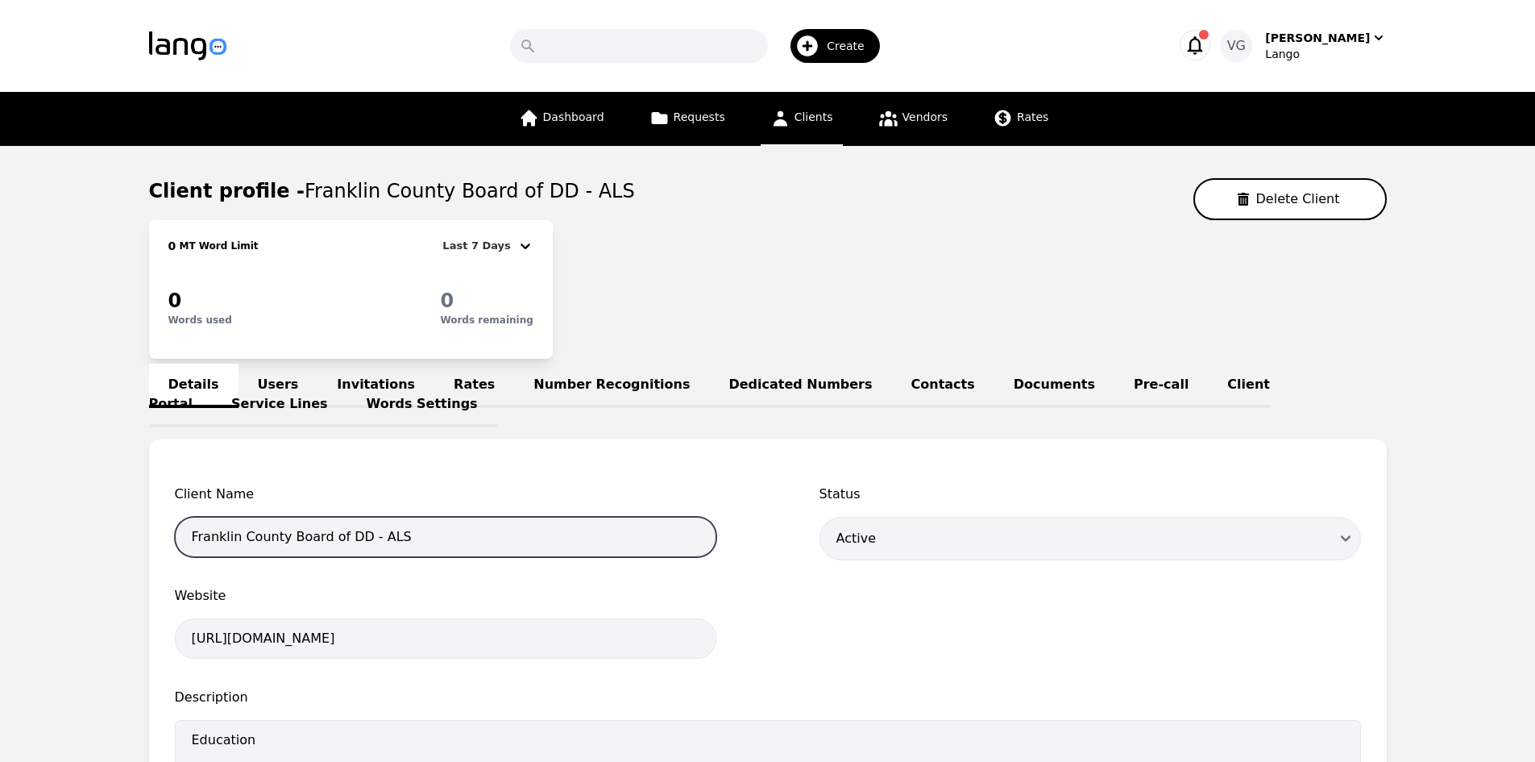
drag, startPoint x: 355, startPoint y: 537, endPoint x: 32, endPoint y: 488, distance: 326.9
click at [35, 505] on main "Client profile - Franklin County Board of DD - ALS Delete Client 0 MT Word Limi…" at bounding box center [767, 668] width 1535 height 1044
paste input "FRANKLIN COUNTY BOARD OF DD"
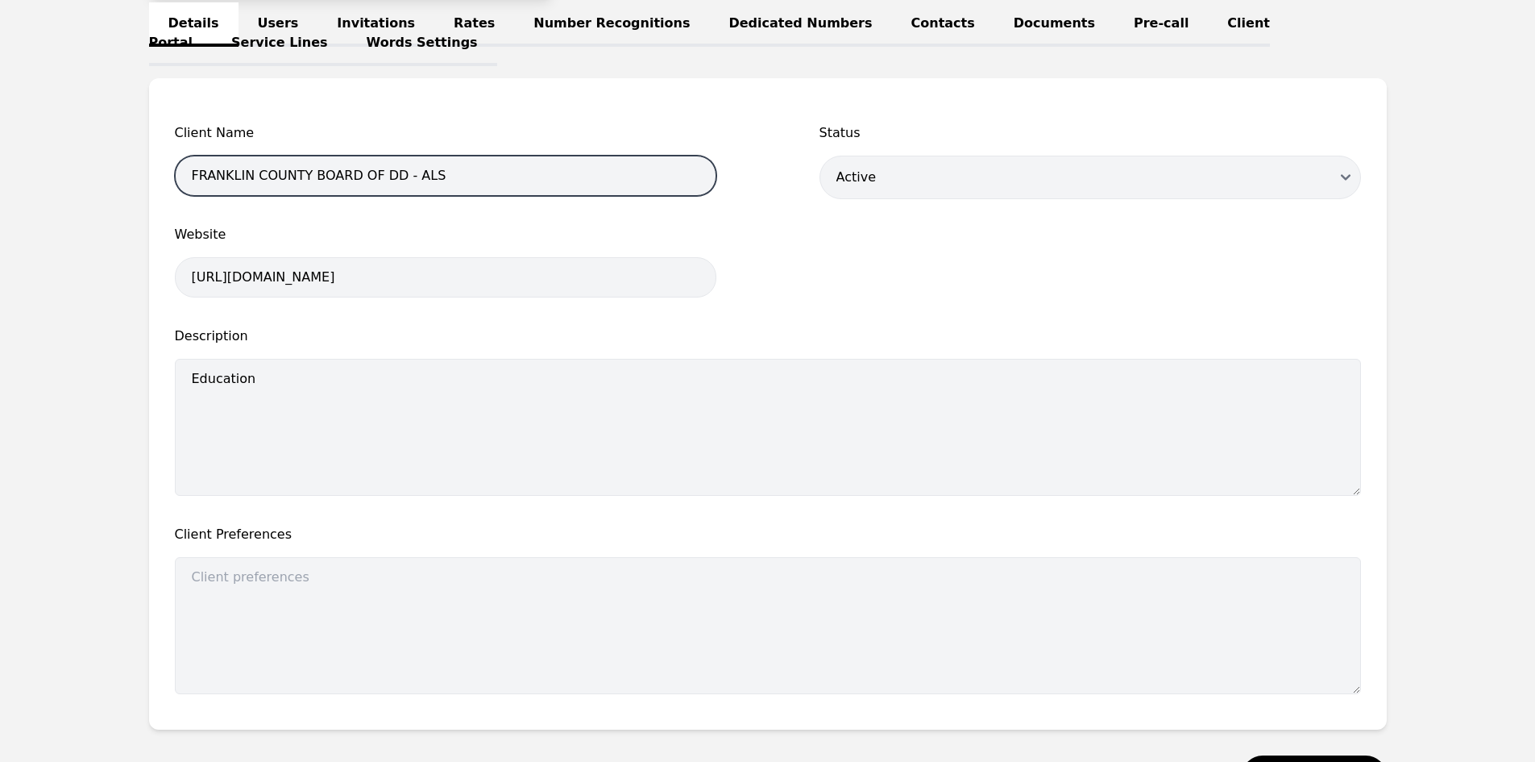
scroll to position [503, 0]
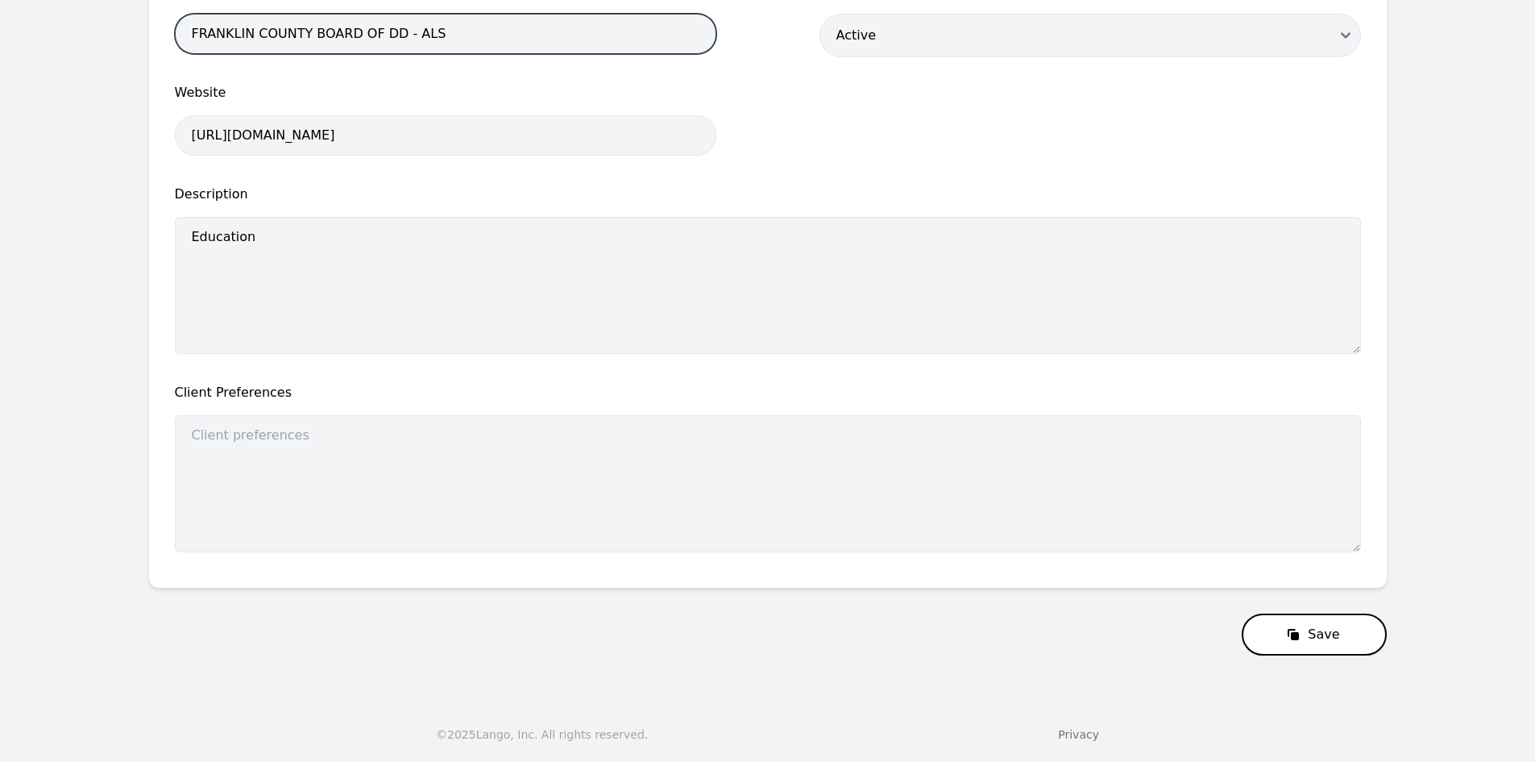
type input "FRANKLIN COUNTY BOARD OF DD - ALS"
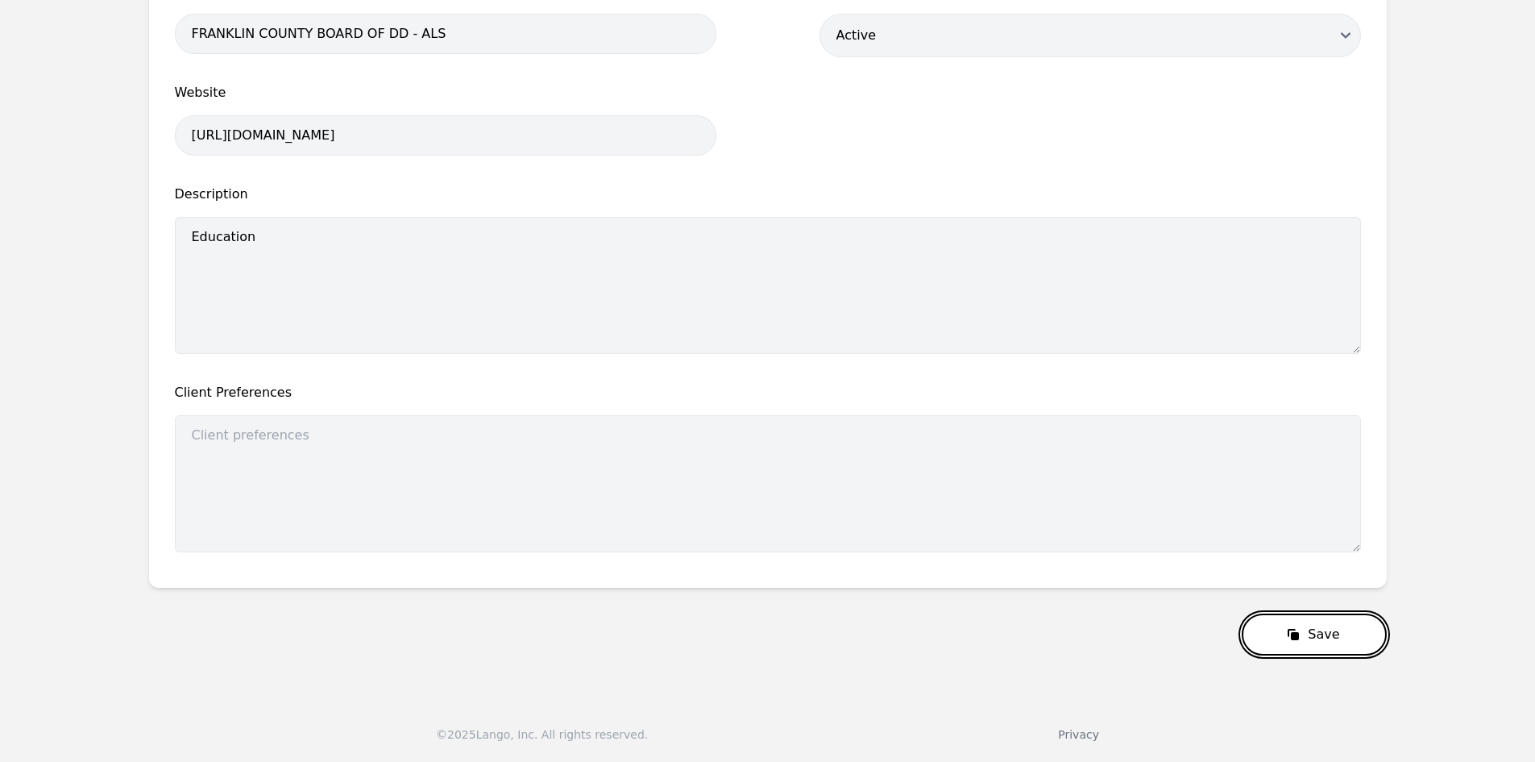
click at [1297, 613] on button "Save" at bounding box center [1314, 634] width 144 height 42
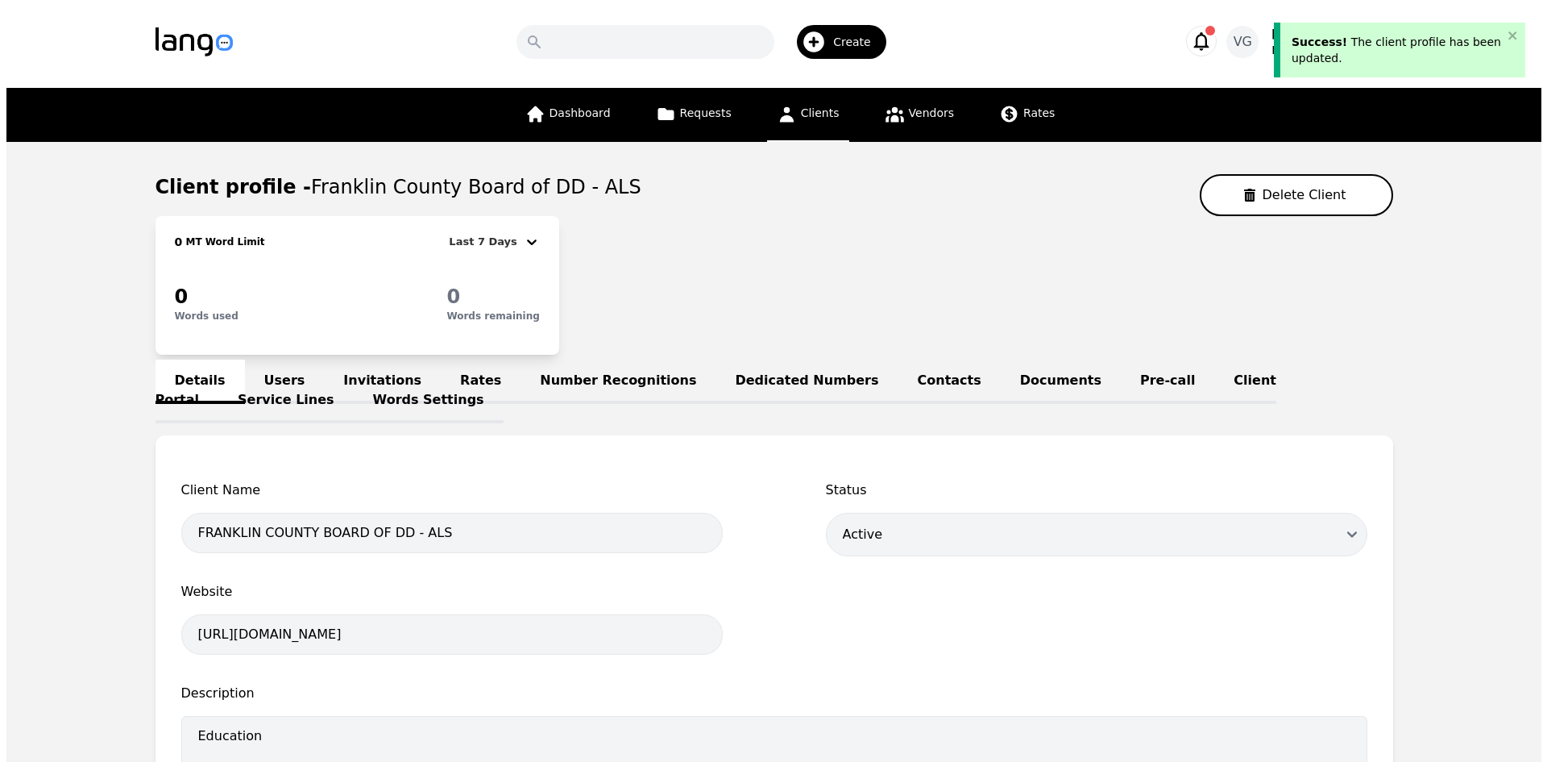
scroll to position [0, 0]
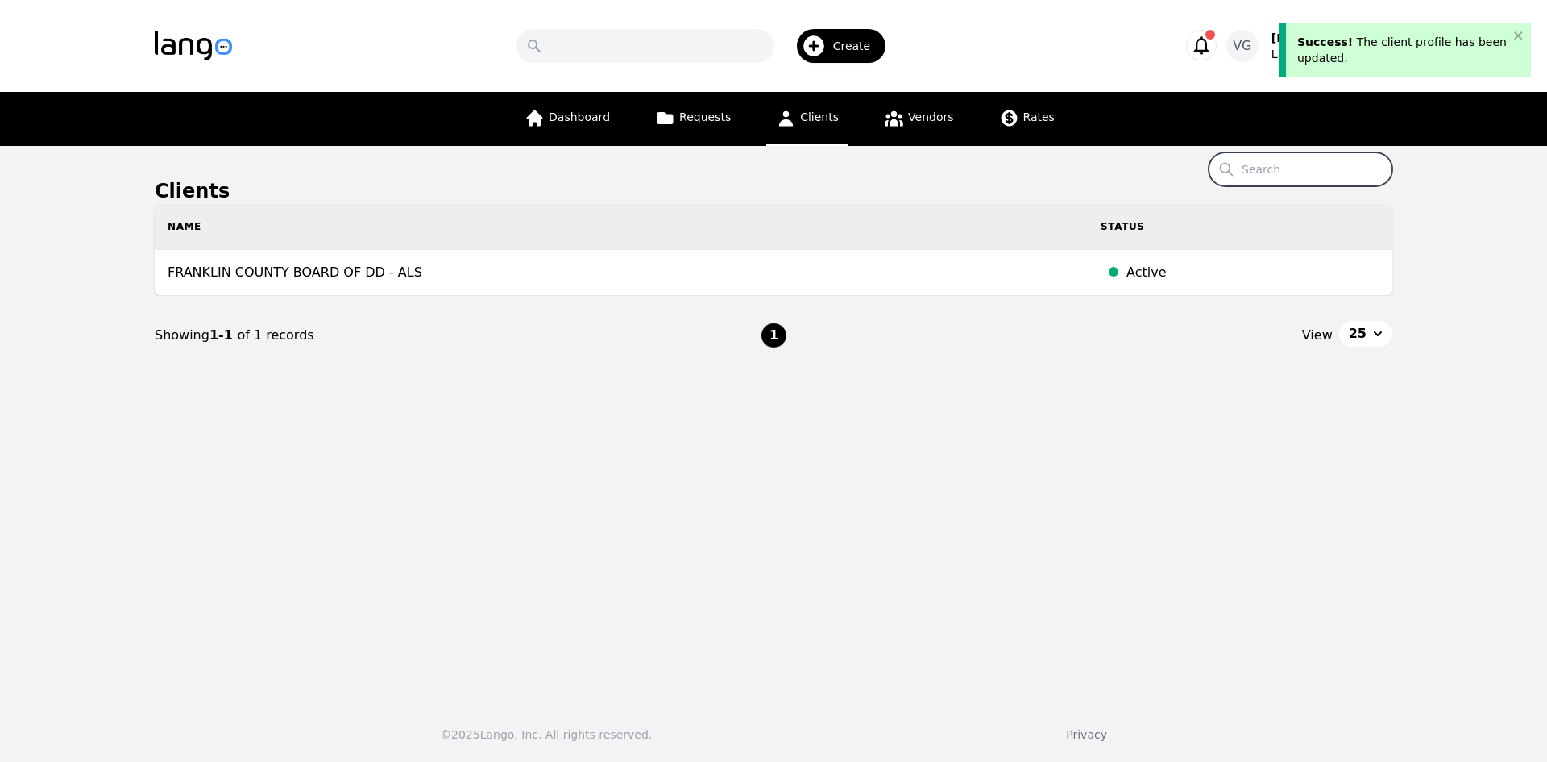
click at [1287, 167] on input "Search" at bounding box center [1301, 169] width 184 height 34
paste input "SANTA [PERSON_NAME] COMMUNITY SERVICES"
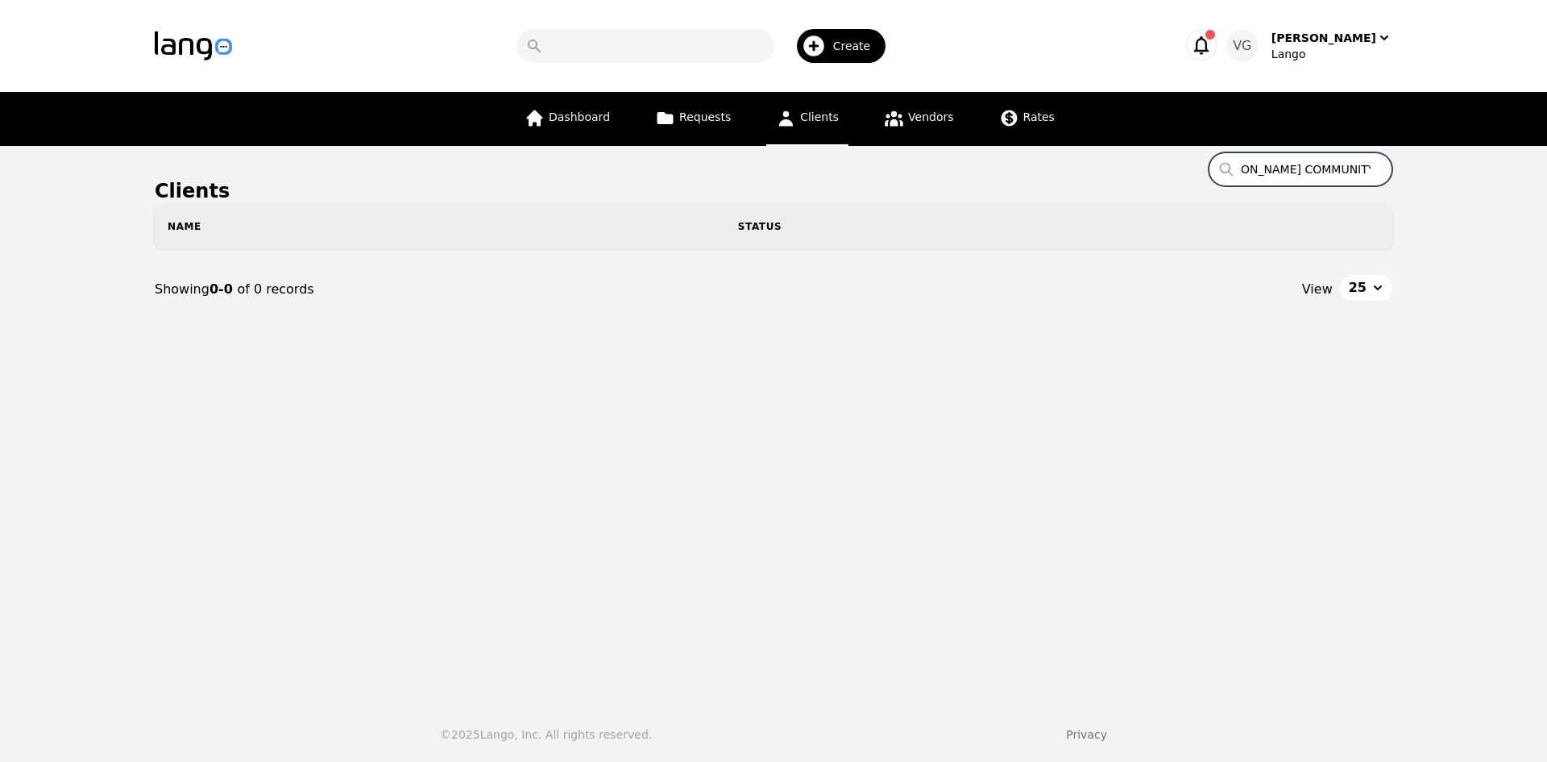
drag, startPoint x: 1369, startPoint y: 165, endPoint x: 1380, endPoint y: 164, distance: 11.3
click at [1380, 164] on input "SANTA [PERSON_NAME] COMMUNITY SERVICES" at bounding box center [1301, 169] width 184 height 34
drag, startPoint x: 1298, startPoint y: 168, endPoint x: 1194, endPoint y: 164, distance: 104.0
click at [1194, 164] on main "Clients Search SANTA [PERSON_NAME] COMMUNITY SERVICES Name Status Showing 0-0 o…" at bounding box center [773, 417] width 1547 height 542
click at [1280, 169] on input "SANTA [PERSON_NAME] COMMUNITY SERVICES" at bounding box center [1301, 169] width 184 height 34
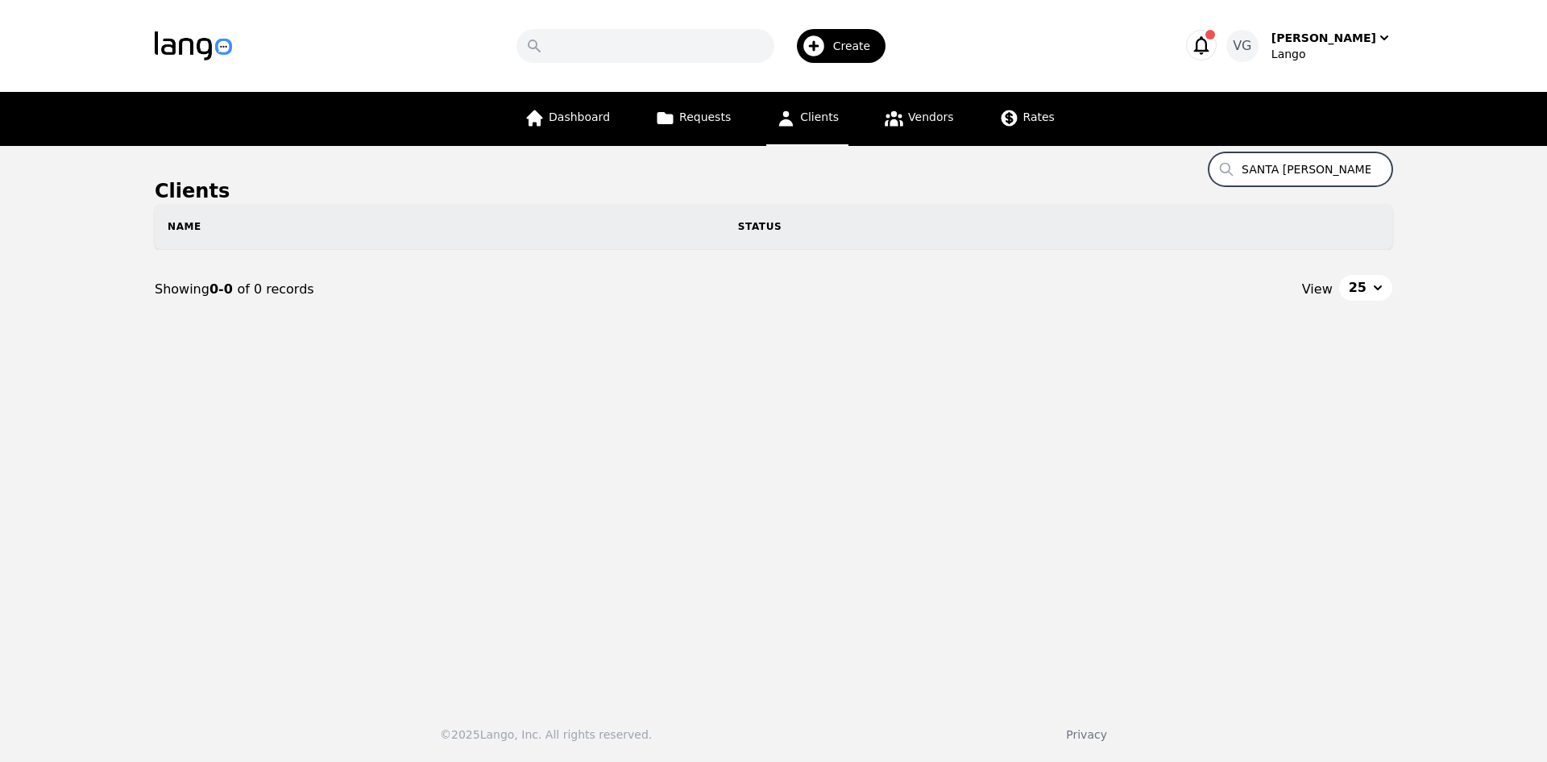
scroll to position [0, 75]
drag, startPoint x: 1274, startPoint y: 164, endPoint x: 1411, endPoint y: 167, distance: 137.0
click at [1415, 167] on main "Clients Search SANTA [PERSON_NAME] COMMUNITY SERVICES Name Status Showing 0-0 o…" at bounding box center [773, 417] width 1547 height 542
click at [1347, 165] on input "SANTA [PERSON_NAME] COMMUNITY SERVICES" at bounding box center [1301, 169] width 184 height 34
click at [1370, 169] on input "SANTA [PERSON_NAME] COMMUNITY SERVICES" at bounding box center [1301, 169] width 184 height 34
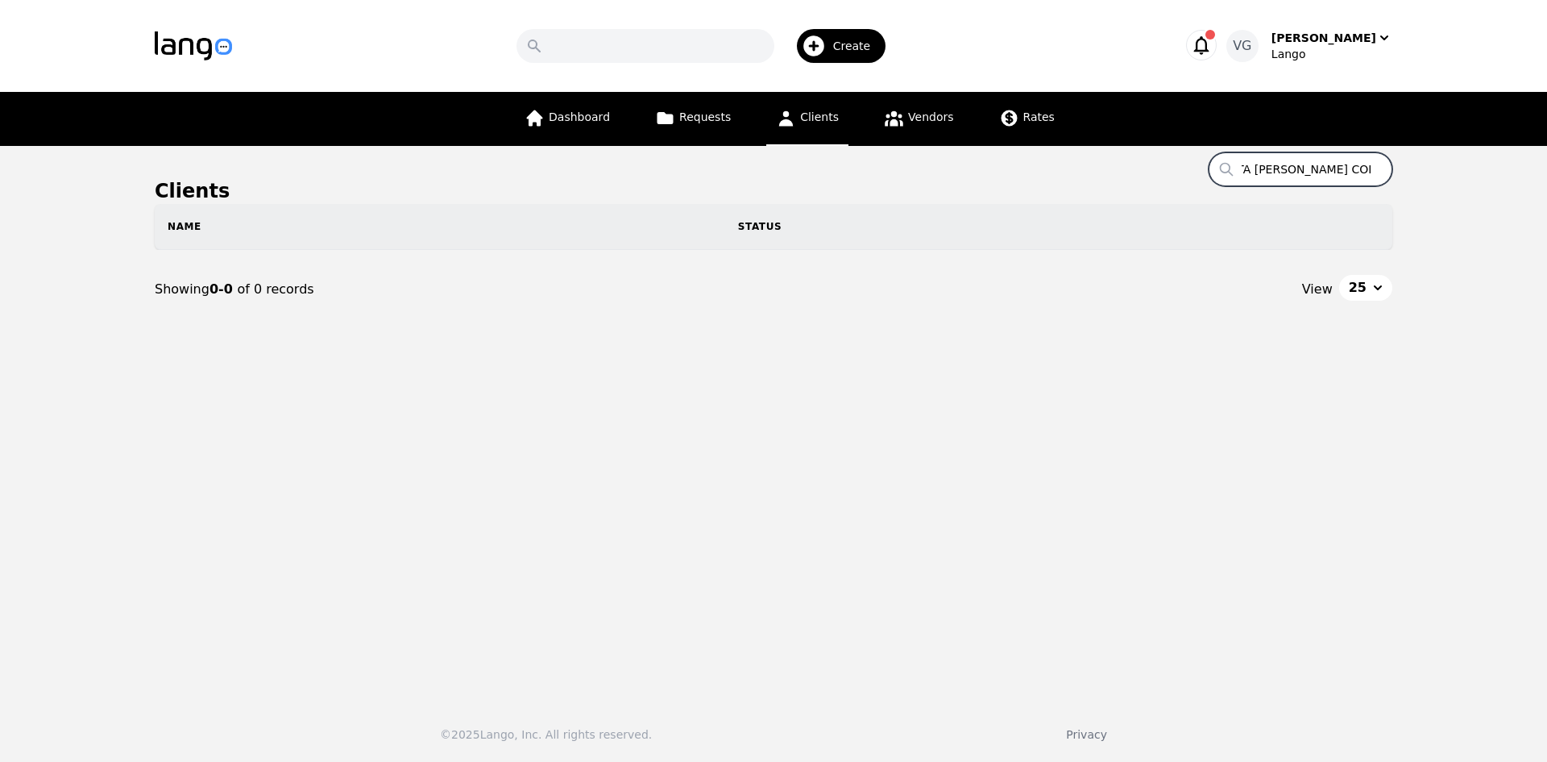
scroll to position [0, 25]
click at [1343, 157] on input "SANTA [PERSON_NAME]" at bounding box center [1301, 169] width 184 height 34
click at [1342, 159] on input "SANTA [PERSON_NAME]" at bounding box center [1301, 169] width 184 height 34
click at [1341, 159] on input "SANTA [PERSON_NAME]" at bounding box center [1301, 169] width 184 height 34
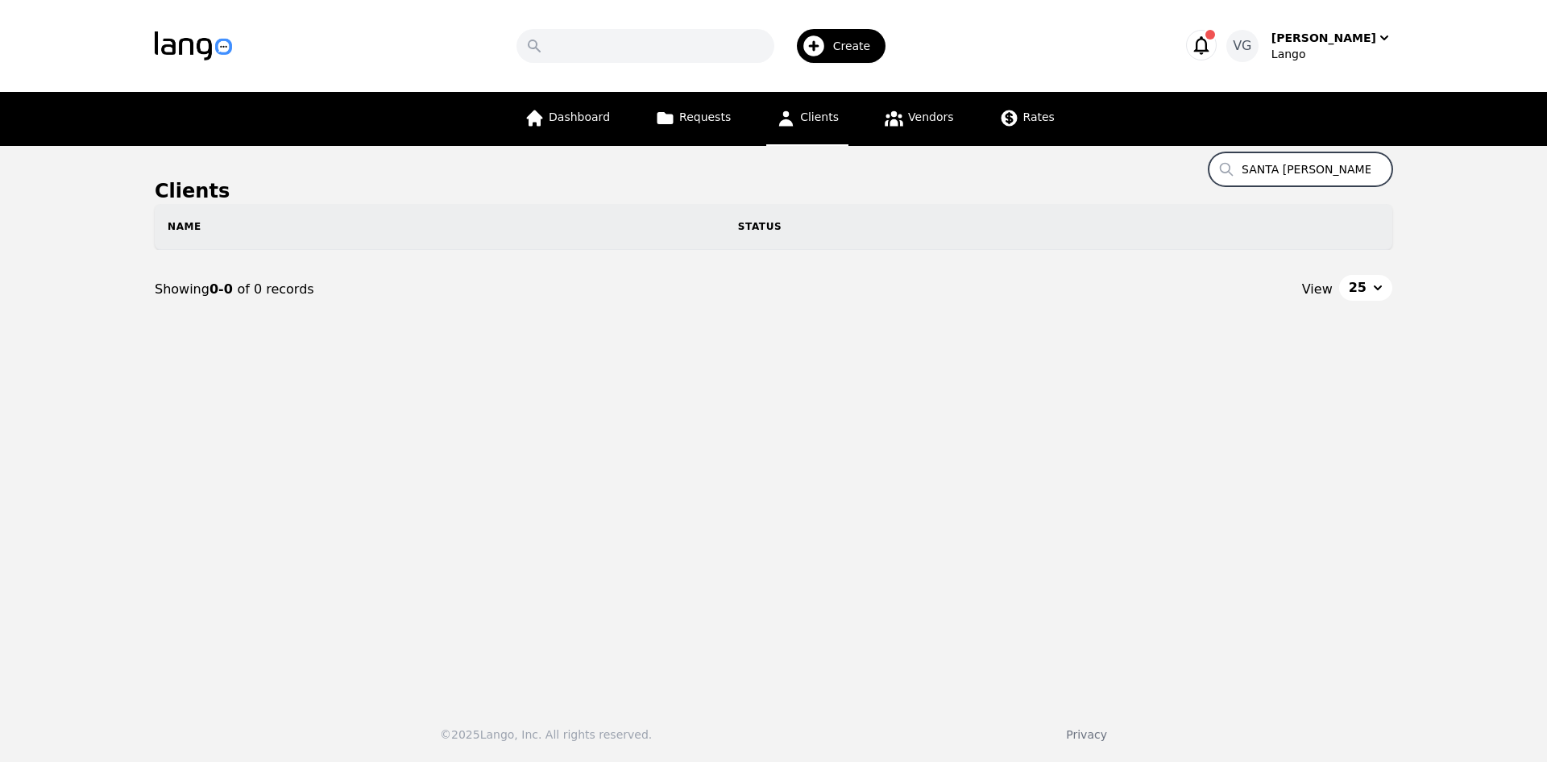
click at [1339, 169] on input "SANTA [PERSON_NAME]" at bounding box center [1301, 169] width 184 height 34
drag, startPoint x: 1339, startPoint y: 169, endPoint x: 1359, endPoint y: 189, distance: 27.9
click at [1362, 189] on section "Clients Search SANTA [PERSON_NAME] Name Status Showing 0-0 of 0 records View 25" at bounding box center [774, 253] width 1238 height 151
click at [1326, 173] on input "SANTA [PERSON_NAME]" at bounding box center [1301, 169] width 184 height 34
type input "SANTA"
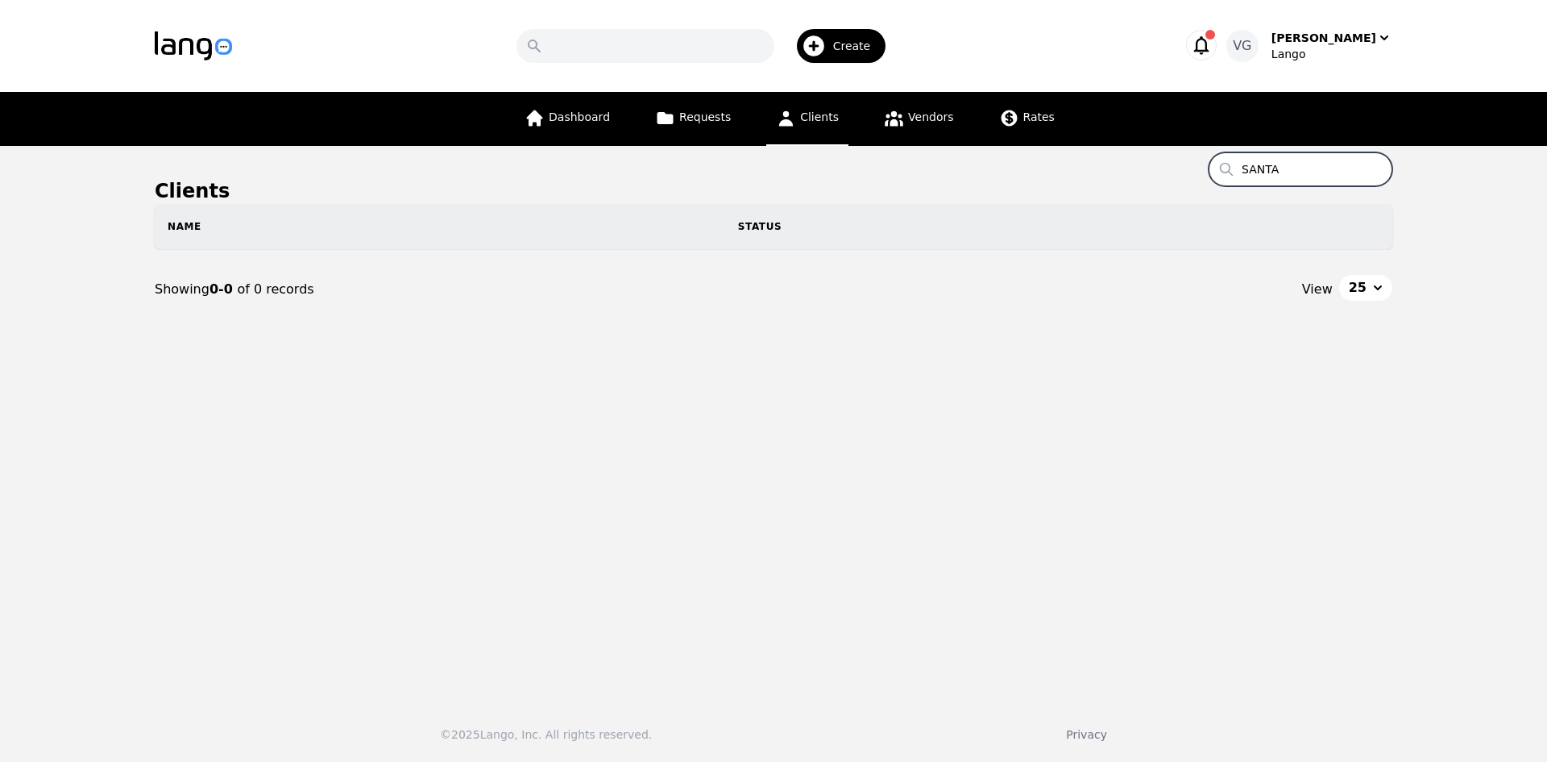
drag, startPoint x: 1290, startPoint y: 169, endPoint x: 1372, endPoint y: 181, distance: 83.1
click at [1372, 181] on input "SANTA" at bounding box center [1301, 169] width 184 height 34
drag, startPoint x: 1355, startPoint y: 172, endPoint x: 1381, endPoint y: 169, distance: 26.7
click at [1381, 169] on input "SANTA" at bounding box center [1301, 169] width 184 height 34
click at [1373, 171] on input "SANTA" at bounding box center [1301, 169] width 184 height 34
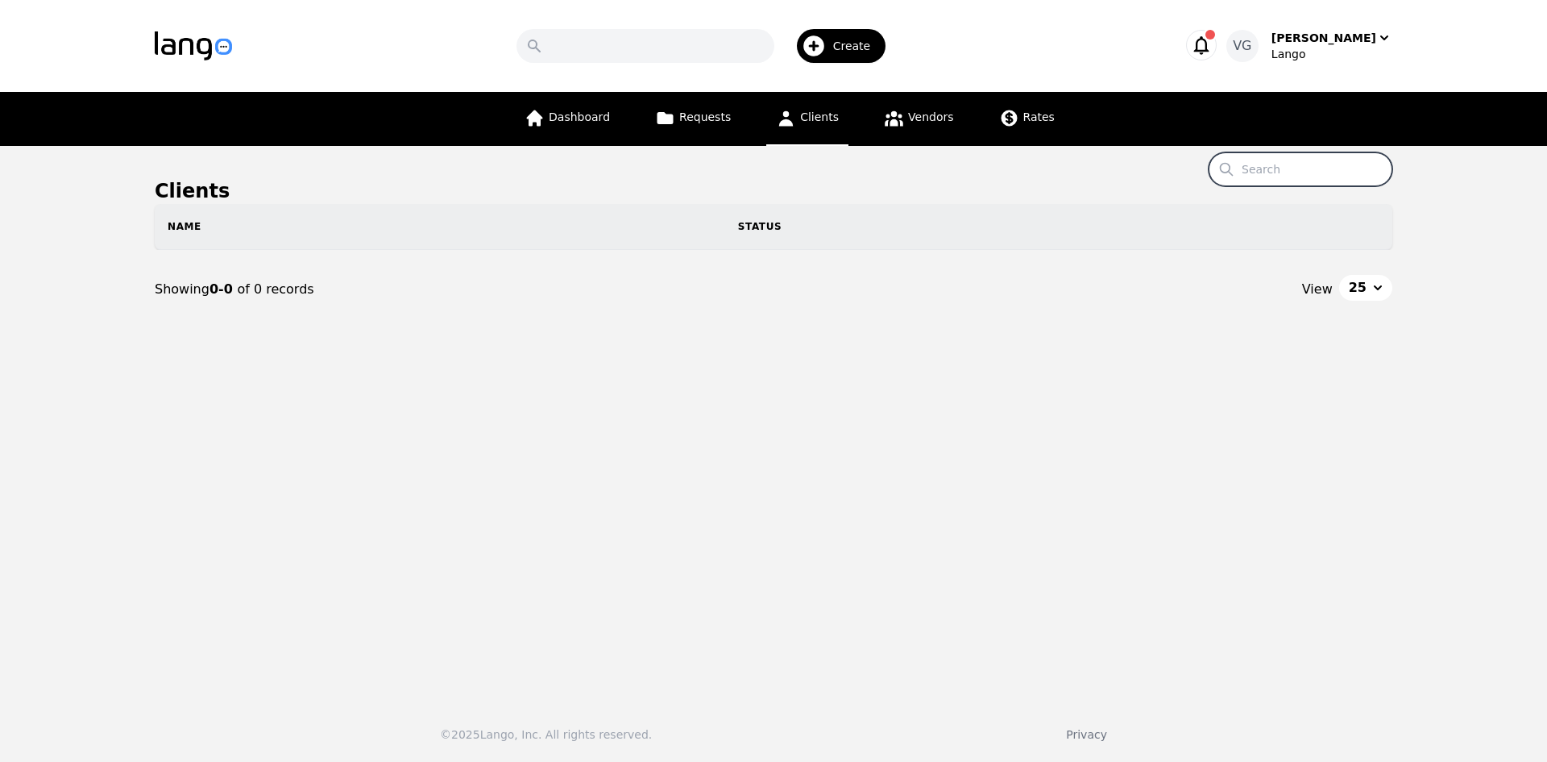
click at [1309, 170] on input "Search" at bounding box center [1301, 169] width 184 height 34
drag, startPoint x: 1254, startPoint y: 168, endPoint x: 1136, endPoint y: 164, distance: 117.7
click at [1136, 164] on main "Clients Search SANTA [PERSON_NAME] COMMUNITY SERVICES Name Status Showing 0-0 o…" at bounding box center [773, 417] width 1547 height 542
click at [1310, 171] on input "SANTA [PERSON_NAME] COMMUNITY SERVICES" at bounding box center [1301, 169] width 184 height 34
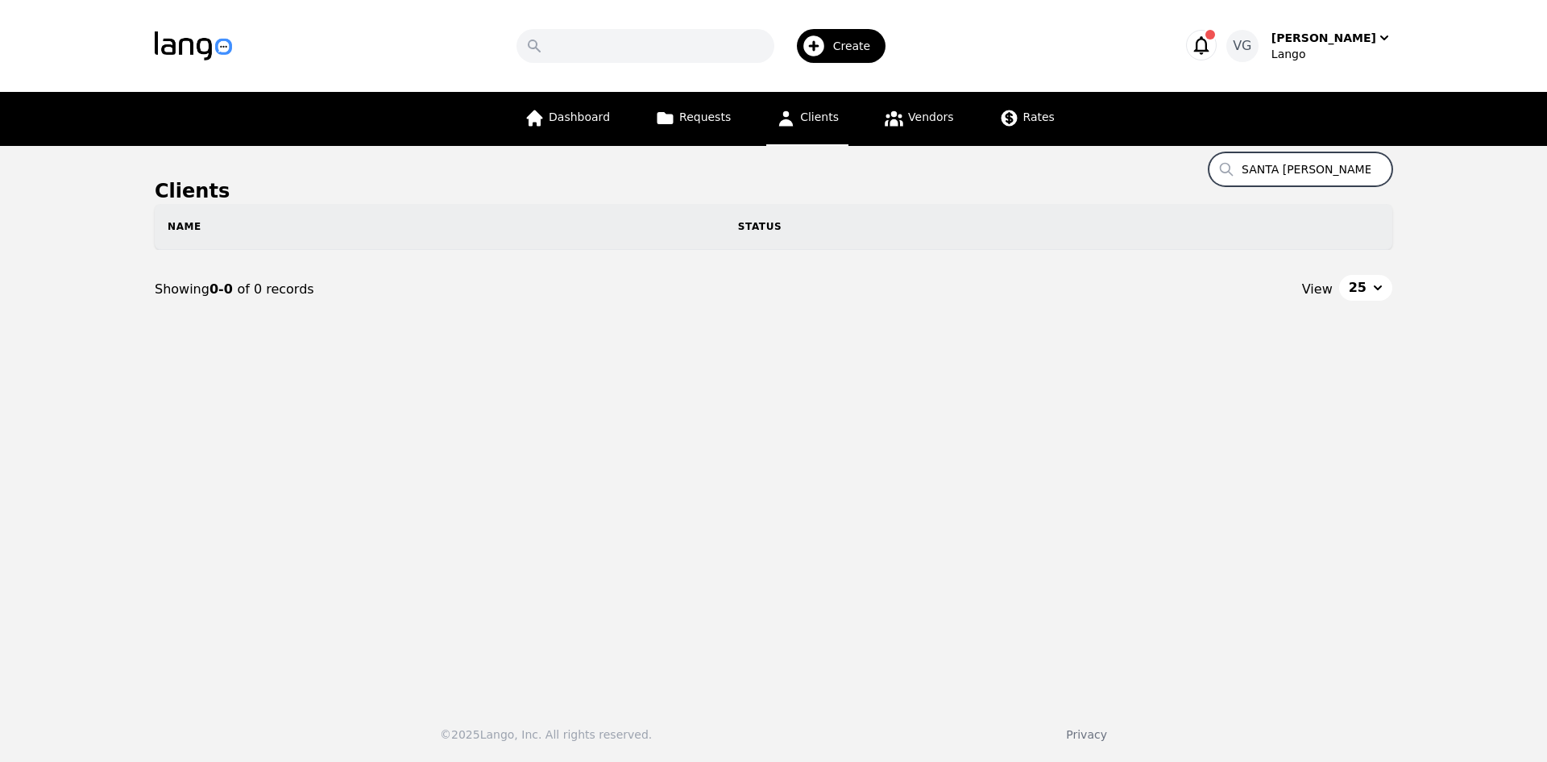
click at [1330, 168] on input "SANTA [PERSON_NAME] COMMUNITY SERVICES" at bounding box center [1301, 169] width 184 height 34
click at [1327, 170] on input "SANTA [PERSON_NAME] COMMUNITY SERVICES" at bounding box center [1301, 169] width 184 height 34
drag, startPoint x: 1329, startPoint y: 169, endPoint x: 1087, endPoint y: 148, distance: 242.7
click at [1104, 160] on main "Clients Search SANTA [PERSON_NAME] COMMUNITY SERVICES Name Status Showing 0-0 o…" at bounding box center [773, 417] width 1547 height 542
type input "COMMUNITY SERVICES"
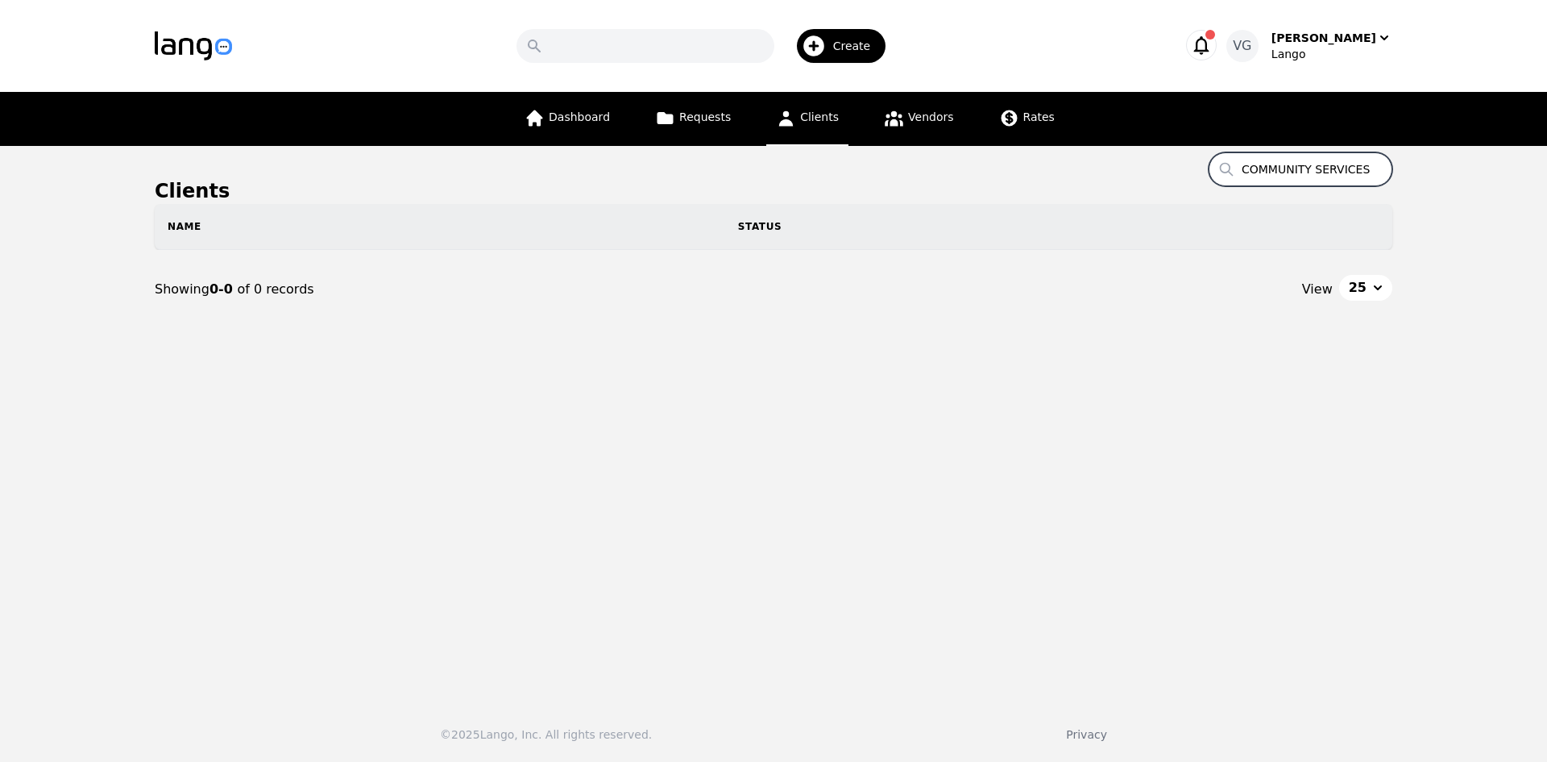
click at [1373, 172] on input "COMMUNITY SERVICES" at bounding box center [1301, 169] width 184 height 34
click at [1368, 173] on input "Search" at bounding box center [1301, 169] width 184 height 34
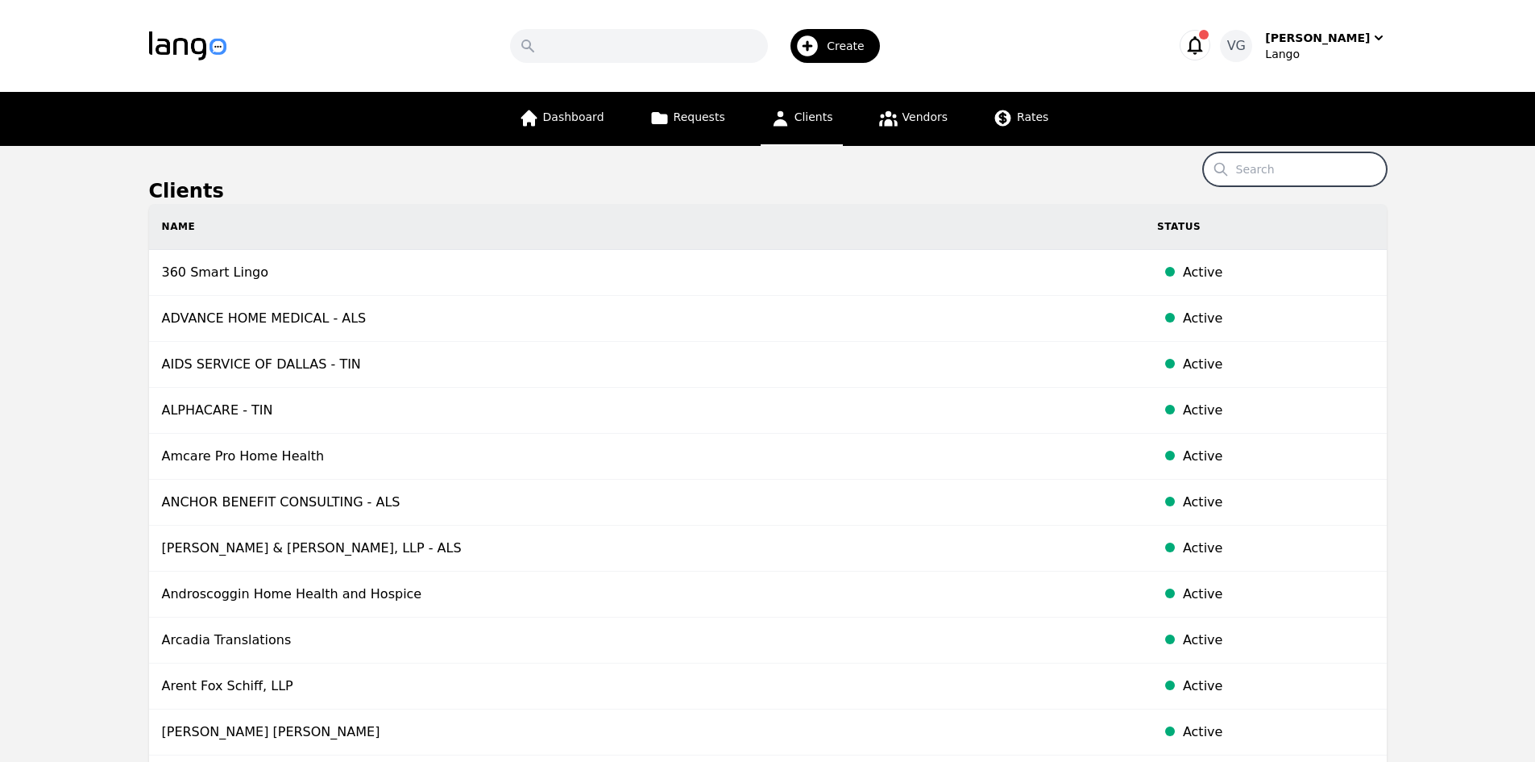
drag, startPoint x: 1368, startPoint y: 169, endPoint x: 1260, endPoint y: 148, distance: 110.8
click at [1368, 169] on input "Search" at bounding box center [1295, 169] width 184 height 34
click at [670, 38] on input "Search" at bounding box center [639, 46] width 258 height 34
paste input "SANTA [PERSON_NAME] COMMUNITY SERVICES"
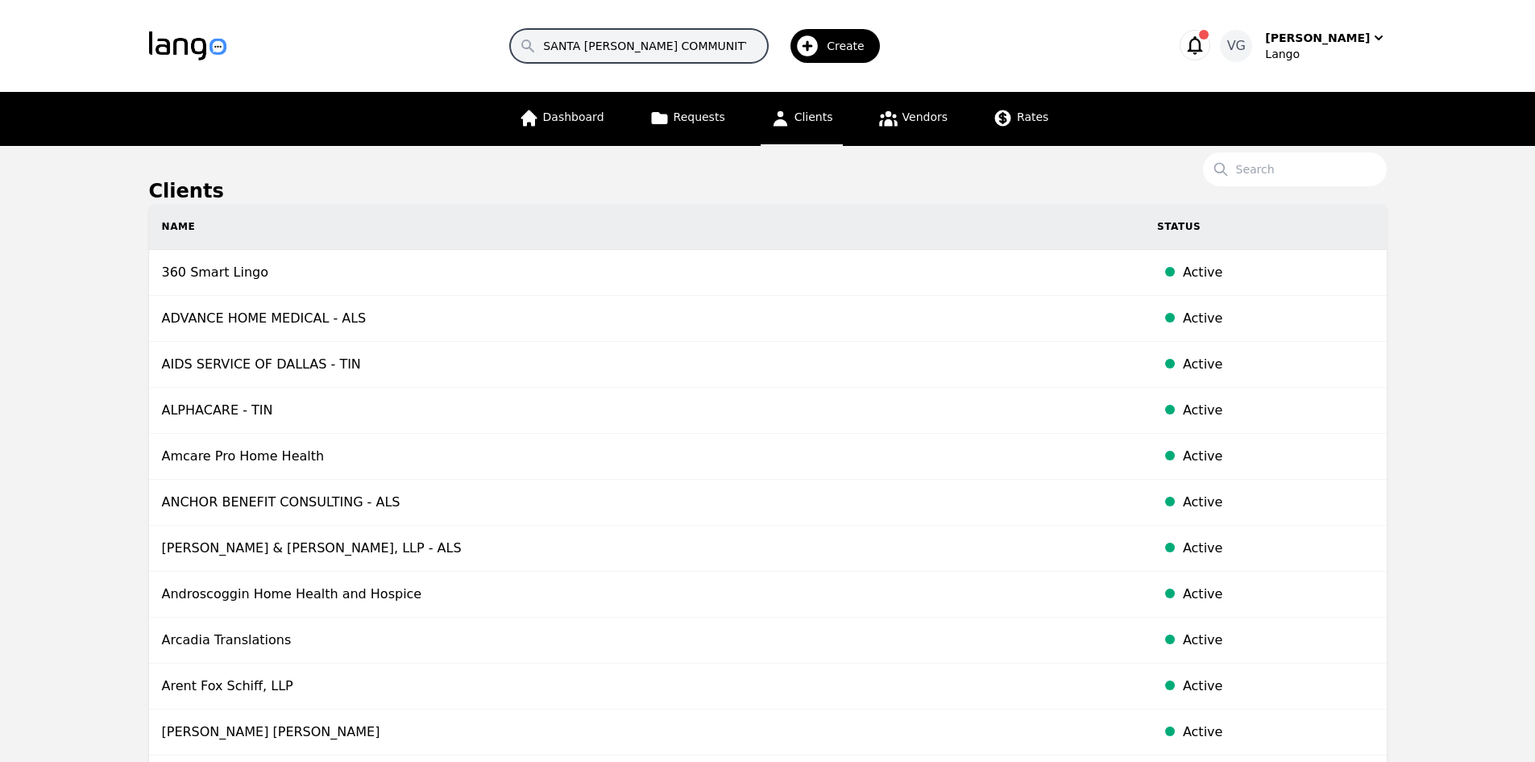
drag, startPoint x: 737, startPoint y: 48, endPoint x: 529, endPoint y: 35, distance: 208.3
click at [529, 35] on div "SANTA [PERSON_NAME] COMMUNITY SERVICES" at bounding box center [639, 46] width 258 height 34
click at [559, 35] on input "SANTA [PERSON_NAME] COMMUNITY SERVICES" at bounding box center [639, 46] width 258 height 34
drag, startPoint x: 570, startPoint y: 40, endPoint x: 550, endPoint y: 22, distance: 26.8
click at [542, 45] on input "SANTA [PERSON_NAME] COMMUNITY SERVICES" at bounding box center [639, 46] width 258 height 34
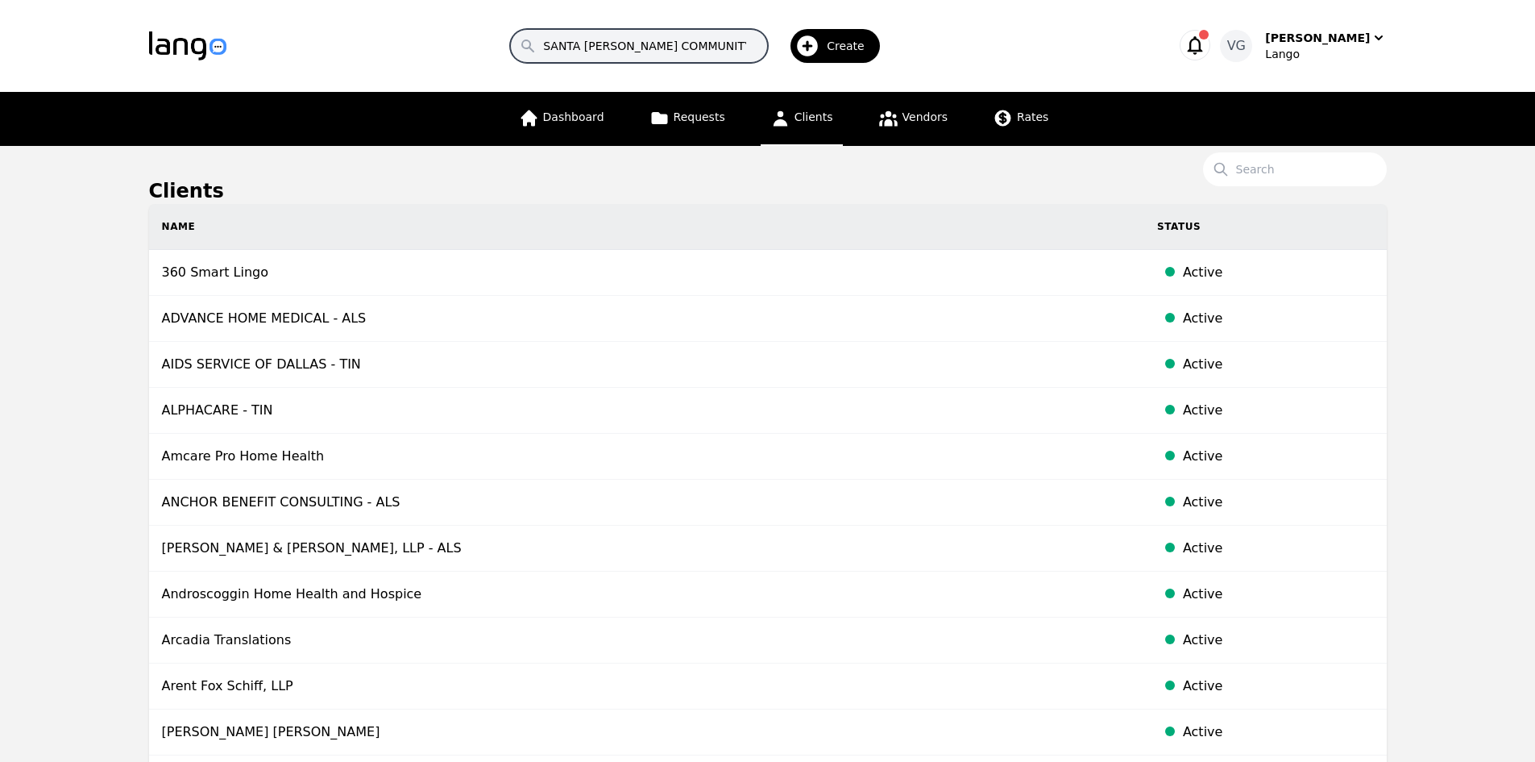
type input "SANTA [PERSON_NAME] COMMUNITY SERVICES"
drag, startPoint x: 753, startPoint y: 40, endPoint x: 763, endPoint y: 41, distance: 9.7
click at [763, 41] on input "SANTA [PERSON_NAME] COMMUNITY SERVICES" at bounding box center [639, 46] width 258 height 34
click at [552, 32] on input "SANTA [PERSON_NAME] COMMUNITY SERVICES" at bounding box center [639, 46] width 258 height 34
click at [737, 36] on input "SANTA [PERSON_NAME] COMMUNITY SERVICES" at bounding box center [639, 46] width 258 height 34
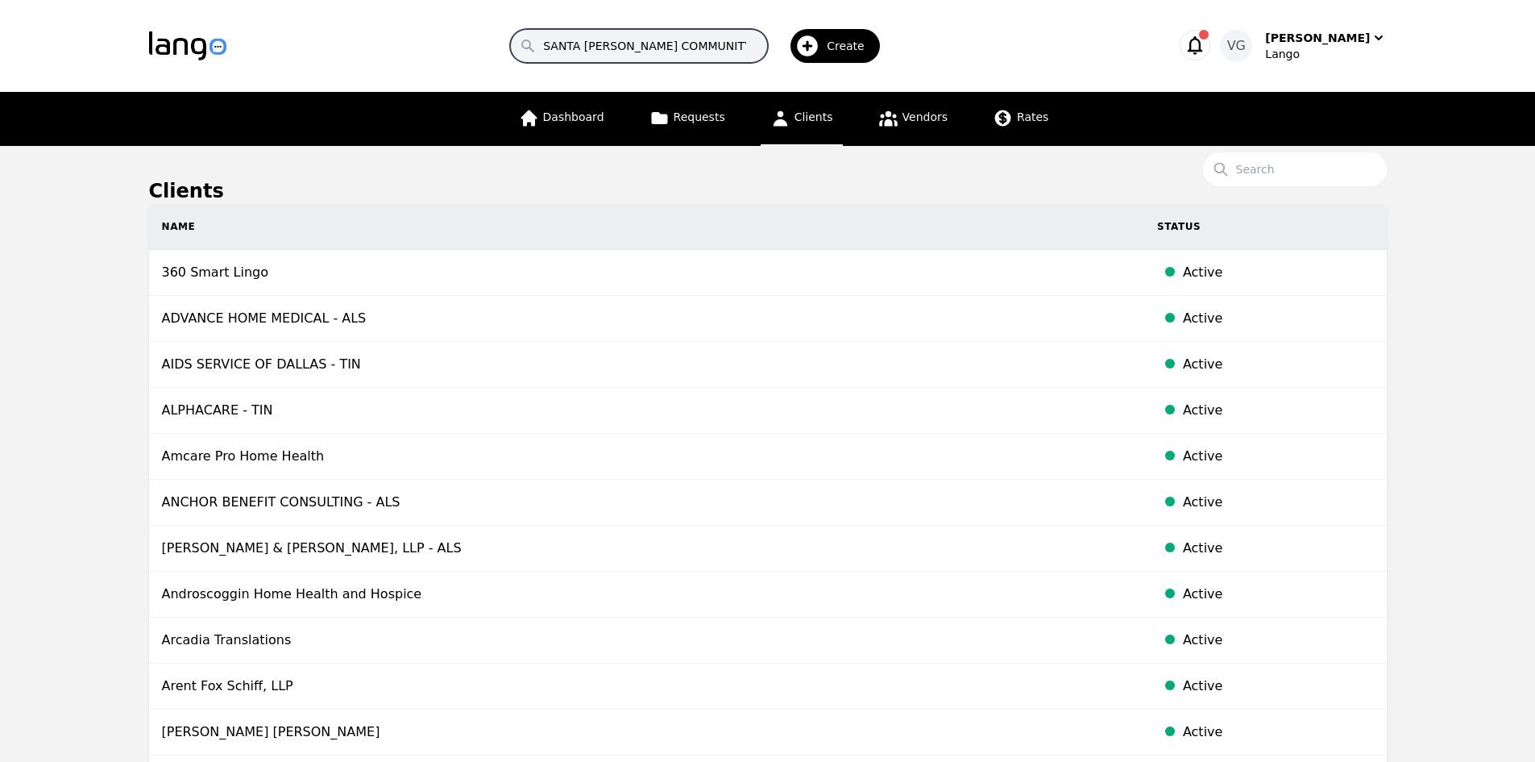
click at [753, 37] on input "SANTA [PERSON_NAME] COMMUNITY SERVICES" at bounding box center [639, 46] width 258 height 34
drag, startPoint x: 756, startPoint y: 38, endPoint x: 533, endPoint y: 50, distance: 223.5
click at [533, 50] on input "SANTA [PERSON_NAME] COMMUNITY SERVICES" at bounding box center [639, 46] width 258 height 34
click at [1283, 168] on input "Search" at bounding box center [1295, 169] width 184 height 34
paste input "SANTA [PERSON_NAME] COMMUNITY SERVICES"
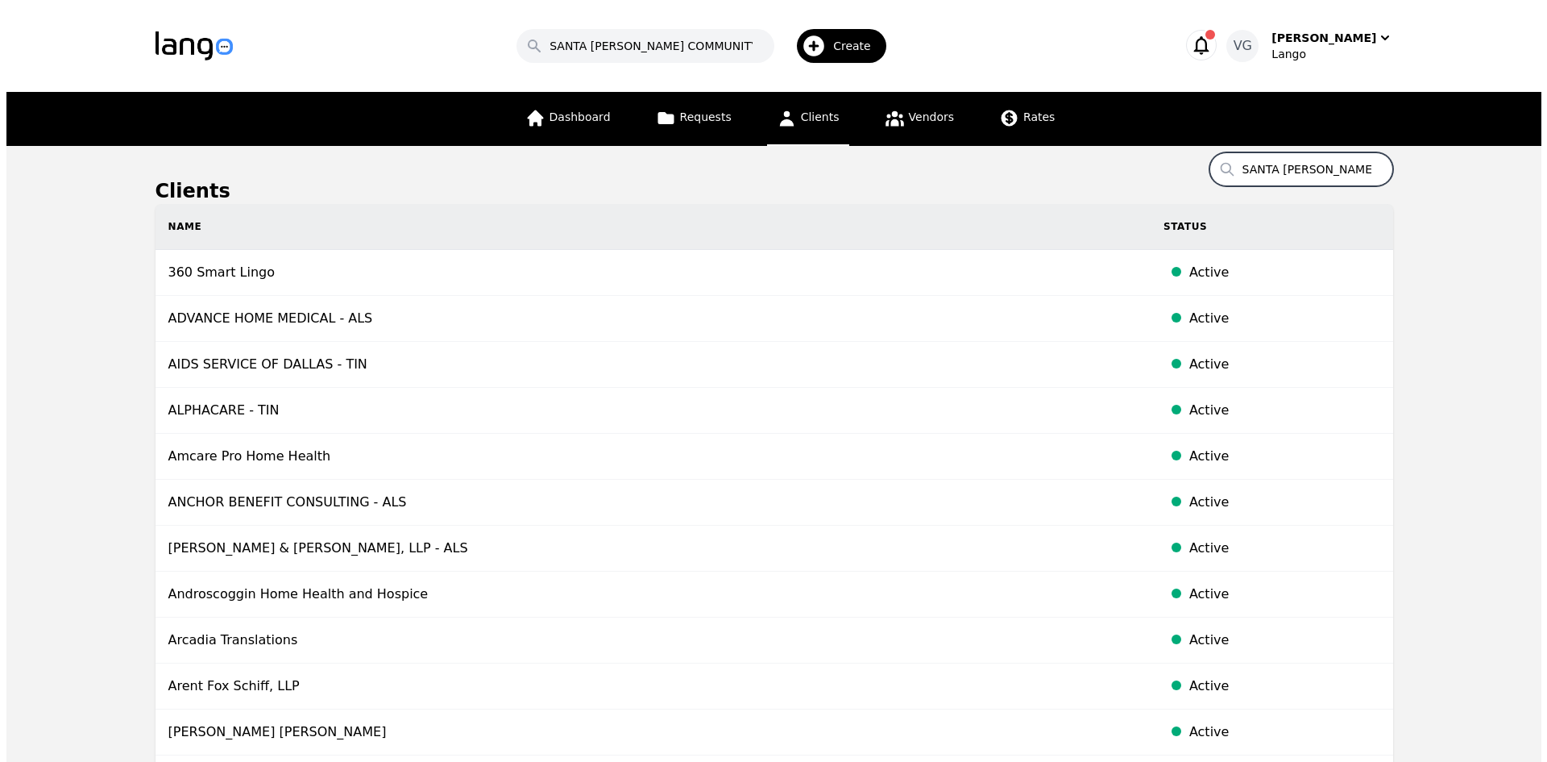
scroll to position [0, 75]
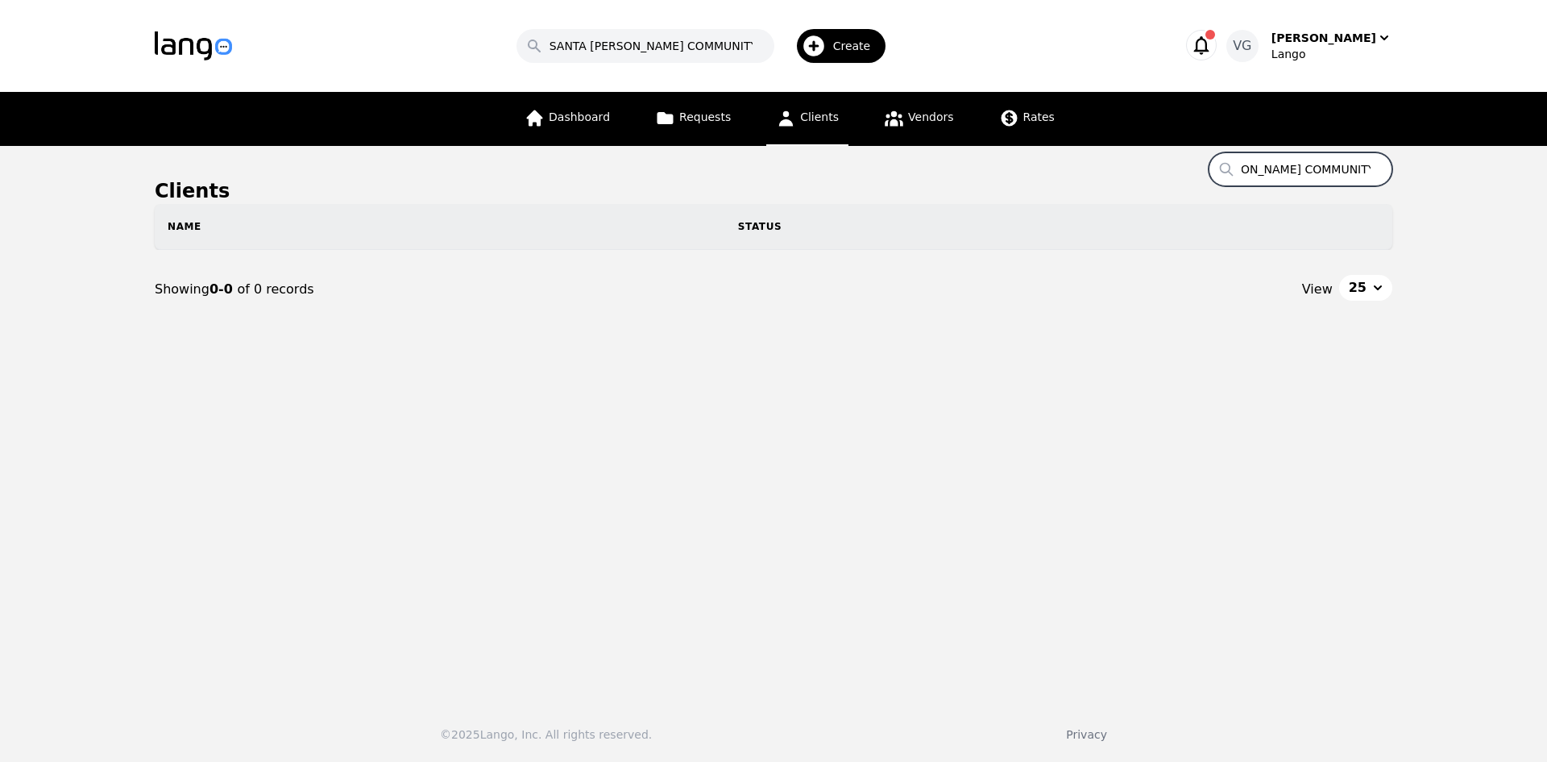
type input "SANTA [PERSON_NAME] COMMUNITY SERVICES"
click at [1298, 170] on input "SANTA [PERSON_NAME] COMMUNITY SERVICES" at bounding box center [1301, 169] width 184 height 34
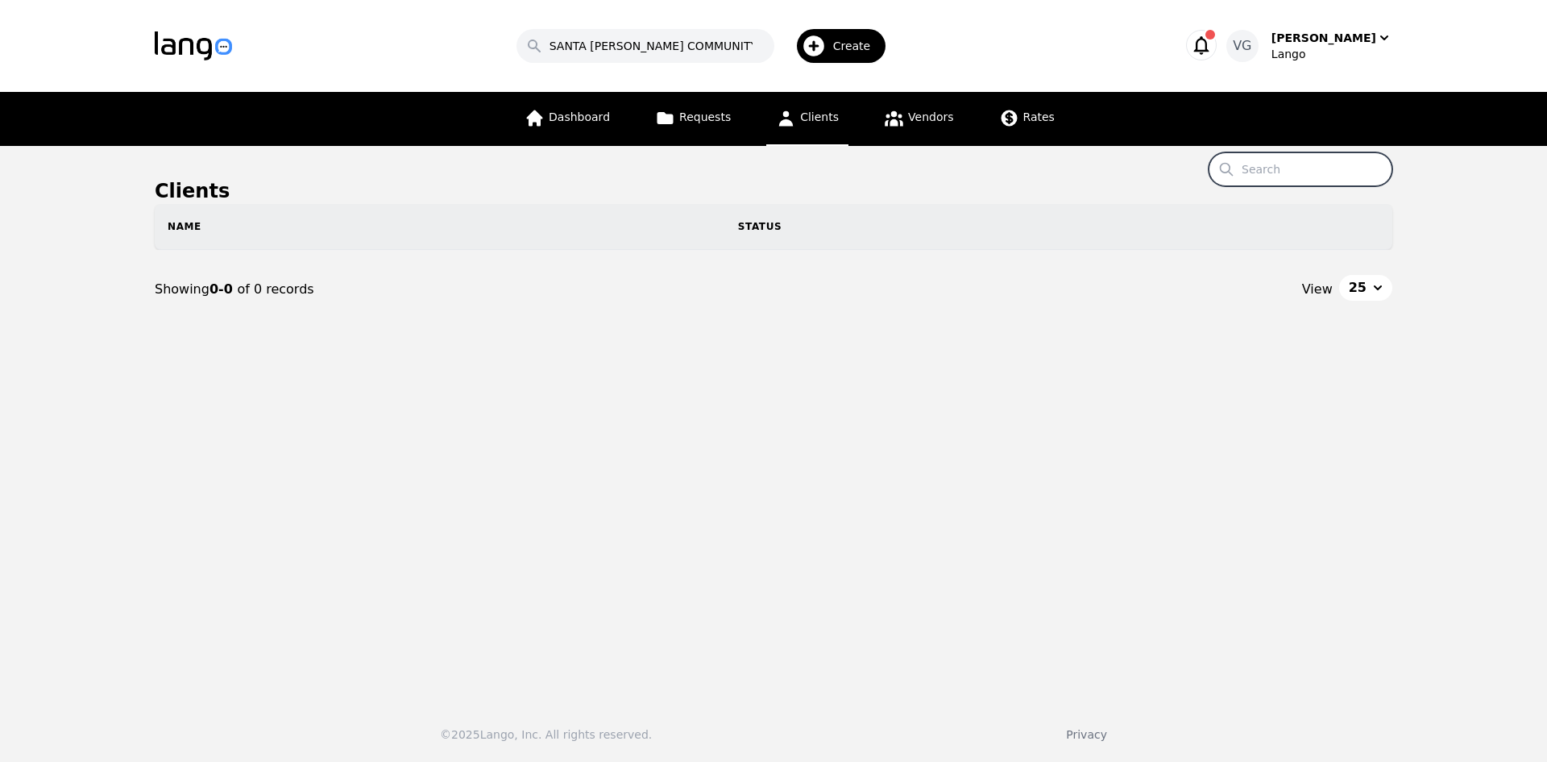
paste input "Biddeford Saco [GEOGRAPHIC_DATA] Transit"
drag, startPoint x: 1280, startPoint y: 164, endPoint x: 1123, endPoint y: 162, distance: 156.3
click at [1123, 162] on main "Clients Search Biddeford Saco [GEOGRAPHIC_DATA] Transit Name Status Showing 0-0…" at bounding box center [773, 417] width 1547 height 542
click at [1363, 164] on input "Biddeford Saco [GEOGRAPHIC_DATA] Transit" at bounding box center [1301, 169] width 184 height 34
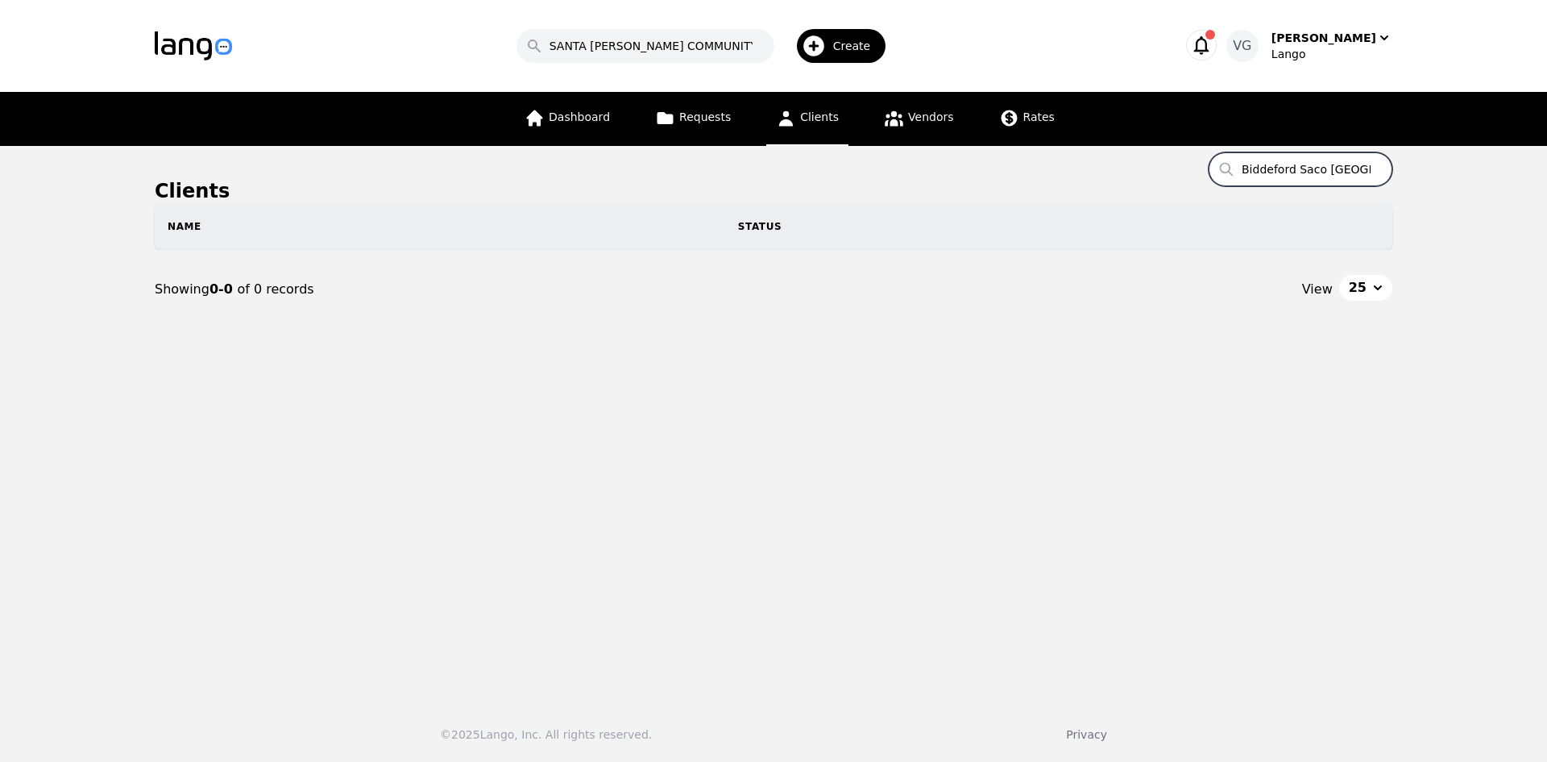
scroll to position [0, 92]
drag, startPoint x: 1363, startPoint y: 164, endPoint x: 1423, endPoint y: 160, distance: 60.6
click at [1423, 160] on main "Clients Search Biddeford Saco [GEOGRAPHIC_DATA] Transit Name Status Showing 0-0…" at bounding box center [773, 417] width 1547 height 542
click at [1371, 168] on input "Biddeford Saco [GEOGRAPHIC_DATA] Transit" at bounding box center [1301, 169] width 184 height 34
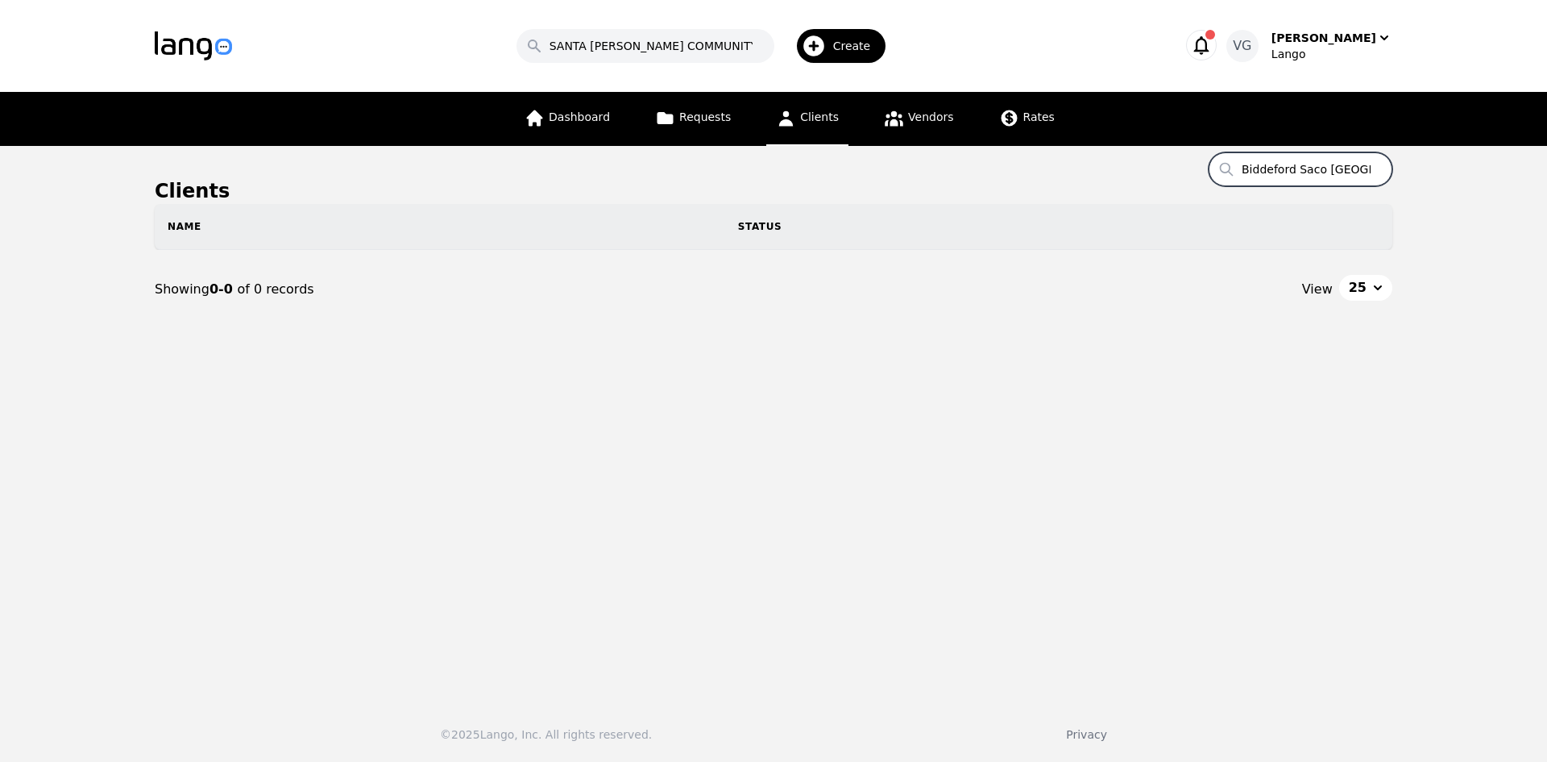
drag, startPoint x: 1370, startPoint y: 168, endPoint x: 1119, endPoint y: 166, distance: 250.6
click at [1119, 166] on main "Clients Search Biddeford Saco [GEOGRAPHIC_DATA] Transit Name Status Showing 0-0…" at bounding box center [773, 417] width 1547 height 542
type input "Biddeford Saco [GEOGRAPHIC_DATA] Transit"
click at [766, 33] on input "SANTA [PERSON_NAME] COMMUNITY SERVICES" at bounding box center [646, 46] width 258 height 34
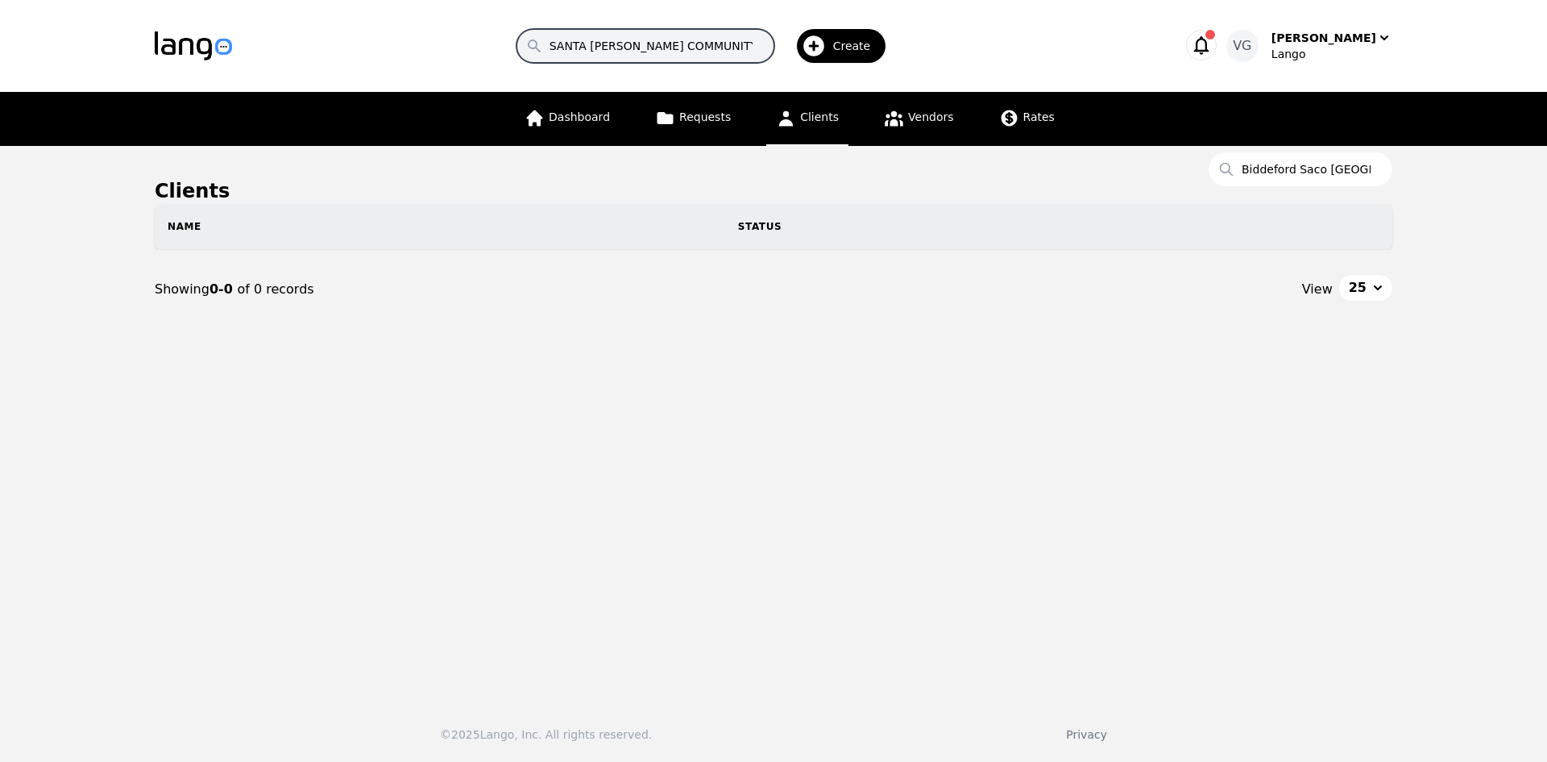
click at [767, 32] on input "SANTA [PERSON_NAME] COMMUNITY SERVICES" at bounding box center [646, 46] width 258 height 34
drag, startPoint x: 627, startPoint y: 349, endPoint x: 1143, endPoint y: 222, distance: 531.0
click at [635, 347] on main "Clients Search Biddeford Saco [GEOGRAPHIC_DATA] Transit Name Status Showing 0-0…" at bounding box center [773, 417] width 1547 height 542
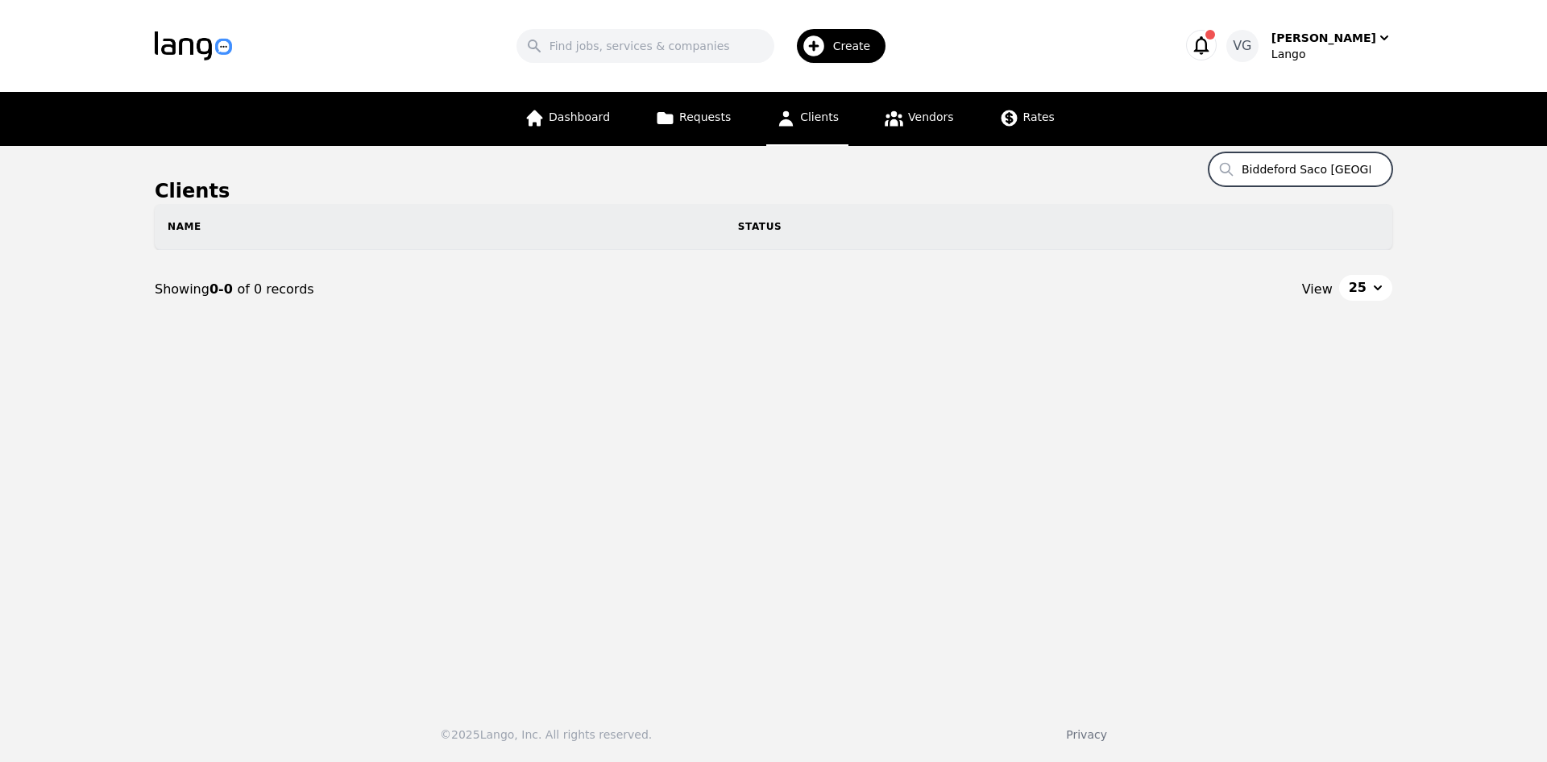
click at [1322, 161] on input "Biddeford Saco [GEOGRAPHIC_DATA] Transit" at bounding box center [1301, 169] width 184 height 34
drag, startPoint x: 1322, startPoint y: 161, endPoint x: 1276, endPoint y: 164, distance: 46.0
click at [1276, 164] on input "Biddeford Saco [GEOGRAPHIC_DATA] Transit" at bounding box center [1301, 169] width 184 height 34
click at [1264, 169] on input "Biddeford Saco [GEOGRAPHIC_DATA] Transit" at bounding box center [1301, 169] width 184 height 34
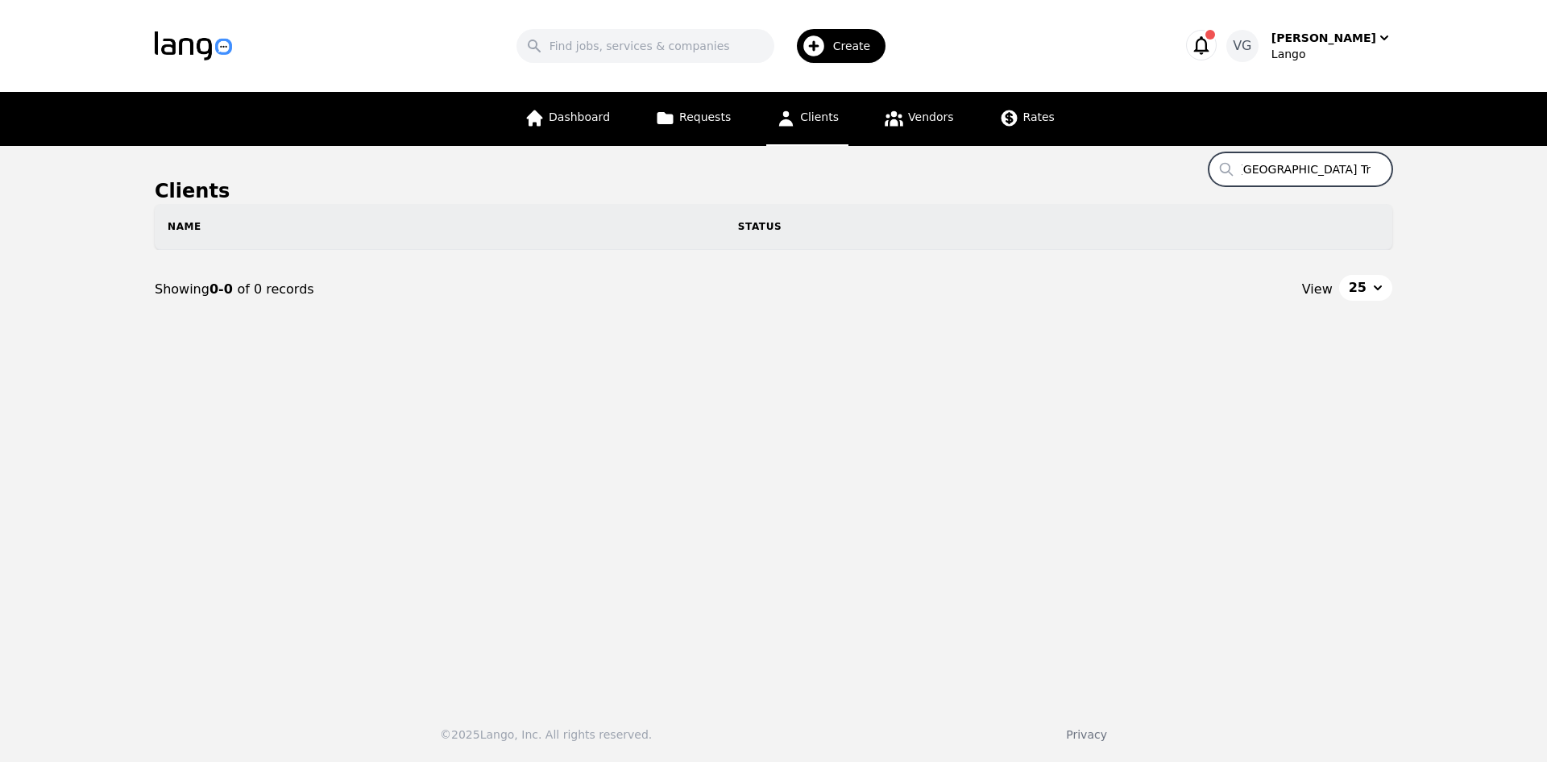
click at [1263, 170] on input "Biddeford Saco [GEOGRAPHIC_DATA] Transit" at bounding box center [1301, 169] width 184 height 34
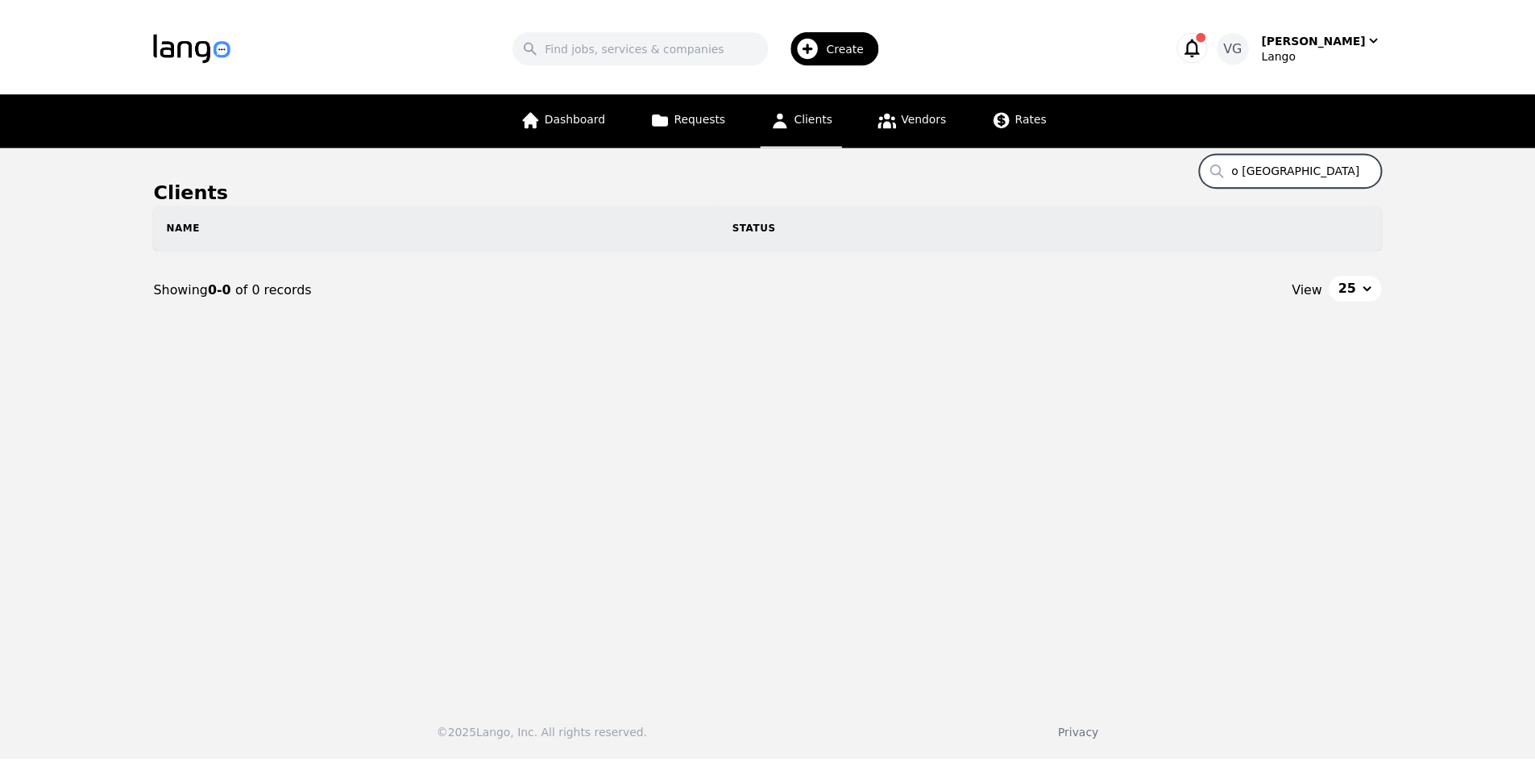
scroll to position [0, 0]
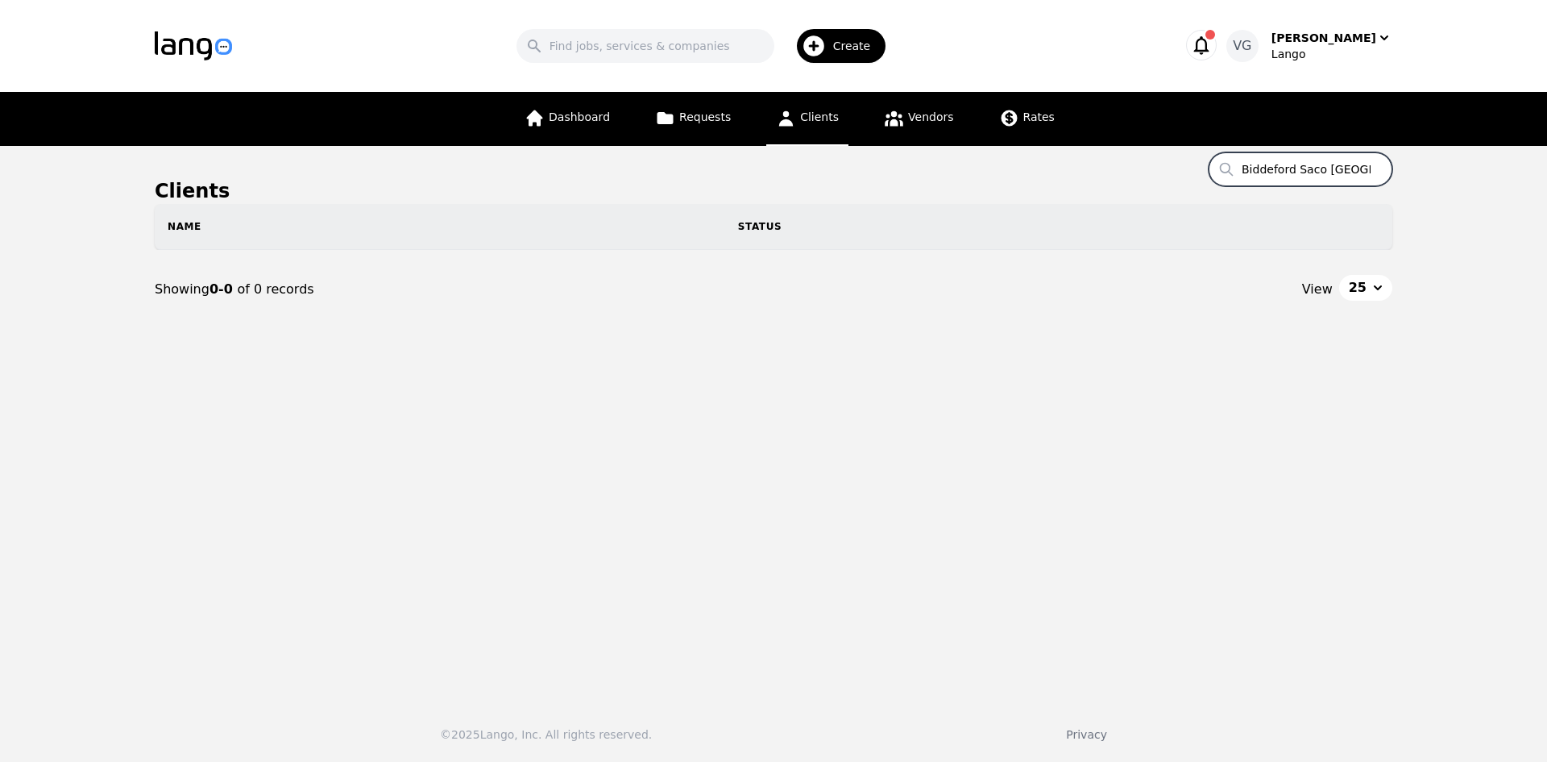
drag, startPoint x: 1260, startPoint y: 172, endPoint x: 989, endPoint y: 156, distance: 271.2
click at [976, 162] on main "Clients Search Biddeford Saco [GEOGRAPHIC_DATA] Transit Name Status Showing 0-0…" at bounding box center [773, 417] width 1547 height 542
click at [544, 96] on link "Dashboard" at bounding box center [567, 119] width 105 height 54
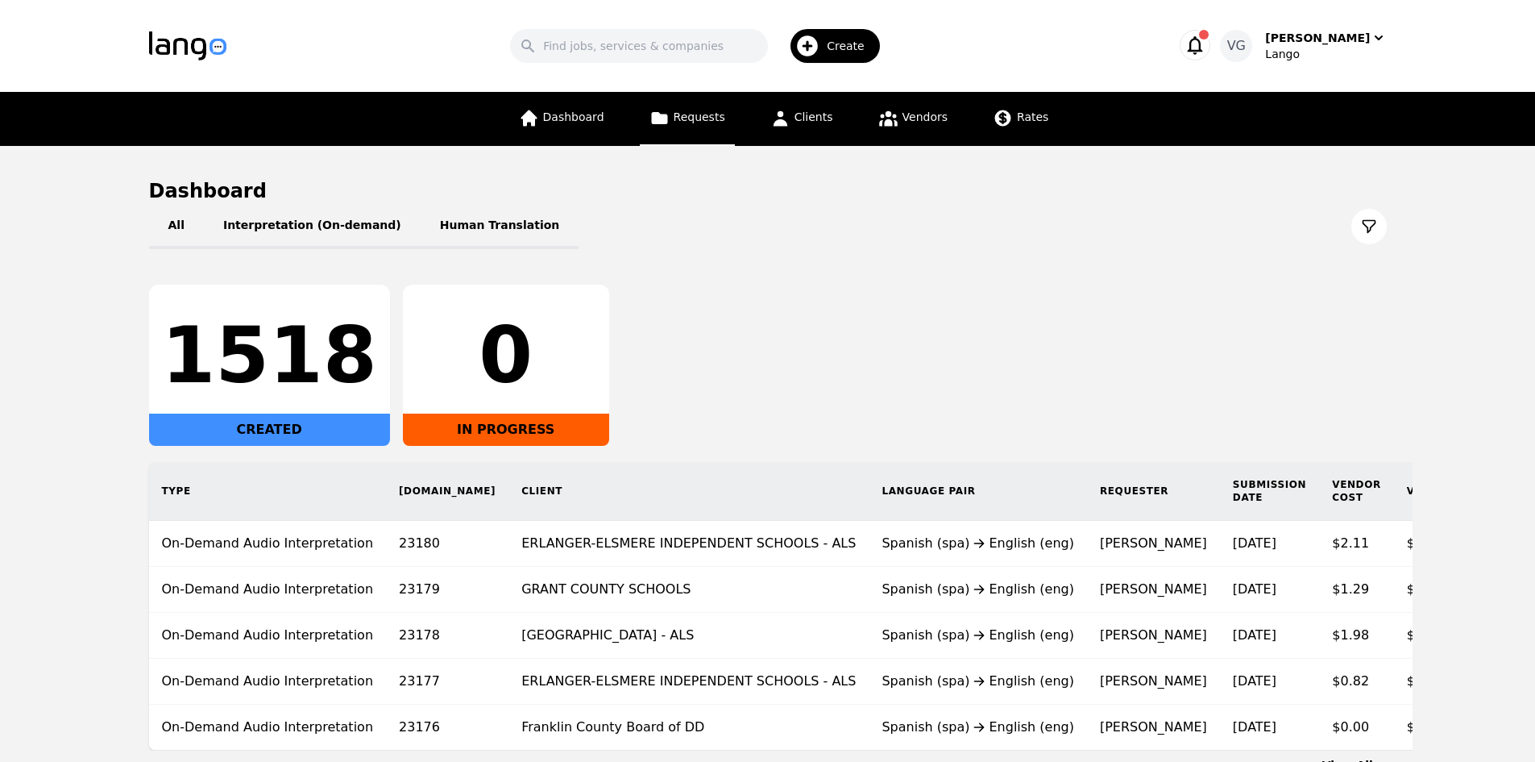
click at [651, 110] on link "Requests" at bounding box center [687, 119] width 95 height 54
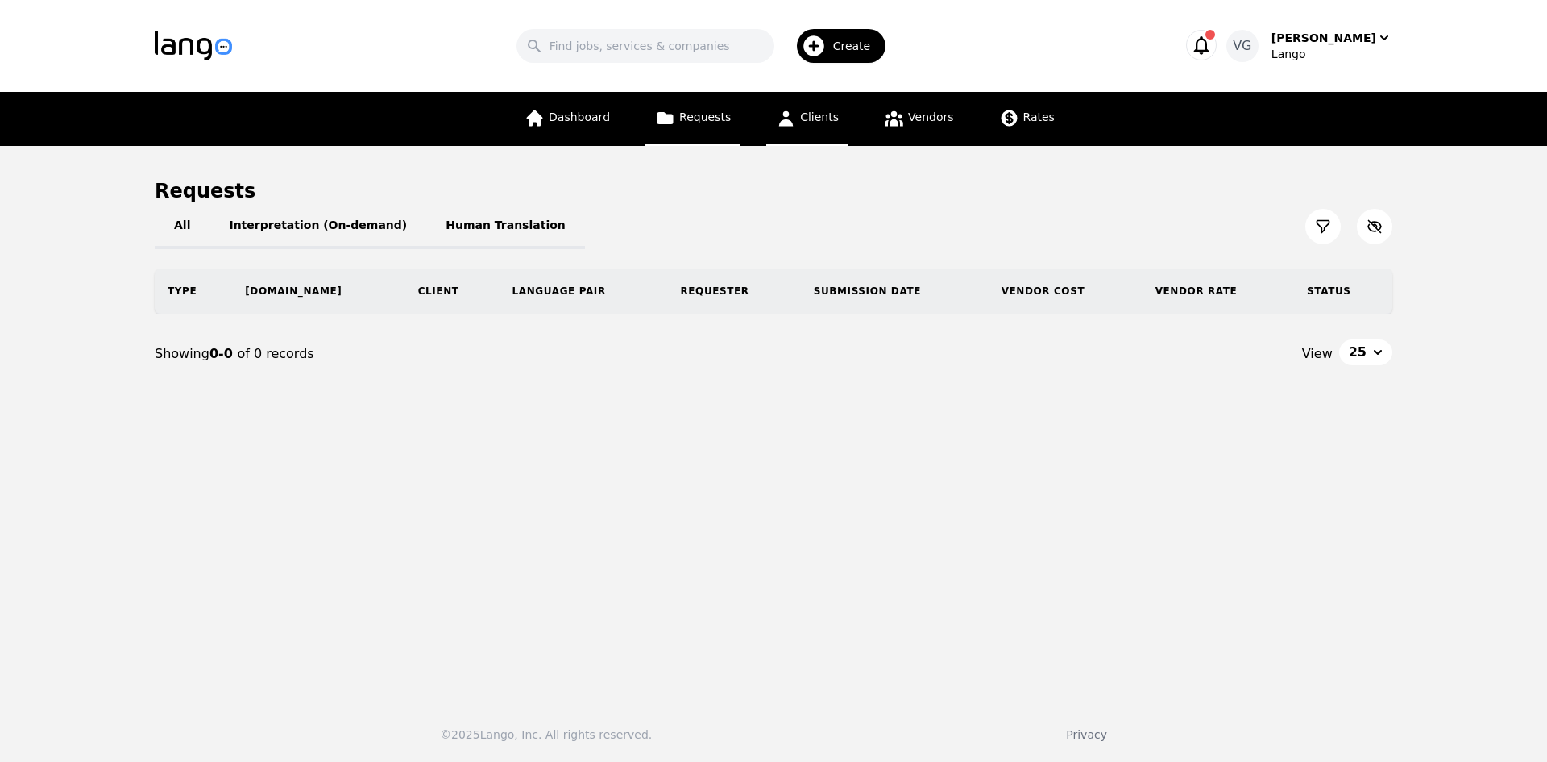
drag, startPoint x: 855, startPoint y: 119, endPoint x: 842, endPoint y: 114, distance: 13.8
click at [850, 117] on div "Dashboard Requests Clients Vendors Rates" at bounding box center [790, 119] width 550 height 54
click at [793, 106] on link "Clients" at bounding box center [807, 119] width 82 height 54
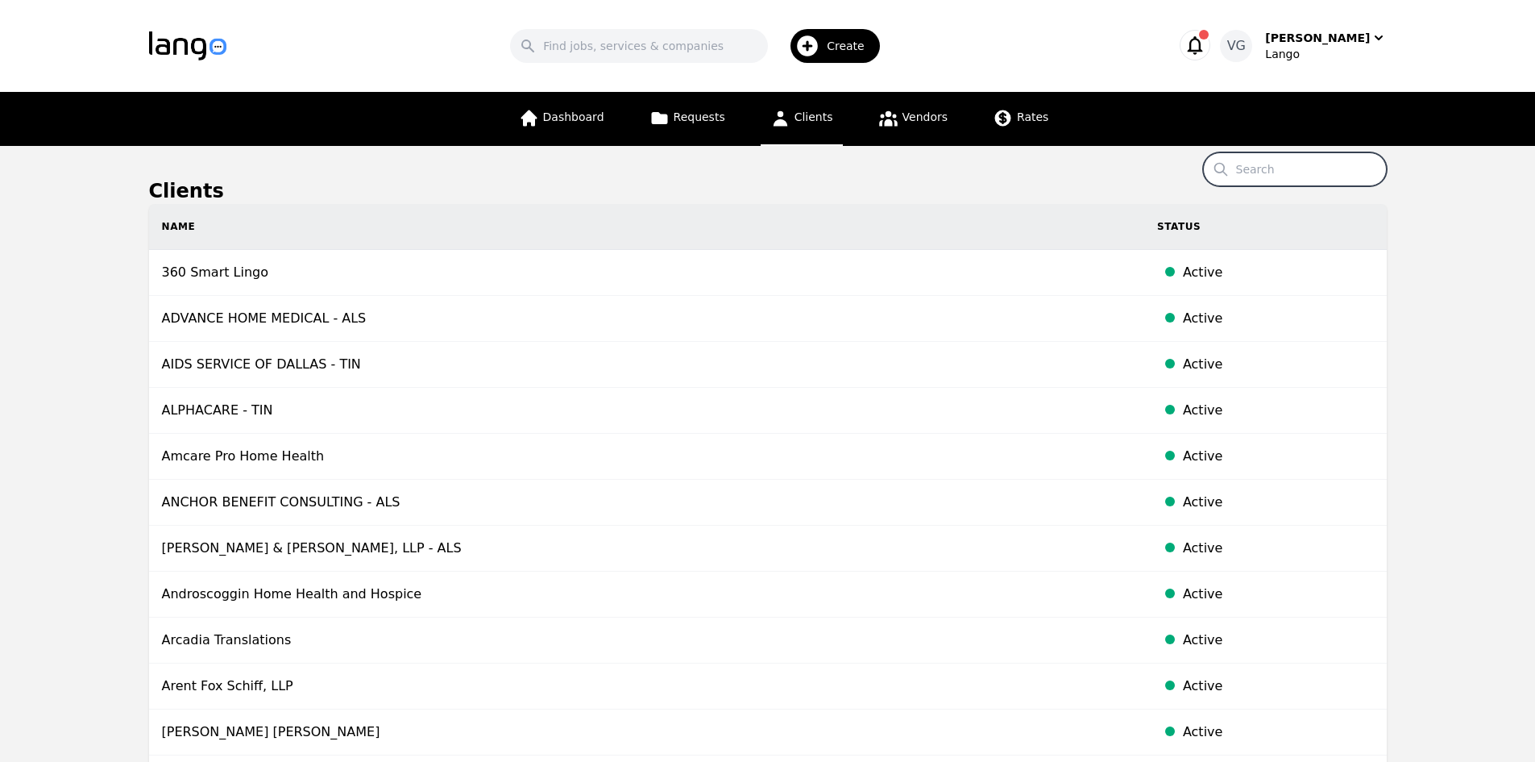
click at [1303, 162] on input "Search" at bounding box center [1295, 169] width 184 height 34
paste input "Biddeford Saco [GEOGRAPHIC_DATA] Transit"
type input "Biddeford Saco [GEOGRAPHIC_DATA] Transit"
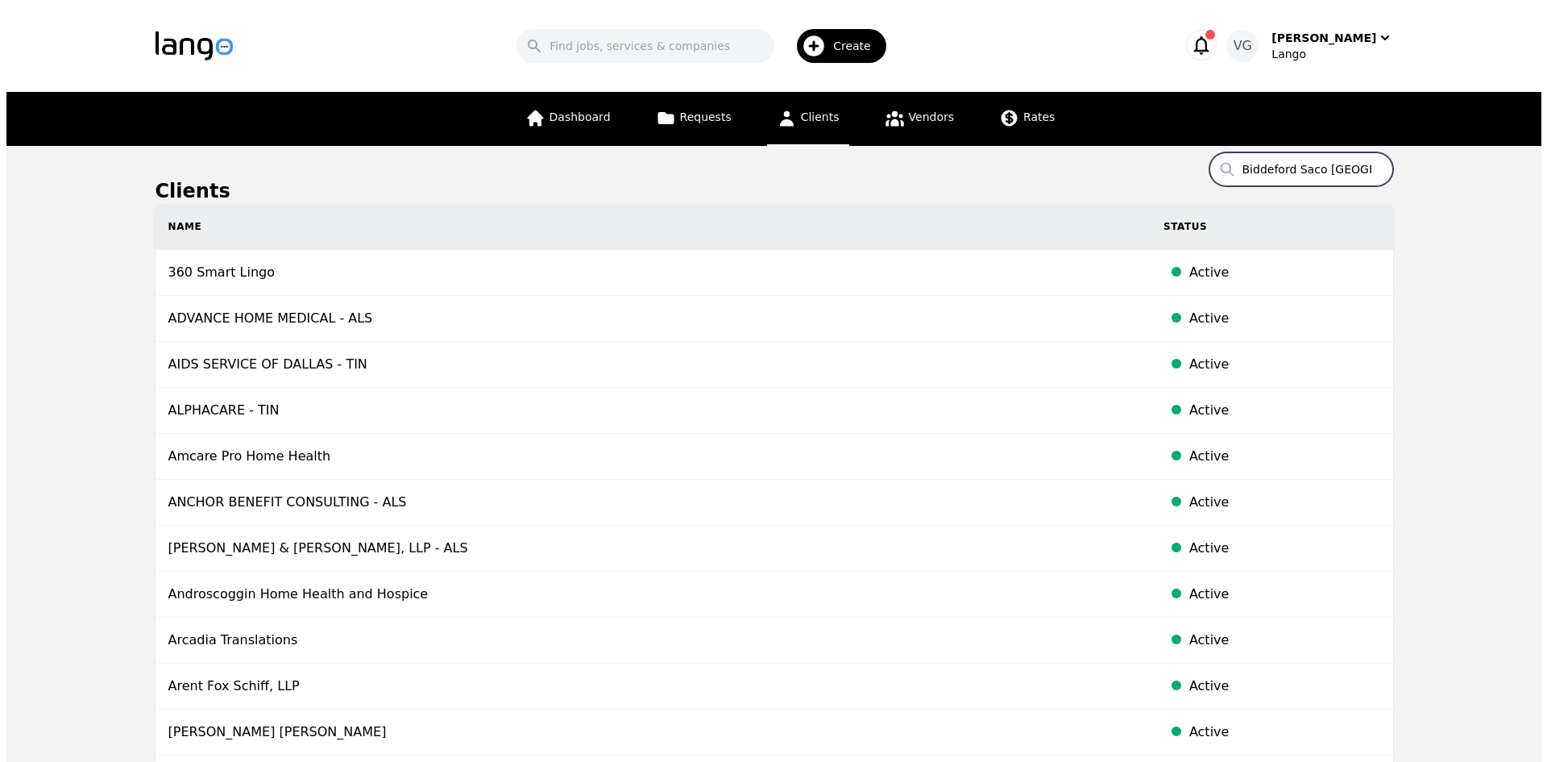
scroll to position [0, 92]
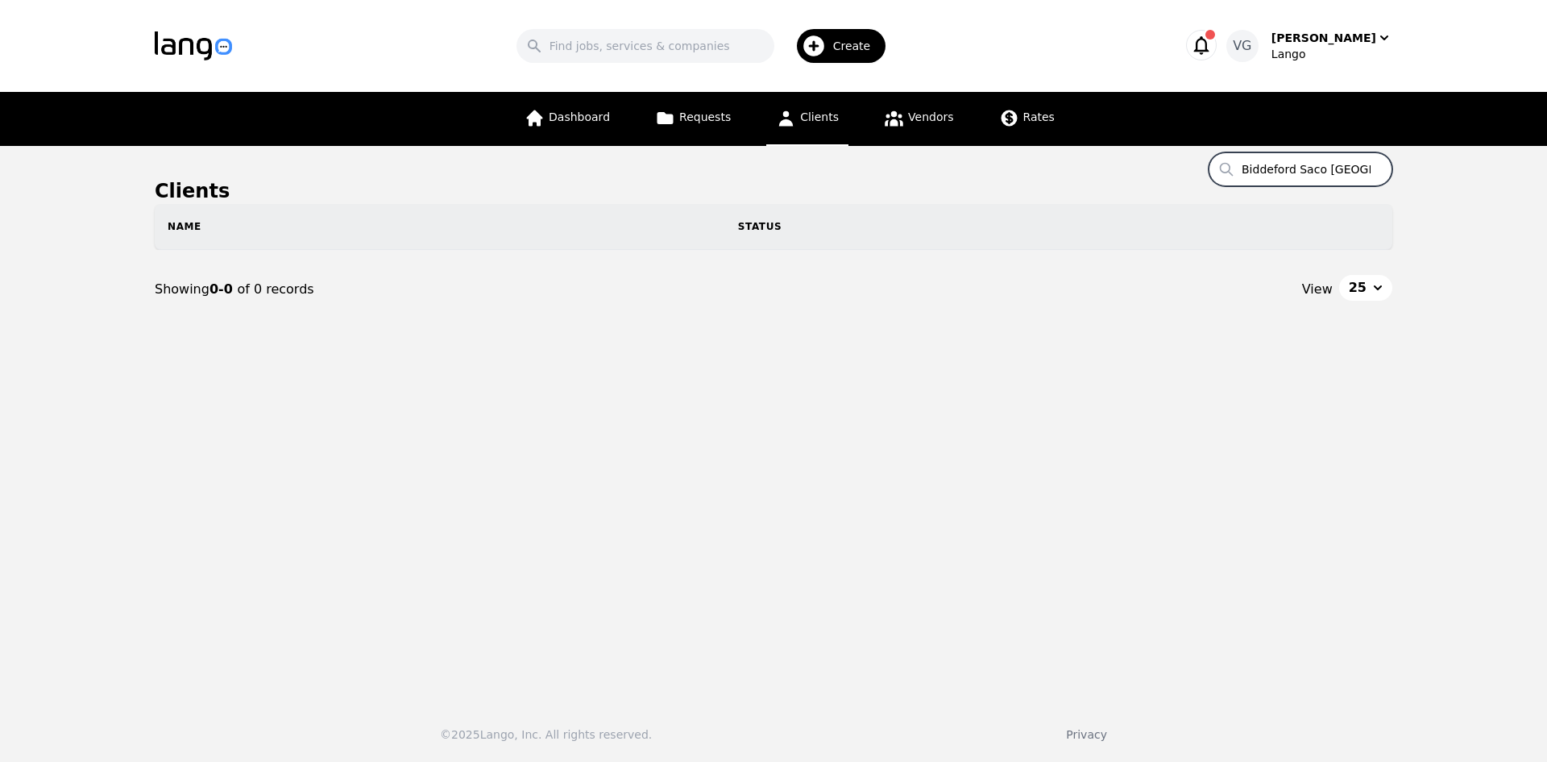
drag, startPoint x: 1300, startPoint y: 168, endPoint x: 1124, endPoint y: 169, distance: 175.7
click at [1124, 169] on main "Clients Search Biddeford Saco [GEOGRAPHIC_DATA] Transit Name Status Showing 0-0…" at bounding box center [773, 417] width 1547 height 542
click at [1256, 164] on input "Biddeford Saco [GEOGRAPHIC_DATA] Transit" at bounding box center [1301, 169] width 184 height 34
drag, startPoint x: 1362, startPoint y: 167, endPoint x: 1438, endPoint y: 160, distance: 76.9
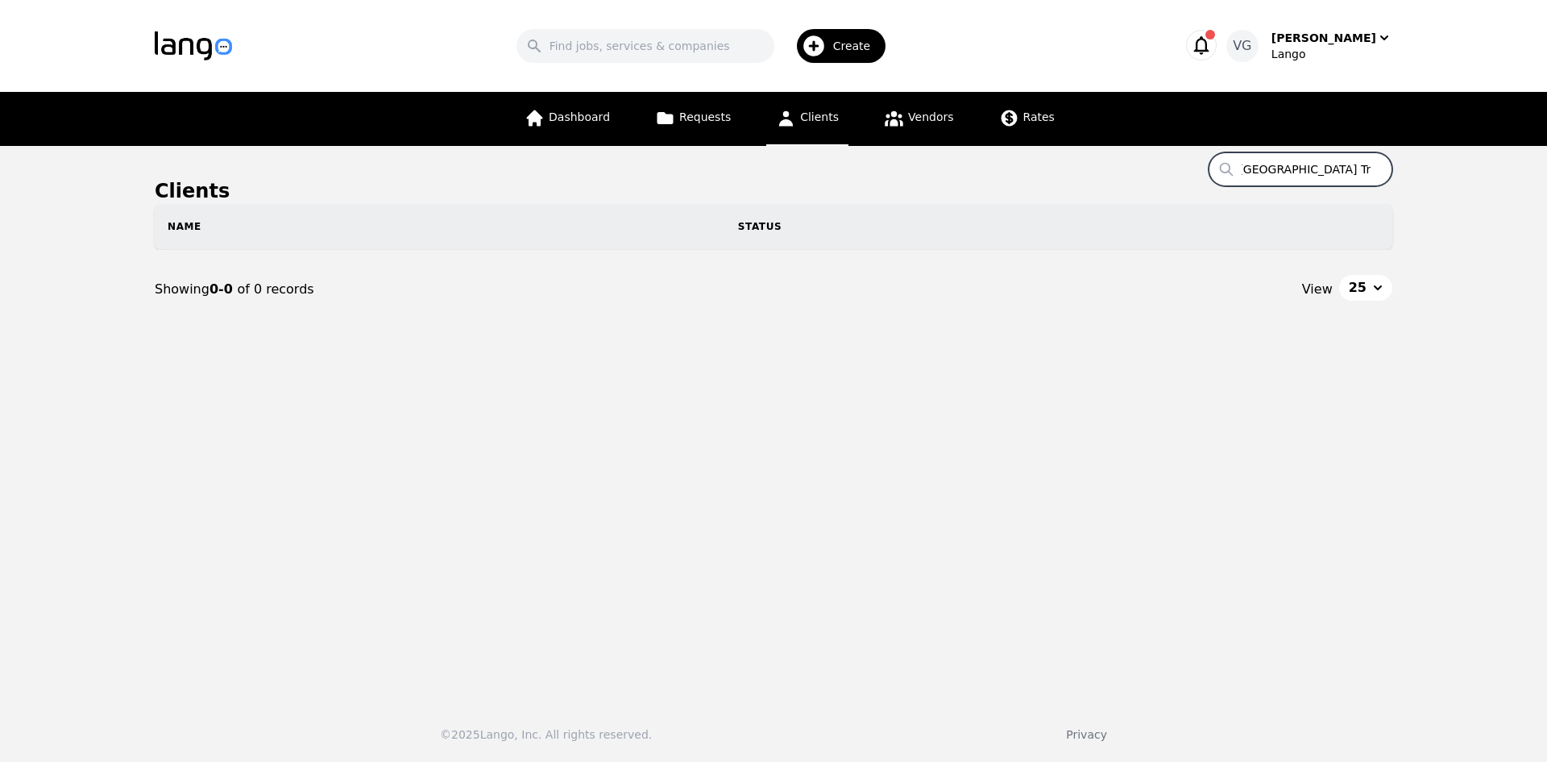
click at [1458, 160] on main "Clients Search Biddeford Saco [GEOGRAPHIC_DATA] Transit Name Status Showing 0-0…" at bounding box center [773, 417] width 1547 height 542
click at [1371, 170] on input "Biddeford Saco [GEOGRAPHIC_DATA] Transit" at bounding box center [1301, 169] width 184 height 34
click at [1270, 166] on input "Biddeford Saco [GEOGRAPHIC_DATA] Transit" at bounding box center [1301, 169] width 184 height 34
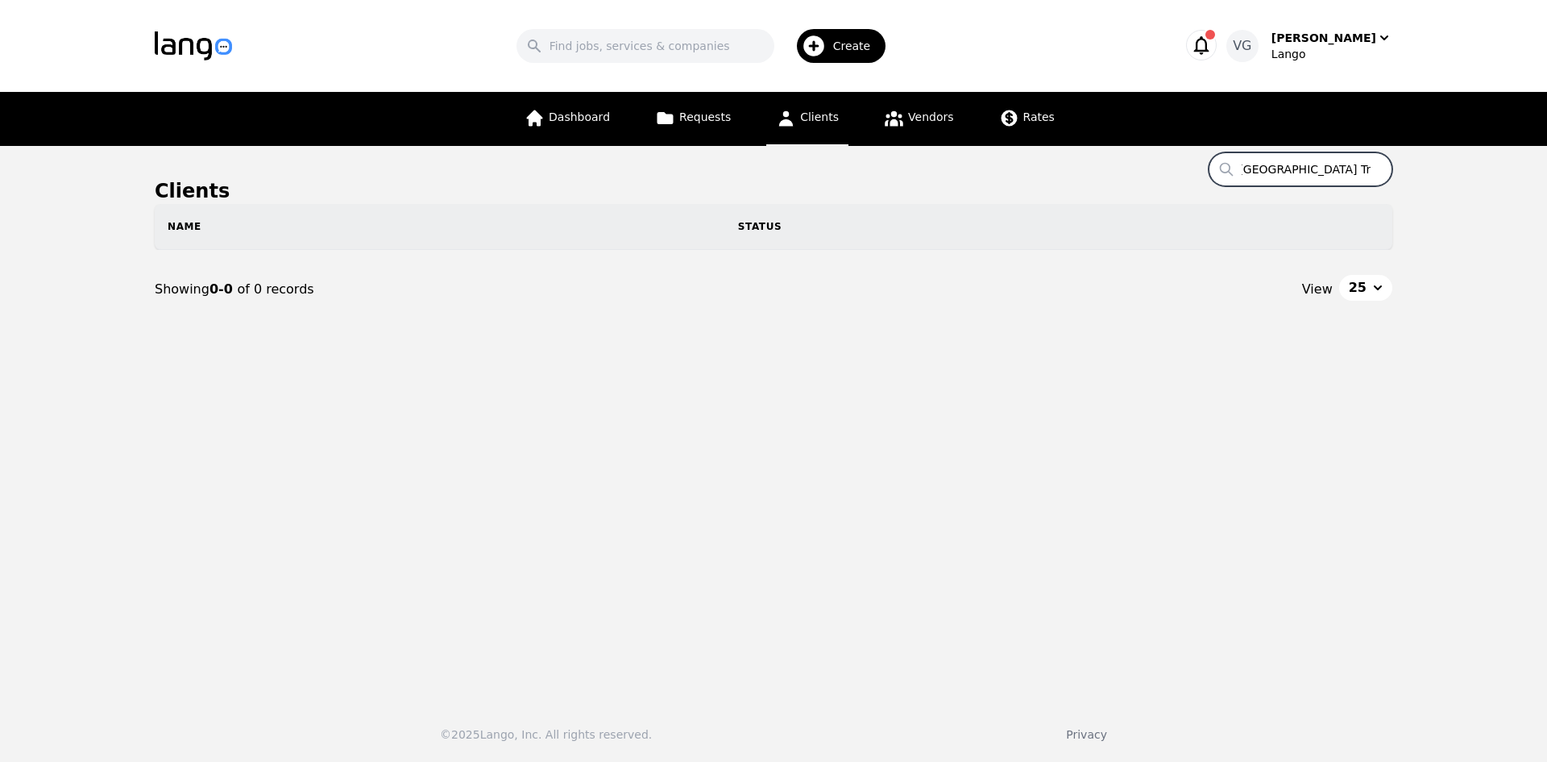
drag, startPoint x: 1270, startPoint y: 166, endPoint x: 1245, endPoint y: 161, distance: 25.4
click at [1272, 164] on input "Biddeford Saco [GEOGRAPHIC_DATA] Transit" at bounding box center [1301, 169] width 184 height 34
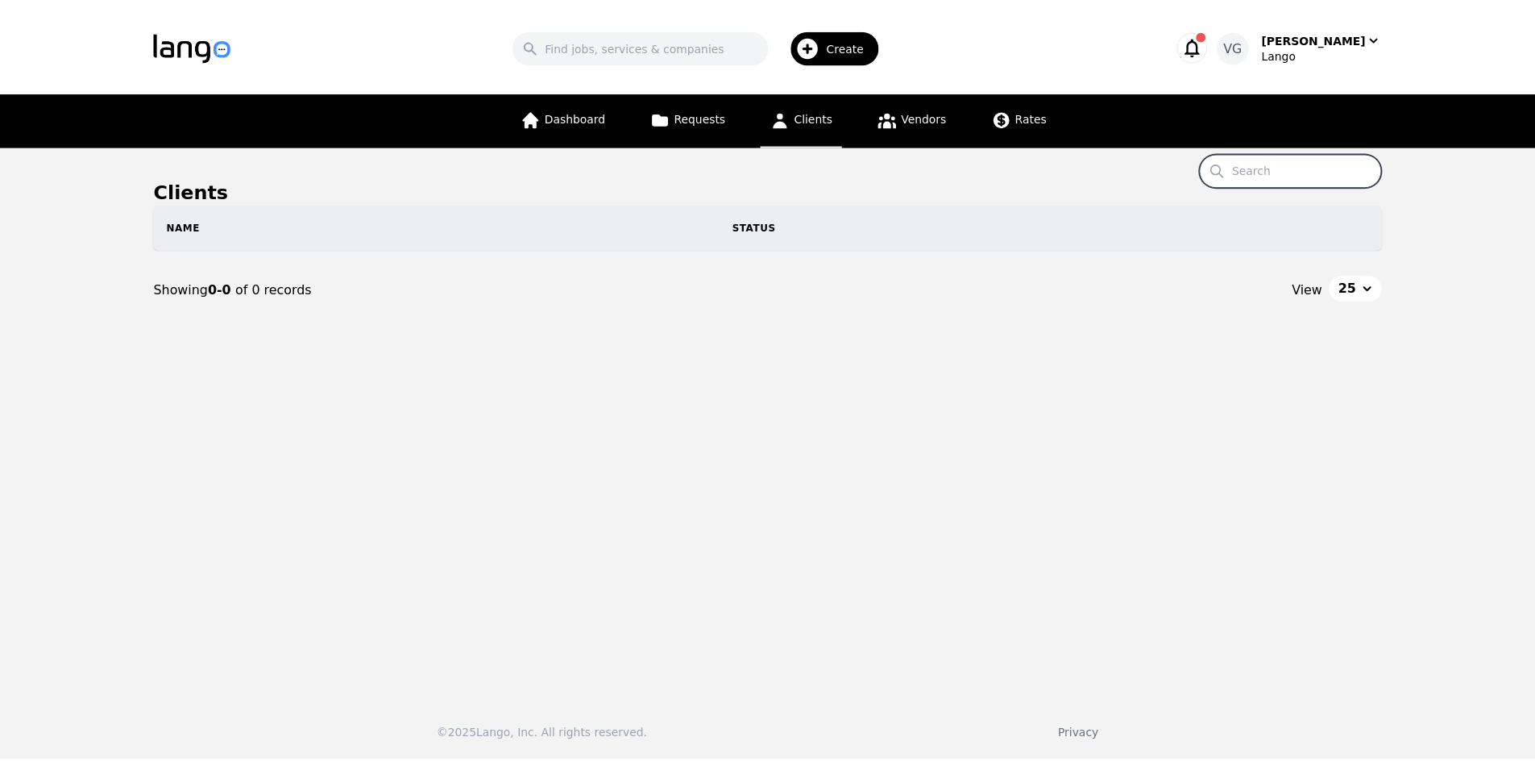
scroll to position [0, 0]
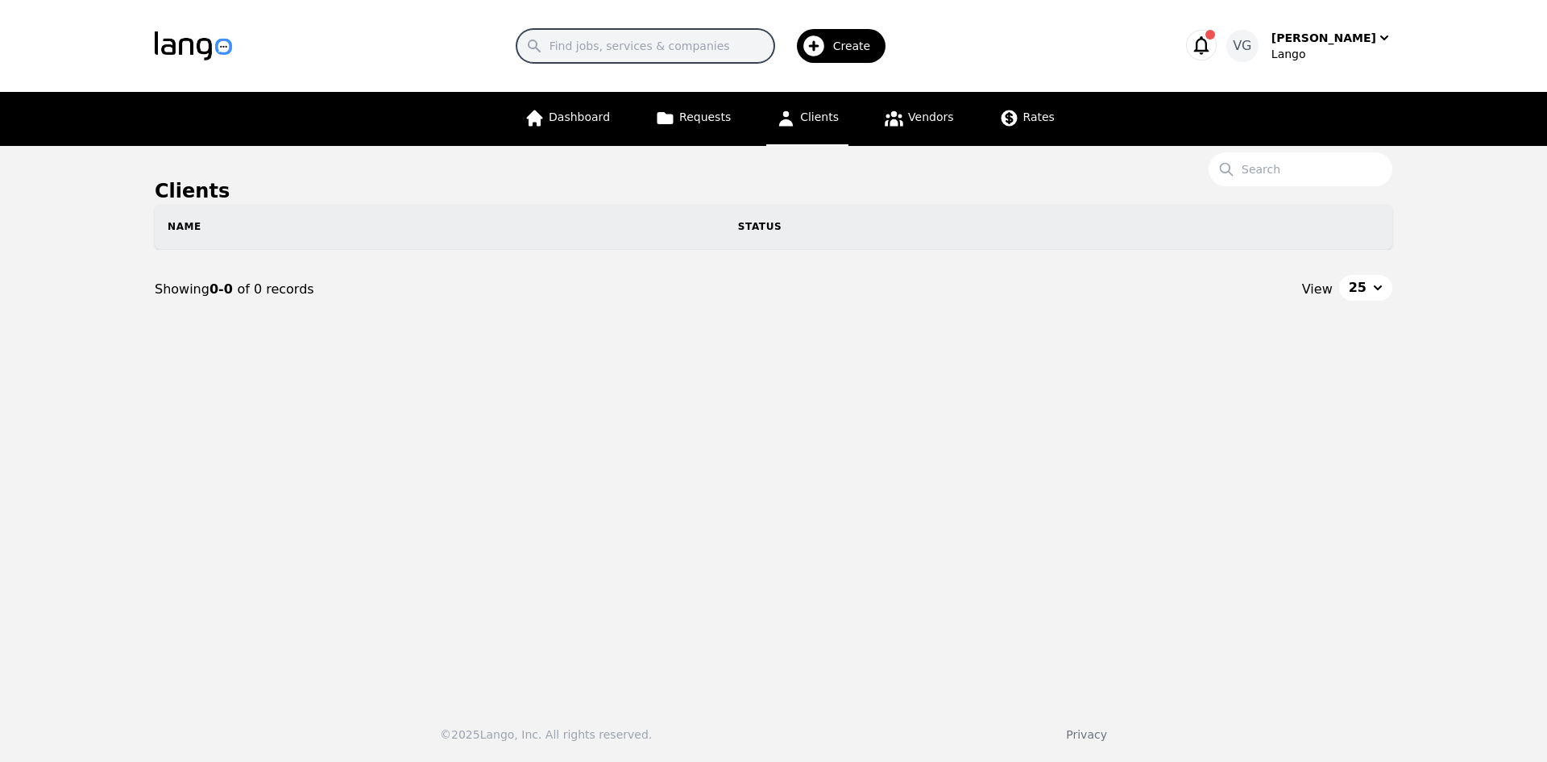
click at [661, 49] on input "Search" at bounding box center [646, 46] width 258 height 34
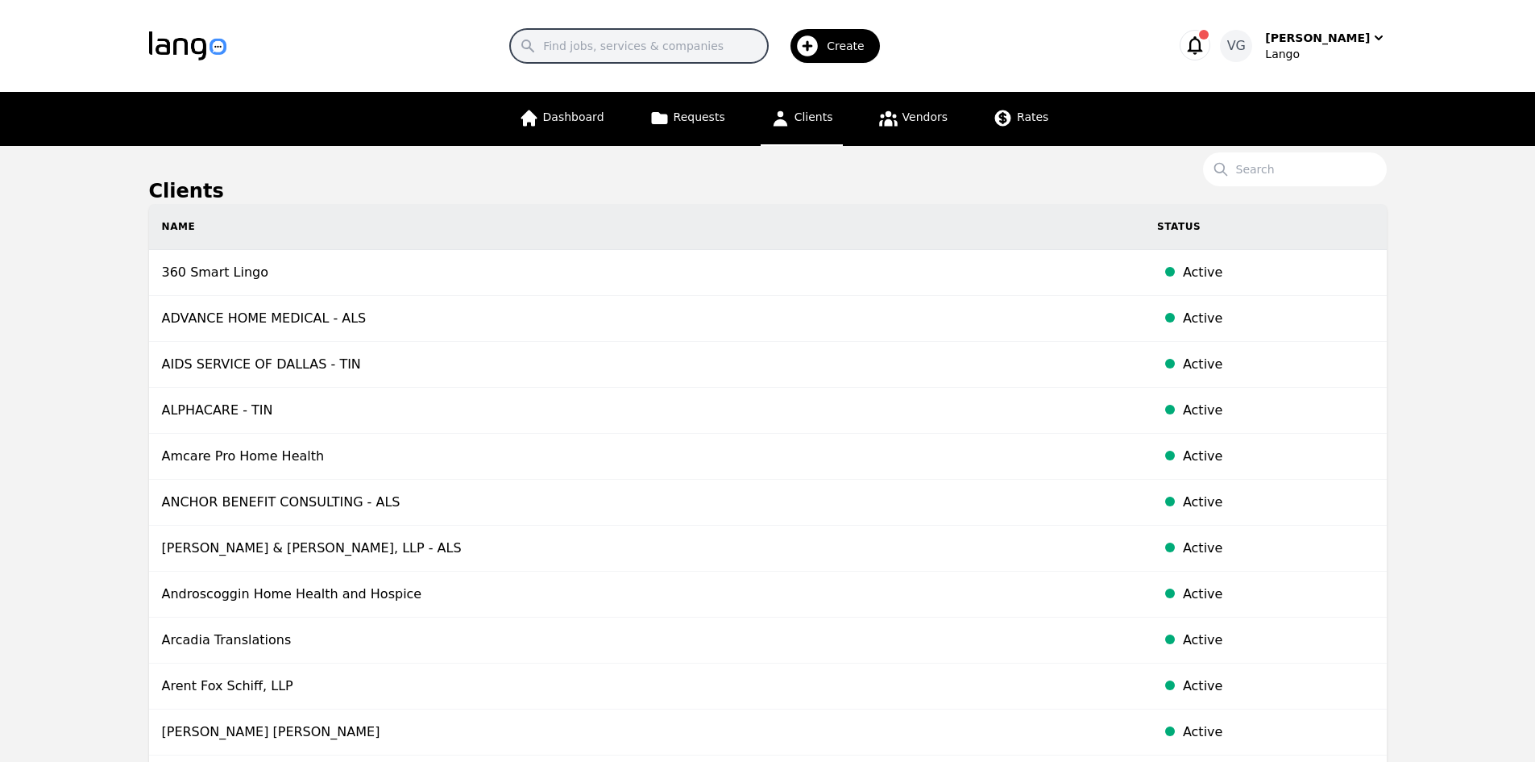
paste input "Biddeford Saco [GEOGRAPHIC_DATA] Transit"
drag, startPoint x: 587, startPoint y: 45, endPoint x: 520, endPoint y: 49, distance: 67.8
click at [520, 49] on div "Search Biddeford Saco Old Orchard Beach Transit Create" at bounding box center [700, 46] width 896 height 47
click at [591, 44] on input "Biddeford Saco [GEOGRAPHIC_DATA] Transit" at bounding box center [639, 46] width 258 height 34
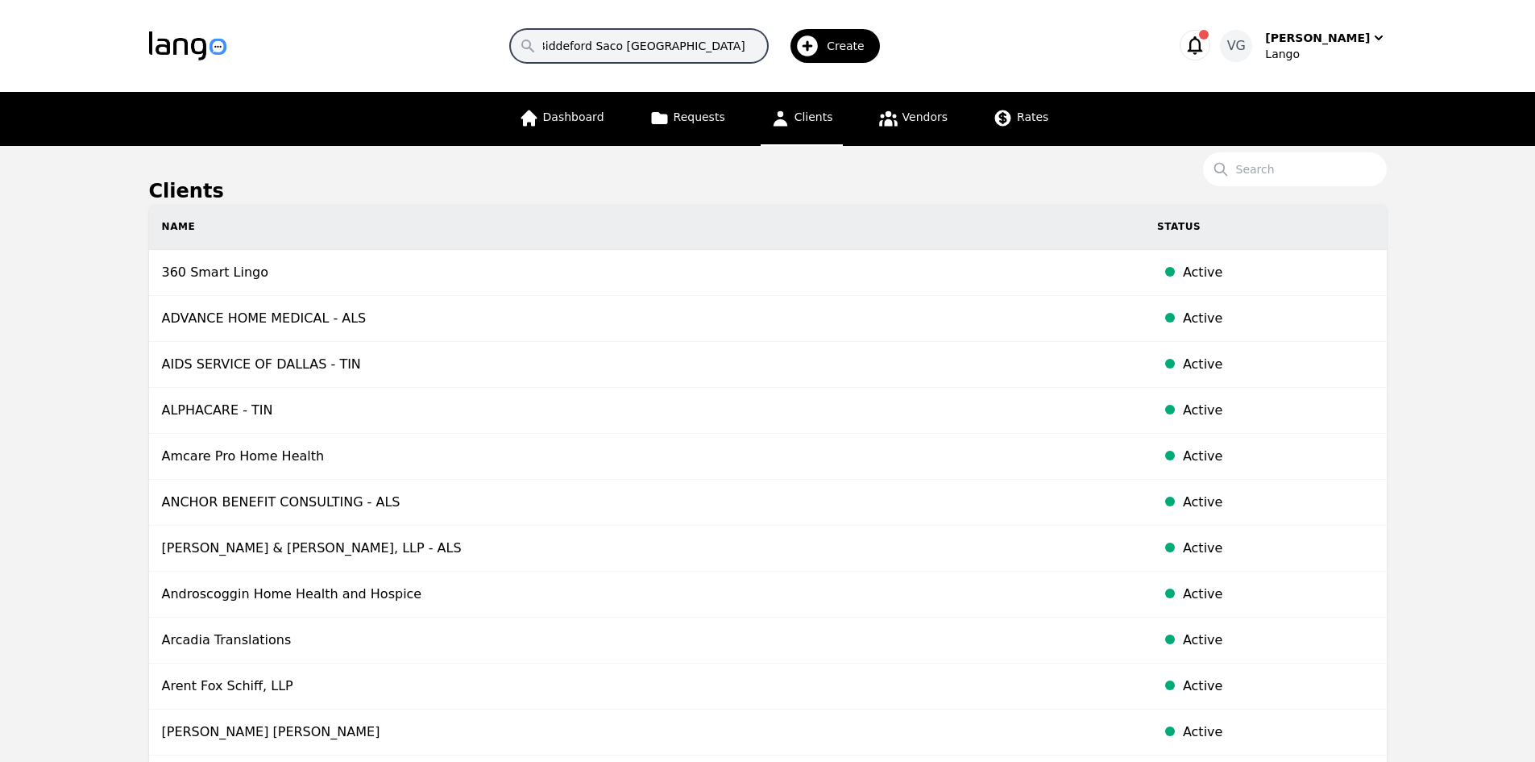
drag, startPoint x: 652, startPoint y: 44, endPoint x: 823, endPoint y: 28, distance: 171.5
click at [823, 28] on div "Search Biddeford Saco Old Orchard Beach Transit Create" at bounding box center [700, 46] width 896 height 47
type input "B"
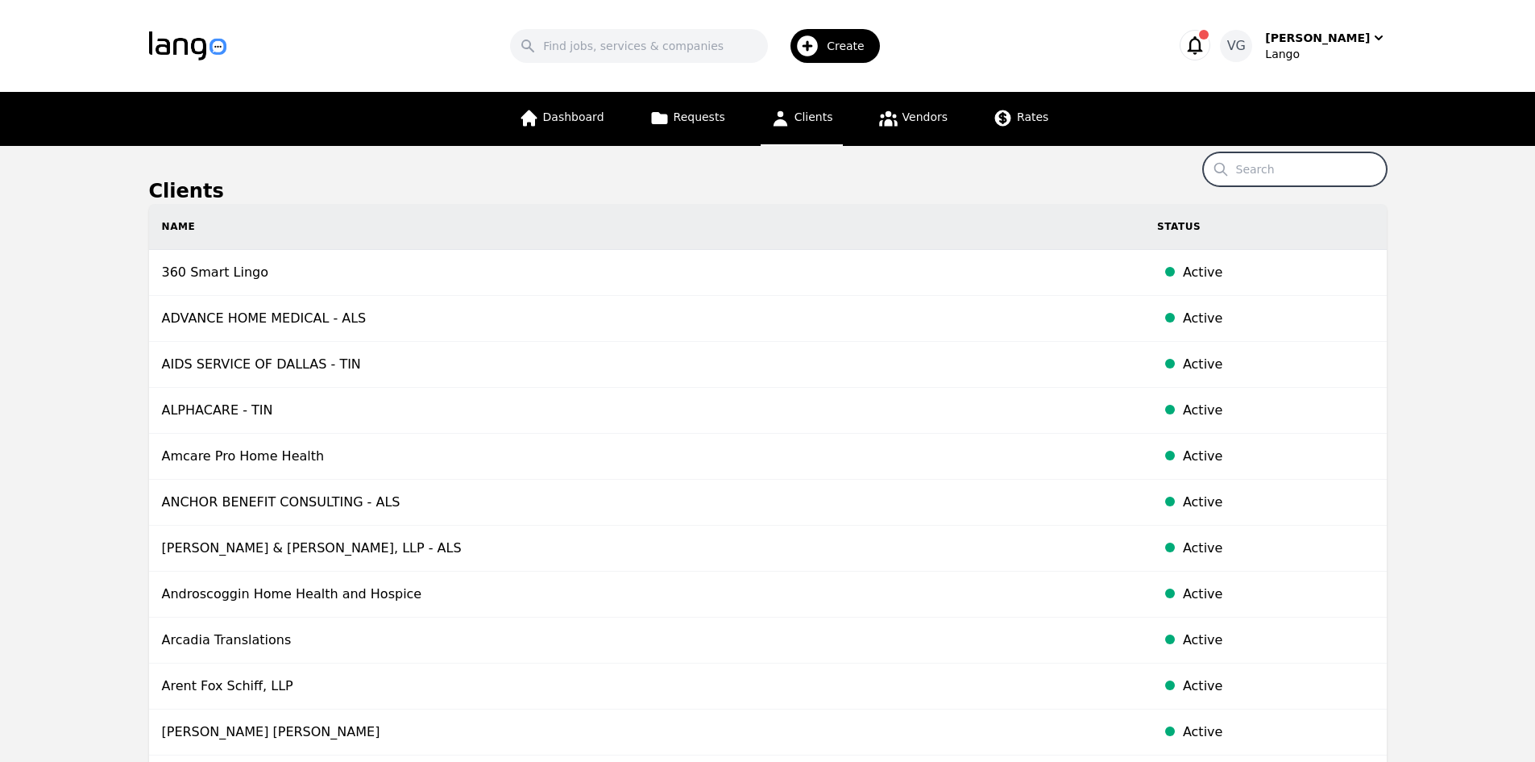
click at [1277, 172] on input "Search" at bounding box center [1295, 169] width 184 height 34
paste input "Biddeford Saco [GEOGRAPHIC_DATA] Transit"
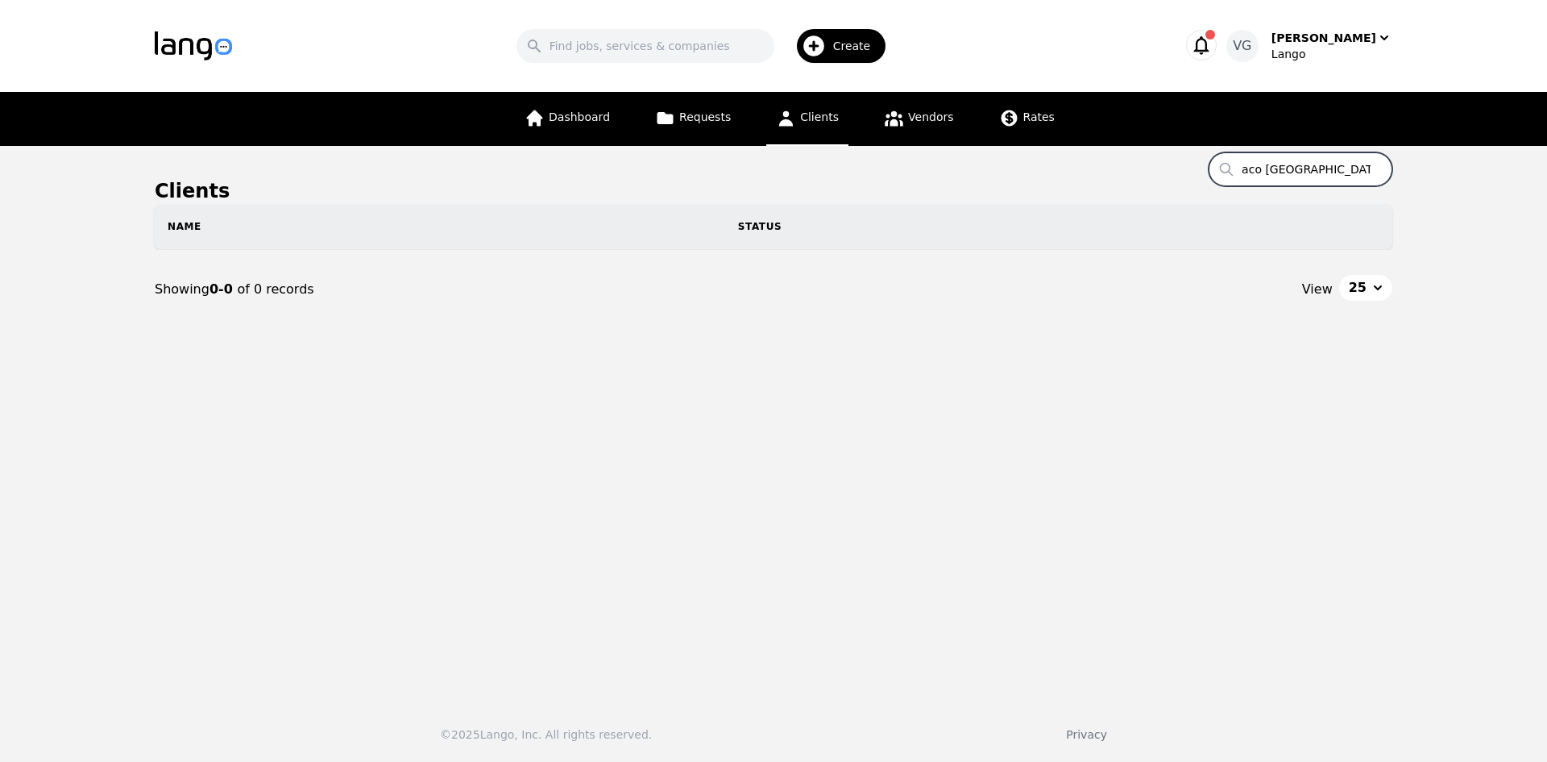
scroll to position [0, 59]
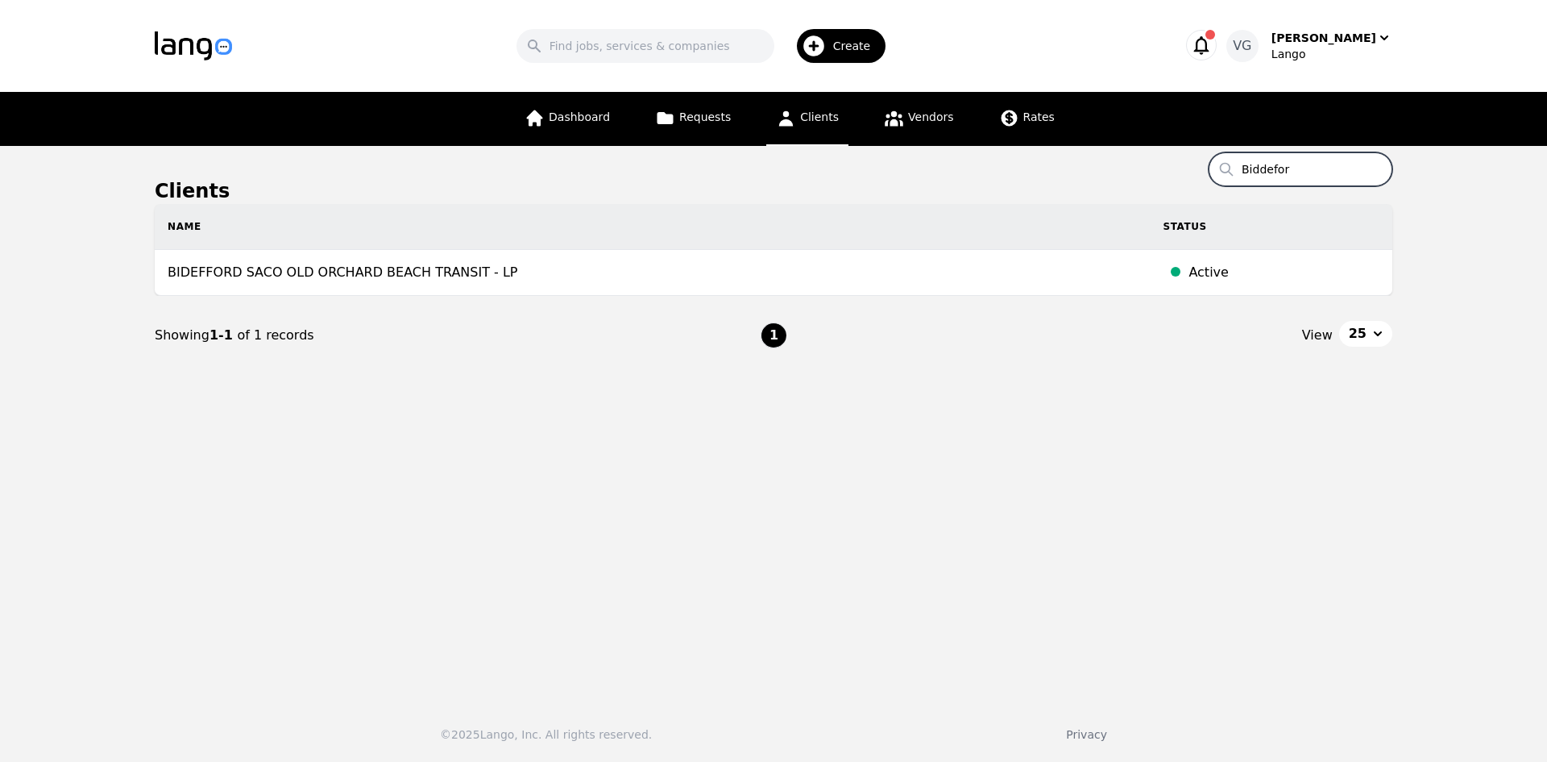
type input "Biddeford"
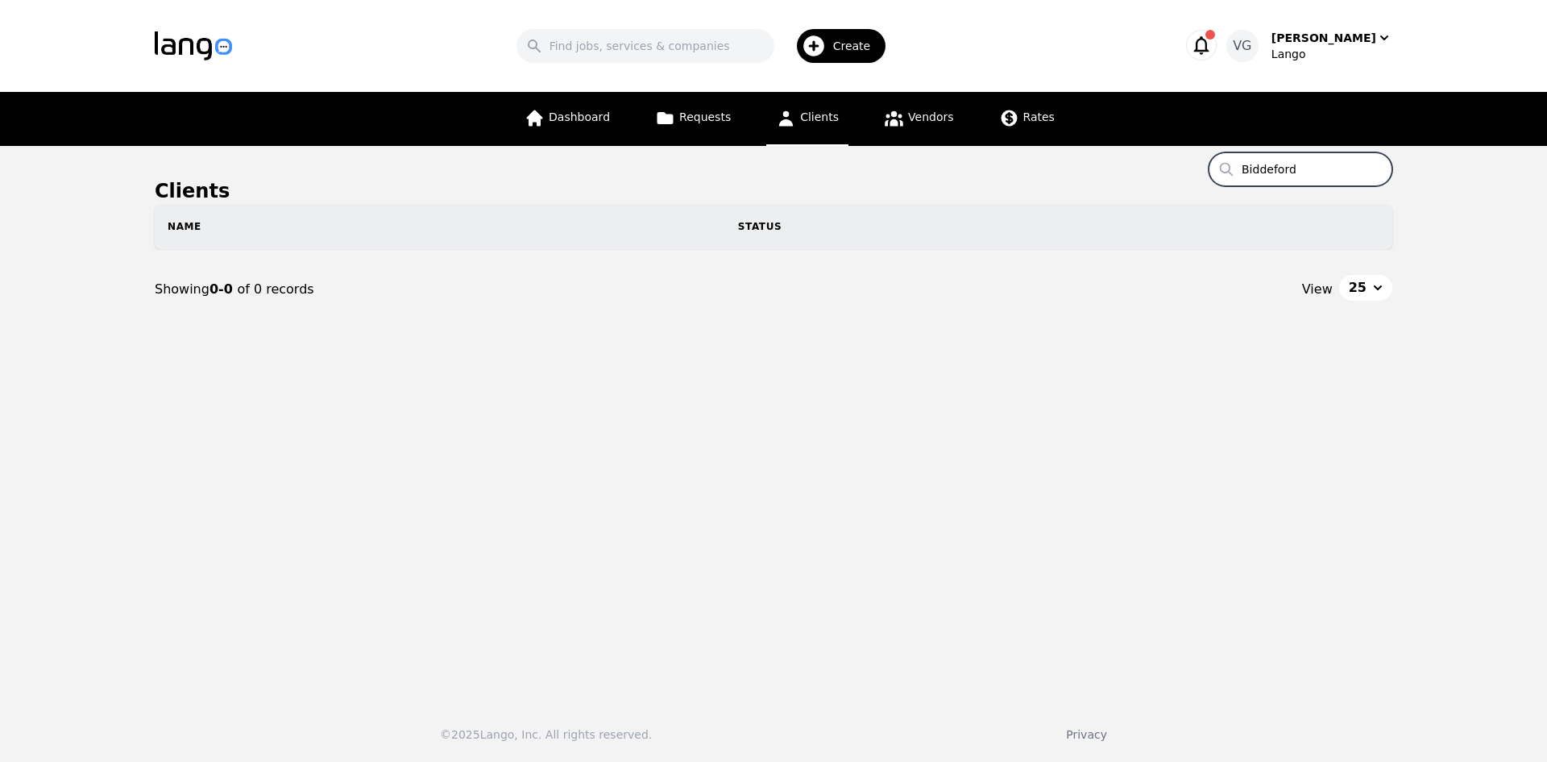
click at [1289, 171] on input "Biddeford" at bounding box center [1301, 169] width 184 height 34
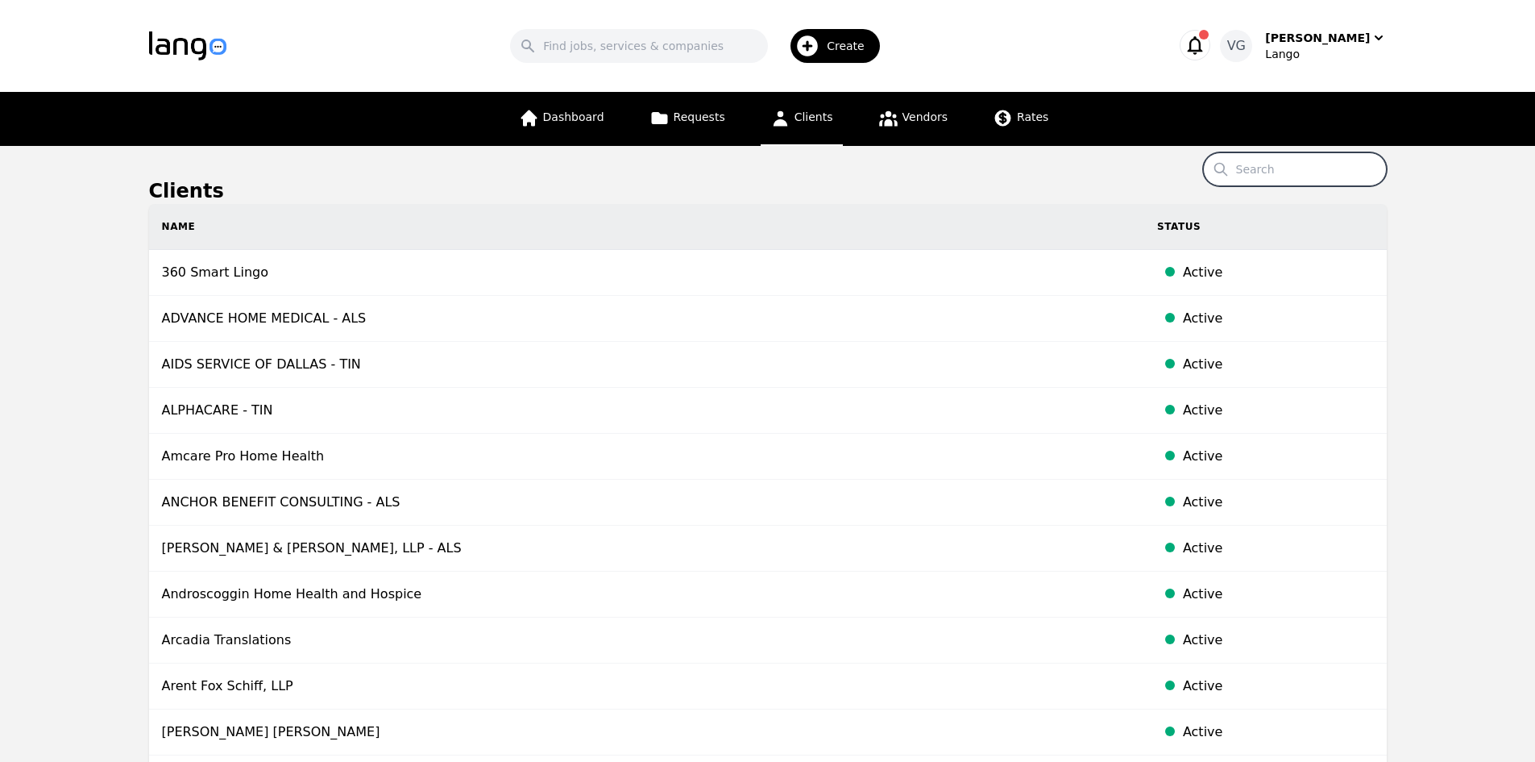
click at [1243, 171] on input "Search" at bounding box center [1295, 169] width 184 height 34
paste input "[GEOGRAPHIC_DATA]"
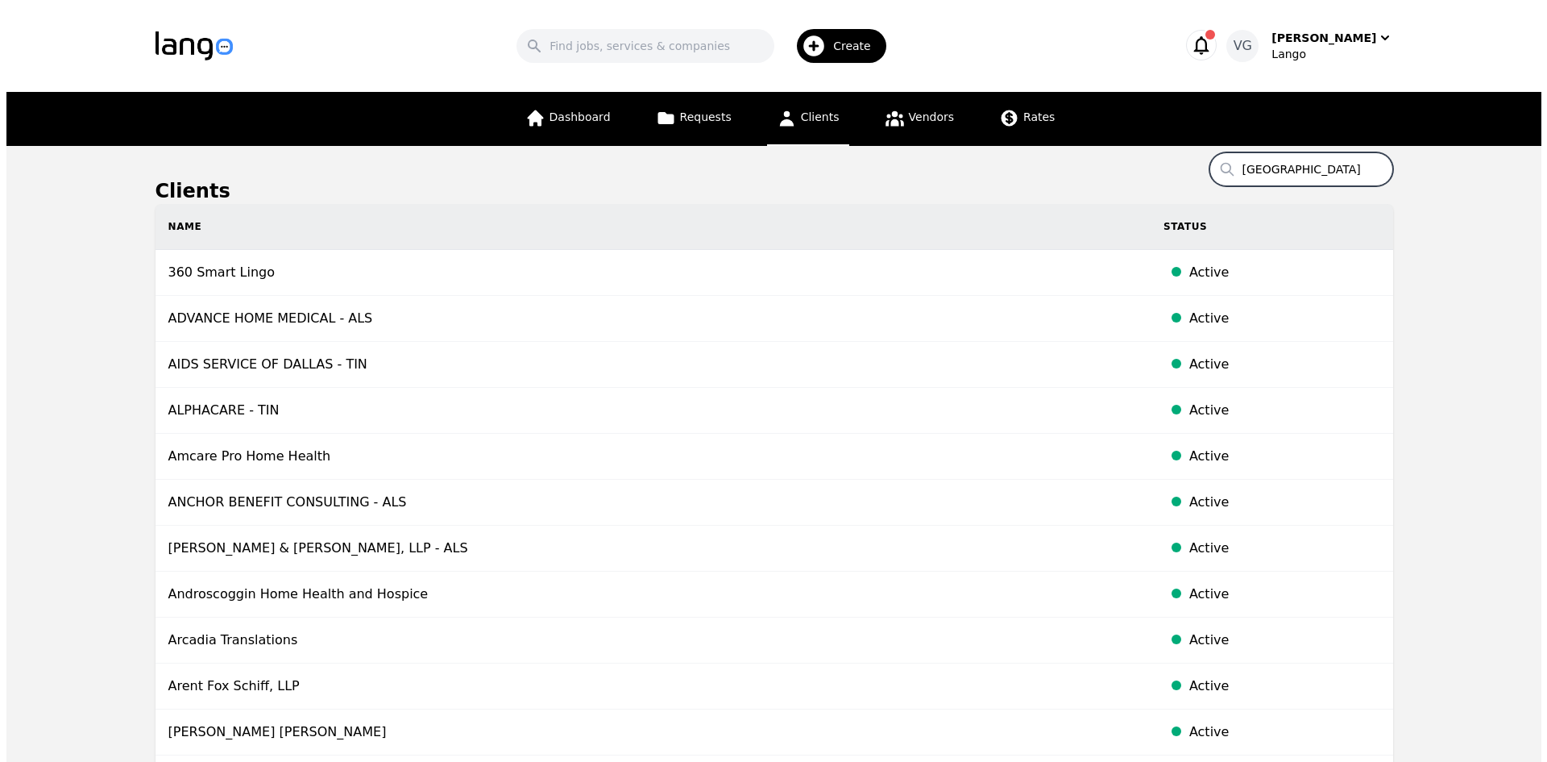
scroll to position [0, 112]
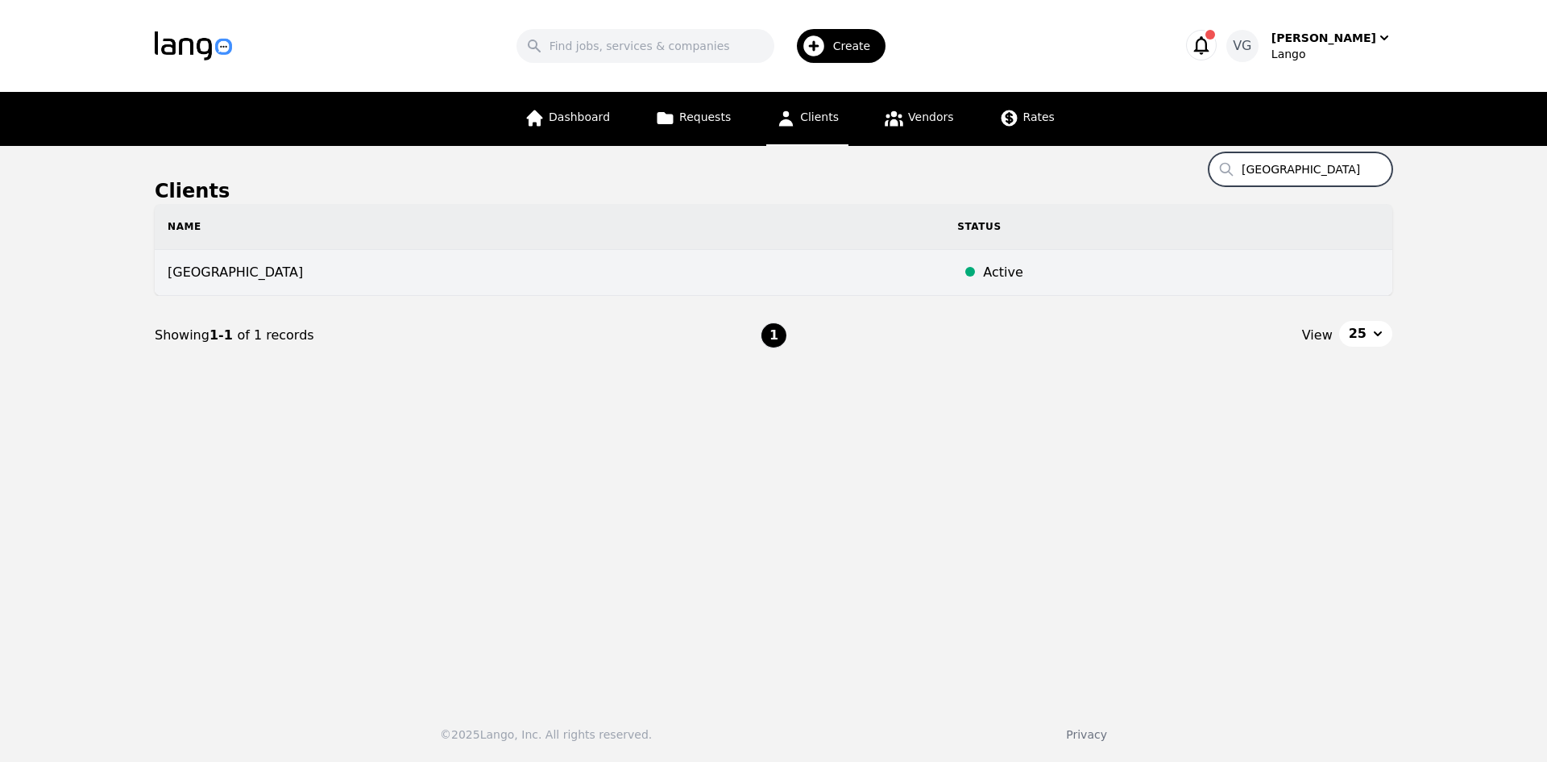
type input "[GEOGRAPHIC_DATA]"
click at [641, 278] on td "[GEOGRAPHIC_DATA]" at bounding box center [550, 273] width 790 height 46
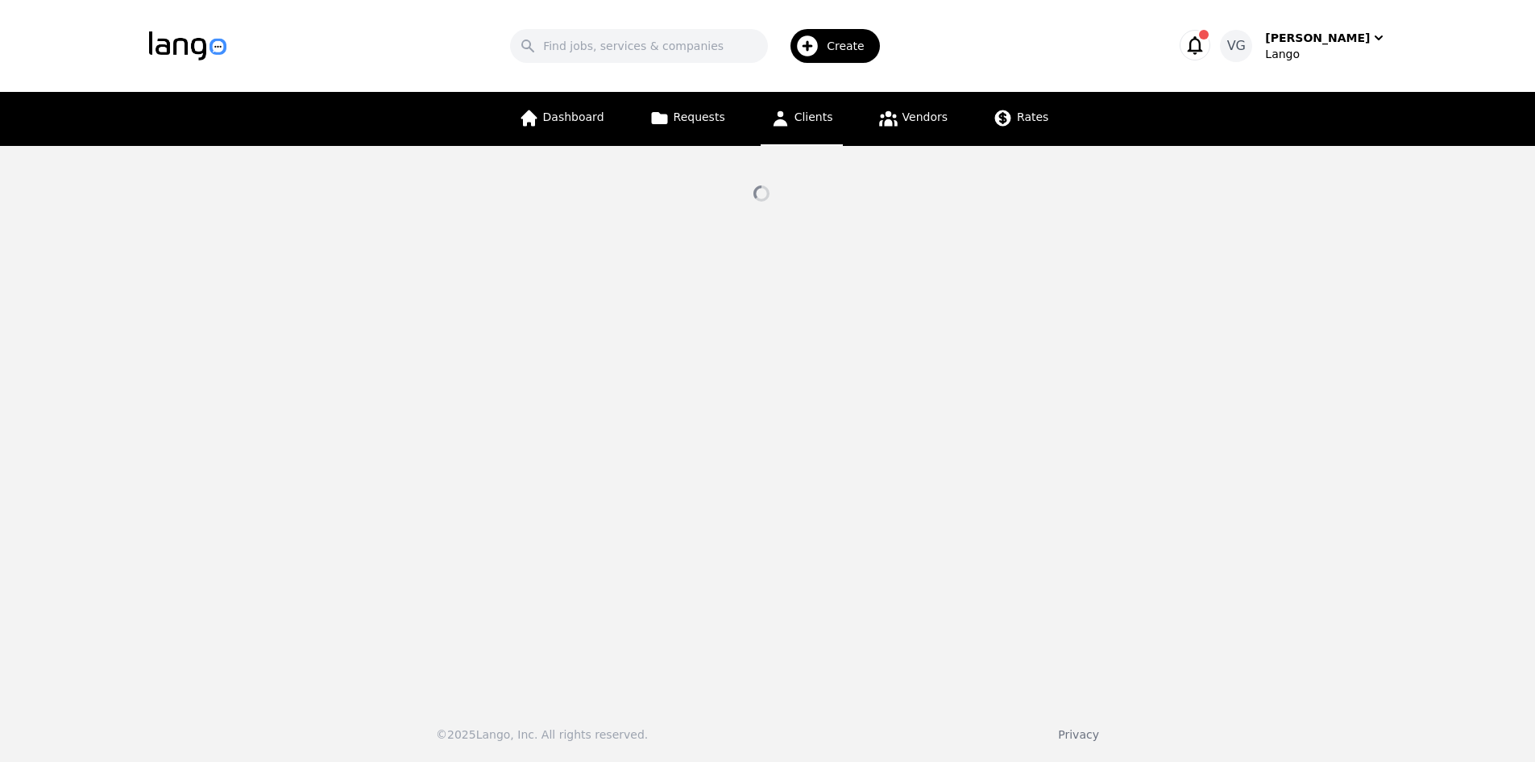
select select "active"
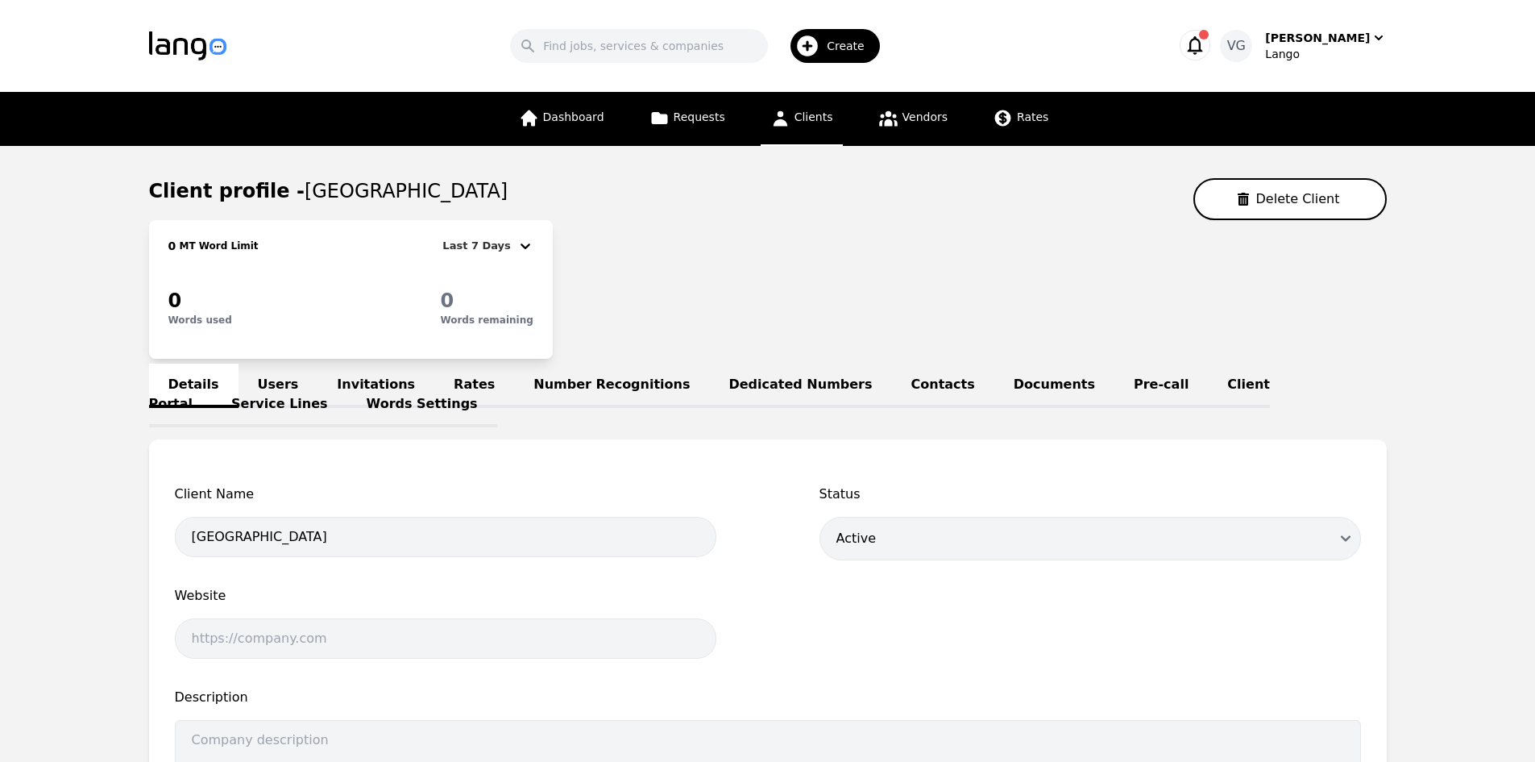
click at [305, 189] on span "[GEOGRAPHIC_DATA]" at bounding box center [406, 191] width 203 height 23
drag, startPoint x: 301, startPoint y: 189, endPoint x: 670, endPoint y: 194, distance: 369.1
click at [508, 194] on span "[GEOGRAPHIC_DATA]" at bounding box center [406, 191] width 203 height 23
copy span "[GEOGRAPHIC_DATA]"
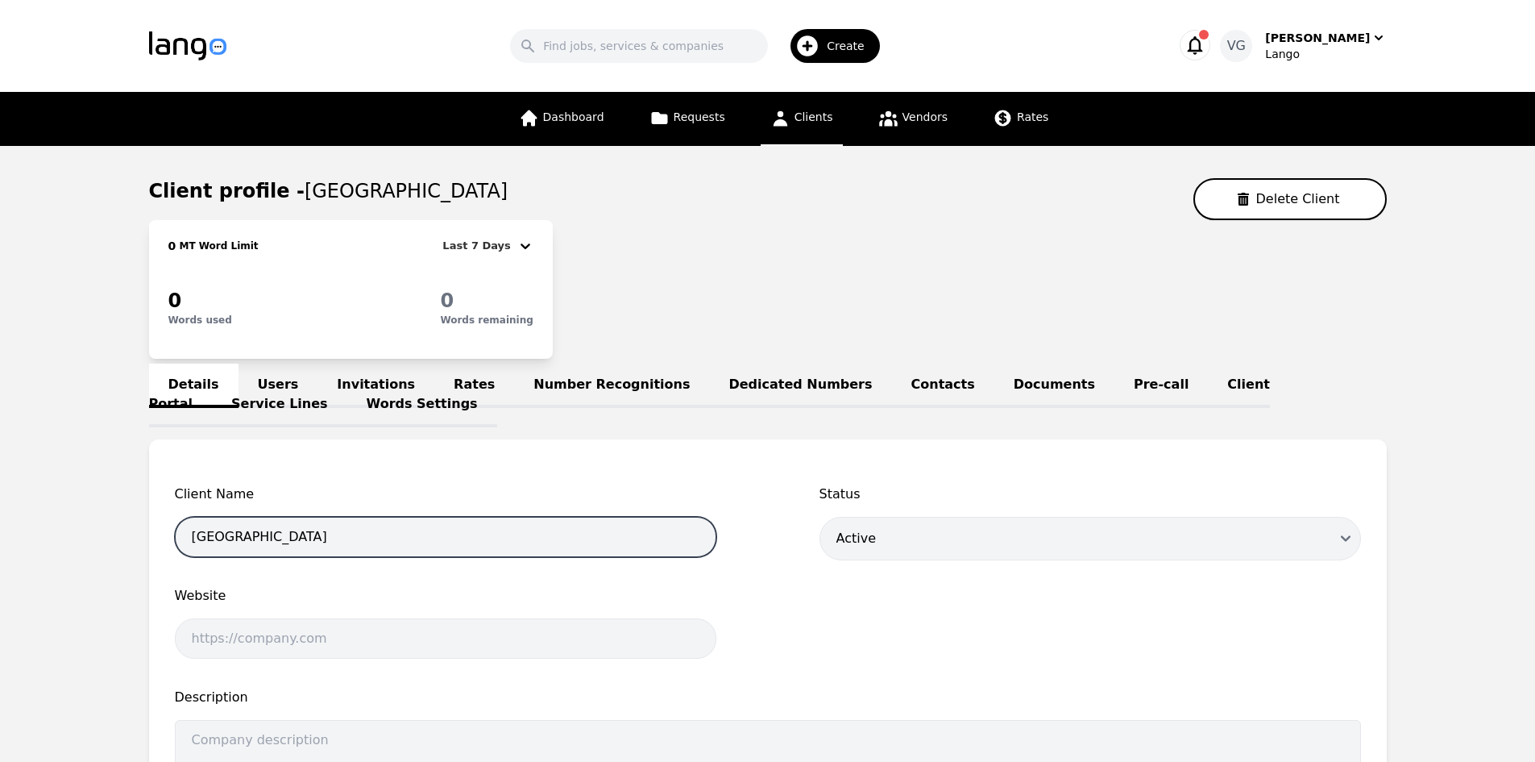
click at [475, 548] on input "[GEOGRAPHIC_DATA]" at bounding box center [446, 537] width 542 height 40
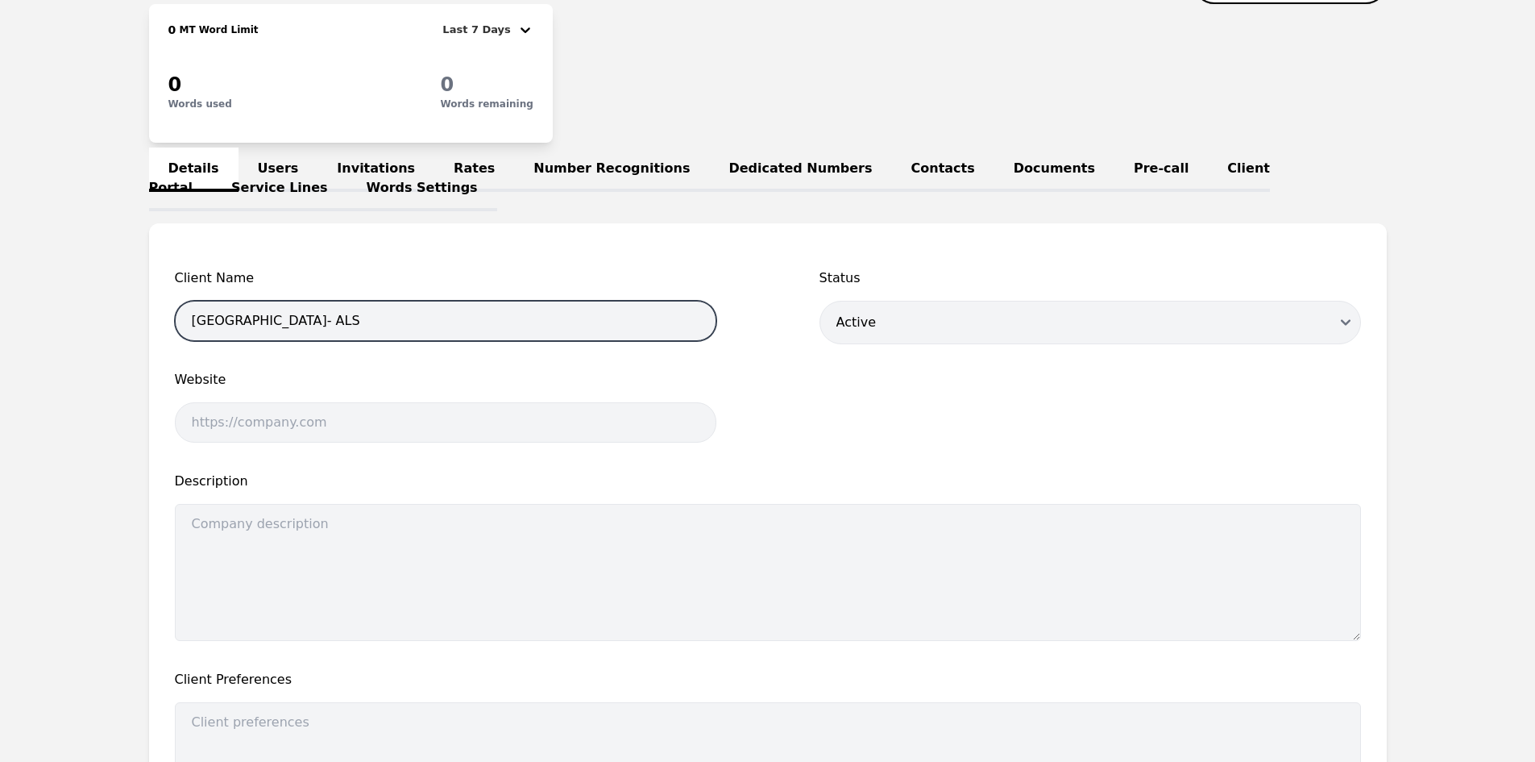
scroll to position [503, 0]
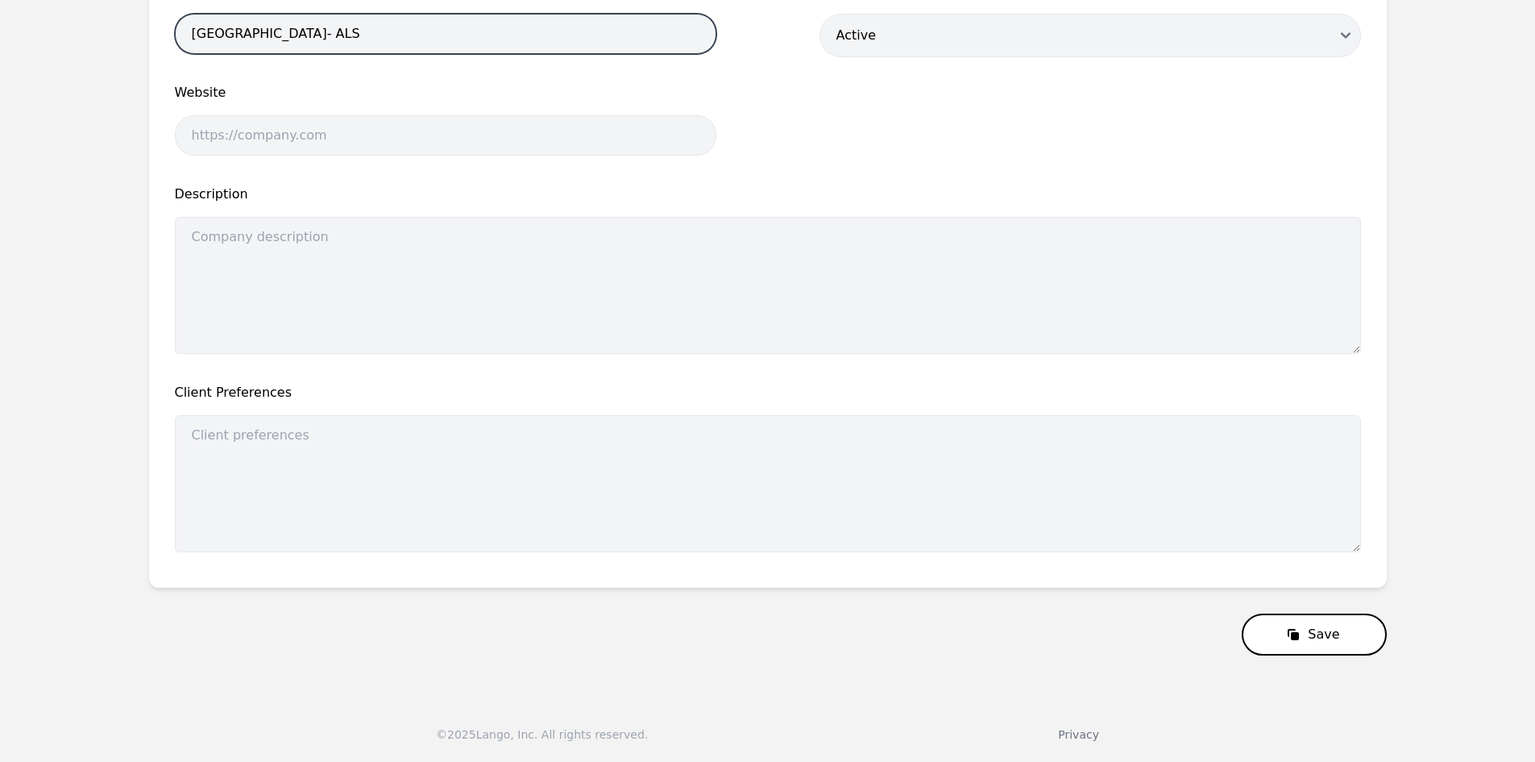
type input "[GEOGRAPHIC_DATA]- ALS"
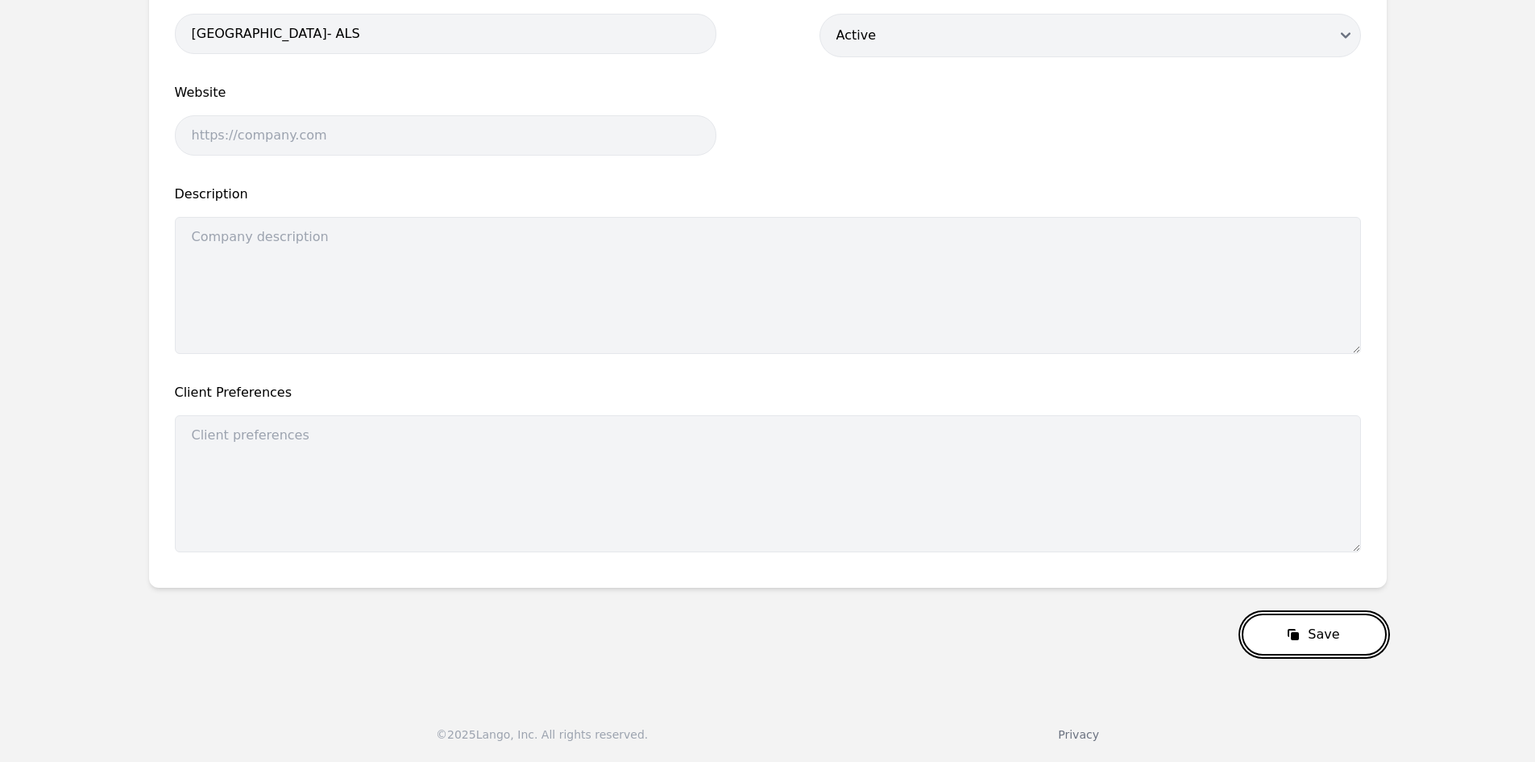
click at [1281, 626] on button "Save" at bounding box center [1314, 634] width 144 height 42
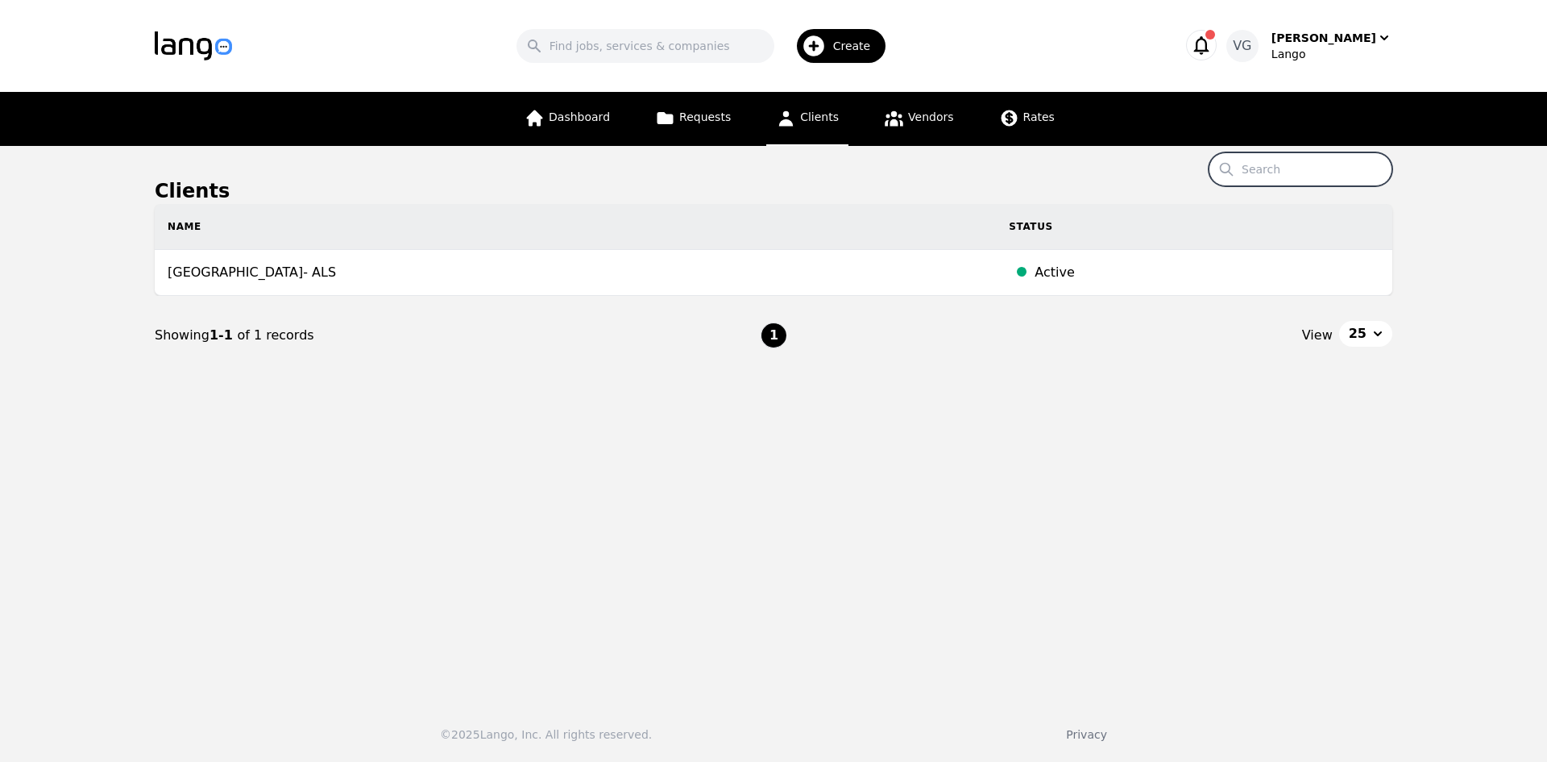
click at [1272, 167] on input "Search" at bounding box center [1301, 169] width 184 height 34
paste input "[PERSON_NAME] UNICOMP INC"
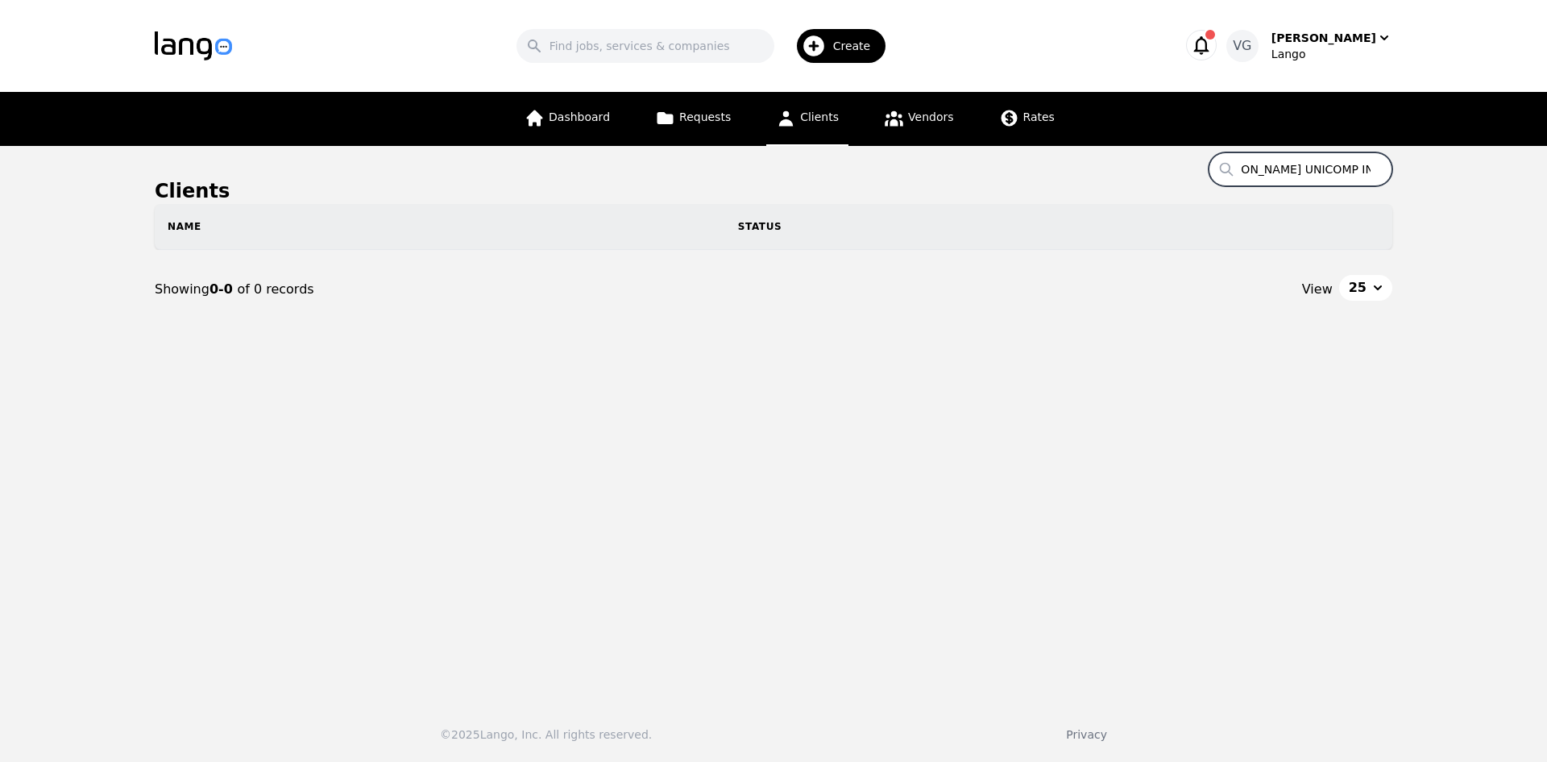
drag, startPoint x: 1348, startPoint y: 168, endPoint x: 1410, endPoint y: 175, distance: 62.4
click at [1426, 173] on main "Clients Search [PERSON_NAME] UNICOMP INC Name Status Showing 0-0 of 0 records V…" at bounding box center [773, 417] width 1547 height 542
drag, startPoint x: 1338, startPoint y: 172, endPoint x: 1179, endPoint y: 164, distance: 159.8
click at [1179, 164] on main "Clients Search [PERSON_NAME] UNICOMP INC Name Status Showing 0-0 of 0 records V…" at bounding box center [773, 417] width 1547 height 542
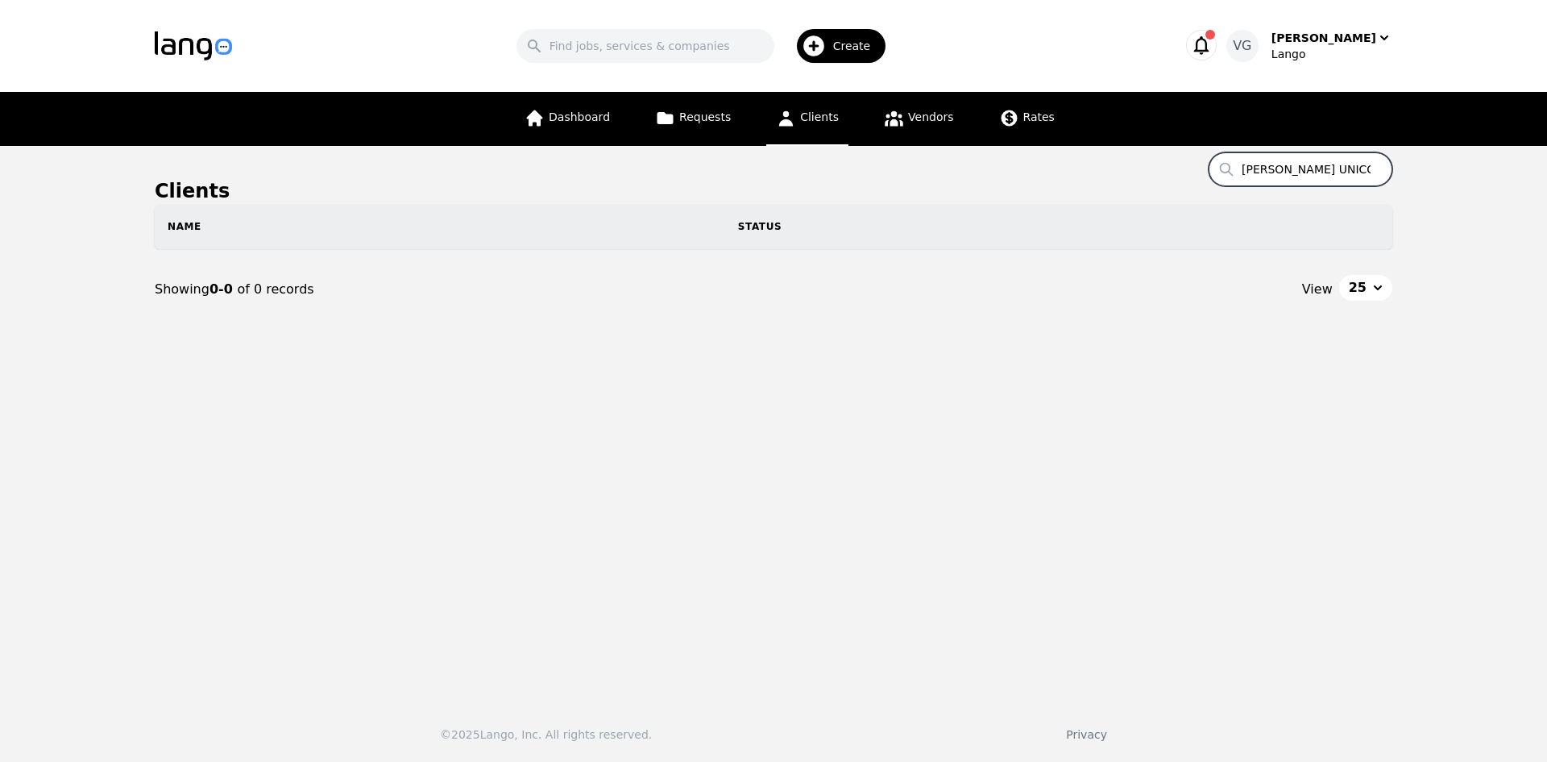
click at [1299, 165] on input "[PERSON_NAME] UNICOMP INC" at bounding box center [1301, 169] width 184 height 34
click at [1317, 164] on input "[PERSON_NAME] UNICOMP INC" at bounding box center [1301, 169] width 184 height 34
drag, startPoint x: 1352, startPoint y: 169, endPoint x: 1382, endPoint y: 171, distance: 29.9
click at [1396, 168] on main "Clients Search [PERSON_NAME] UNICOMP INC Name Status Showing 0-0 of 0 records V…" at bounding box center [773, 417] width 1547 height 542
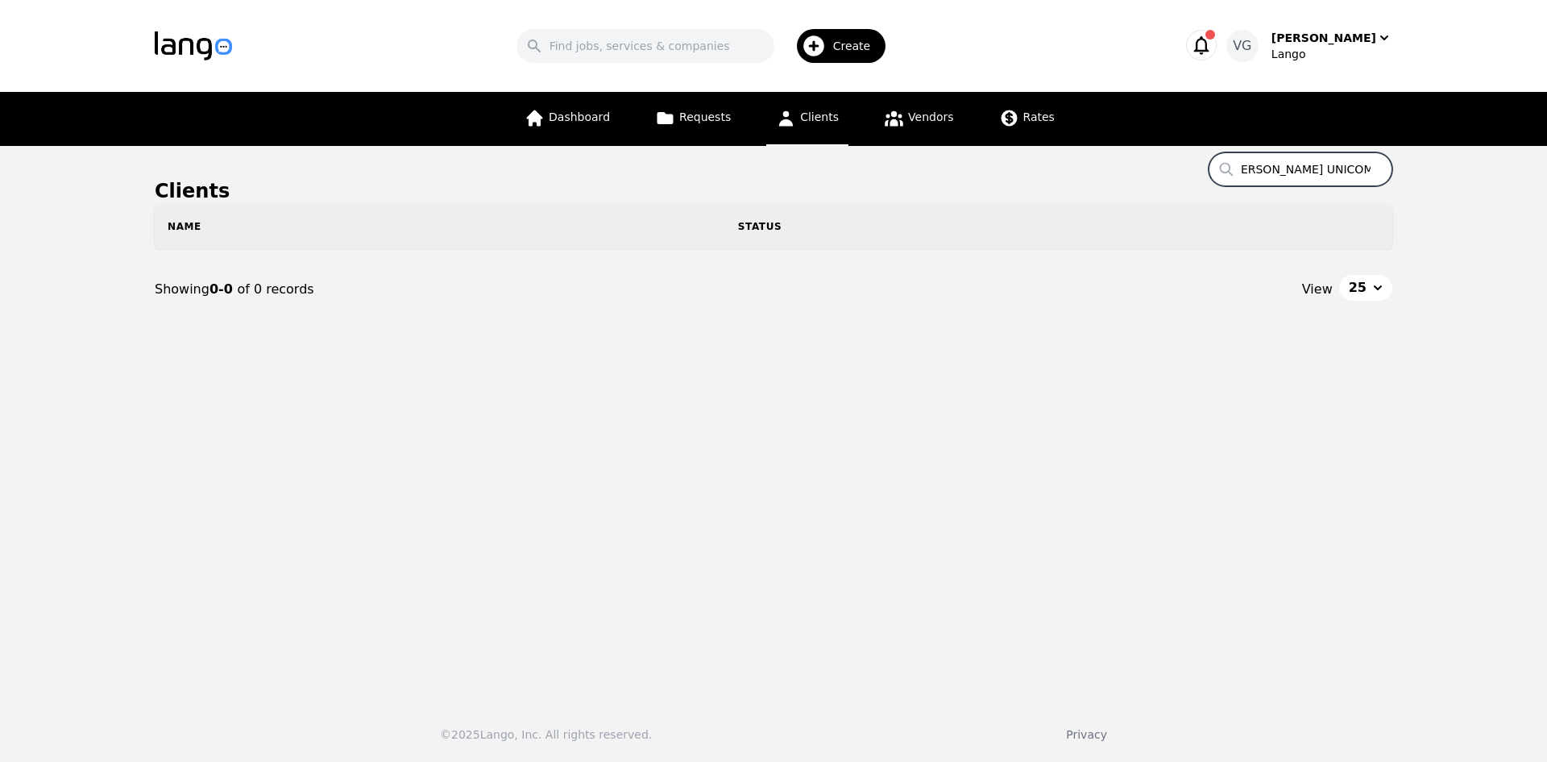
click at [1355, 172] on input "[PERSON_NAME] UNICOMP INC" at bounding box center [1301, 169] width 184 height 34
click at [1361, 167] on input "[PERSON_NAME] UNICOMP INC" at bounding box center [1301, 169] width 184 height 34
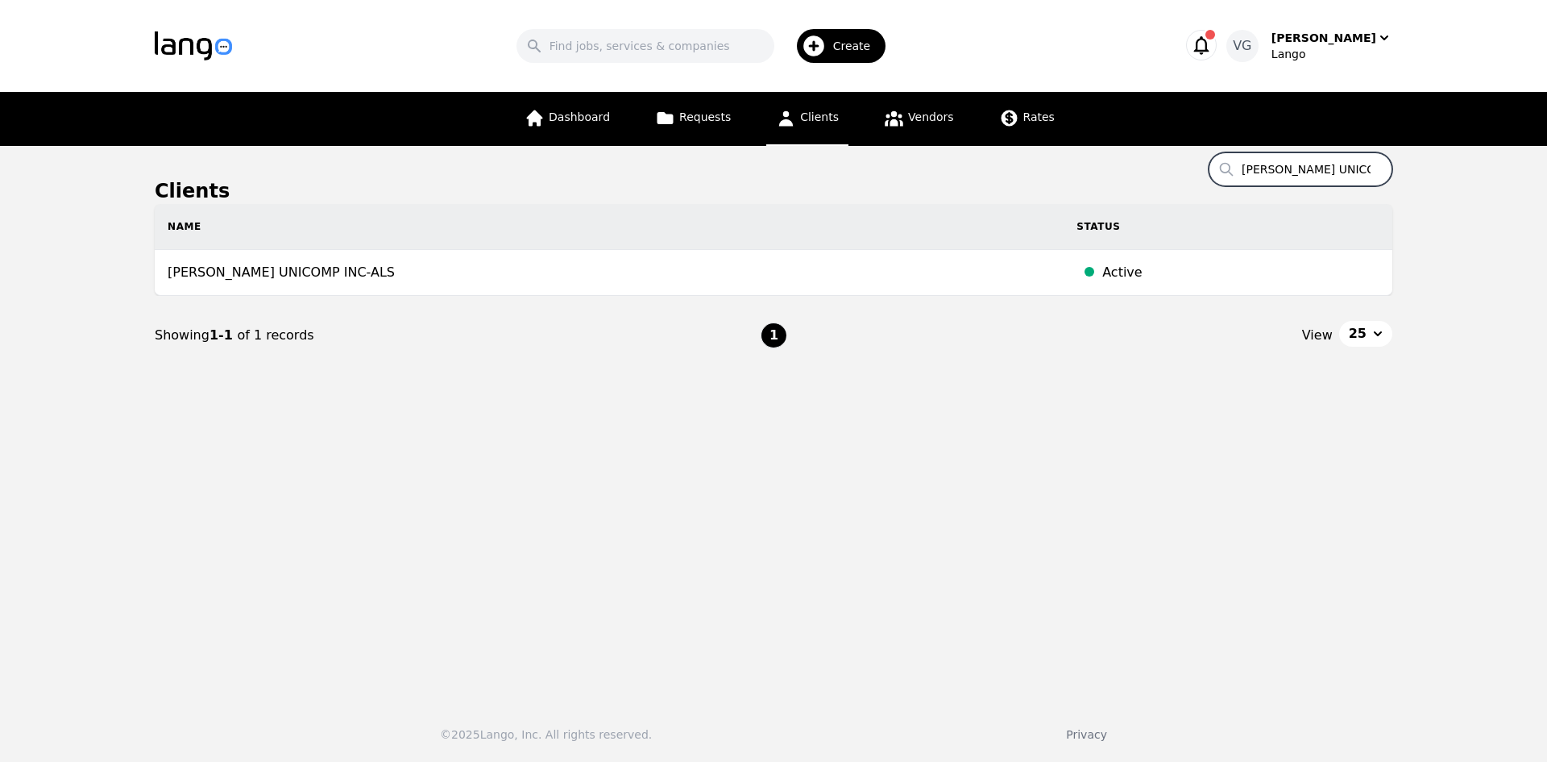
type input "[PERSON_NAME] UNICOMP"
click at [1301, 173] on input "[PERSON_NAME] UNICOMP" at bounding box center [1301, 169] width 184 height 34
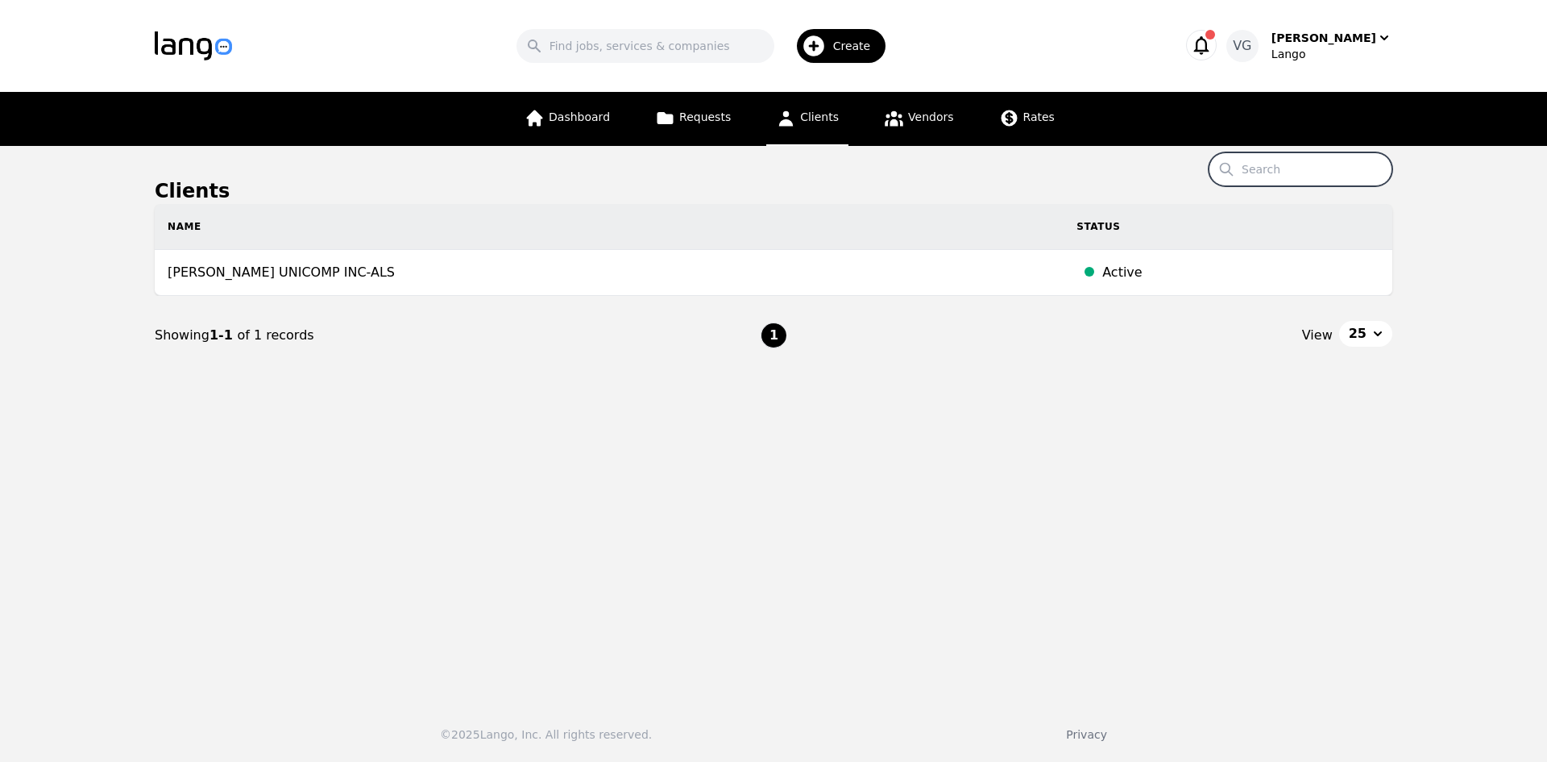
paste input "Dayton [US_STATE] Comprehensive Surgery"
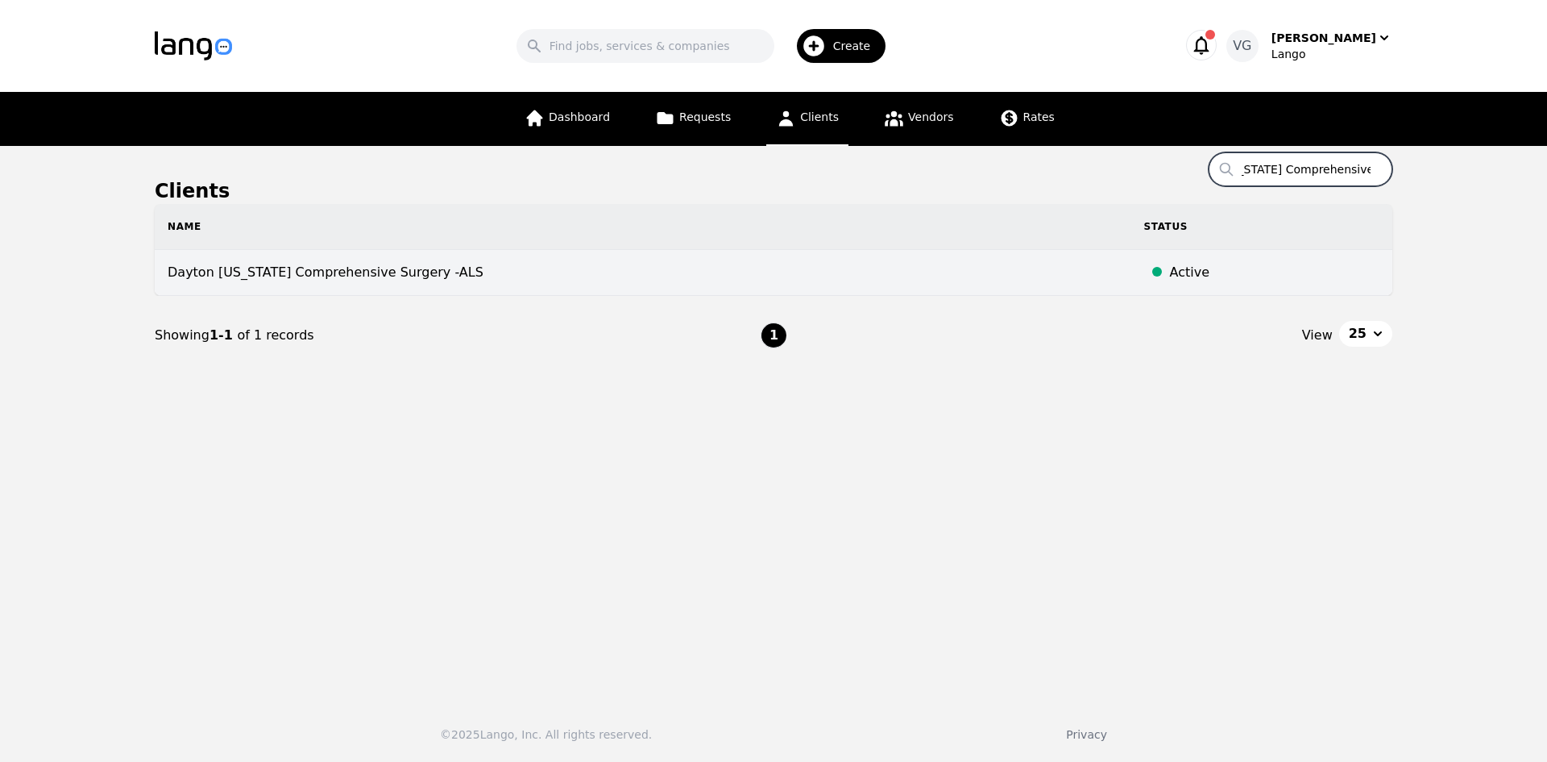
type input "Dayton [US_STATE] Comprehensive Surgery"
click at [507, 276] on td "Dayton [US_STATE] Comprehensive Surgery -ALS" at bounding box center [643, 273] width 977 height 46
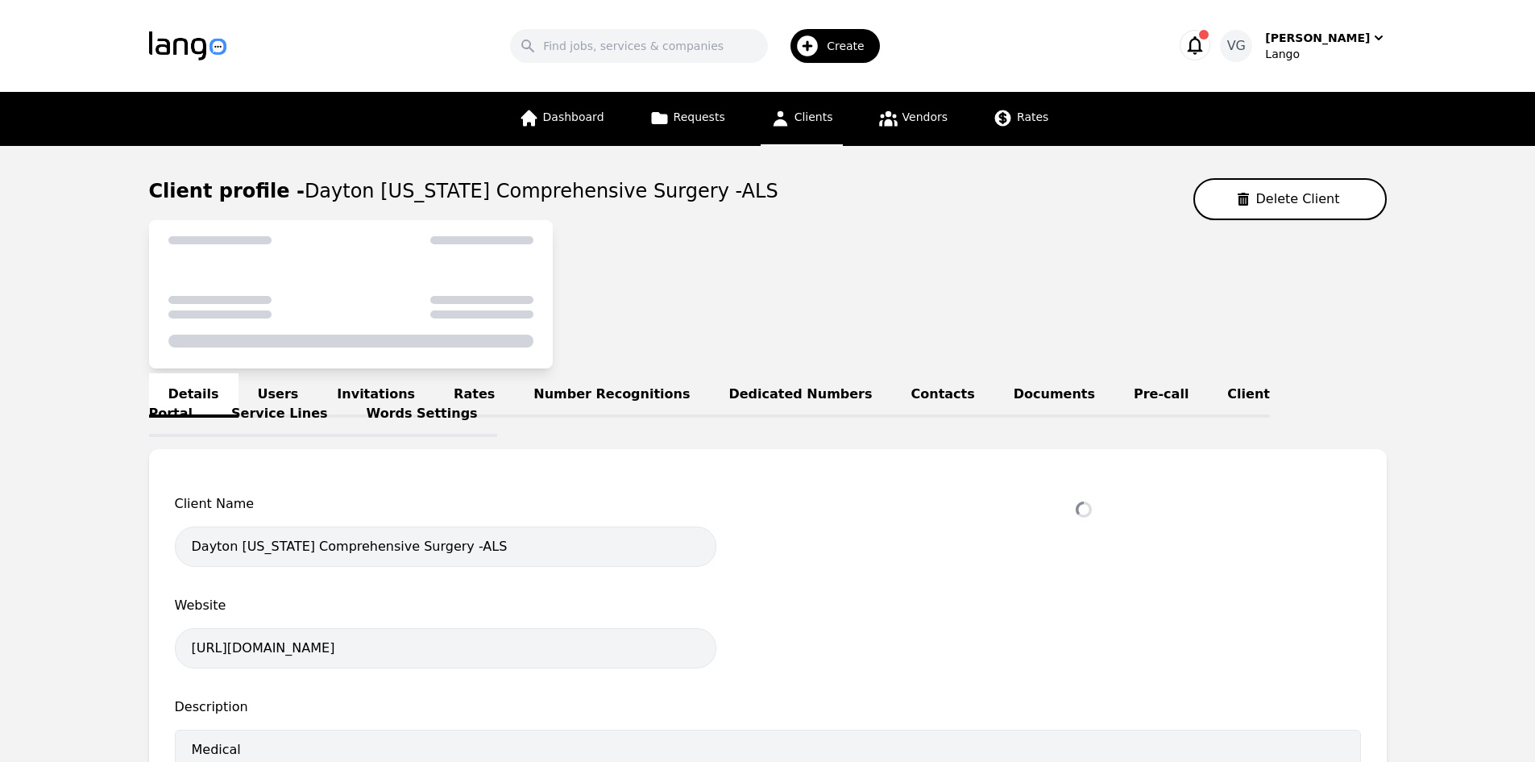
select select "active"
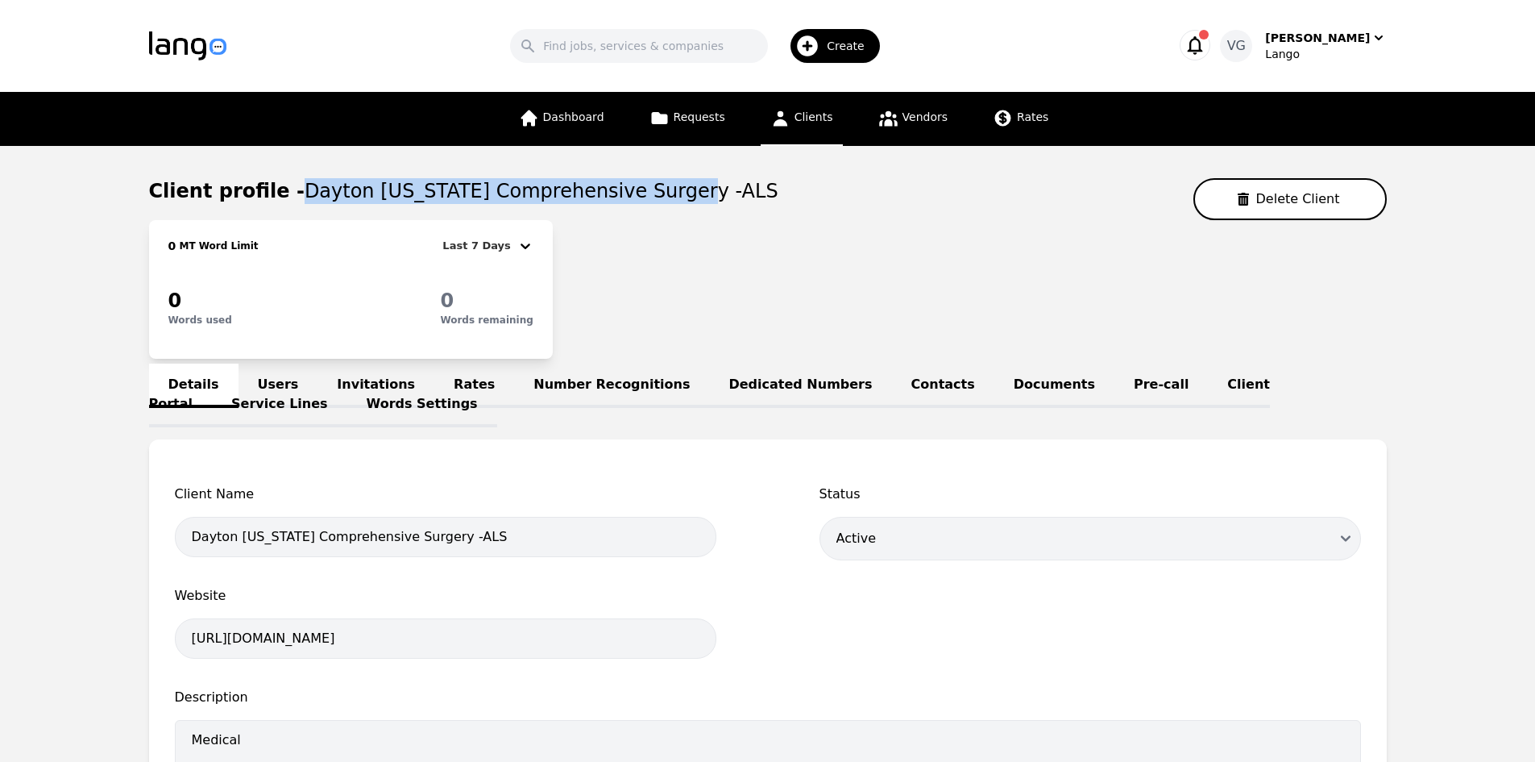
drag, startPoint x: 283, startPoint y: 189, endPoint x: 652, endPoint y: 188, distance: 369.1
click at [652, 188] on div "Client profile - [GEOGRAPHIC_DATA] [US_STATE] Comprehensive Surgery -ALS Delete…" at bounding box center [768, 199] width 1238 height 42
copy span "Dayton [US_STATE] Comprehensive Surgery -ALS"
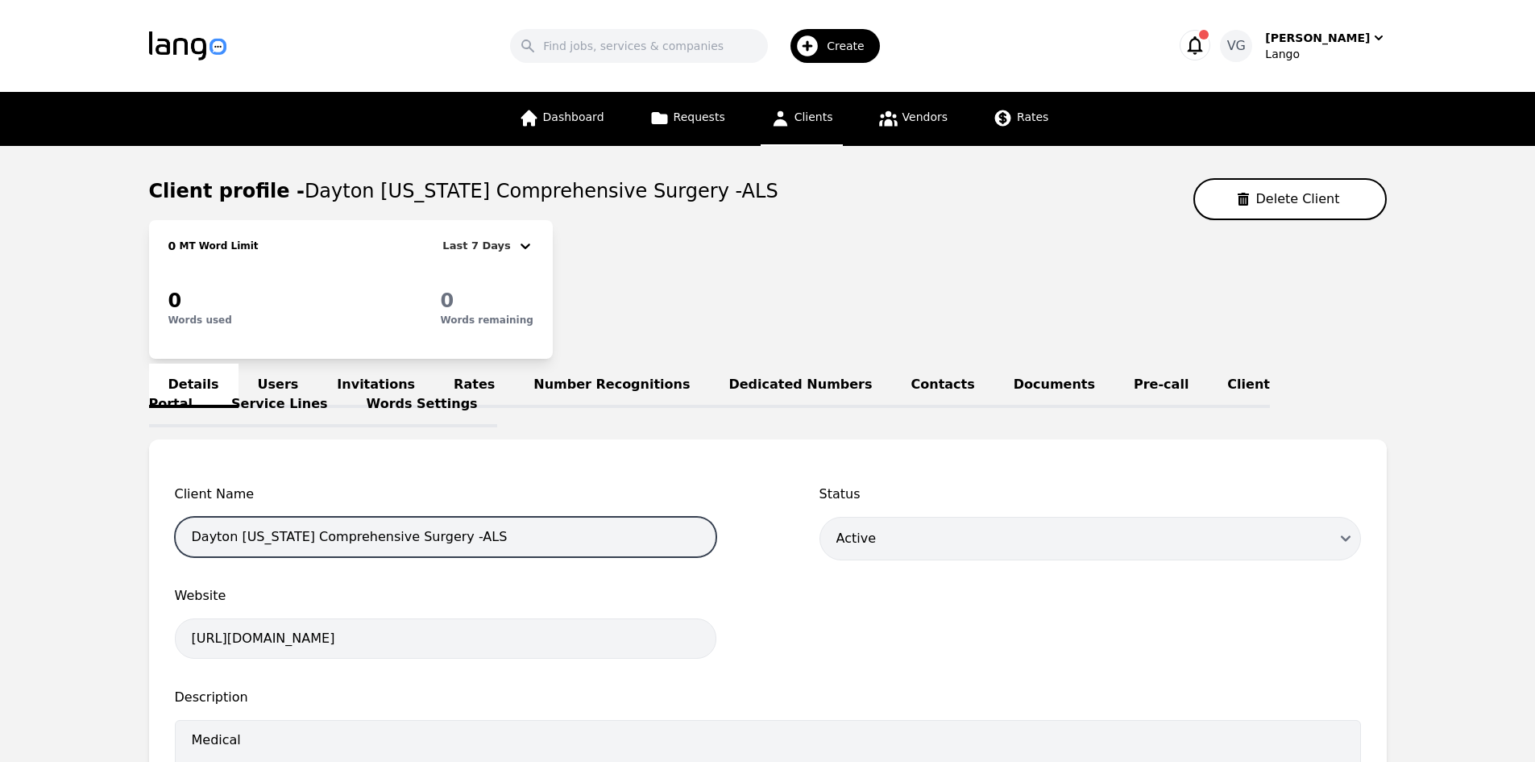
click at [325, 543] on input "Dayton [US_STATE] Comprehensive Surgery -ALS" at bounding box center [446, 537] width 542 height 40
paste input "DAYTON [US_STATE] COMPREHENSIVE SURGERY - ALS"
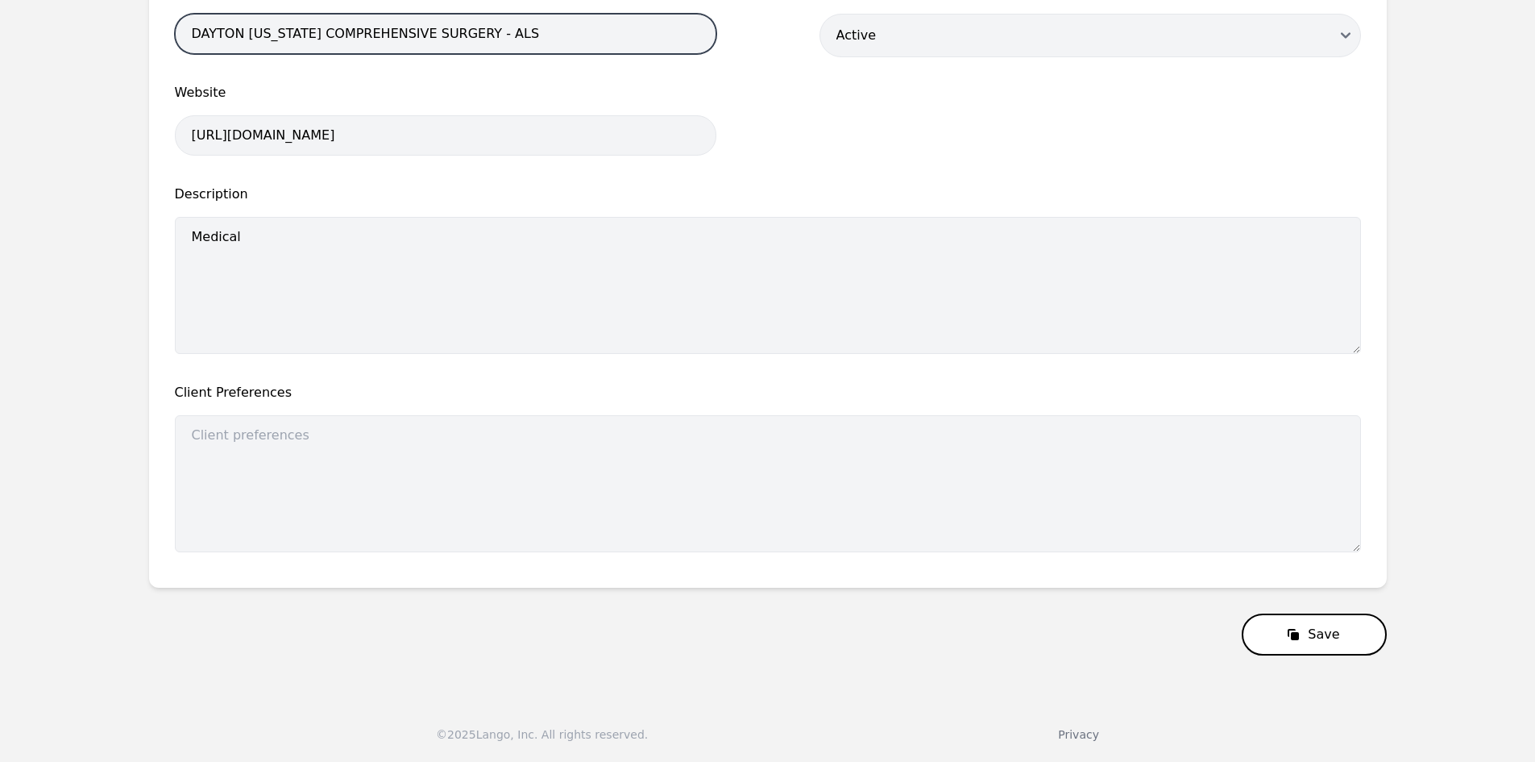
type input "DAYTON [US_STATE] COMPREHENSIVE SURGERY - ALS"
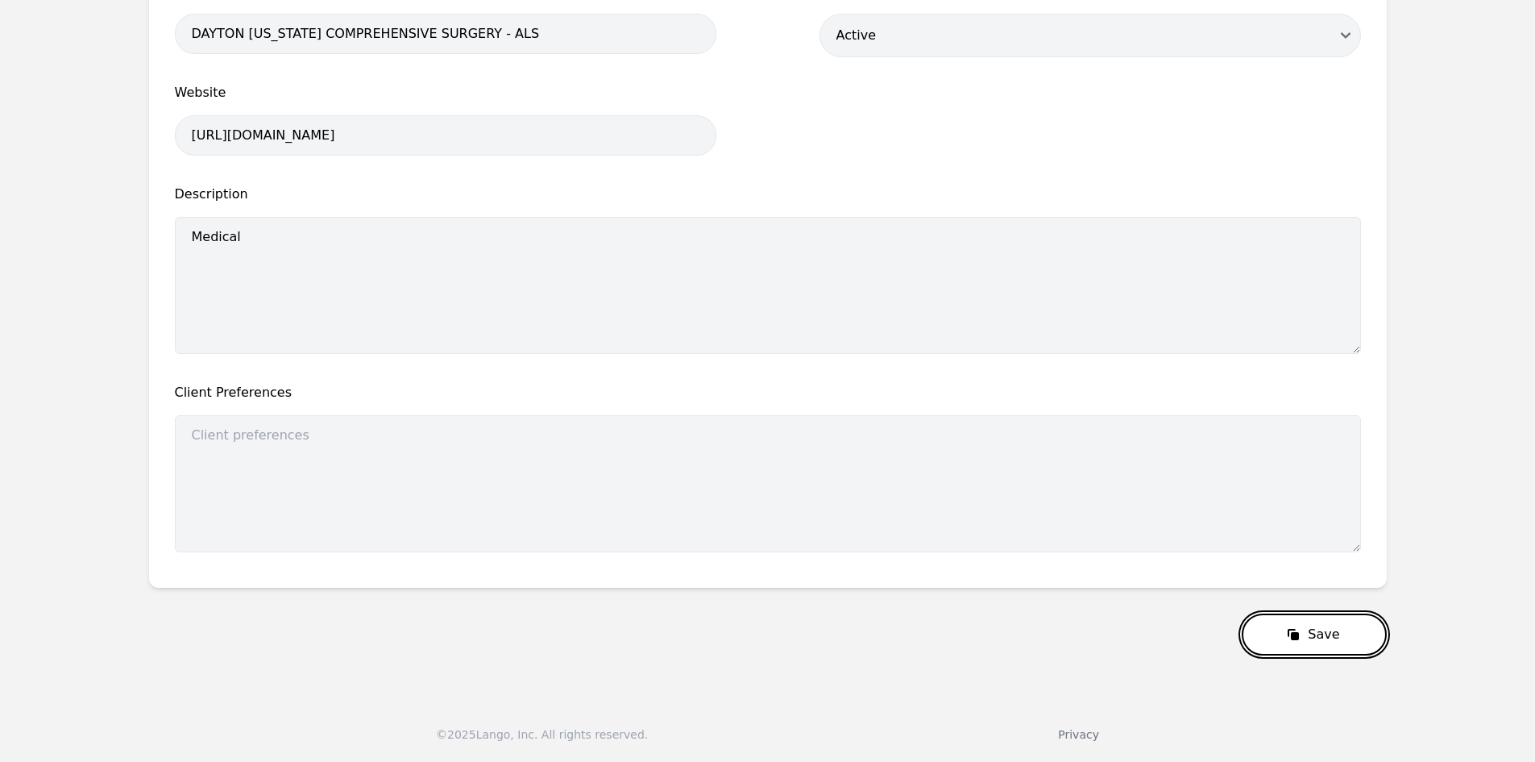
click at [1276, 623] on button "Save" at bounding box center [1314, 634] width 144 height 42
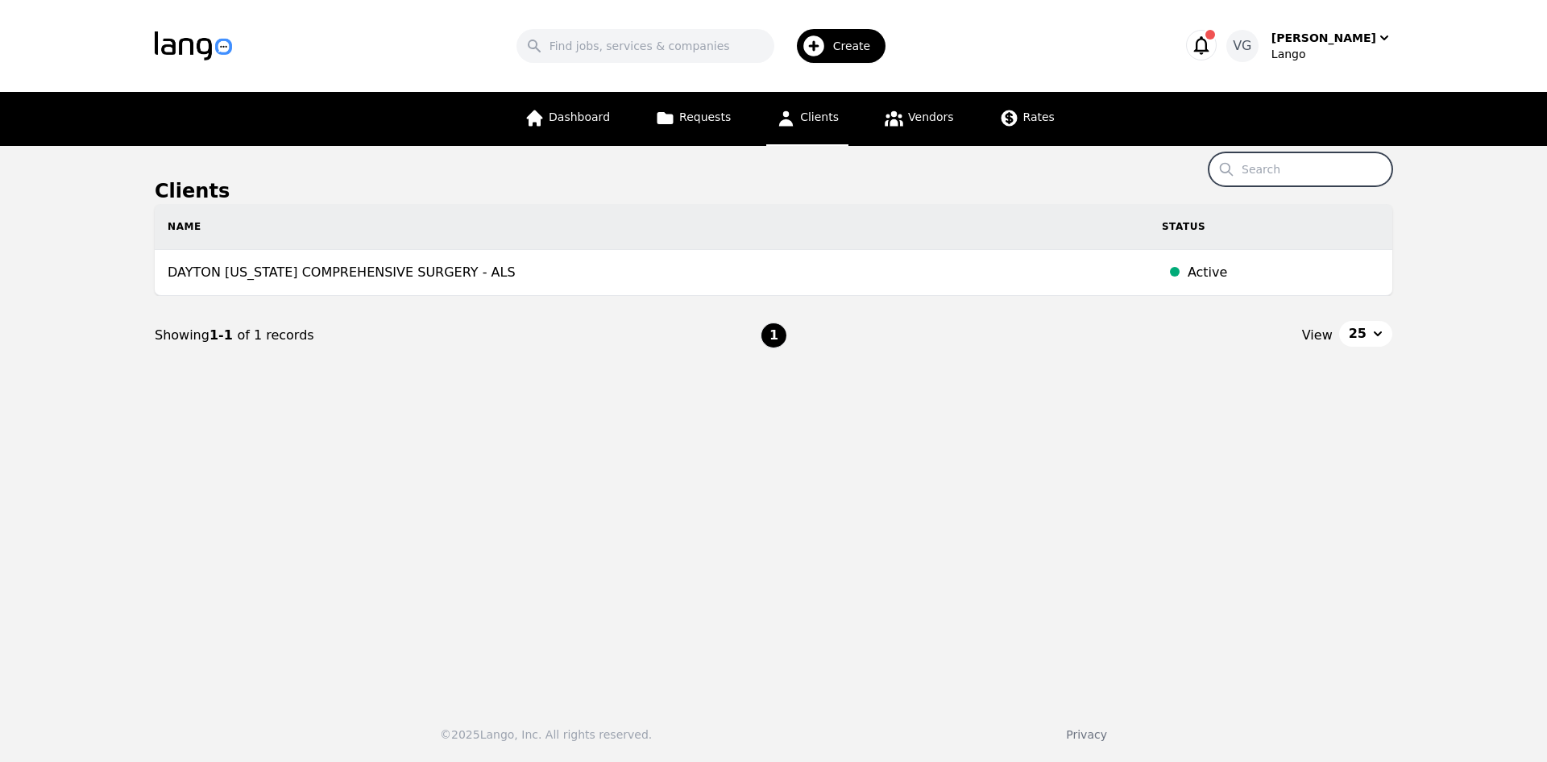
click at [1327, 175] on input "Search" at bounding box center [1301, 169] width 184 height 34
paste input "EXCEL HOSPICE INC"
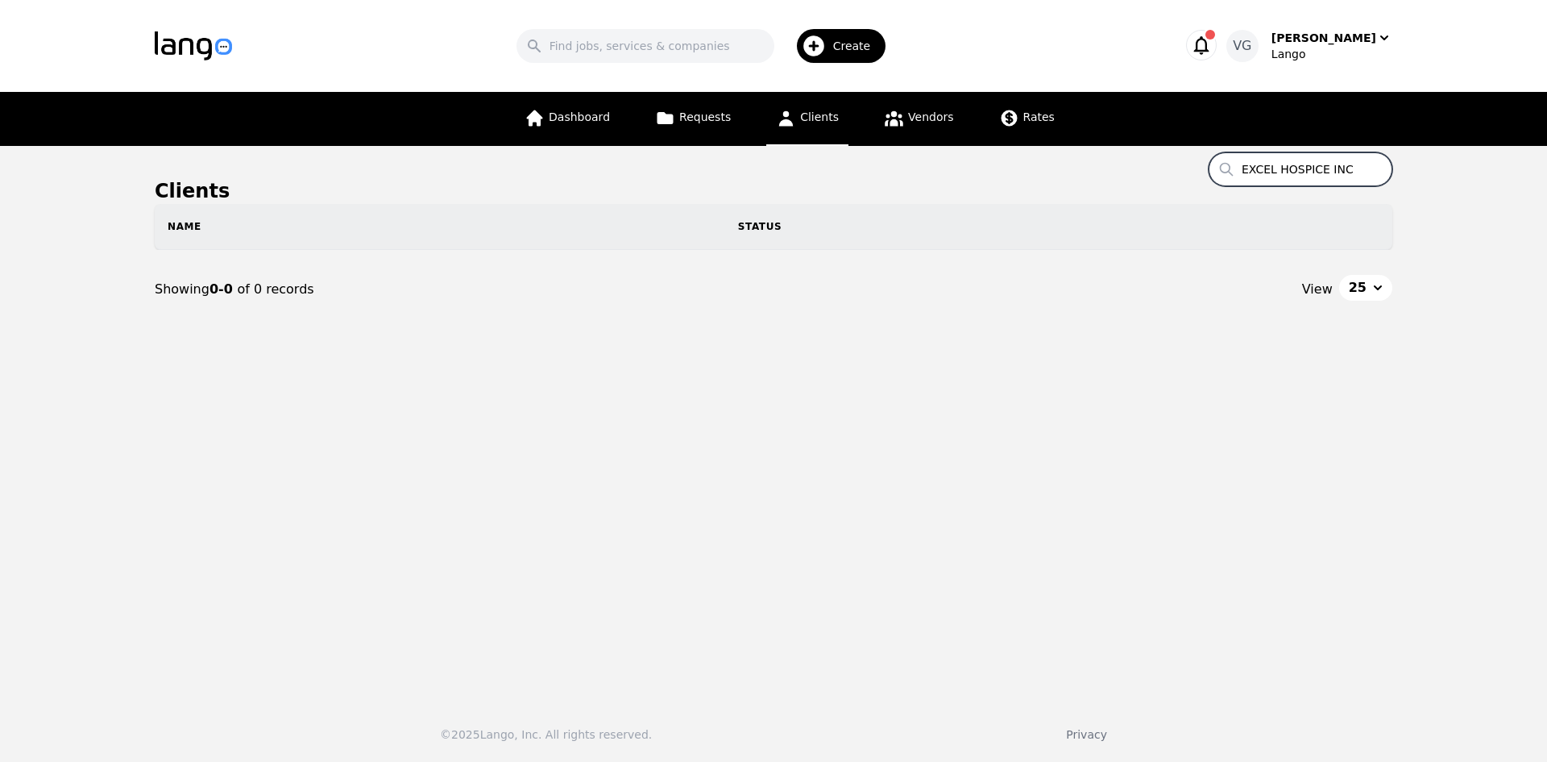
drag, startPoint x: 1355, startPoint y: 169, endPoint x: 1424, endPoint y: 173, distance: 69.4
click at [1422, 171] on main "Clients Search EXCEL HOSPICE INC Name Status Showing 0-0 of 0 records View 25" at bounding box center [773, 417] width 1547 height 542
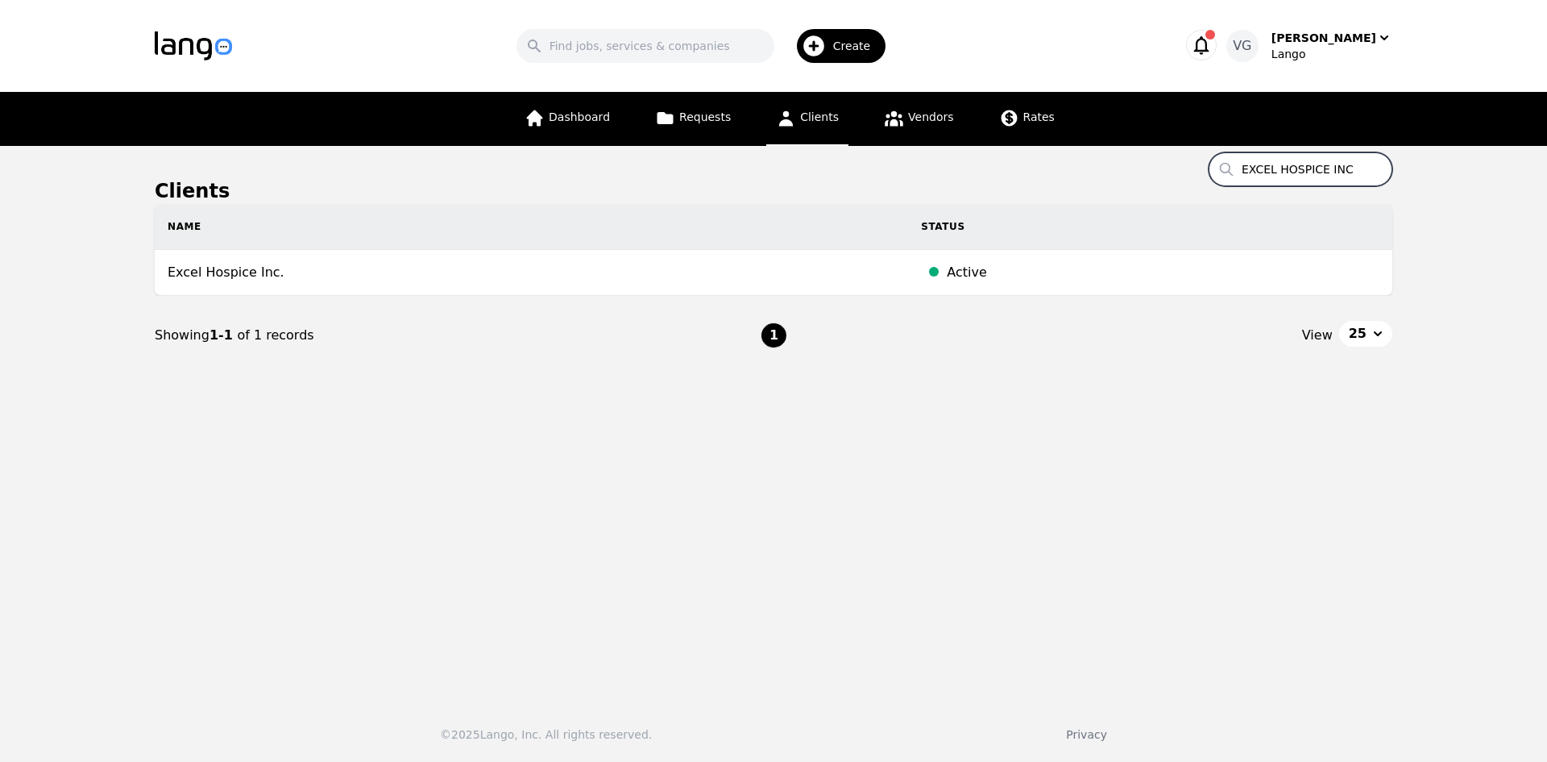
click at [1363, 175] on input "EXCEL HOSPICE INC" at bounding box center [1301, 169] width 184 height 34
click at [1265, 168] on input "EXCEL HOSPICE INC" at bounding box center [1301, 169] width 184 height 34
drag, startPoint x: 1265, startPoint y: 168, endPoint x: 1350, endPoint y: 172, distance: 84.7
click at [1350, 172] on input "EXCEL HOSPICE INC" at bounding box center [1301, 169] width 184 height 34
type input "EXCEL HOSPICE INC"
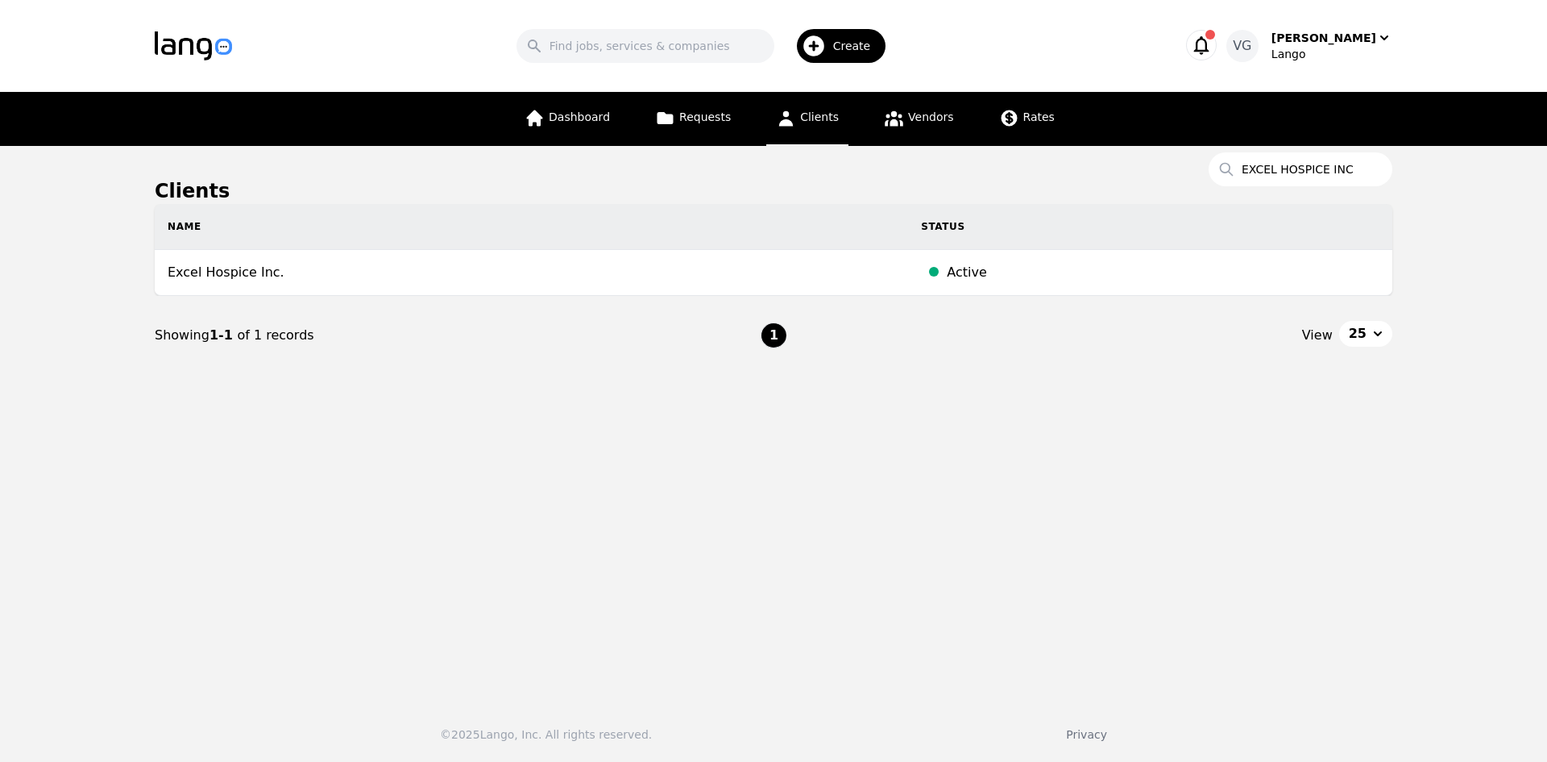
click at [322, 296] on nav "Showing 1-1 of 1 records 1 View 25" at bounding box center [774, 335] width 1238 height 79
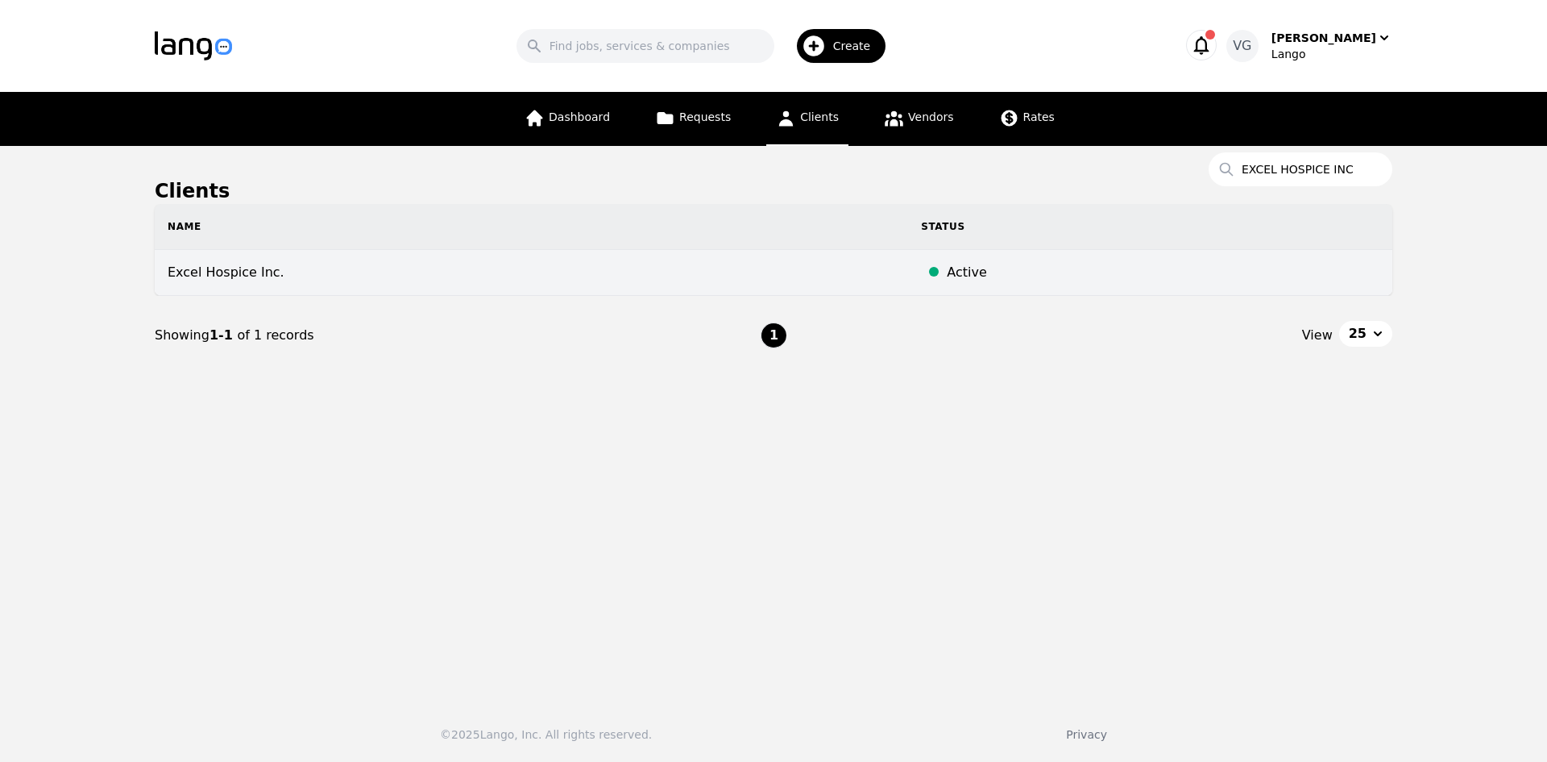
click at [314, 276] on td "Excel Hospice Inc." at bounding box center [531, 273] width 753 height 46
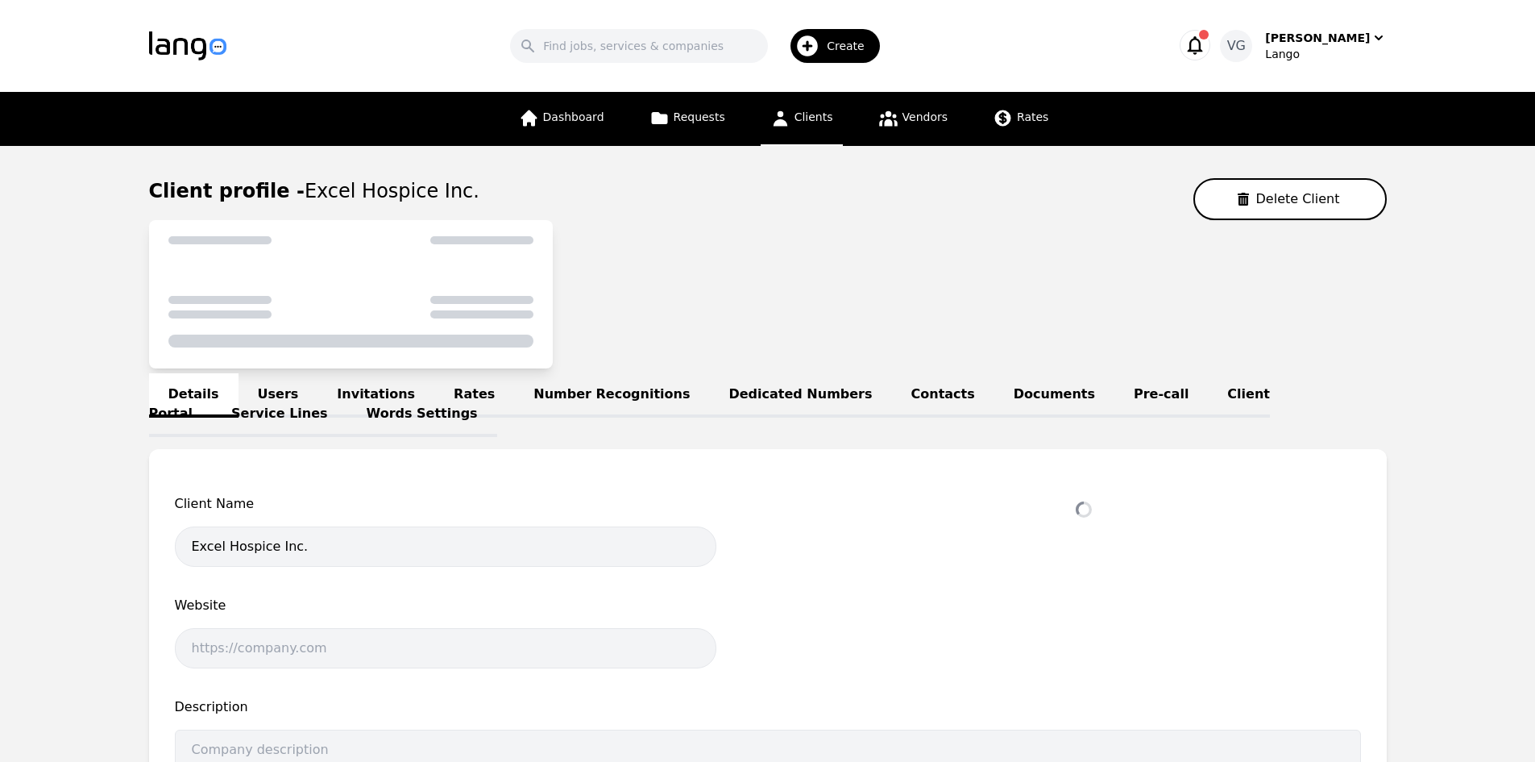
select select "active"
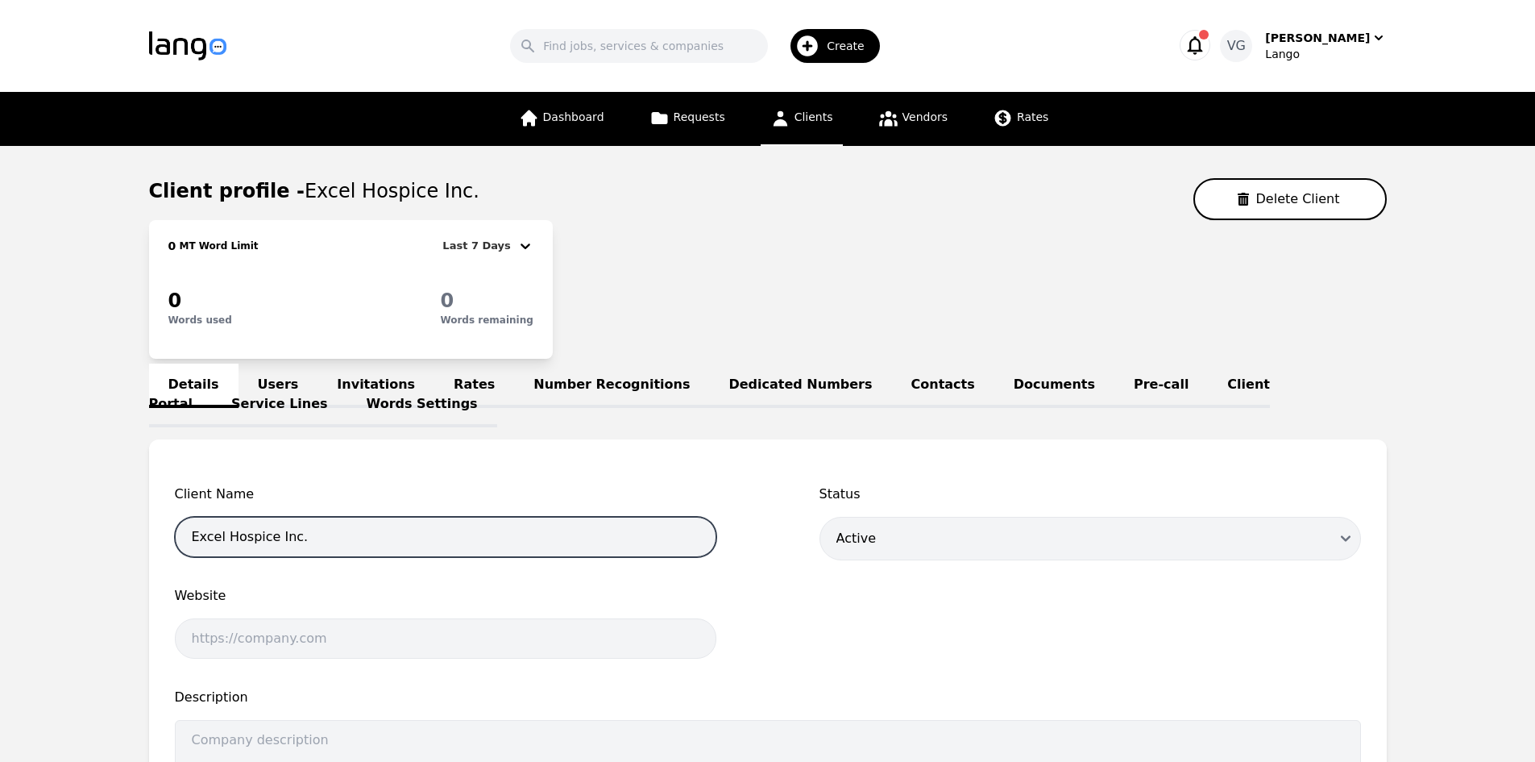
drag, startPoint x: 52, startPoint y: 562, endPoint x: 7, endPoint y: 542, distance: 49.4
click at [2, 554] on main "Client profile - Excel Hospice Inc. Delete Client 0 MT Word Limit Last 7 Days 0…" at bounding box center [767, 668] width 1535 height 1044
paste input "EXCEL HOSPICE INC"
drag, startPoint x: 467, startPoint y: 533, endPoint x: 309, endPoint y: 545, distance: 159.1
click at [309, 545] on input "EXCEL HOSPICE INC.-" at bounding box center [446, 537] width 542 height 40
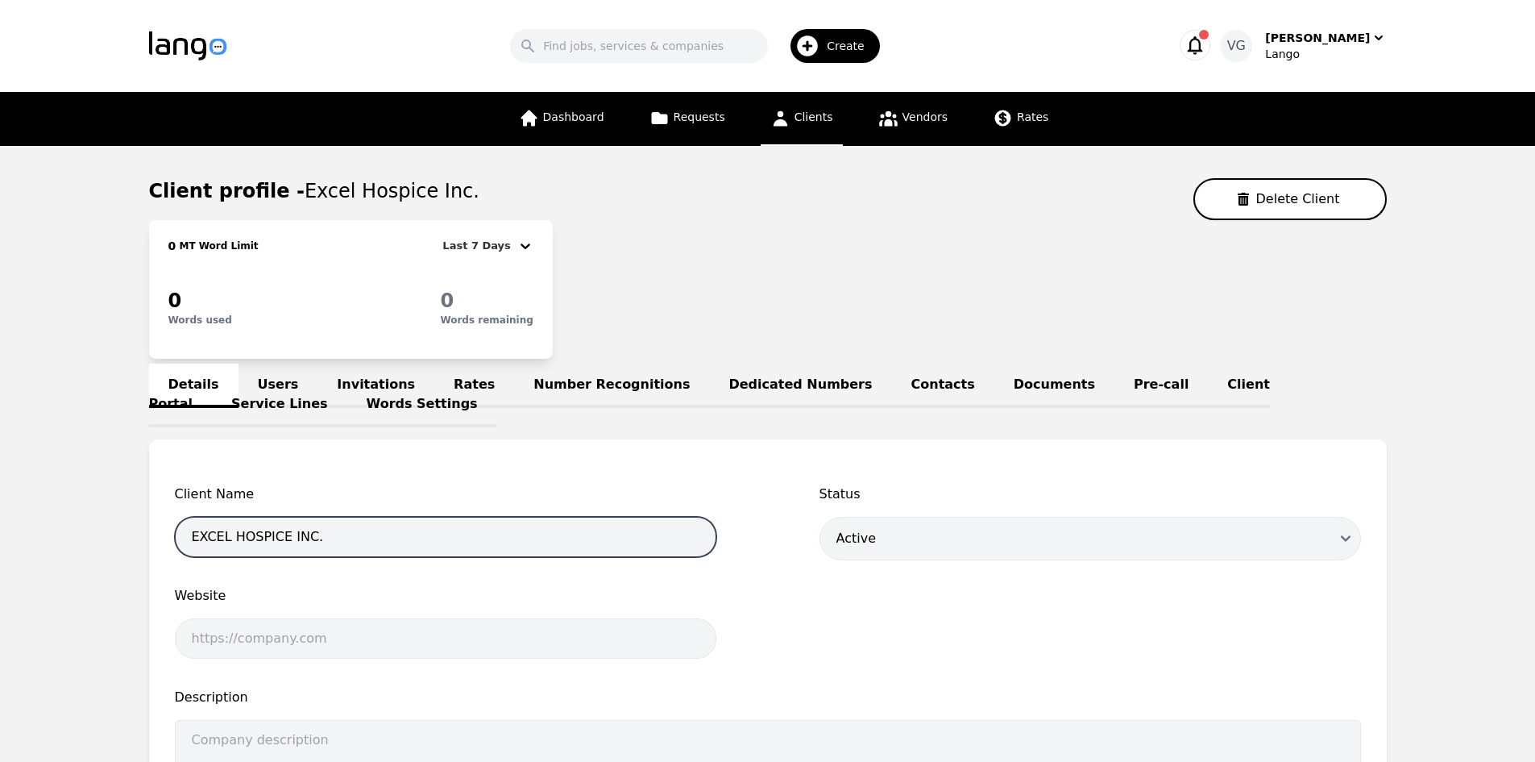
type input "EXCEL HOSPICE INC."
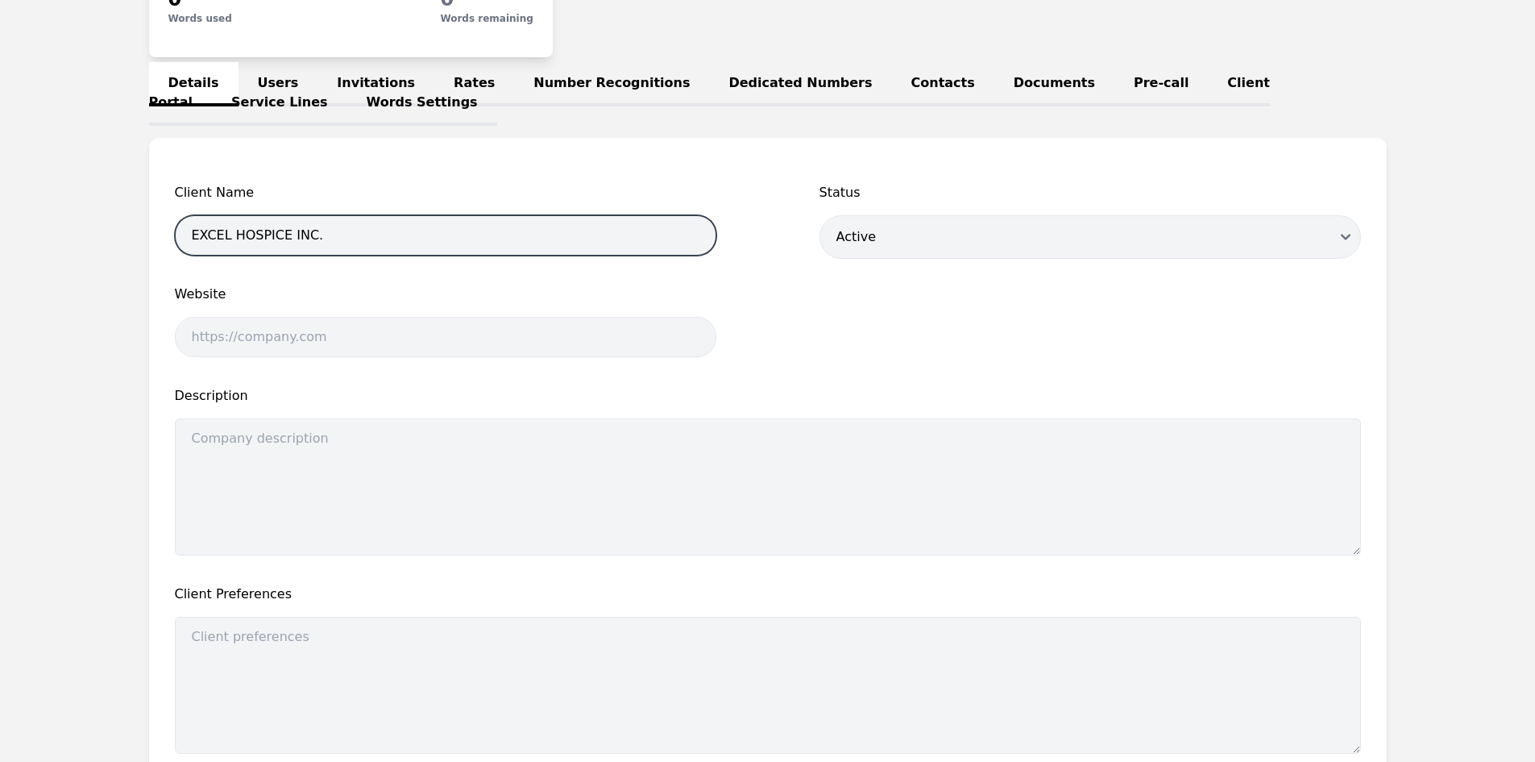
scroll to position [503, 0]
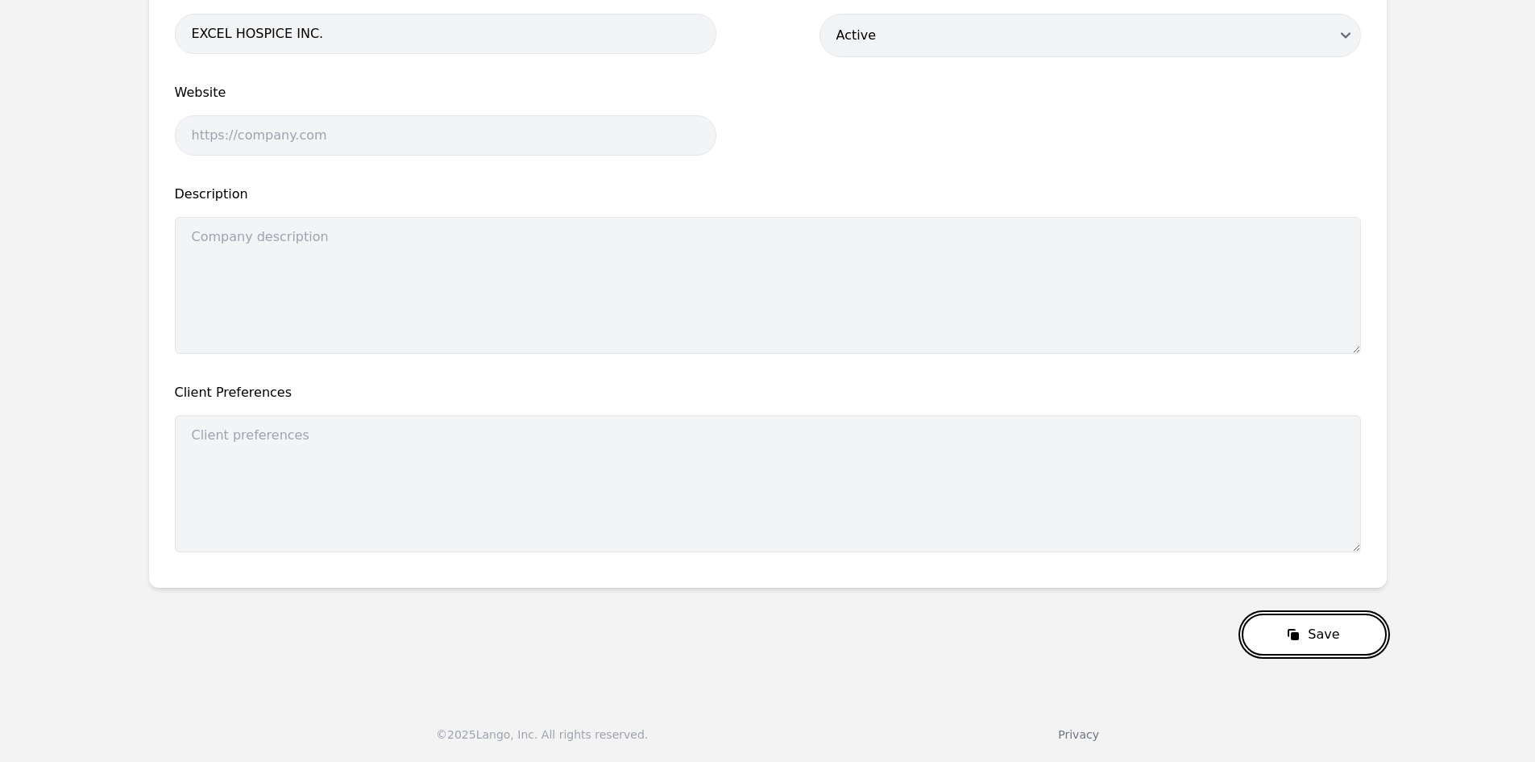
click at [1305, 616] on button "Save" at bounding box center [1314, 634] width 144 height 42
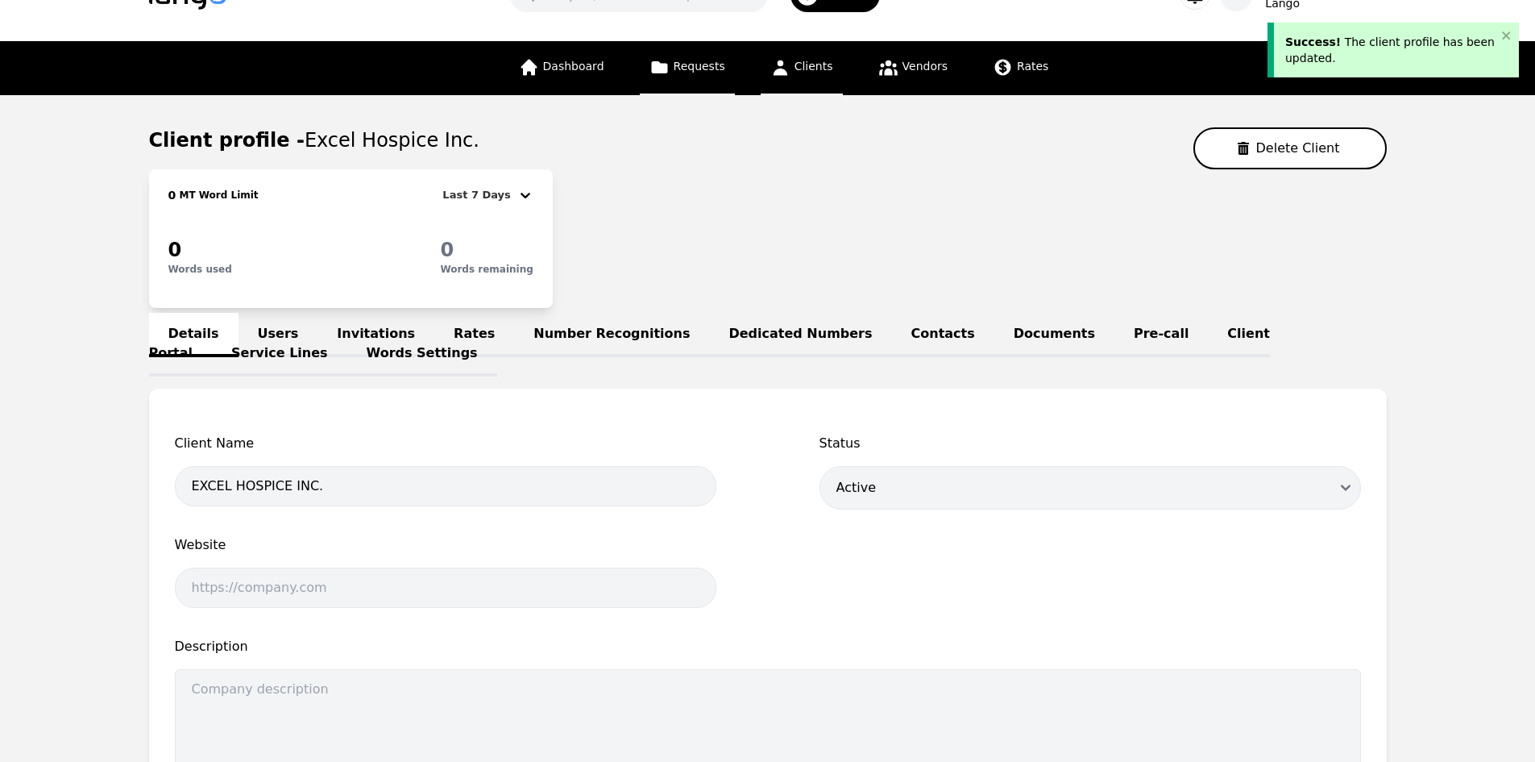
scroll to position [0, 0]
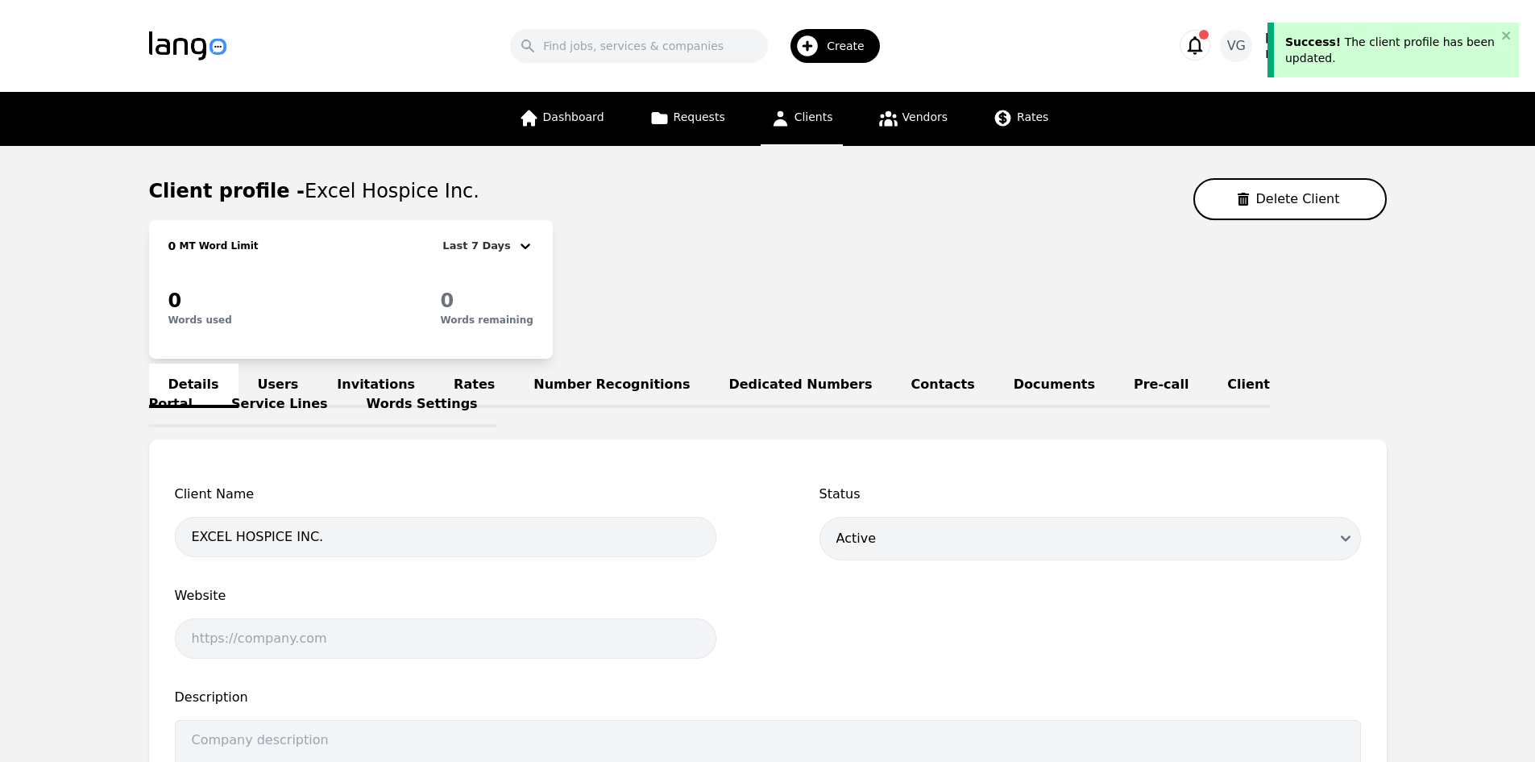
click at [791, 115] on link "Clients" at bounding box center [802, 119] width 82 height 54
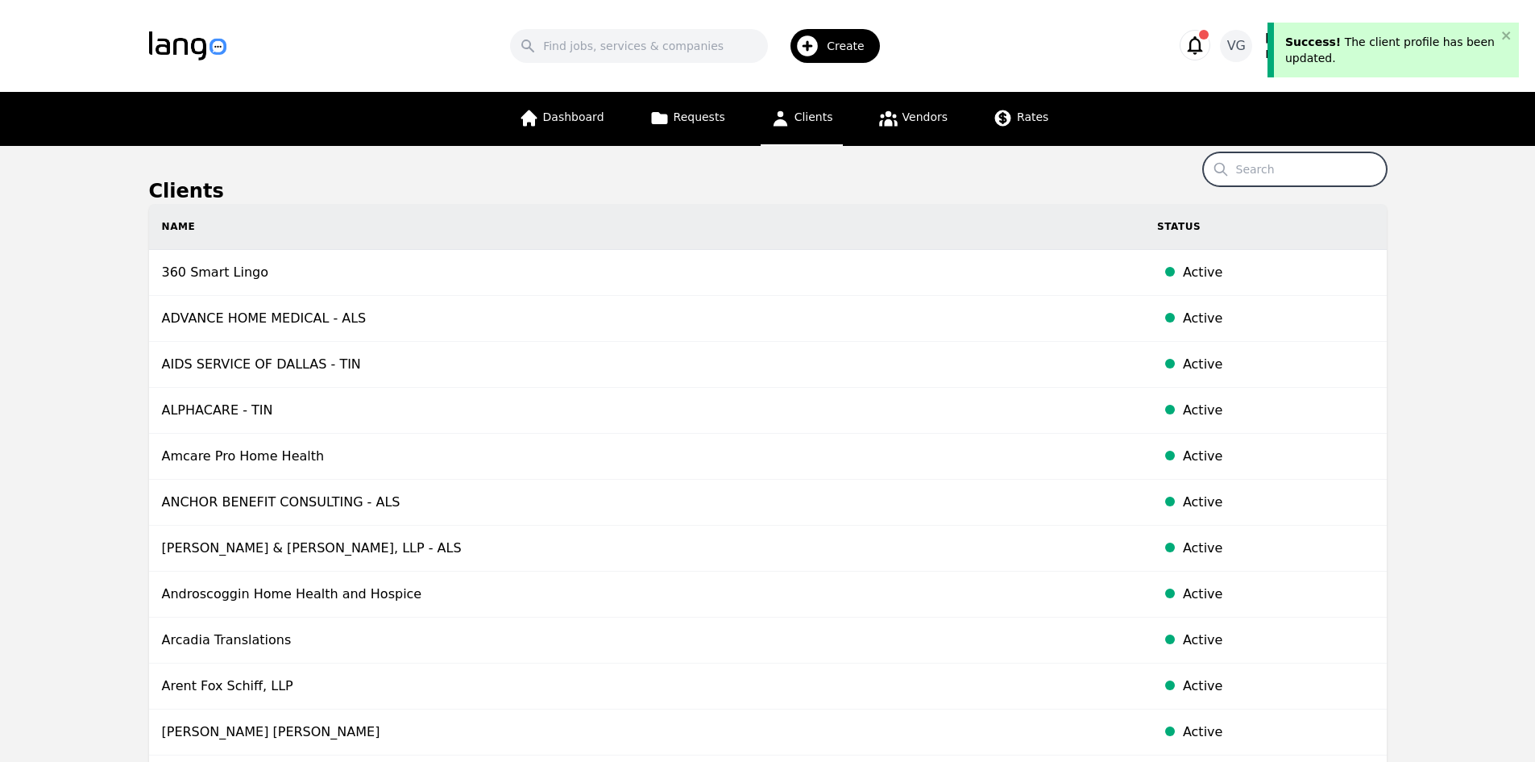
click at [1319, 180] on input "Search" at bounding box center [1295, 169] width 184 height 34
paste input "PROKIDS"
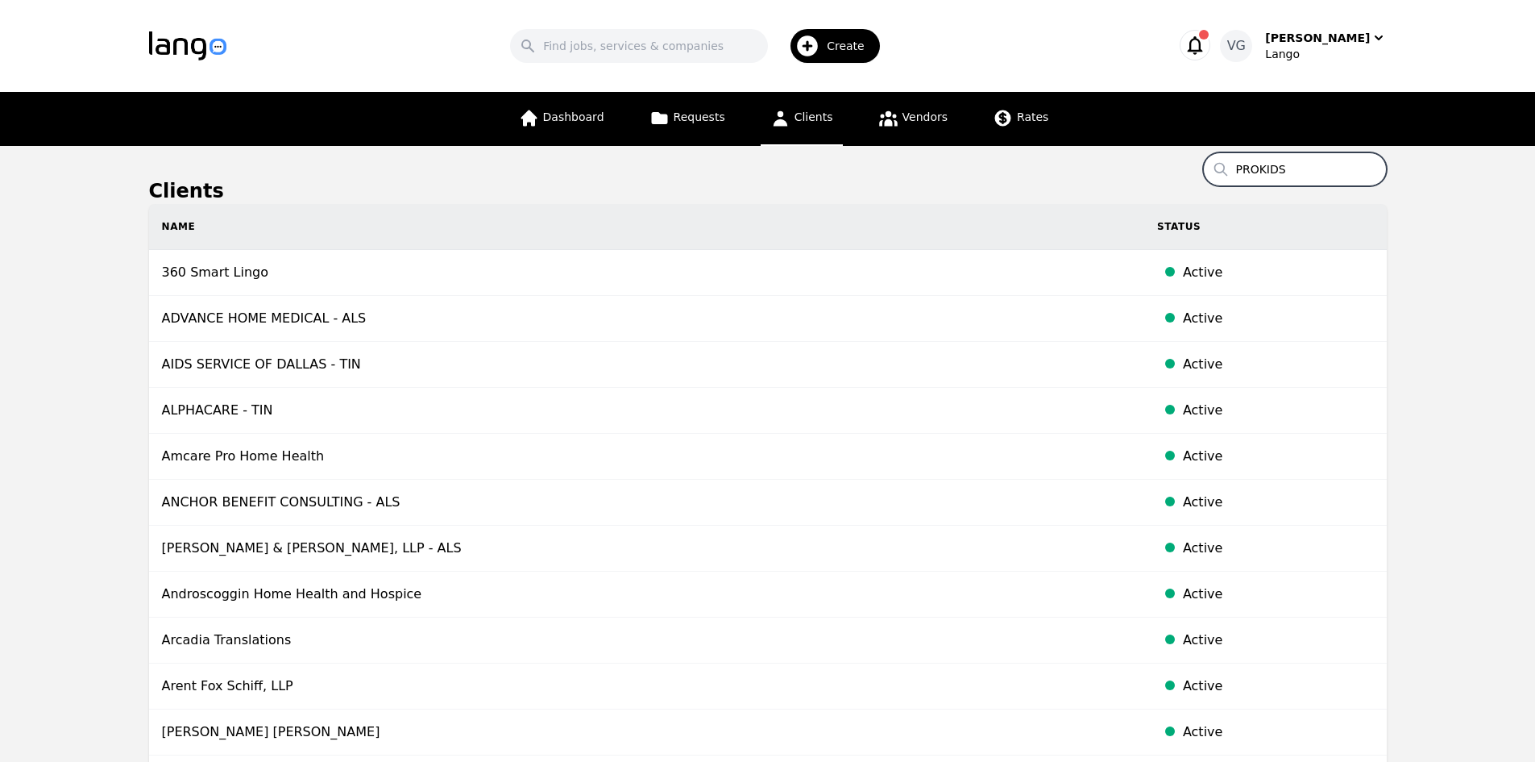
type input "PROKIDS"
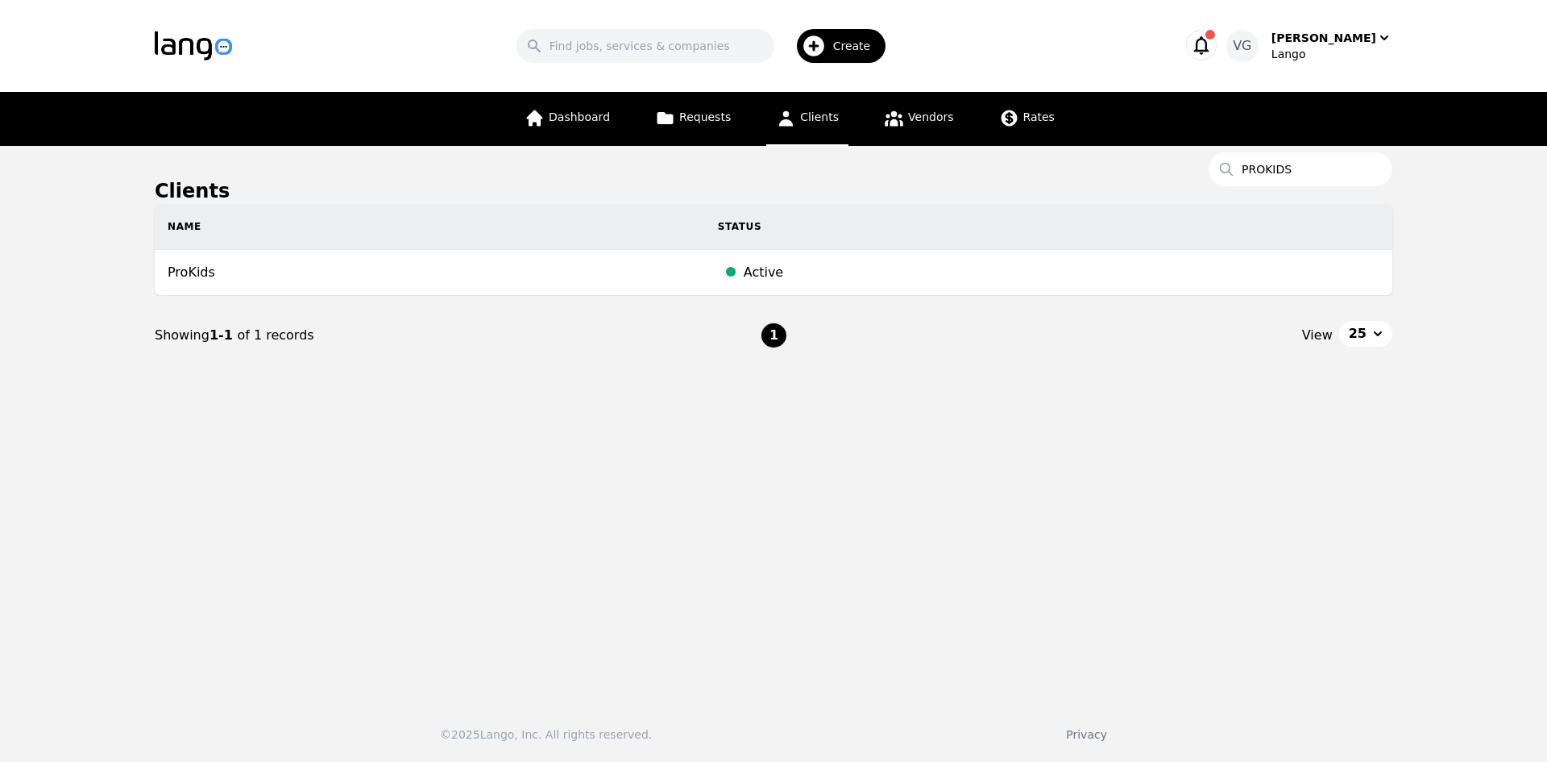
click at [479, 284] on td "ProKids" at bounding box center [430, 273] width 550 height 46
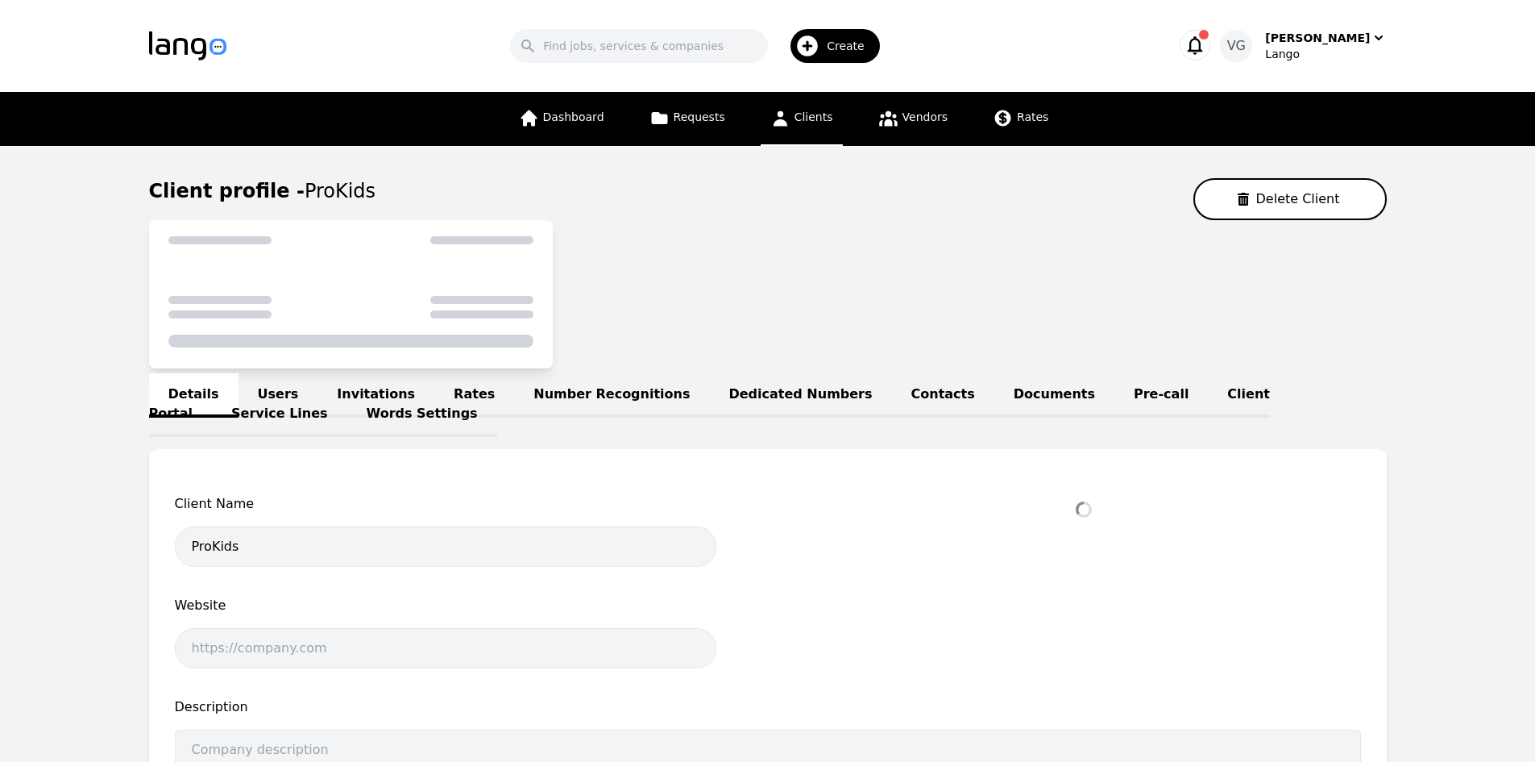
select select "active"
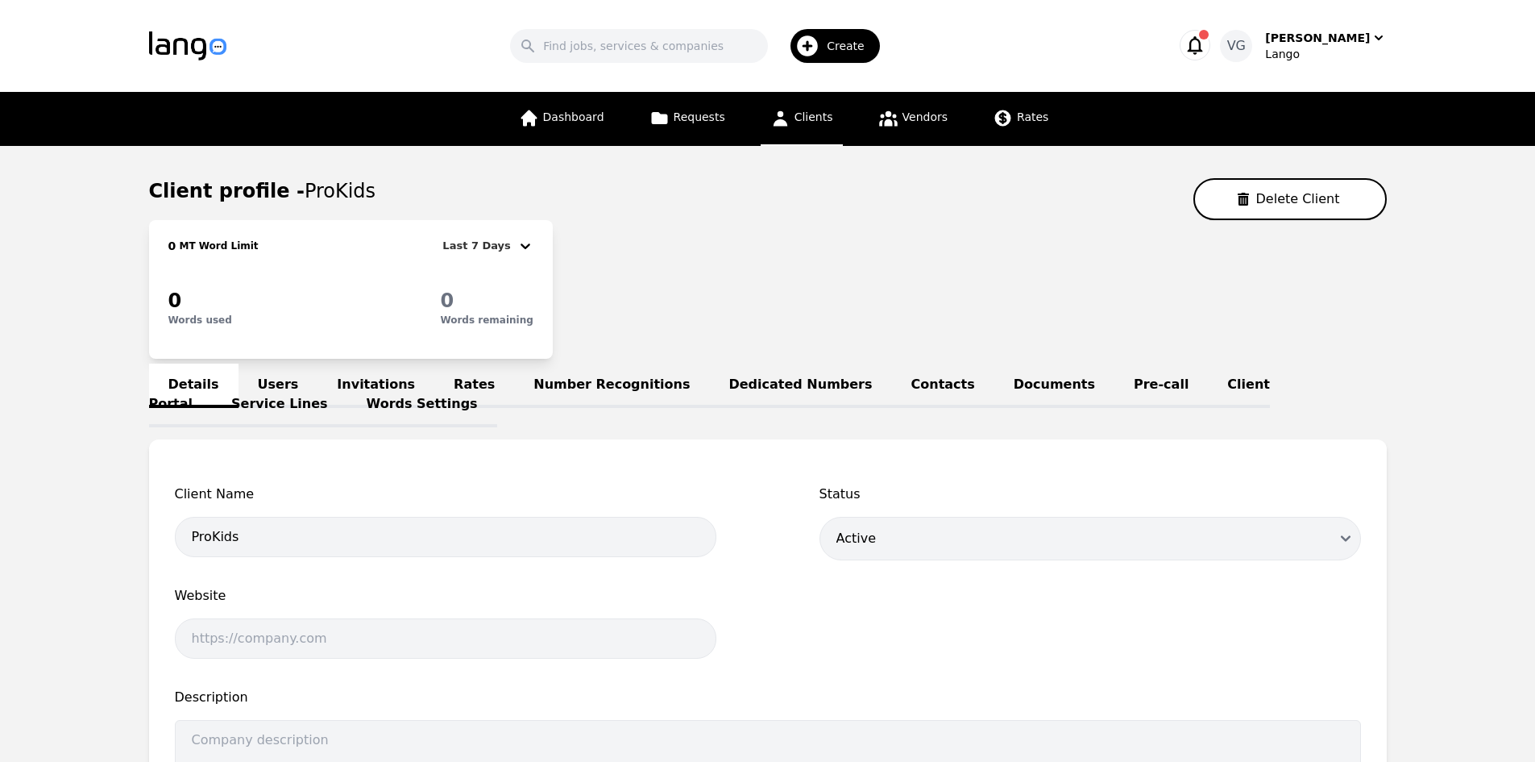
click at [276, 201] on h1 "Client profile - ProKids" at bounding box center [262, 191] width 227 height 26
click at [305, 195] on span "ProKids" at bounding box center [340, 191] width 71 height 23
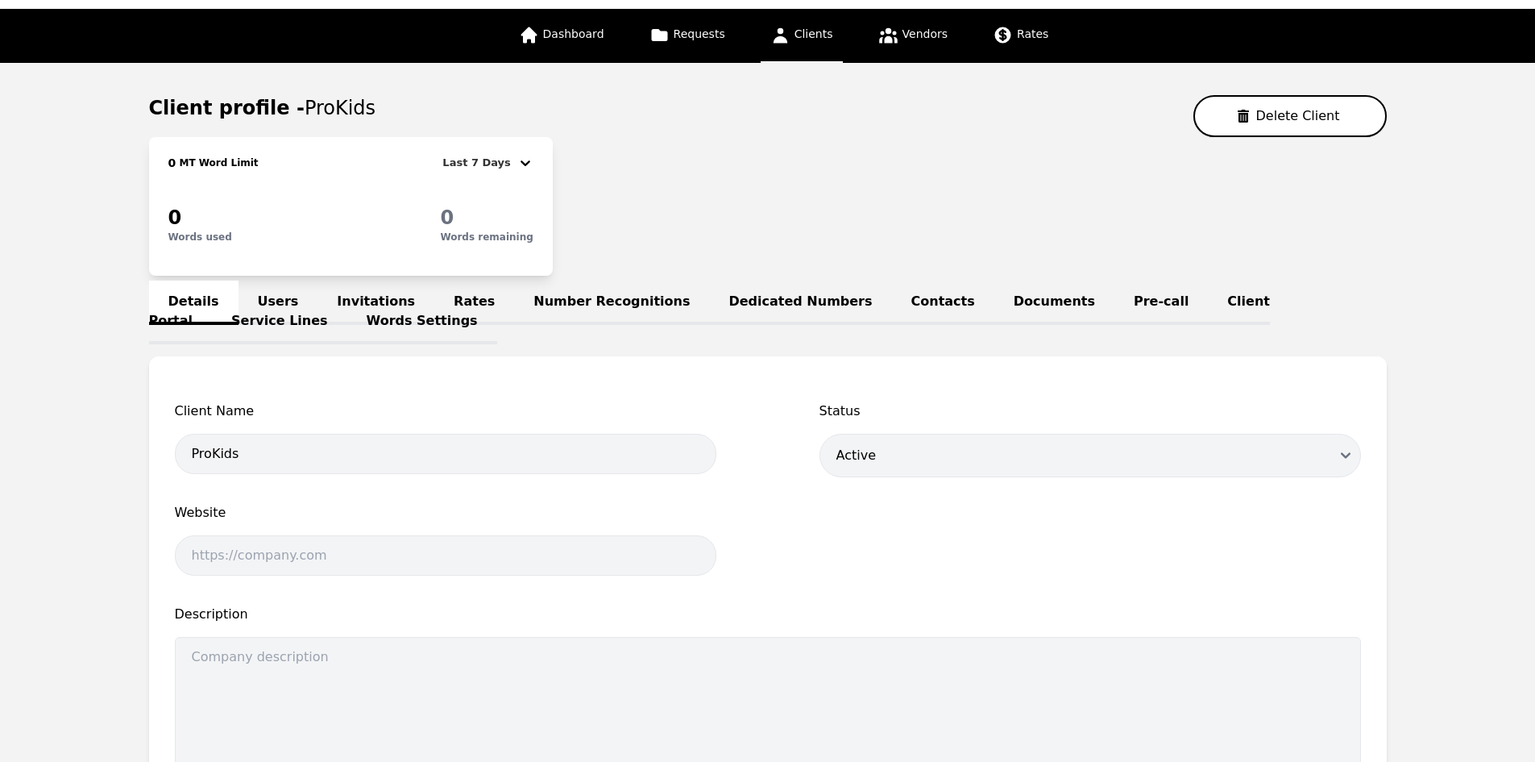
scroll to position [161, 0]
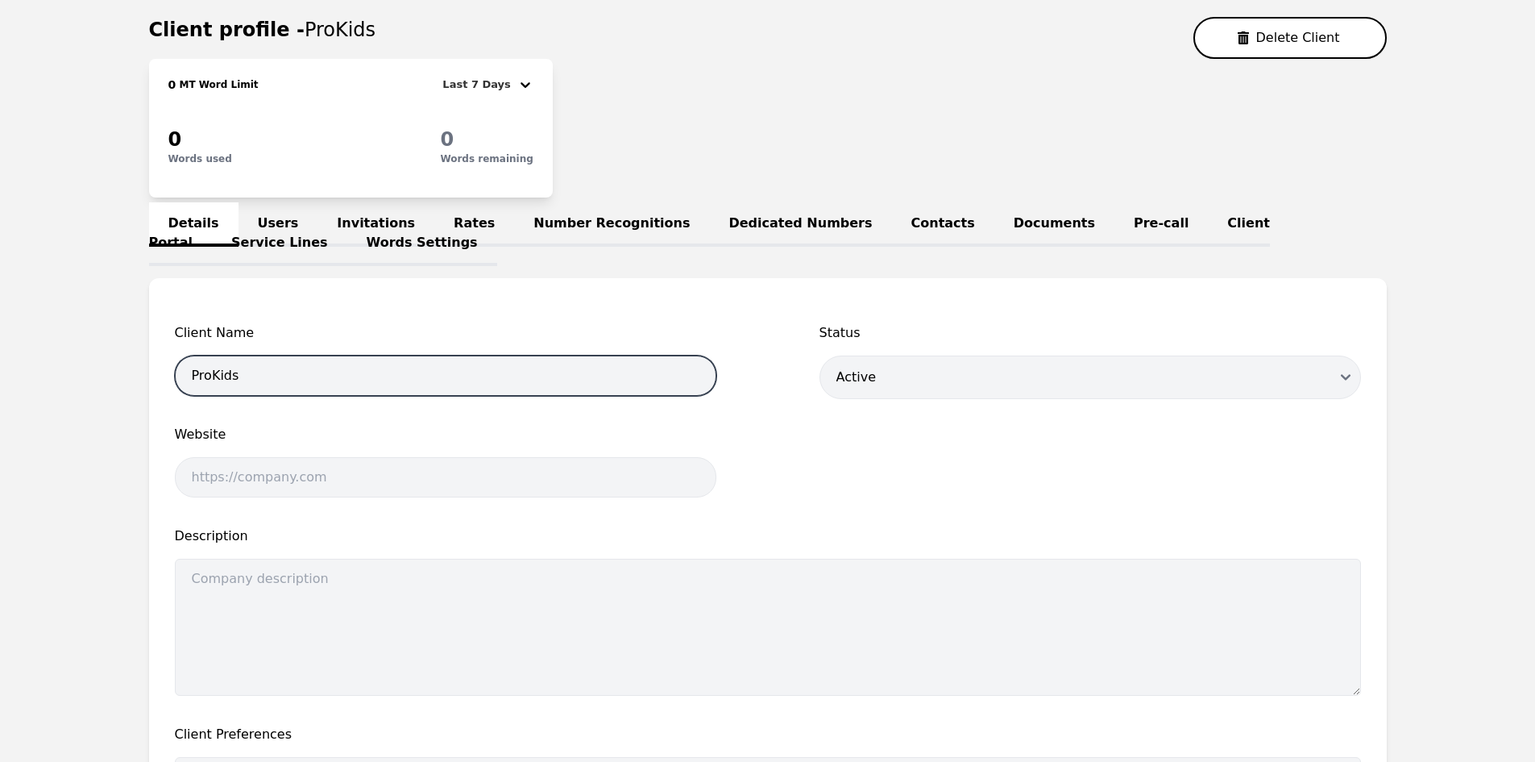
click at [259, 365] on input "ProKids" at bounding box center [446, 375] width 542 height 40
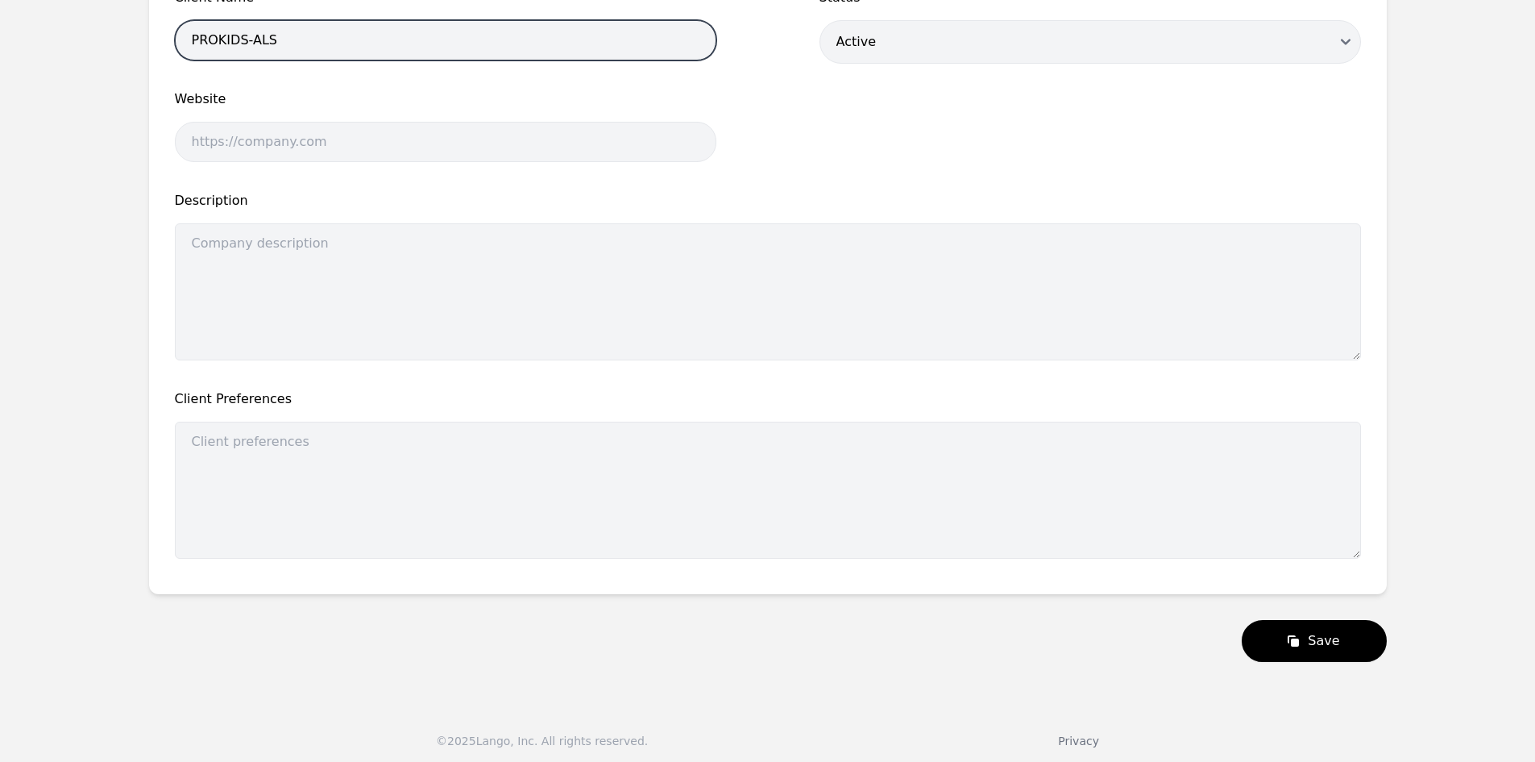
scroll to position [503, 0]
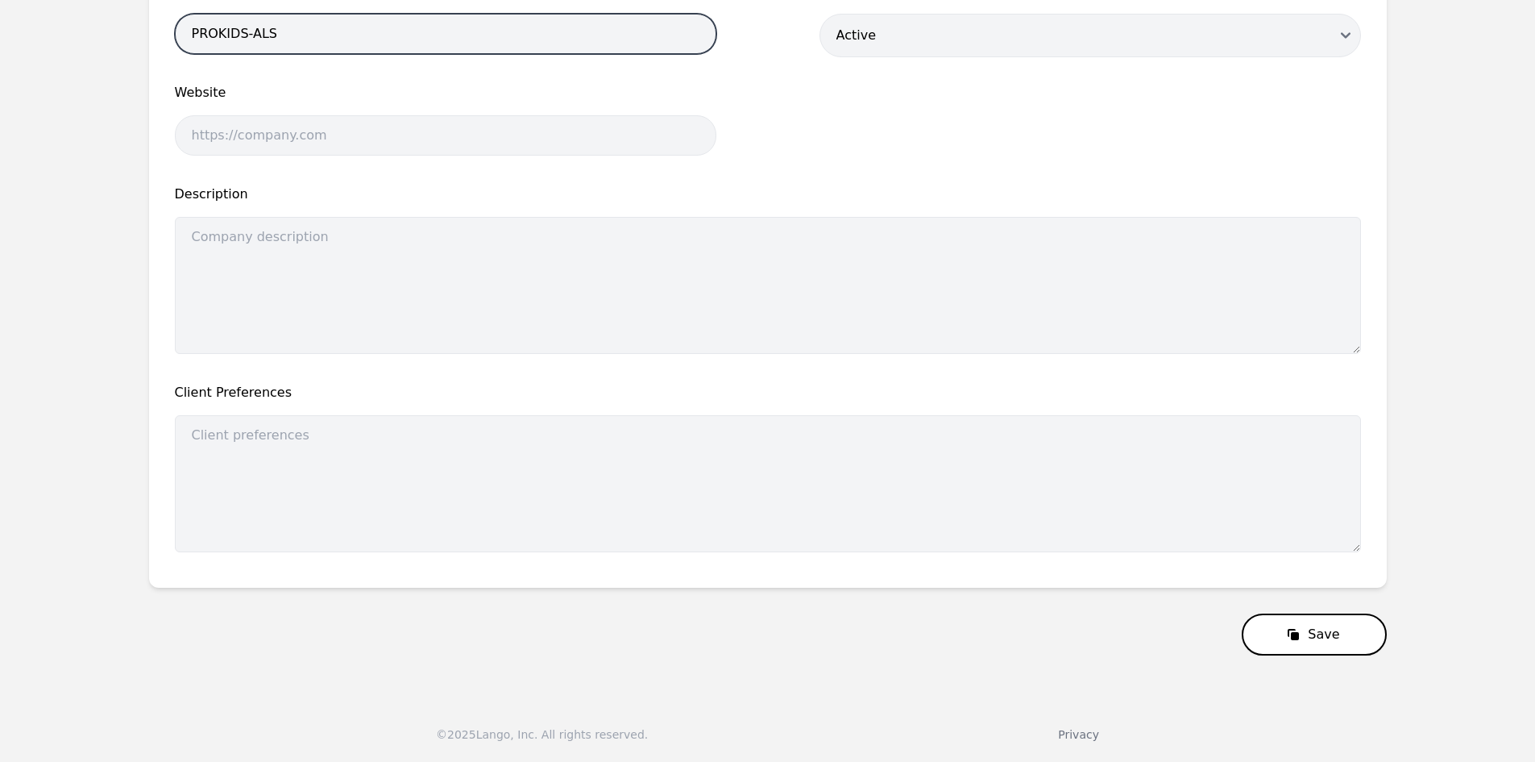
type input "PROKIDS-ALS"
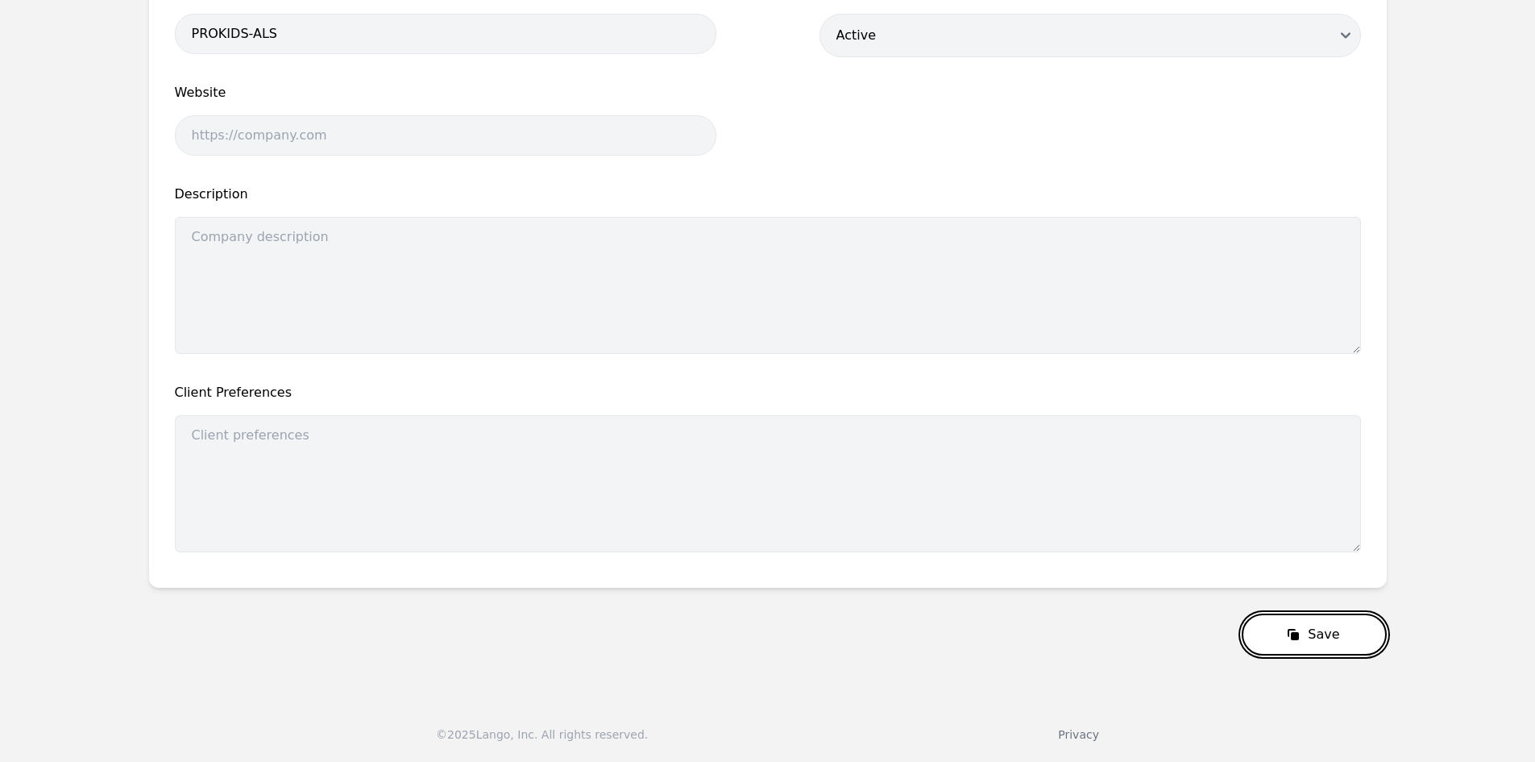
click at [1293, 642] on button "Save" at bounding box center [1314, 634] width 144 height 42
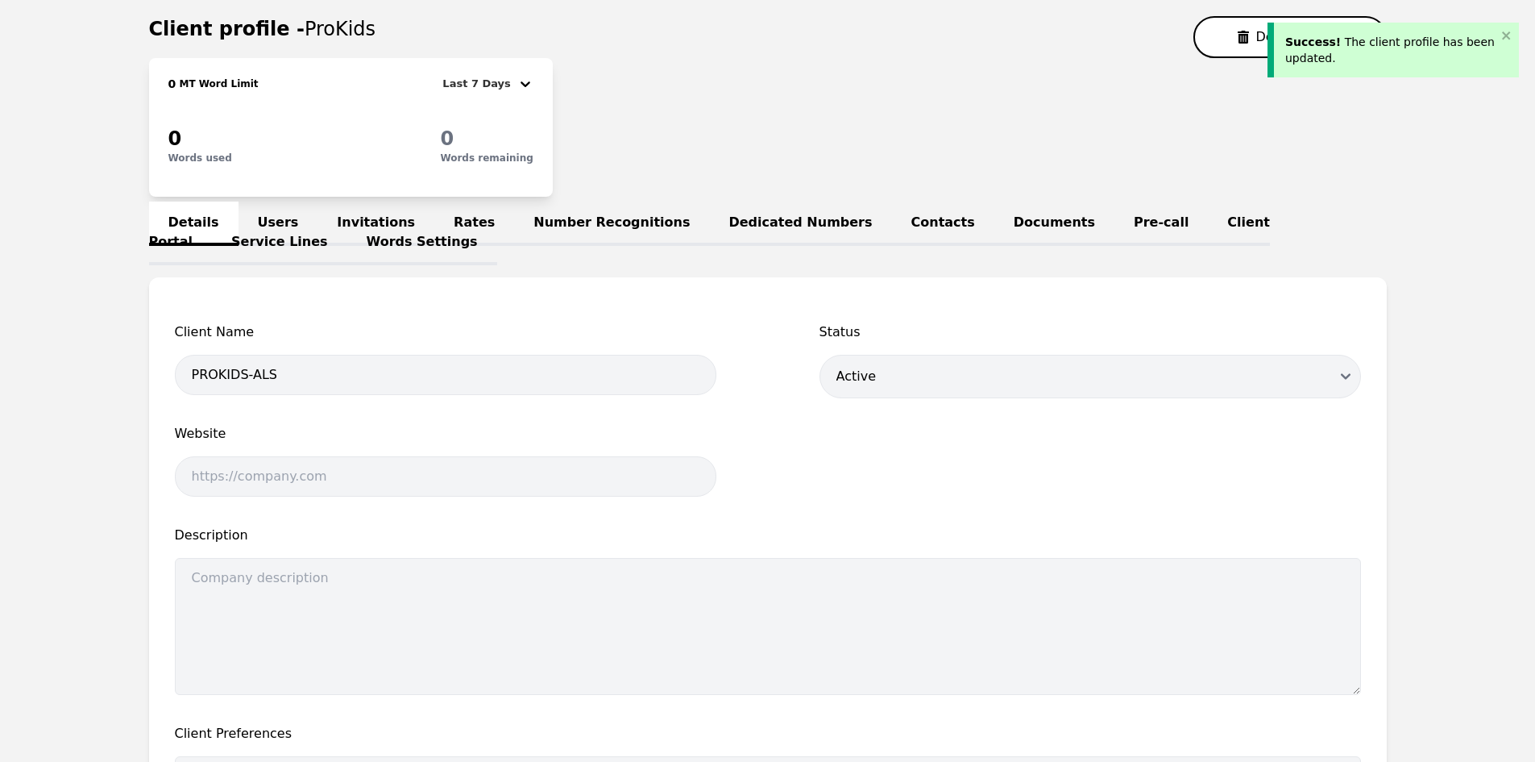
scroll to position [0, 0]
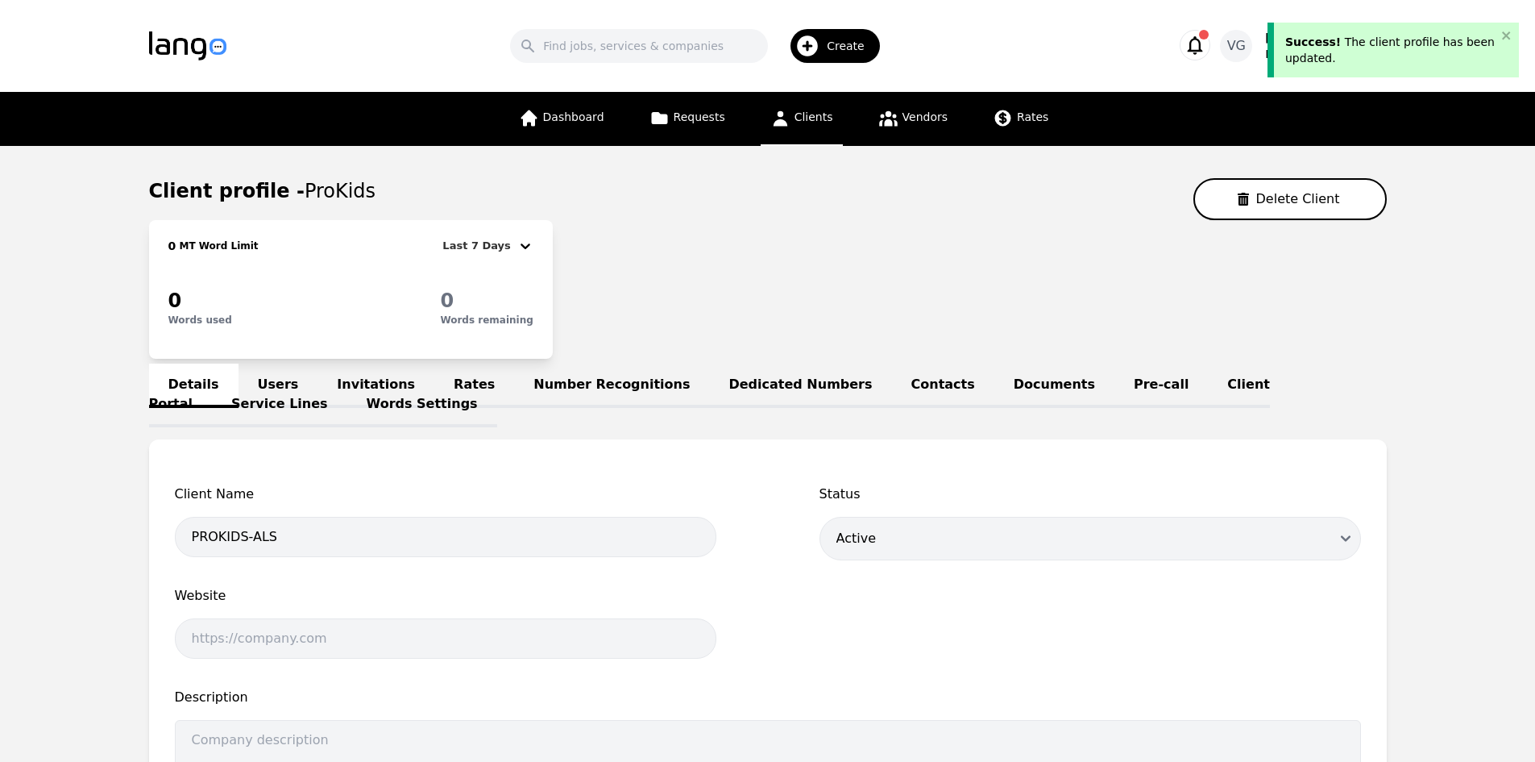
click at [1505, 27] on div "Success! The client profile has been updated." at bounding box center [1393, 50] width 251 height 55
click at [1486, 442] on main "Client profile - ProKids Delete Client 0 MT Word Limit Last 7 Days 0 Words used…" at bounding box center [767, 668] width 1535 height 1044
click at [782, 120] on icon at bounding box center [780, 118] width 15 height 15
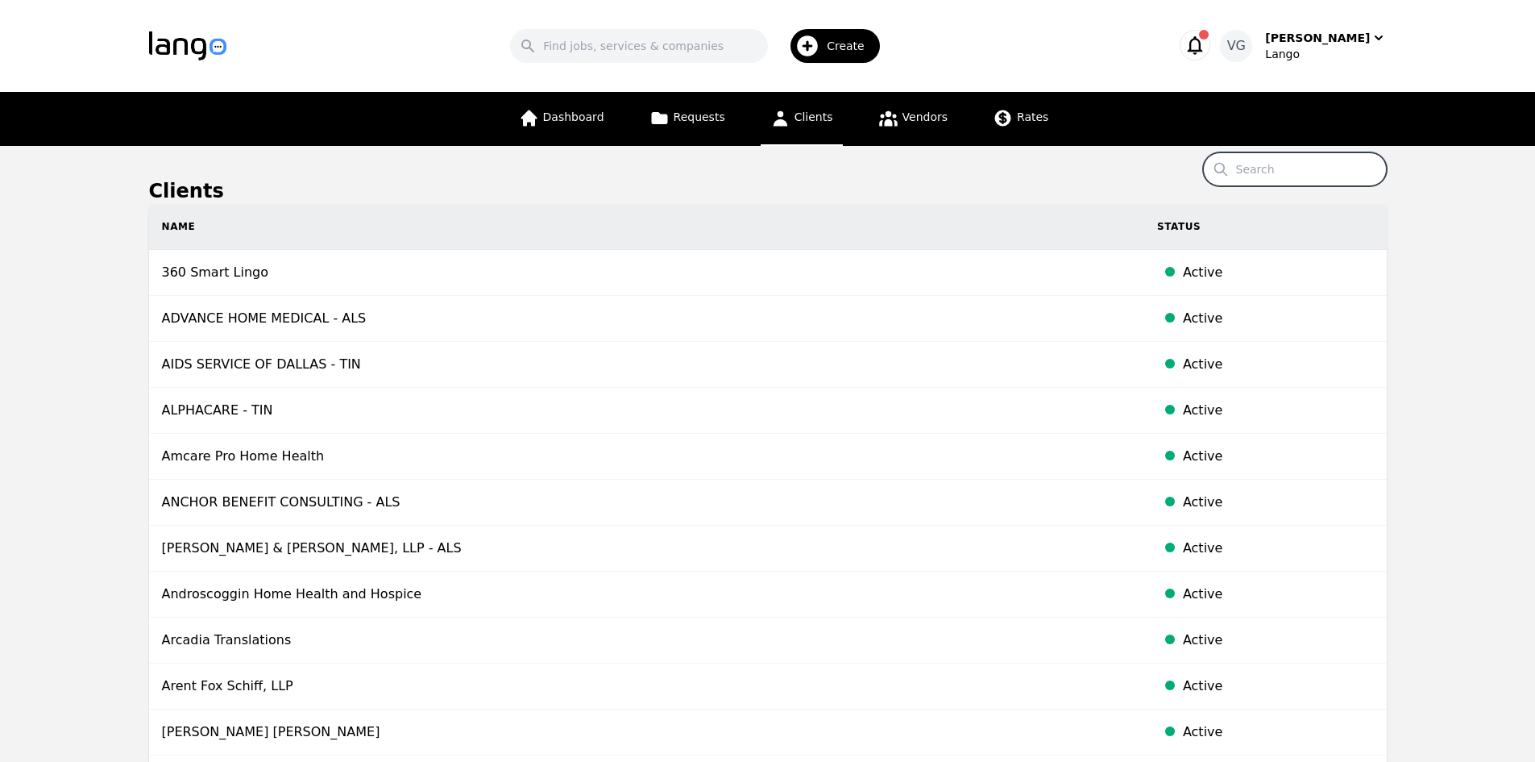
click at [1277, 172] on input "Search" at bounding box center [1295, 169] width 184 height 34
paste input "Biddeford Saco [GEOGRAPHIC_DATA] Transit"
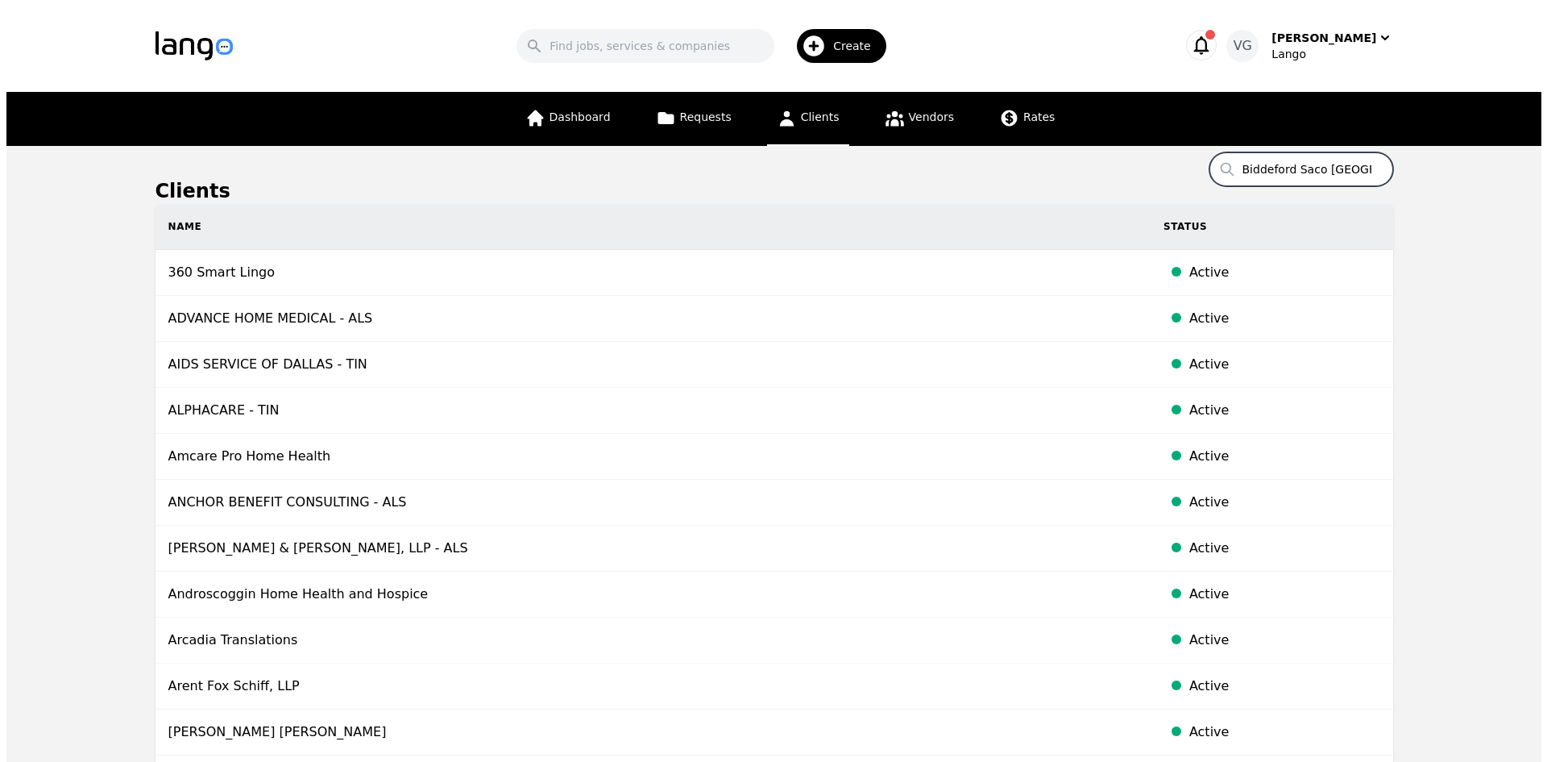
scroll to position [0, 92]
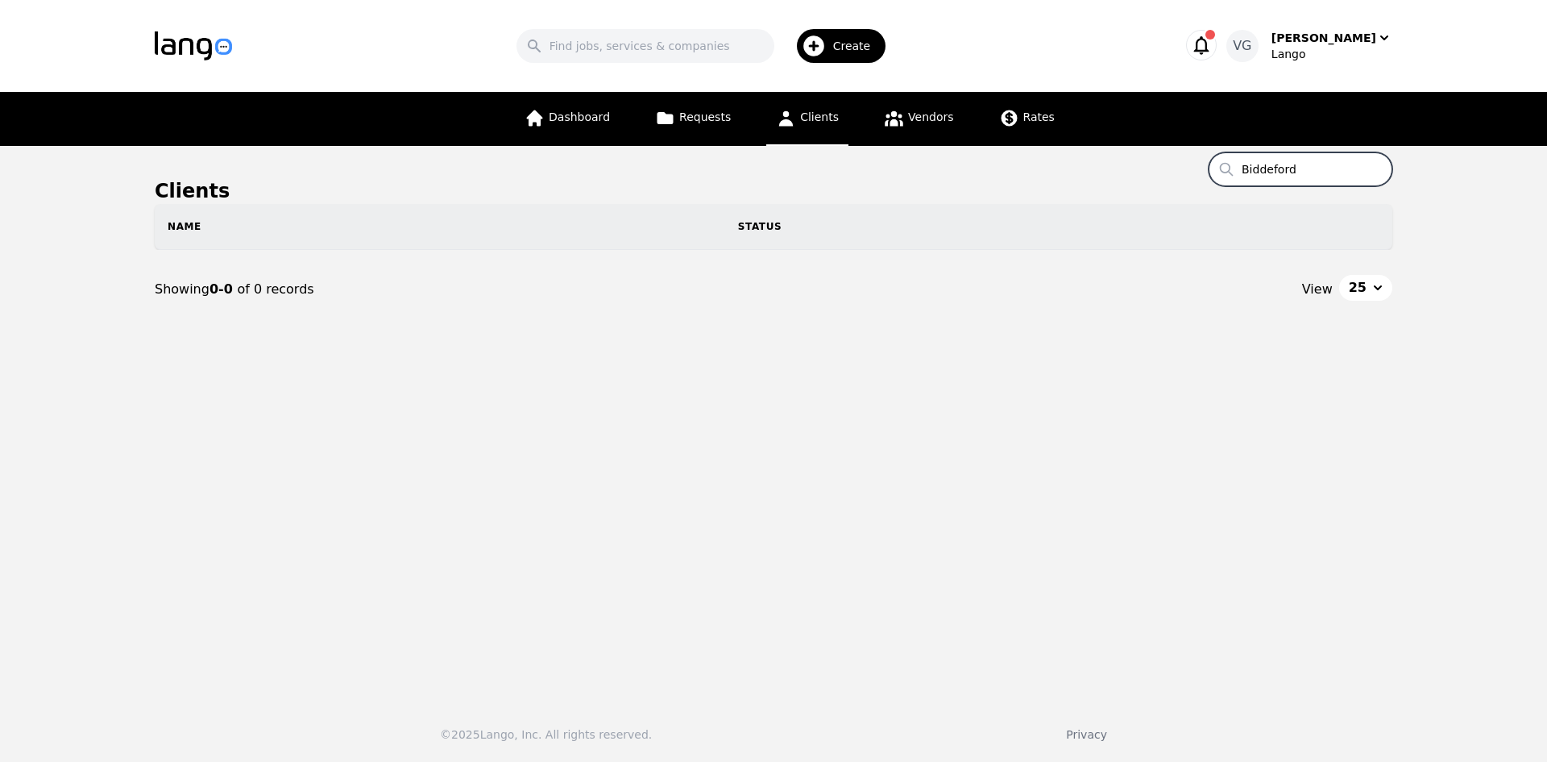
type input "Biddeford"
click at [1307, 180] on input "Biddeford" at bounding box center [1301, 169] width 184 height 34
paste input "SANTA [PERSON_NAME] COMMUNITY SERVICES"
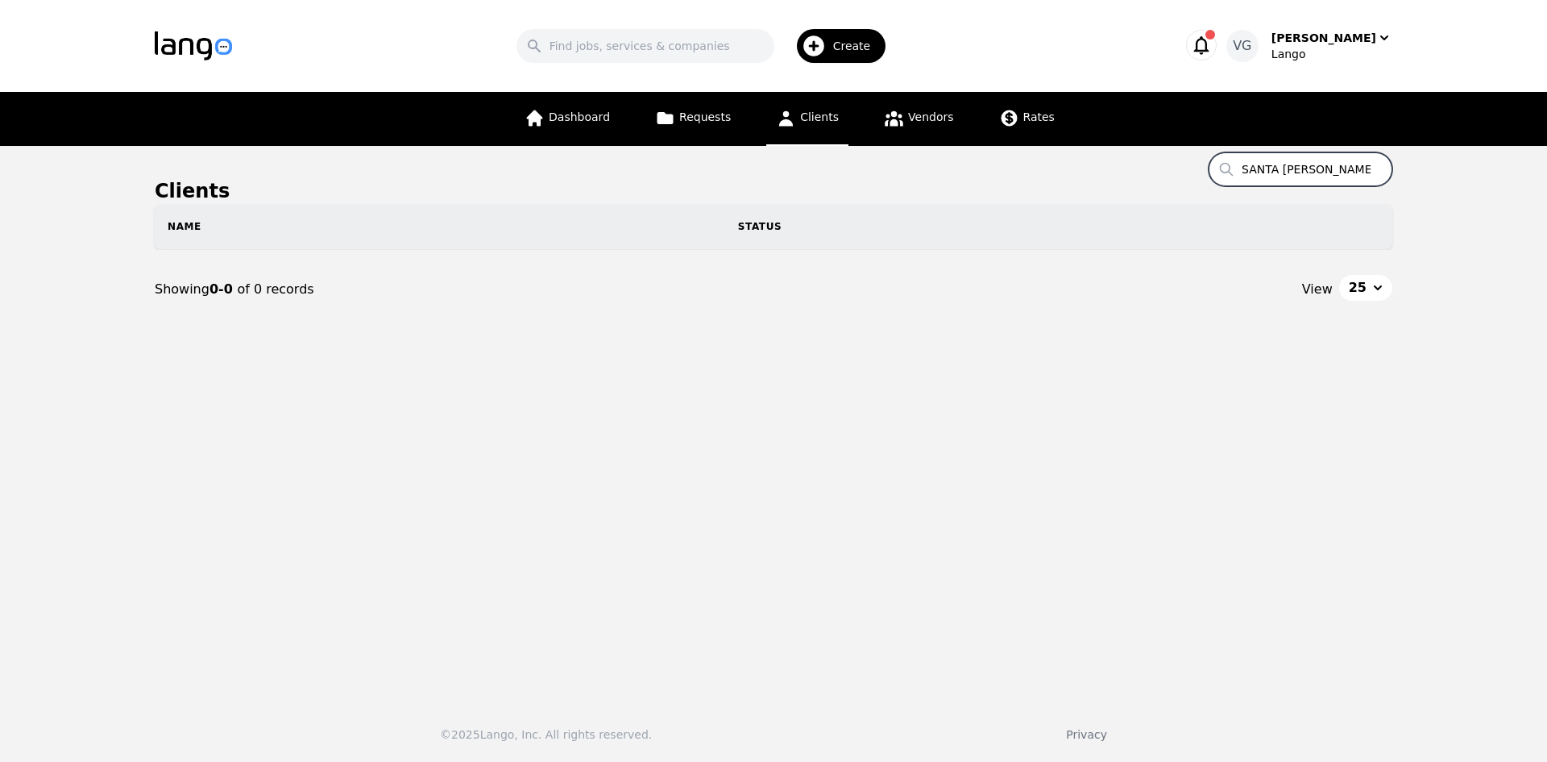
scroll to position [0, 75]
drag, startPoint x: 1367, startPoint y: 172, endPoint x: 1231, endPoint y: 170, distance: 136.2
click at [1231, 170] on input "SANTA [PERSON_NAME] COMMUNITY SERVICES" at bounding box center [1301, 169] width 184 height 34
type input "SanmS"
drag, startPoint x: 1303, startPoint y: 162, endPoint x: 1083, endPoint y: 140, distance: 221.1
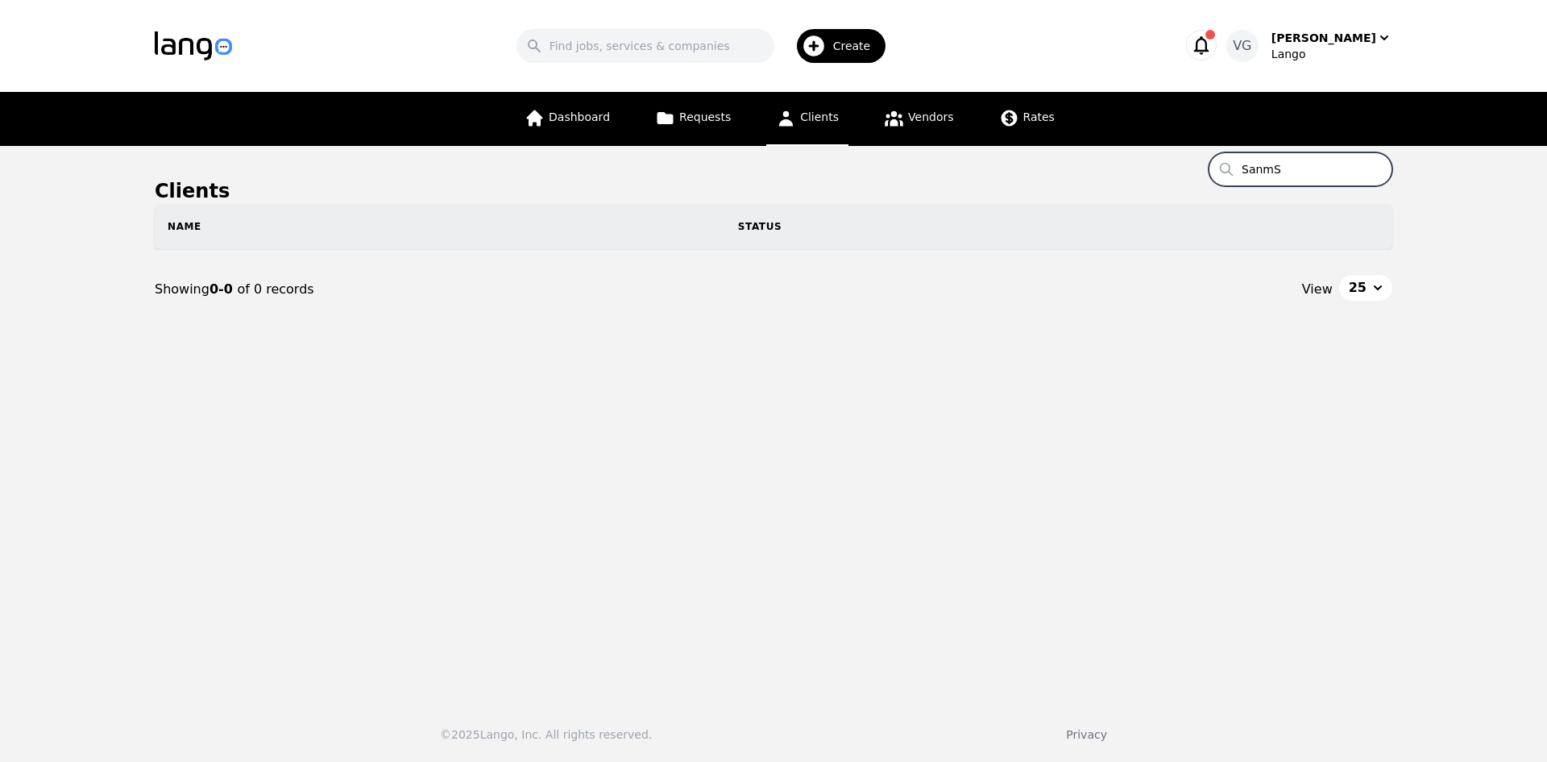
click at [1083, 140] on div "Search Create [PERSON_NAME] [PERSON_NAME] Dashboard Requests Clients Vendors Ra…" at bounding box center [773, 381] width 1547 height 762
type input "Santa [PERSON_NAME]"
click at [1278, 181] on input "Santa [PERSON_NAME]" at bounding box center [1301, 169] width 184 height 34
drag, startPoint x: 1278, startPoint y: 180, endPoint x: 1296, endPoint y: 172, distance: 19.2
click at [1296, 172] on input "Santa [PERSON_NAME]" at bounding box center [1301, 169] width 184 height 34
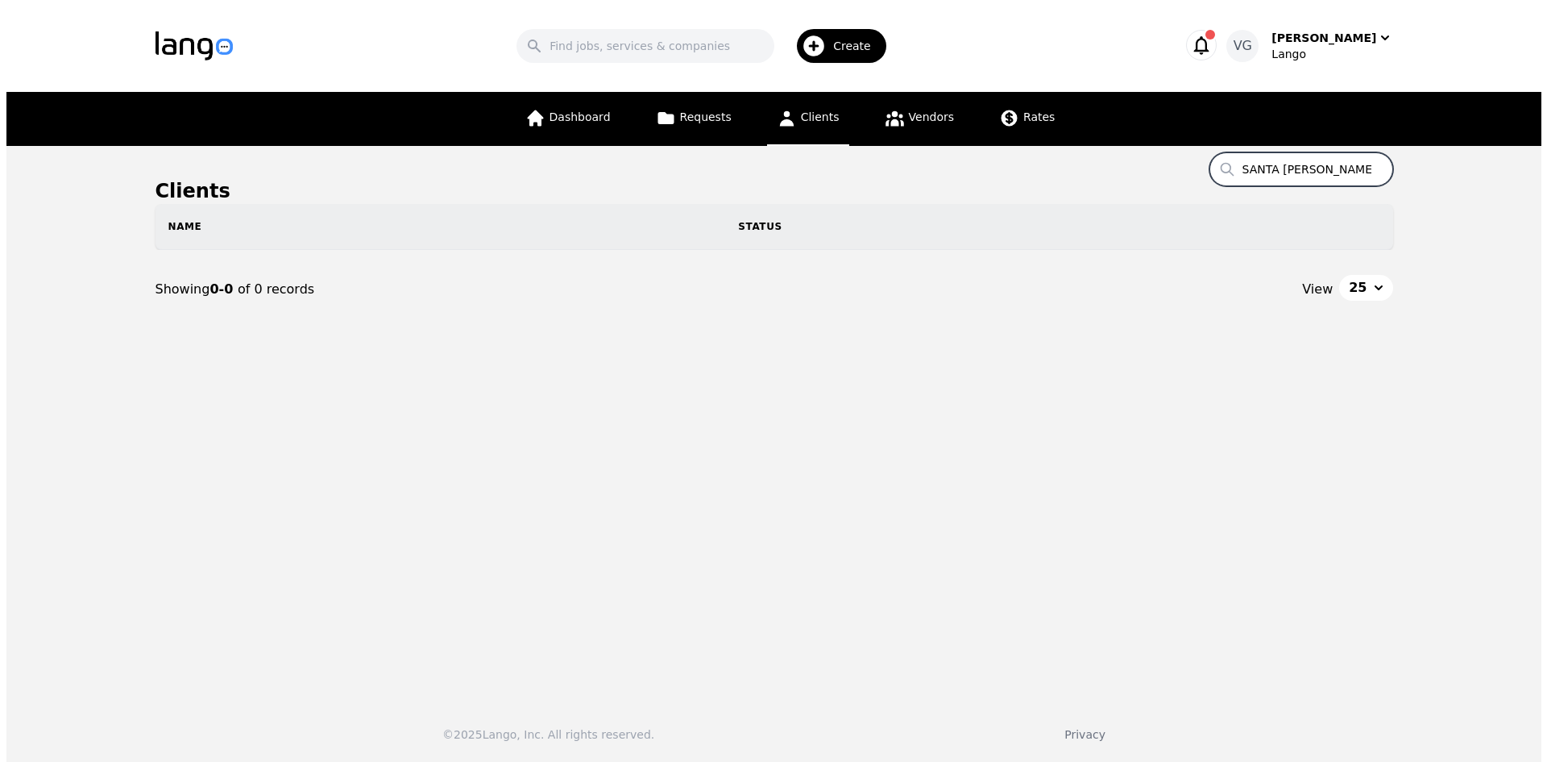
scroll to position [0, 75]
drag, startPoint x: 1301, startPoint y: 173, endPoint x: 1145, endPoint y: 172, distance: 156.3
click at [1145, 172] on main "Clients Search SANTA [PERSON_NAME] COMMUNITY SERVICES Name Status Showing 0-0 o…" at bounding box center [773, 417] width 1547 height 542
click at [1269, 170] on input "SANTA [PERSON_NAME] COMMUNITY SERVICES" at bounding box center [1301, 169] width 184 height 34
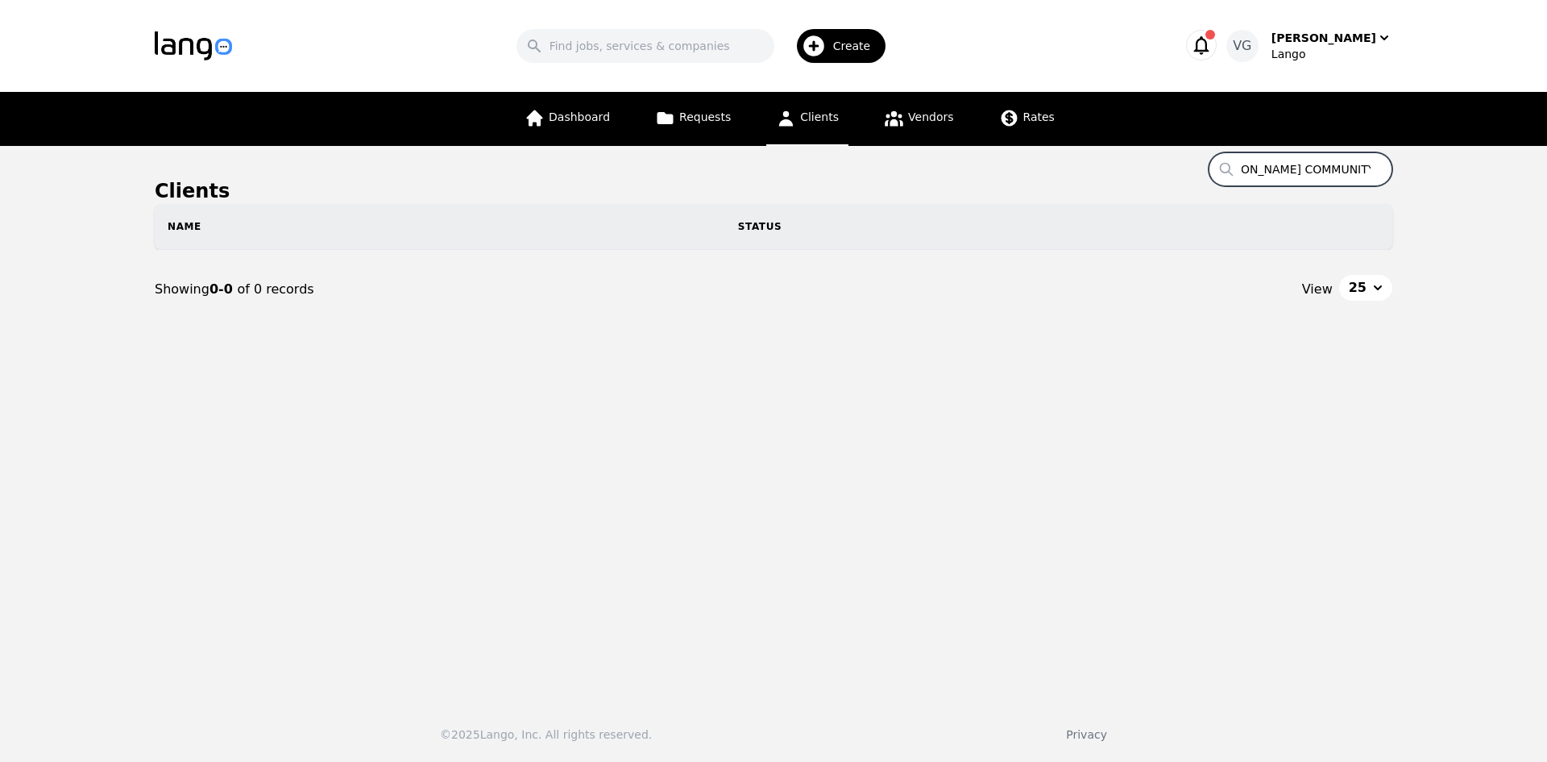
drag, startPoint x: 1321, startPoint y: 167, endPoint x: 1407, endPoint y: 167, distance: 86.2
click at [1407, 167] on main "Clients Search SANTA [PERSON_NAME] COMMUNITY SERVICES Name Status Showing 0-0 o…" at bounding box center [773, 417] width 1547 height 542
click at [1349, 175] on input "SANTA [PERSON_NAME] COMMUNITY SERVICES" at bounding box center [1301, 169] width 184 height 34
click at [1359, 169] on input "SANTA [PERSON_NAME] COMMUNITY SERVICES" at bounding box center [1301, 169] width 184 height 34
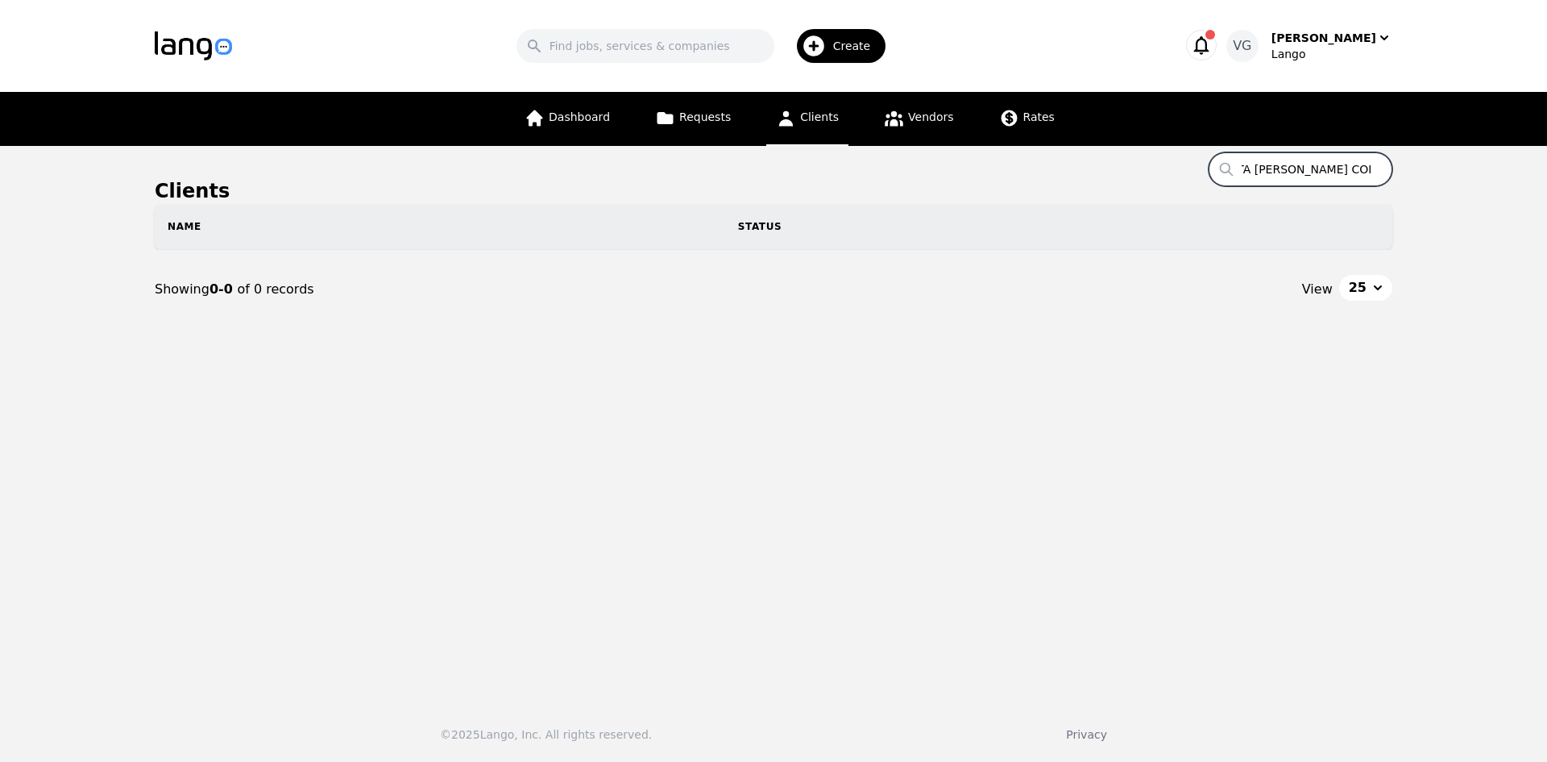
scroll to position [0, 25]
type input "S"
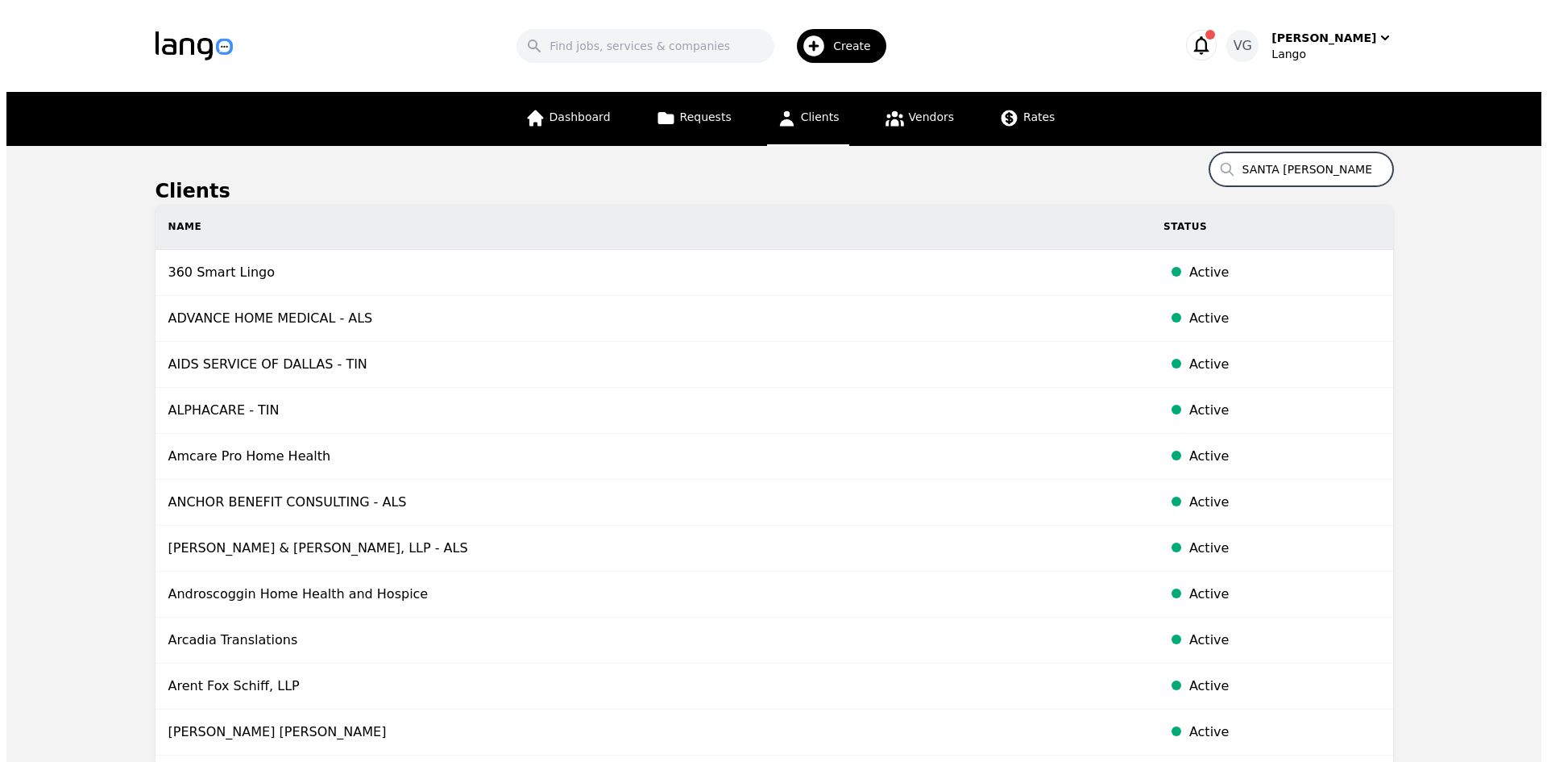
scroll to position [0, 75]
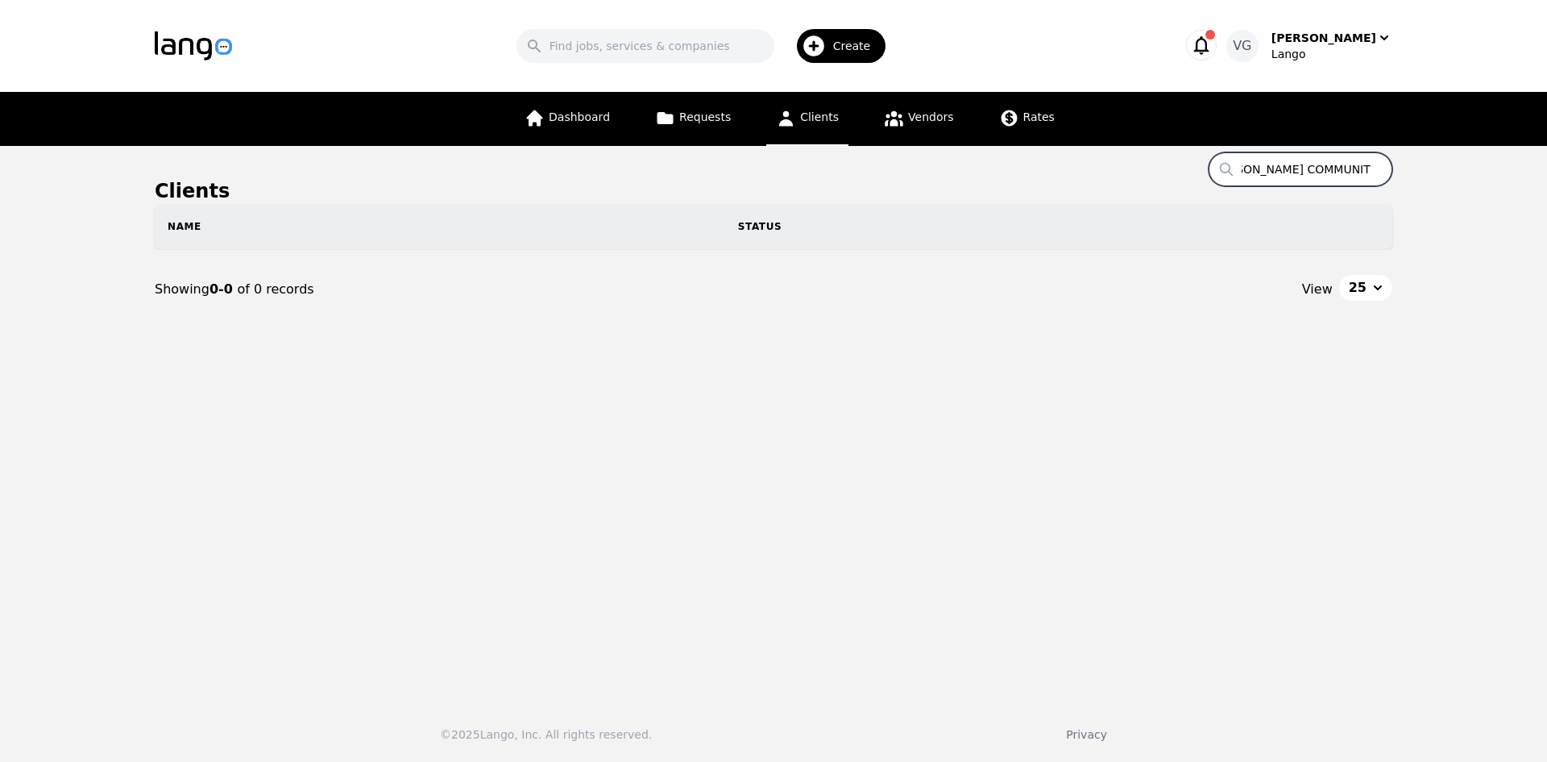
scroll to position [0, 75]
drag, startPoint x: 1261, startPoint y: 174, endPoint x: 1387, endPoint y: 166, distance: 126.0
click at [1387, 166] on input "SANTA [PERSON_NAME] COMMUNITY SERVICES" at bounding box center [1301, 169] width 184 height 34
click at [1328, 167] on input "SANTA [PERSON_NAME] COMMUNITY SERVICES" at bounding box center [1301, 169] width 184 height 34
drag, startPoint x: 1267, startPoint y: 162, endPoint x: 1245, endPoint y: 169, distance: 22.9
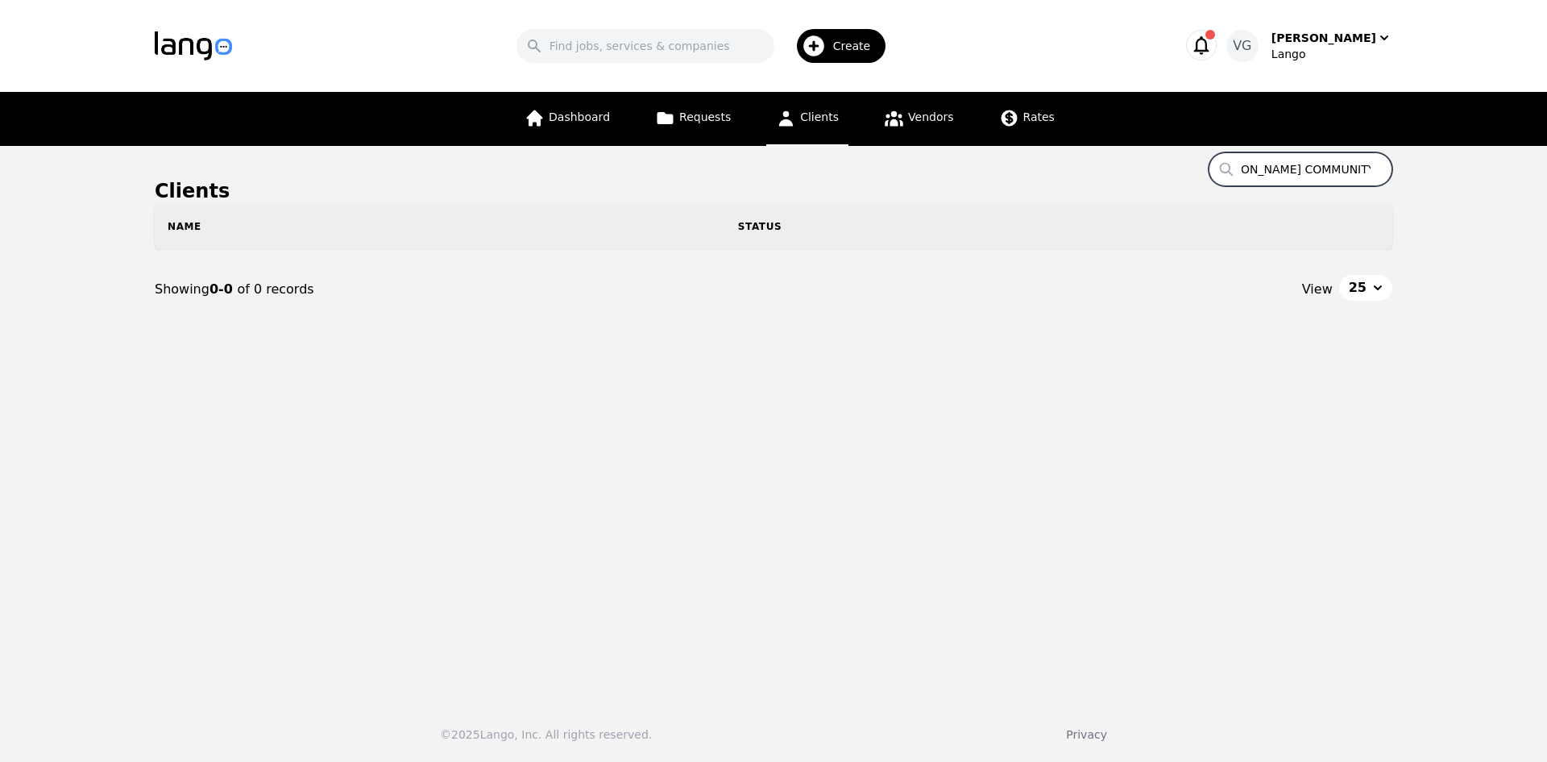
click at [1257, 166] on input "SANTA [PERSON_NAME] COMMUNITY SERVICES" at bounding box center [1301, 169] width 184 height 34
click at [1244, 170] on input "SANTA [PERSON_NAME] COMMUNITY SERVICES" at bounding box center [1301, 169] width 184 height 34
drag, startPoint x: 1250, startPoint y: 169, endPoint x: 1239, endPoint y: 172, distance: 10.8
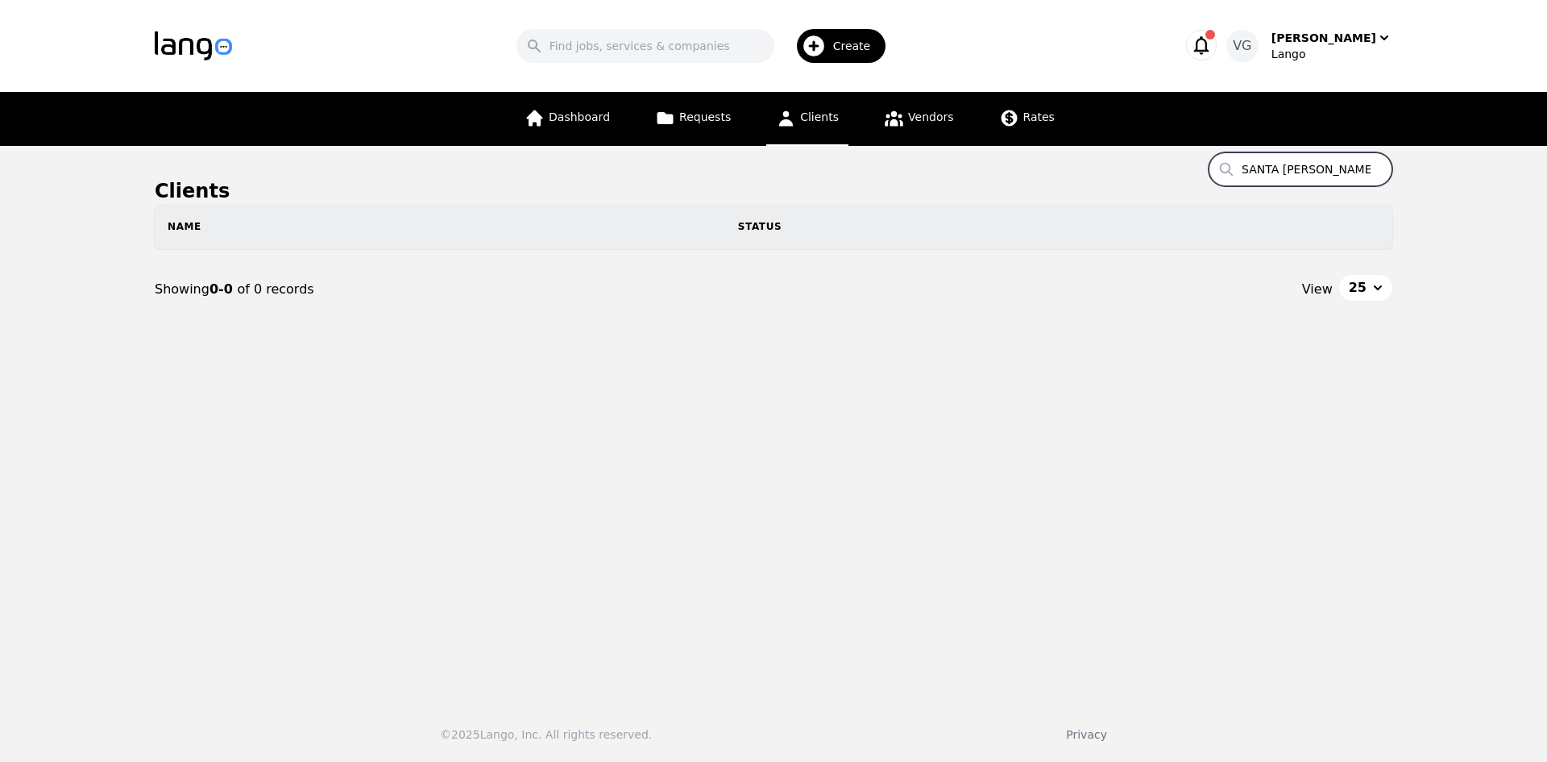
click at [1239, 172] on input "SANTA [PERSON_NAME] COMMUNITY SERVICES" at bounding box center [1301, 169] width 184 height 34
click at [1284, 163] on input "SANTA [PERSON_NAME] COMMUNITY SERVICES" at bounding box center [1301, 169] width 184 height 34
drag, startPoint x: 1289, startPoint y: 168, endPoint x: 1473, endPoint y: 148, distance: 185.6
click at [1488, 156] on main "Clients Search SANTA [PERSON_NAME] COMMUNITY SERVICES Name Status Showing 0-0 o…" at bounding box center [773, 417] width 1547 height 542
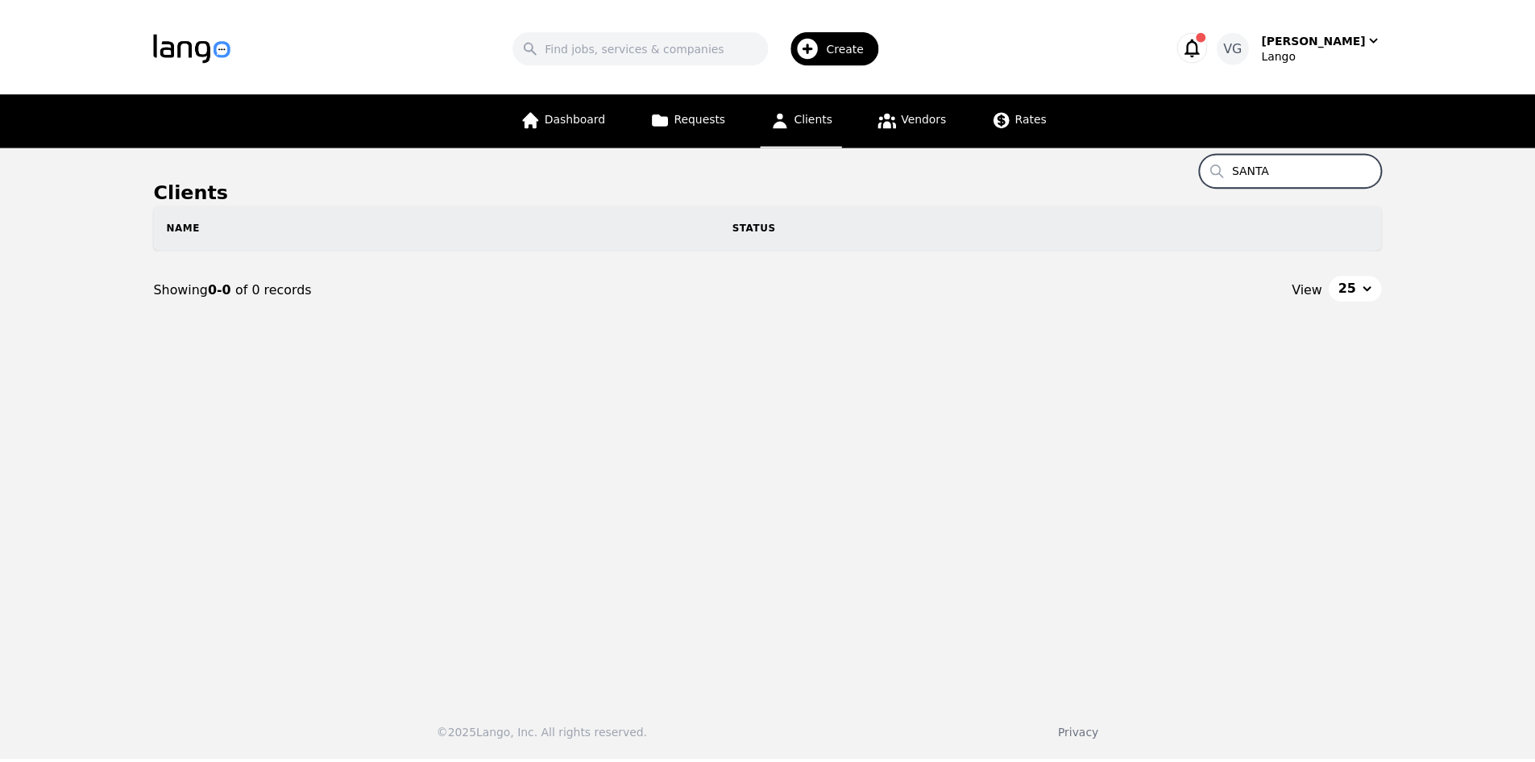
scroll to position [0, 0]
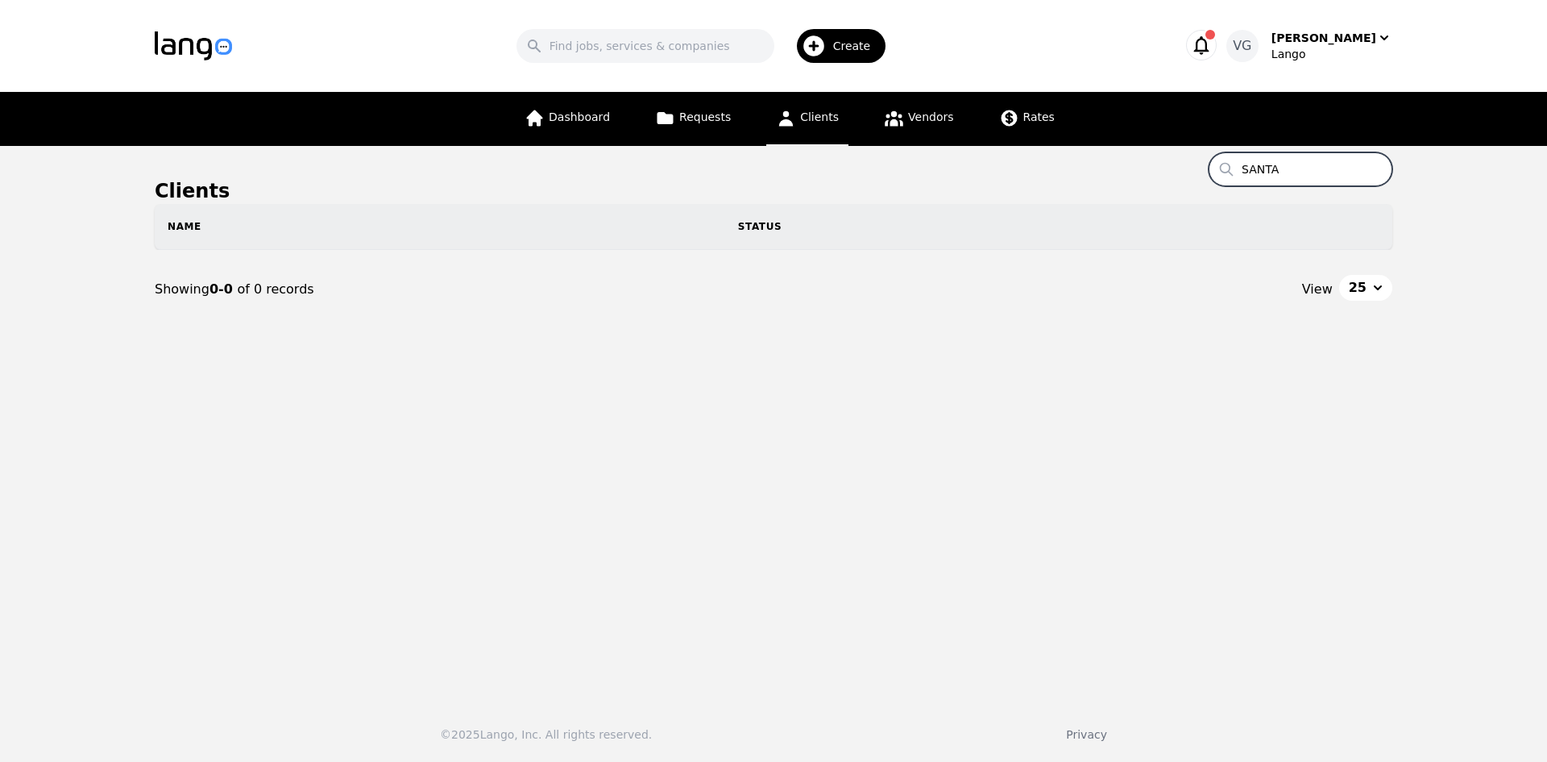
type input "SANTA"
click at [658, 43] on input "Search" at bounding box center [646, 46] width 258 height 34
paste input "SANTA [PERSON_NAME] COMMUNITY SERVICES"
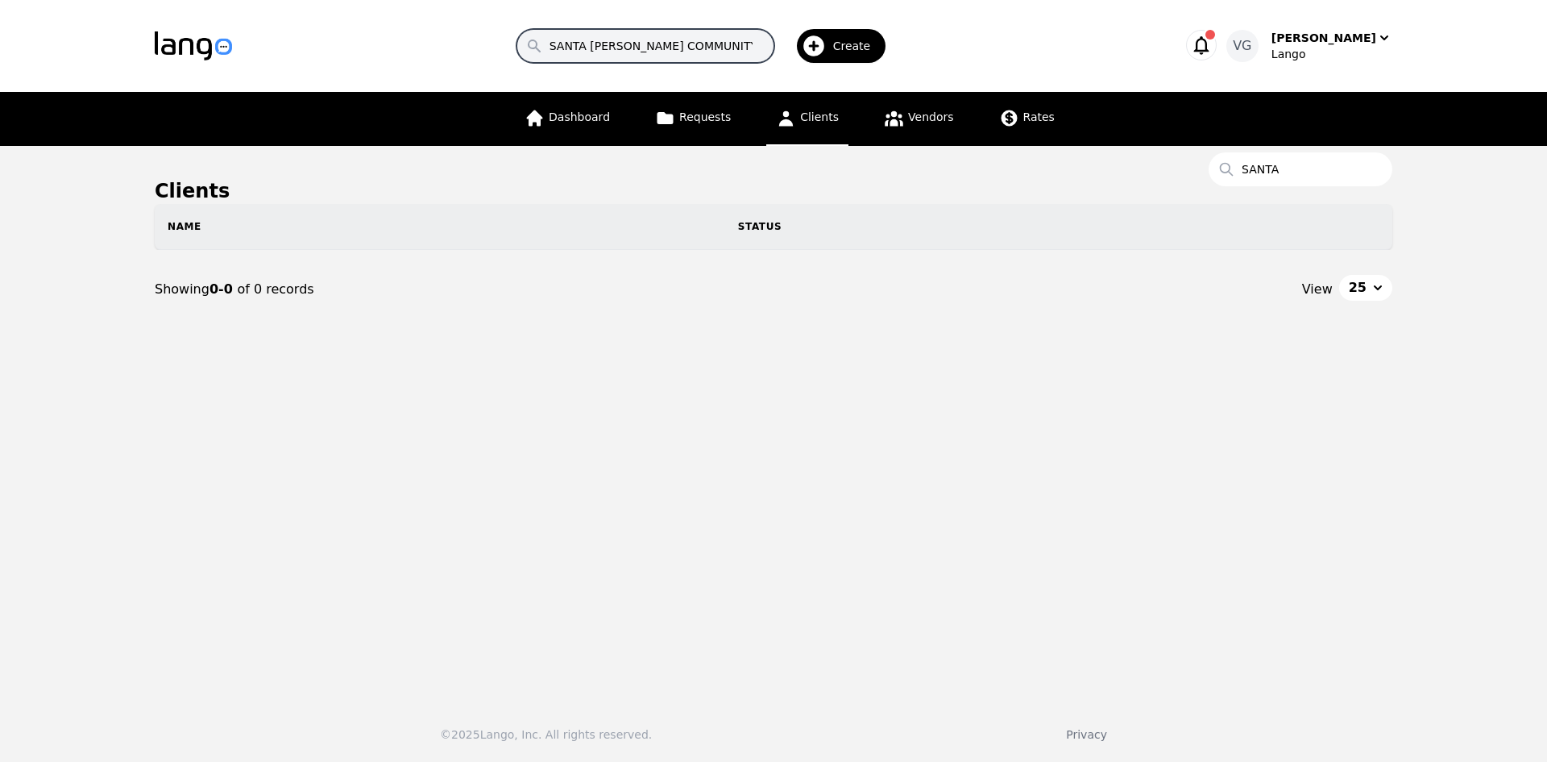
drag, startPoint x: 600, startPoint y: 48, endPoint x: 836, endPoint y: 64, distance: 235.9
click at [814, 57] on div "Search SANTA [PERSON_NAME] COMMUNITY SERVICES Create" at bounding box center [706, 46] width 896 height 47
type input "S"
click at [1213, 40] on icon "button" at bounding box center [1201, 45] width 23 height 23
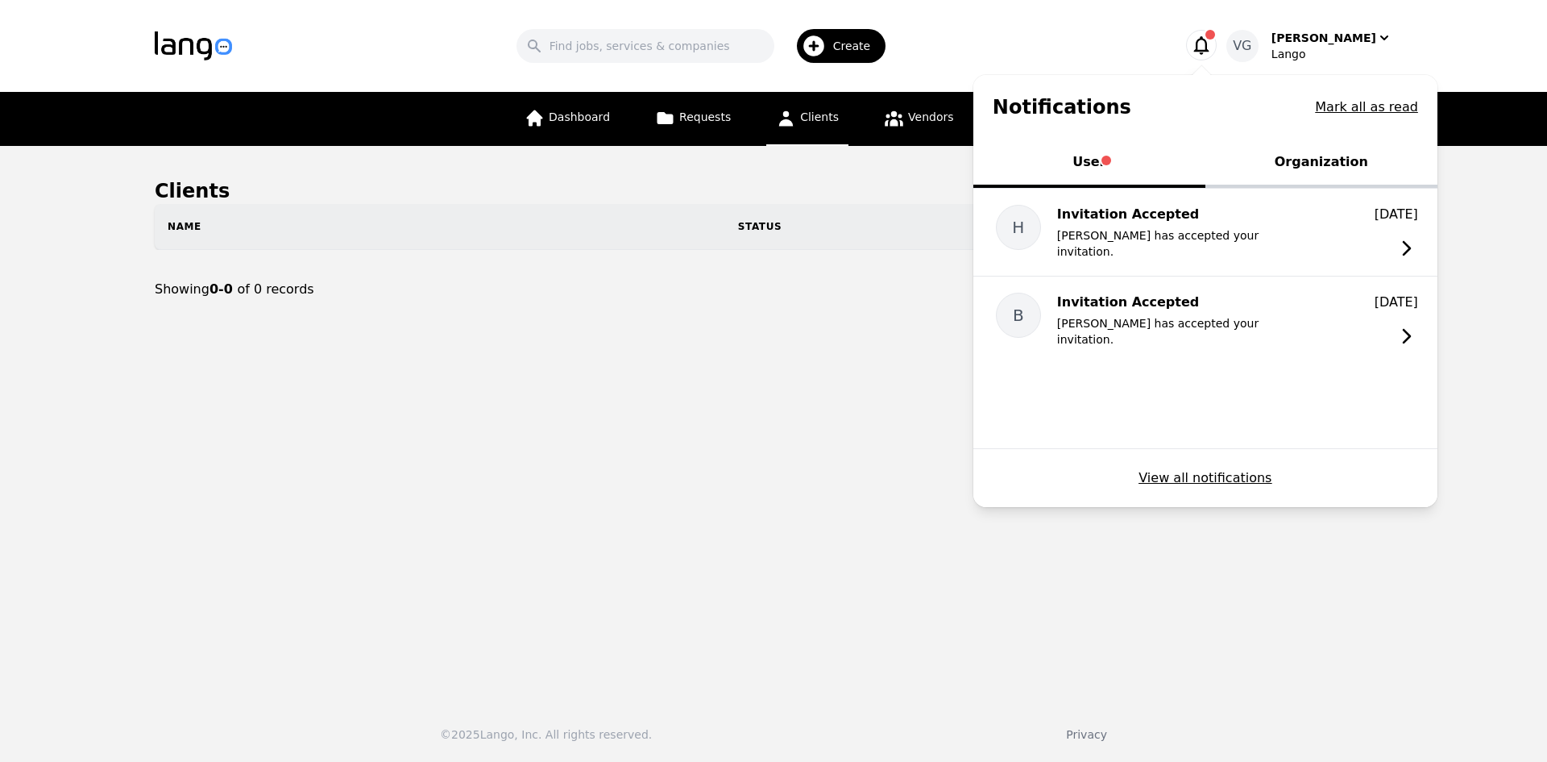
click at [1213, 50] on icon "button" at bounding box center [1201, 45] width 23 height 23
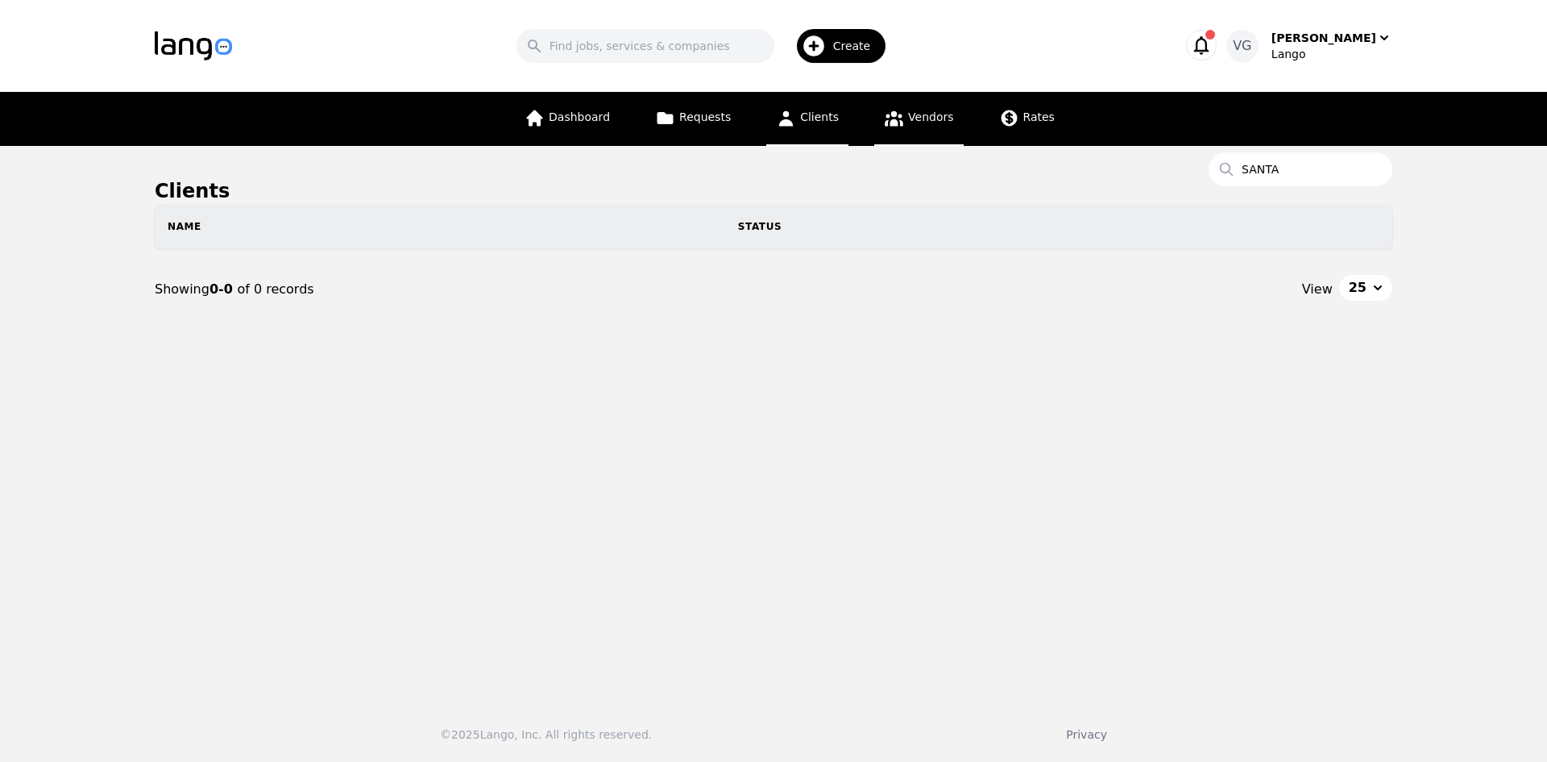
click at [919, 114] on span "Vendors" at bounding box center [930, 116] width 45 height 13
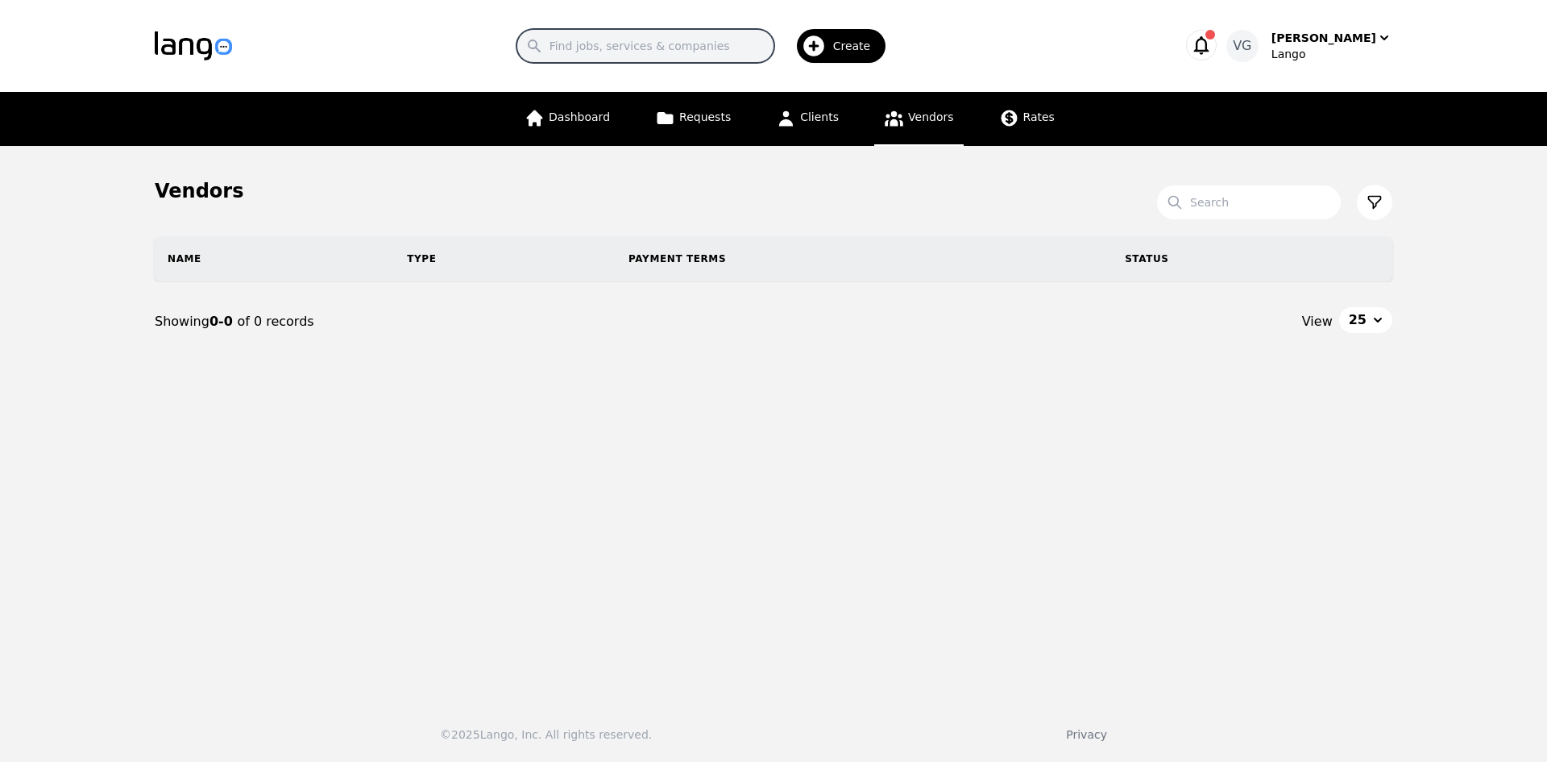
click at [683, 48] on input "Search" at bounding box center [646, 46] width 258 height 34
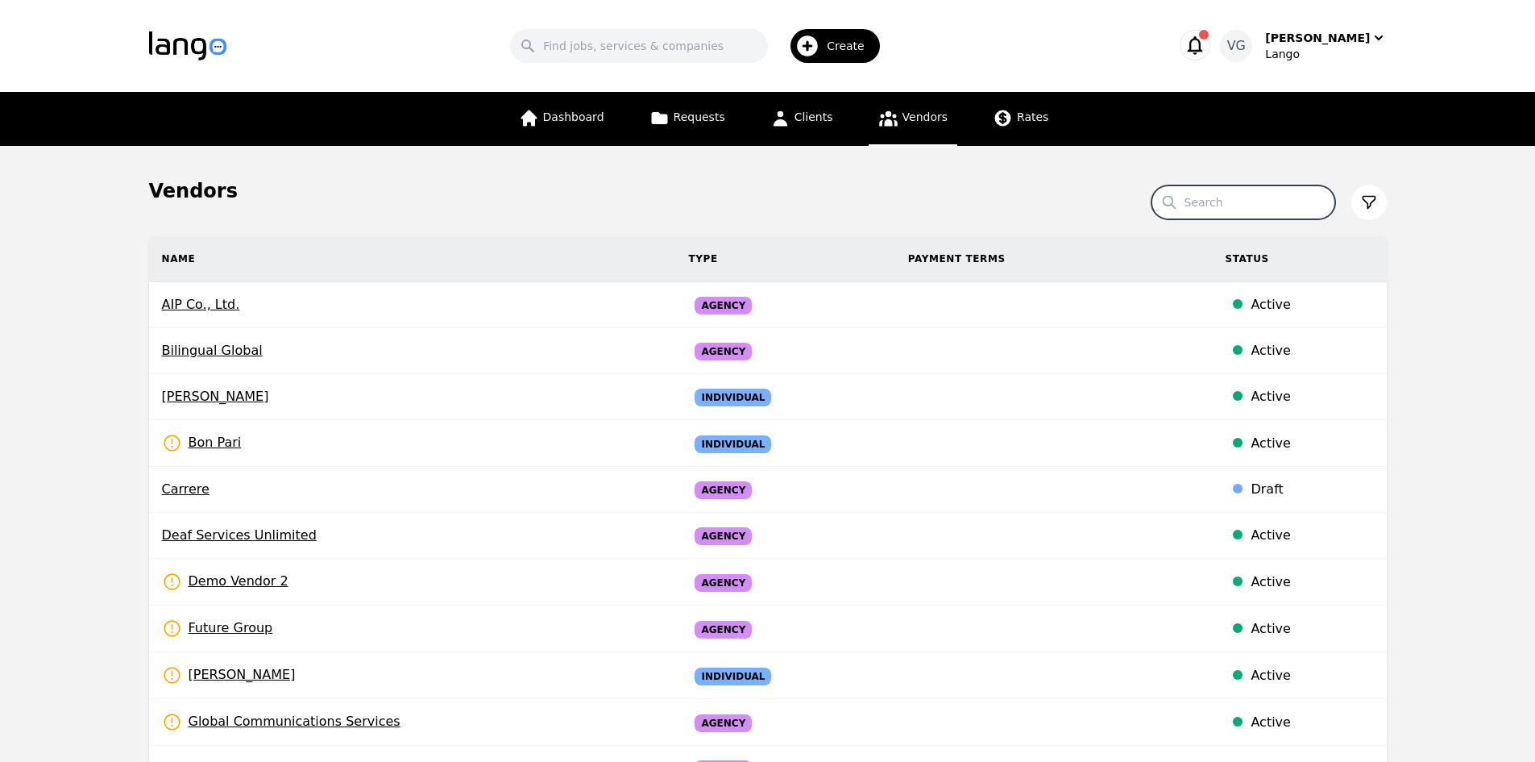
click at [1229, 201] on input "Search" at bounding box center [1244, 202] width 184 height 34
paste input "SANTA [PERSON_NAME] COMMUNITY SERVICES"
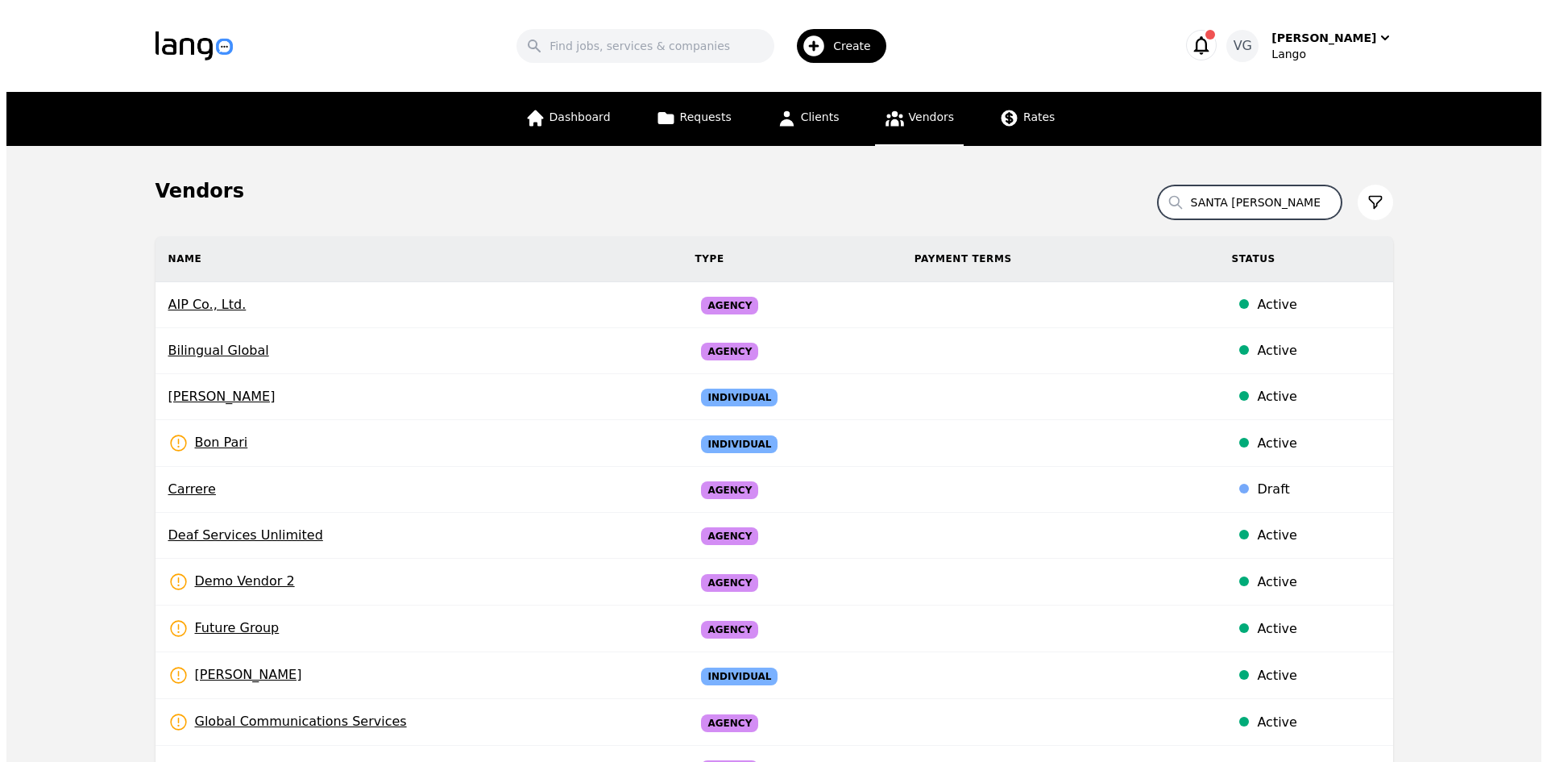
scroll to position [0, 75]
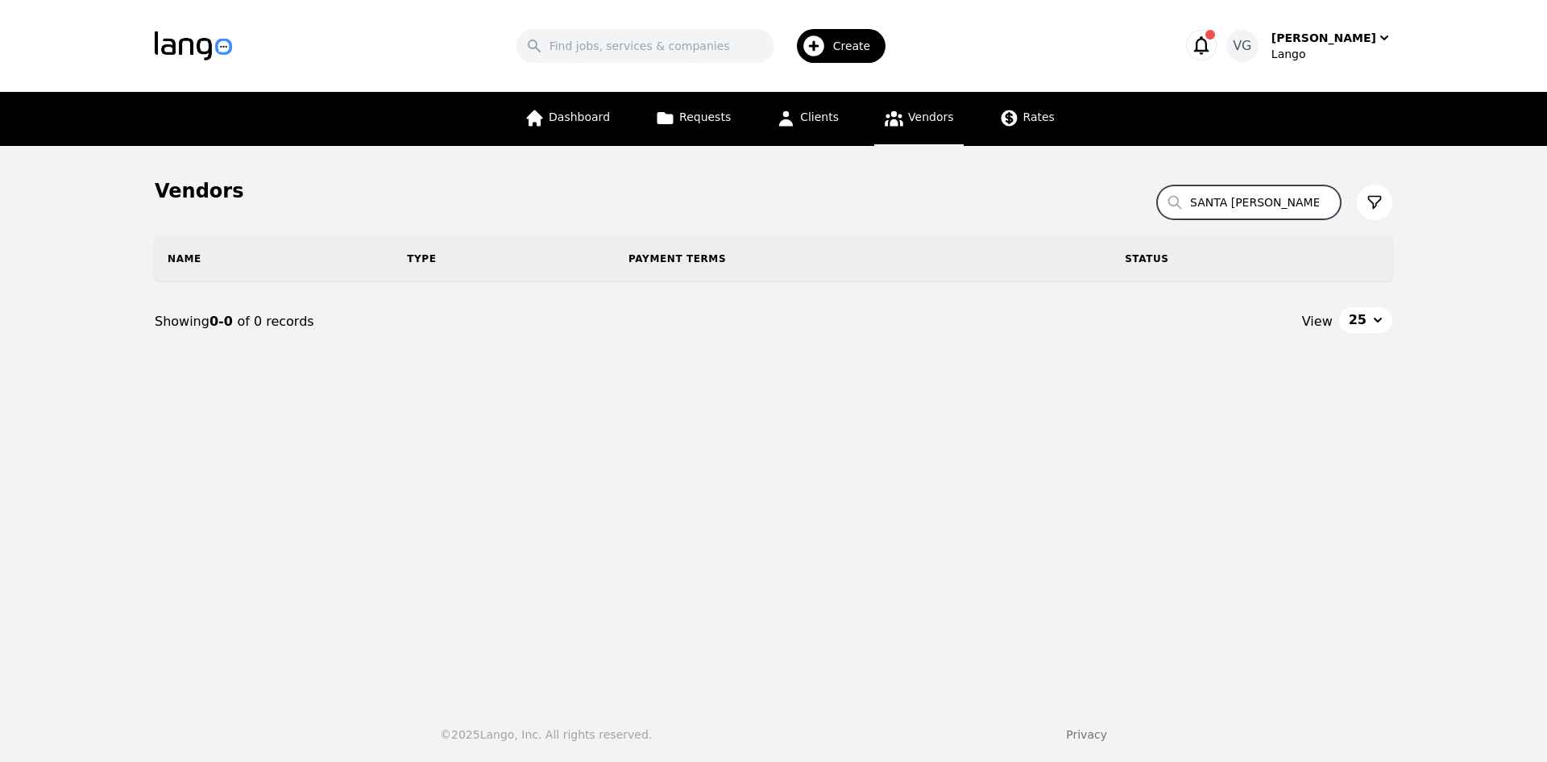
drag, startPoint x: 1214, startPoint y: 205, endPoint x: 1025, endPoint y: 181, distance: 191.0
click at [1025, 181] on section "Vendors Search SANTA [PERSON_NAME] COMMUNITY SERVICES Name Type Payment Terms S…" at bounding box center [774, 285] width 1238 height 215
type input "SANTA [PERSON_NAME] COMMUNITY SERVICES"
click at [724, 108] on link "Requests" at bounding box center [692, 119] width 95 height 54
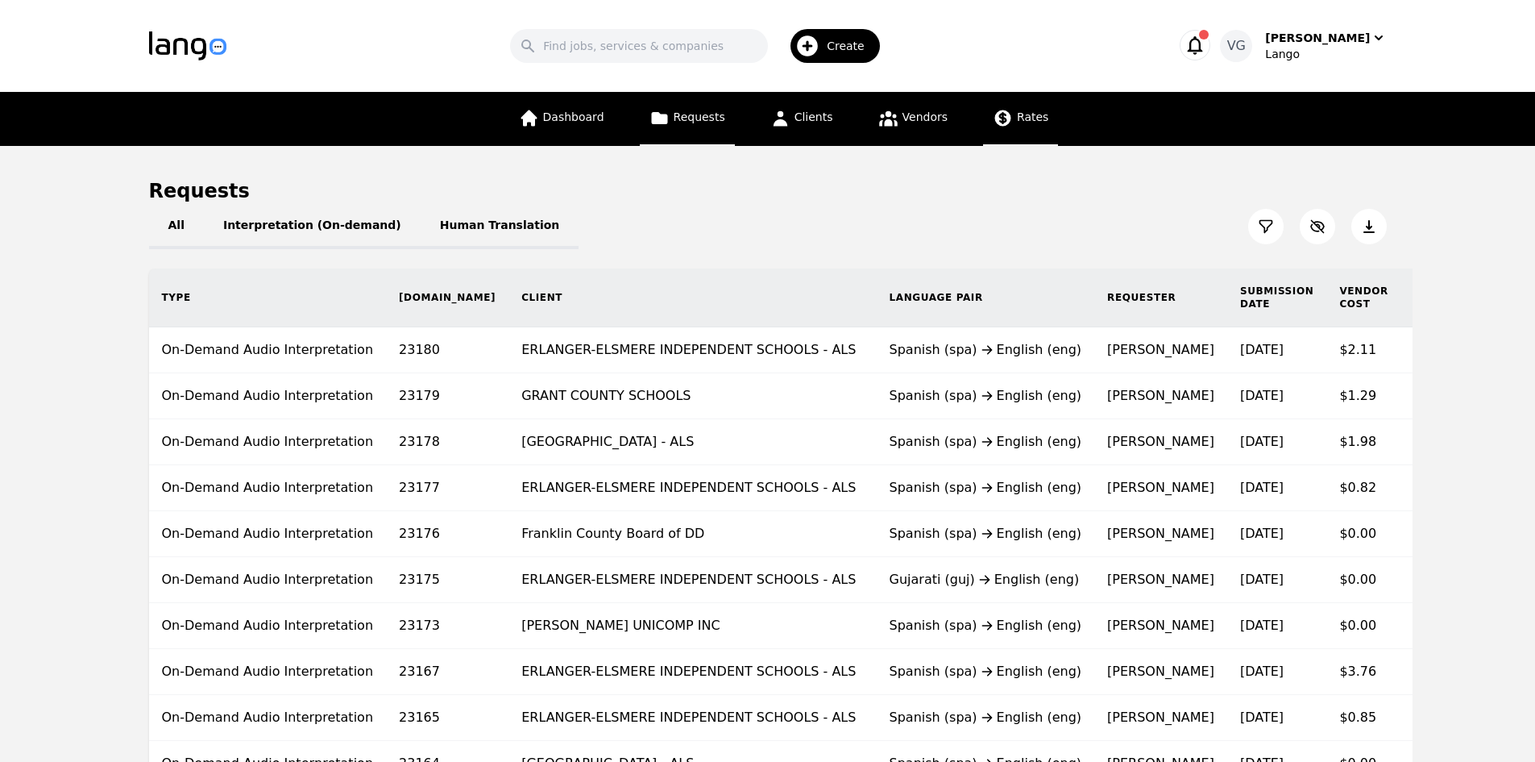
click at [1017, 121] on span "Rates" at bounding box center [1032, 116] width 31 height 13
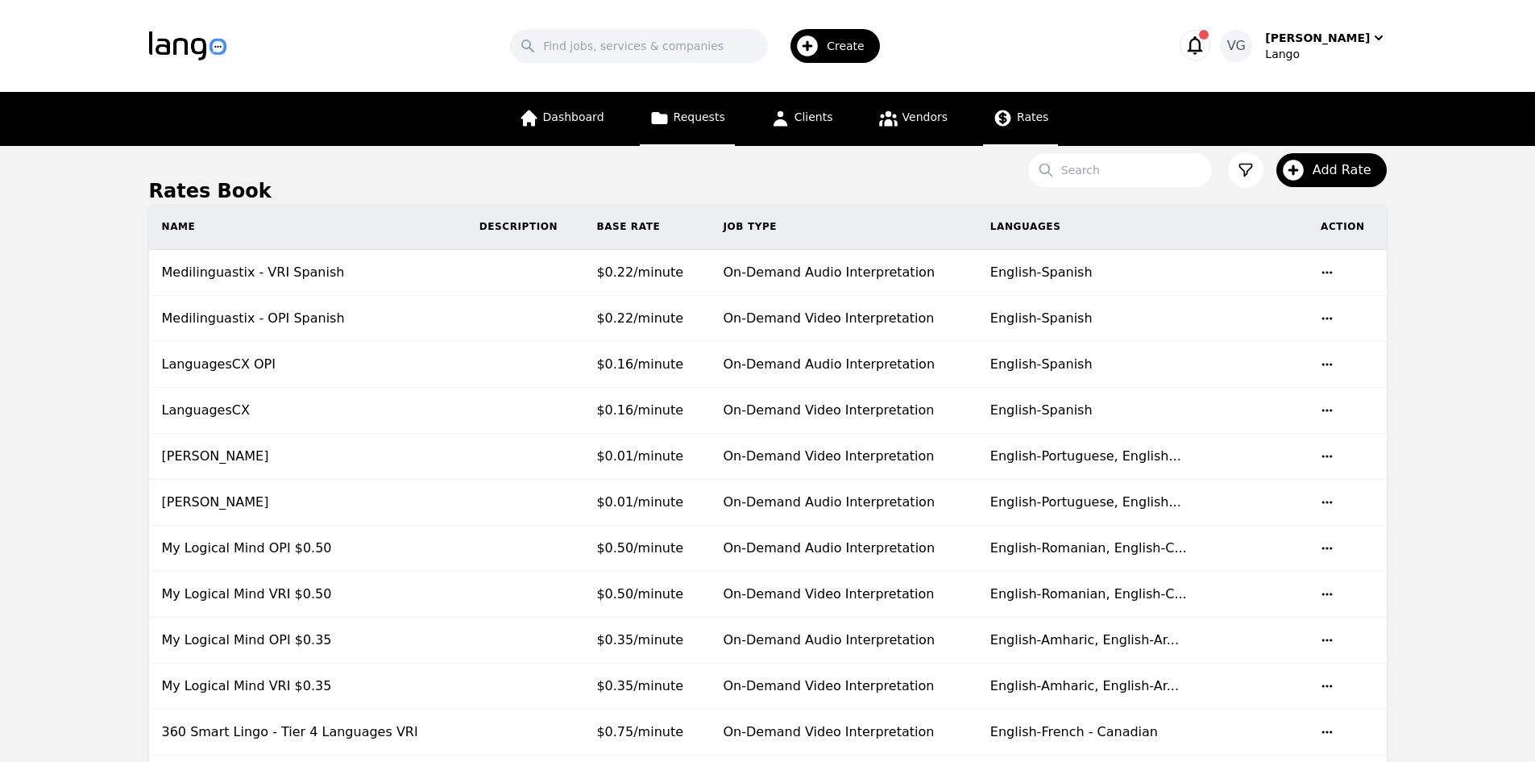
click at [719, 102] on link "Requests" at bounding box center [687, 119] width 95 height 54
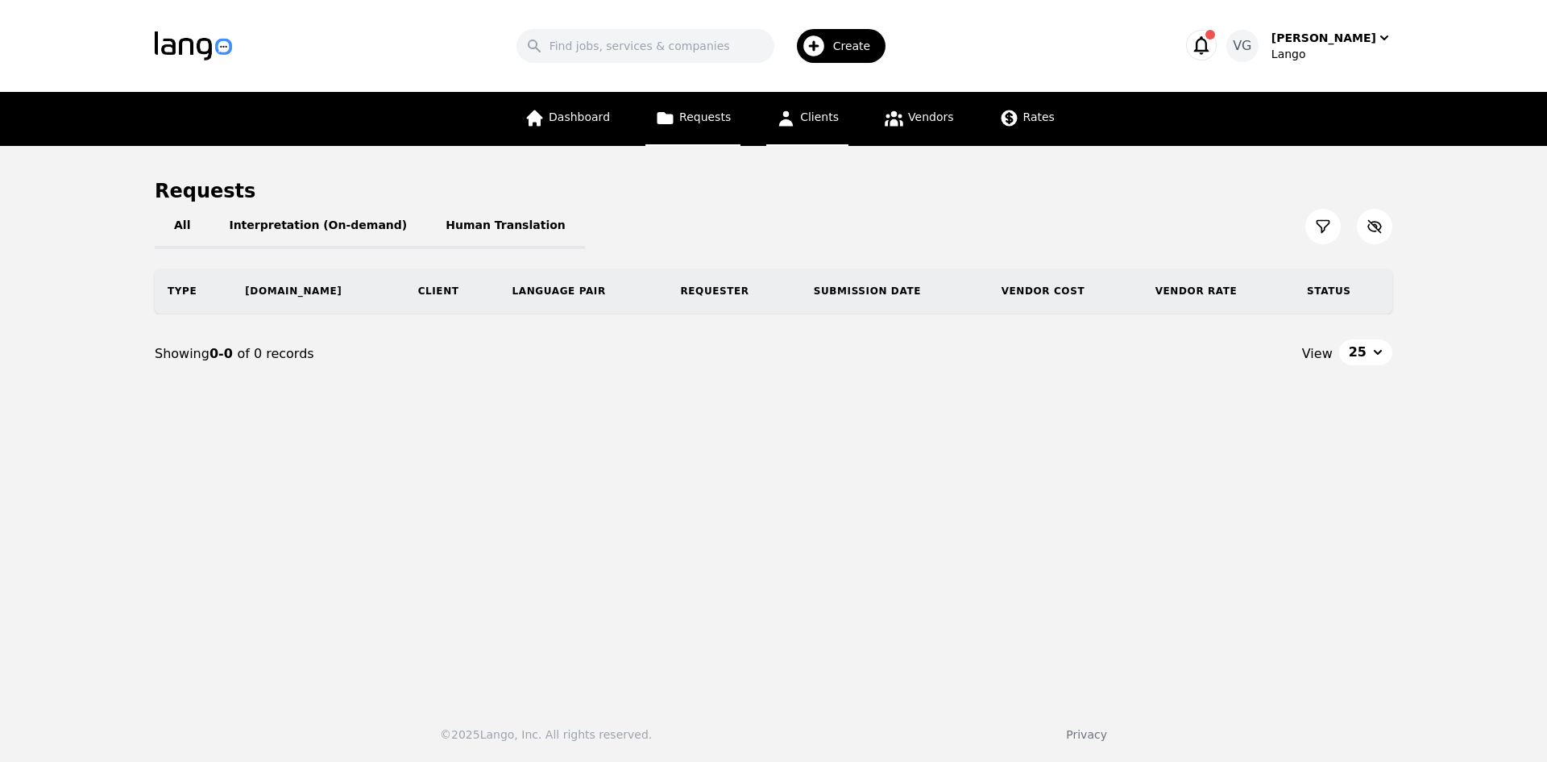
click at [791, 112] on icon at bounding box center [786, 118] width 20 height 20
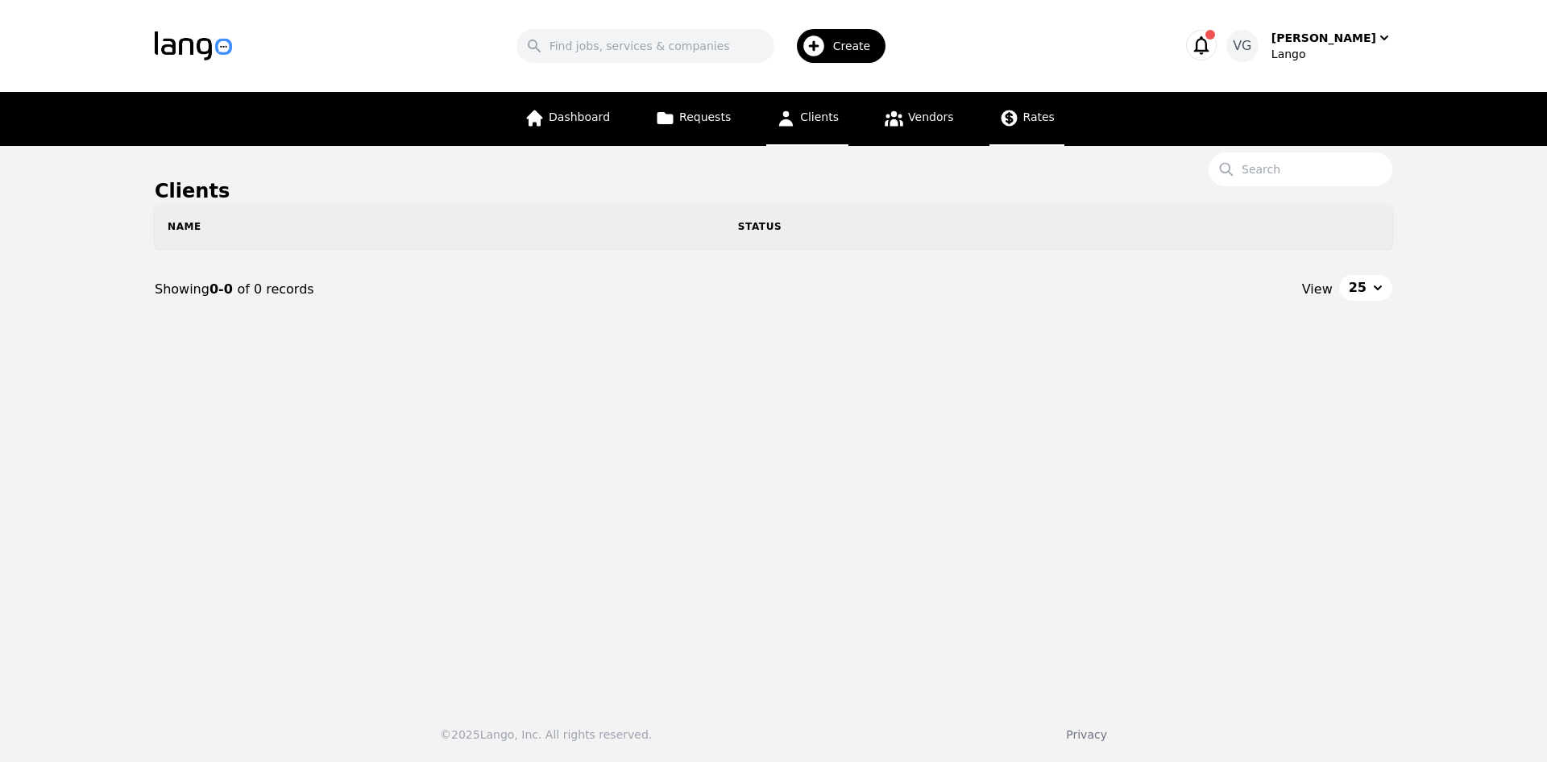
click at [990, 110] on link "Rates" at bounding box center [1027, 119] width 75 height 54
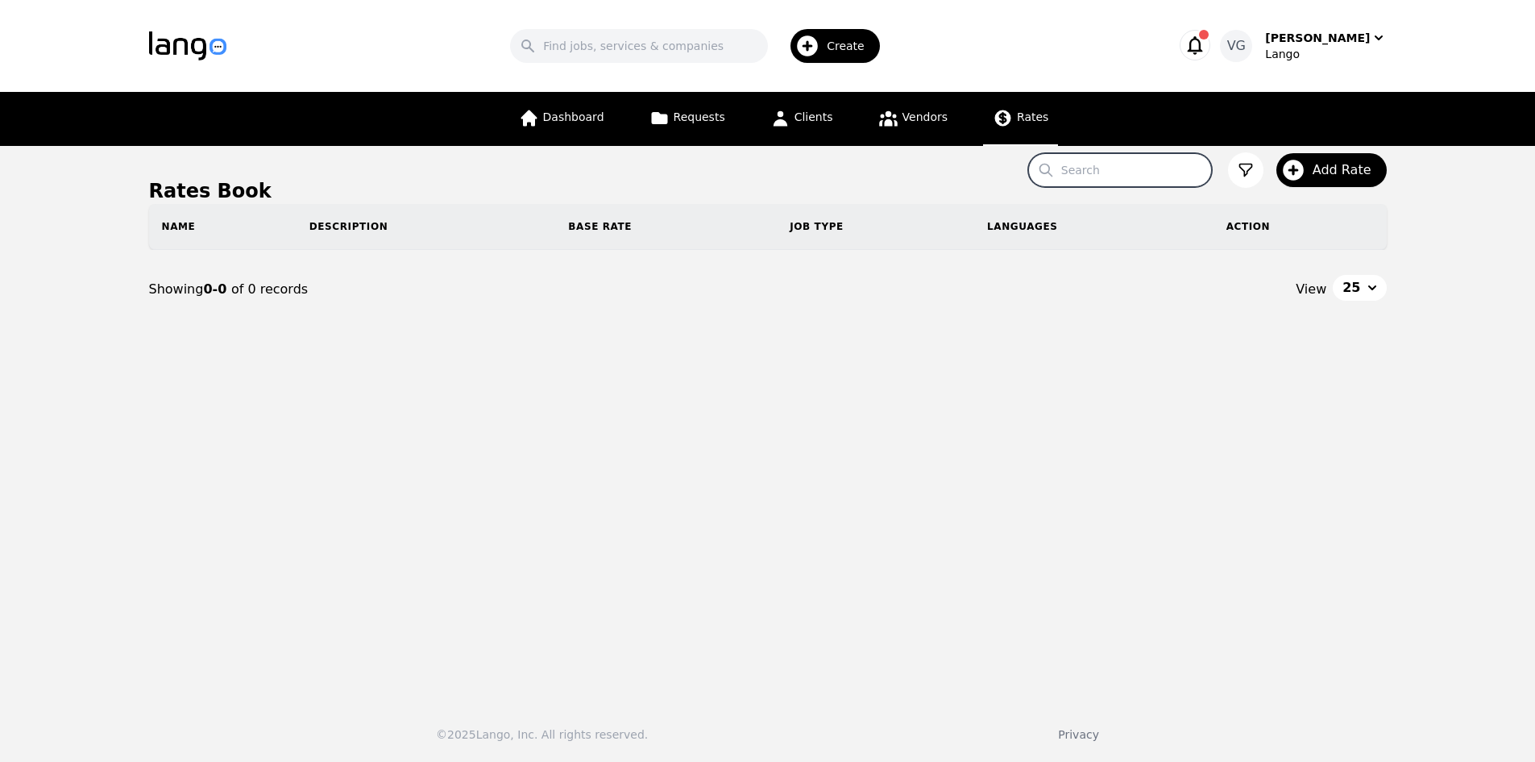
click at [1164, 164] on input "Search" at bounding box center [1120, 170] width 184 height 34
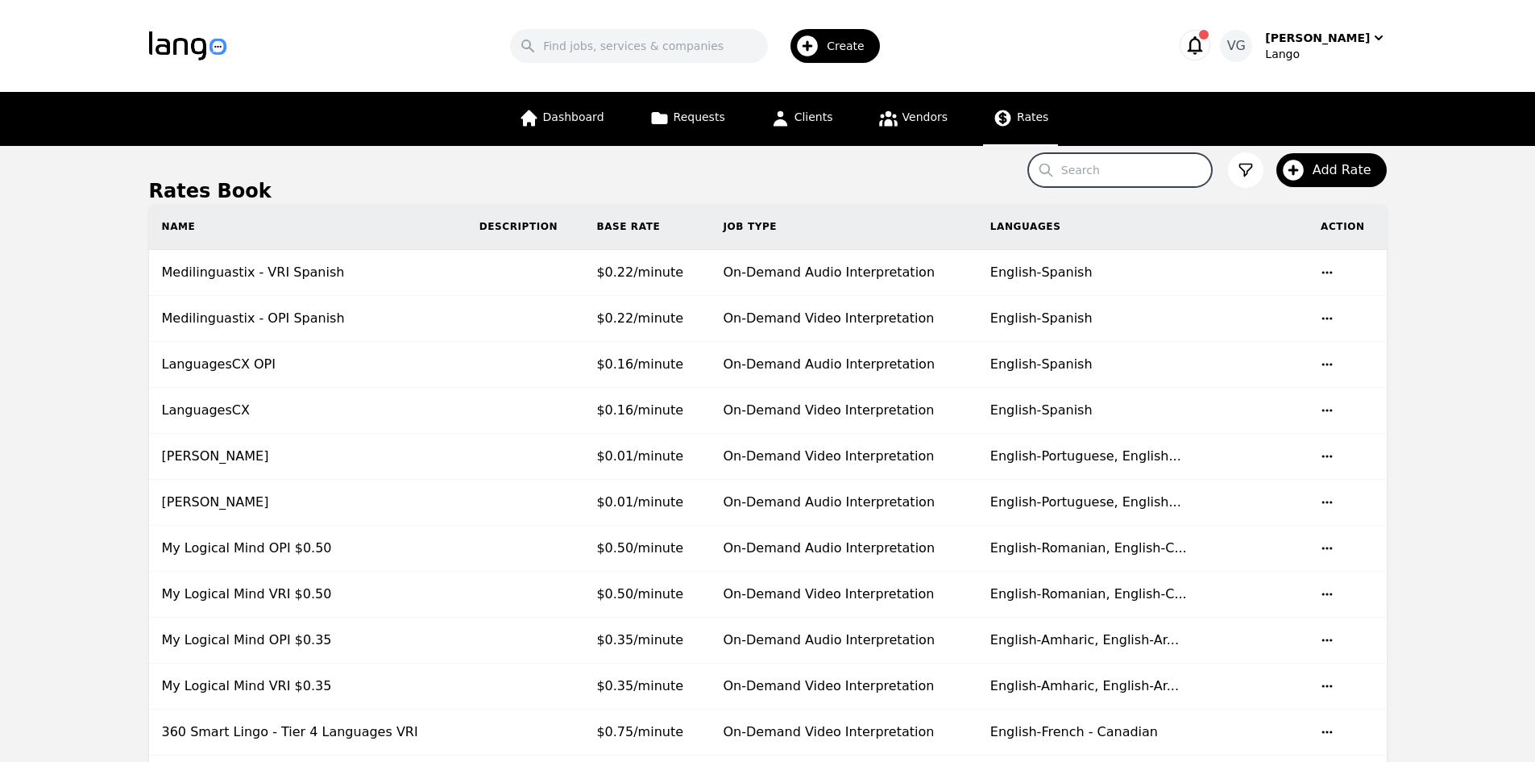
paste input "SANTA [PERSON_NAME] COMMUNITY SERVICES"
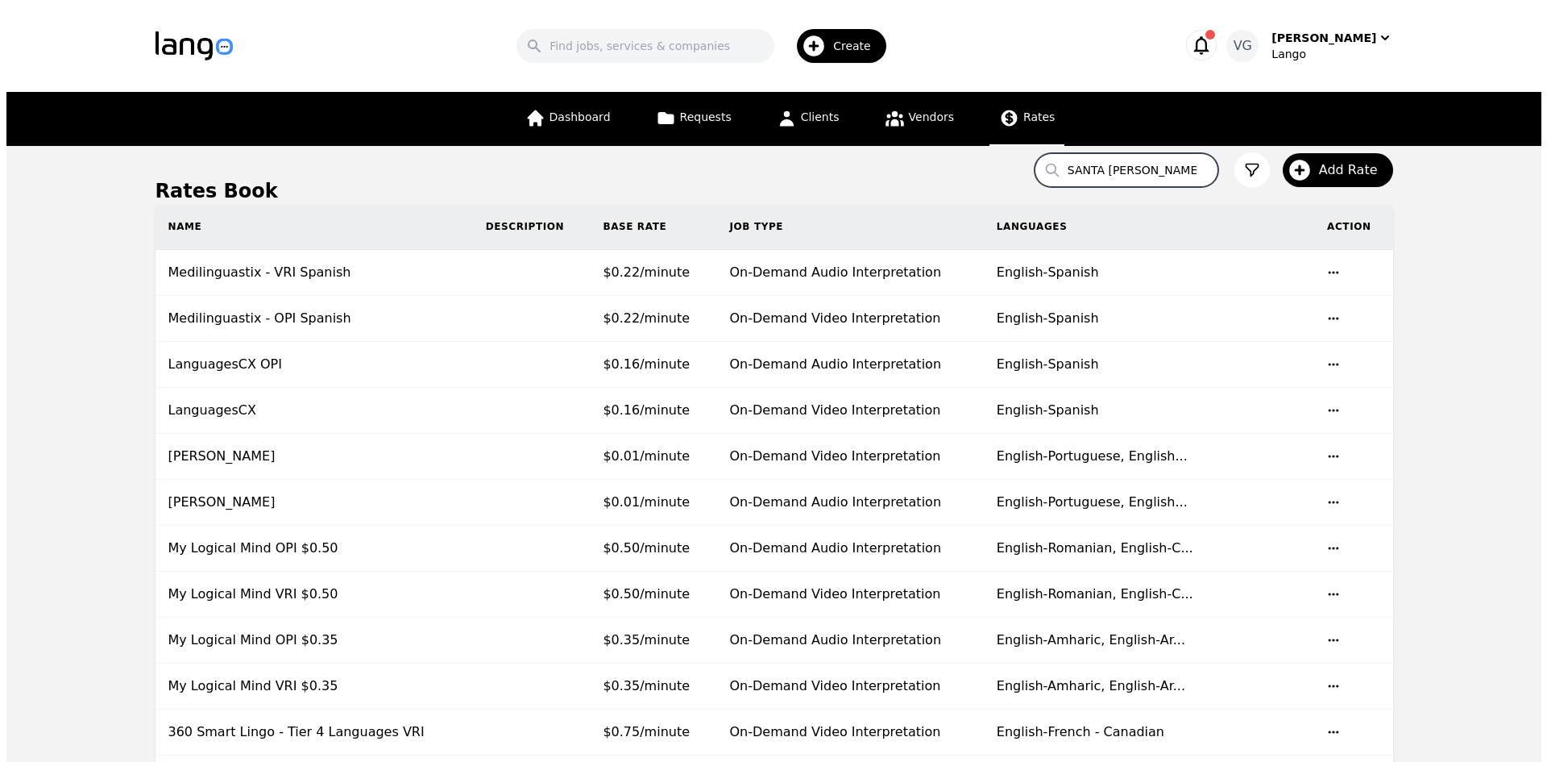
scroll to position [0, 75]
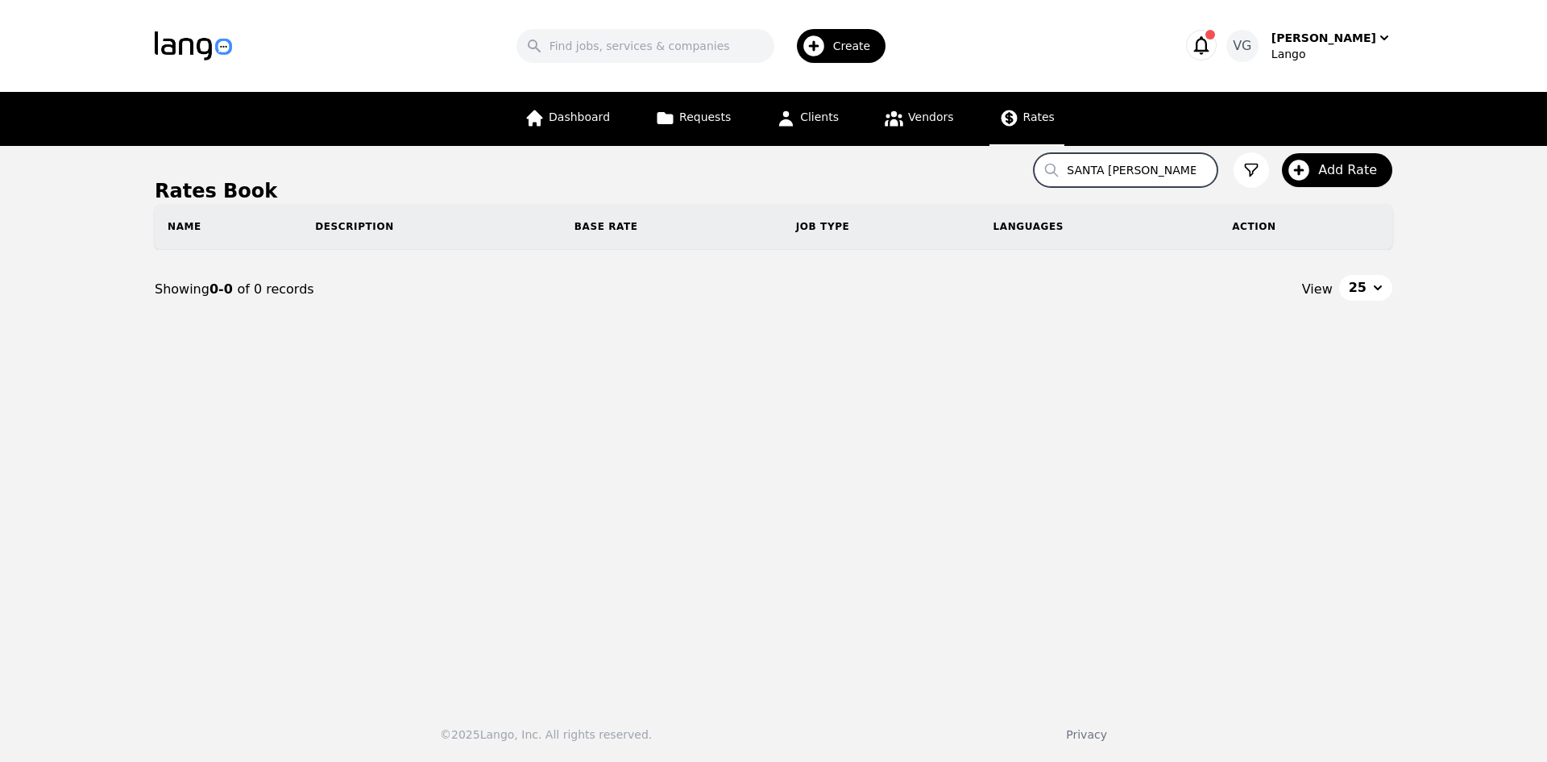
drag, startPoint x: 1197, startPoint y: 167, endPoint x: 753, endPoint y: 155, distance: 444.2
click at [753, 155] on main "Rates Book Search SANTA [PERSON_NAME] COMMUNITY SERVICES Add Rate Name Descript…" at bounding box center [773, 417] width 1547 height 542
type input "S"
click at [828, 126] on link "Clients" at bounding box center [807, 119] width 82 height 54
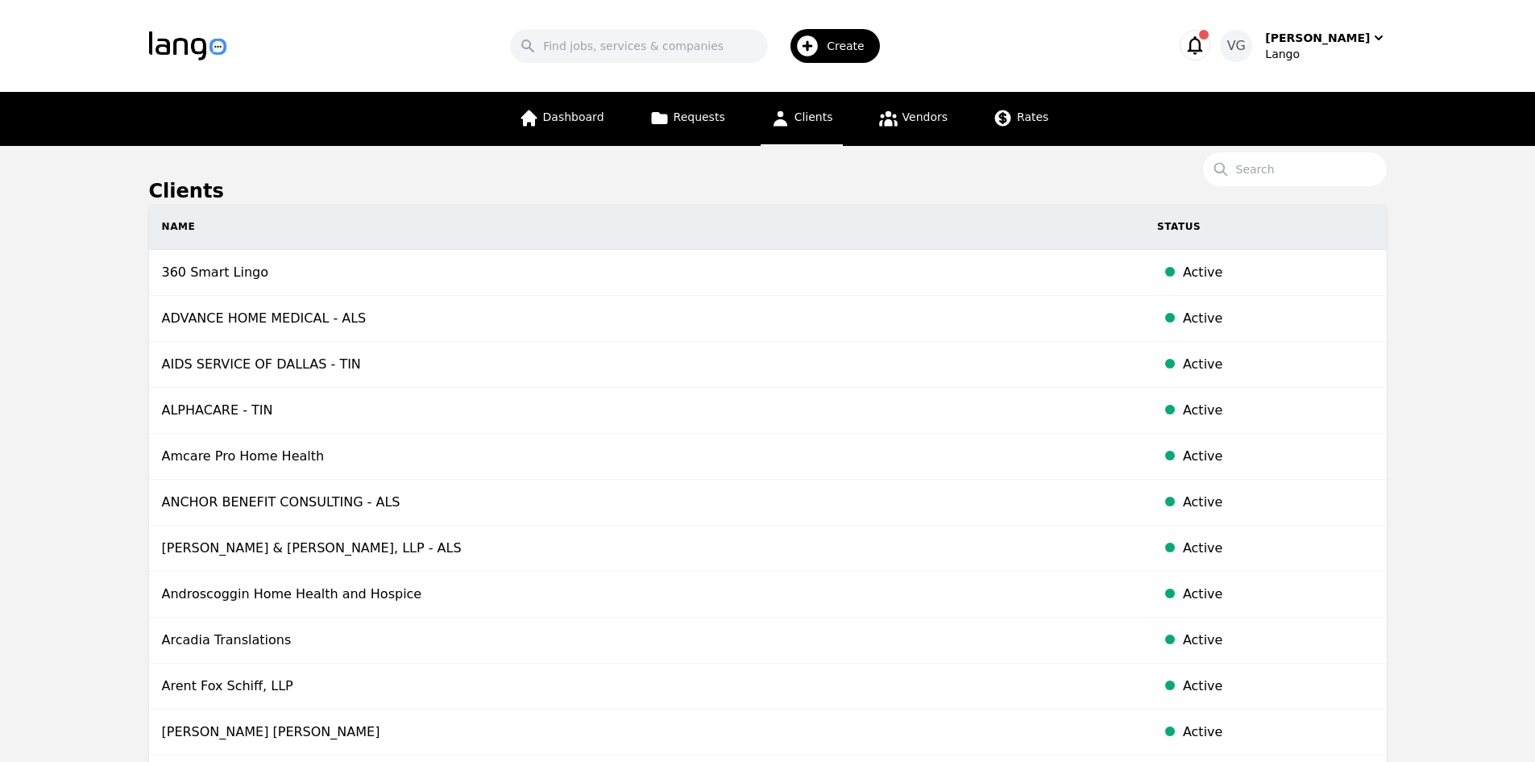
click at [803, 107] on link "Clients" at bounding box center [802, 119] width 82 height 54
click at [882, 112] on icon at bounding box center [888, 118] width 20 height 20
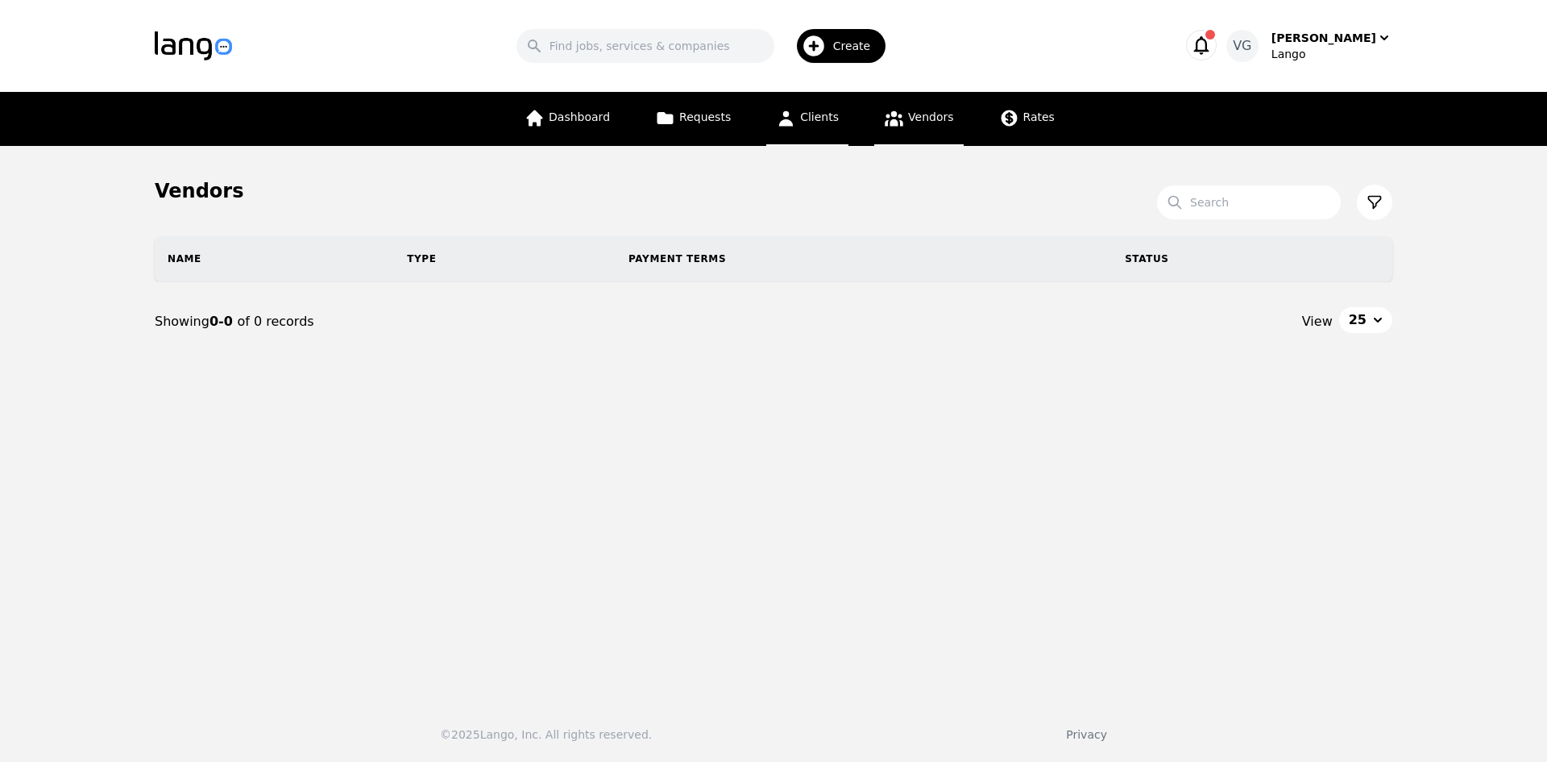
click at [813, 115] on span "Clients" at bounding box center [819, 116] width 39 height 13
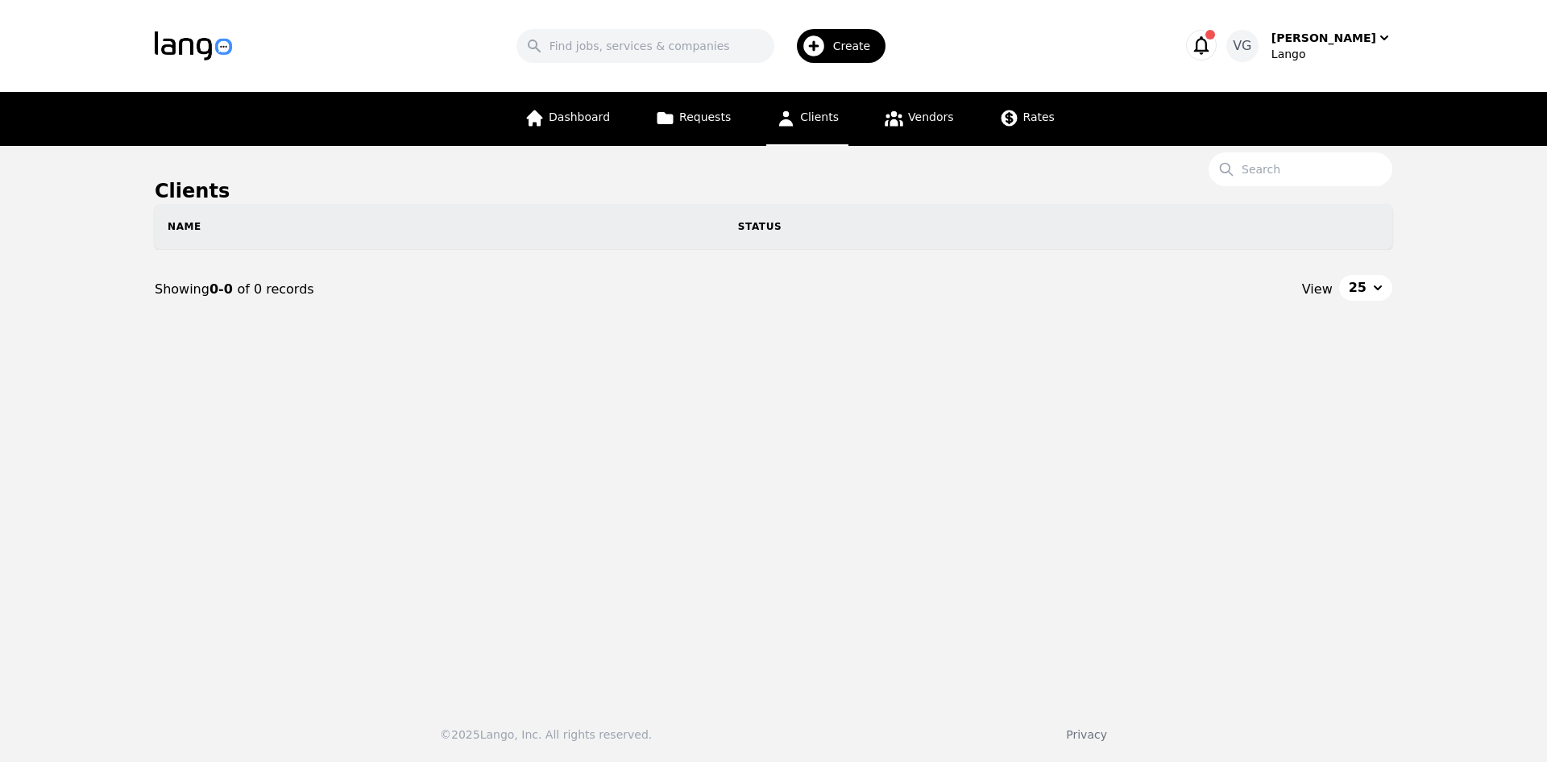
drag, startPoint x: 904, startPoint y: 123, endPoint x: 853, endPoint y: 120, distance: 51.7
click at [902, 124] on link "Vendors" at bounding box center [918, 119] width 89 height 54
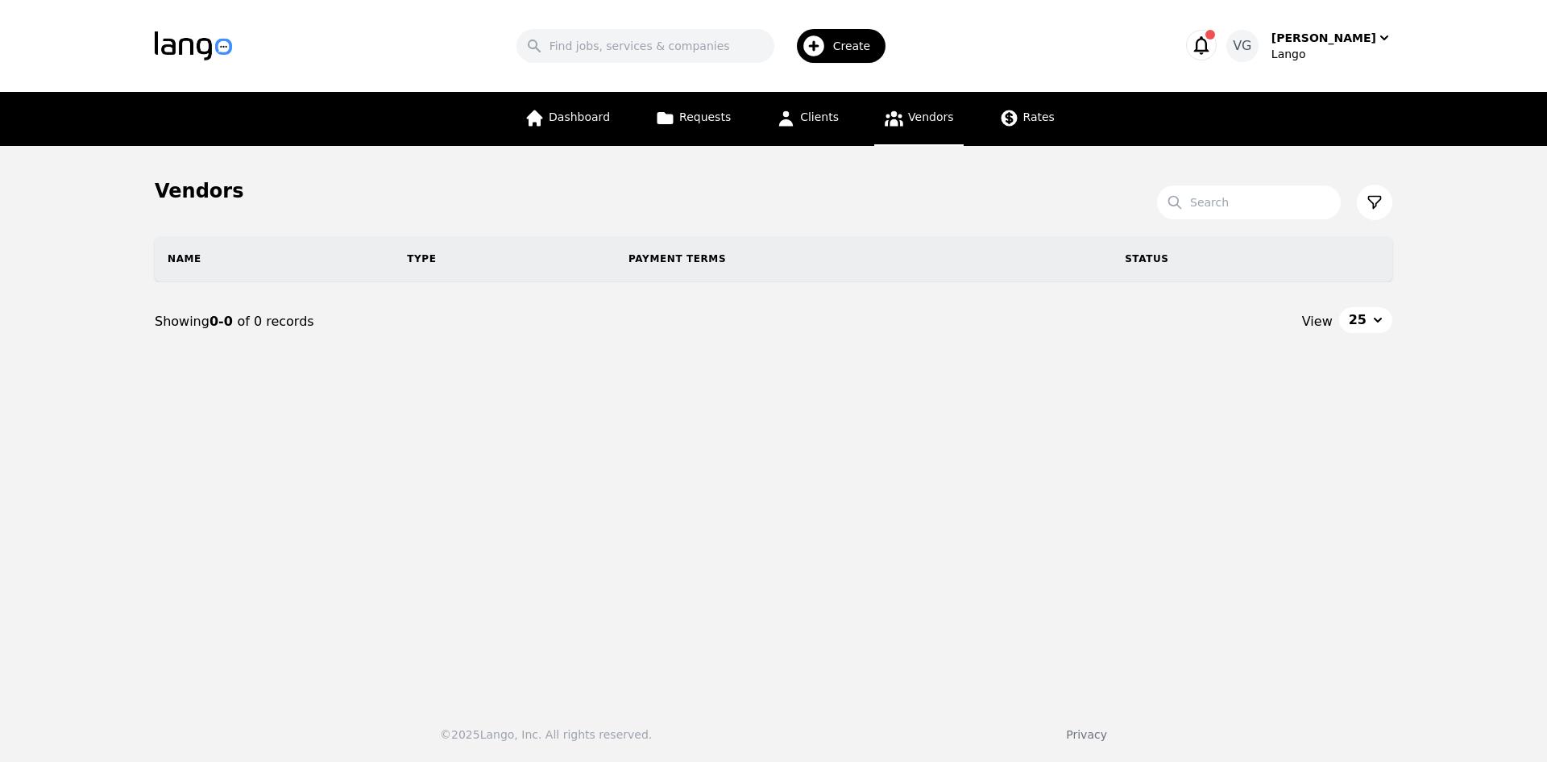
click at [763, 111] on div "Dashboard Requests Clients Vendors Rates" at bounding box center [790, 119] width 550 height 54
click at [676, 112] on link "Requests" at bounding box center [692, 119] width 95 height 54
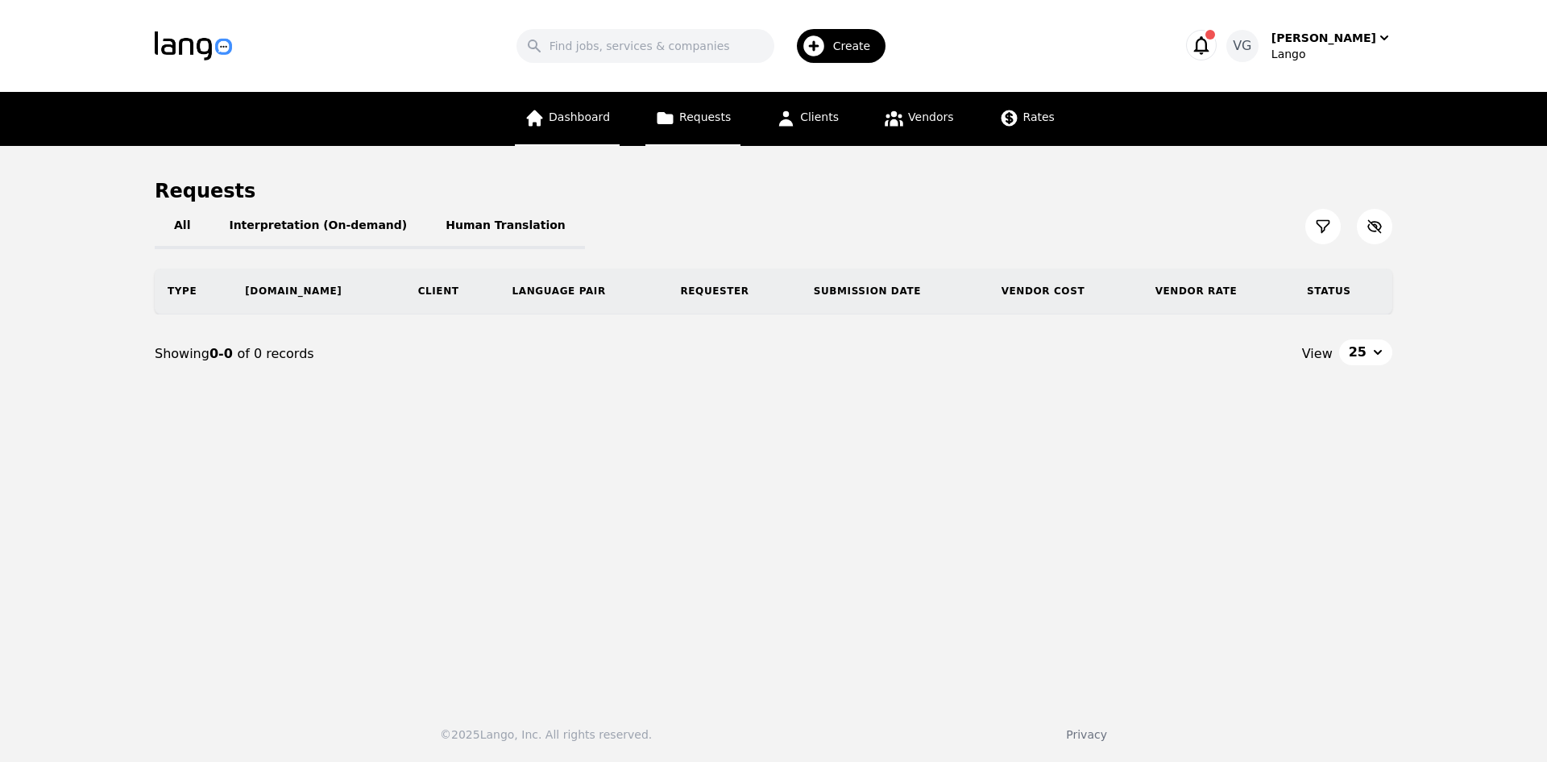
click at [570, 110] on span "Dashboard" at bounding box center [579, 116] width 61 height 13
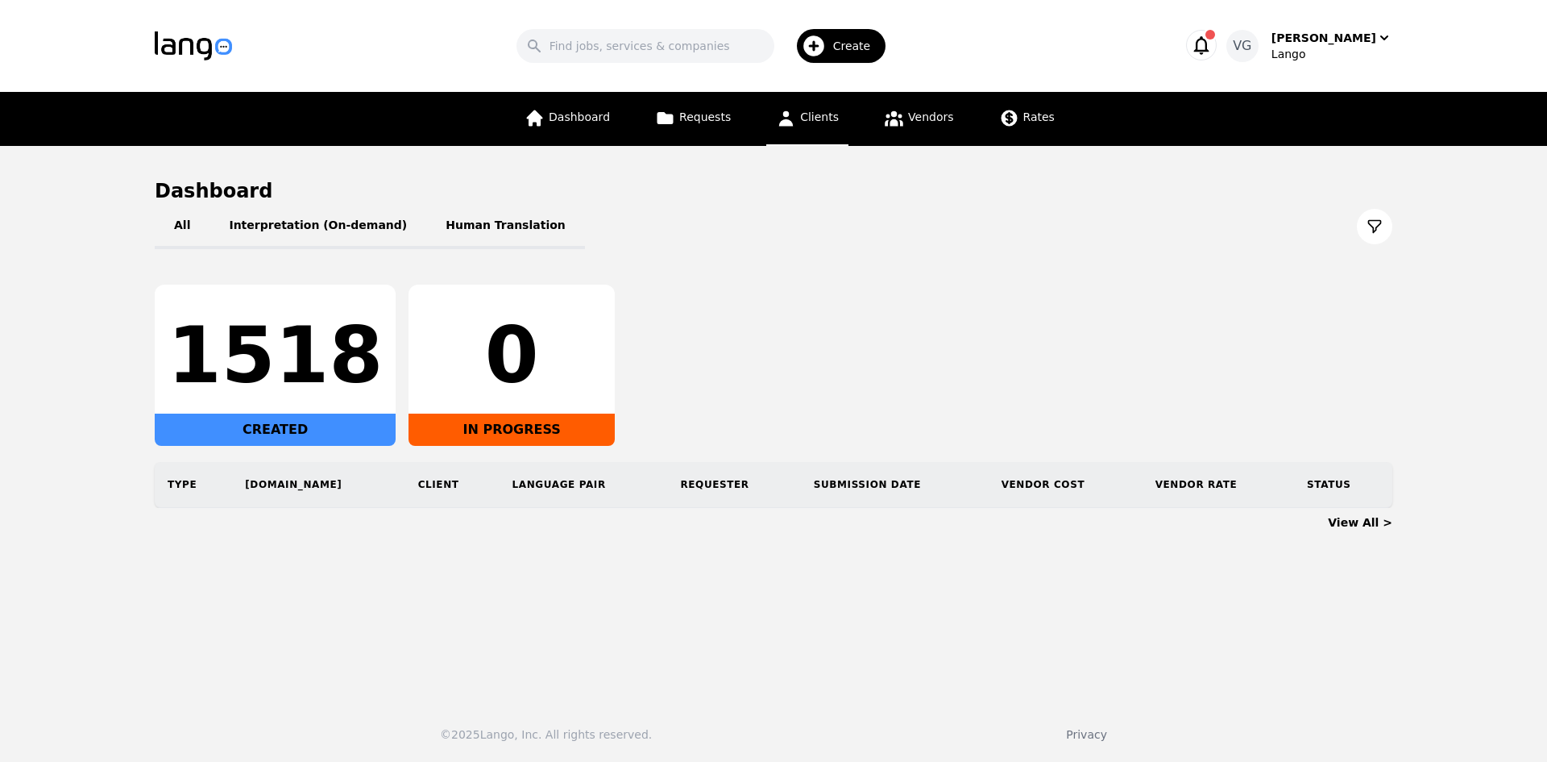
click at [845, 127] on link "Clients" at bounding box center [807, 119] width 82 height 54
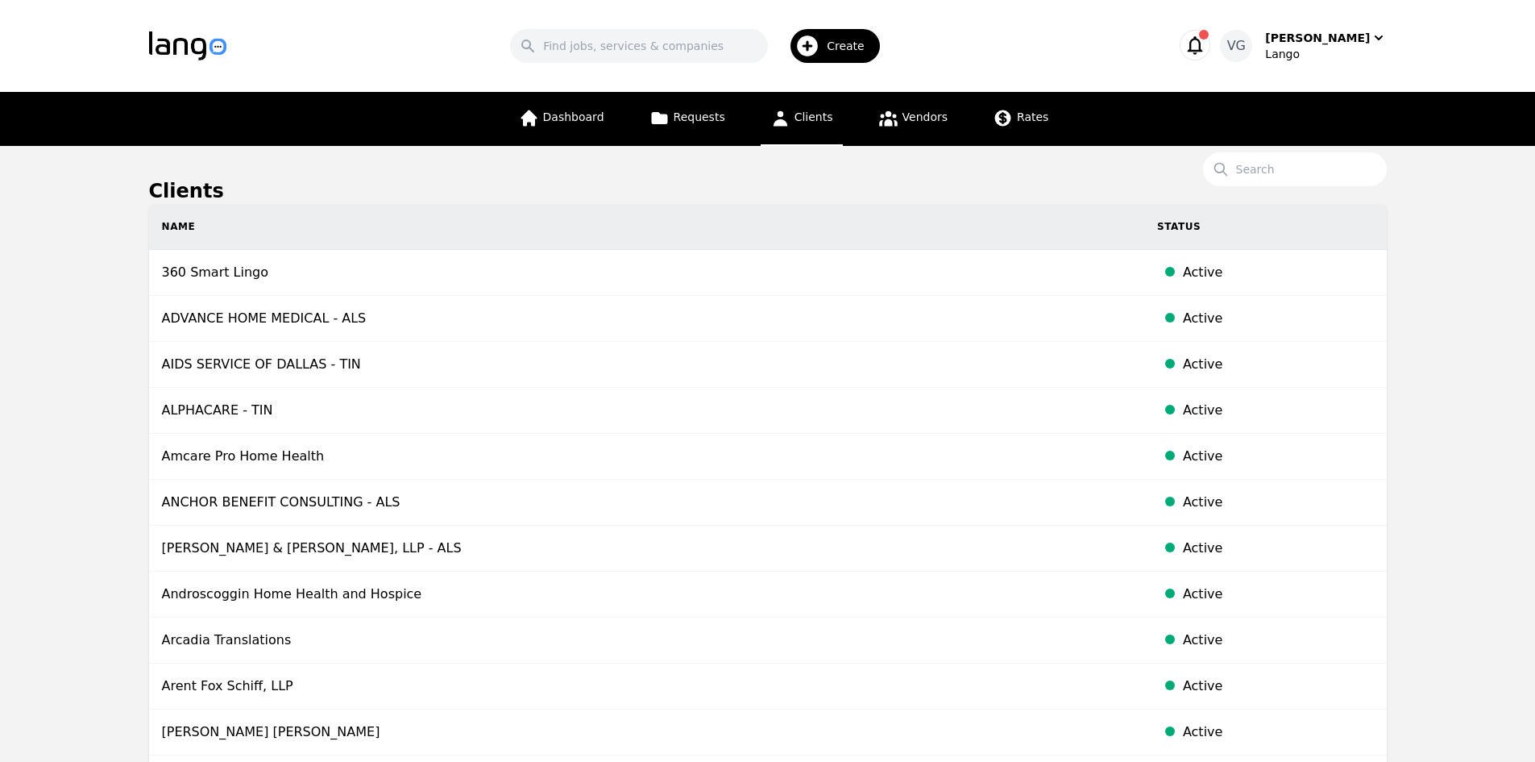
click at [351, 229] on th "Name" at bounding box center [646, 227] width 995 height 46
